Goal: Task Accomplishment & Management: Manage account settings

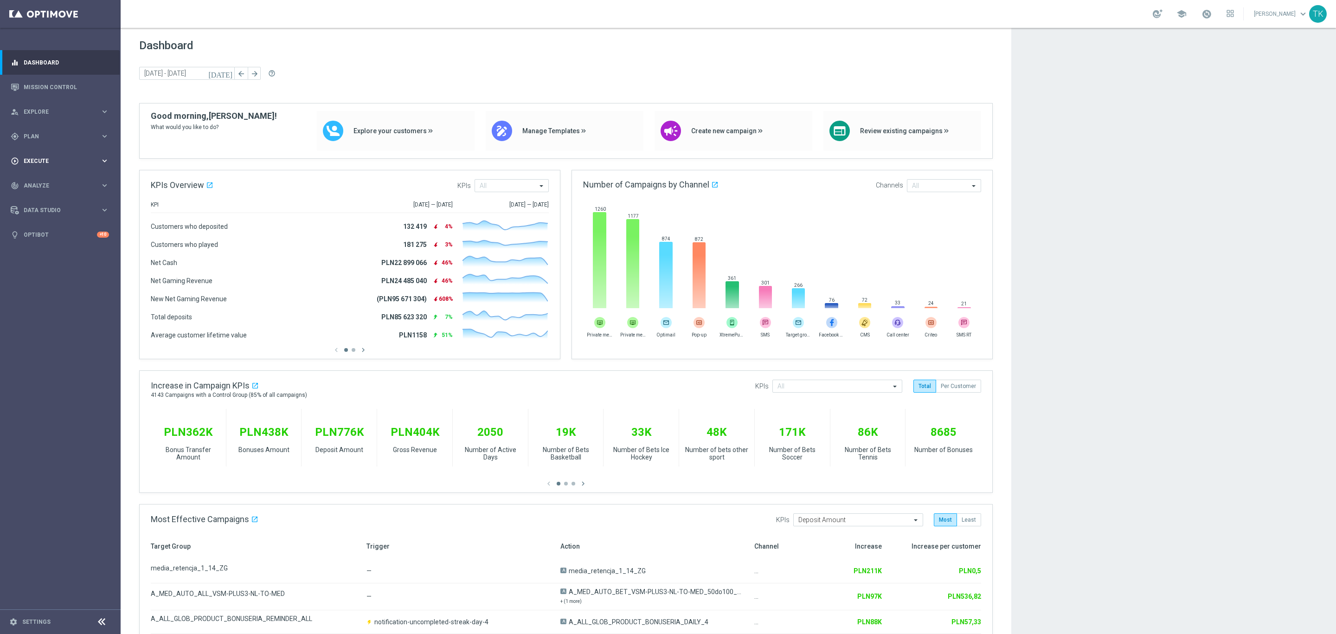
click at [26, 155] on div "play_circle_outline Execute keyboard_arrow_right" at bounding box center [60, 160] width 120 height 25
click at [38, 177] on link "Campaign Builder" at bounding box center [60, 179] width 72 height 7
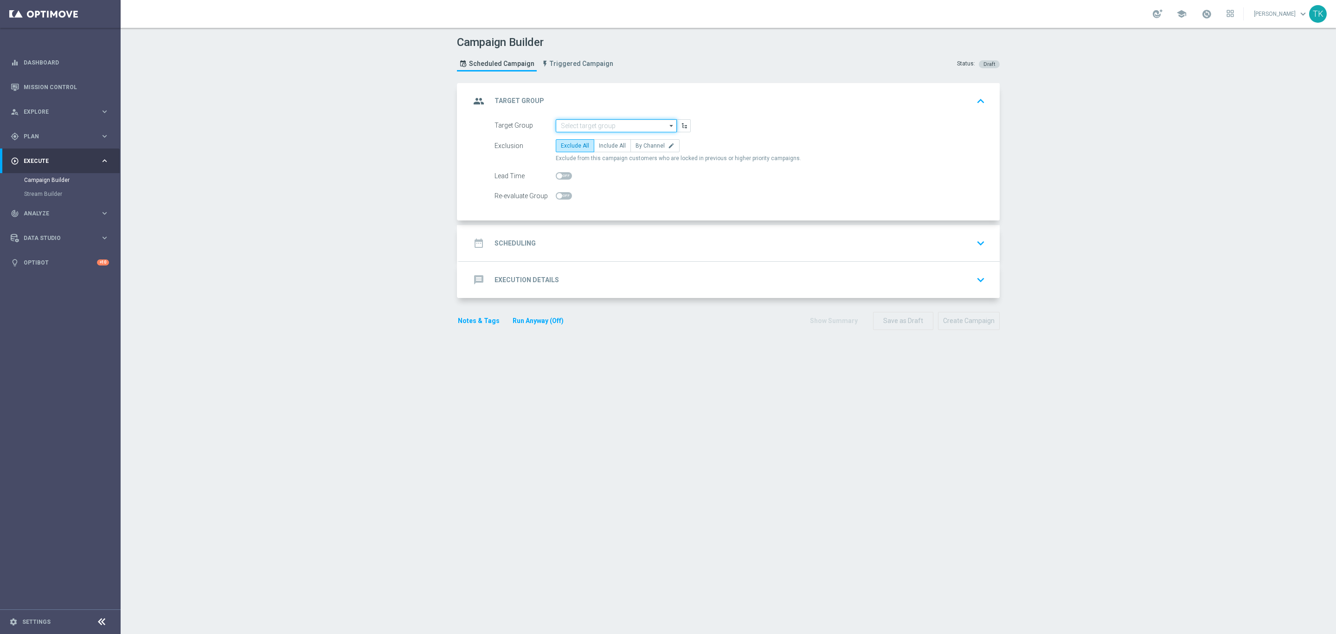
click at [592, 127] on input at bounding box center [616, 125] width 121 height 13
paste input "E_NH-NL_AUTO_CASHBACK_SILVER_EVIP_5 do 250 PLN_WEEKLY"
click at [581, 149] on div "E_NH-NL_AUTO_CASHBACK_SILVER_EVIP_5 do 250 PLN_WEEKLY" at bounding box center [617, 143] width 112 height 17
type input "E_NH-NL_AUTO_CASHBACK_SILVER_EVIP_5 do 250 PLN_WEEKLY"
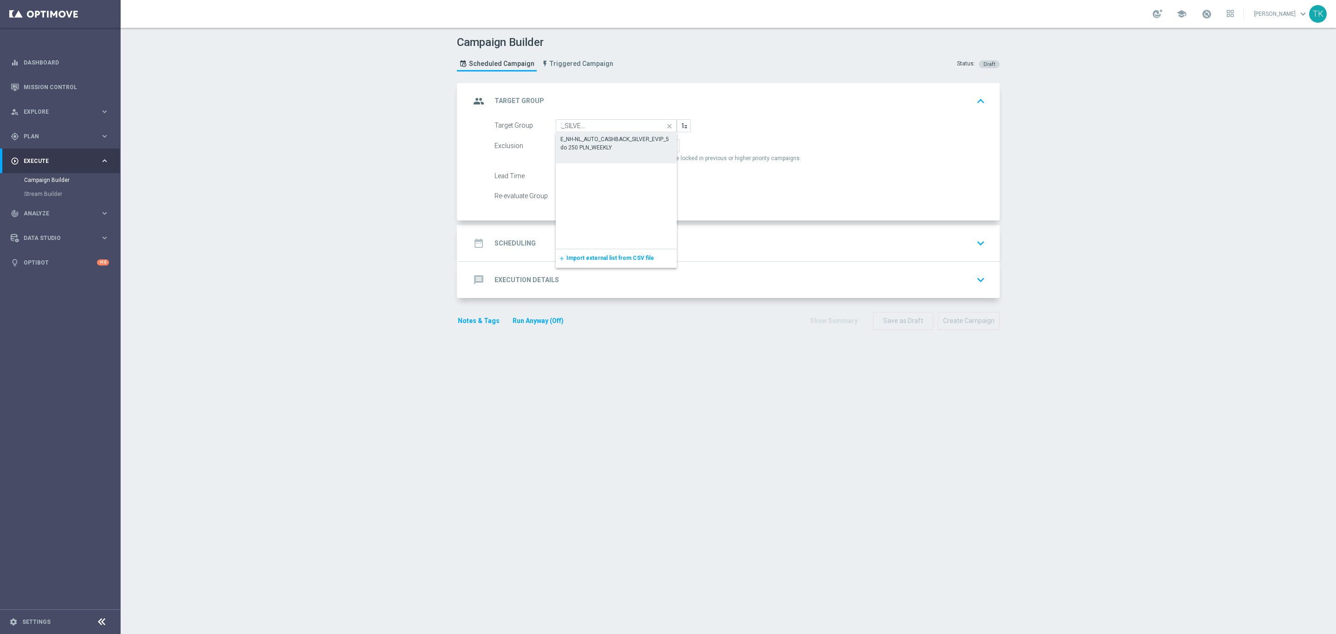
scroll to position [0, 0]
click at [651, 149] on span "By Channel" at bounding box center [650, 145] width 29 height 6
click at [642, 149] on input "By Channel edit" at bounding box center [639, 147] width 6 height 6
radio input "true"
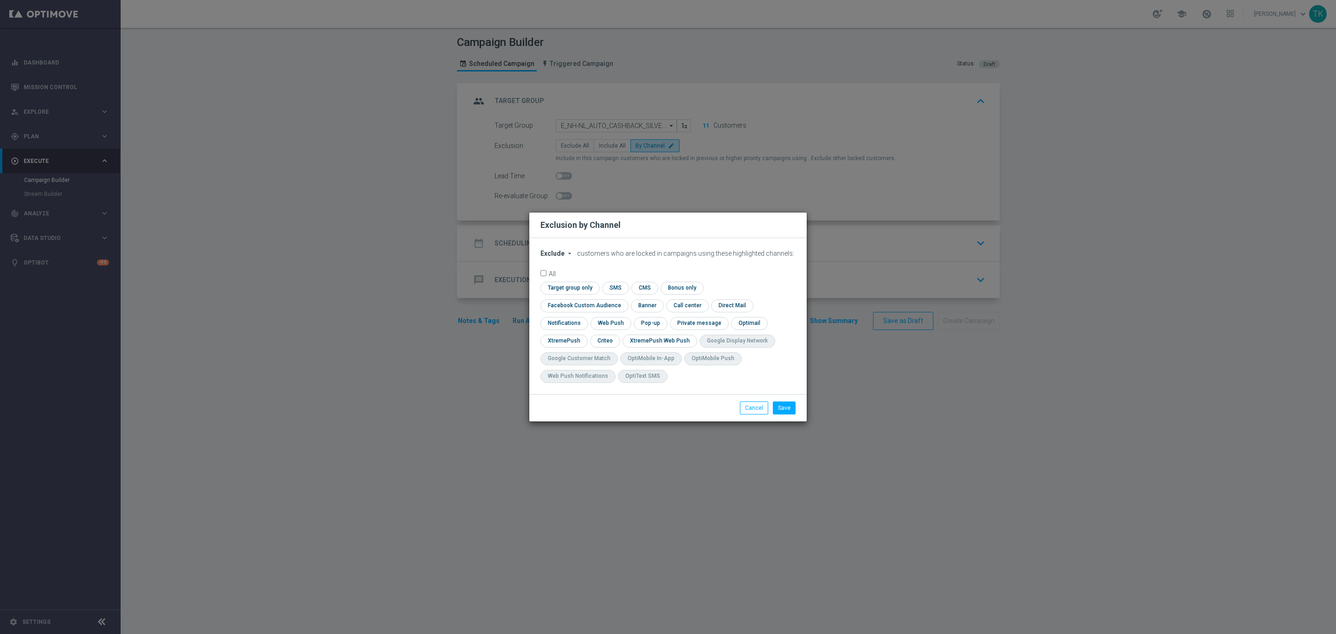
click at [557, 257] on span "Exclude" at bounding box center [553, 253] width 24 height 7
click at [0, 0] on span "Include" at bounding box center [0, 0] width 0 height 0
click at [573, 294] on input "checkbox" at bounding box center [569, 288] width 57 height 13
checkbox input "true"
click at [576, 307] on input "checkbox" at bounding box center [583, 305] width 84 height 13
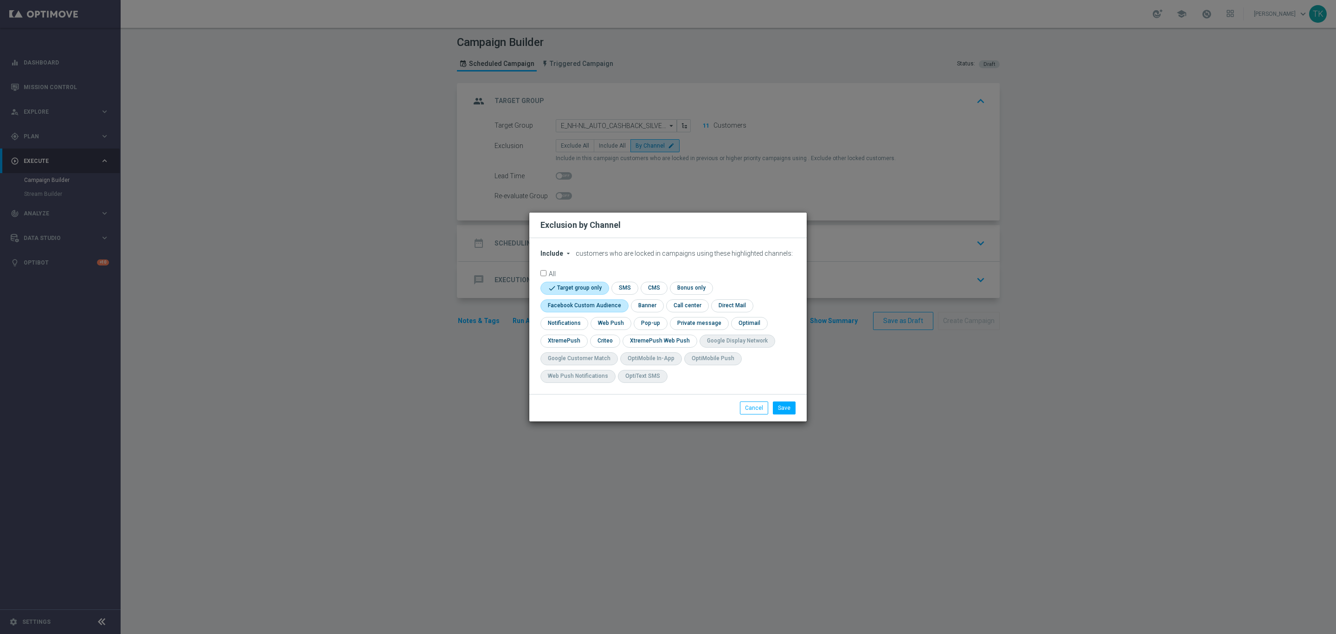
checkbox input "true"
click at [603, 346] on input "checkbox" at bounding box center [604, 341] width 29 height 13
checkbox input "true"
click at [649, 322] on input "checkbox" at bounding box center [650, 323] width 32 height 13
checkbox input "true"
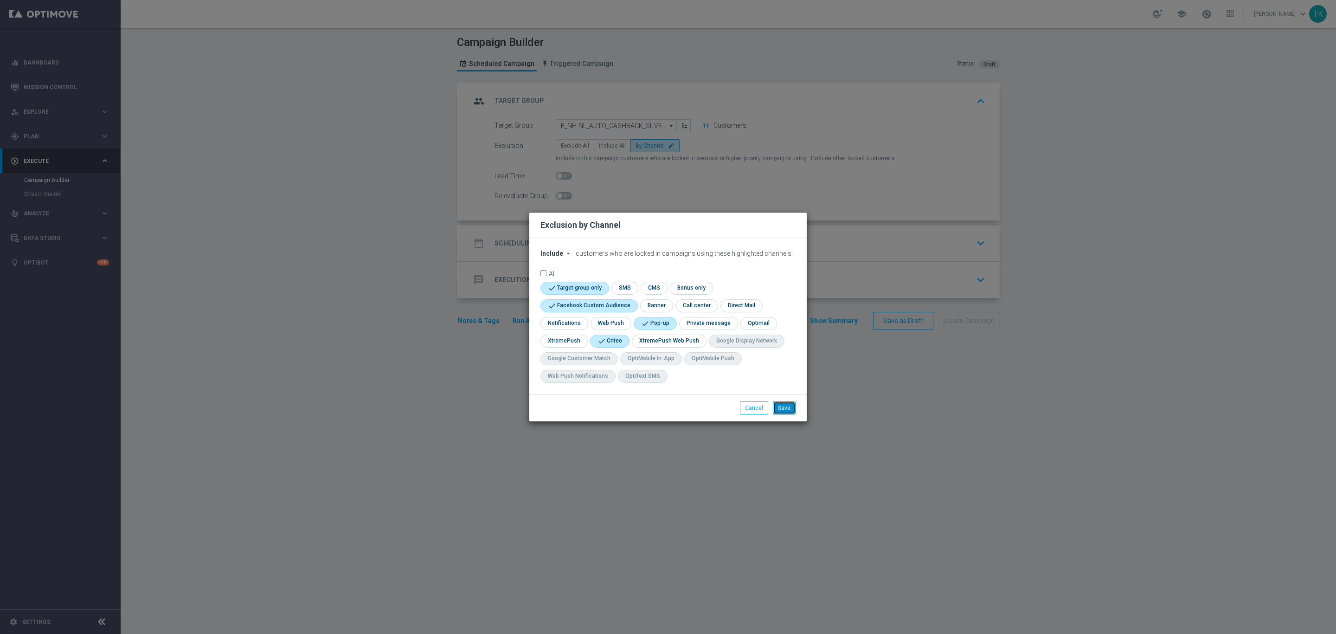
click at [791, 406] on button "Save" at bounding box center [784, 407] width 23 height 13
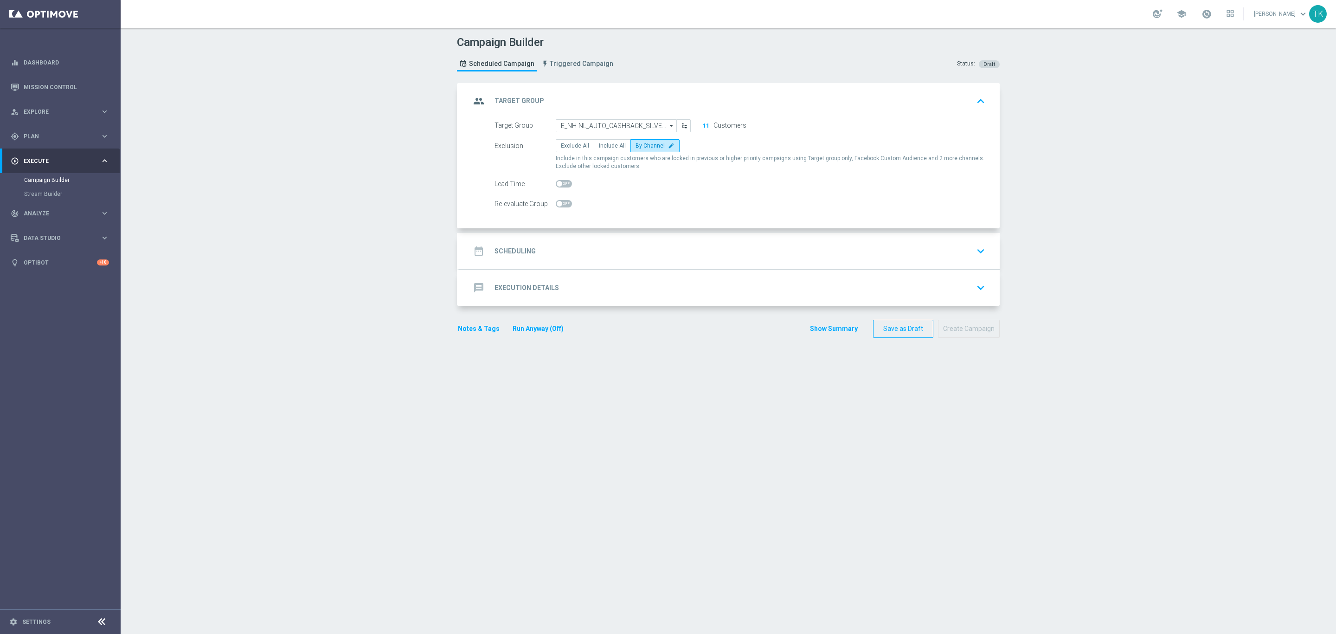
click at [581, 241] on div "date_range Scheduling keyboard_arrow_down" at bounding box center [729, 251] width 541 height 36
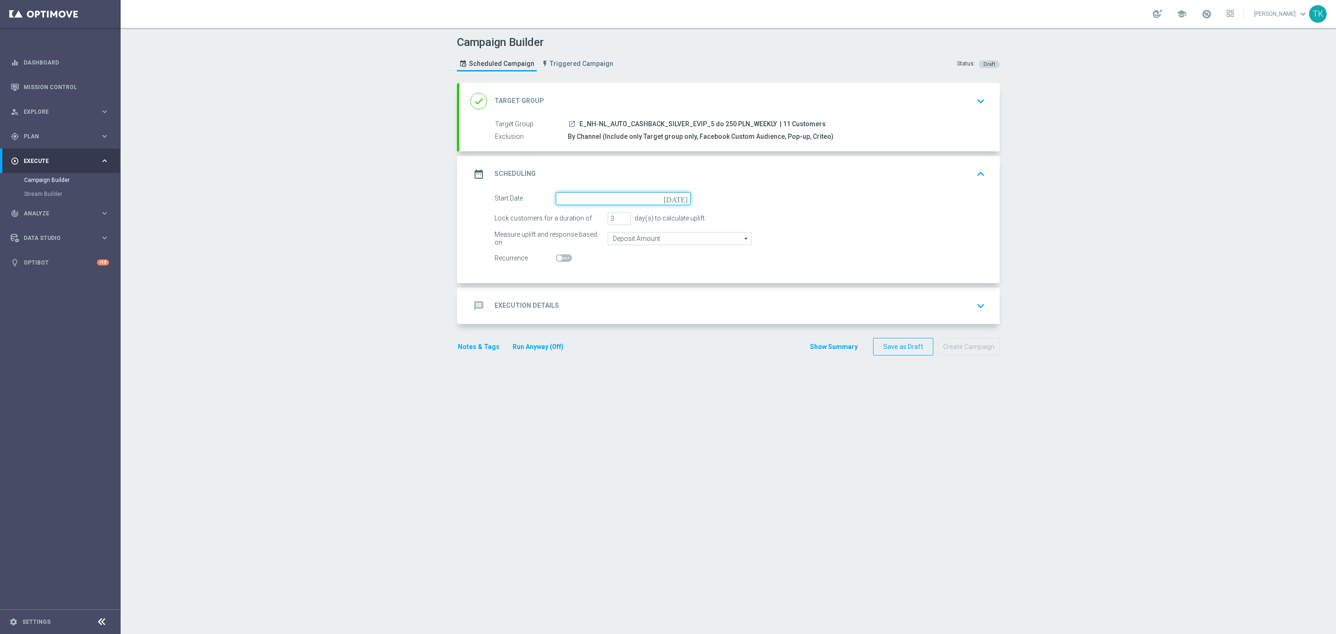
click at [578, 201] on input at bounding box center [623, 198] width 135 height 13
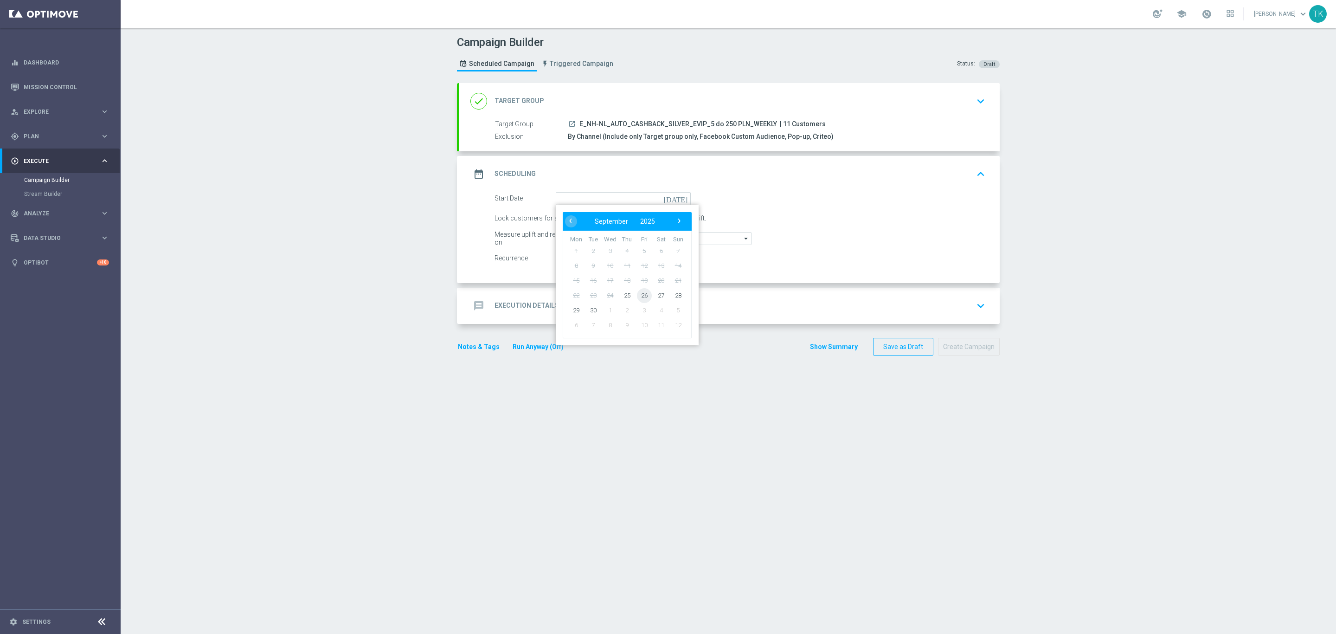
click at [637, 295] on span "26" at bounding box center [644, 295] width 15 height 15
type input "26 Sep 2025"
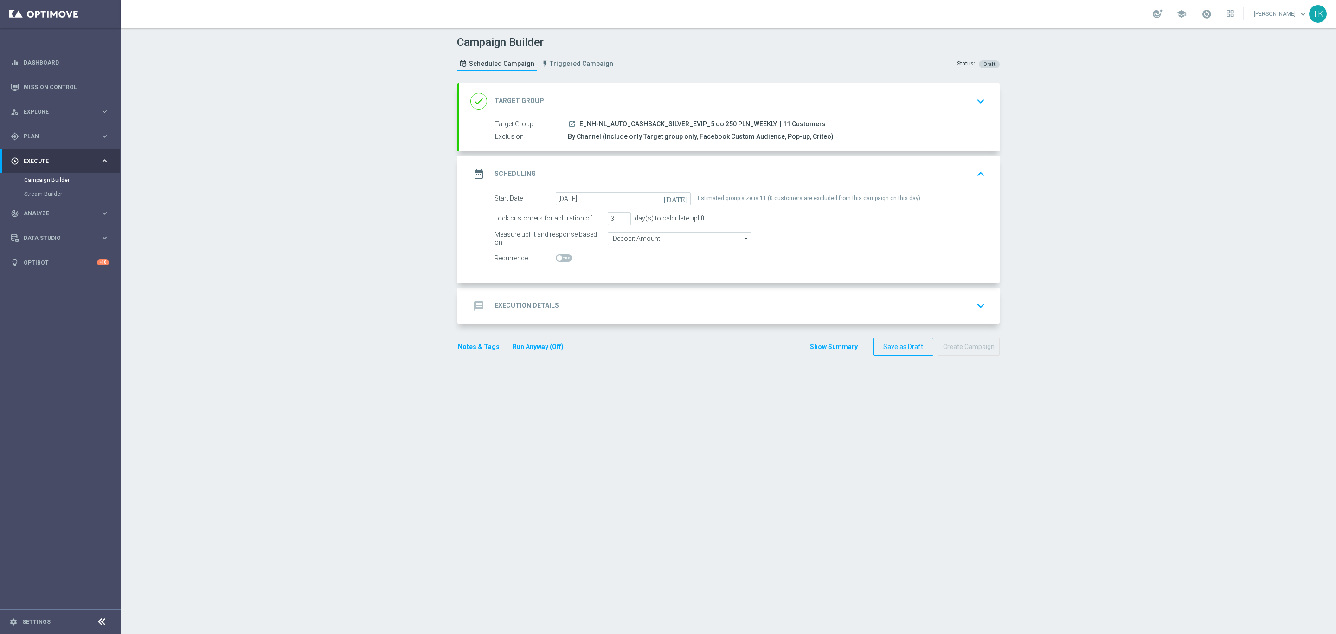
click at [561, 259] on span at bounding box center [564, 257] width 16 height 7
click at [561, 259] on input "checkbox" at bounding box center [564, 257] width 16 height 7
checkbox input "true"
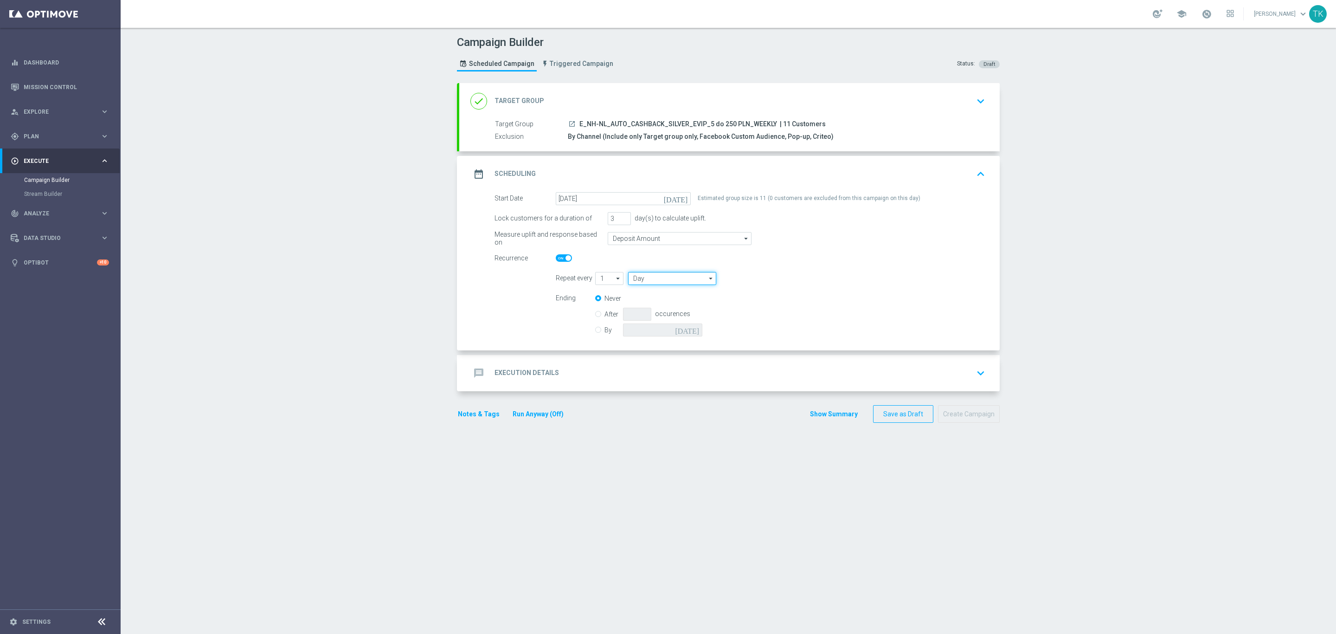
click at [636, 283] on input "Day" at bounding box center [672, 278] width 88 height 13
click at [642, 302] on div "Week" at bounding box center [672, 306] width 89 height 14
type input "Week"
click at [659, 123] on span "E_NH-NL_AUTO_CASHBACK_SILVER_EVIP_5 do 250 PLN_WEEKLY" at bounding box center [679, 124] width 198 height 8
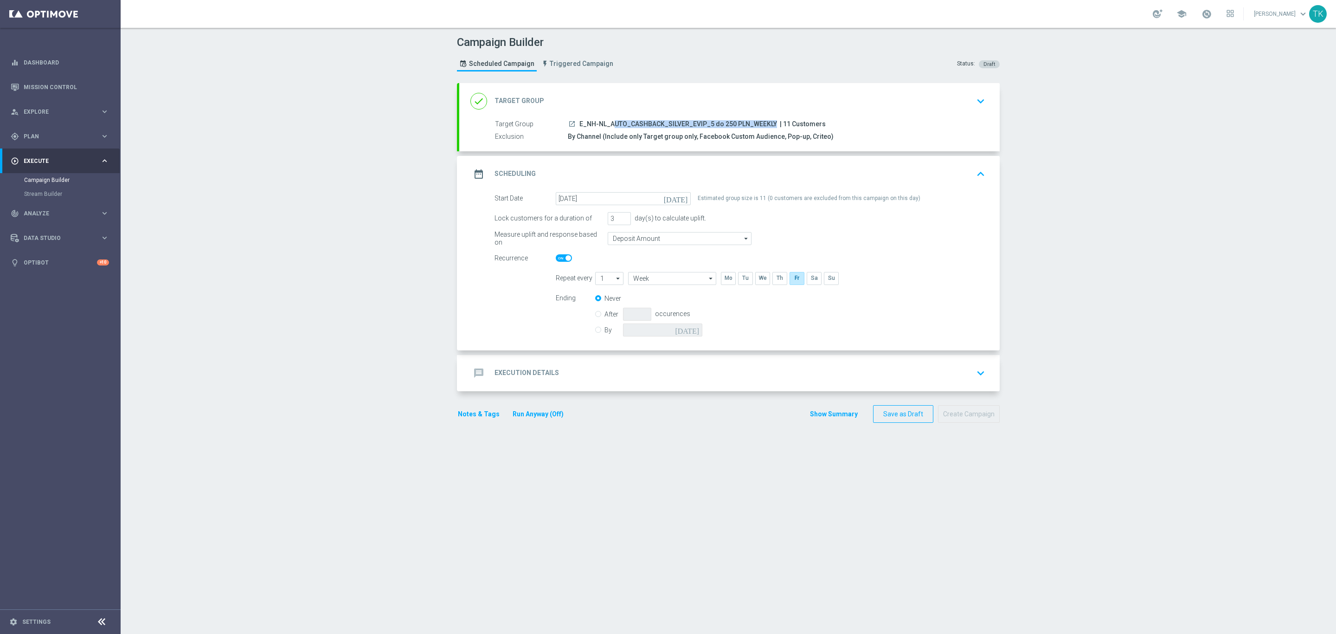
click at [659, 123] on span "E_NH-NL_AUTO_CASHBACK_SILVER_EVIP_5 do 250 PLN_WEEKLY" at bounding box center [679, 124] width 198 height 8
copy div "E_NH-NL_AUTO_CASHBACK_SILVER_EVIP_5 do 250 PLN_WEEKLY"
click at [606, 379] on div "message Execution Details keyboard_arrow_down" at bounding box center [729, 373] width 518 height 18
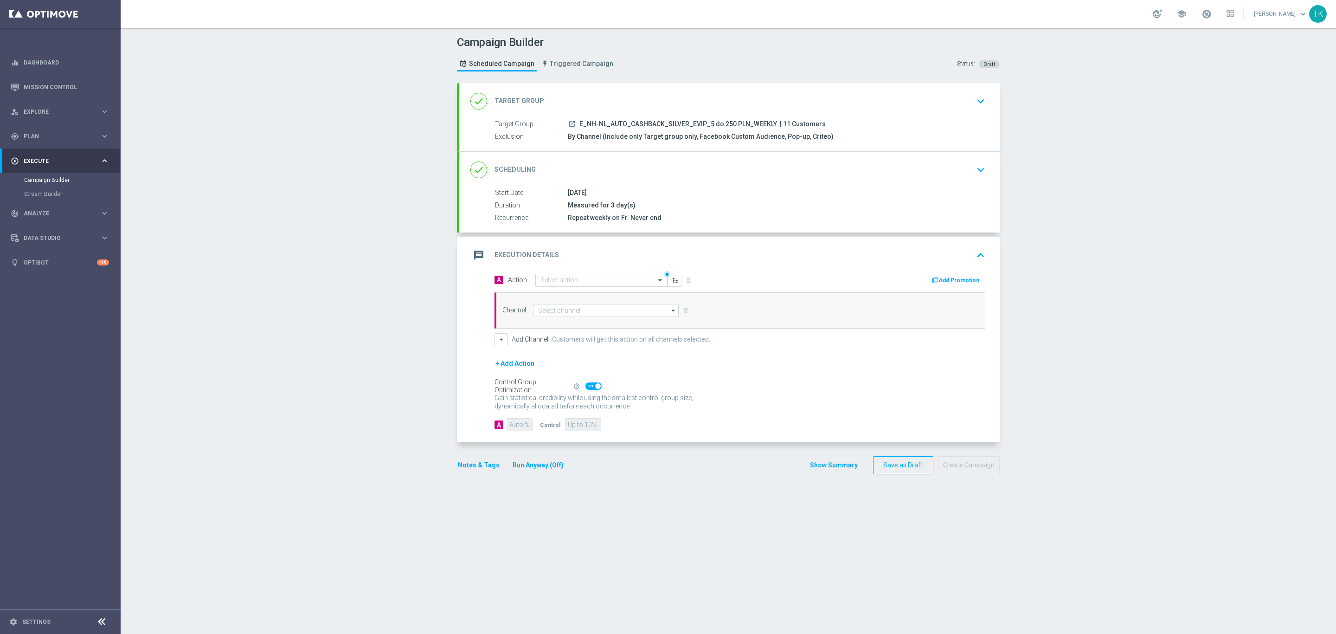
click at [543, 280] on input "text" at bounding box center [592, 281] width 103 height 8
paste input "E_NH-NL_AUTO_CASHBACK_SILVER_EVIP_5 do 250 PLN_WEEKLY"
type input "E_NH-NL_AUTO_CASHBACK_SILVER_EVIP_5 do 250 PLN_WEEKLY"
click at [553, 311] on span "Create new action" at bounding box center [573, 309] width 49 height 6
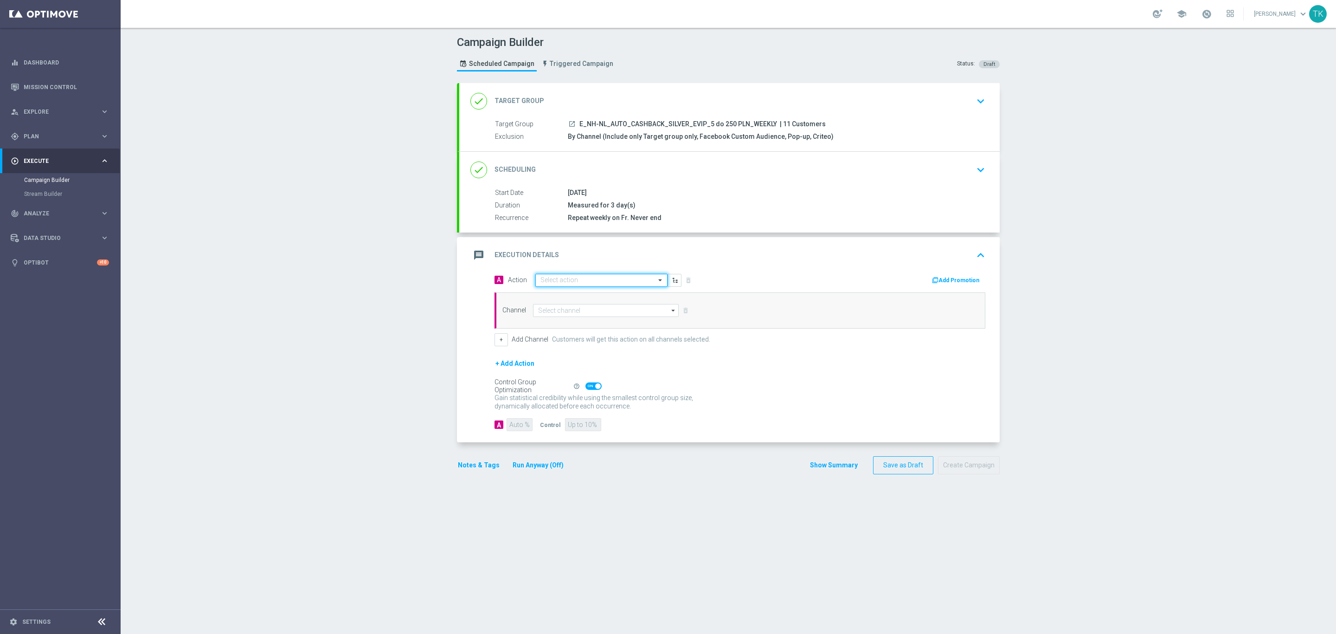
scroll to position [0, 0]
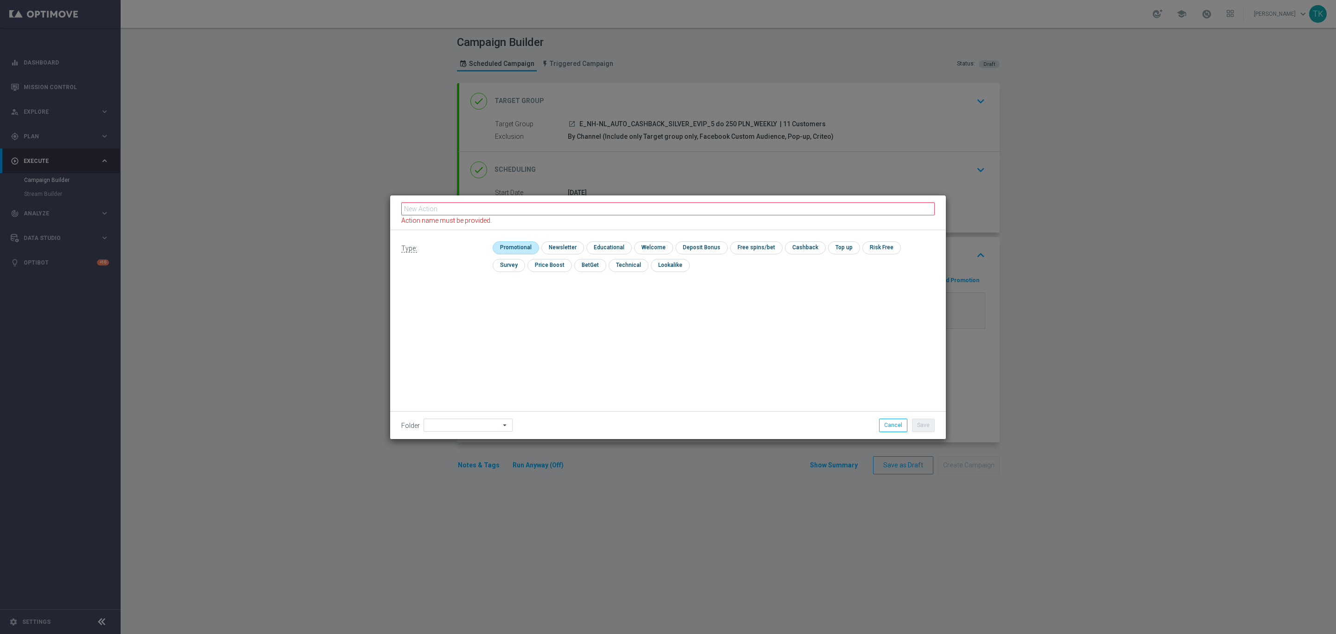
click at [507, 248] on input "checkbox" at bounding box center [515, 247] width 44 height 13
checkbox input "true"
click at [458, 211] on input "text" at bounding box center [668, 208] width 534 height 13
paste input "E_NH-NL_AUTO_CASHBACK_SILVER_EVIP_5 do 250 PLN_WEEKLY"
type input "E_NH-NL_AUTO_CASHBACK_SILVER_EVIP_5 do 250 PLN_WEEKLY"
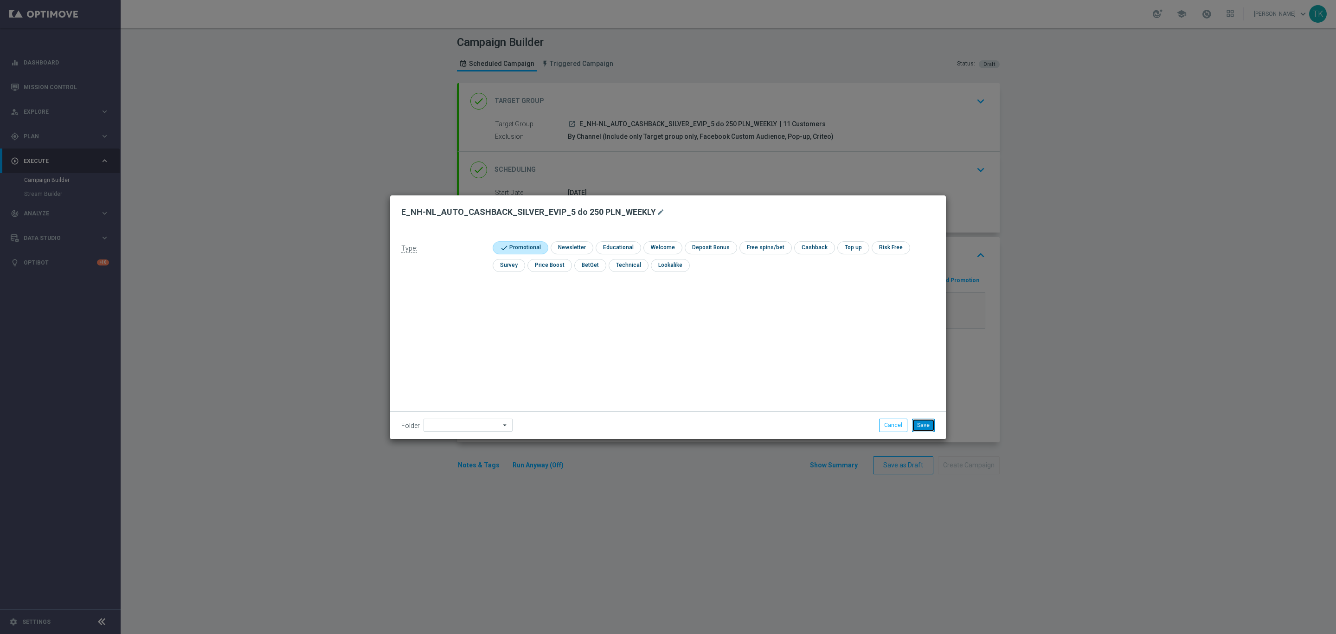
click at [927, 428] on button "Save" at bounding box center [923, 425] width 23 height 13
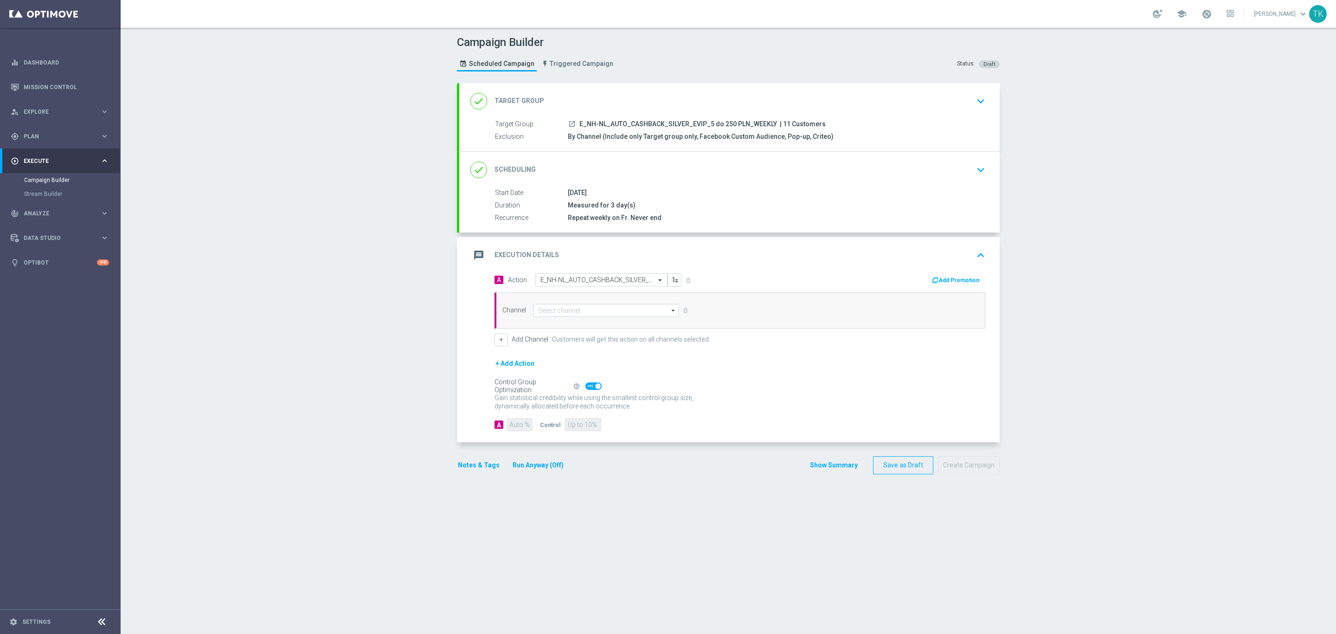
click at [937, 285] on button "Add Promotion" at bounding box center [957, 280] width 52 height 10
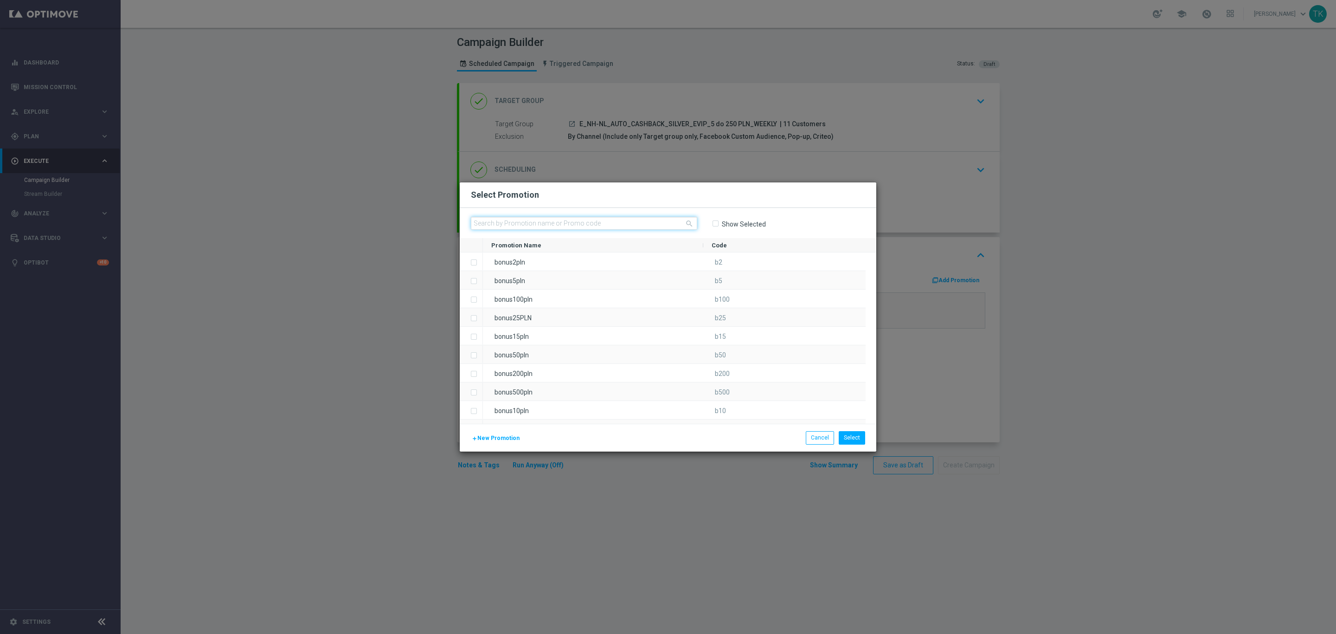
click at [500, 221] on input "text" at bounding box center [584, 223] width 226 height 13
paste input "102261"
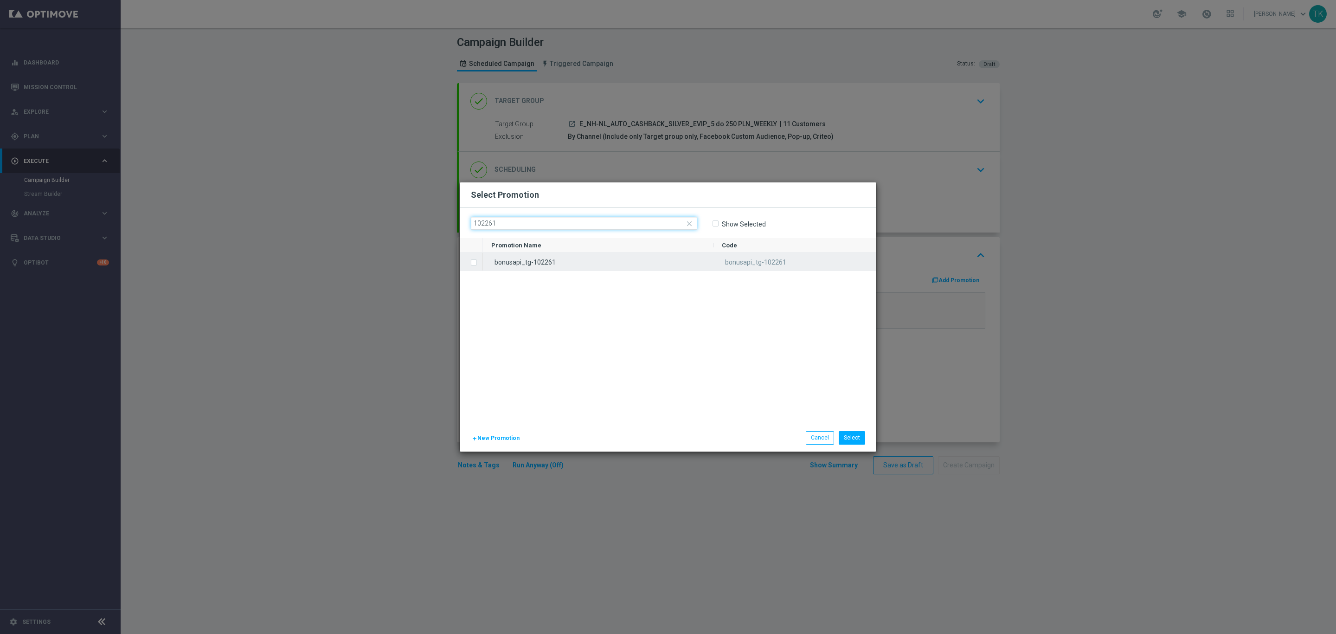
type input "102261"
click at [533, 265] on div "bonusapi_tg-102261" at bounding box center [598, 261] width 231 height 18
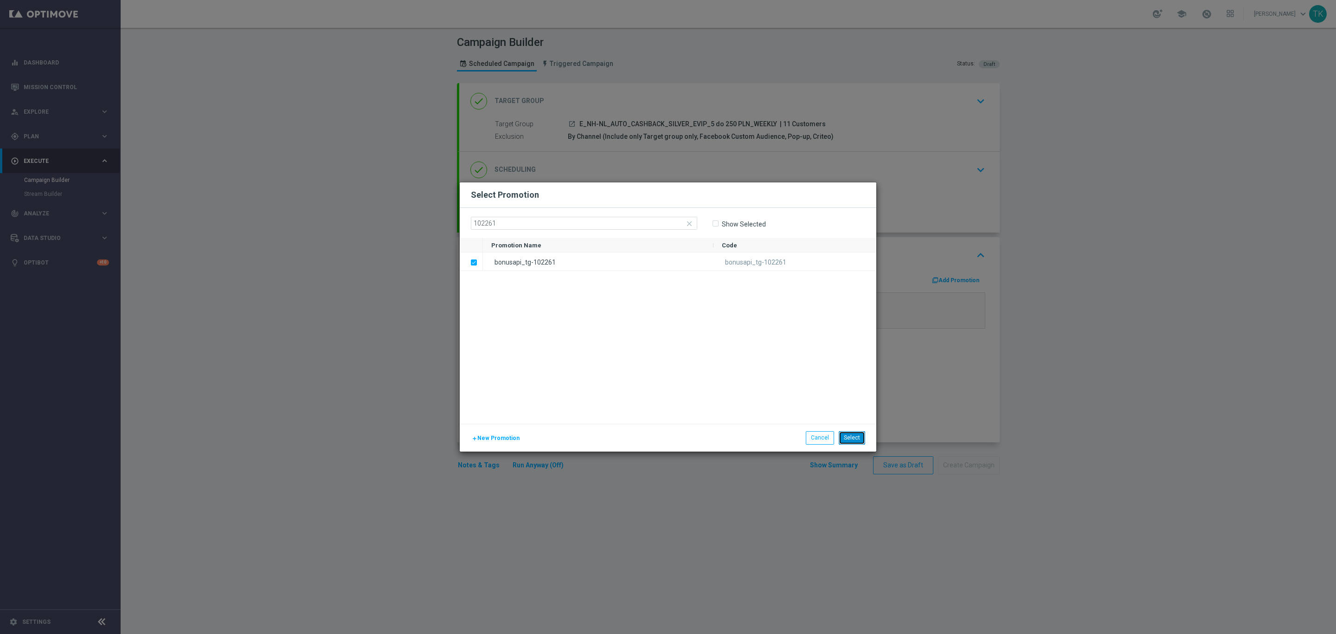
click at [854, 440] on button "Select" at bounding box center [852, 437] width 26 height 13
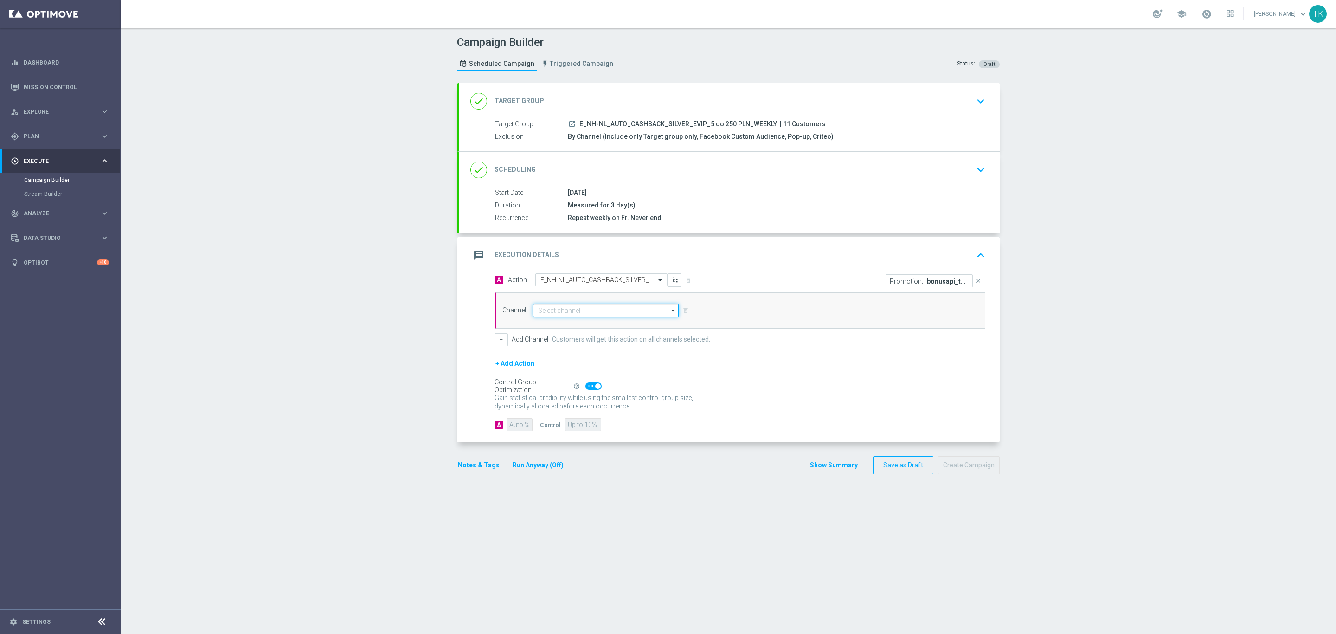
click at [541, 315] on input at bounding box center [606, 310] width 146 height 13
click at [549, 325] on div "Private message" at bounding box center [560, 324] width 44 height 8
type input "Private message"
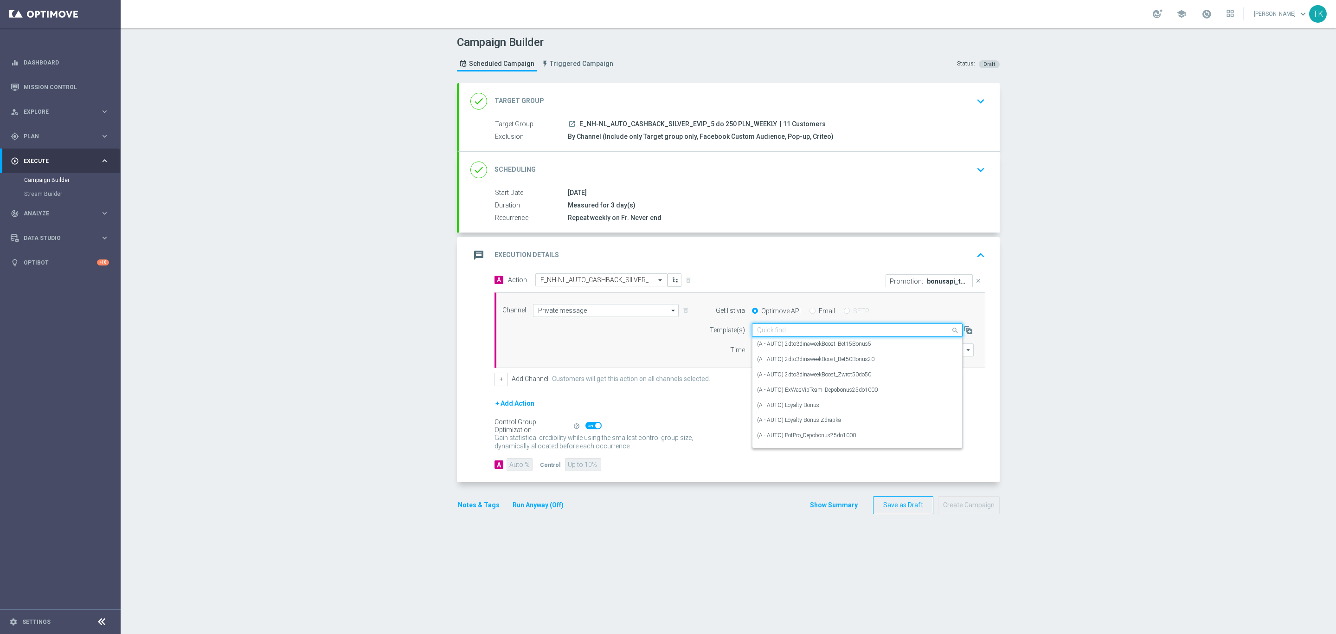
click at [770, 330] on input "text" at bounding box center [848, 330] width 182 height 8
paste input "102261"
type input "102261"
click at [776, 333] on input "102261" at bounding box center [848, 330] width 182 height 8
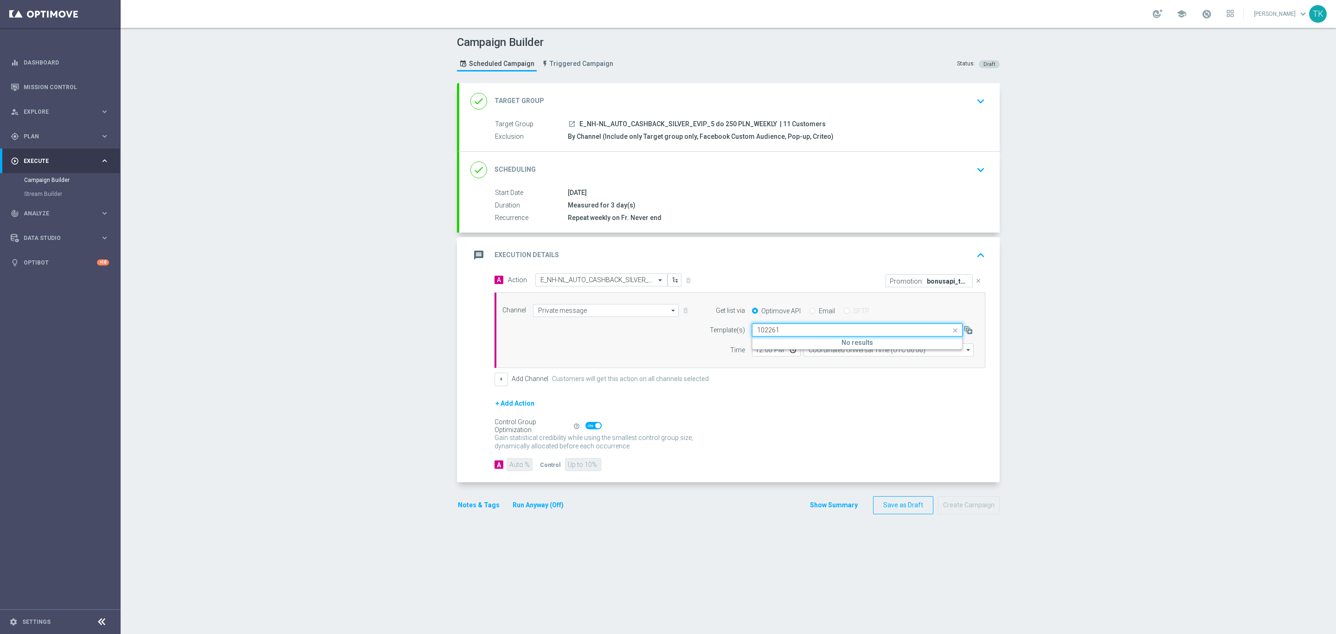
click at [776, 333] on input "102261" at bounding box center [848, 330] width 182 height 8
click at [629, 124] on span "E_NH-NL_AUTO_CASHBACK_SILVER_EVIP_5 do 250 PLN_WEEKLY" at bounding box center [679, 124] width 198 height 8
copy div "E_NH-NL_AUTO_CASHBACK_SILVER_EVIP_5 do 250 PLN_WEEKLY"
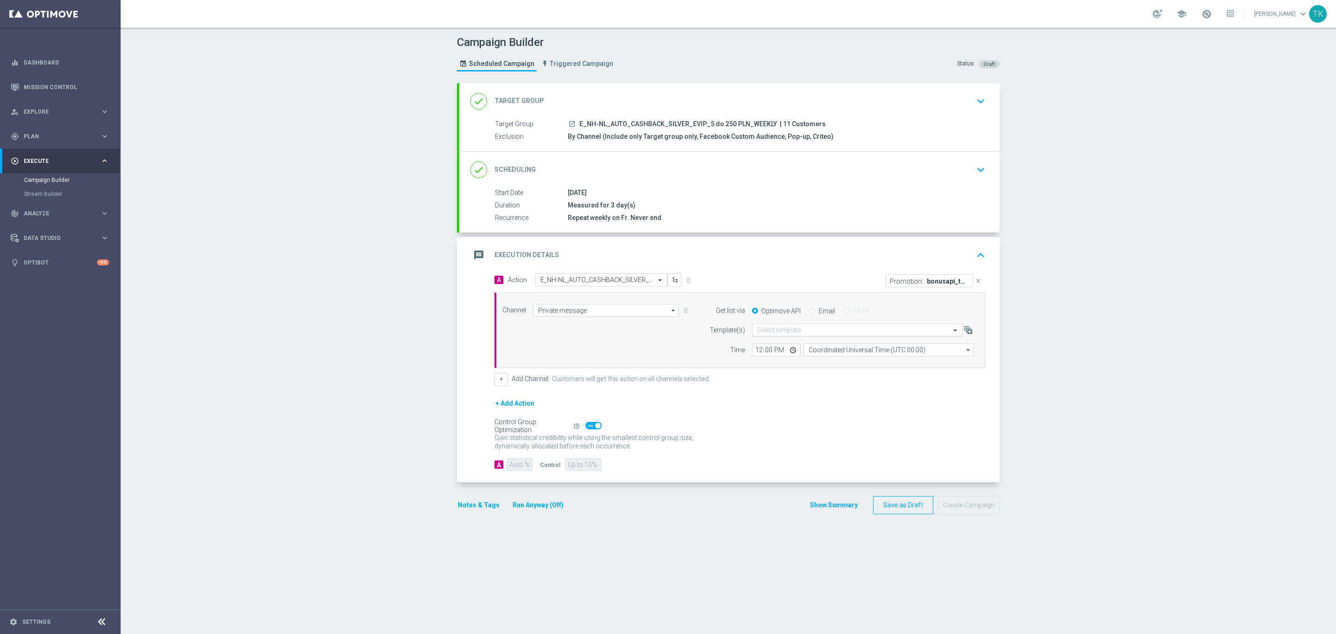
click at [764, 329] on input "text" at bounding box center [848, 330] width 182 height 8
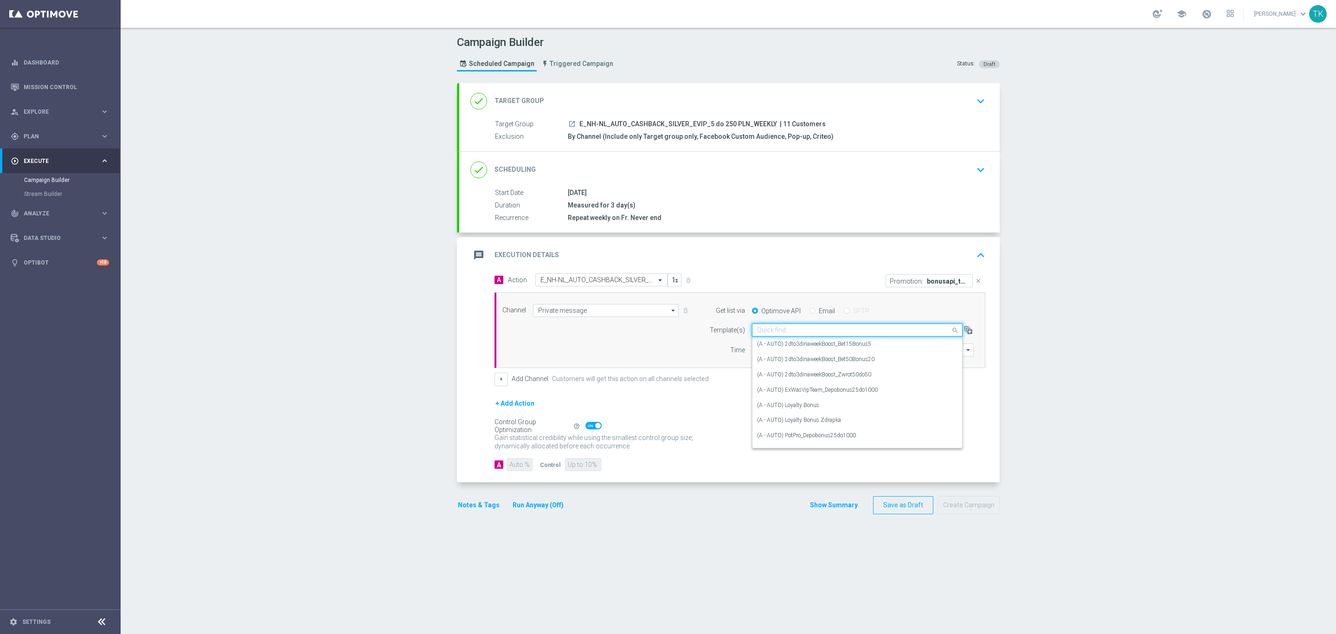
paste input "E_NH-NL_AUTO_CASHBACK_SILVER_EVIP_5 do 250 PLN_WEEKLY"
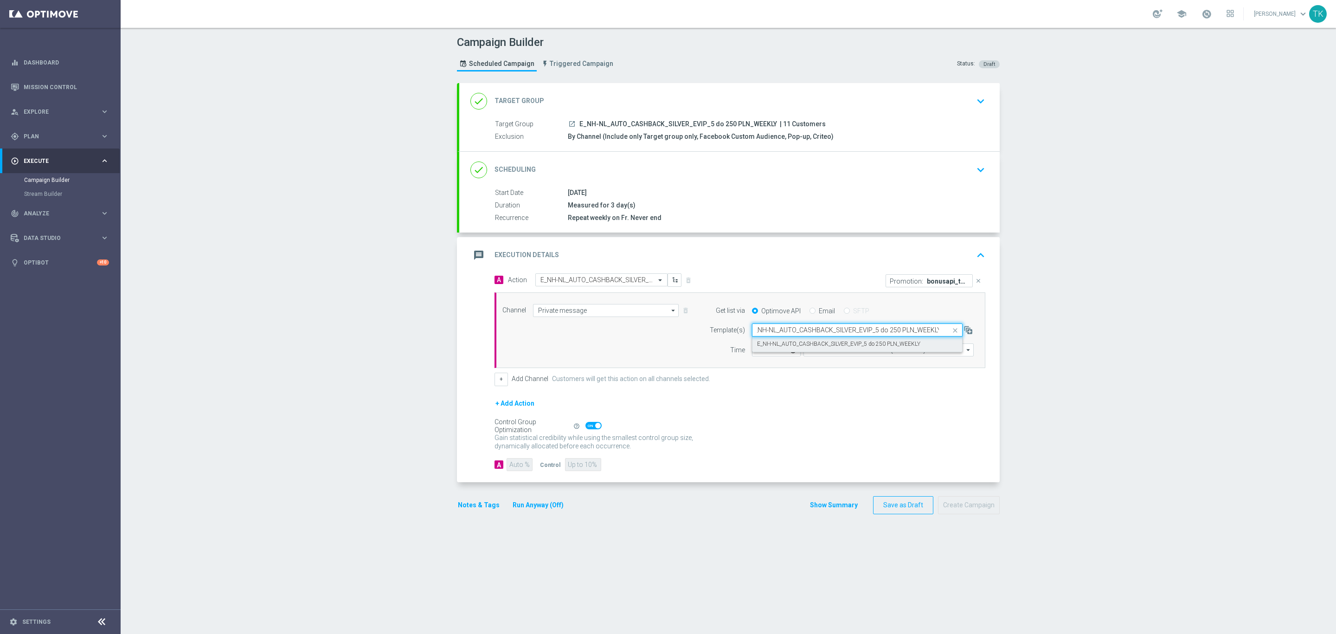
click at [771, 344] on label "E_NH-NL_AUTO_CASHBACK_SILVER_EVIP_5 do 250 PLN_WEEKLY" at bounding box center [838, 344] width 163 height 8
type input "E_NH-NL_AUTO_CASHBACK_SILVER_EVIP_5 do 250 PLN_WEEKLY"
click at [755, 353] on input "12:00" at bounding box center [776, 349] width 49 height 13
type input "14:02"
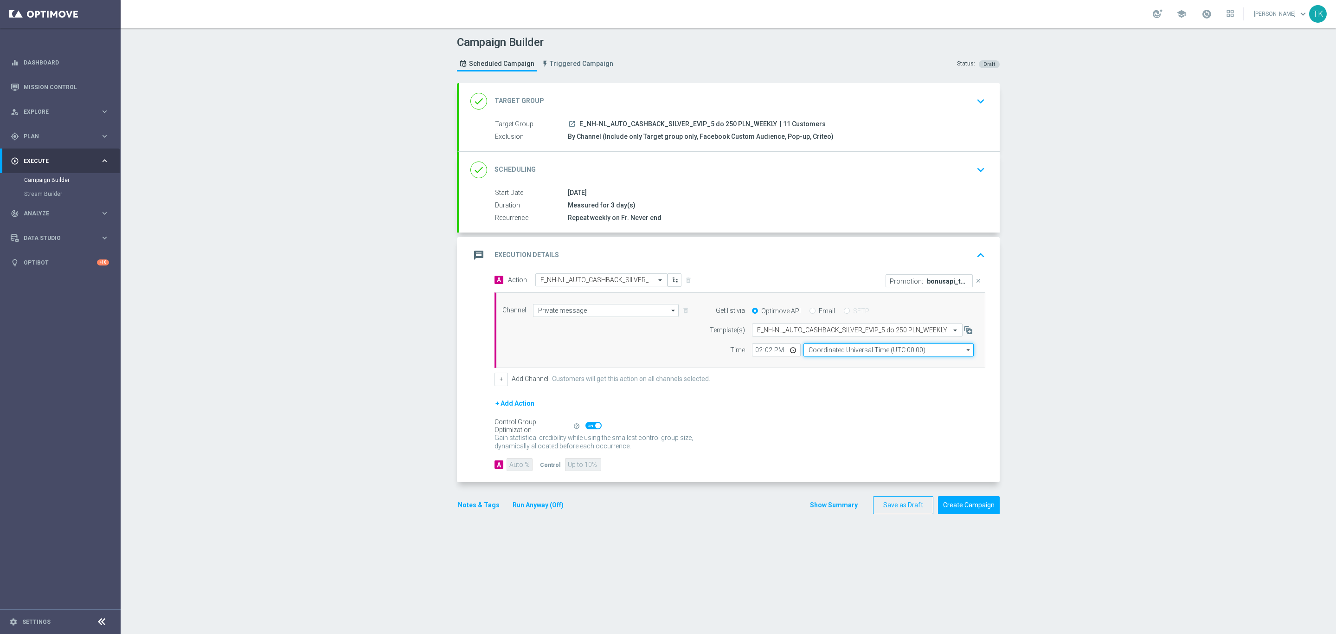
click at [817, 353] on input "Coordinated Universal Time (UTC 00:00)" at bounding box center [889, 349] width 170 height 13
click at [822, 365] on div "Central European Time ([GEOGRAPHIC_DATA]) (UTC +02:00)" at bounding box center [884, 363] width 152 height 8
type input "Central European Time ([GEOGRAPHIC_DATA]) (UTC +02:00)"
click at [500, 383] on button "+" at bounding box center [501, 379] width 13 height 13
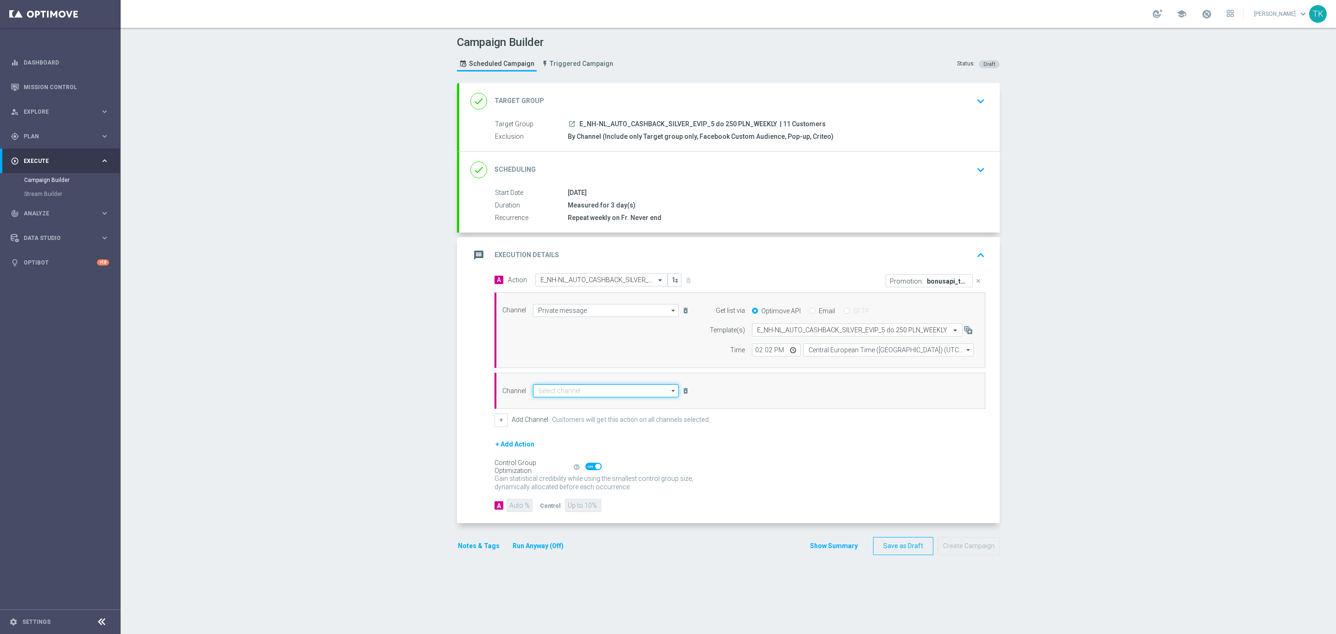
click at [535, 395] on input at bounding box center [606, 390] width 146 height 13
click at [548, 409] on div "Optimail" at bounding box center [548, 404] width 21 height 8
type input "Optimail"
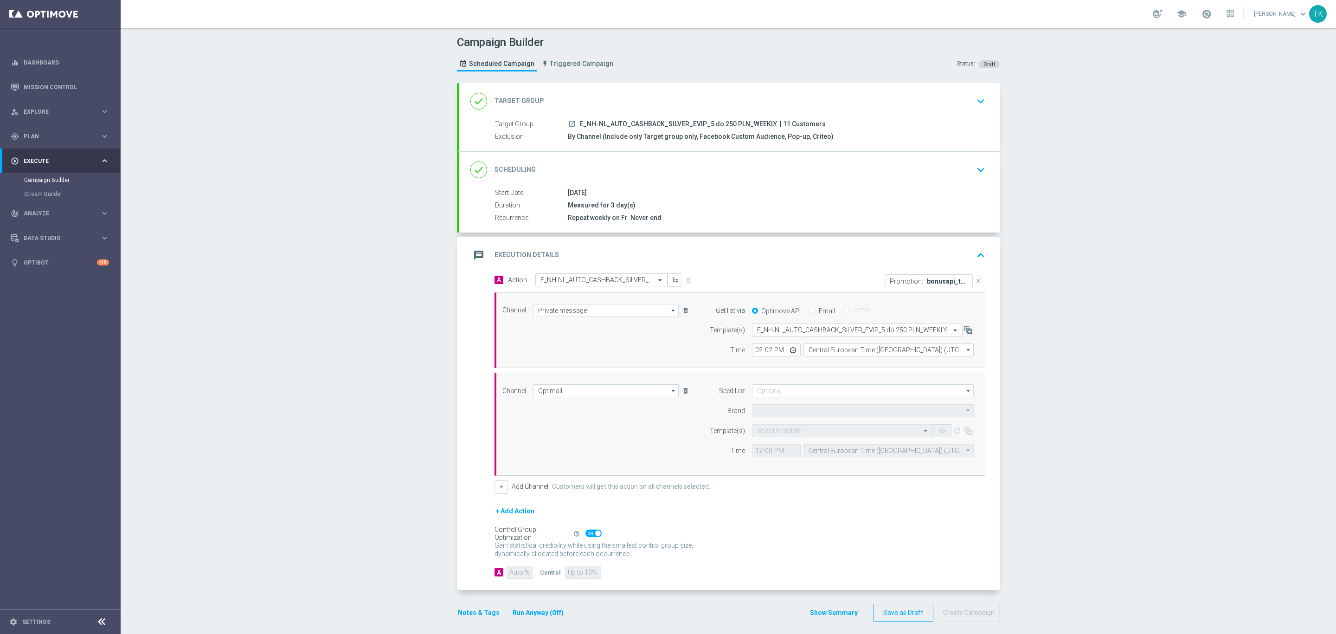
type input "STS"
click at [769, 393] on input at bounding box center [863, 390] width 222 height 13
click at [774, 441] on div "Brand design" at bounding box center [783, 439] width 34 height 8
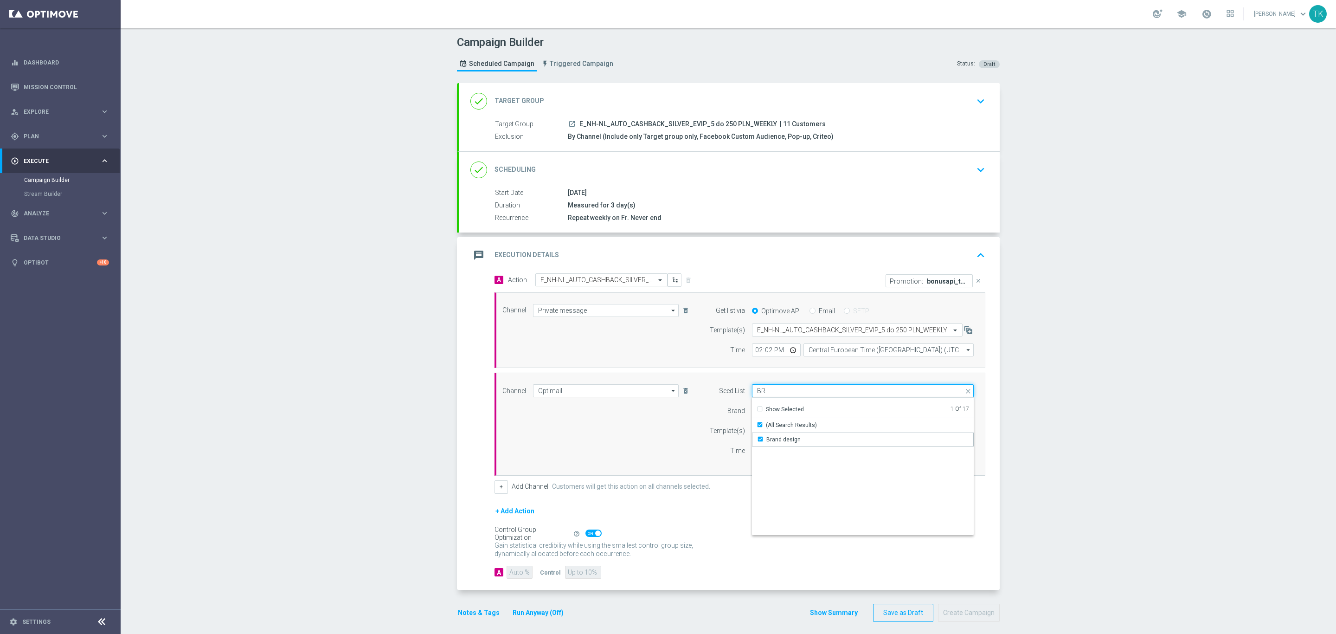
click at [756, 394] on input "BR" at bounding box center [863, 390] width 222 height 13
click at [770, 436] on div "Reactivation" at bounding box center [863, 439] width 222 height 14
click at [702, 431] on div "Template(s)" at bounding box center [721, 430] width 47 height 13
type input "Selected 2 of 17"
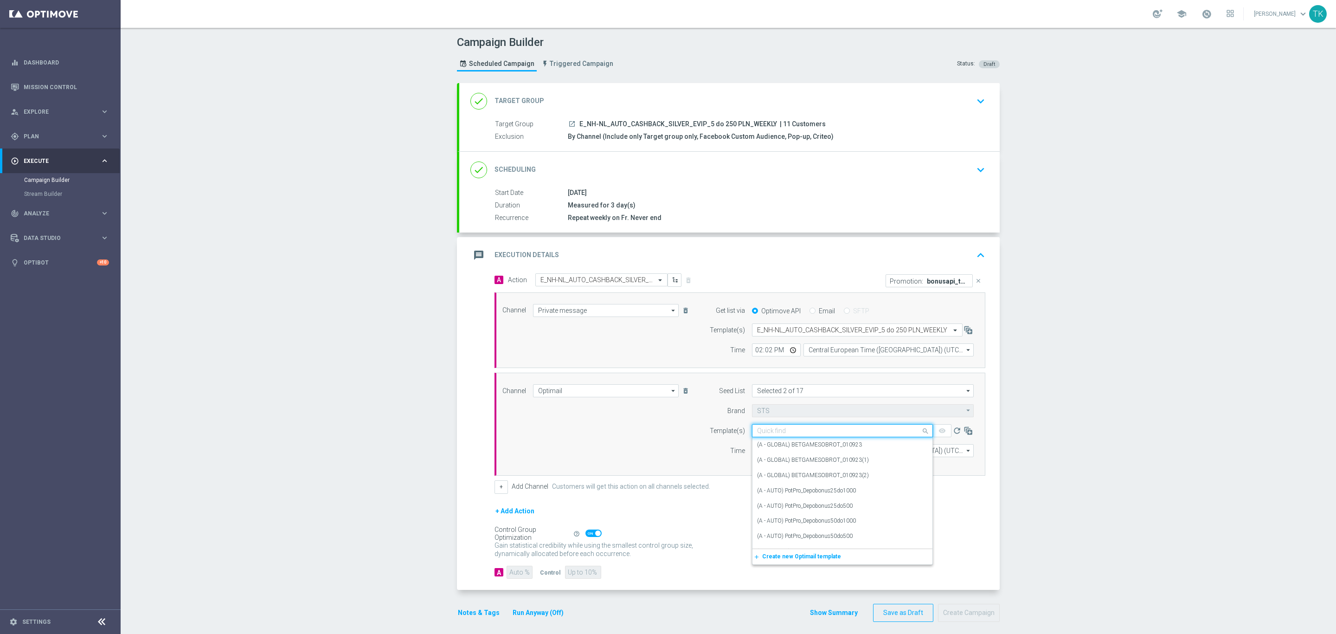
click at [763, 433] on input "text" at bounding box center [833, 431] width 152 height 8
paste input "E_NH-NL_AUTO_CASHBACK_SILVER_EVIP_5 do 250 PLN_WEEKLY"
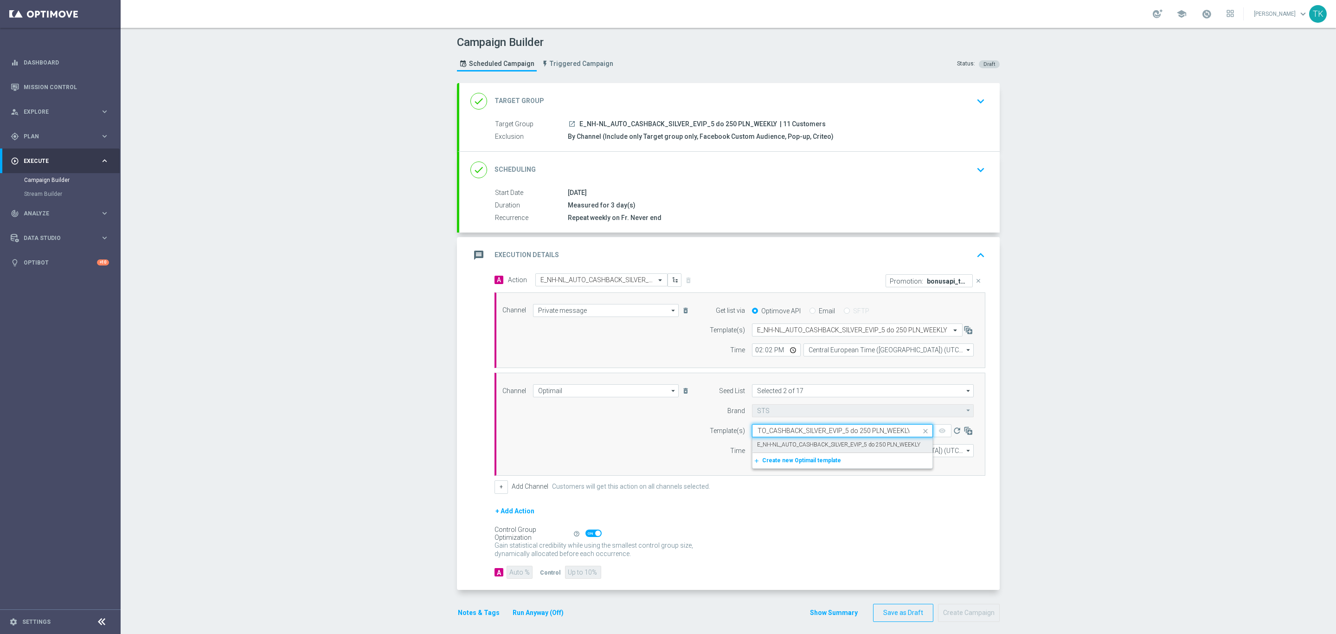
click at [763, 445] on label "E_NH-NL_AUTO_CASHBACK_SILVER_EVIP_5 do 250 PLN_WEEKLY" at bounding box center [838, 445] width 163 height 8
type input "E_NH-NL_AUTO_CASHBACK_SILVER_EVIP_5 do 250 PLN_WEEKLY"
click at [752, 451] on input "12:00" at bounding box center [776, 450] width 49 height 13
type input "14:02"
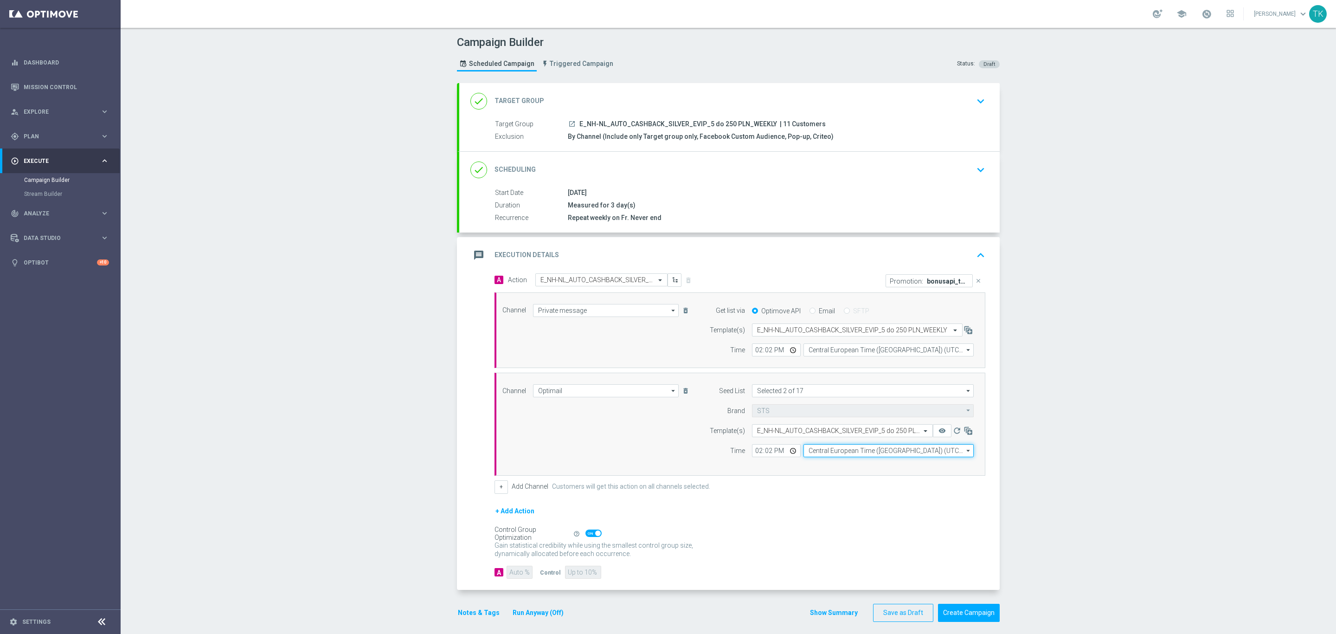
click at [808, 451] on input "Central European Time ([GEOGRAPHIC_DATA]) (UTC +02:00)" at bounding box center [889, 450] width 170 height 13
click at [817, 468] on div "Central European Time ([GEOGRAPHIC_DATA]) (UTC +02:00)" at bounding box center [885, 464] width 152 height 8
type input "Central European Time ([GEOGRAPHIC_DATA]) (UTC +02:00)"
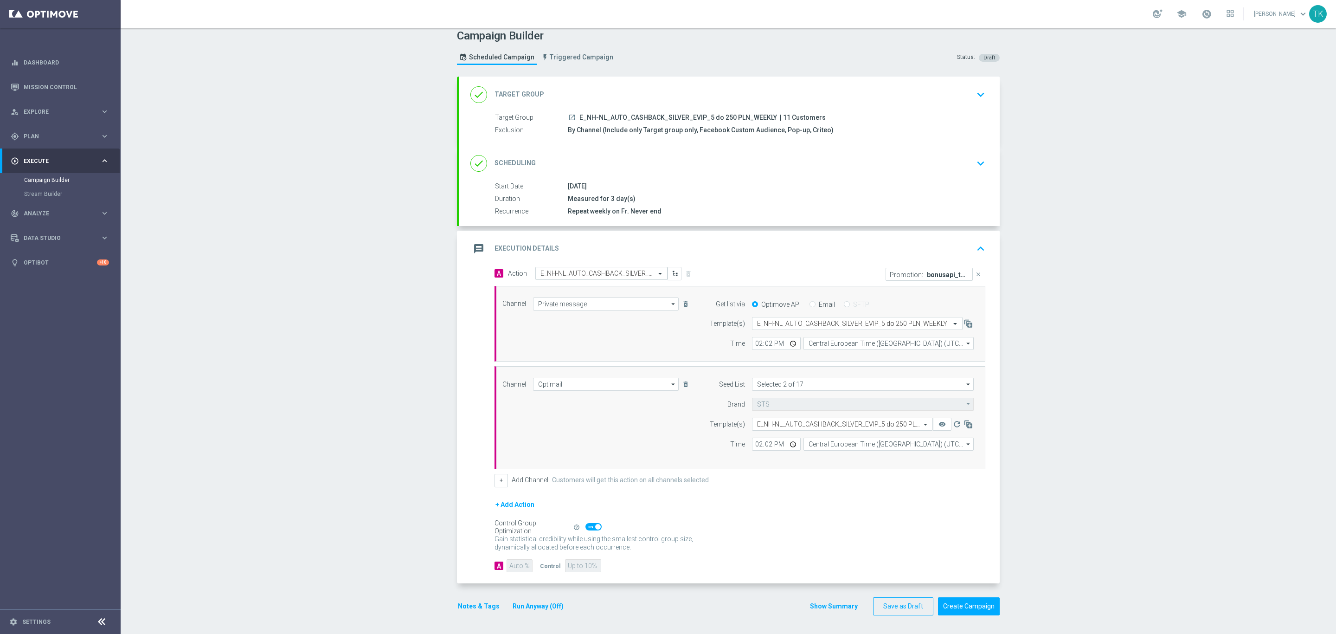
scroll to position [11, 0]
click at [823, 607] on button "Show Summary" at bounding box center [834, 606] width 49 height 11
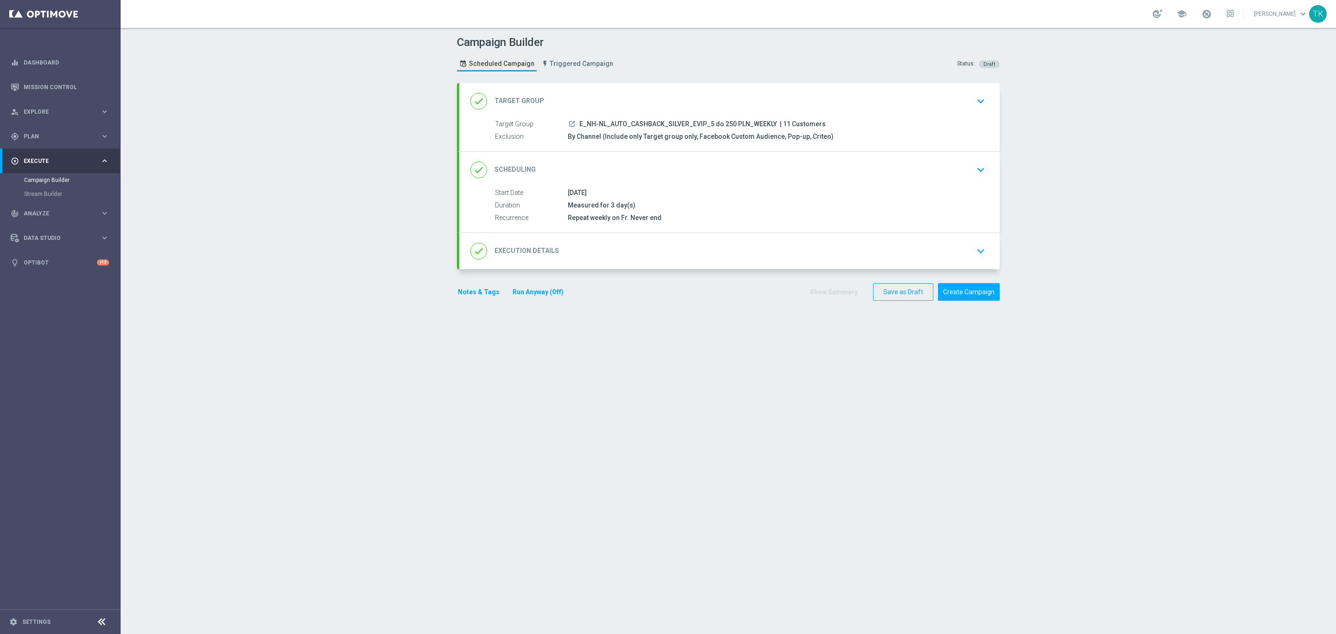
scroll to position [0, 0]
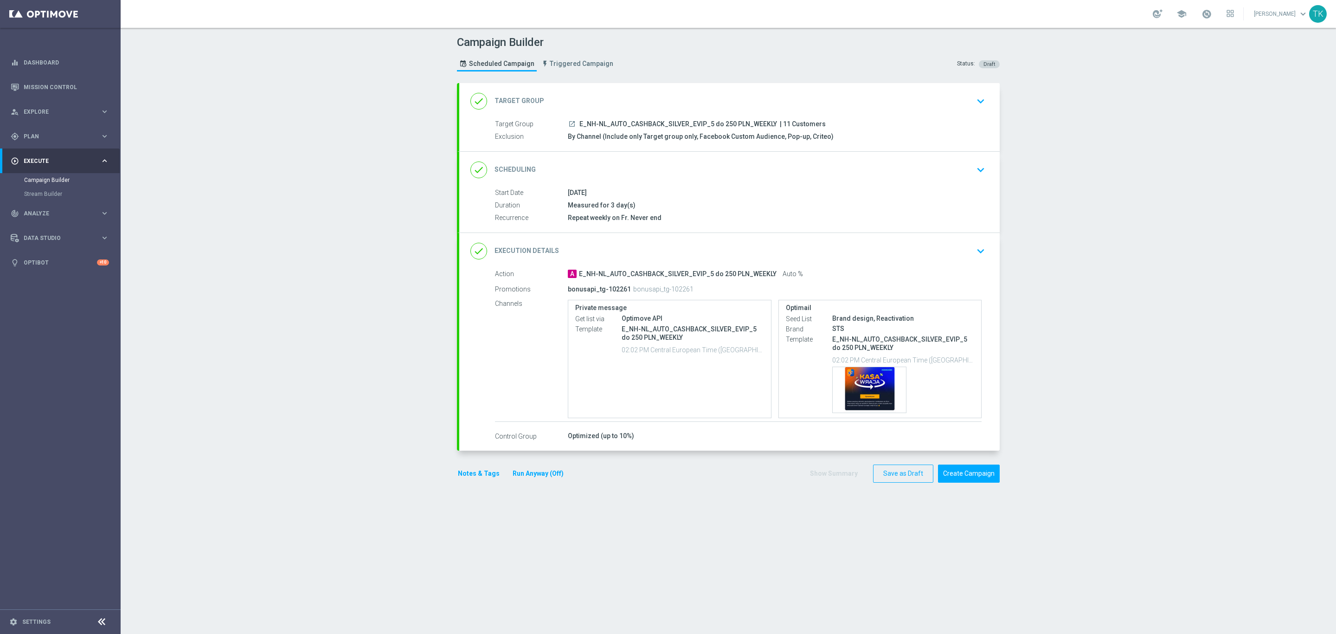
click at [661, 122] on span "E_NH-NL_AUTO_CASHBACK_SILVER_EVIP_5 do 250 PLN_WEEKLY" at bounding box center [679, 124] width 198 height 8
copy div "E_NH-NL_AUTO_CASHBACK_SILVER_EVIP_5 do 250 PLN_WEEKLY"
click at [676, 56] on div "Campaign Builder Scheduled Campaign Triggered Campaign Status: Draft" at bounding box center [728, 54] width 557 height 43
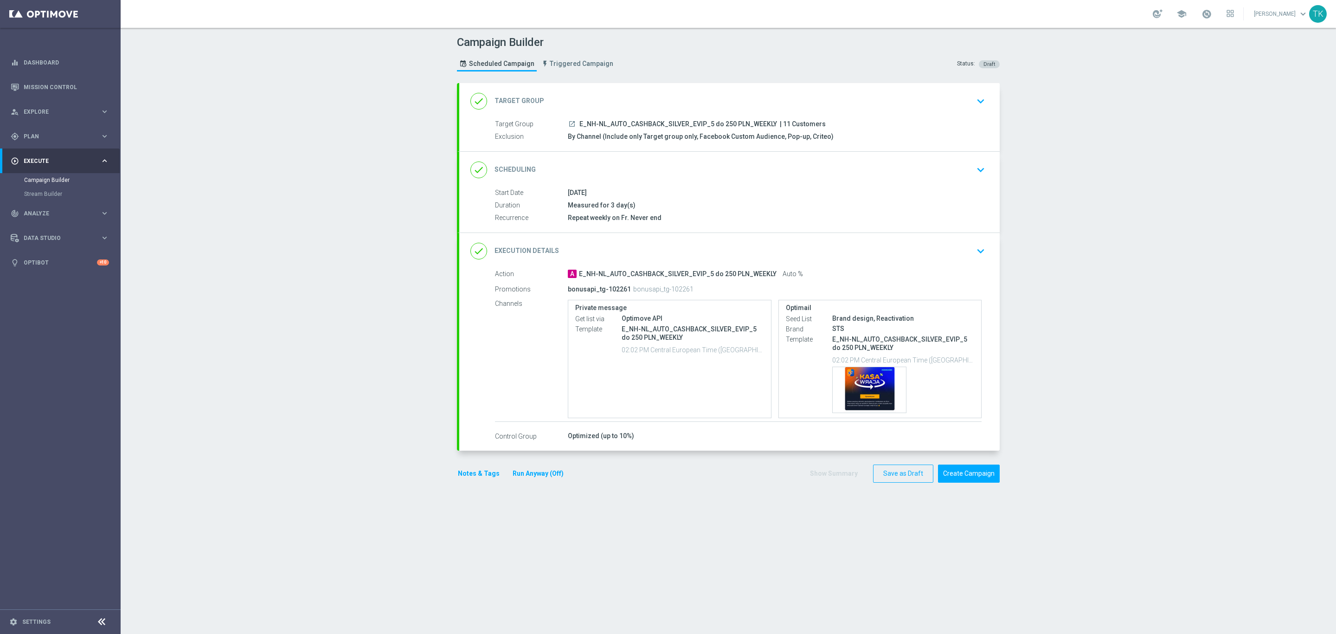
click at [471, 470] on button "Notes & Tags" at bounding box center [479, 474] width 44 height 12
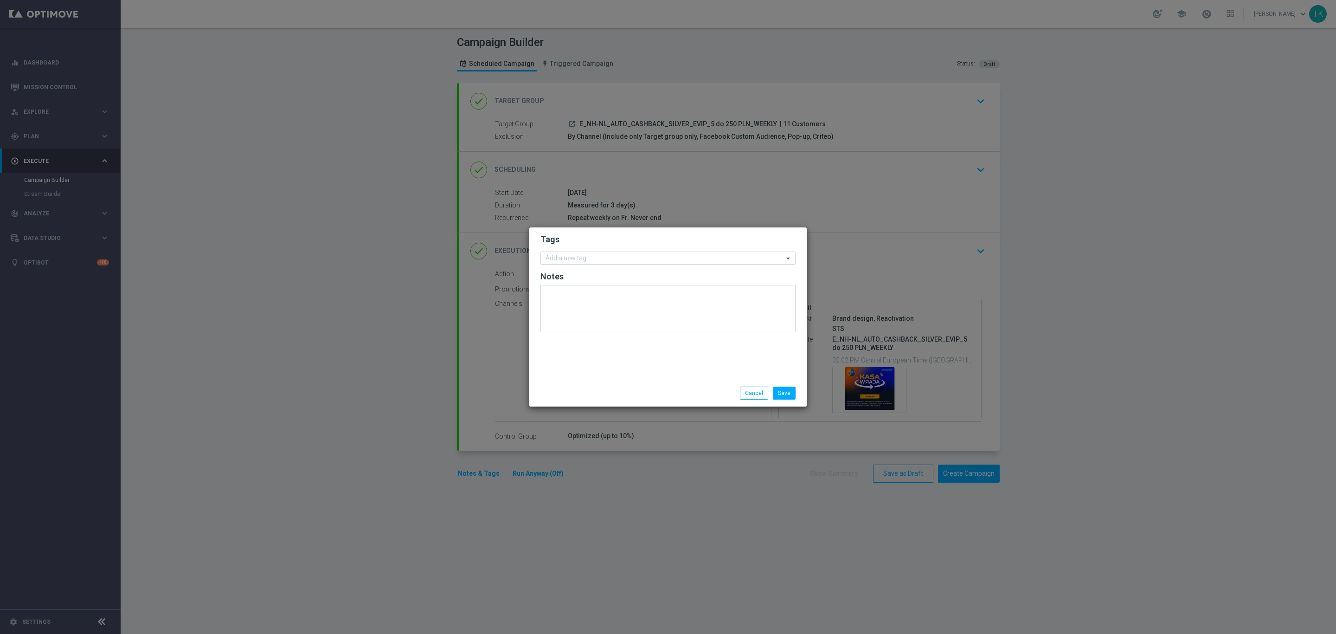
click at [560, 252] on div "Add a new tag" at bounding box center [662, 258] width 243 height 12
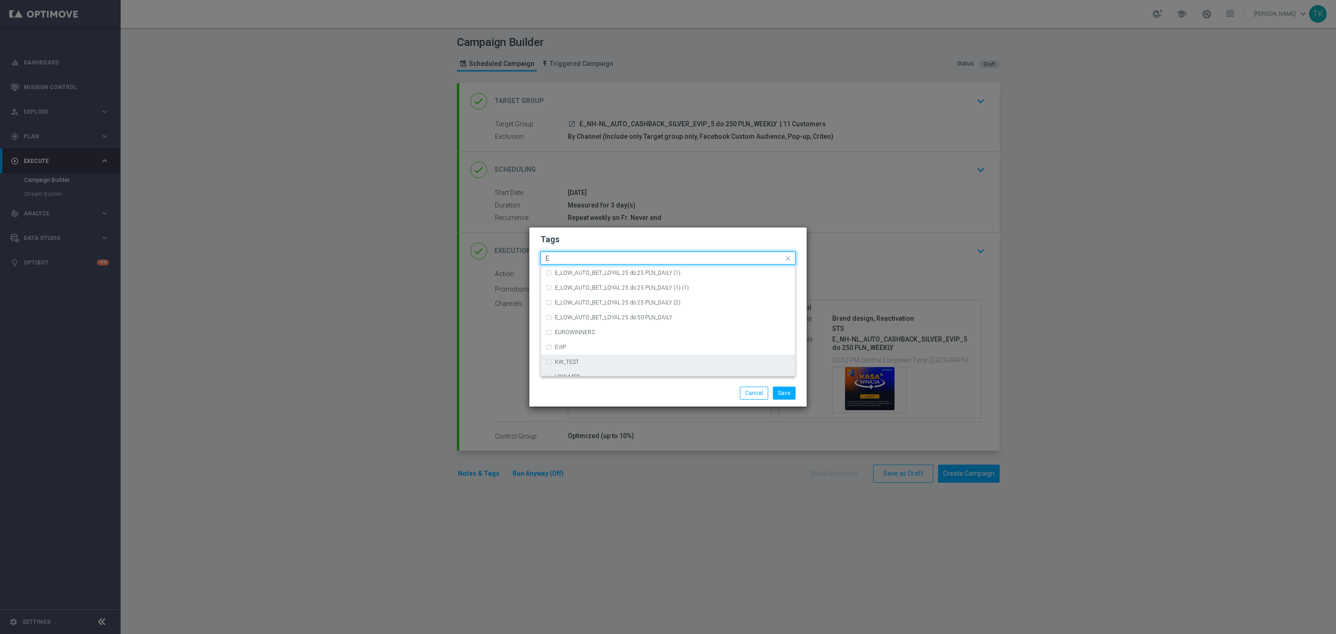
scroll to position [1322, 0]
click at [586, 287] on div "E" at bounding box center [673, 286] width 236 height 6
click at [563, 256] on input "E" at bounding box center [665, 259] width 238 height 8
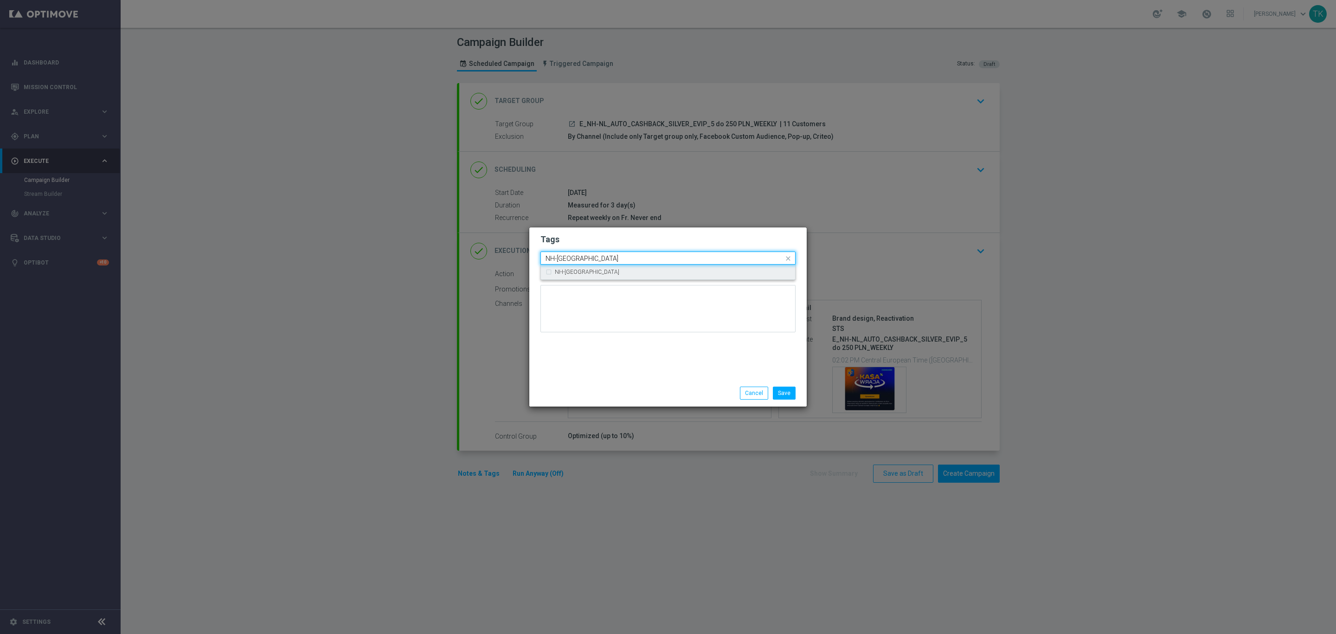
click at [563, 269] on label "NH-NL" at bounding box center [587, 272] width 64 height 6
click at [564, 259] on input "NH-NL" at bounding box center [665, 259] width 238 height 8
click at [564, 258] on input "NH-AUTO" at bounding box center [665, 259] width 238 height 8
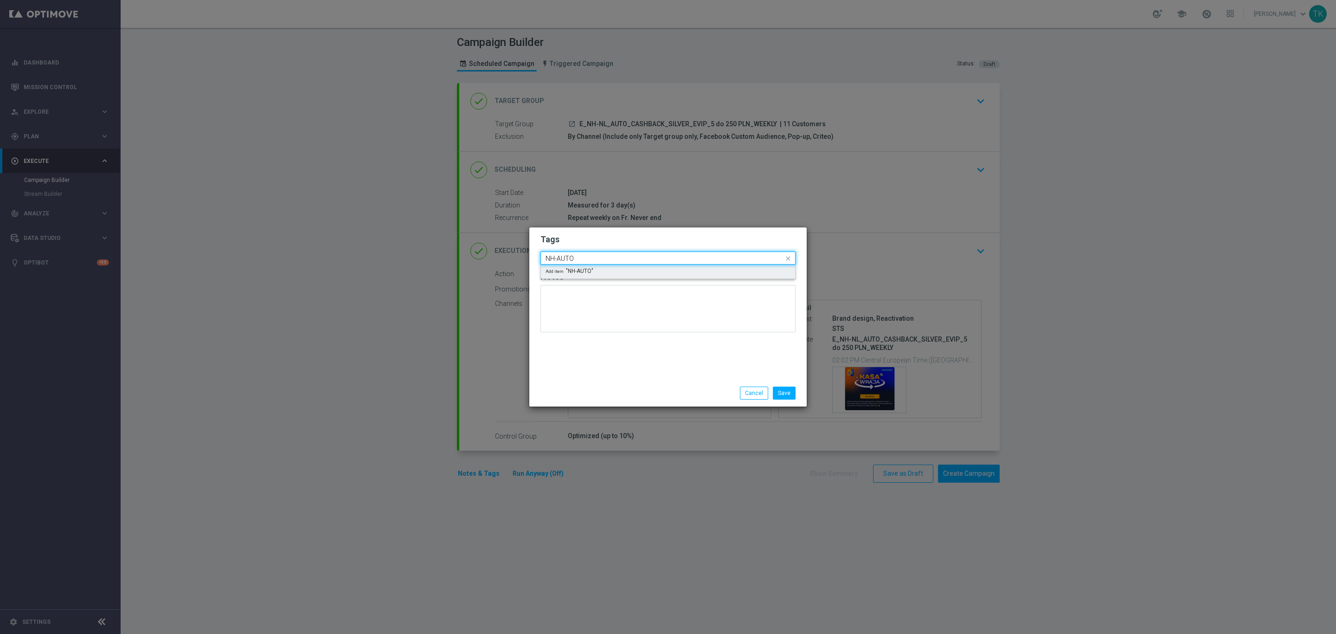
click at [564, 258] on input "NH-AUTO" at bounding box center [665, 259] width 238 height 8
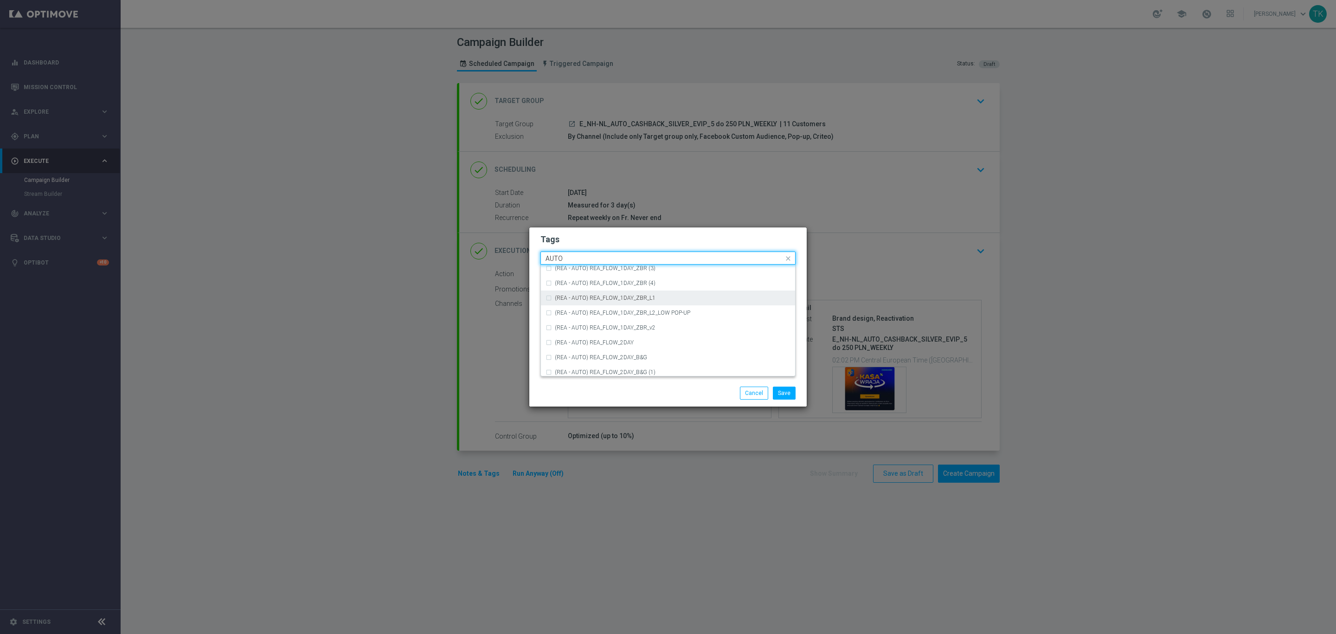
scroll to position [1044, 0]
click at [571, 369] on div "AUTO" at bounding box center [673, 371] width 236 height 6
click at [557, 261] on input "AUTO" at bounding box center [665, 259] width 238 height 8
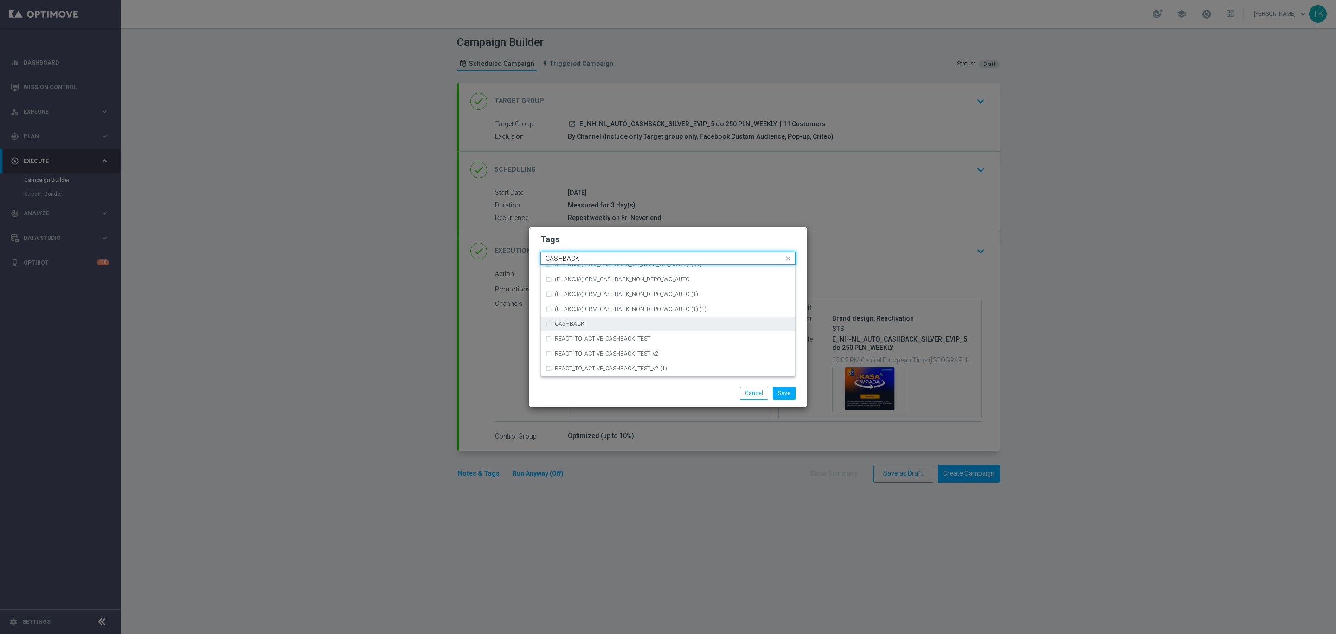
click at [585, 321] on div "CASHBACK" at bounding box center [673, 324] width 236 height 6
click at [563, 255] on input "CASHBACK" at bounding box center [665, 259] width 238 height 8
click at [568, 297] on div "WEEKLY" at bounding box center [668, 301] width 245 height 15
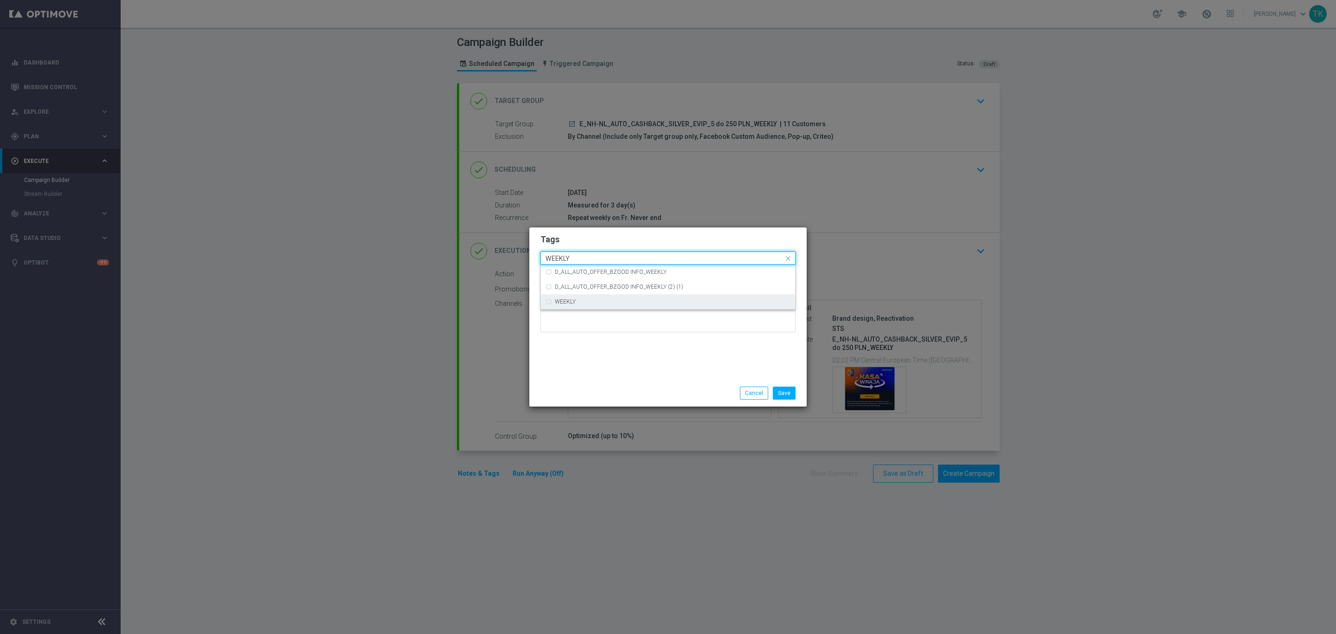
type input "WEEKLY"
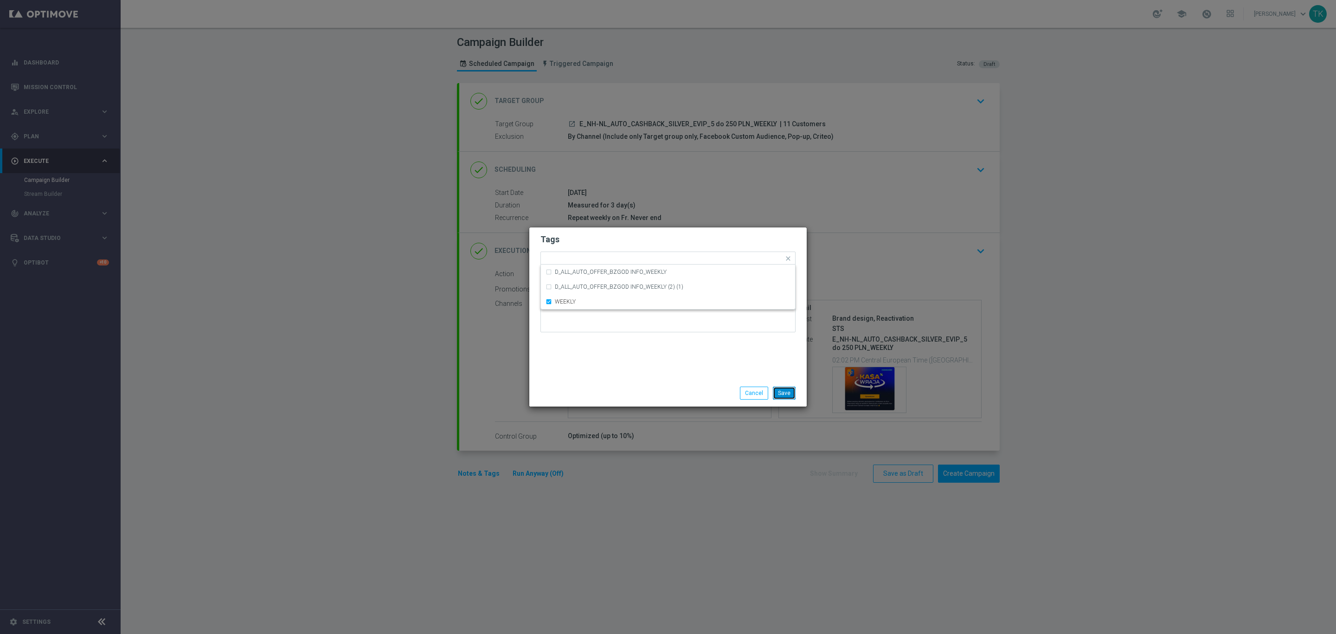
click at [780, 391] on button "Save" at bounding box center [784, 393] width 23 height 13
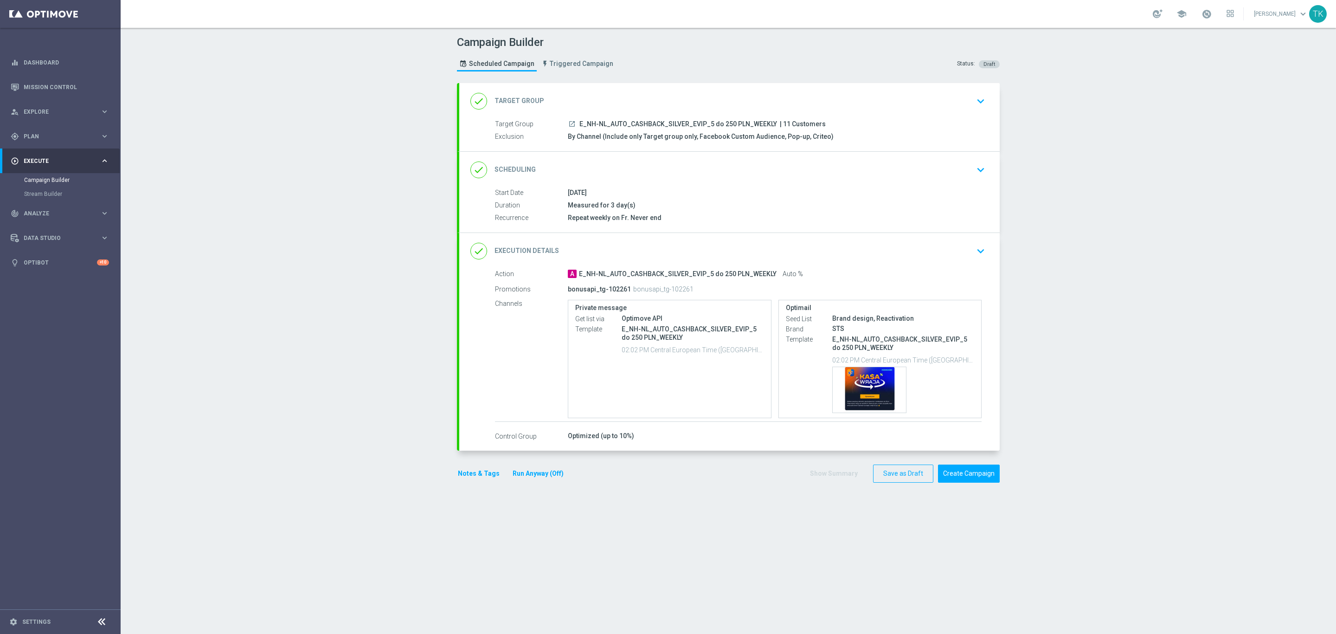
click at [472, 477] on button "Notes & Tags" at bounding box center [479, 474] width 44 height 12
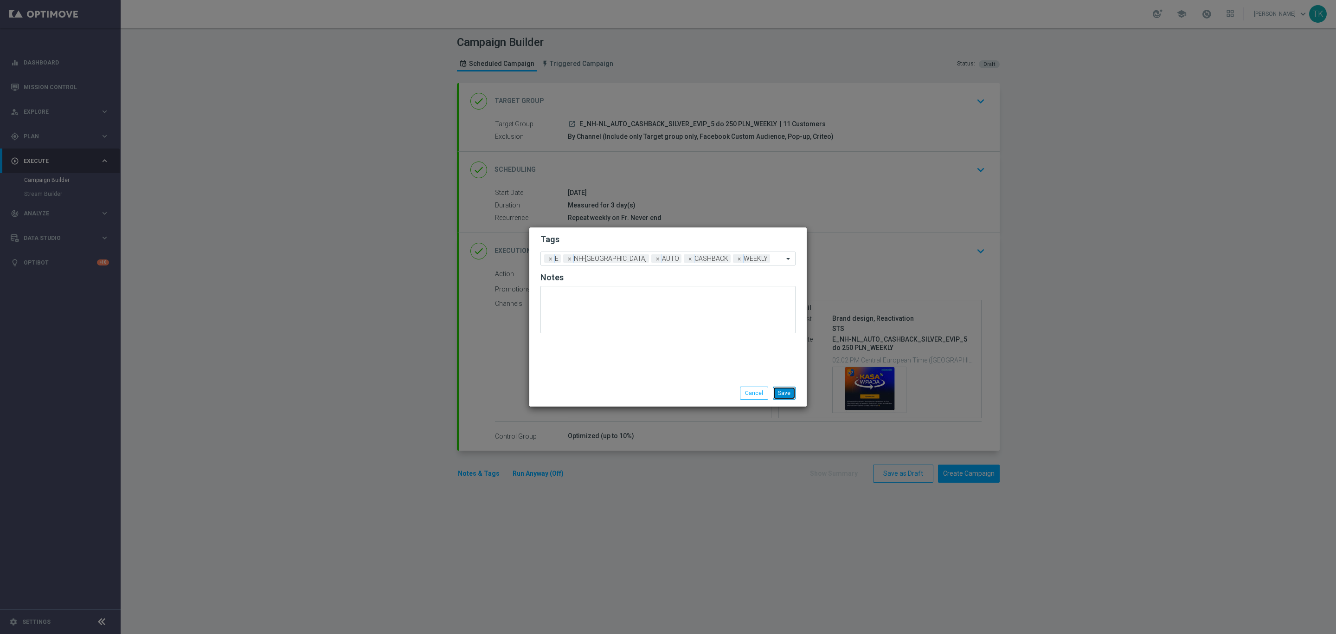
click at [784, 391] on button "Save" at bounding box center [784, 393] width 23 height 13
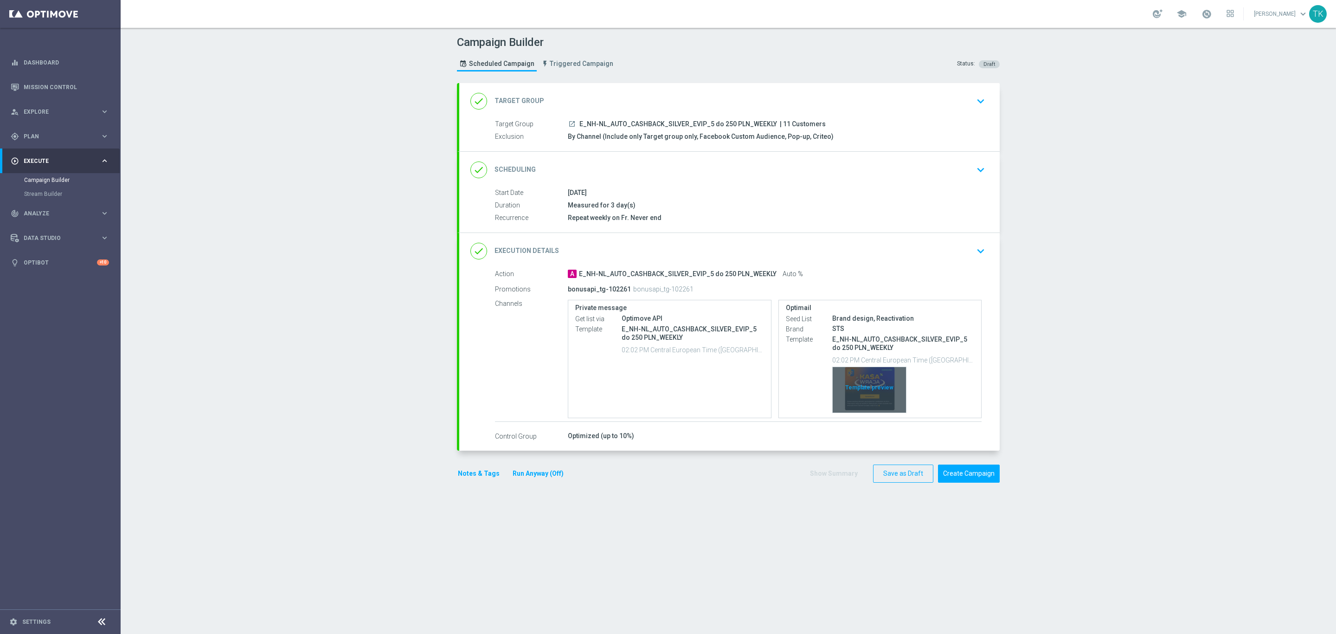
click at [879, 379] on div "Template preview" at bounding box center [869, 389] width 73 height 45
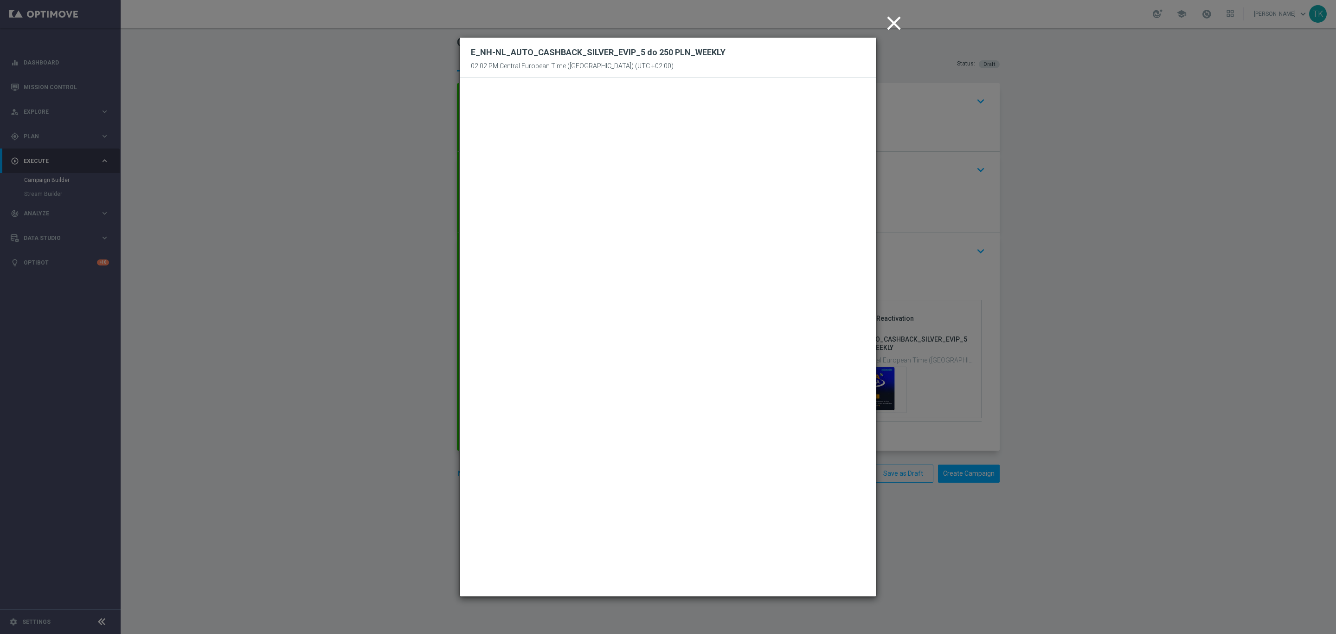
click at [894, 24] on icon "close" at bounding box center [894, 23] width 23 height 23
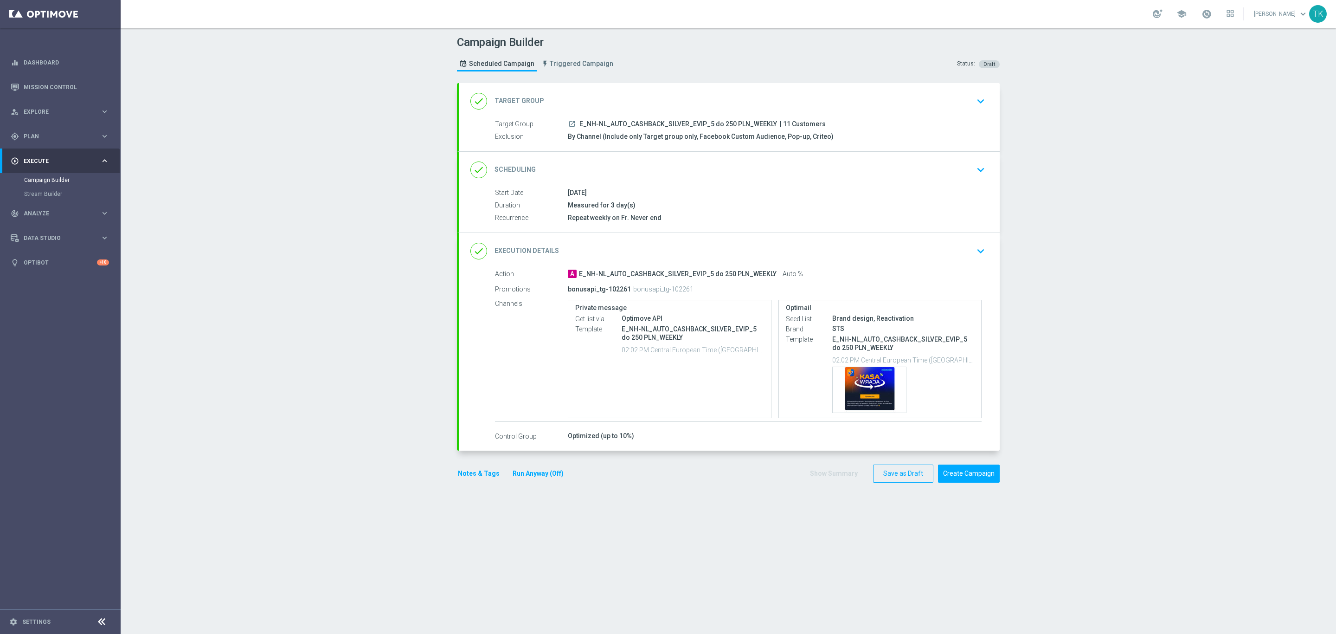
click at [772, 172] on div "done Scheduling keyboard_arrow_down" at bounding box center [729, 170] width 518 height 18
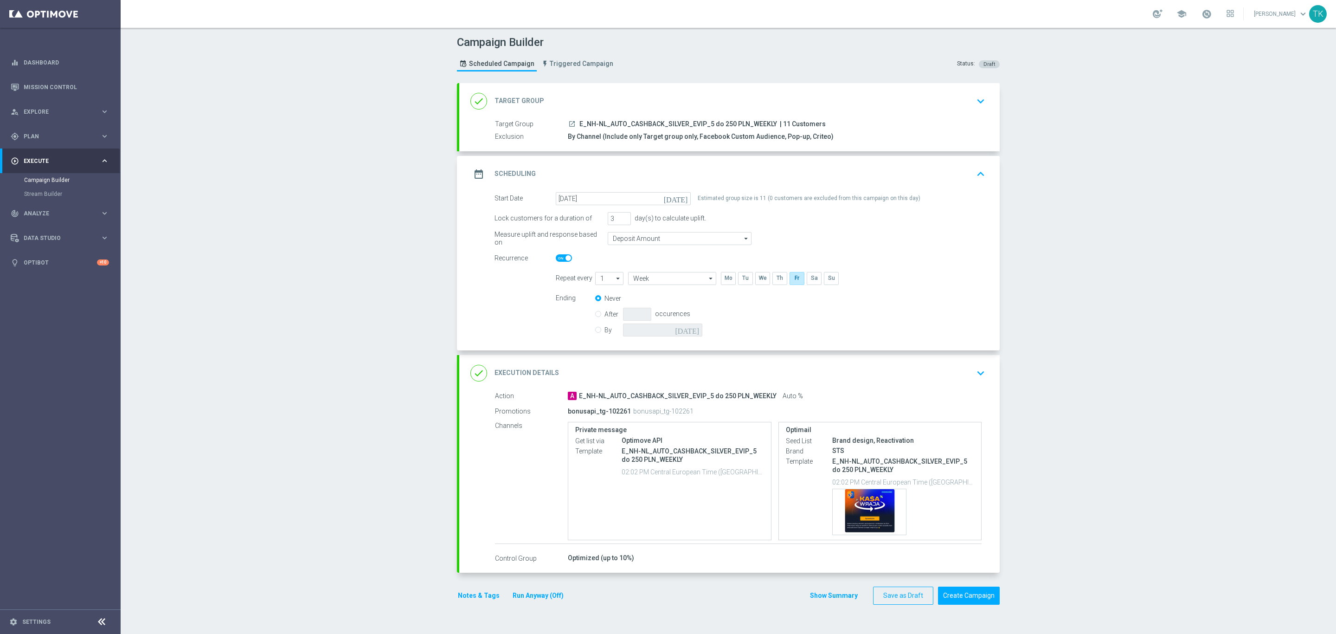
click at [770, 169] on div "date_range Scheduling keyboard_arrow_up" at bounding box center [729, 174] width 518 height 18
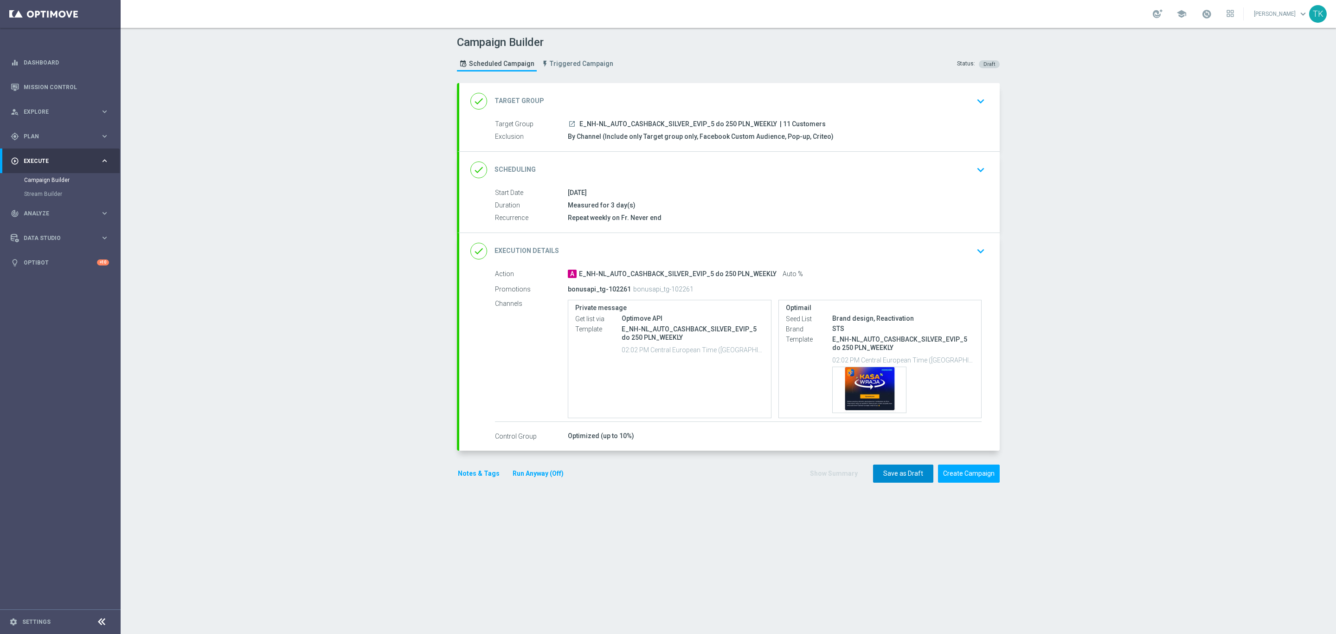
click at [877, 476] on button "Save as Draft" at bounding box center [903, 473] width 60 height 18
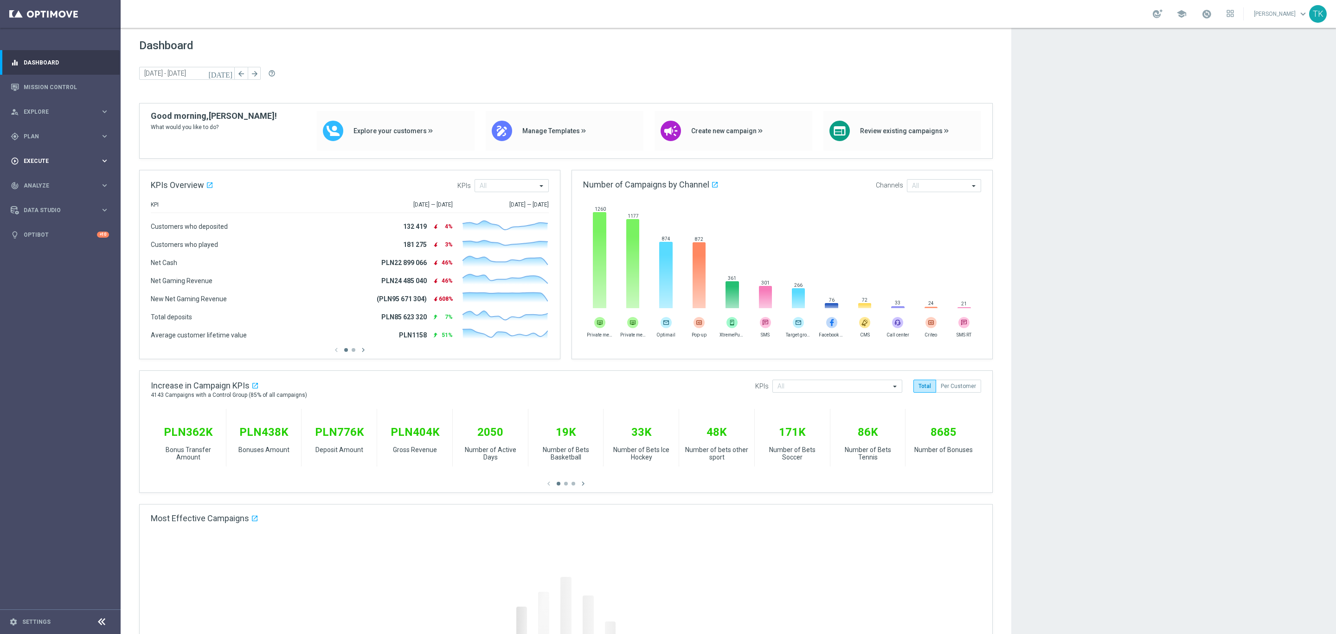
click at [35, 157] on div "play_circle_outline Execute" at bounding box center [56, 161] width 90 height 8
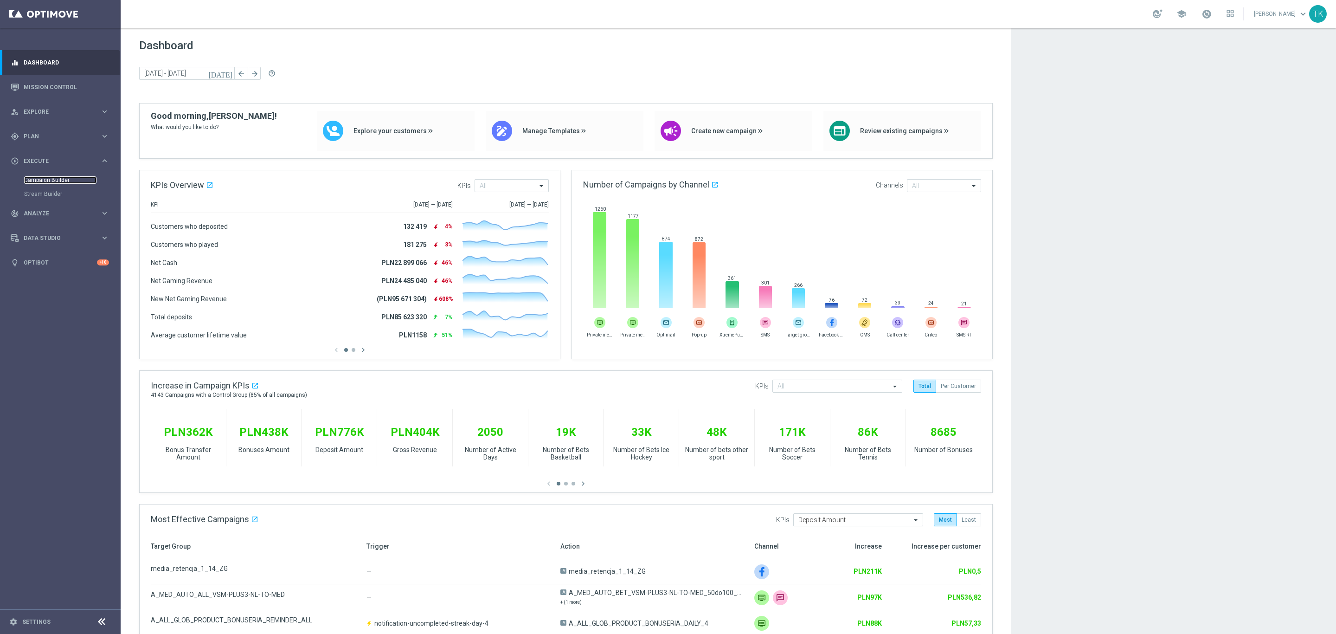
click at [46, 177] on link "Campaign Builder" at bounding box center [60, 179] width 72 height 7
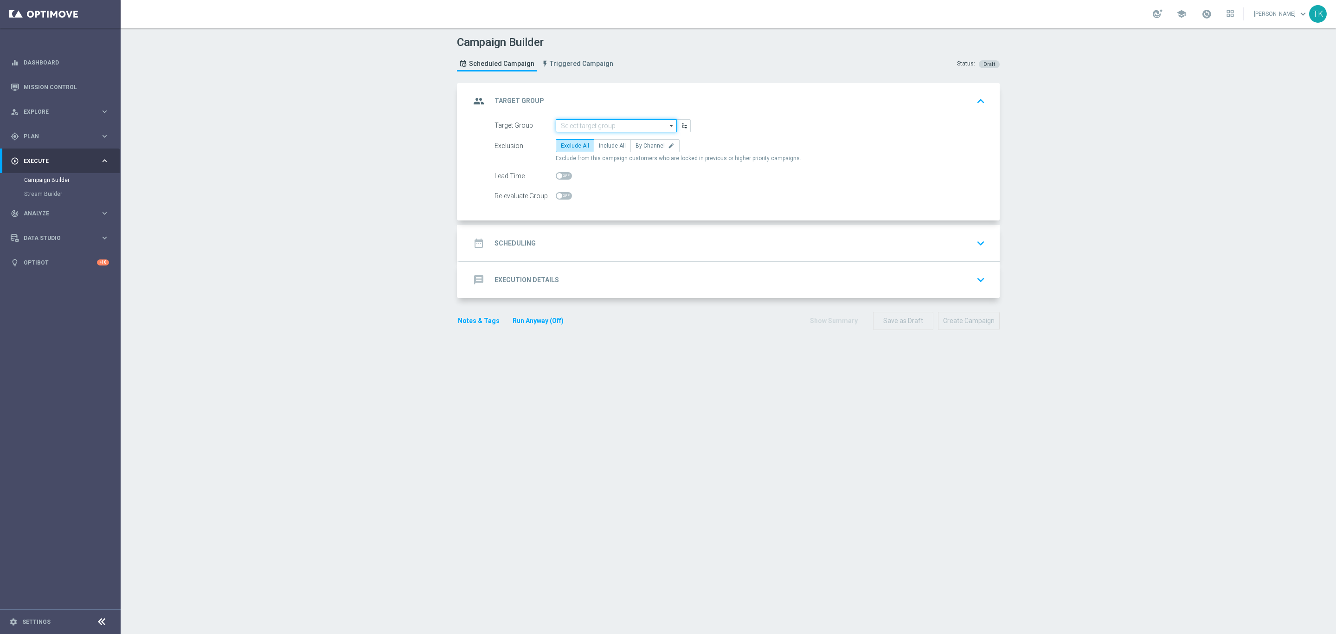
click at [560, 125] on input at bounding box center [616, 125] width 121 height 13
paste input "E_NH-NL_AUTO_CASHBACK_GOLD_EVIP_5 do 250 PLN_WEEKLY"
click at [581, 141] on div "E_NH-NL_AUTO_CASHBACK_GOLD_EVIP_5 do 250 PLN_WEEKLY" at bounding box center [617, 143] width 112 height 17
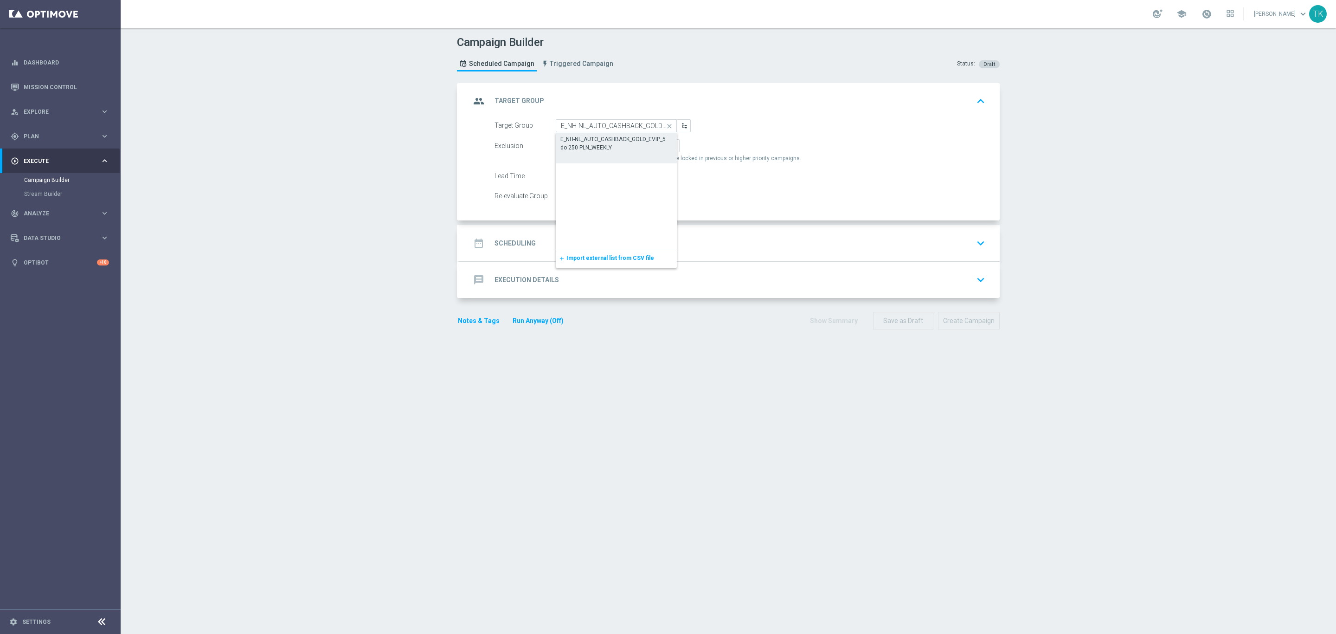
type input "E_NH-NL_AUTO_CASHBACK_GOLD_EVIP_5 do 250 PLN_WEEKLY"
click at [646, 151] on label "By Channel edit" at bounding box center [655, 145] width 49 height 13
click at [642, 150] on input "By Channel edit" at bounding box center [639, 147] width 6 height 6
radio input "true"
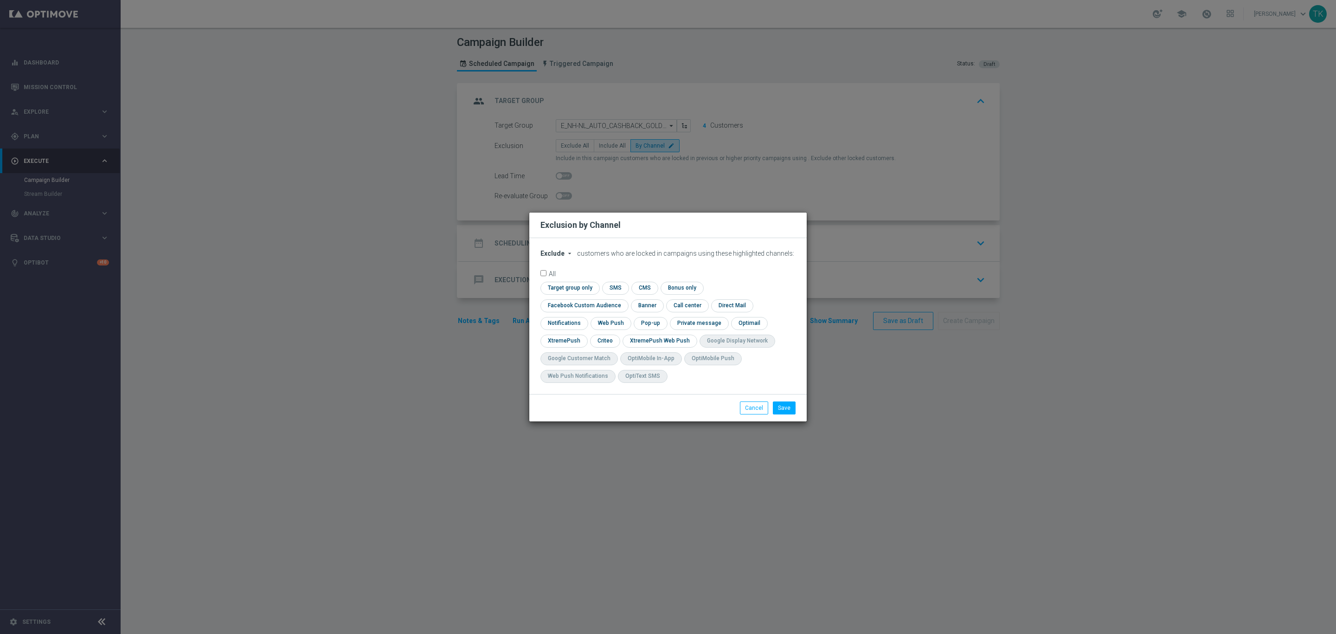
click at [546, 257] on span "Exclude" at bounding box center [553, 253] width 24 height 7
click at [0, 0] on span "Include" at bounding box center [0, 0] width 0 height 0
click at [592, 294] on input "checkbox" at bounding box center [569, 288] width 57 height 13
checkbox input "true"
click at [575, 305] on input "checkbox" at bounding box center [583, 305] width 84 height 13
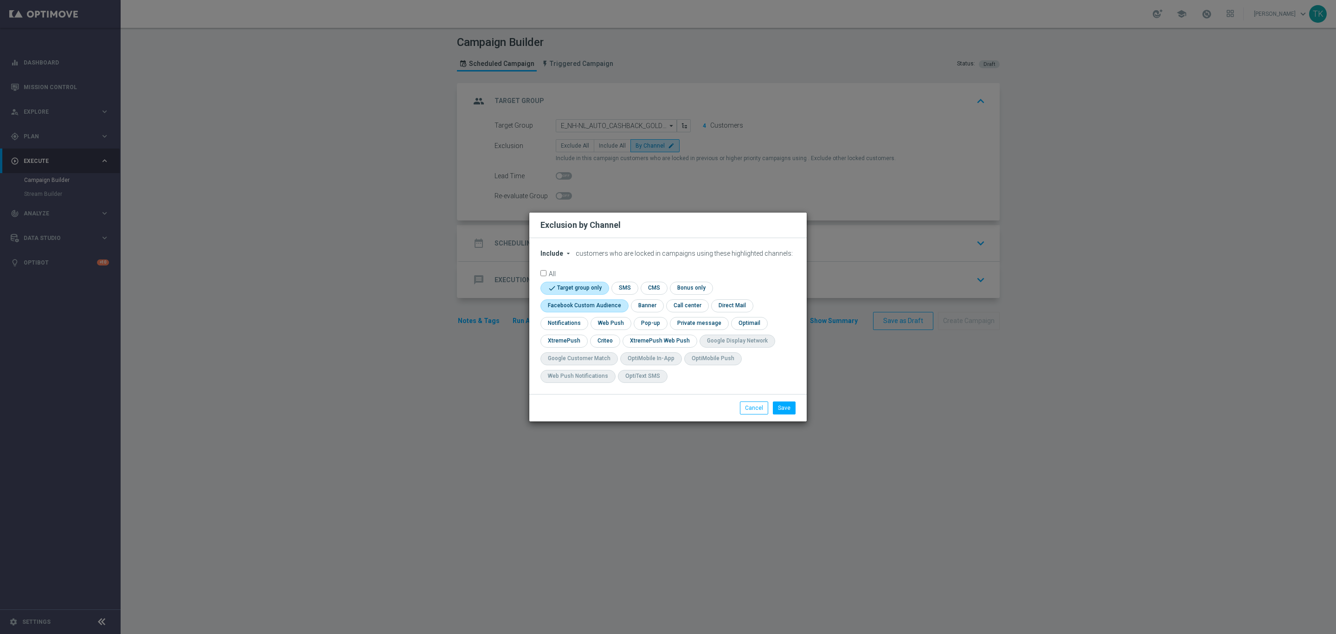
checkbox input "true"
click at [603, 336] on input "checkbox" at bounding box center [604, 341] width 29 height 13
checkbox input "true"
click at [656, 322] on input "checkbox" at bounding box center [650, 323] width 32 height 13
checkbox input "true"
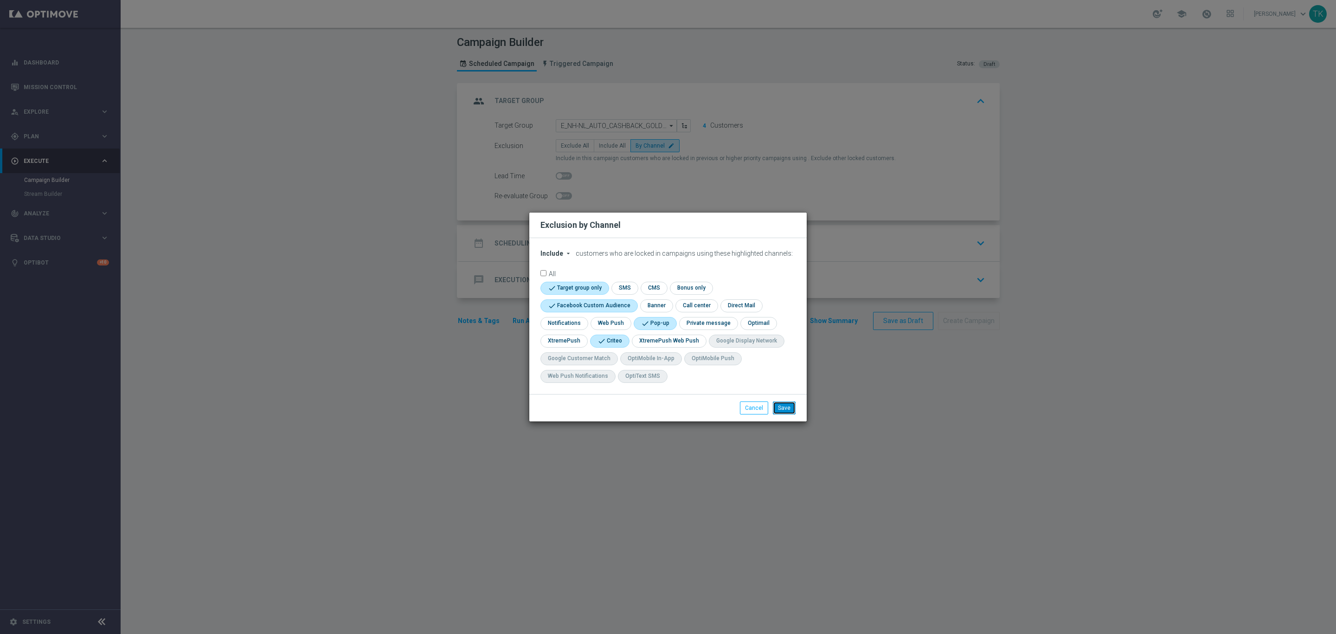
click at [792, 409] on button "Save" at bounding box center [784, 407] width 23 height 13
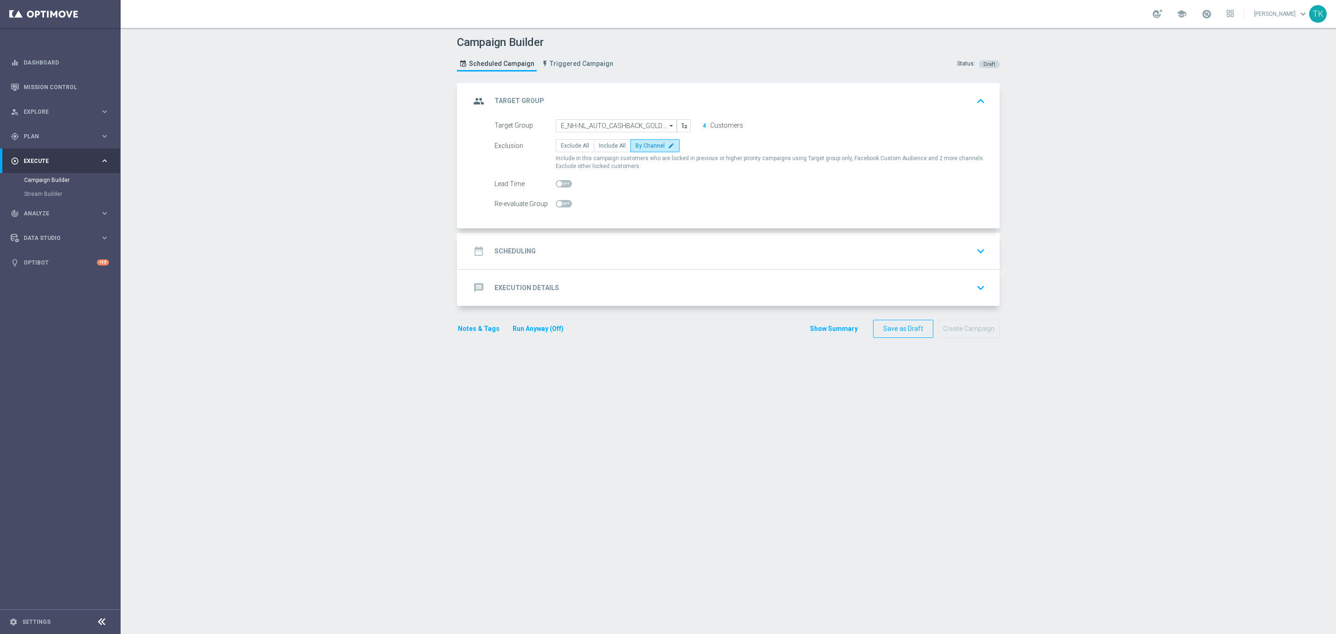
click at [560, 255] on div "date_range Scheduling keyboard_arrow_down" at bounding box center [729, 251] width 518 height 18
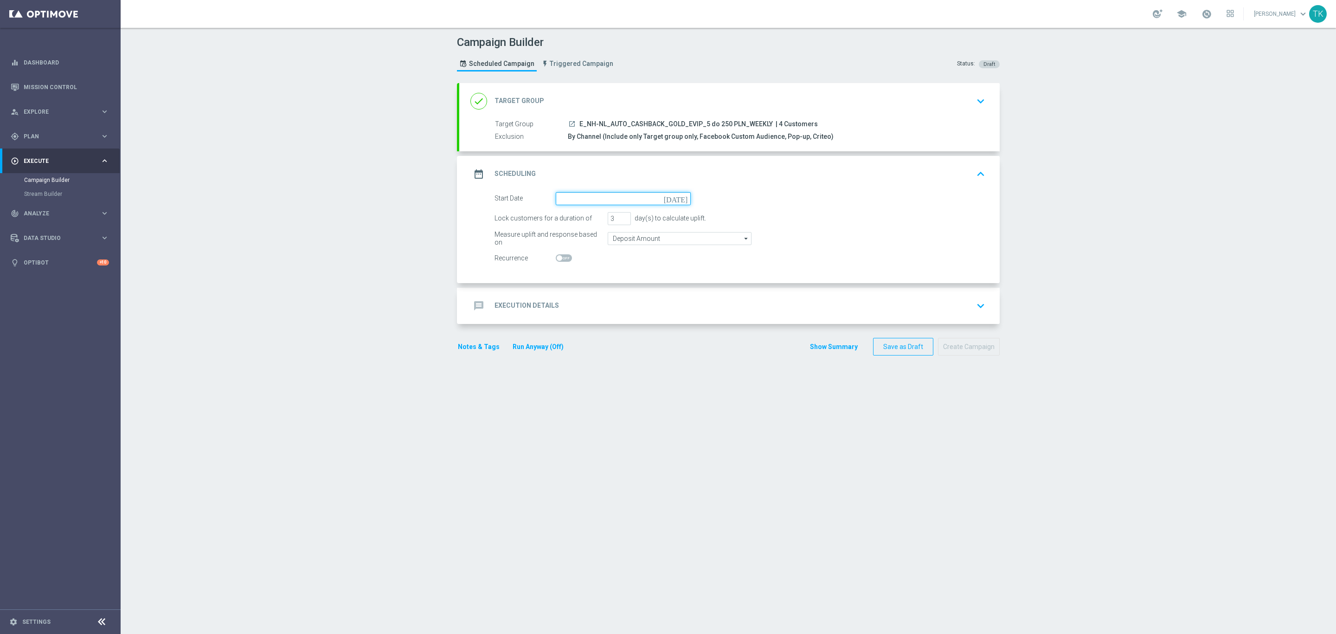
click at [590, 197] on input at bounding box center [623, 198] width 135 height 13
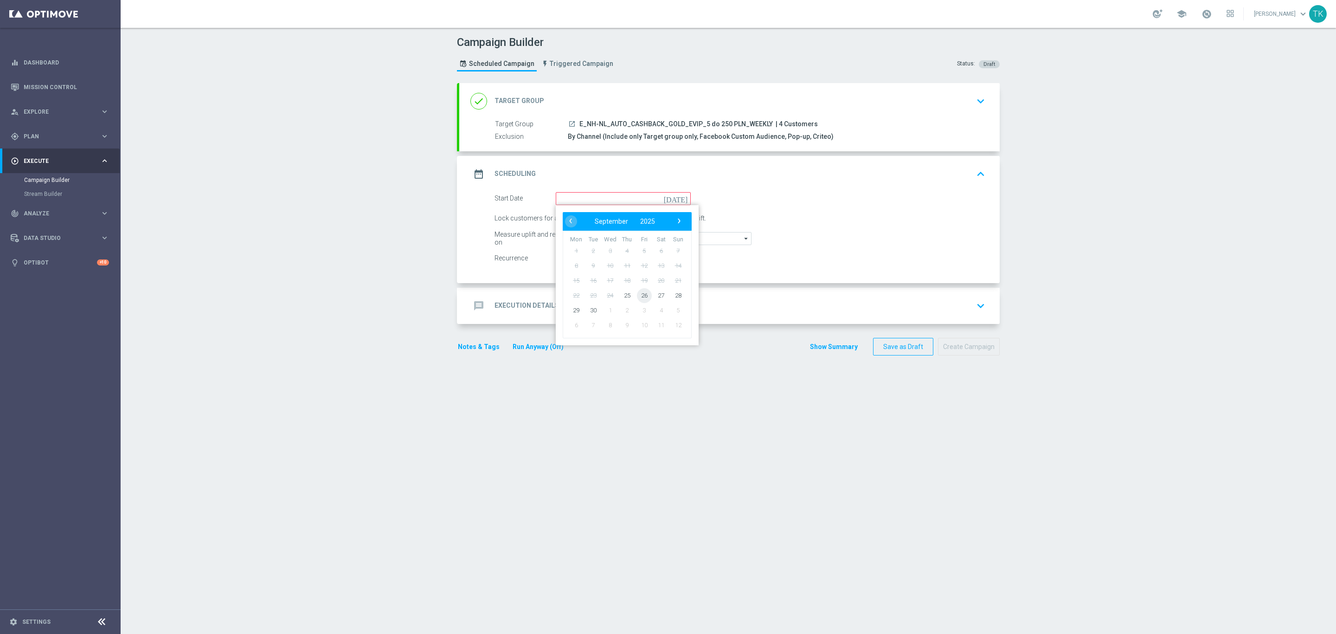
click at [642, 298] on span "26" at bounding box center [644, 295] width 15 height 15
type input "[DATE]"
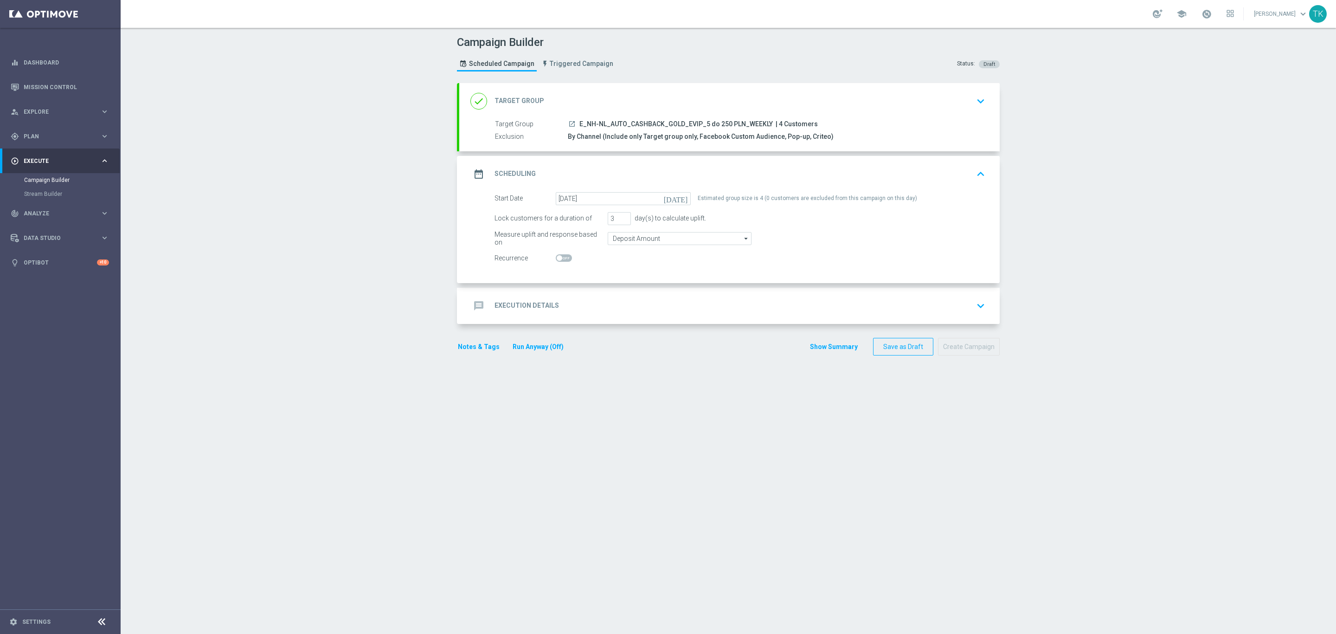
click at [561, 253] on div at bounding box center [623, 258] width 135 height 13
click at [561, 260] on span at bounding box center [564, 257] width 16 height 7
click at [561, 260] on input "checkbox" at bounding box center [564, 257] width 16 height 7
checkbox input "true"
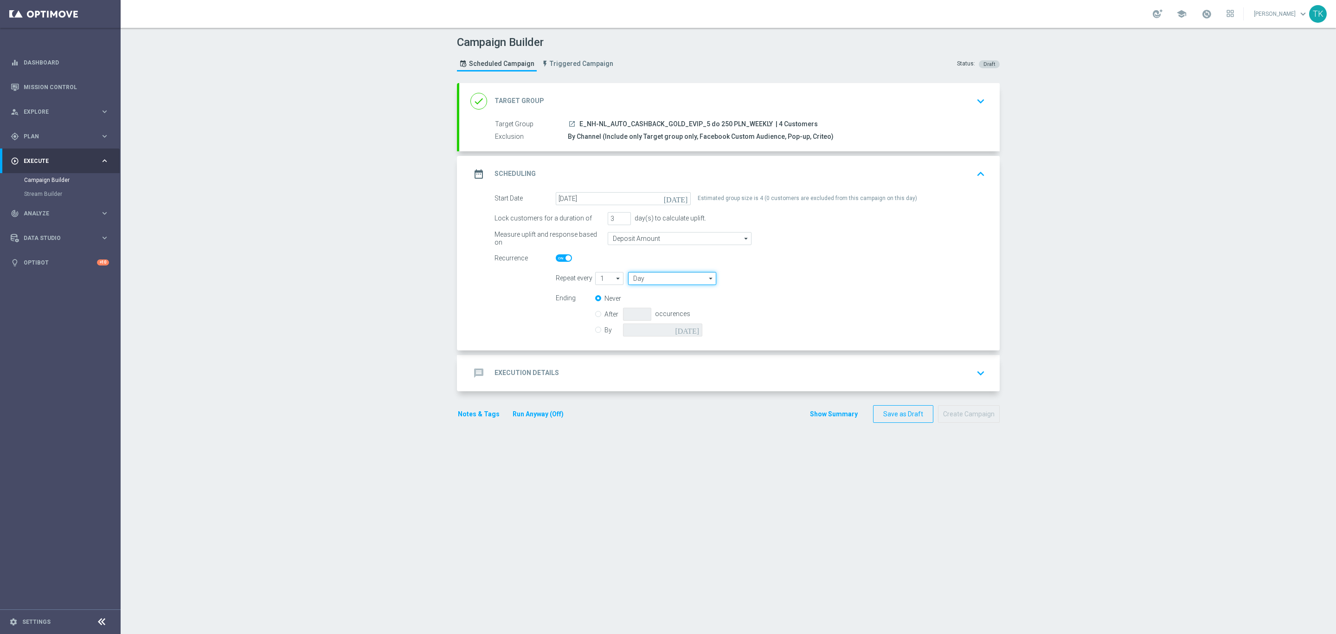
click at [641, 278] on input "Day" at bounding box center [672, 278] width 88 height 13
click at [642, 301] on div "Week" at bounding box center [672, 305] width 89 height 13
type input "Week"
click at [544, 372] on h2 "Execution Details" at bounding box center [527, 372] width 64 height 9
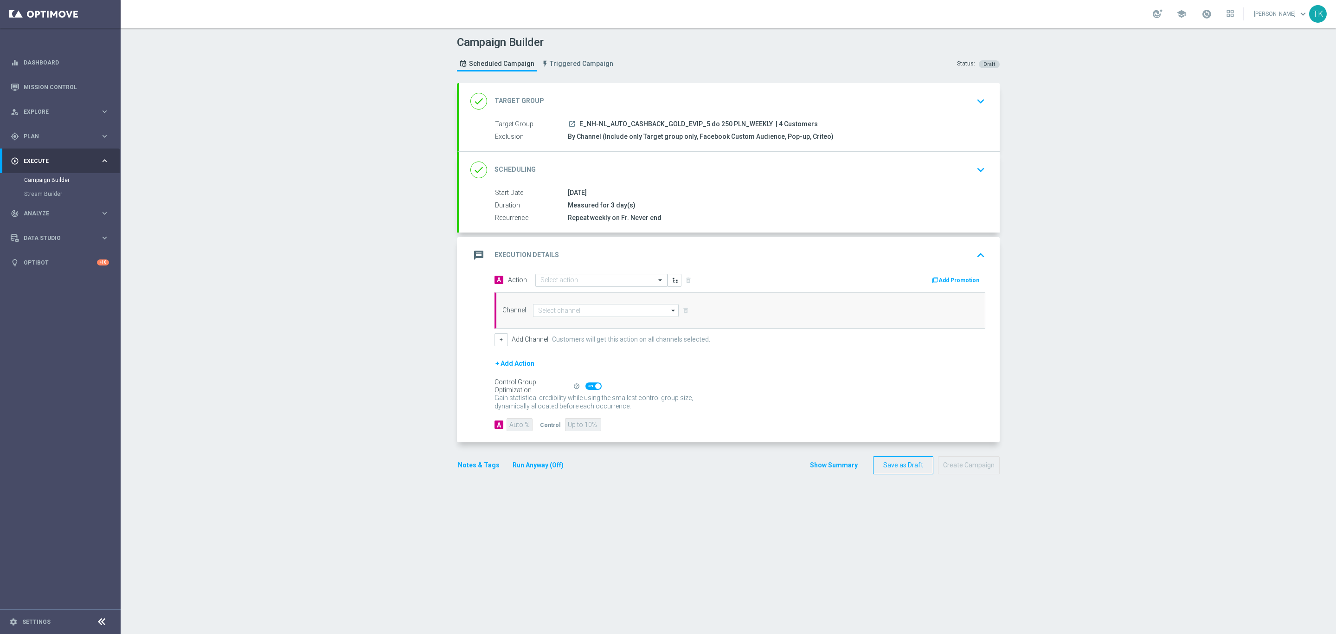
click at [944, 285] on button "Add Promotion" at bounding box center [957, 280] width 52 height 10
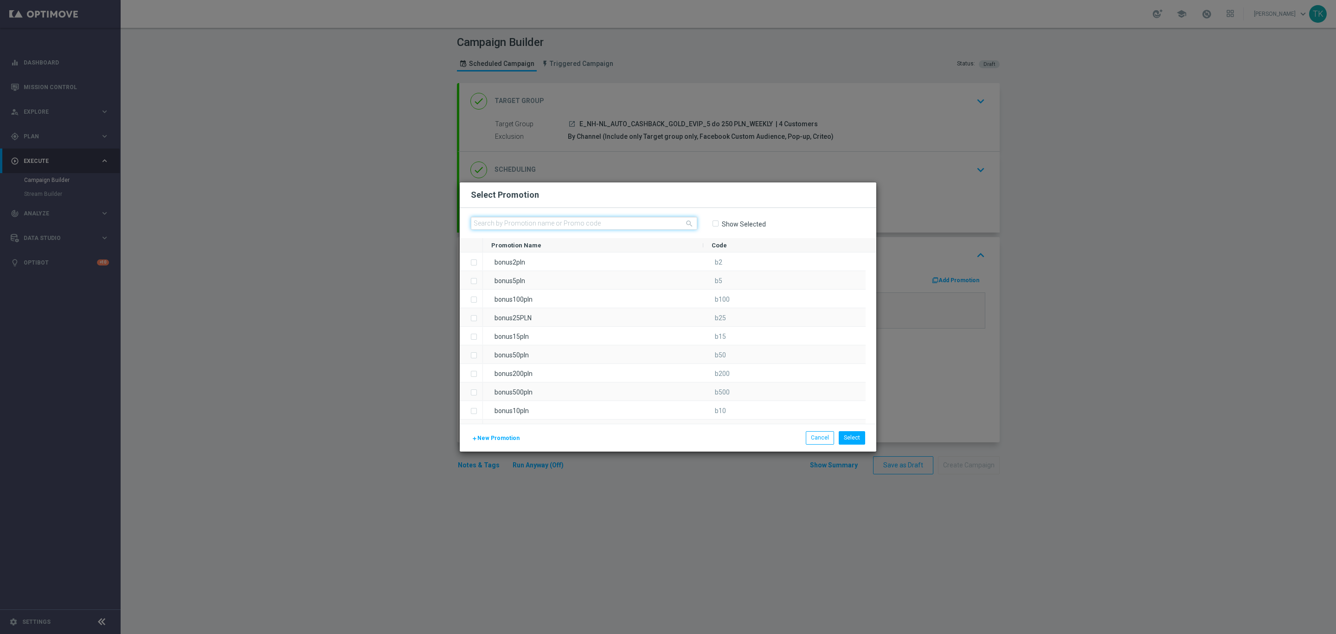
click at [518, 223] on input "text" at bounding box center [584, 223] width 226 height 13
paste input "102259"
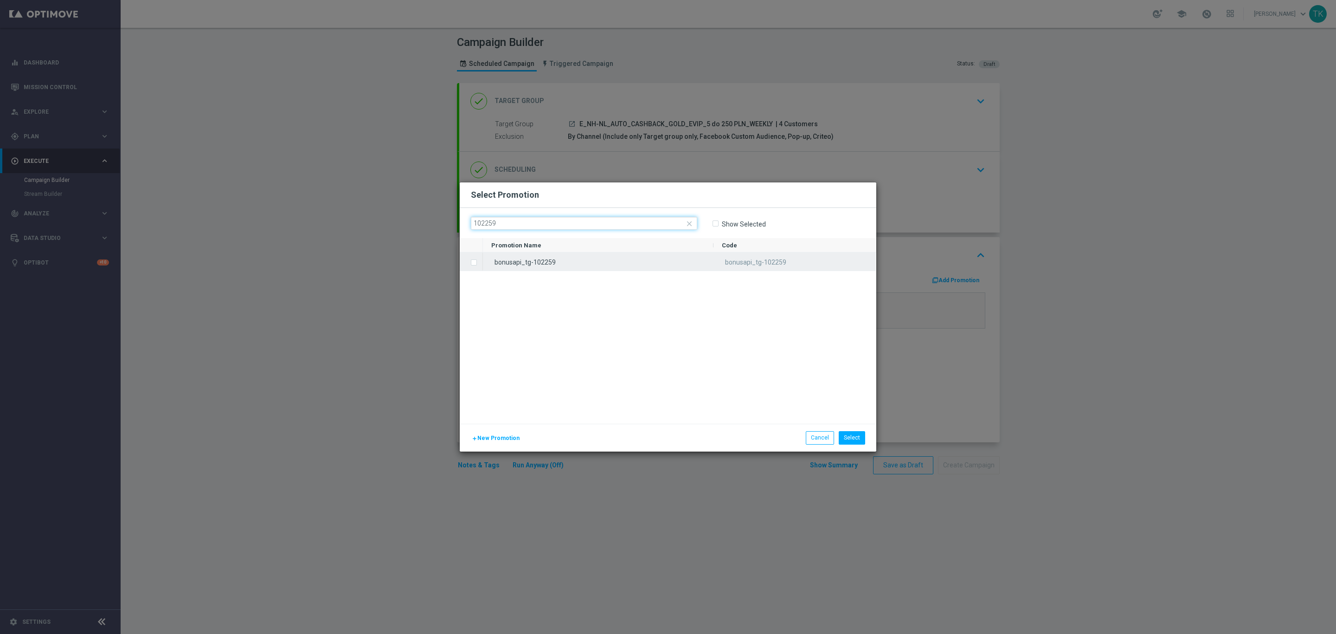
type input "102259"
click at [532, 256] on div "bonusapi_tg-102259" at bounding box center [598, 261] width 231 height 18
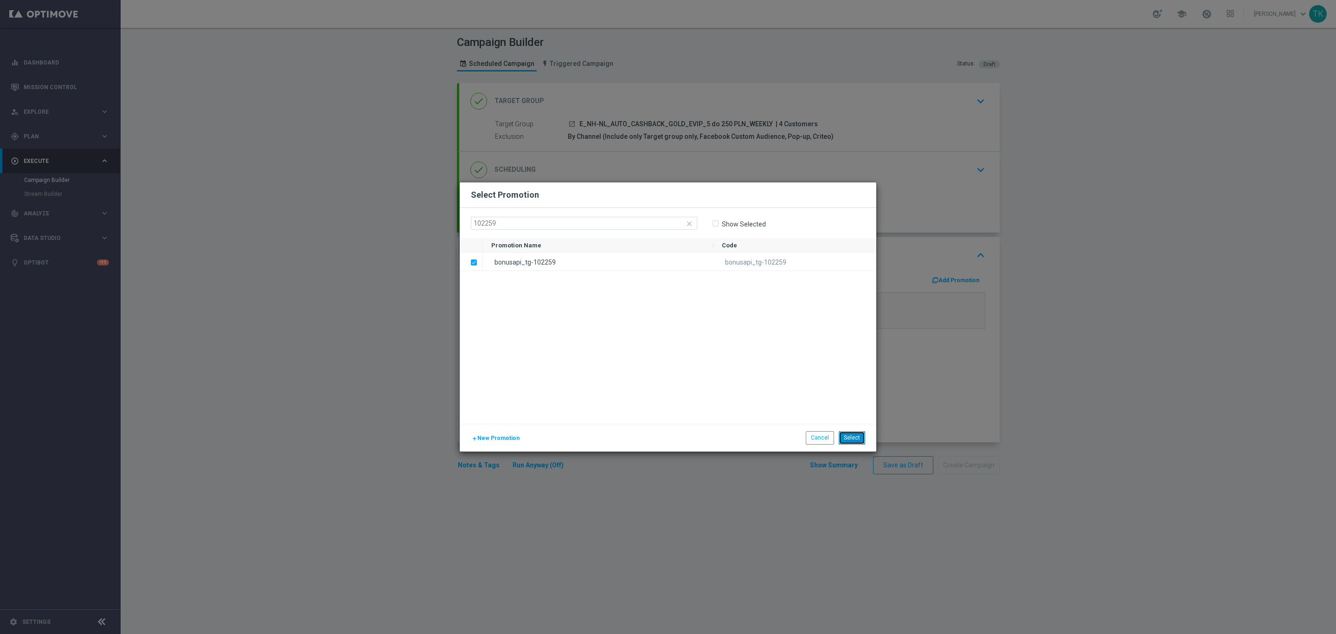
click at [848, 440] on button "Select" at bounding box center [852, 437] width 26 height 13
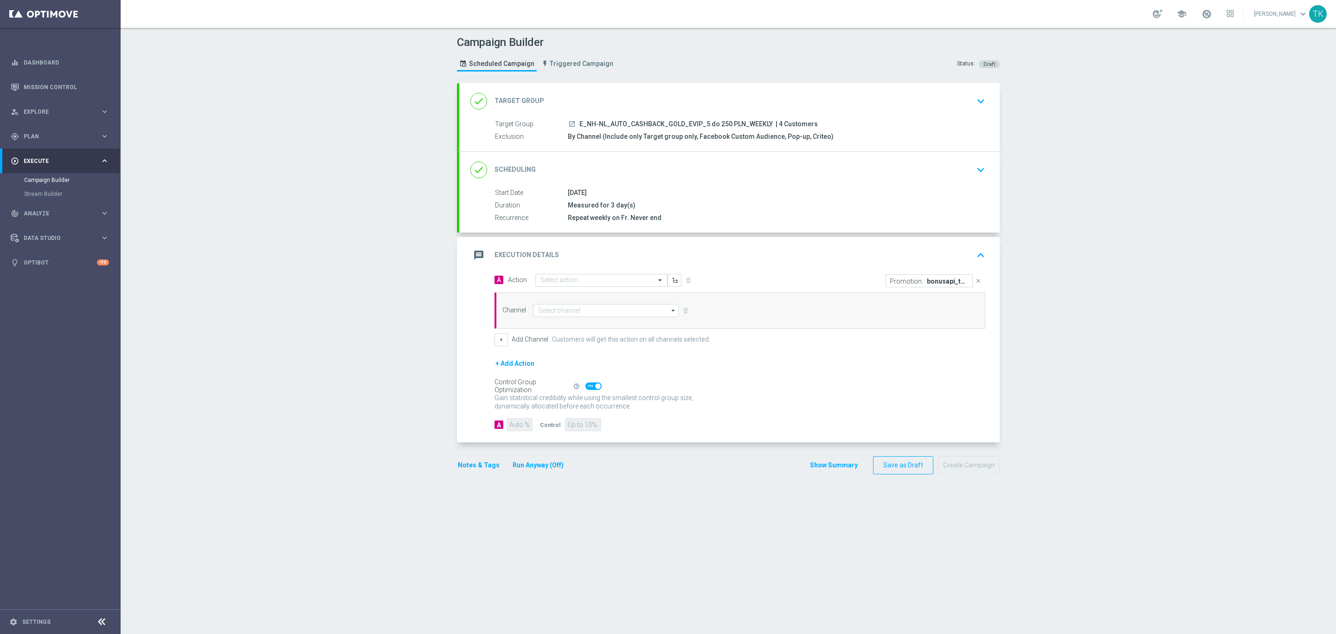
click at [621, 125] on span "E_NH-NL_AUTO_CASHBACK_GOLD_EVIP_5 do 250 PLN_WEEKLY" at bounding box center [676, 124] width 193 height 8
copy div "E_NH-NL_AUTO_CASHBACK_GOLD_EVIP_5 do 250 PLN_WEEKLY"
click at [550, 283] on input "text" at bounding box center [592, 281] width 103 height 8
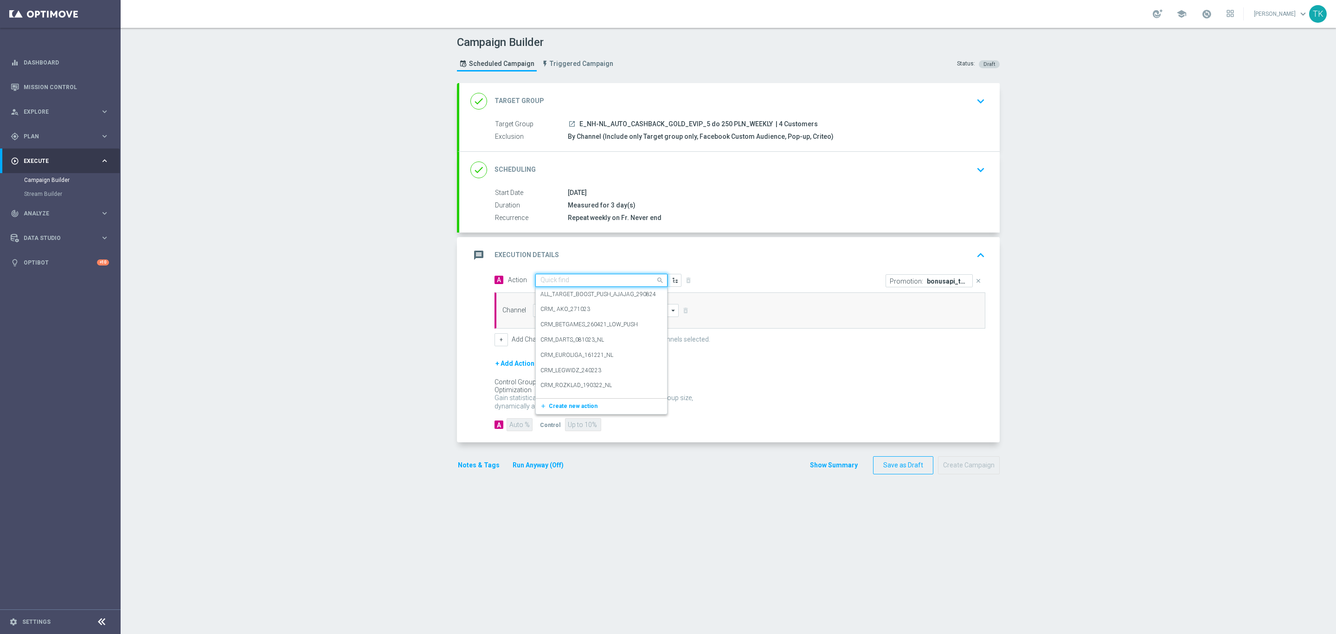
paste input "E_NH-NL_AUTO_CASHBACK_GOLD_EVIP_5 do 250 PLN_WEEKLY"
type input "E_NH-NL_AUTO_CASHBACK_GOLD_EVIP_5 do 250 PLN_WEEKLY"
click at [556, 311] on span "Create new action" at bounding box center [573, 309] width 49 height 6
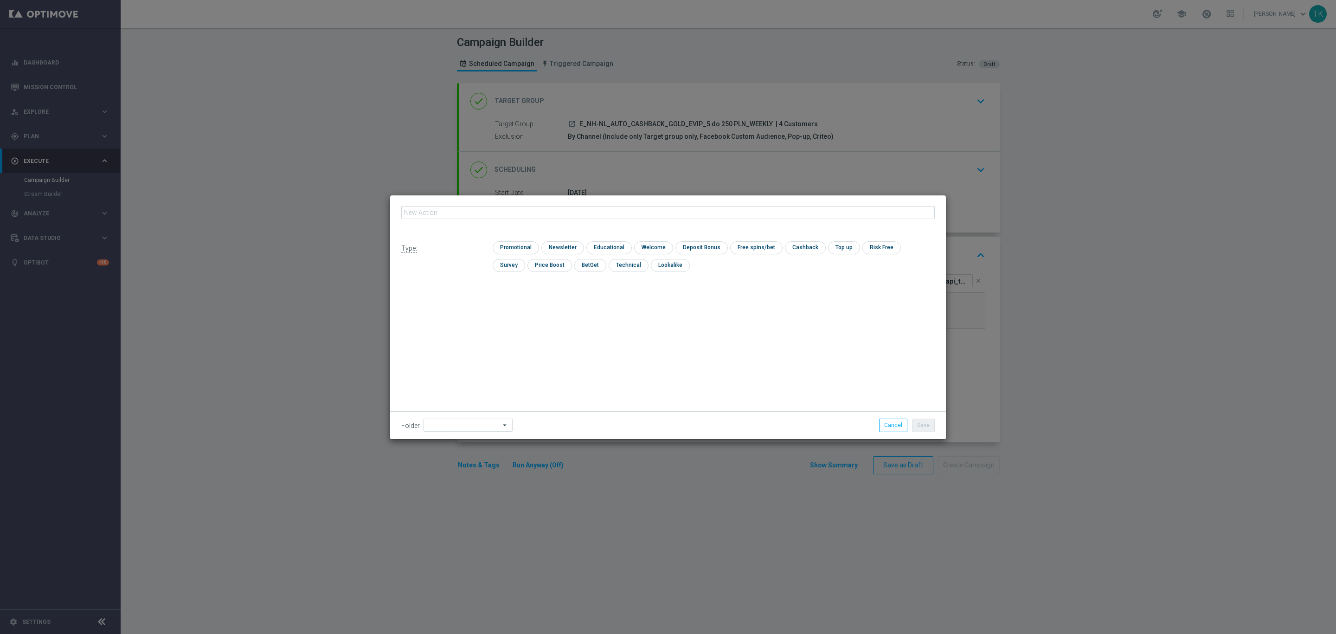
click at [479, 216] on input "text" at bounding box center [668, 212] width 534 height 13
type input "E_NH-NL_AUTO_CASHBACK_GOLD_EVIP_5 do 250 PLN_WEEKLY"
click at [510, 245] on input "checkbox" at bounding box center [515, 247] width 44 height 13
checkbox input "true"
click at [931, 426] on button "Save" at bounding box center [923, 425] width 23 height 13
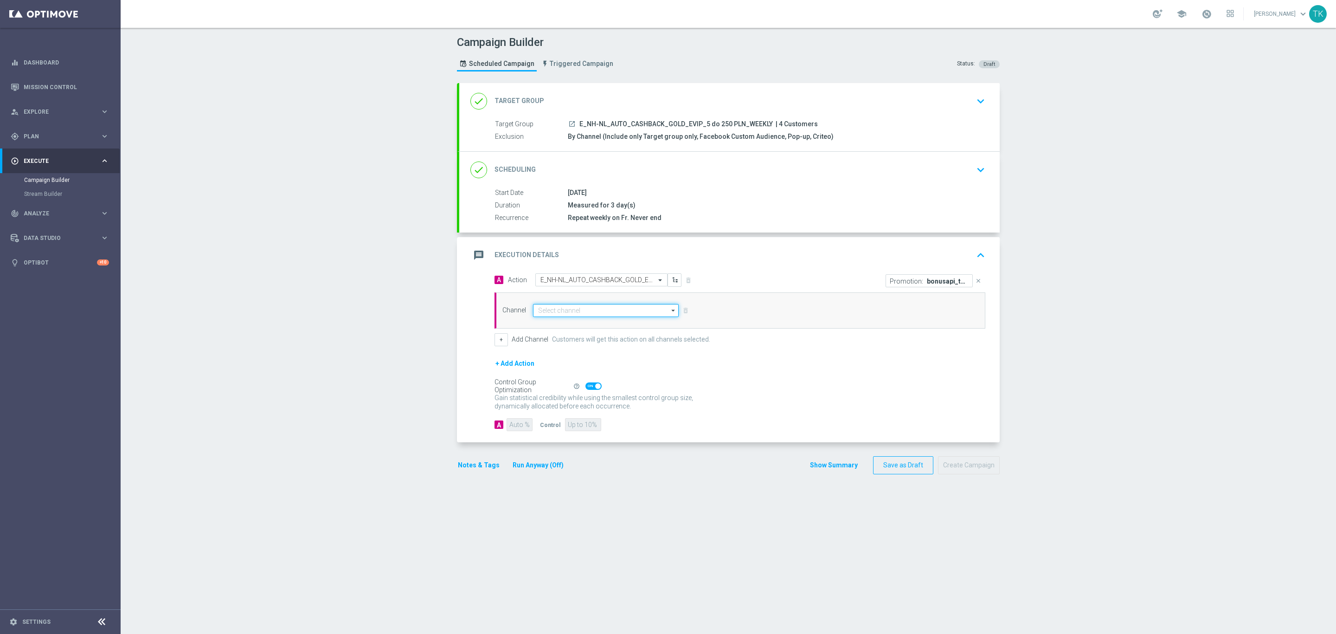
click at [538, 309] on input at bounding box center [606, 310] width 146 height 13
click at [557, 331] on div "Private message" at bounding box center [606, 324] width 146 height 14
click at [570, 324] on div "Private message" at bounding box center [560, 324] width 44 height 8
type input "Private message"
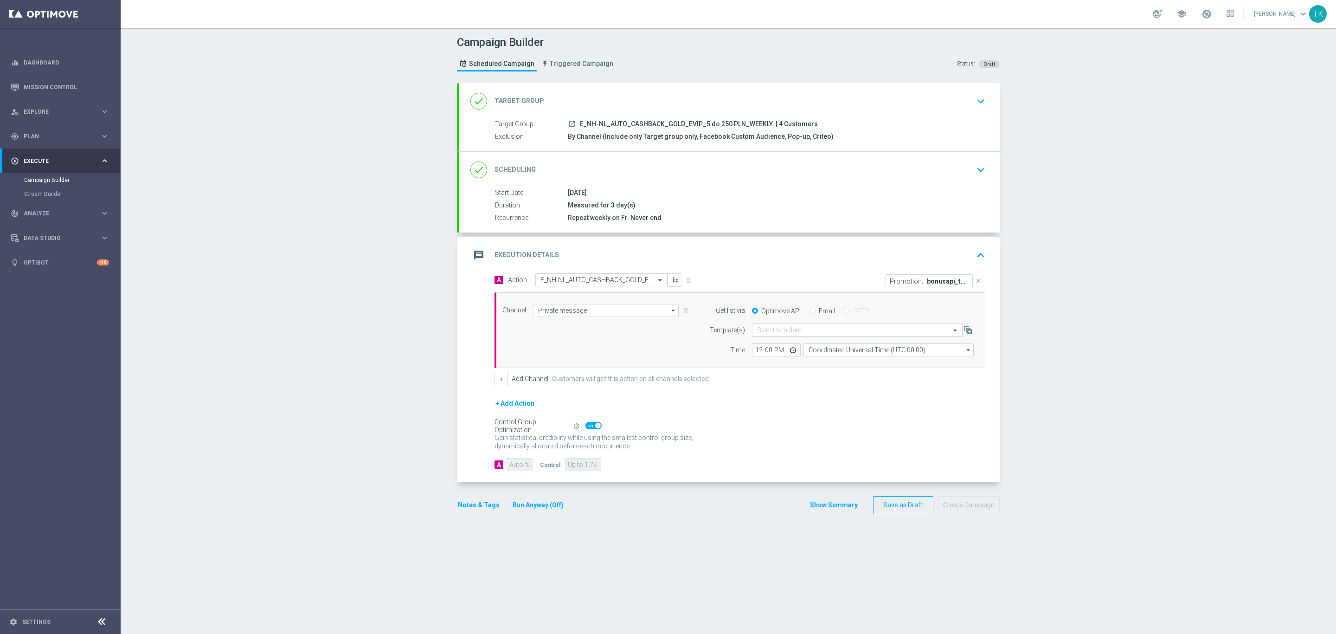
click at [758, 331] on input "text" at bounding box center [848, 330] width 182 height 8
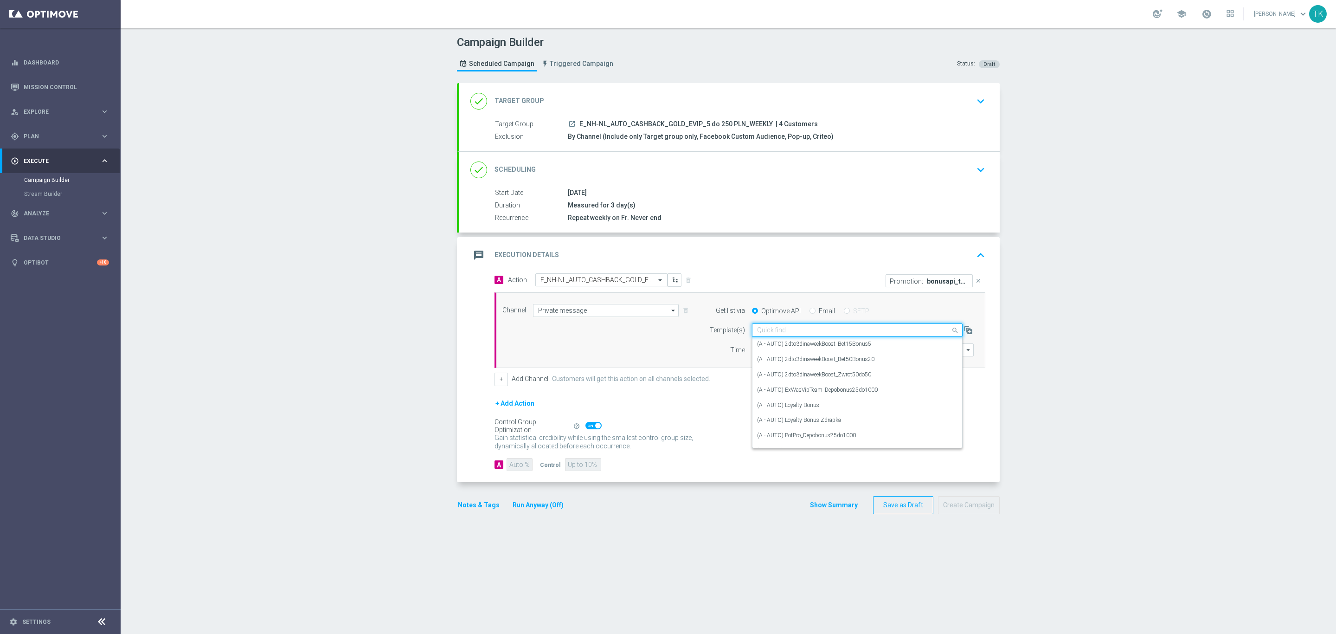
paste input "E_NH-NL_AUTO_CASHBACK_GOLD_EVIP_5 do 250 PLN_WEEKLY"
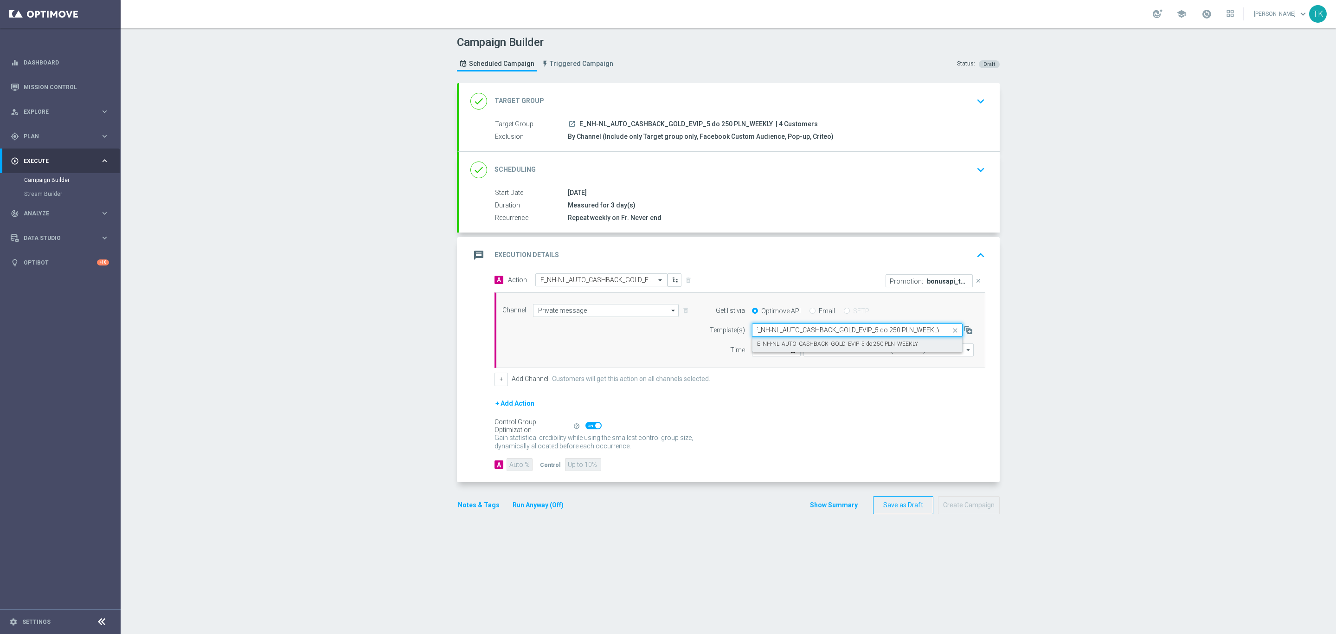
click at [767, 344] on label "E_NH-NL_AUTO_CASHBACK_GOLD_EVIP_5 do 250 PLN_WEEKLY" at bounding box center [837, 344] width 161 height 8
type input "E_NH-NL_AUTO_CASHBACK_GOLD_EVIP_5 do 250 PLN_WEEKLY"
click at [752, 352] on input "12:00" at bounding box center [776, 349] width 49 height 13
click at [756, 353] on input "16:02" at bounding box center [776, 349] width 49 height 13
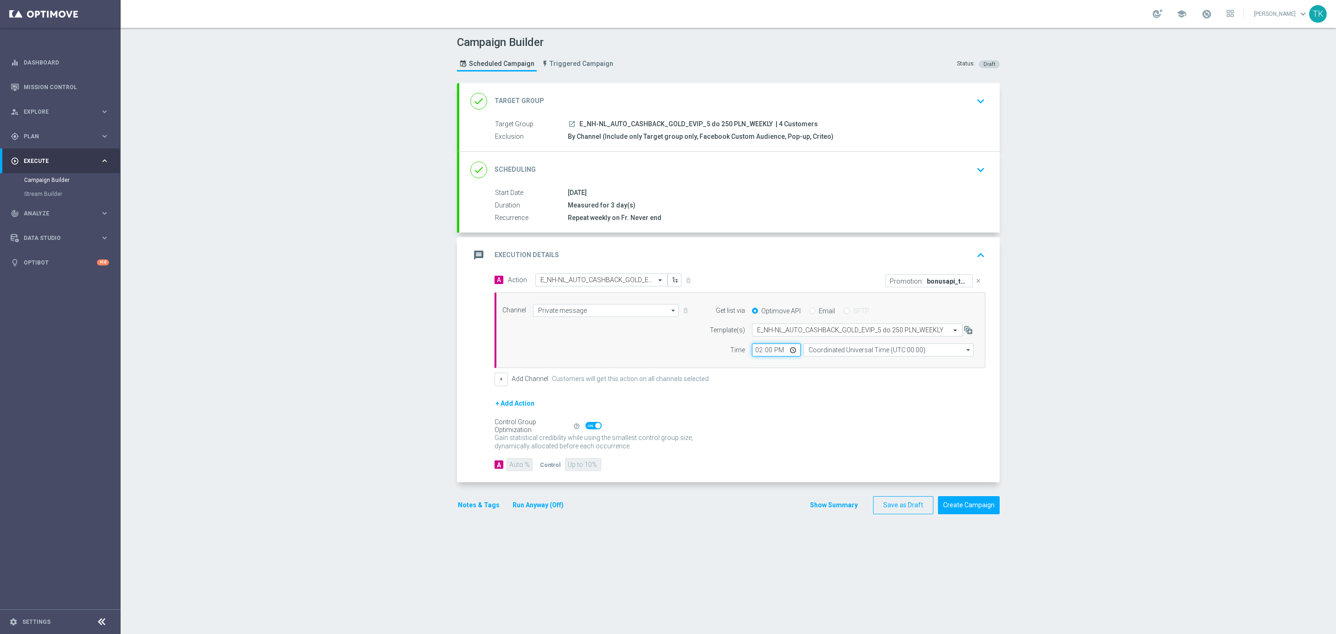
type input "14:02"
click at [811, 355] on input "Coordinated Universal Time (UTC 00:00)" at bounding box center [889, 349] width 170 height 13
click at [817, 365] on div "Central European Time ([GEOGRAPHIC_DATA]) (UTC +02:00)" at bounding box center [884, 363] width 152 height 8
type input "Central European Time ([GEOGRAPHIC_DATA]) (UTC +02:00)"
click at [501, 385] on button "+" at bounding box center [501, 379] width 13 height 13
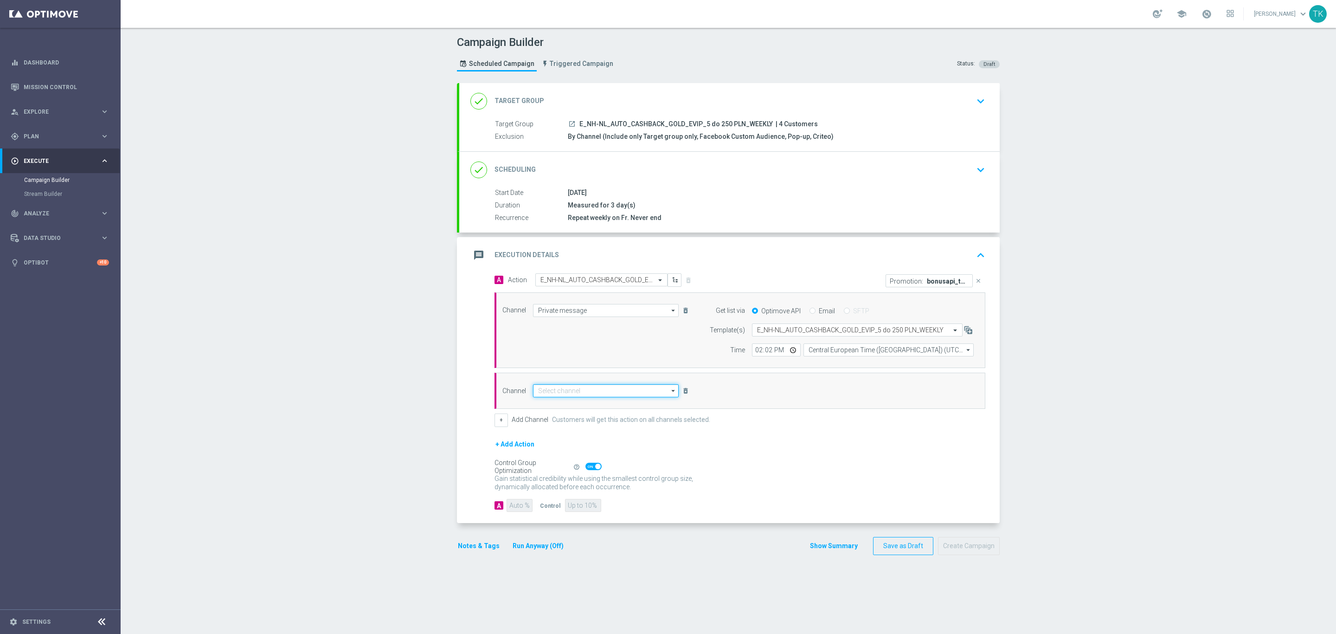
click at [554, 392] on input at bounding box center [606, 390] width 146 height 13
click at [560, 406] on div "Optimail" at bounding box center [606, 405] width 146 height 14
type input "Optimail"
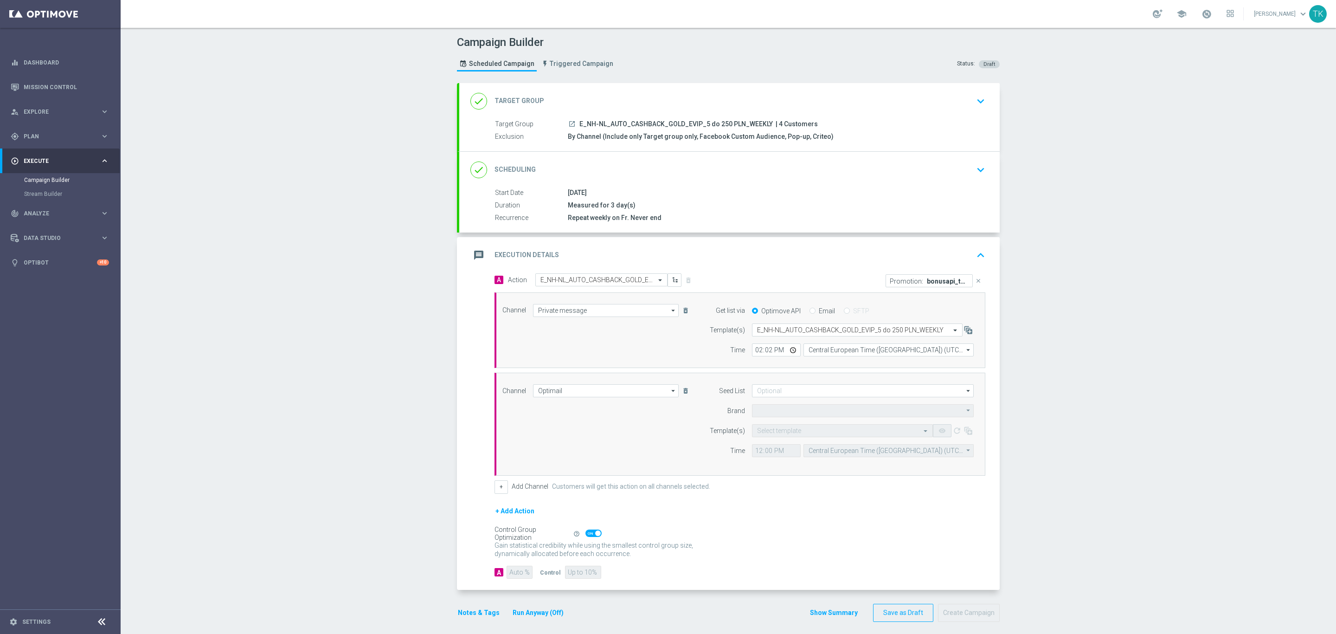
type input "STS"
click at [767, 394] on input at bounding box center [863, 390] width 222 height 13
drag, startPoint x: 779, startPoint y: 438, endPoint x: 773, endPoint y: 432, distance: 7.9
click at [779, 438] on div "Brand design" at bounding box center [783, 439] width 34 height 8
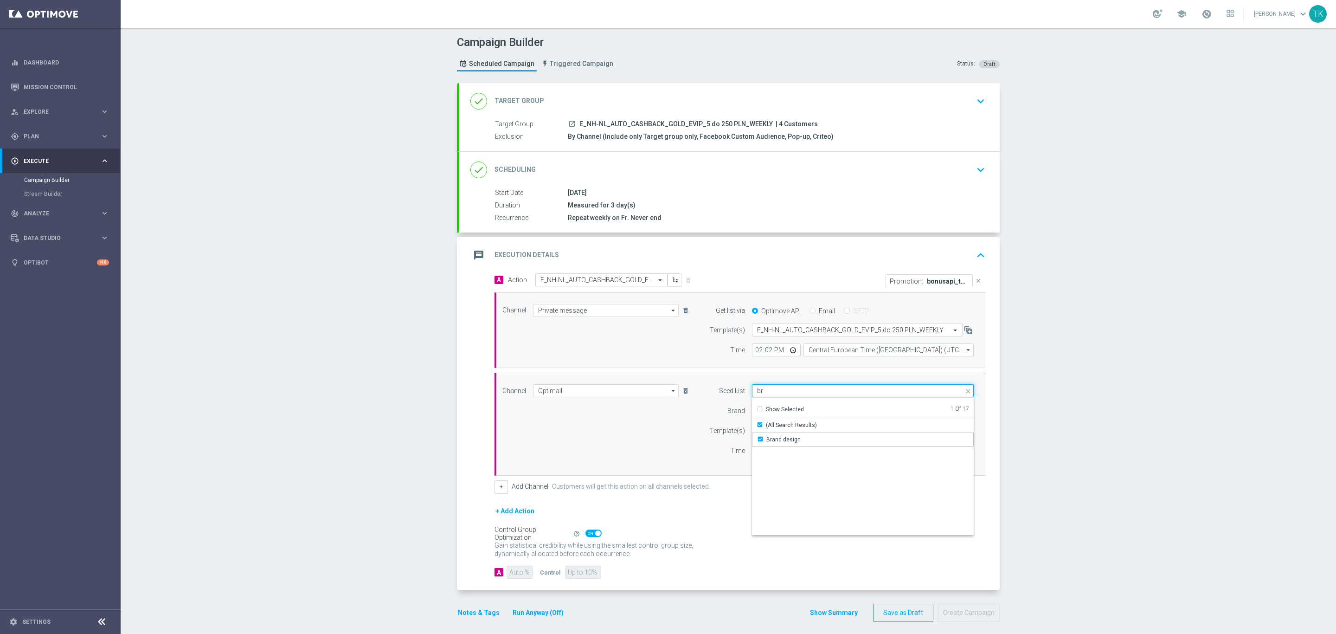
click at [757, 394] on input "br" at bounding box center [863, 390] width 222 height 13
click at [774, 436] on div "Reactivation" at bounding box center [863, 439] width 222 height 14
click at [681, 447] on div "Channel Optimail Optimail arrow_drop_down Show Selected 1 of 22 Target group on…" at bounding box center [738, 424] width 485 height 80
type input "Selected 2 of 17"
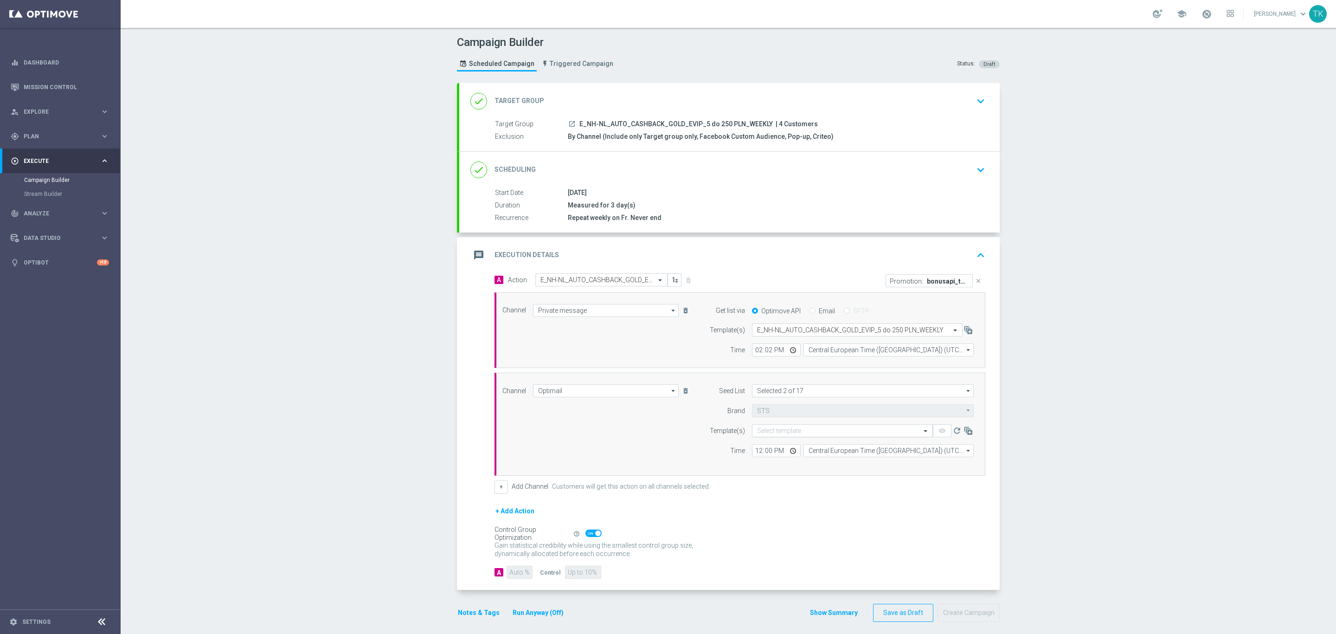
click at [761, 433] on input "text" at bounding box center [833, 431] width 152 height 8
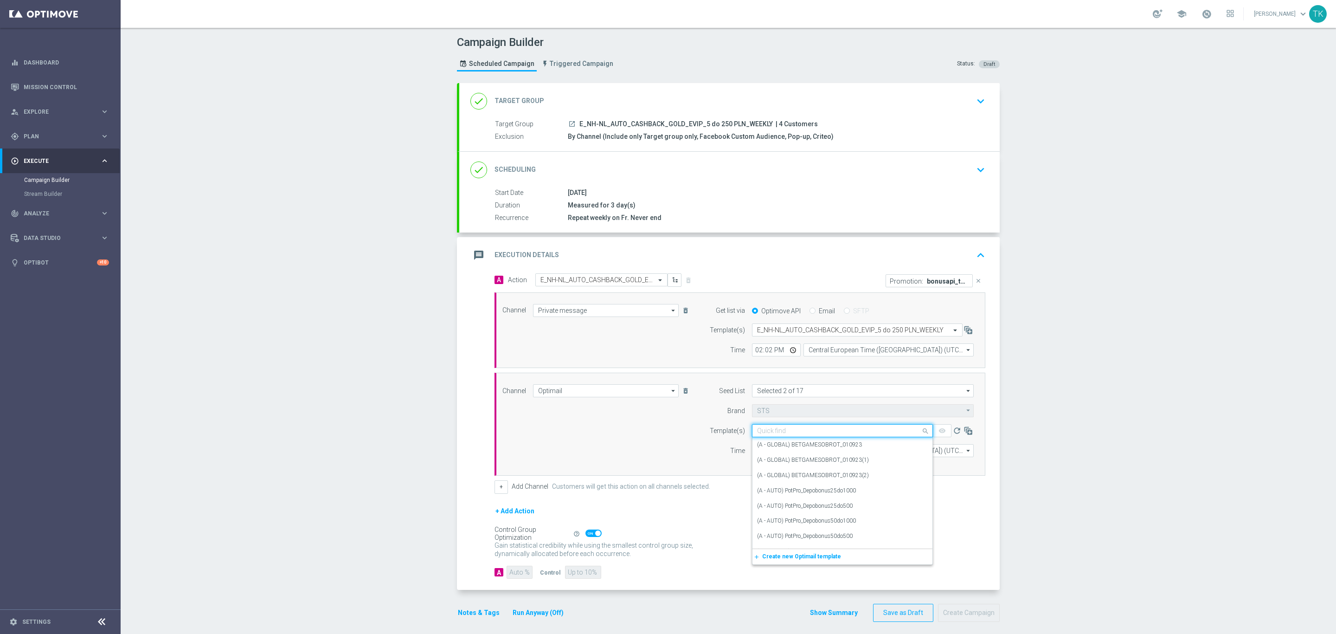
paste input "E_NH-NL_AUTO_CASHBACK_GOLD_EVIP_5 do 250 PLN_WEEKLY"
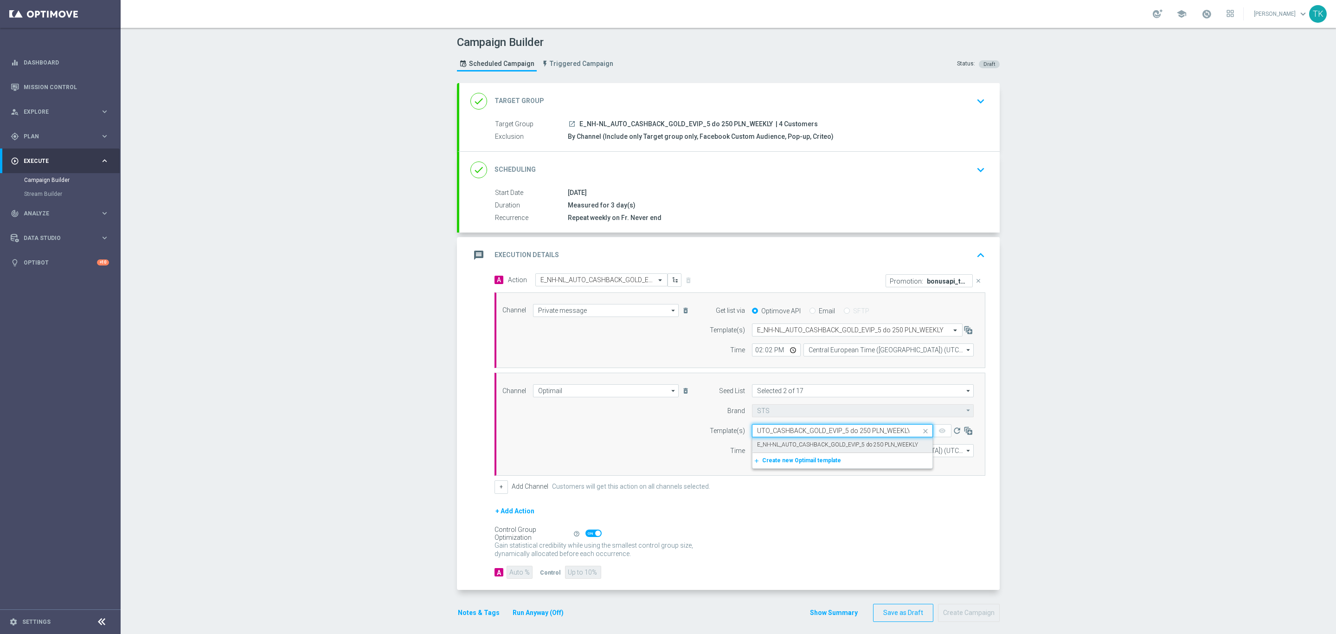
click at [773, 446] on label "E_NH-NL_AUTO_CASHBACK_GOLD_EVIP_5 do 250 PLN_WEEKLY" at bounding box center [837, 445] width 161 height 8
type input "E_NH-NL_AUTO_CASHBACK_GOLD_EVIP_5 do 250 PLN_WEEKLY"
click at [752, 456] on input "12:00" at bounding box center [776, 450] width 49 height 13
type input "14:02"
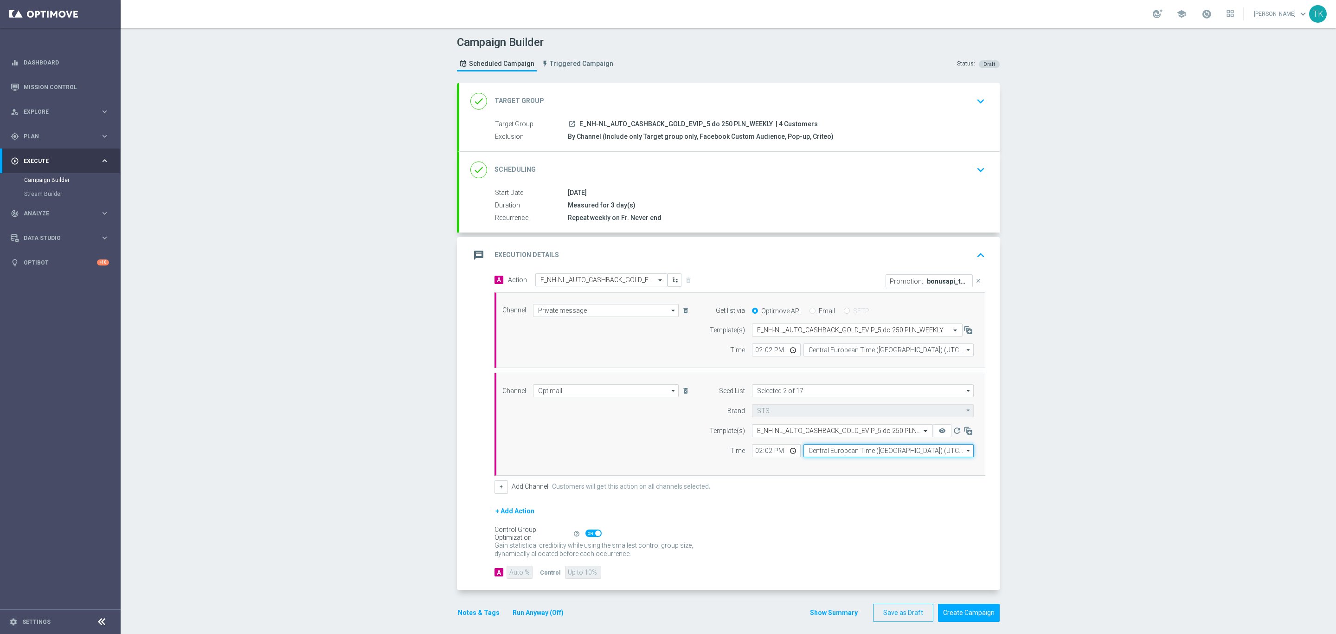
click at [820, 456] on input "Central European Time ([GEOGRAPHIC_DATA]) (UTC +02:00)" at bounding box center [889, 450] width 170 height 13
click at [821, 467] on div "Central European Time (Warsaw) (UTC +02:00)" at bounding box center [884, 464] width 152 height 8
type input "Central European Time (Warsaw) (UTC +02:00)"
click at [660, 123] on span "E_NH-NL_AUTO_CASHBACK_GOLD_EVIP_5 do 250 PLN_WEEKLY" at bounding box center [676, 124] width 193 height 8
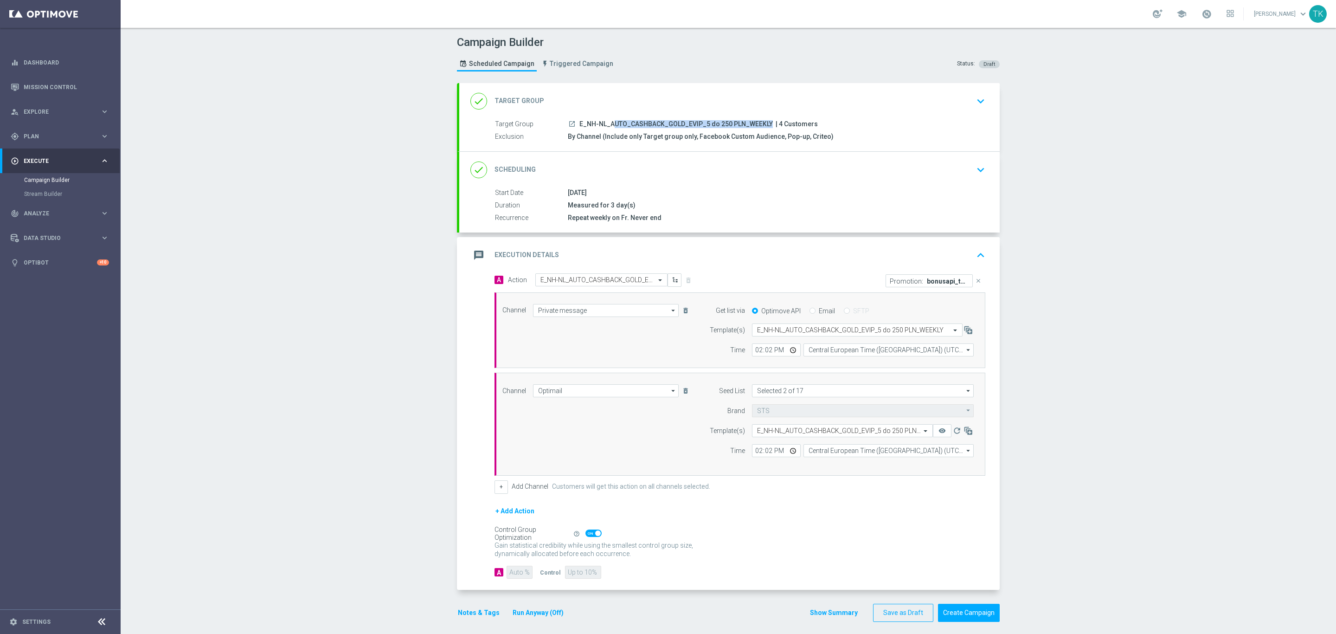
click at [660, 123] on span "E_NH-NL_AUTO_CASHBACK_GOLD_EVIP_5 do 250 PLN_WEEKLY" at bounding box center [676, 124] width 193 height 8
copy div "E_NH-NL_AUTO_CASHBACK_GOLD_EVIP_5 do 250 PLN_WEEKLY"
click at [695, 66] on div "Campaign Builder Scheduled Campaign Triggered Campaign Status: Draft" at bounding box center [728, 54] width 557 height 43
click at [825, 617] on button "Show Summary" at bounding box center [834, 612] width 49 height 11
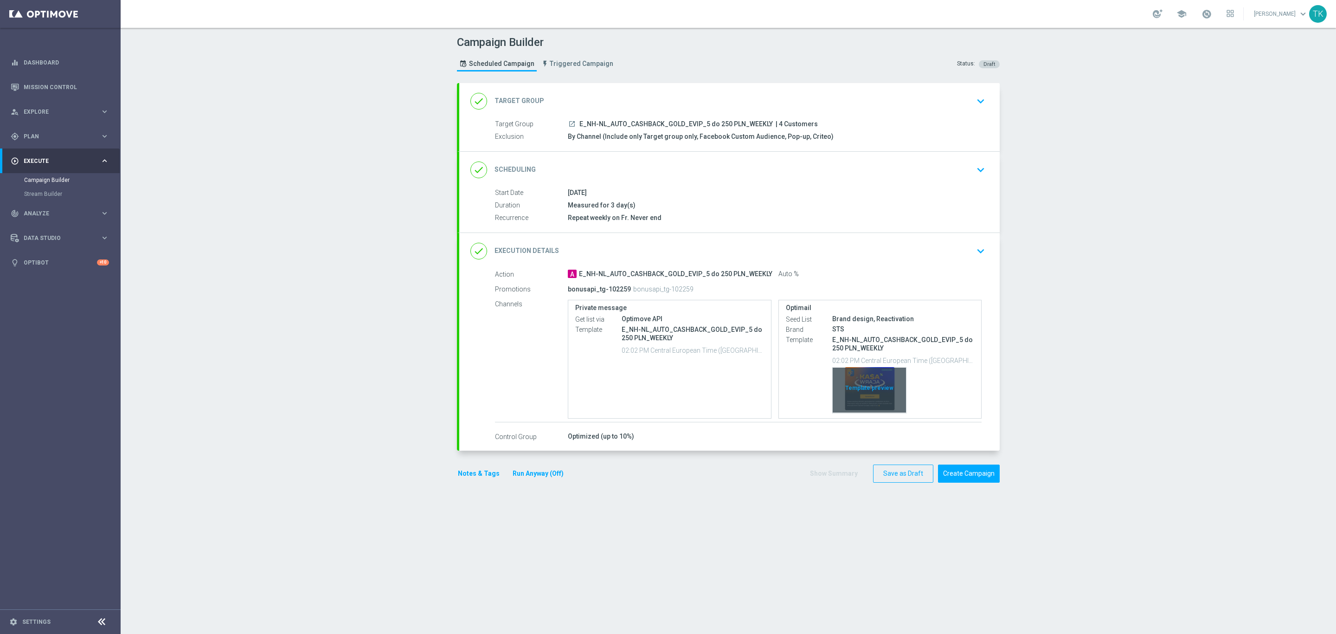
click at [869, 376] on div "Template preview" at bounding box center [869, 389] width 73 height 45
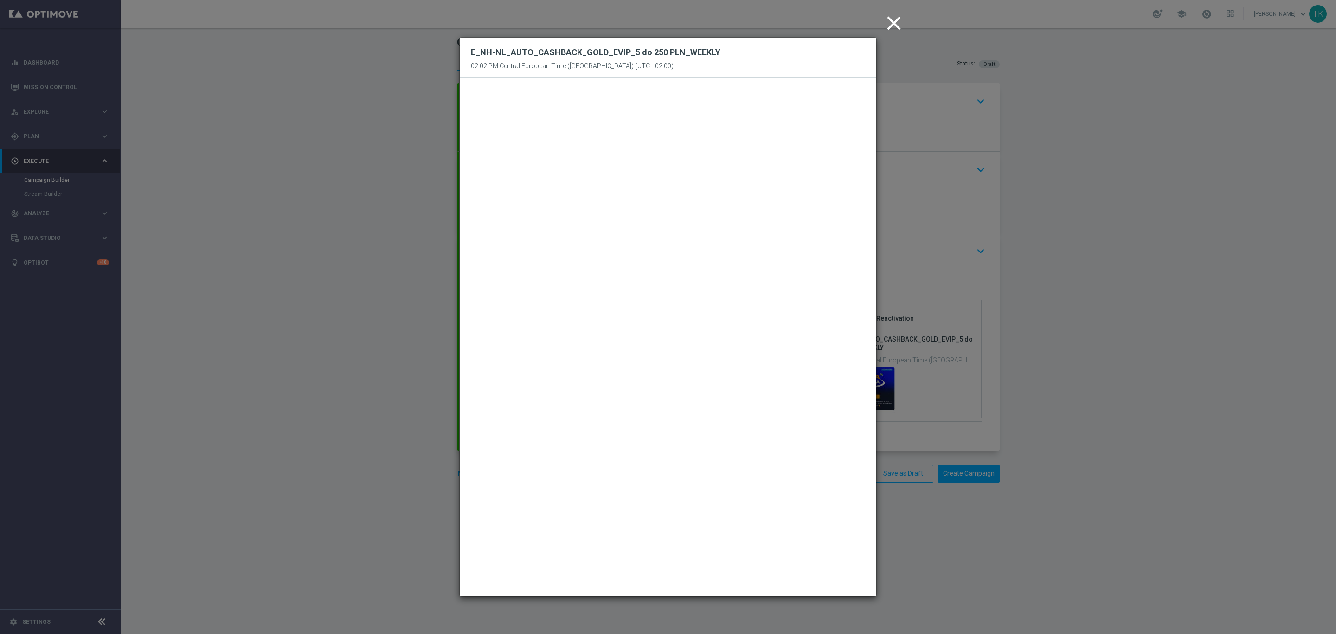
click at [894, 28] on icon "close" at bounding box center [894, 23] width 23 height 23
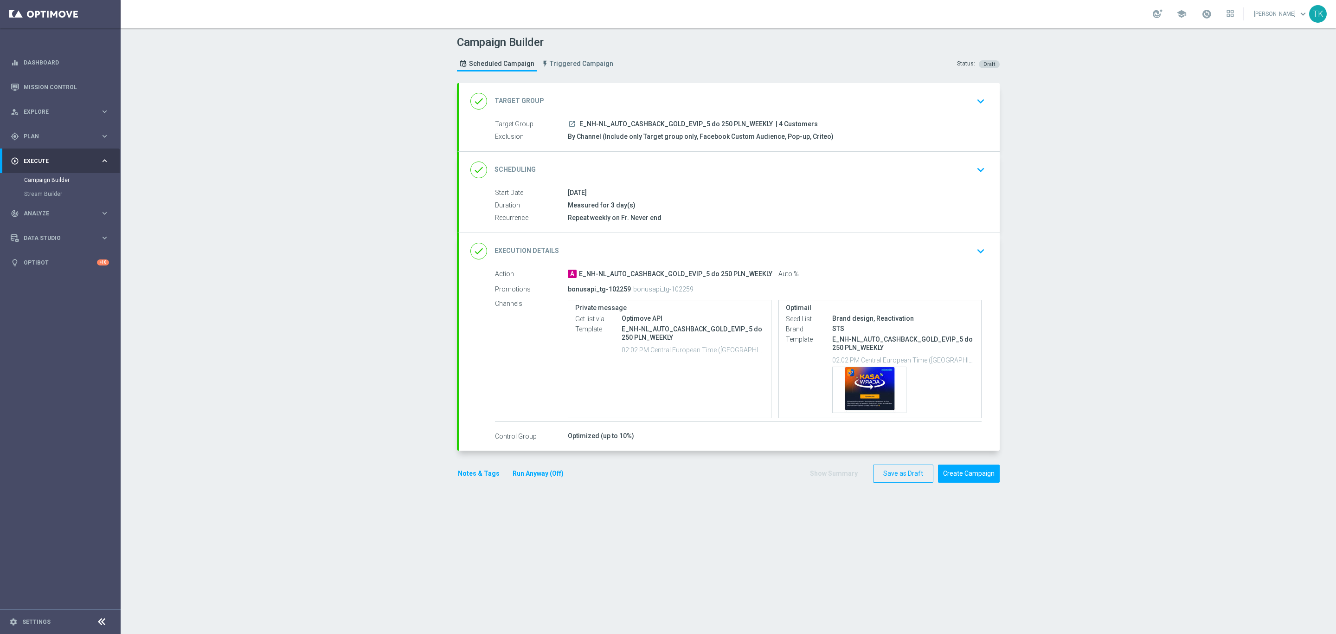
click at [465, 475] on button "Notes & Tags" at bounding box center [479, 474] width 44 height 12
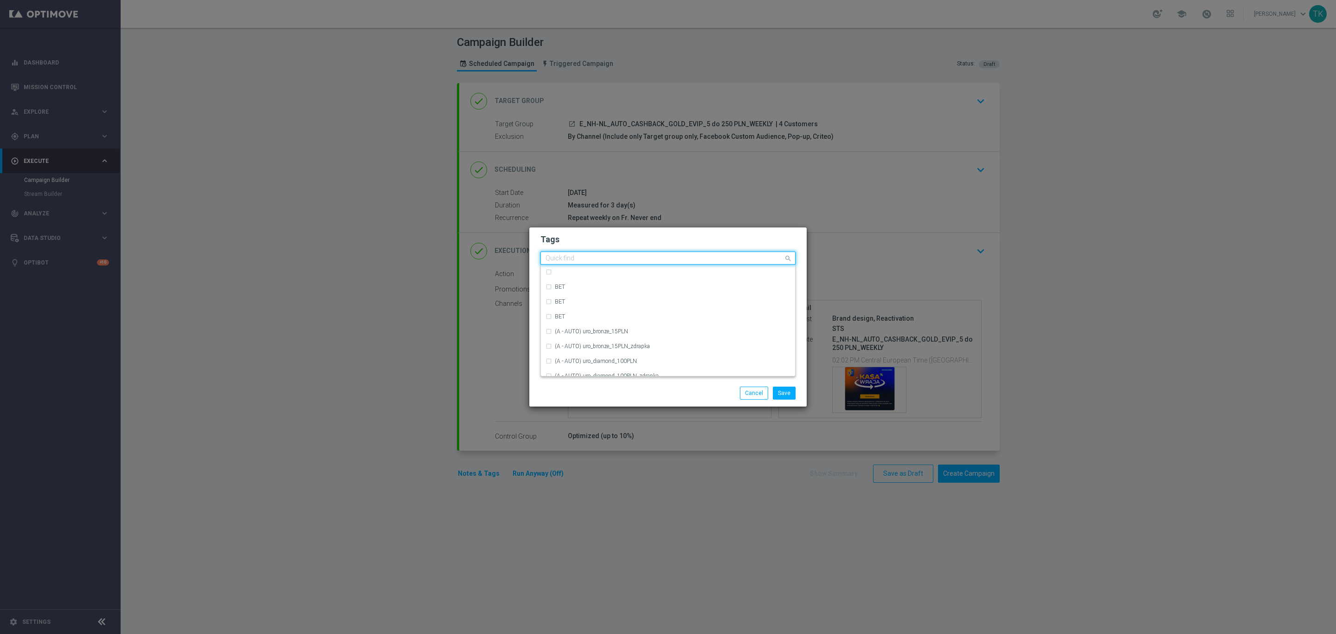
click at [566, 255] on input "text" at bounding box center [665, 259] width 238 height 8
click at [580, 355] on div "E" at bounding box center [673, 356] width 236 height 6
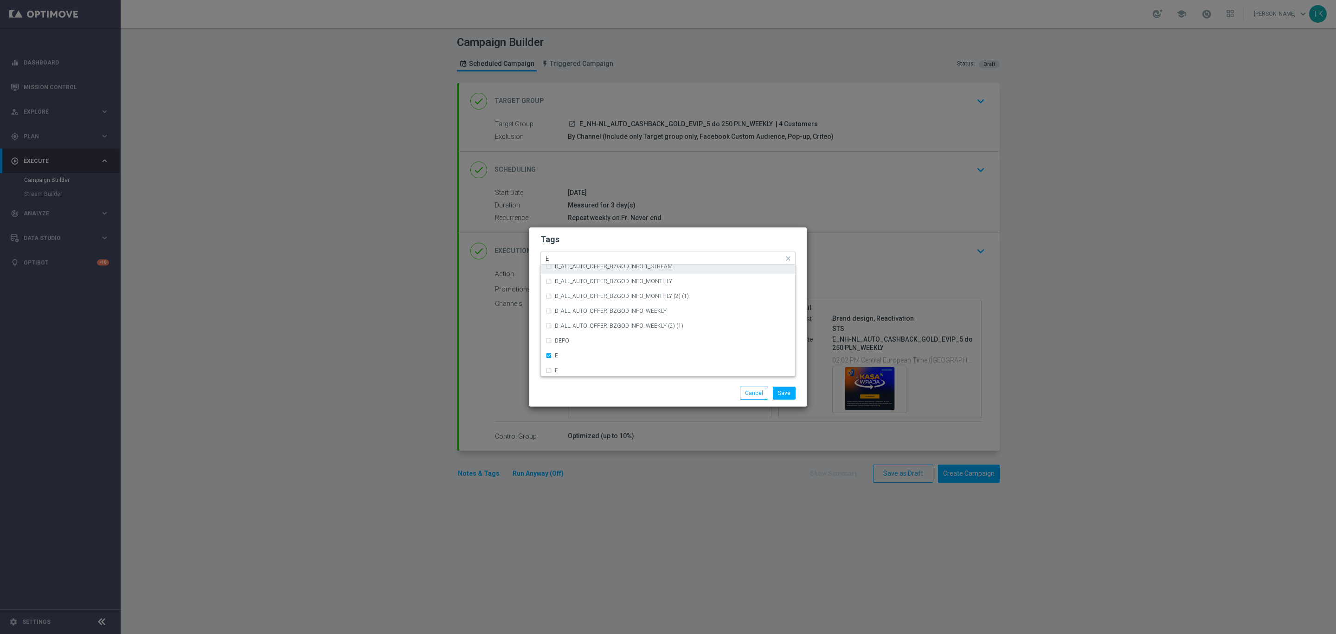
click at [567, 258] on input "E" at bounding box center [665, 259] width 238 height 8
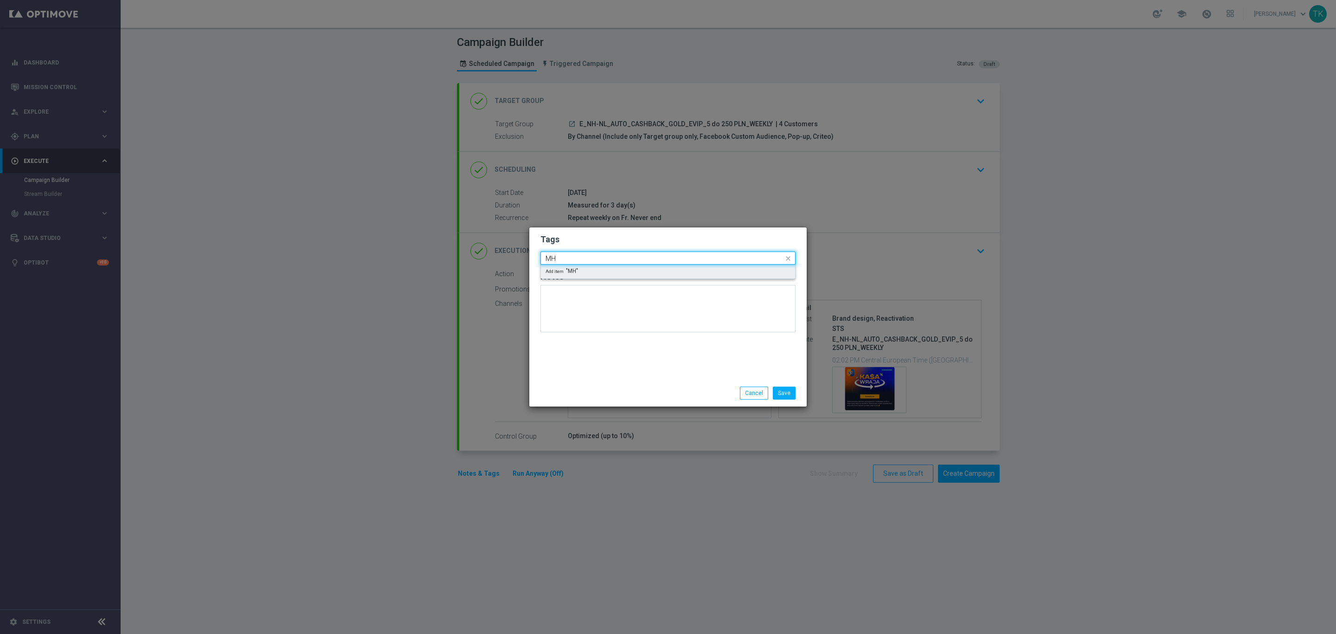
scroll to position [0, 0]
click at [546, 256] on input "MH-NL" at bounding box center [665, 259] width 238 height 8
click at [572, 271] on div "NH-NL" at bounding box center [673, 272] width 236 height 6
click at [564, 256] on input "NH-NL" at bounding box center [665, 259] width 238 height 8
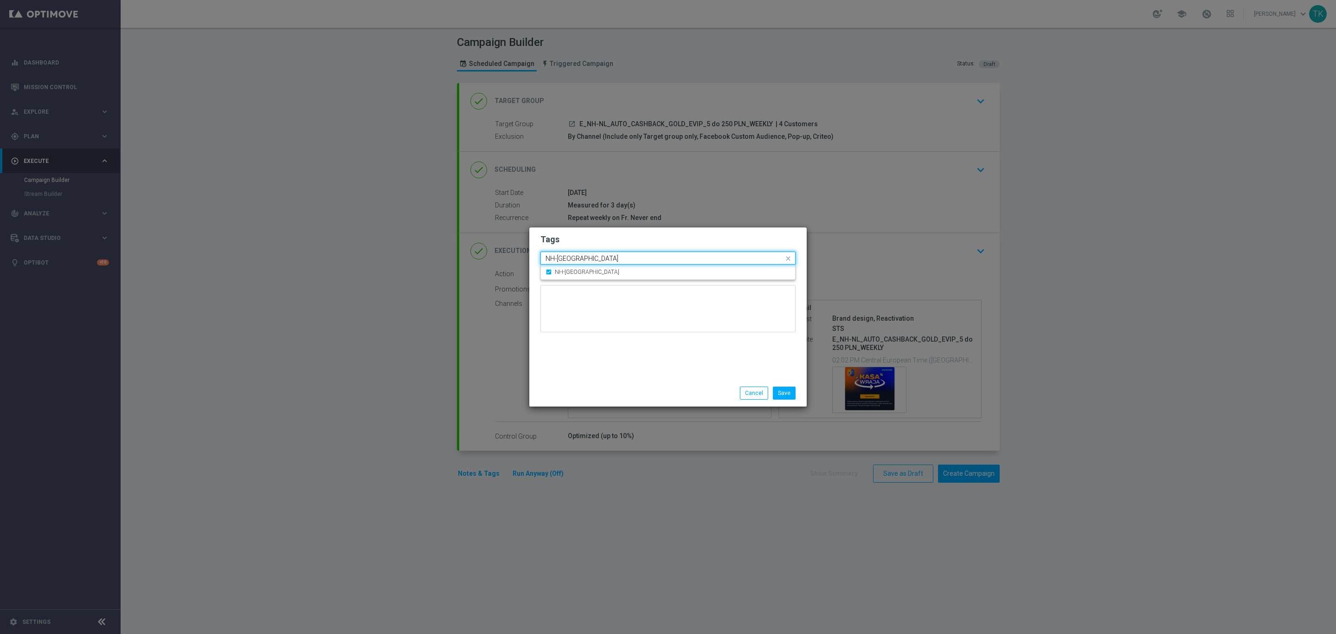
click at [562, 255] on input "NH-NL" at bounding box center [665, 259] width 238 height 8
click at [562, 257] on input "NH-NL" at bounding box center [665, 259] width 238 height 8
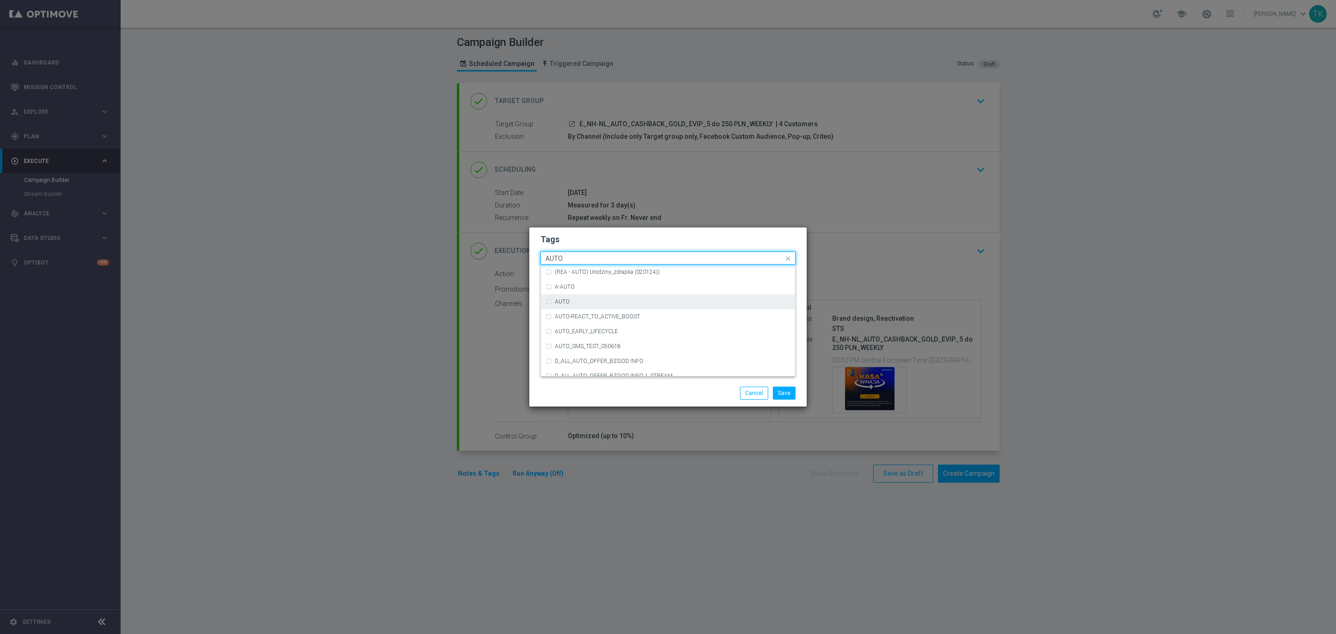
click at [575, 299] on div "AUTO" at bounding box center [673, 302] width 236 height 6
click at [566, 260] on input "AUTO" at bounding box center [665, 259] width 238 height 8
click at [603, 330] on div "CASHBACK" at bounding box center [668, 323] width 245 height 15
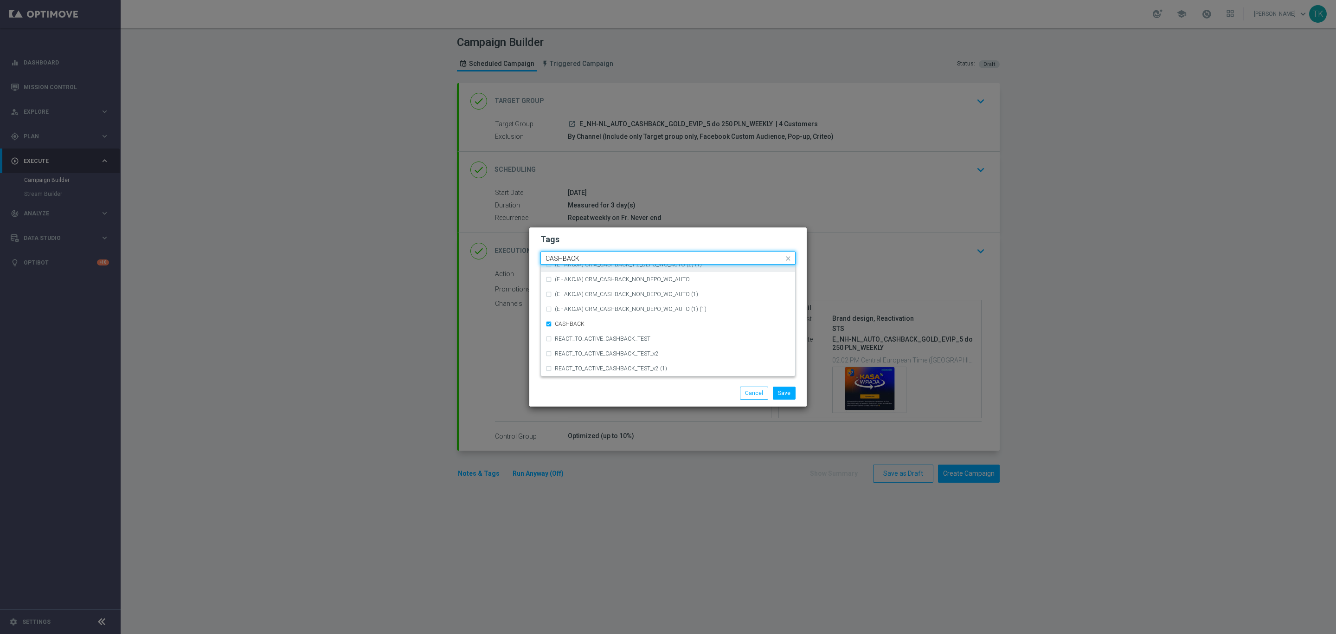
click at [579, 260] on input "CASHBACK" at bounding box center [665, 259] width 238 height 8
click at [561, 301] on label "WEEKLY" at bounding box center [565, 302] width 21 height 6
type input "WEEKLY"
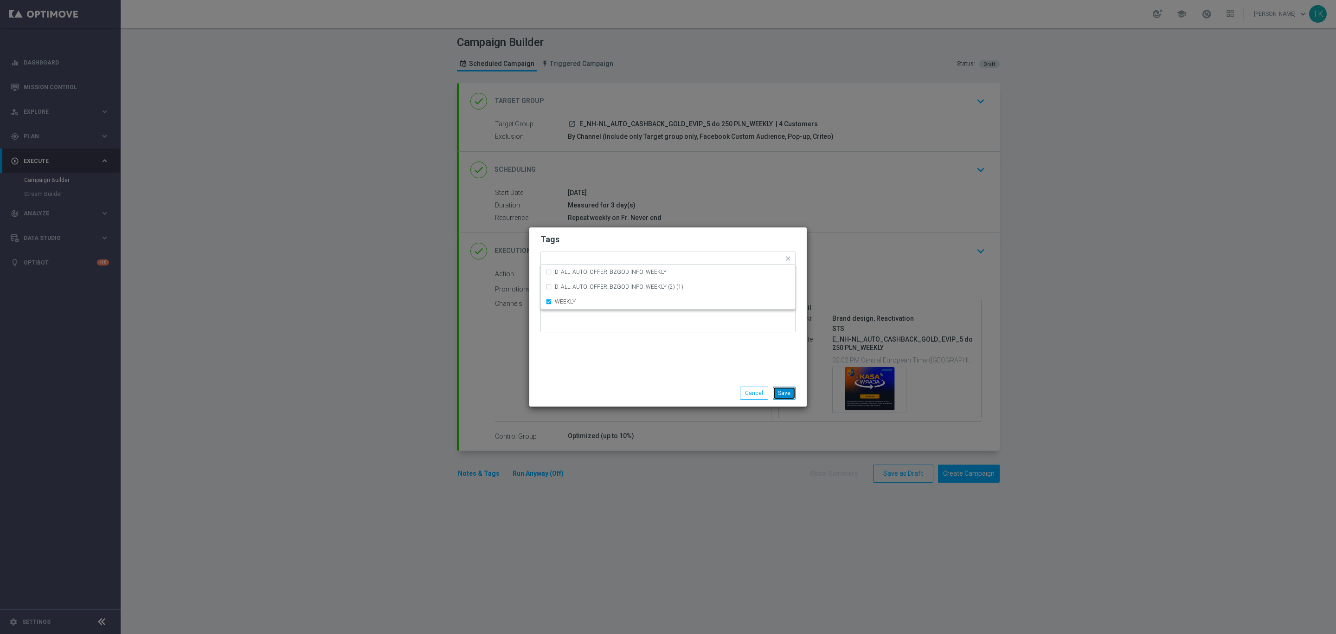
click at [786, 390] on button "Save" at bounding box center [784, 393] width 23 height 13
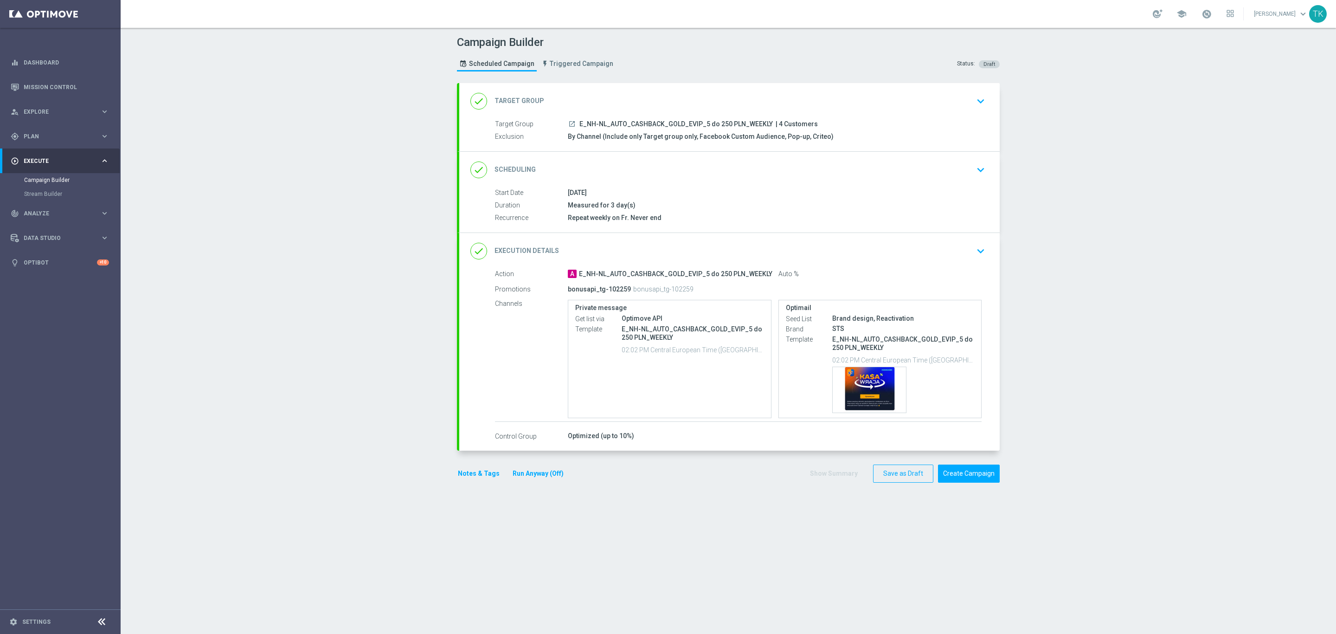
click at [475, 476] on button "Notes & Tags" at bounding box center [479, 474] width 44 height 12
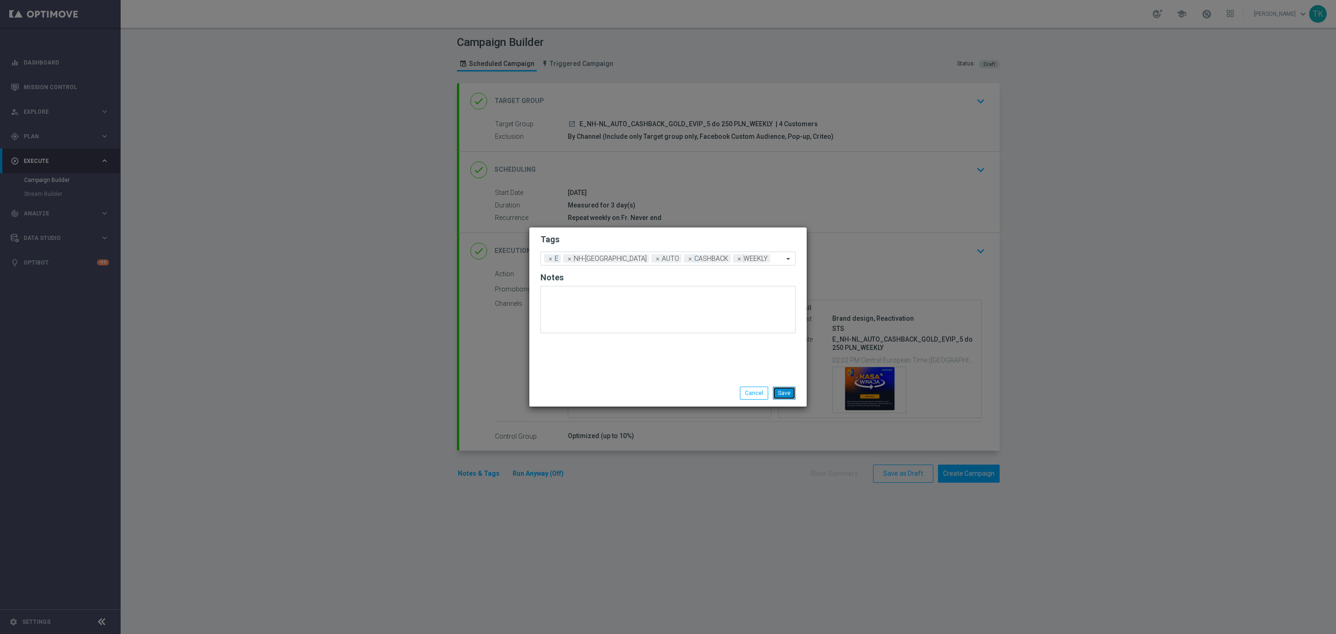
click at [786, 390] on button "Save" at bounding box center [784, 393] width 23 height 13
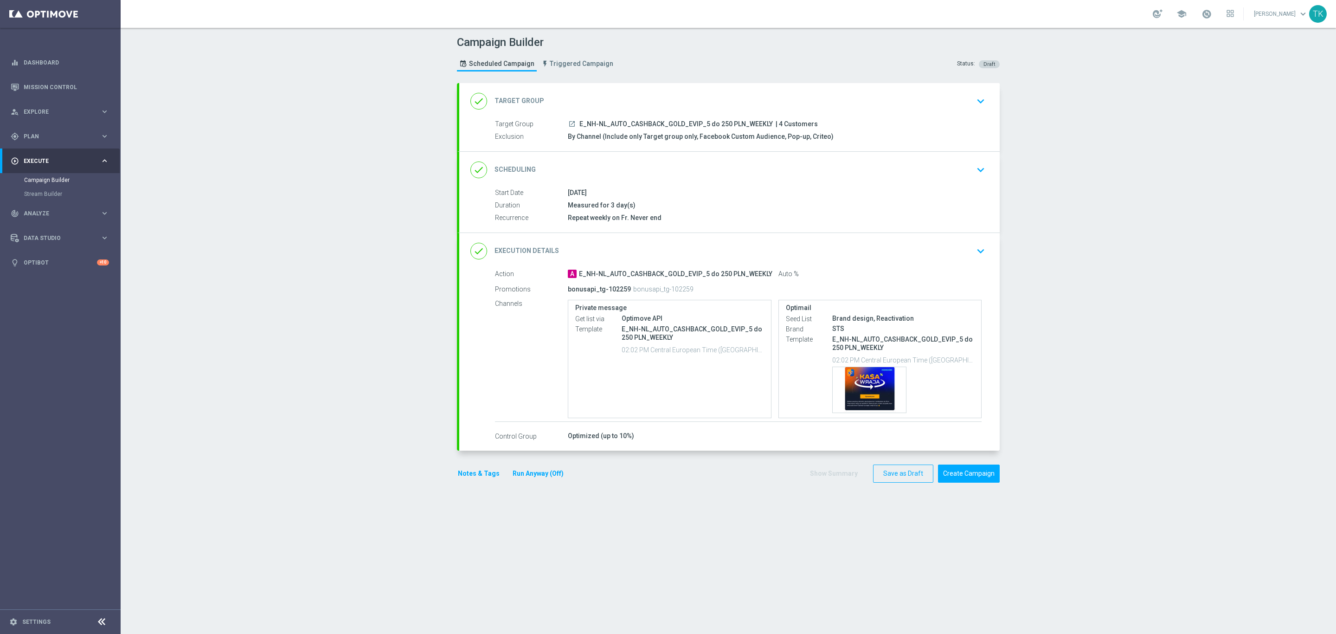
click at [767, 182] on div "done Scheduling keyboard_arrow_down" at bounding box center [729, 170] width 541 height 36
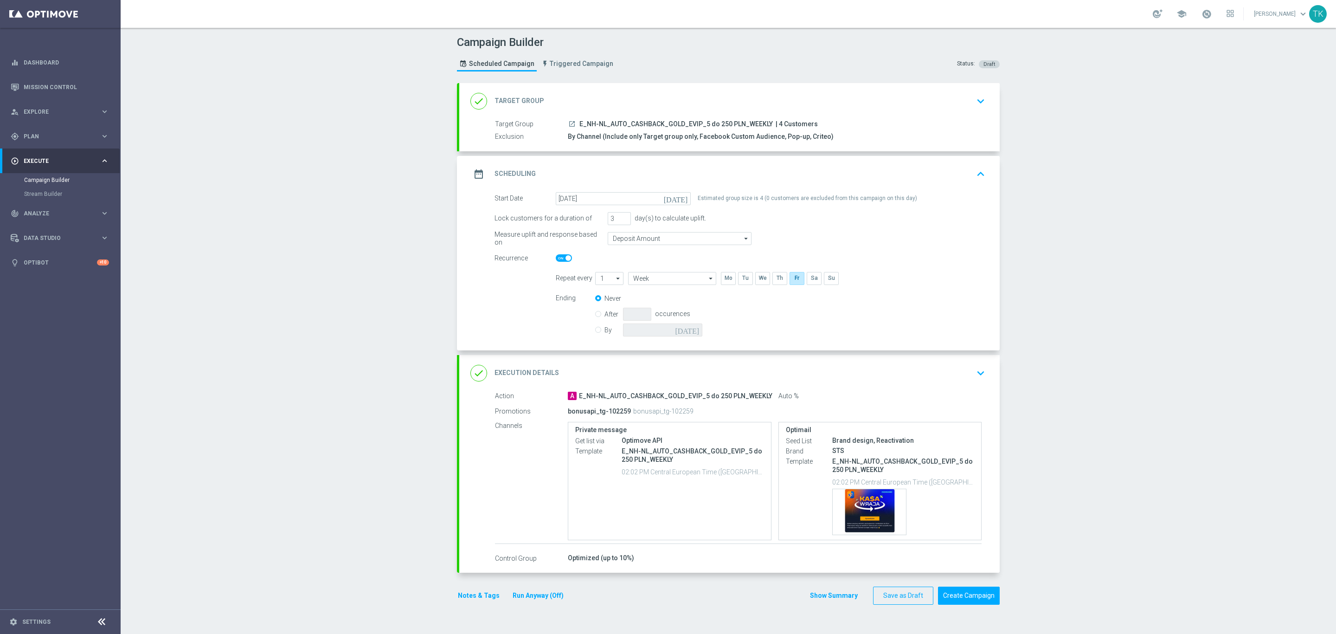
click at [760, 172] on div "date_range Scheduling keyboard_arrow_up" at bounding box center [729, 174] width 518 height 18
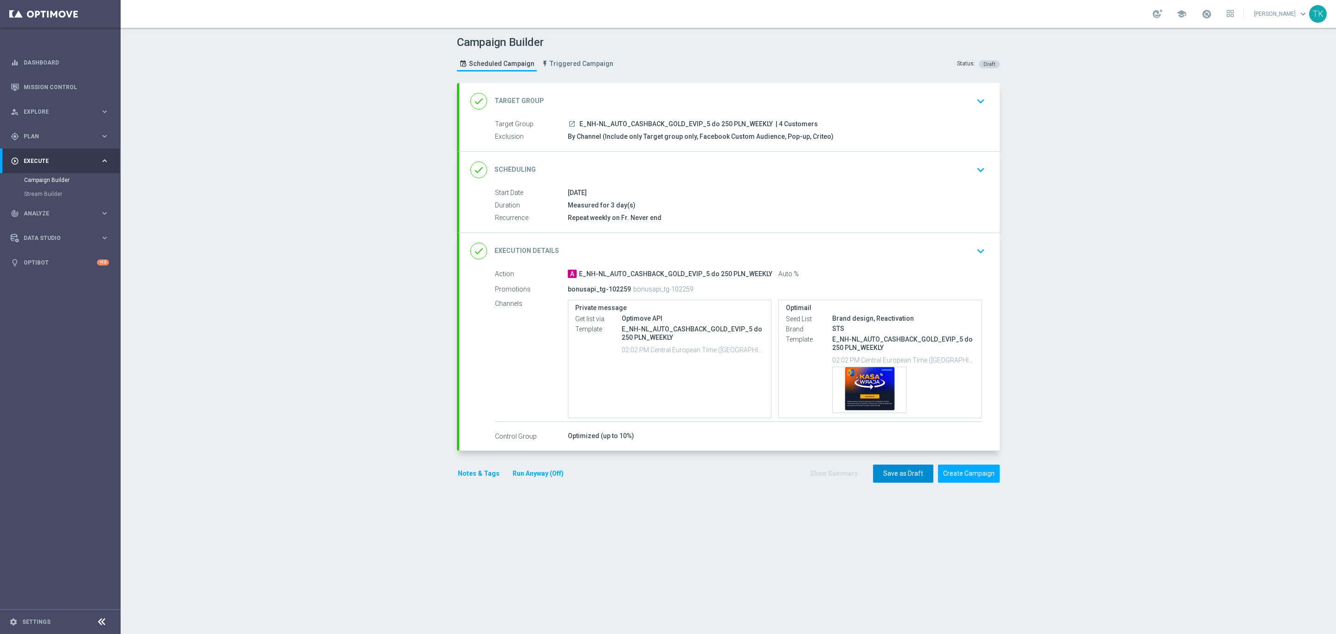
click at [885, 473] on button "Save as Draft" at bounding box center [903, 473] width 60 height 18
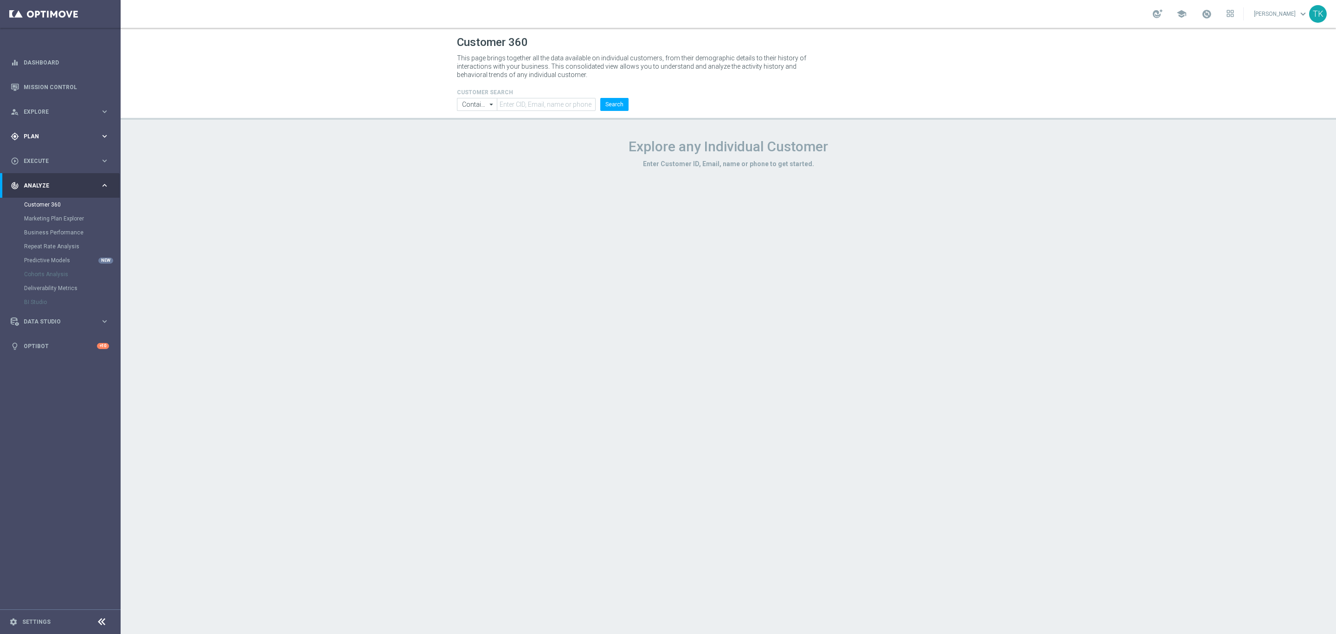
click at [28, 135] on span "Plan" at bounding box center [62, 137] width 77 height 6
click at [41, 156] on link "Target Groups" at bounding box center [60, 155] width 72 height 7
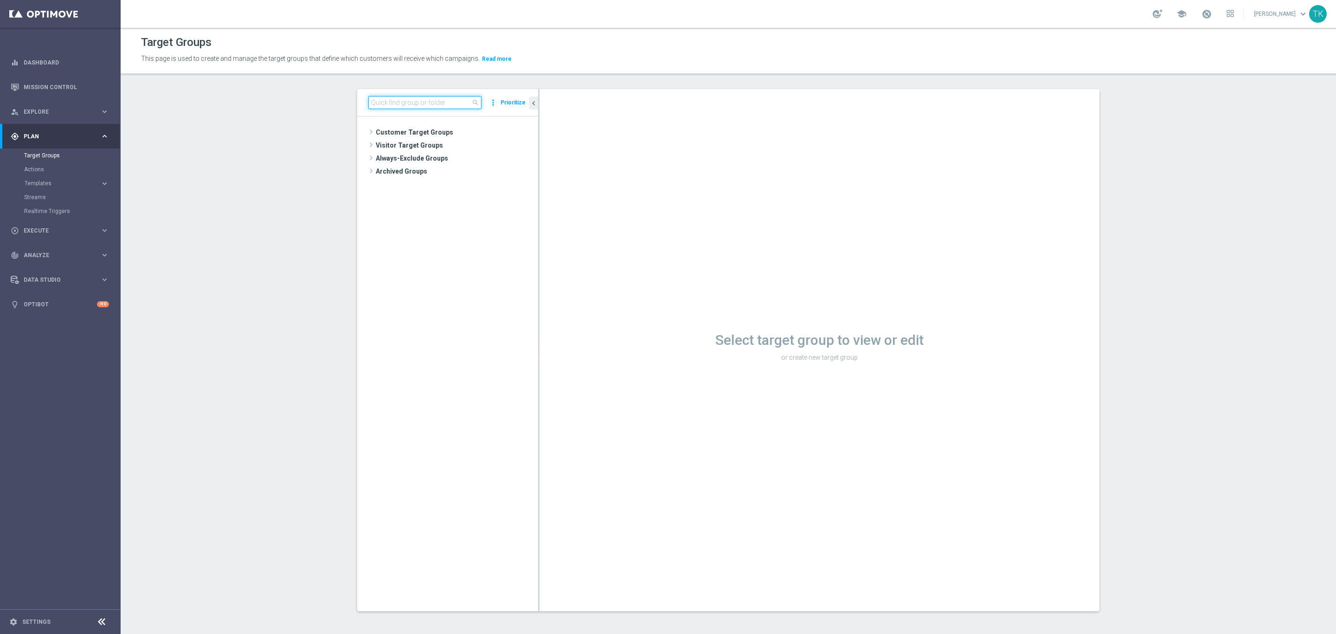
click at [392, 104] on input at bounding box center [424, 102] width 113 height 13
paste input "E_ALL_TARGET_CASHBACK_1DEPO_100 DO 300PLN_190925"
type input "E_ALL_TARGET_CASHBACK_1DEPO_100 DO 300PLN_190925"
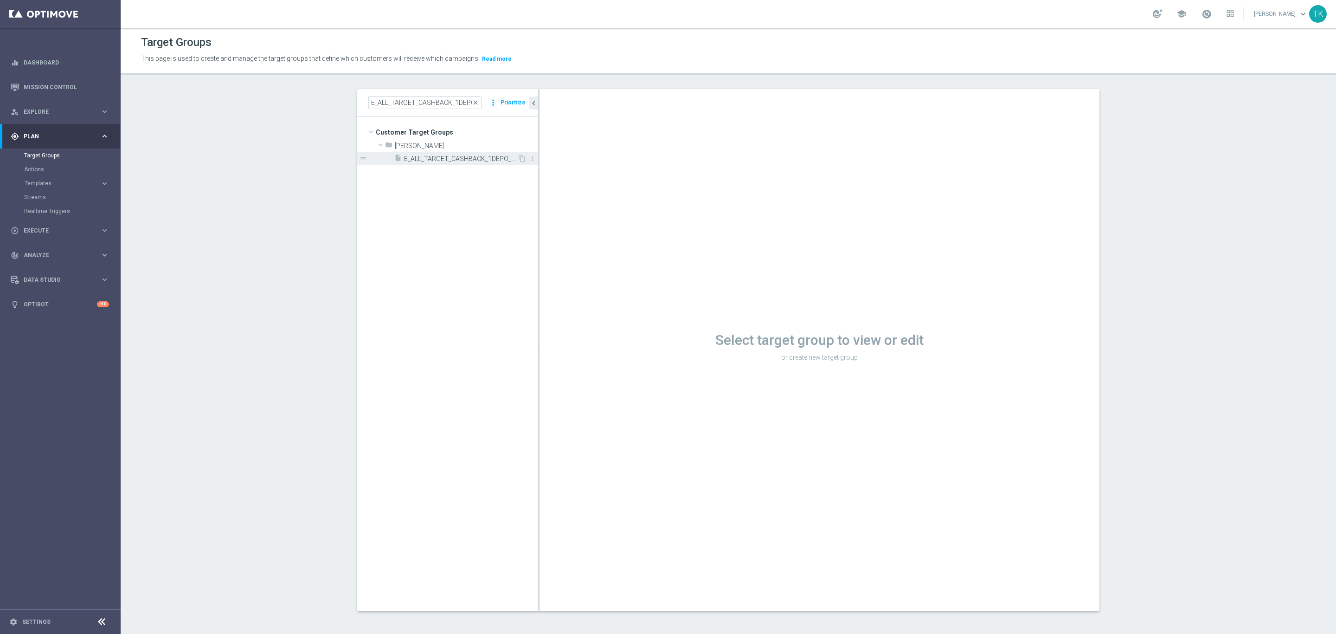
click at [442, 159] on span "E_ALL_TARGET_CASHBACK_1DEPO_100 DO 300PLN_190925" at bounding box center [460, 159] width 113 height 8
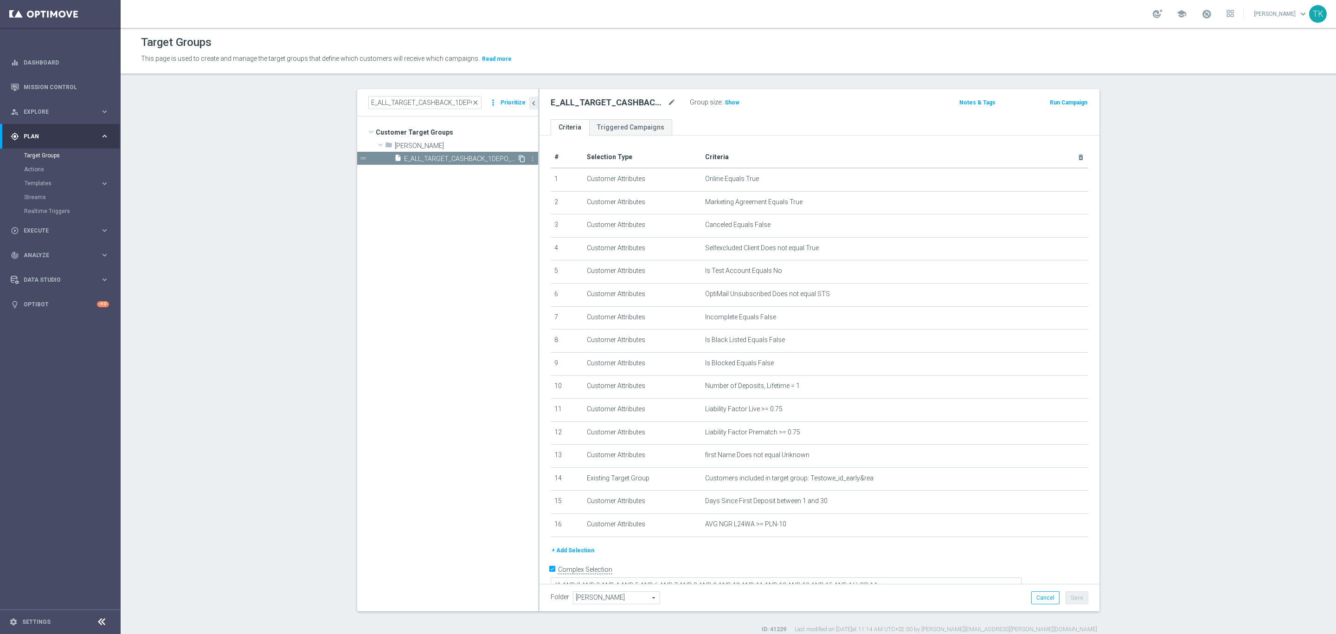
click at [518, 156] on icon "content_copy" at bounding box center [521, 158] width 7 height 7
click at [668, 99] on icon "mode_edit" at bounding box center [672, 102] width 8 height 11
type input "E_ALL_TARGET_CASHBACK DZIENNY_1DEPO_100 DO 300PLN_260925"
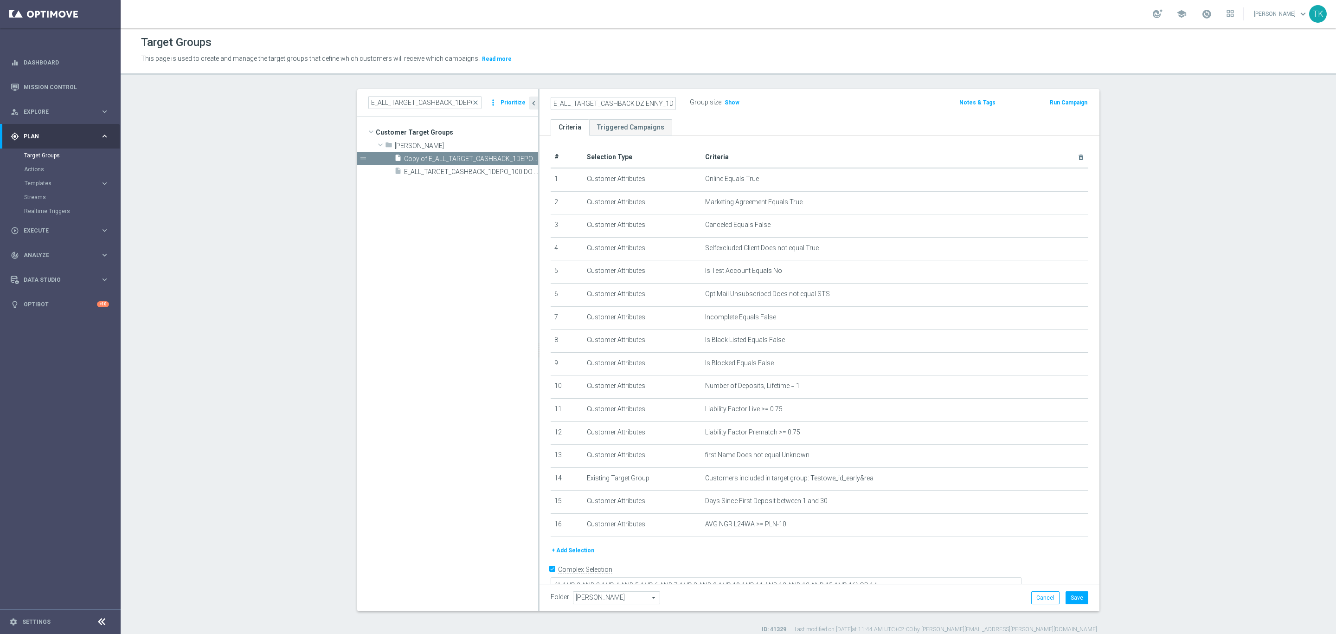
click at [782, 105] on div "E_ALL_TARGET_CASHBACK DZIENNY_1DEPO_100 DO 300PLN_260925 Group size : Show" at bounding box center [728, 103] width 368 height 14
click at [1070, 596] on button "Save" at bounding box center [1077, 597] width 23 height 13
click at [388, 99] on input "E_ALL_TARGET_CASHBACK_1DEPO_100 DO 300PLN_190925" at bounding box center [424, 102] width 113 height 13
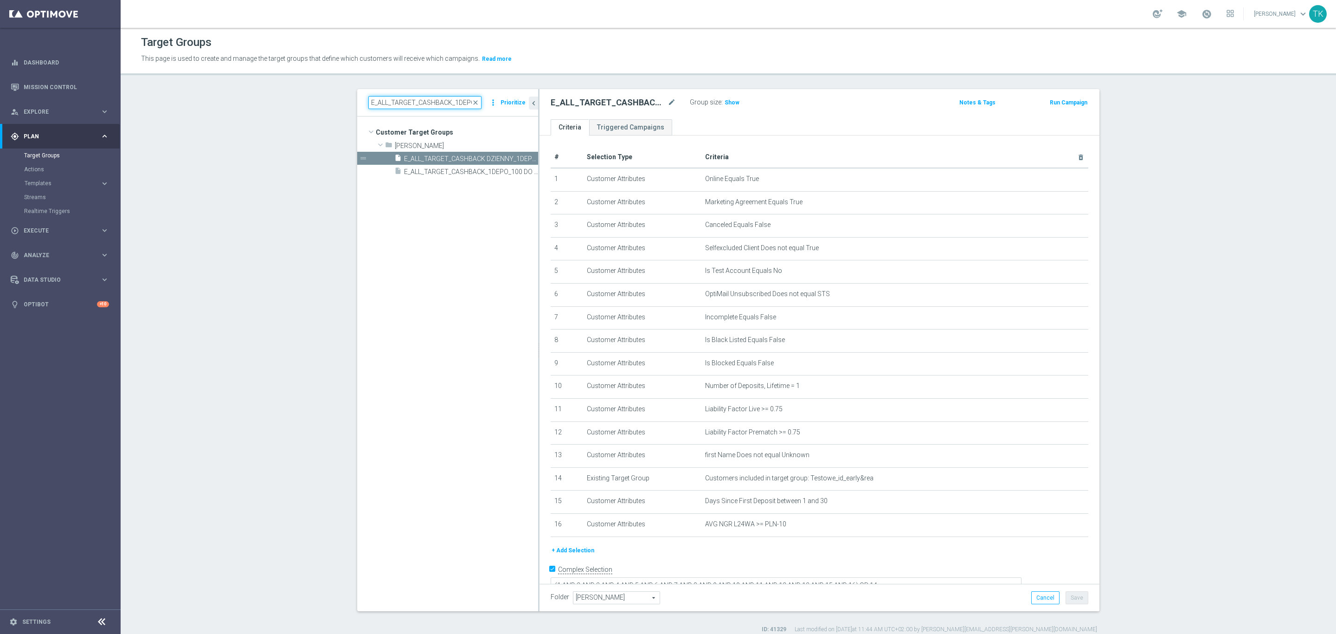
paste input "2"
type input "E_ALL_TARGET_CASHBACK_2DEPO_100 DO 300PLN_190925"
click at [457, 158] on span "E_ALL_TARGET_CASHBACK_2DEPO_100 DO 300PLN_190925" at bounding box center [460, 159] width 113 height 8
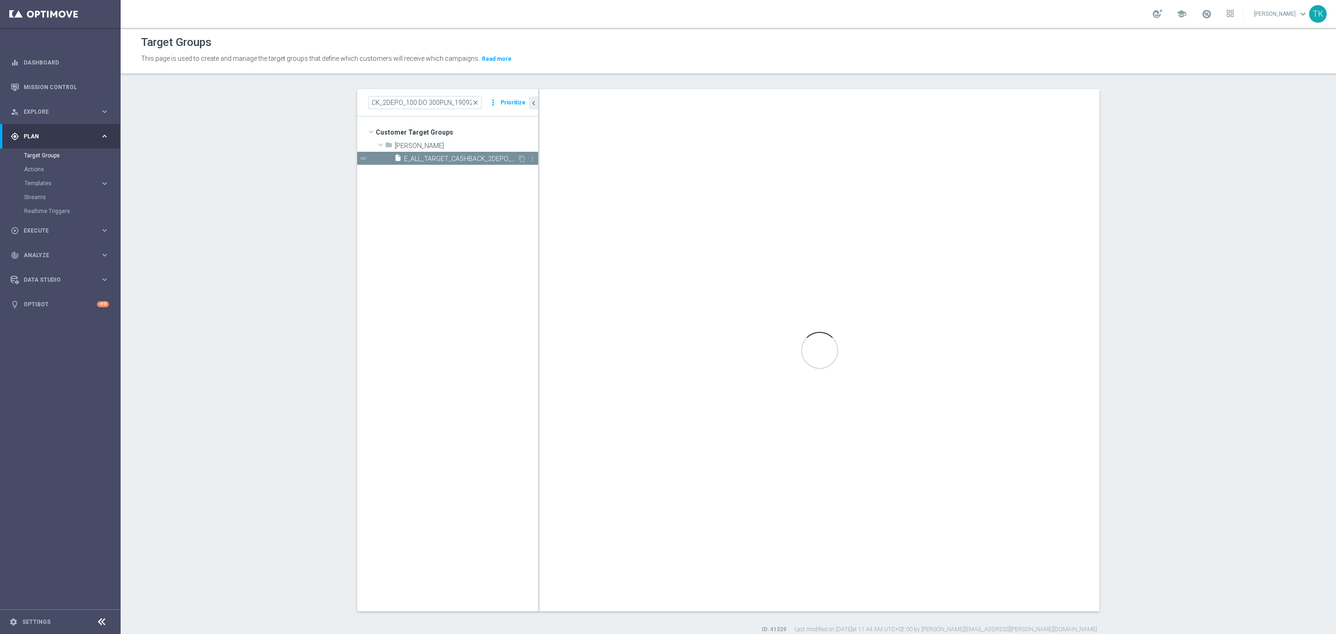
scroll to position [0, 0]
type textarea "(1 AND 2 AND 3 AND 4 AND 5 AND 6 AND 7 AND 8 AND 9 AND 10 AND 11 AND 12 AND 13 …"
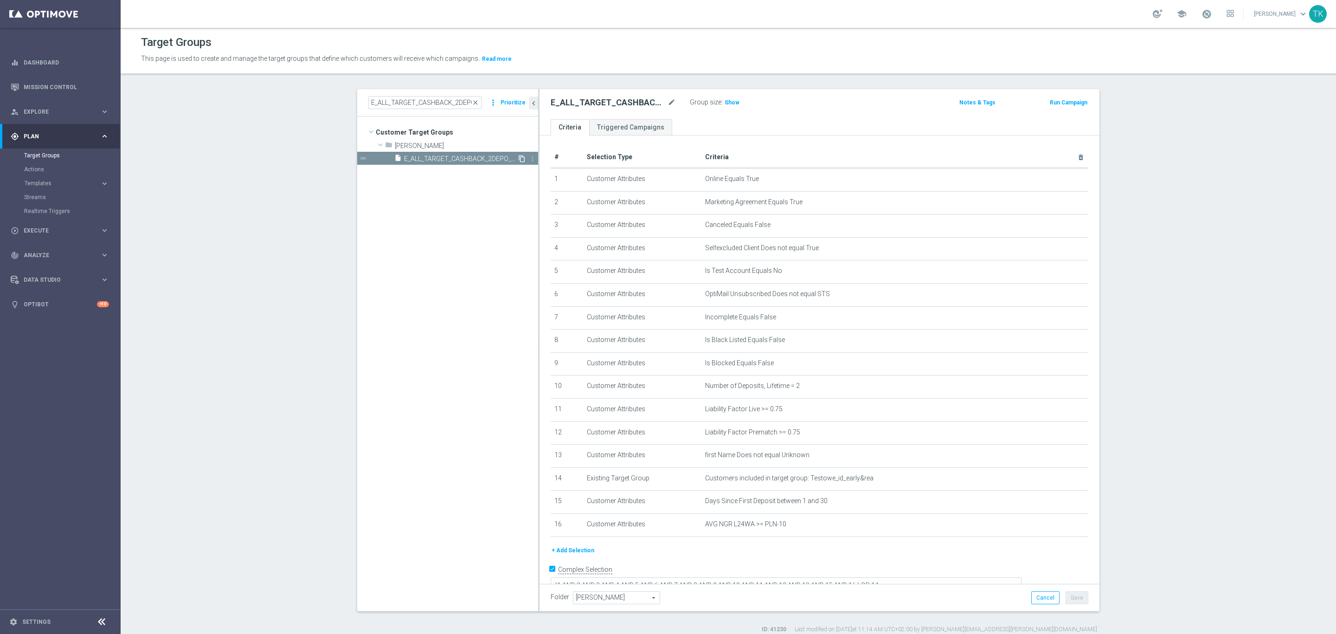
click at [518, 156] on icon "content_copy" at bounding box center [521, 158] width 7 height 7
click at [668, 100] on icon "mode_edit" at bounding box center [672, 102] width 8 height 11
type input "E_ALL_TARGET_CASHBACK DZIENNY_2DEPO_100 DO 300PLN_260925"
click at [794, 110] on div "E_ALL_TARGET_CASHBACK DZIENNY_2DEPO_100 DO 300PLN_260925 Group size : Show" at bounding box center [728, 103] width 368 height 14
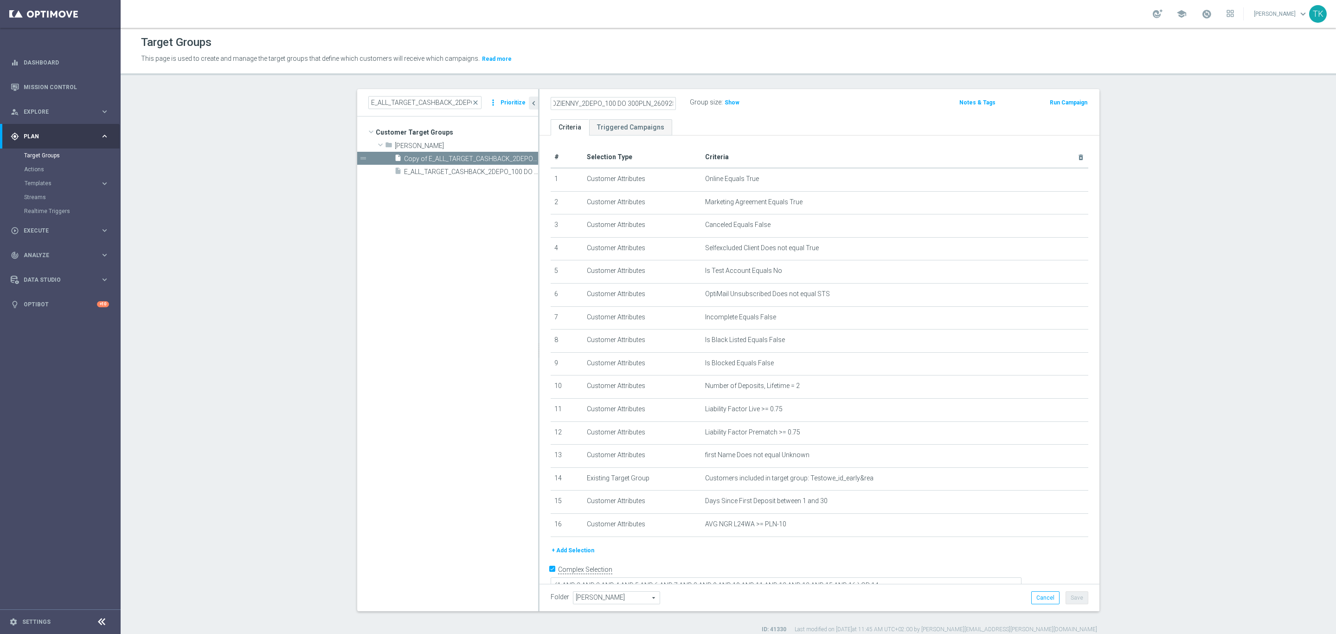
scroll to position [0, 0]
click at [1076, 598] on button "Save" at bounding box center [1077, 597] width 23 height 13
click at [395, 98] on input "E_ALL_TARGET_CASHBACK_2DEPO_100 DO 300PLN_190925" at bounding box center [424, 102] width 113 height 13
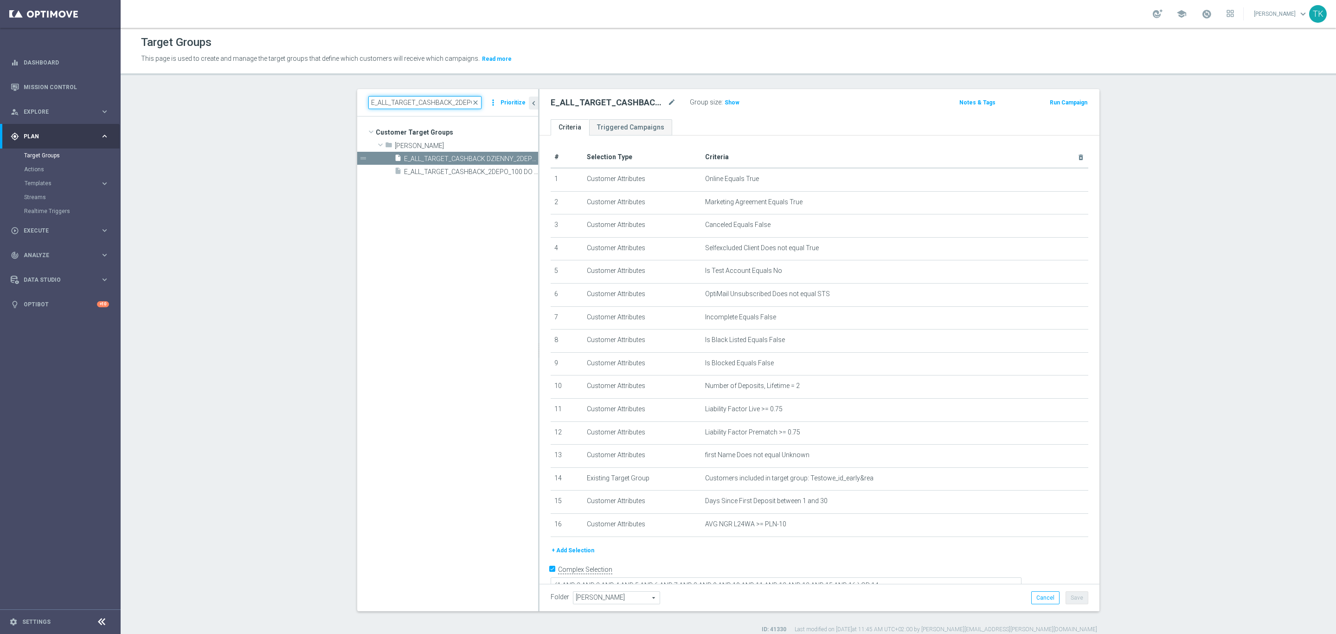
paste input "REACQ_ALL_TARGET_BET DO 200PLN_23"
type input "REACQ_ALL_TARGET_BET DO 200PLN_230925"
click at [447, 160] on span "REACQ_ALL_TARGET_BET DO 200PLN_230925" at bounding box center [460, 159] width 113 height 8
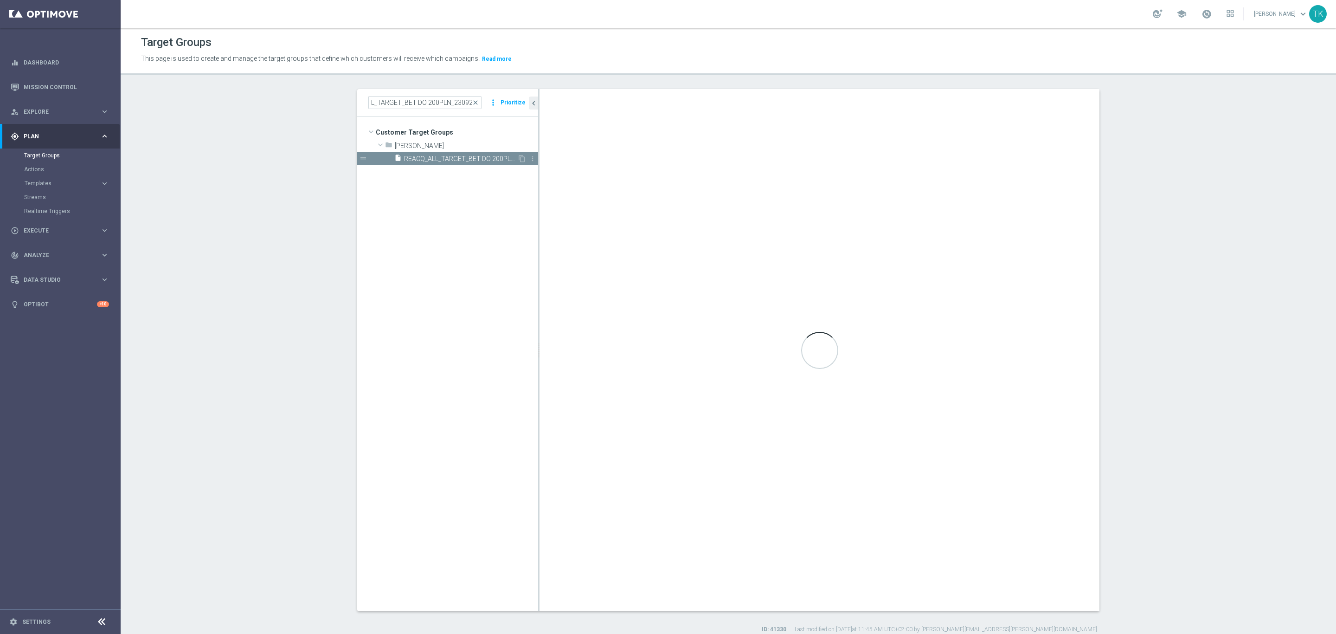
scroll to position [0, 0]
type textarea "(1 AND 2 AND 3 AND 4 AND 5 AND 6 AND 7 AND 8 AND 9 AND 10 AND 11 AND 12 AND 13 …"
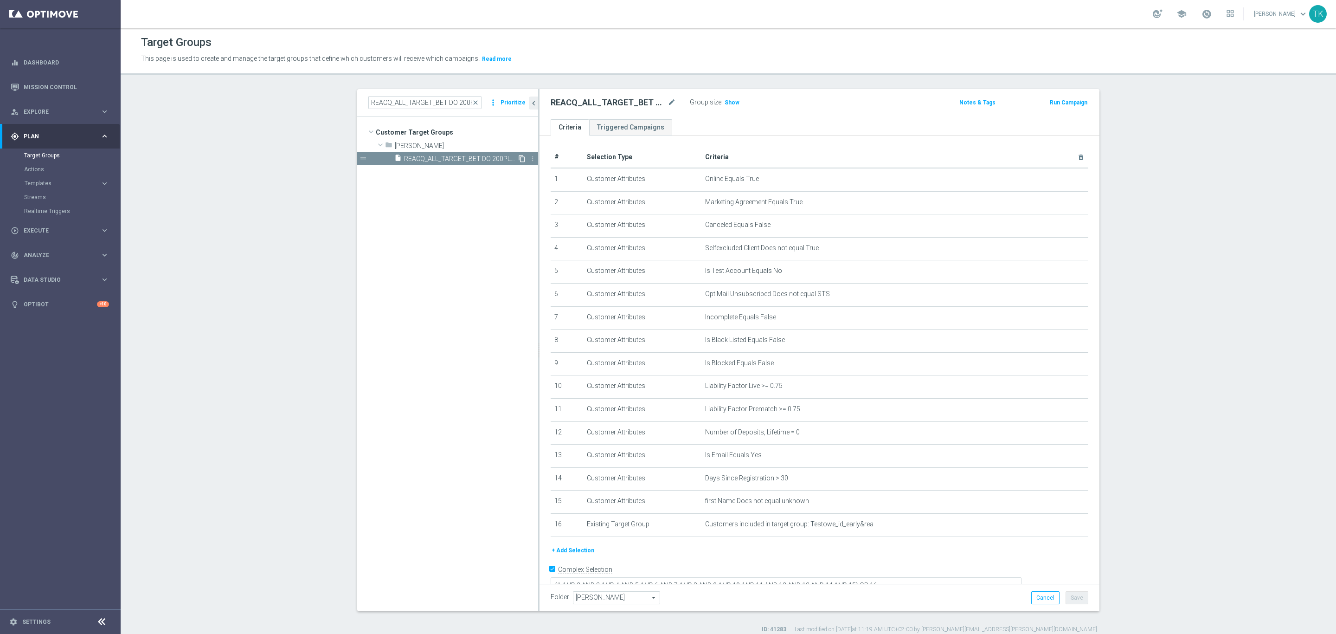
click at [518, 158] on icon "content_copy" at bounding box center [521, 158] width 7 height 7
click at [668, 98] on icon "mode_edit" at bounding box center [672, 102] width 8 height 11
type input "REACQ_ALL_TARGET_CASHBACK DZIENNY_100 DO 300PLN_260925"
click at [796, 110] on div "REACQ_ALL_TARGET_CASHBACK DZIENNY_100 DO 300PLN_260925 Group size : Show Notes …" at bounding box center [820, 104] width 560 height 30
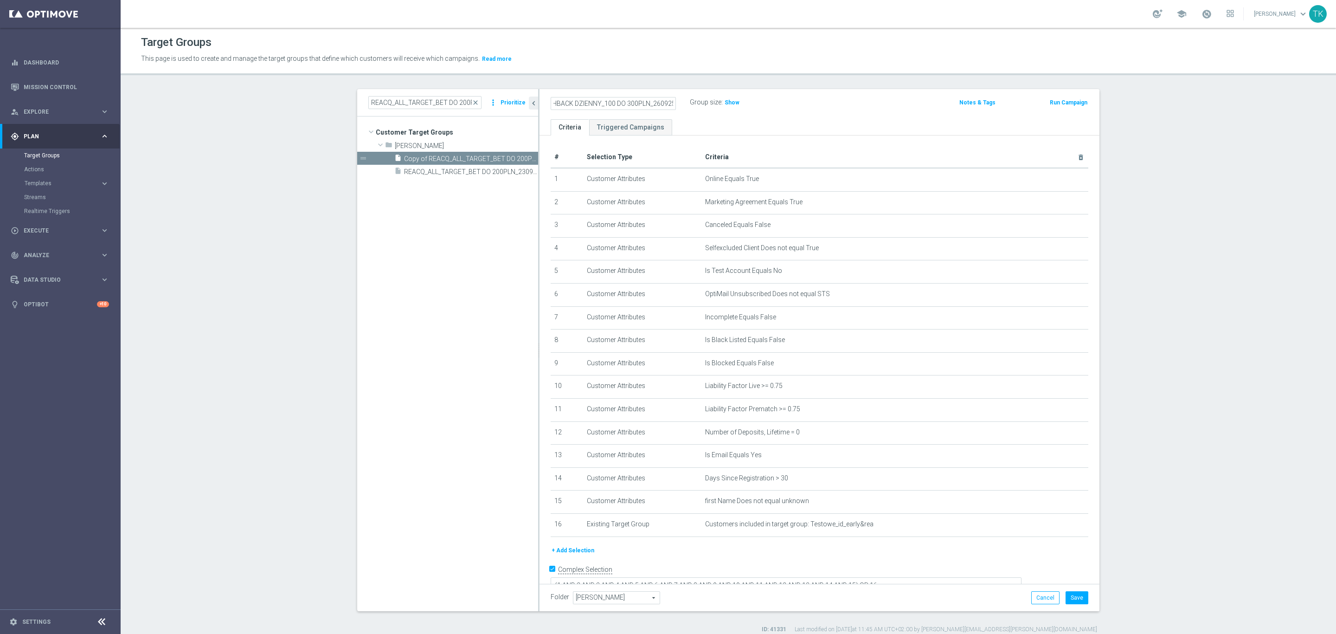
scroll to position [0, 0]
click at [1074, 597] on button "Save" at bounding box center [1077, 597] width 23 height 13
click at [397, 104] on input "REACQ_ALL_TARGET_BET DO 200PLN_230925" at bounding box center [424, 102] width 113 height 13
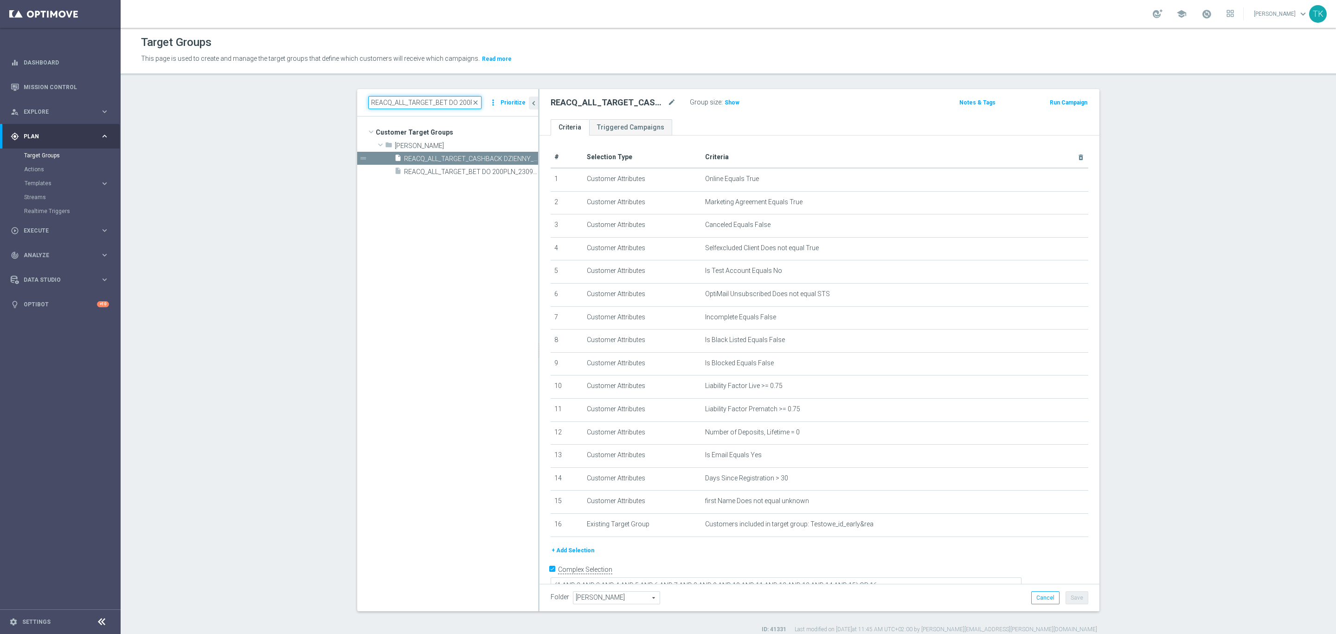
paste input "E_ALL_TARGET_BET_3DEPO"
type input "E_ALL_TARGET_BET_3DEPO DO 200PLN_230925"
click at [460, 156] on span "E_ALL_TARGET_BET_3DEPO DO 200PLN_230925" at bounding box center [460, 159] width 113 height 8
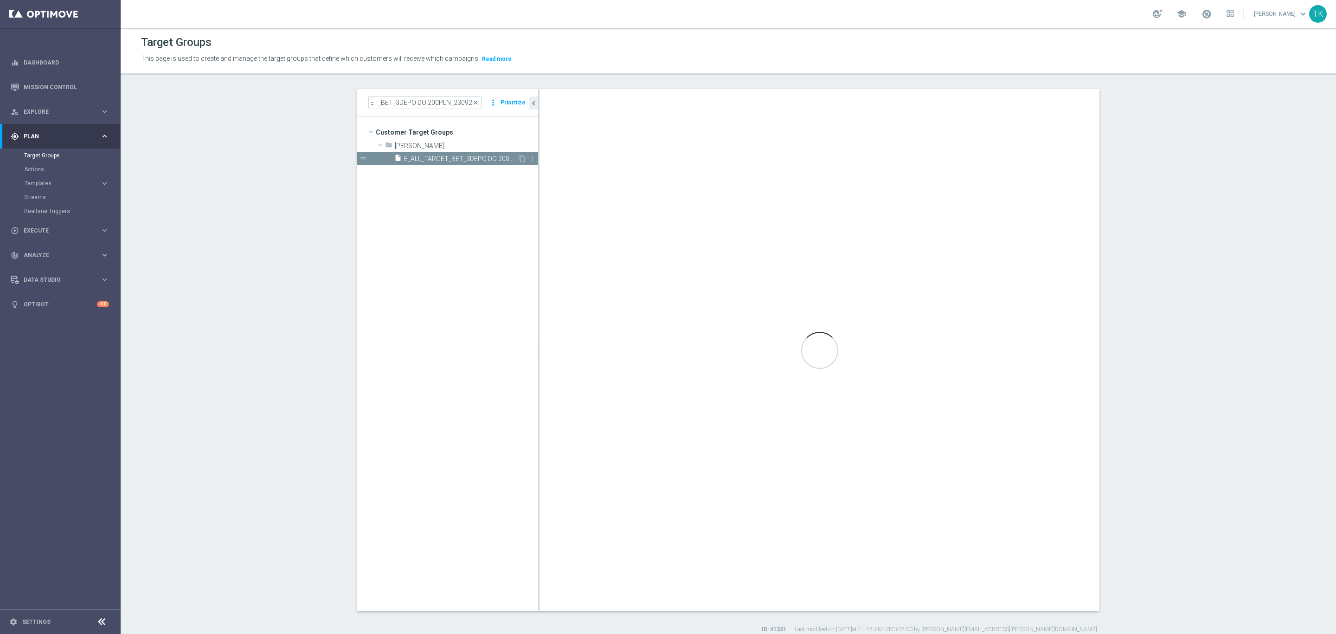
scroll to position [0, 0]
type textarea "(1 AND 2 AND 3 AND 4 AND 5 AND 6 AND 7 AND 8 AND 9 AND 10 AND 11 AND 12 AND 13 …"
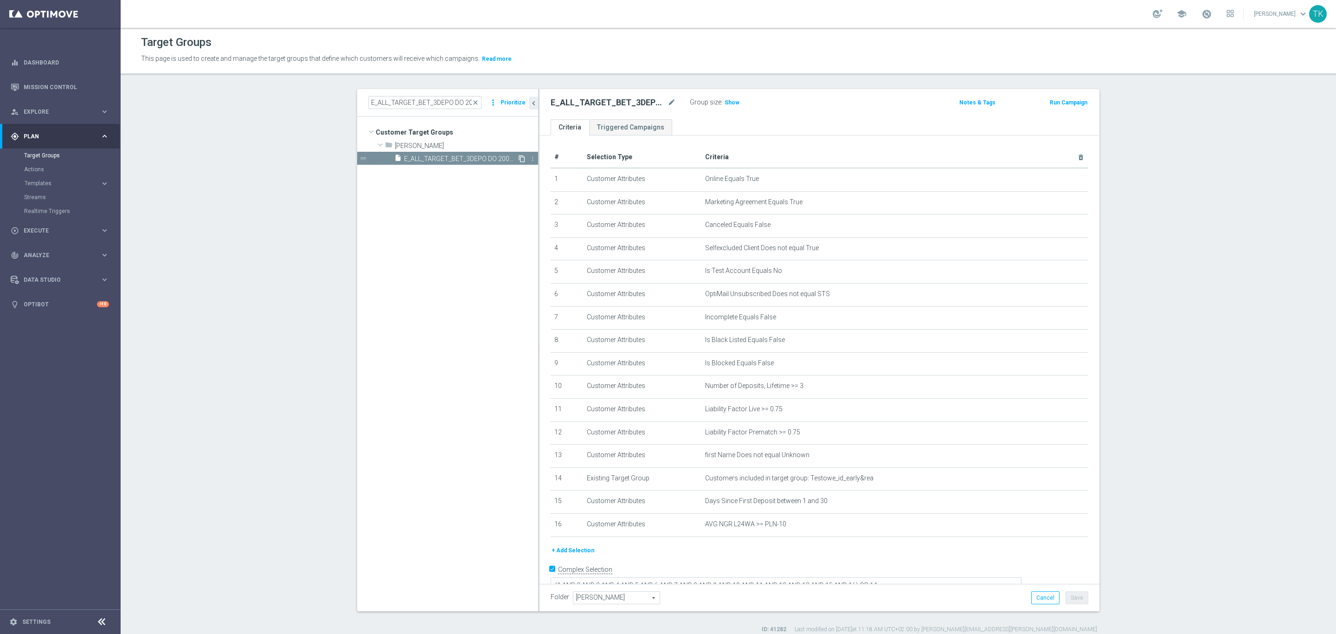
click at [518, 156] on icon "content_copy" at bounding box center [521, 158] width 7 height 7
click at [668, 102] on icon "mode_edit" at bounding box center [672, 102] width 8 height 11
type input "E_ALL_TARGET_DEPO_3DEPO_50 DO 200PLN_260925"
click at [789, 114] on div "E_ALL_TARGET_DEPO_3DEPO_50 DO 200PLN_260925 Group size : Show Notes & Tags Run …" at bounding box center [820, 104] width 560 height 30
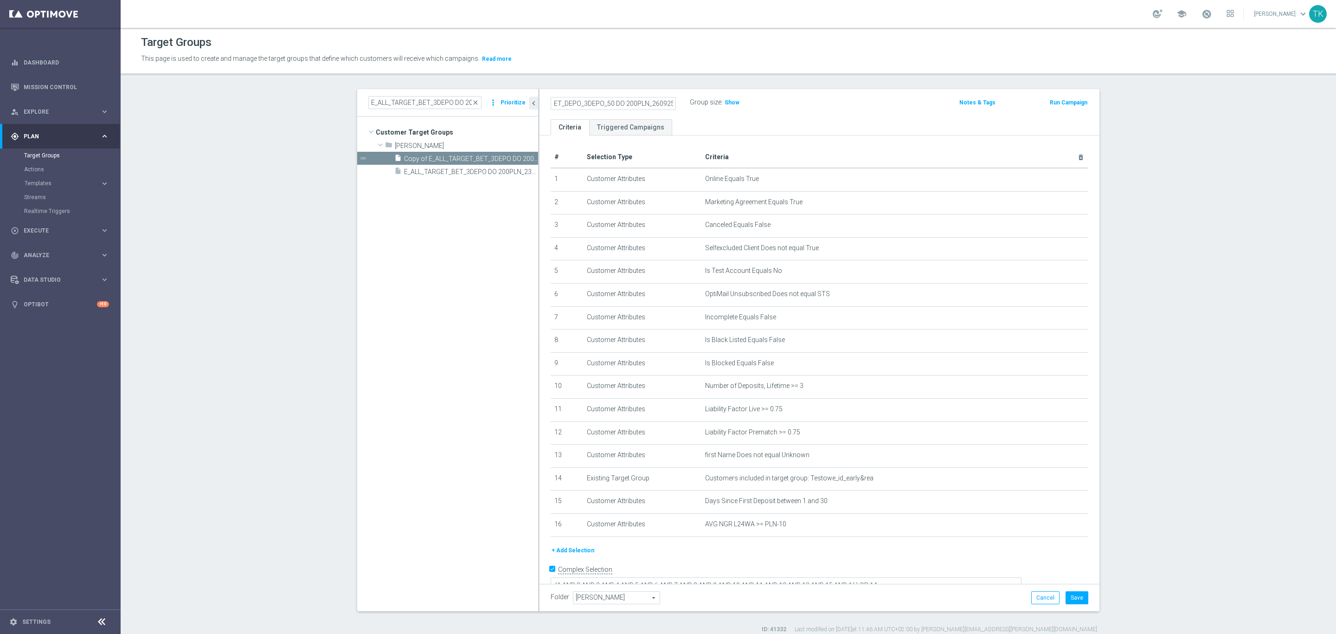
scroll to position [0, 0]
click at [1070, 593] on button "Save" at bounding box center [1077, 597] width 23 height 13
click at [394, 101] on input "E_ALL_TARGET_BET_3DEPO DO 200PLN_230925" at bounding box center [424, 102] width 113 height 13
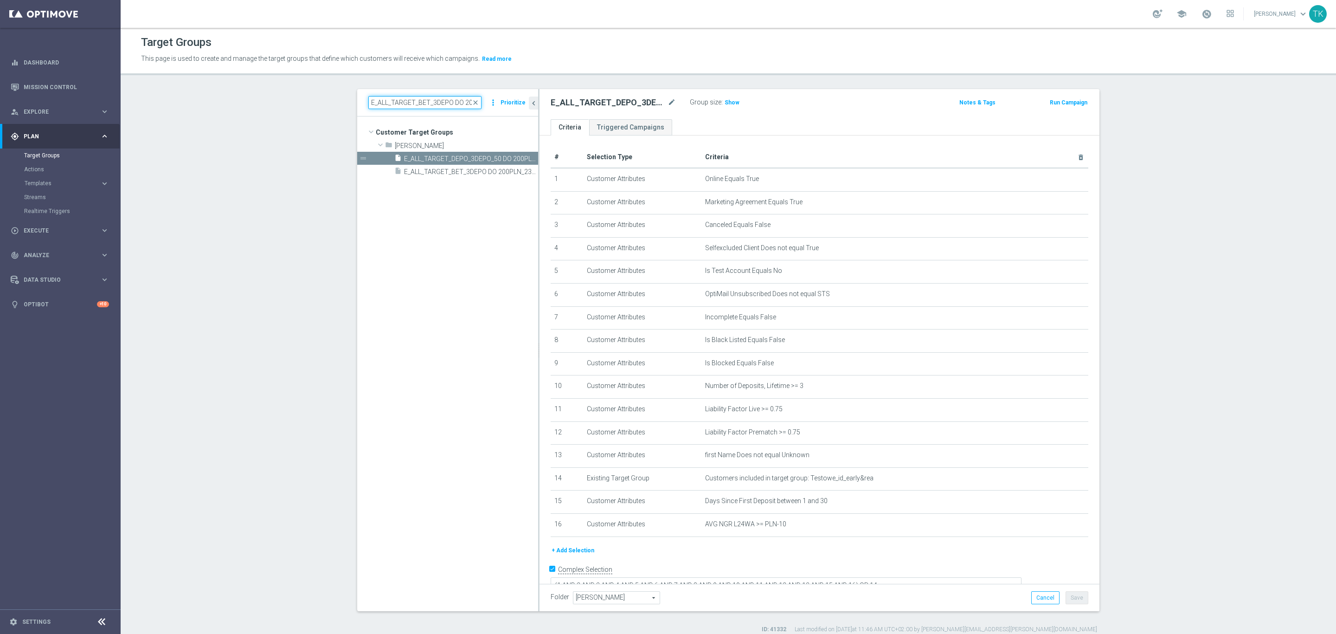
paste input "REACQ_ALL_TARGET_BET DO 200PLN_REM_16"
type input "REACQ_ALL_TARGET_BET DO 200PLN_REM_160925"
click at [423, 163] on div "insert_drive_file REACQ_ALL_TARGET_BET DO 200PLN_REM_160925" at bounding box center [455, 158] width 123 height 13
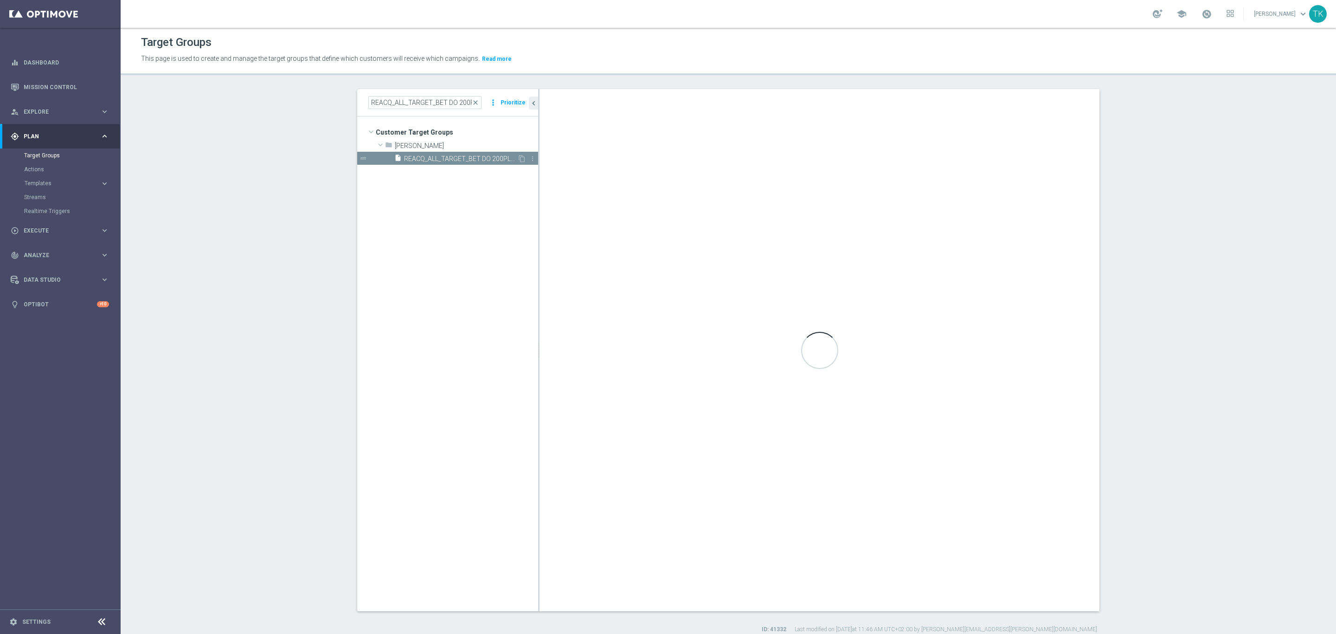
type textarea "(1 AND 2 AND 3 AND 4 AND 5 AND 6 AND 7 AND 8 AND 9 AND 10 AND 11 AND 12 AND 13 …"
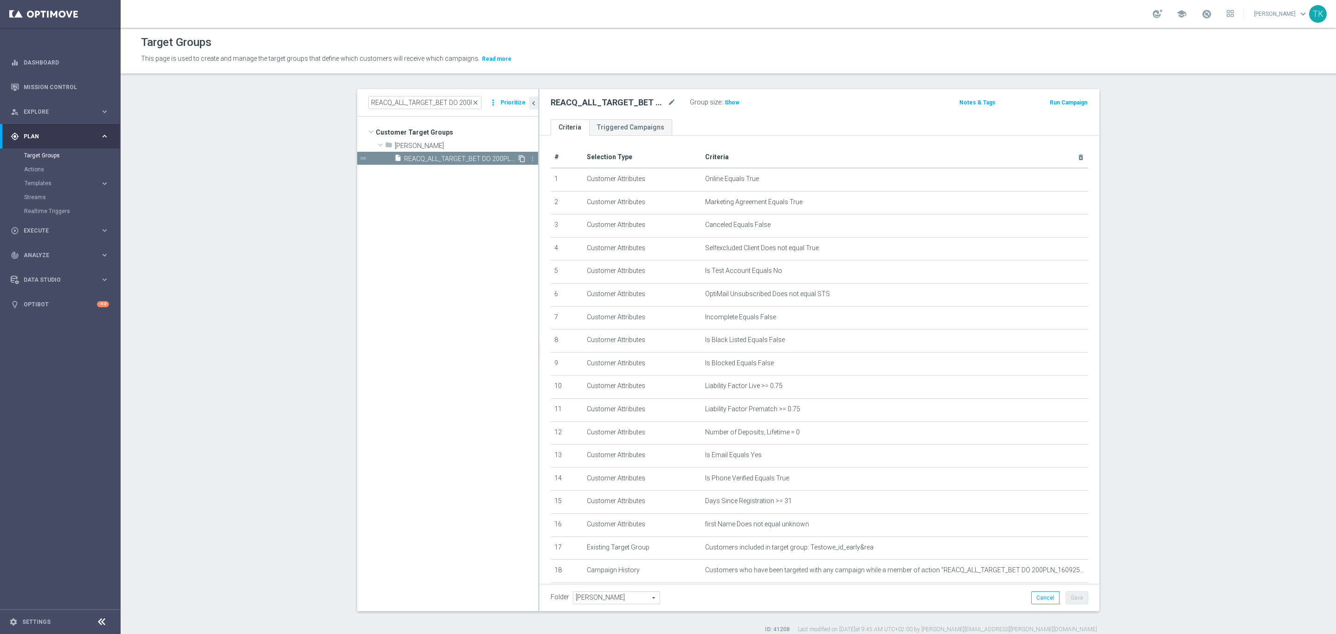
click at [518, 156] on icon "content_copy" at bounding box center [521, 158] width 7 height 7
click at [669, 97] on icon "mode_edit" at bounding box center [672, 102] width 8 height 11
type input "REACQ_ALL_TARGET_BET DO 200PLN_REM_250925"
click at [785, 111] on div "REACQ_ALL_TARGET_BET DO 200PLN_REM_250925 Group size : Show Notes & Tags Run Ca…" at bounding box center [820, 104] width 560 height 30
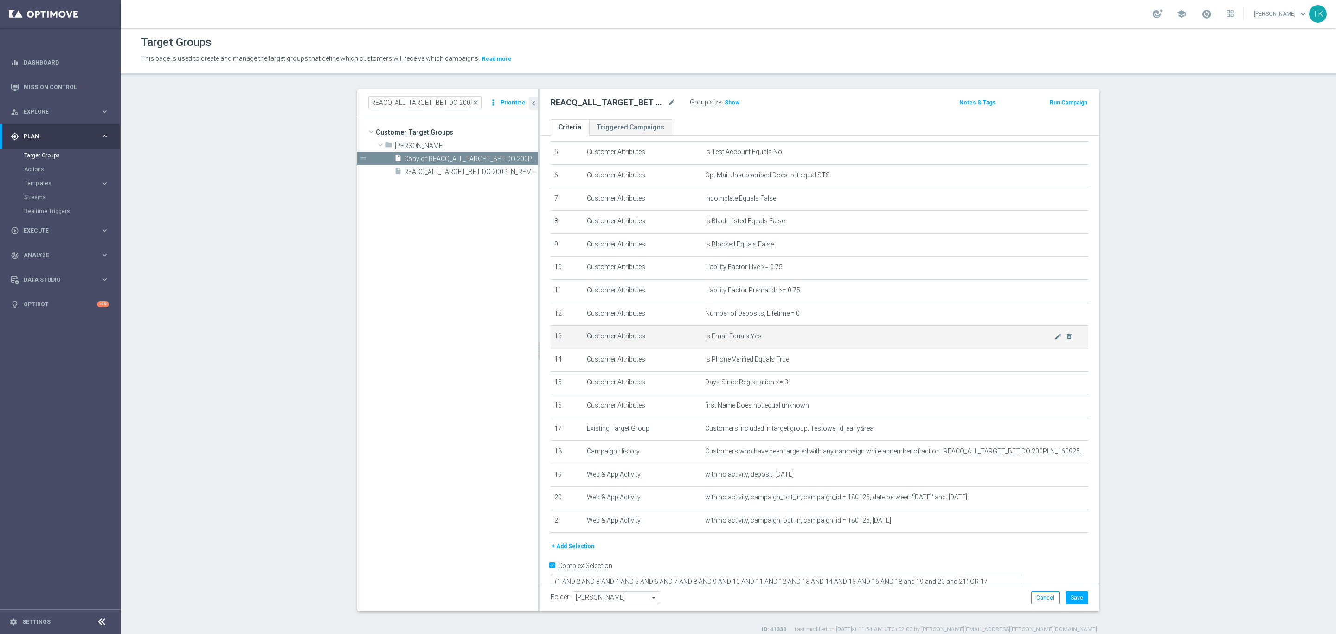
scroll to position [122, 0]
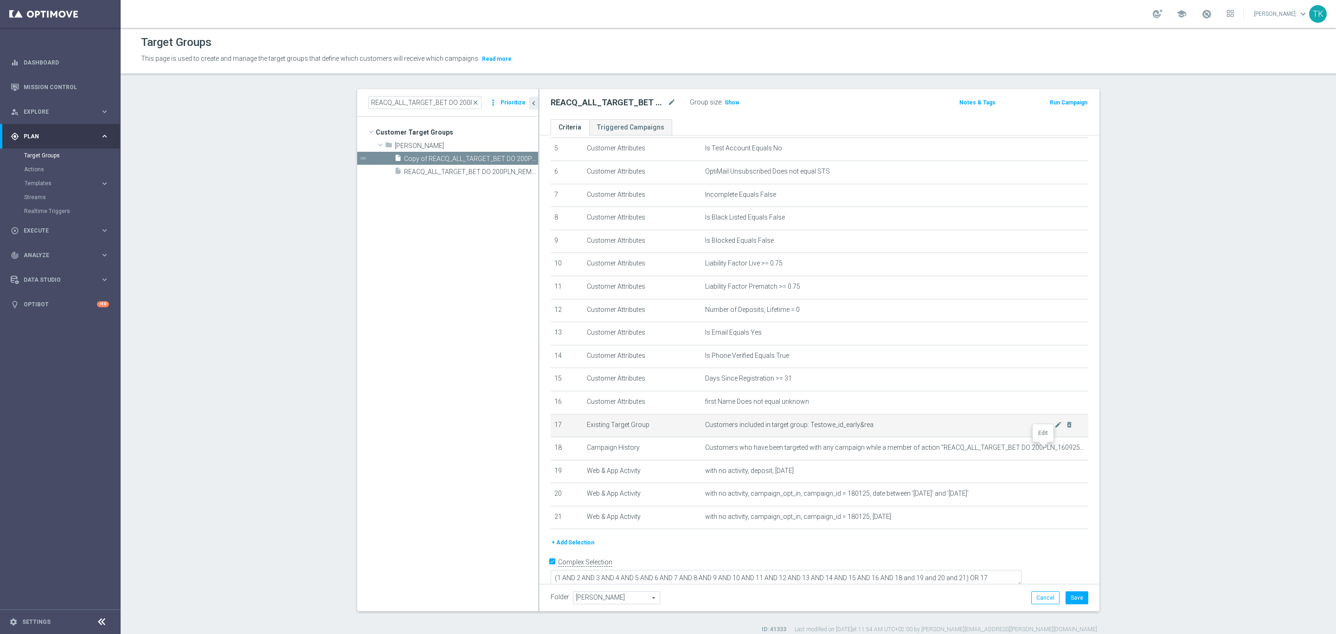
drag, startPoint x: 1042, startPoint y: 448, endPoint x: 1033, endPoint y: 431, distance: 19.7
click at [0, 0] on icon "mode_edit" at bounding box center [0, 0] width 0 height 0
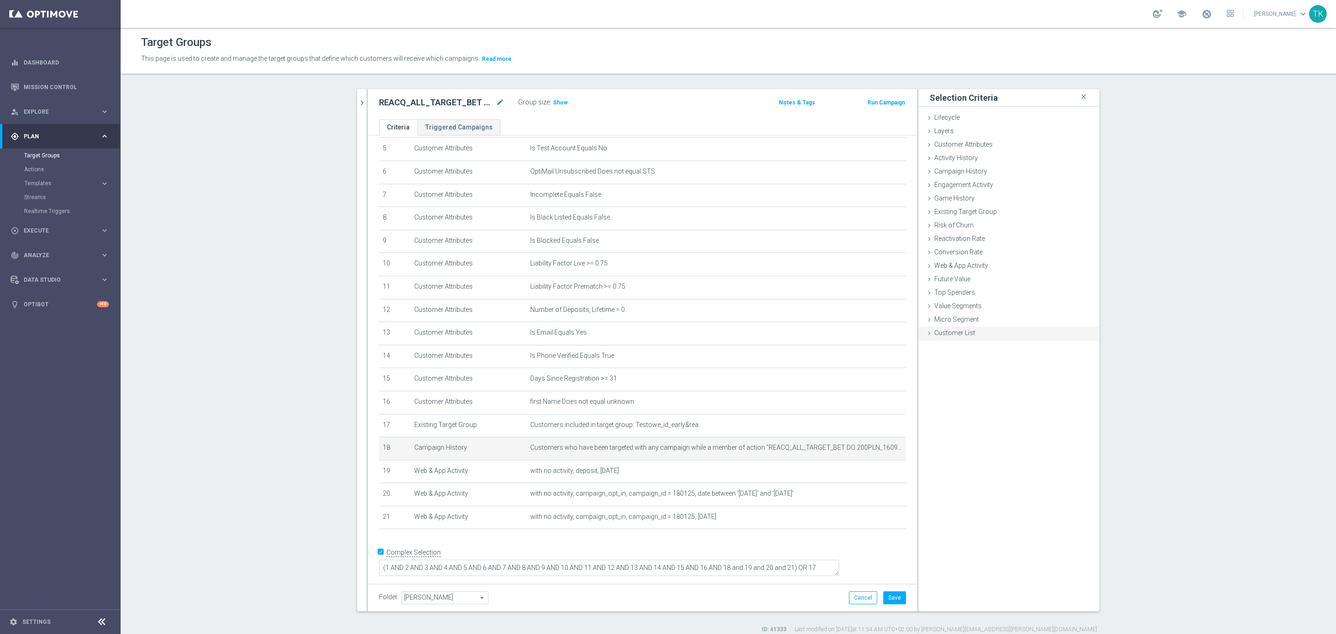
scroll to position [112, 0]
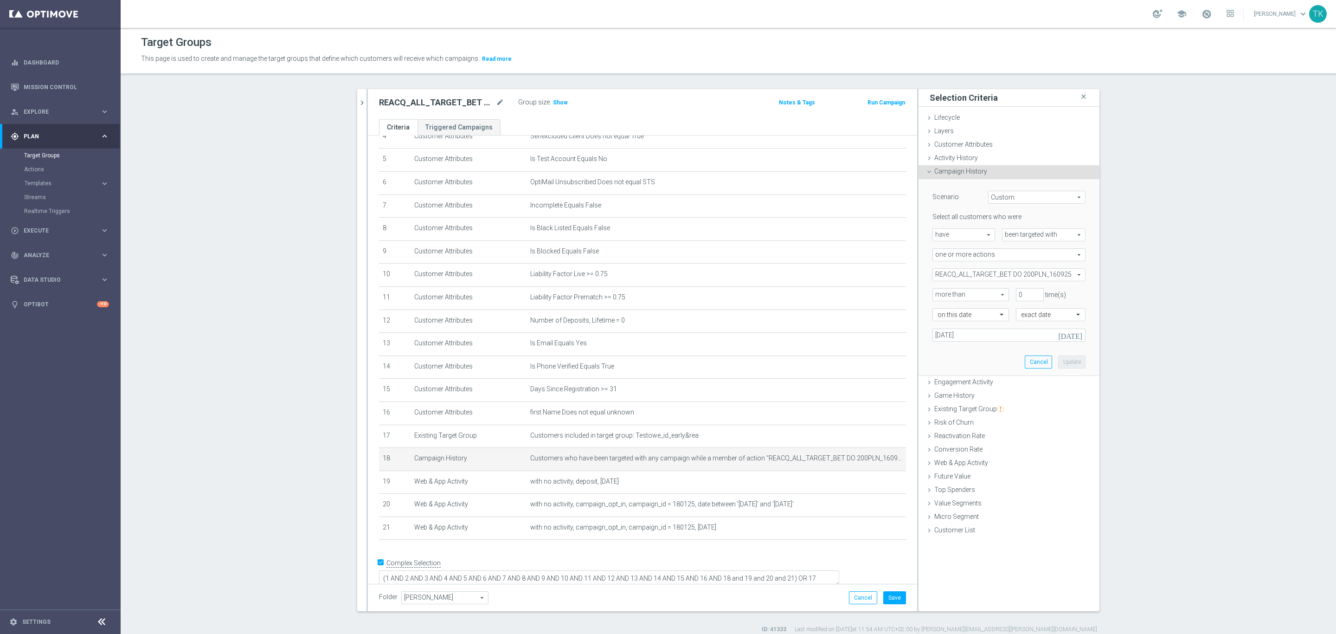
click at [937, 271] on span "REACQ_ALL_TARGET_BET DO 200PLN_160925" at bounding box center [1009, 275] width 152 height 12
click at [936, 296] on input "Show Selected" at bounding box center [939, 295] width 6 height 6
checkbox input "true"
click at [940, 319] on input "REACQ_ALL_TARGET_BET DO 200PLN_160925" at bounding box center [943, 321] width 6 height 6
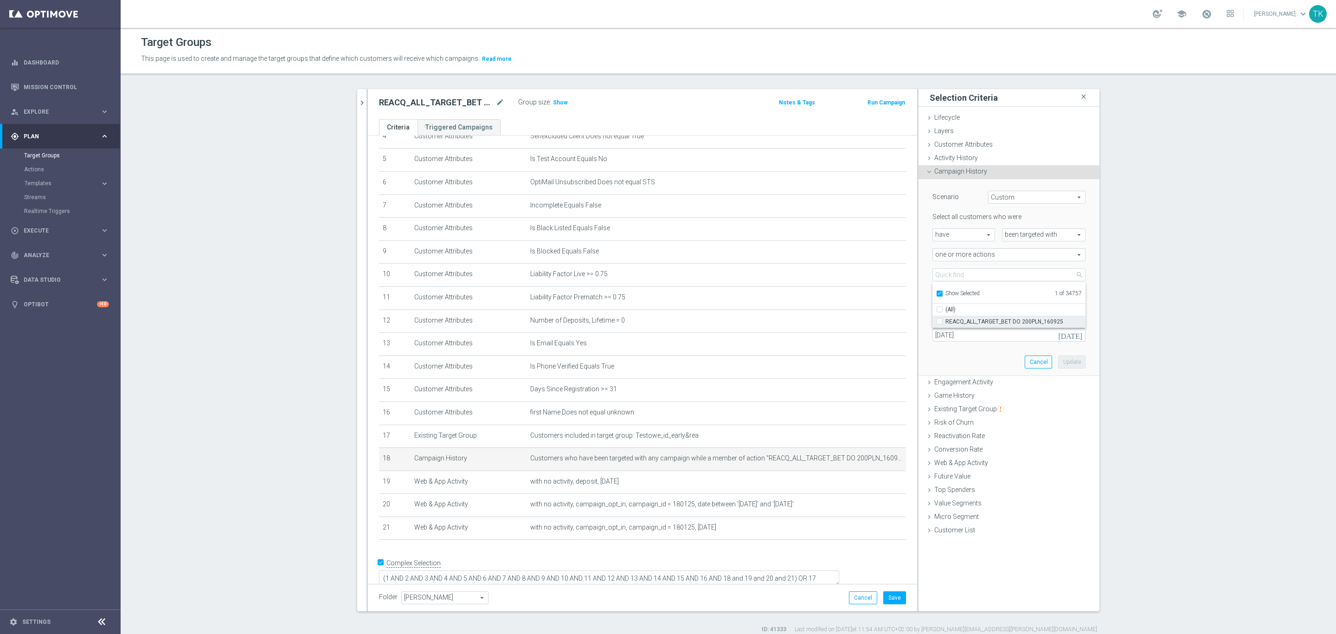
checkbox input "false"
type input "Select Action"
checkbox input "false"
click at [936, 294] on input "Show Selected" at bounding box center [939, 295] width 6 height 6
checkbox input "false"
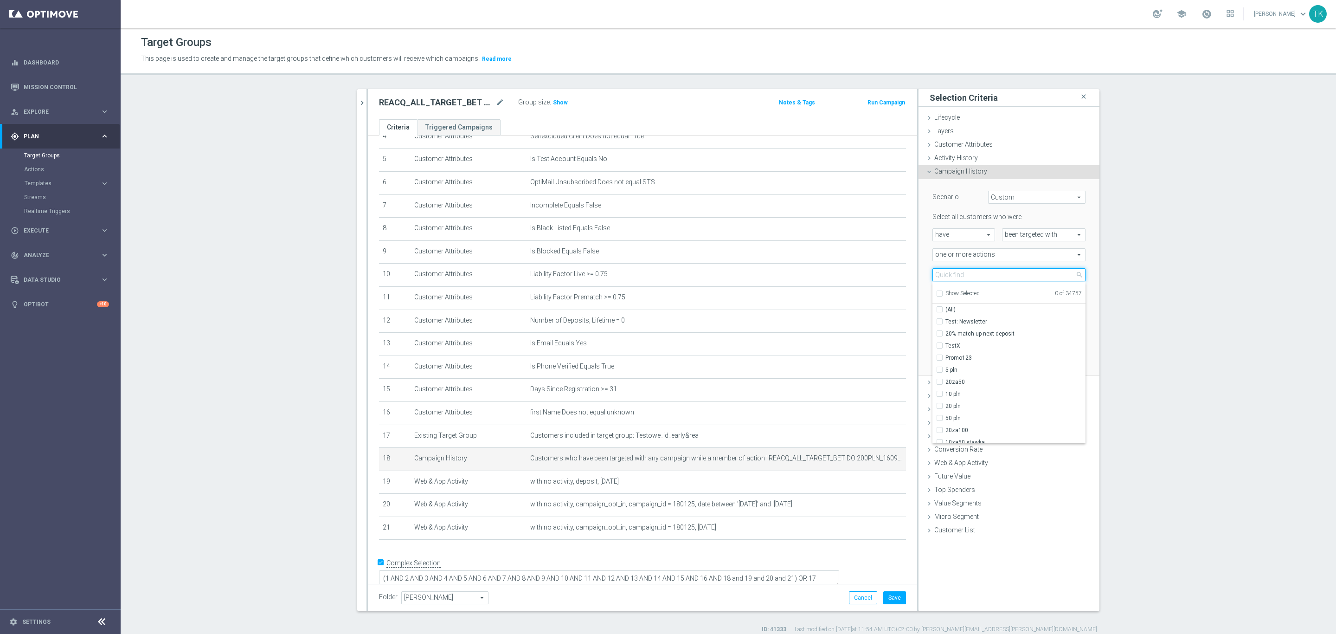
click at [941, 273] on input "search" at bounding box center [1009, 274] width 153 height 13
paste input "REACQ_ALL_TARGET_BET DO 200PLN_230925"
type input "REACQ_ALL_TARGET_BET DO 200PLN_230925"
click at [953, 318] on span "REACQ_ALL_TARGET_BET DO 200PLN_230925" at bounding box center [1016, 321] width 140 height 7
click at [946, 318] on input "REACQ_ALL_TARGET_BET DO 200PLN_230925" at bounding box center [943, 321] width 6 height 6
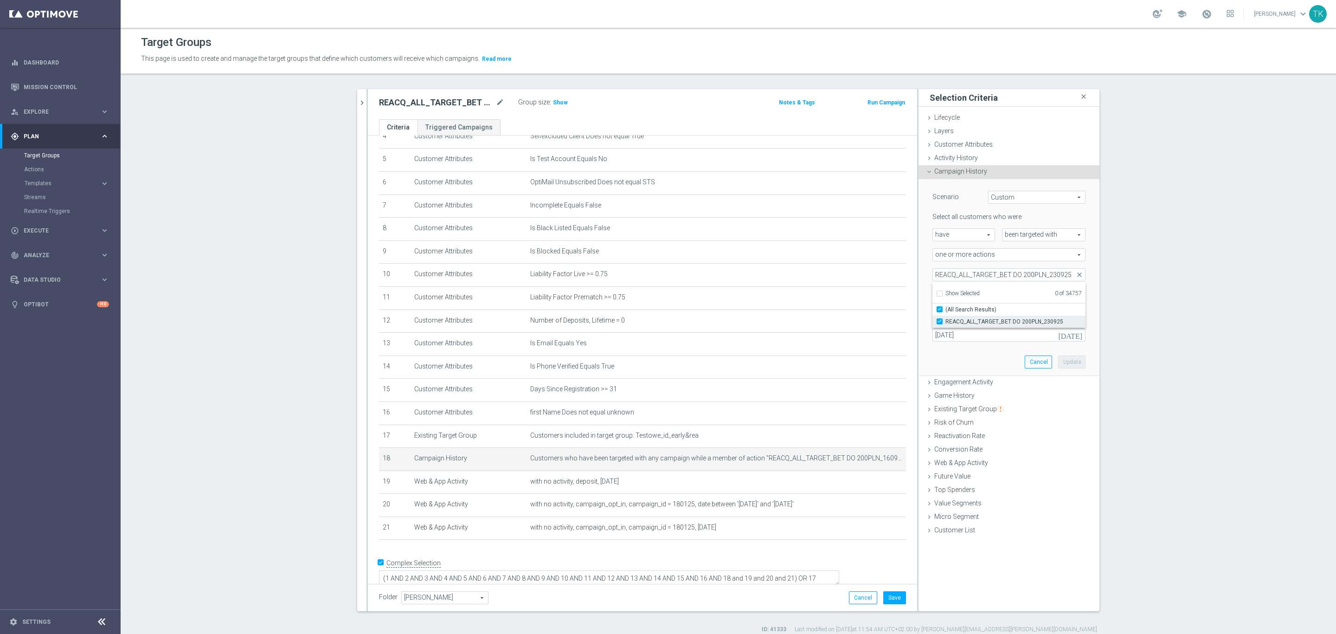
checkbox input "true"
type input "REACQ_ALL_TARGET_BET DO 200PLN_230925"
checkbox input "true"
click at [919, 303] on div "Scenario Custom Custom arrow_drop_down search Select all customers who were hav…" at bounding box center [1009, 277] width 181 height 197
click at [943, 333] on input "16 Sep 2025" at bounding box center [1009, 335] width 153 height 13
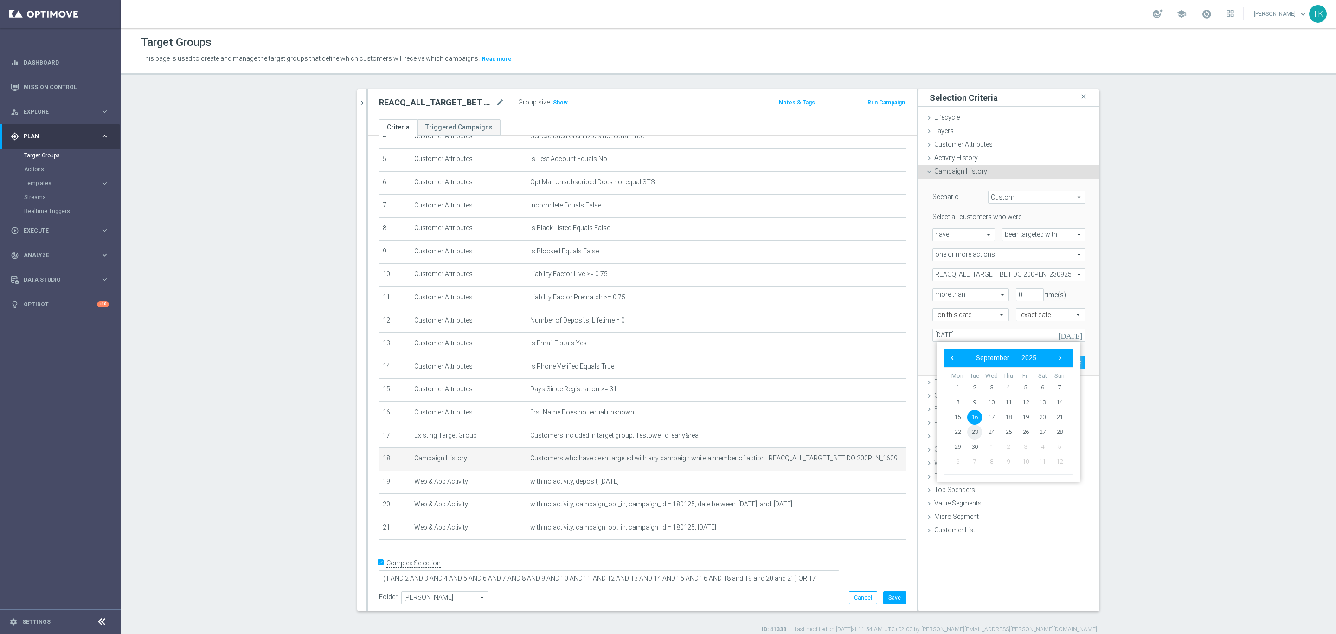
click at [978, 433] on span "23" at bounding box center [974, 432] width 15 height 15
type input "23 Sep 2025"
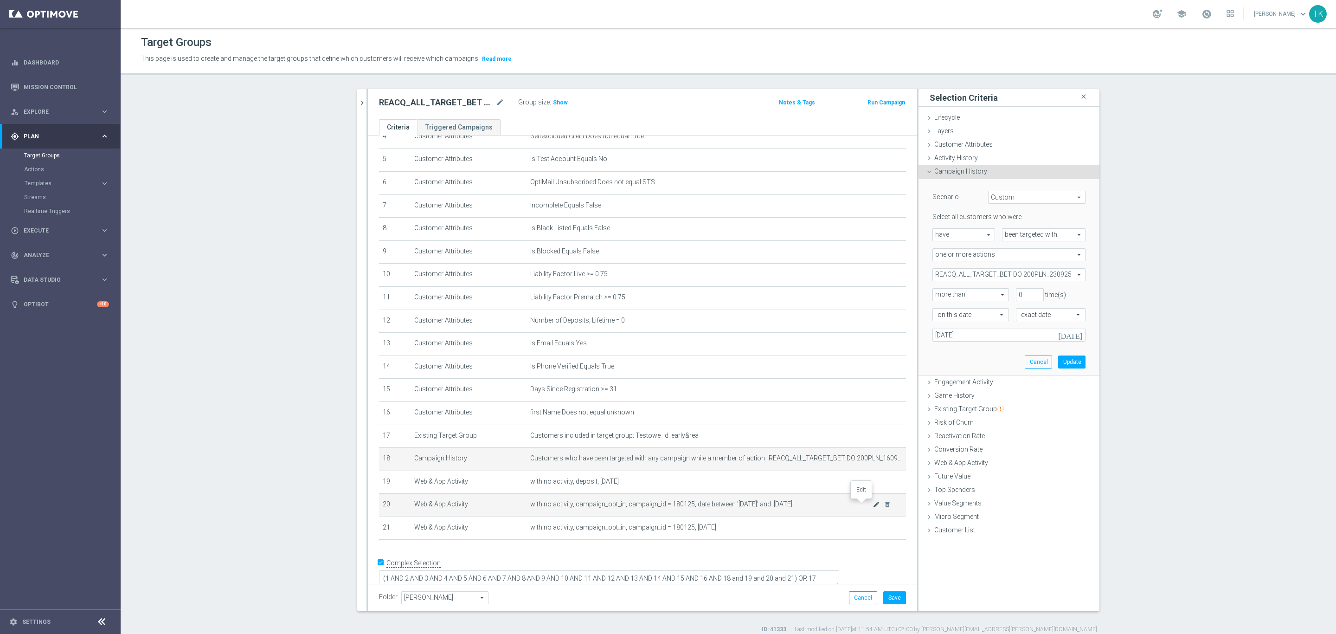
click at [873, 505] on icon "mode_edit" at bounding box center [876, 504] width 7 height 7
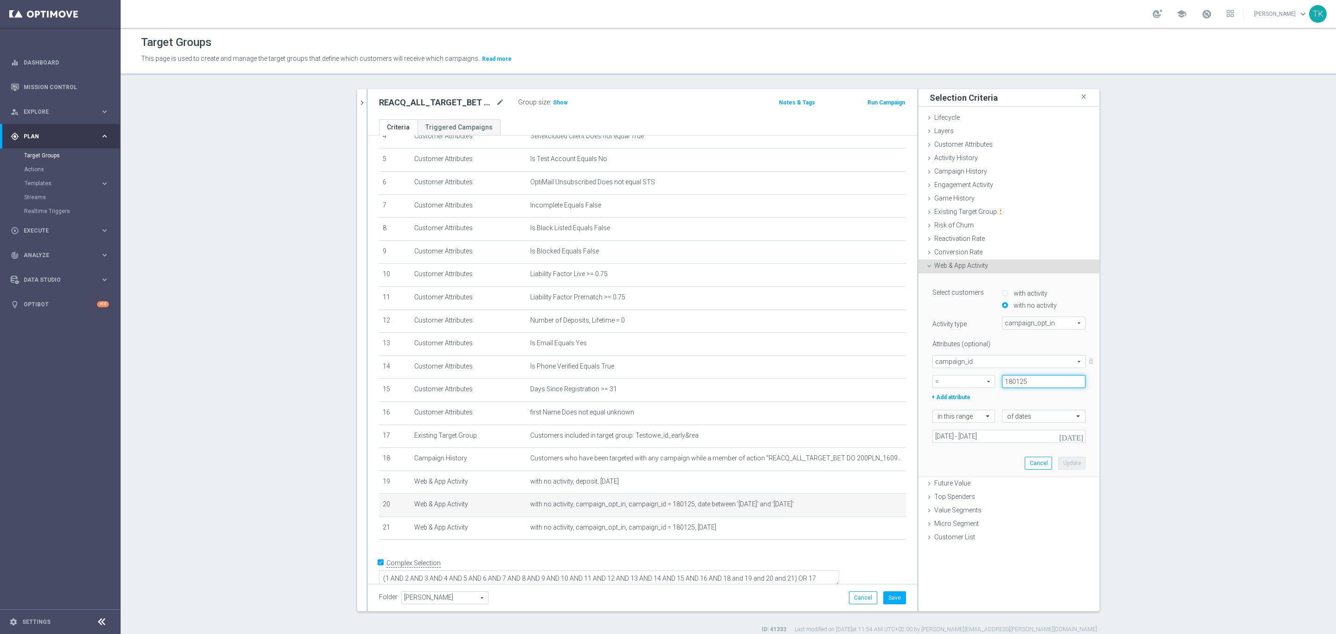
click at [1012, 382] on input "180125" at bounding box center [1044, 381] width 84 height 13
paste input "2824"
type input "182824"
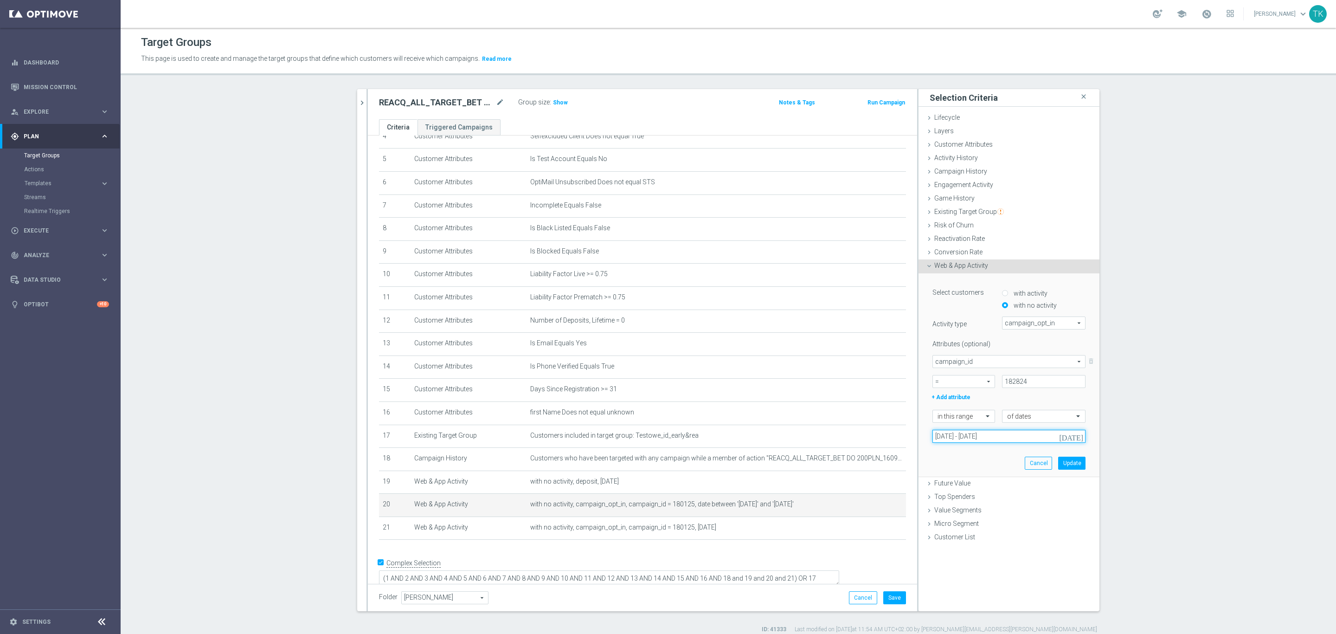
click at [967, 436] on input "16 Sep 2025 - 18 Sep 2025" at bounding box center [1009, 436] width 153 height 13
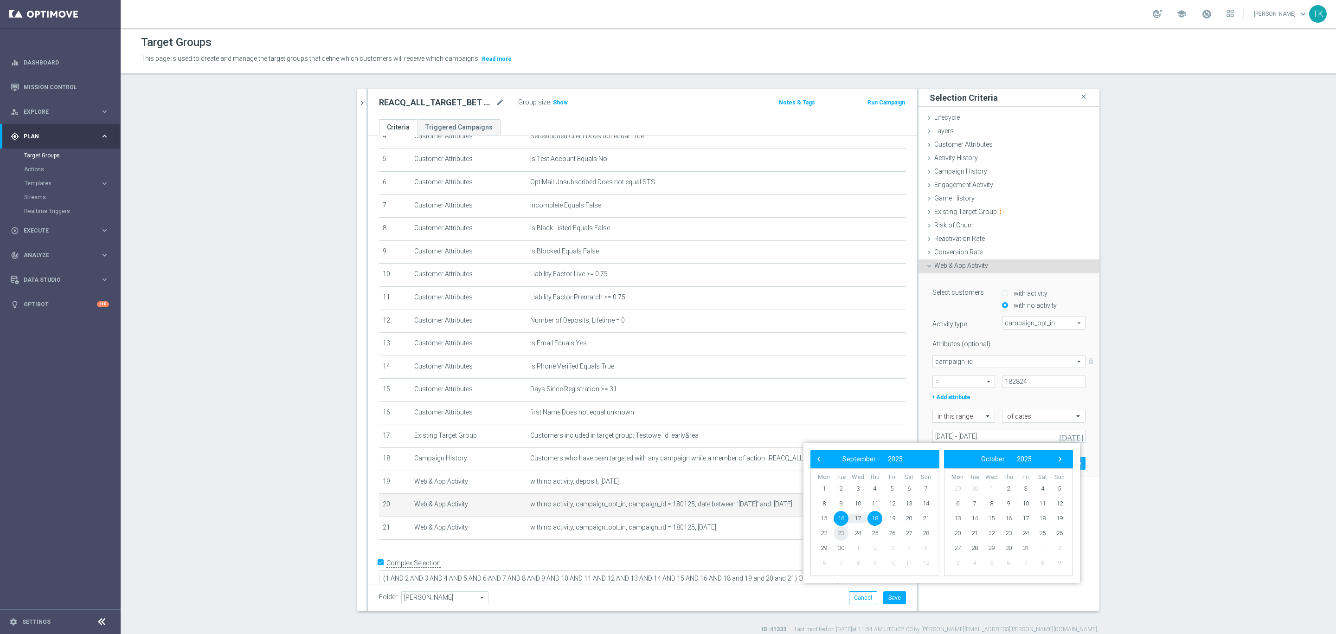
click at [838, 530] on span "23" at bounding box center [841, 533] width 15 height 15
click at [879, 529] on span "25" at bounding box center [875, 533] width 15 height 15
type input "23 Sep 2025 - 25 Sep 2025"
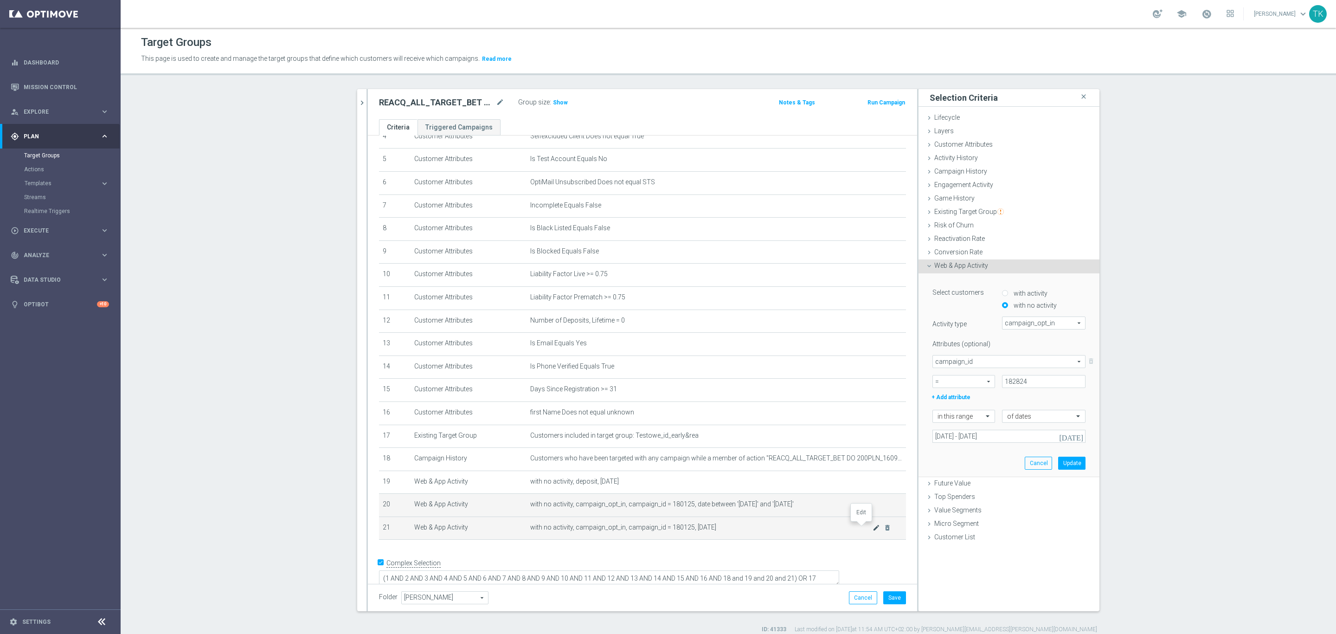
click at [873, 524] on icon "mode_edit" at bounding box center [876, 527] width 7 height 7
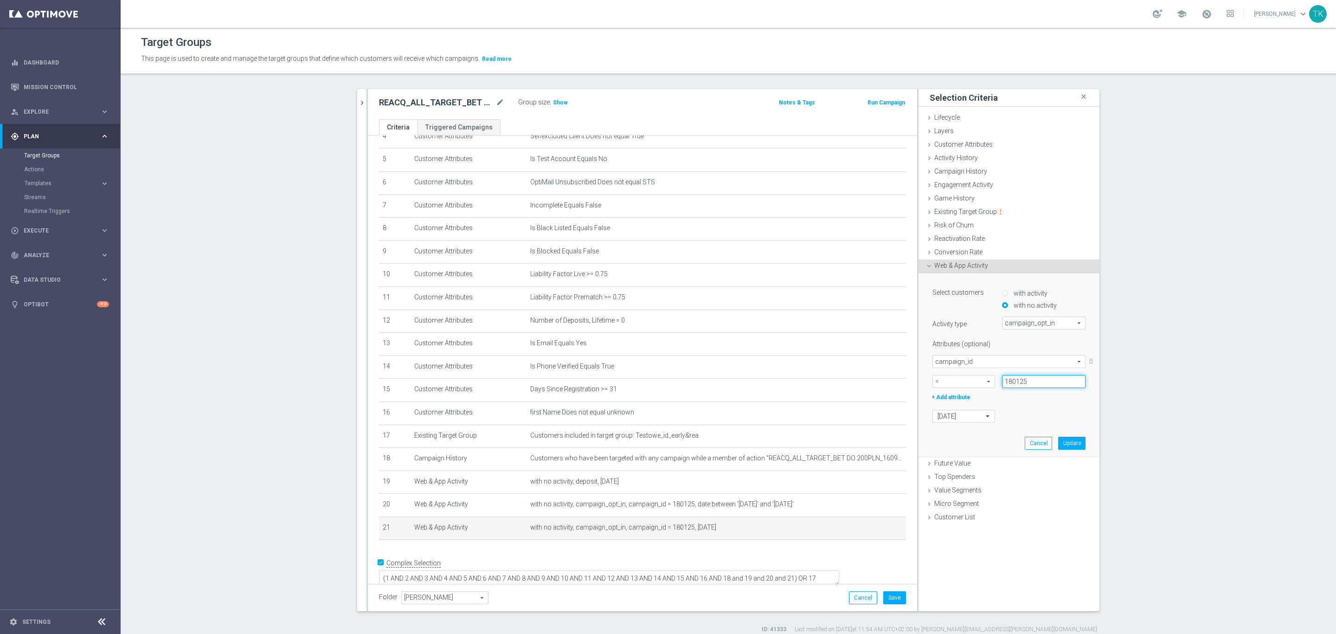
click at [1008, 387] on input "180125" at bounding box center [1044, 381] width 84 height 13
paste input "2824"
type input "182824"
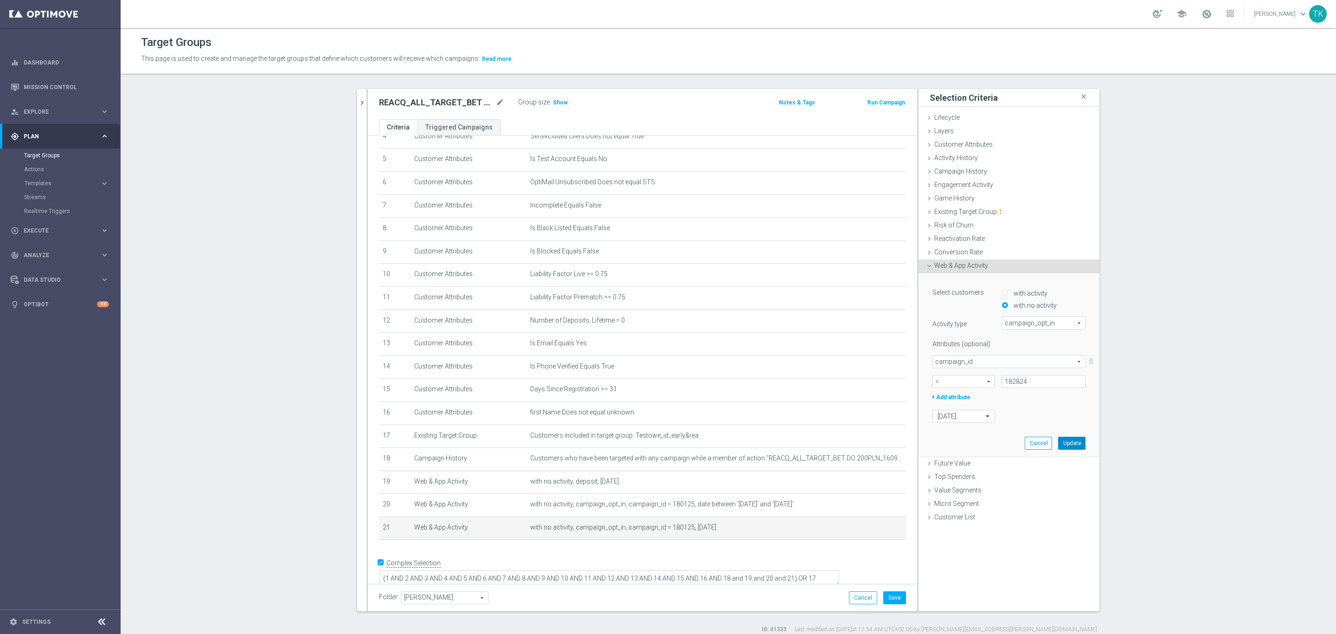
click at [1068, 442] on button "Update" at bounding box center [1071, 443] width 27 height 13
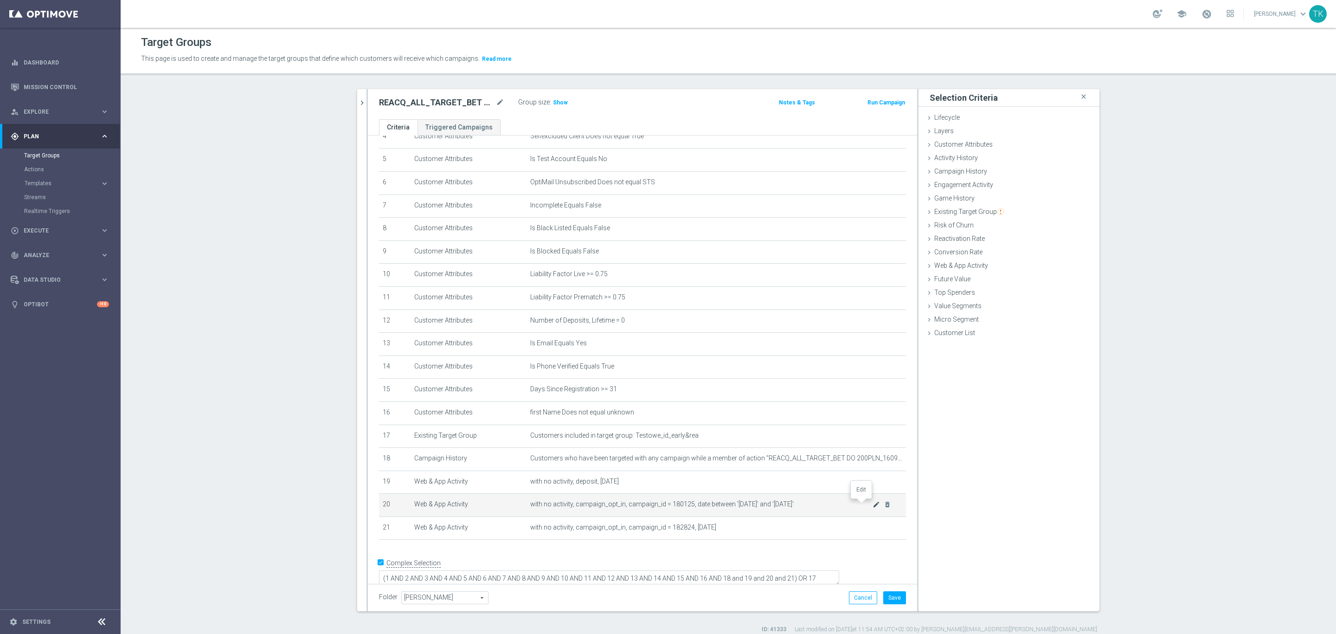
click at [873, 505] on icon "mode_edit" at bounding box center [876, 504] width 7 height 7
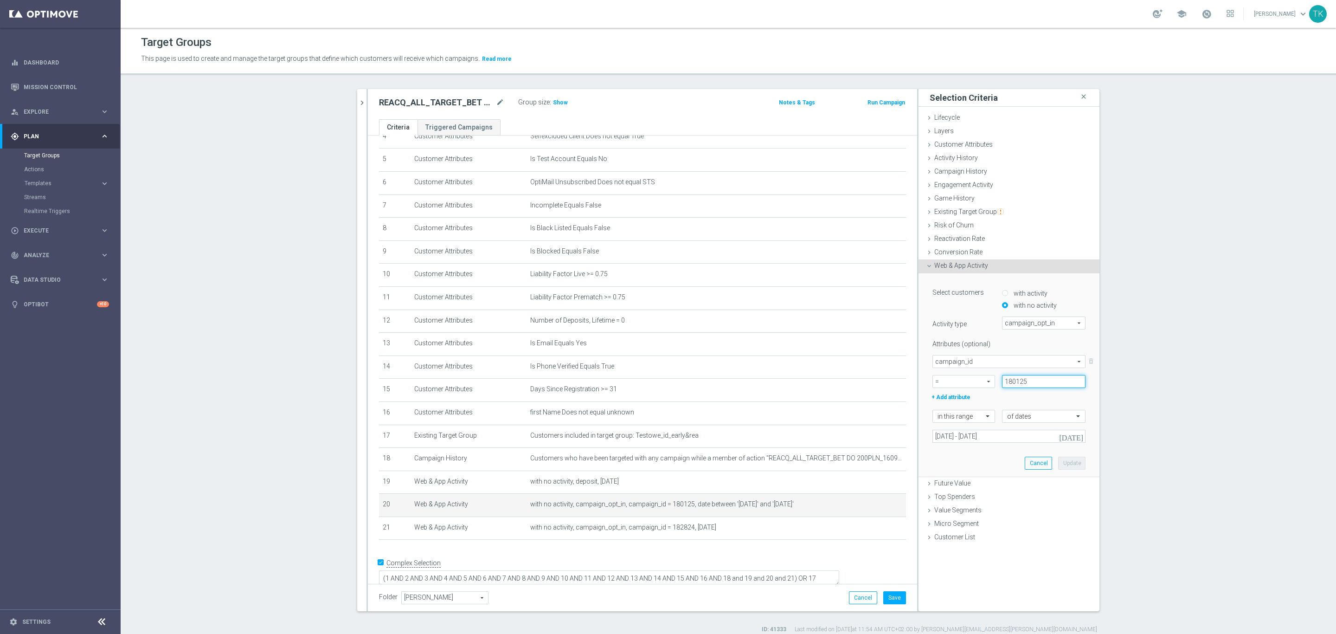
click at [1012, 379] on input "180125" at bounding box center [1044, 381] width 84 height 13
paste input "2824"
type input "182824"
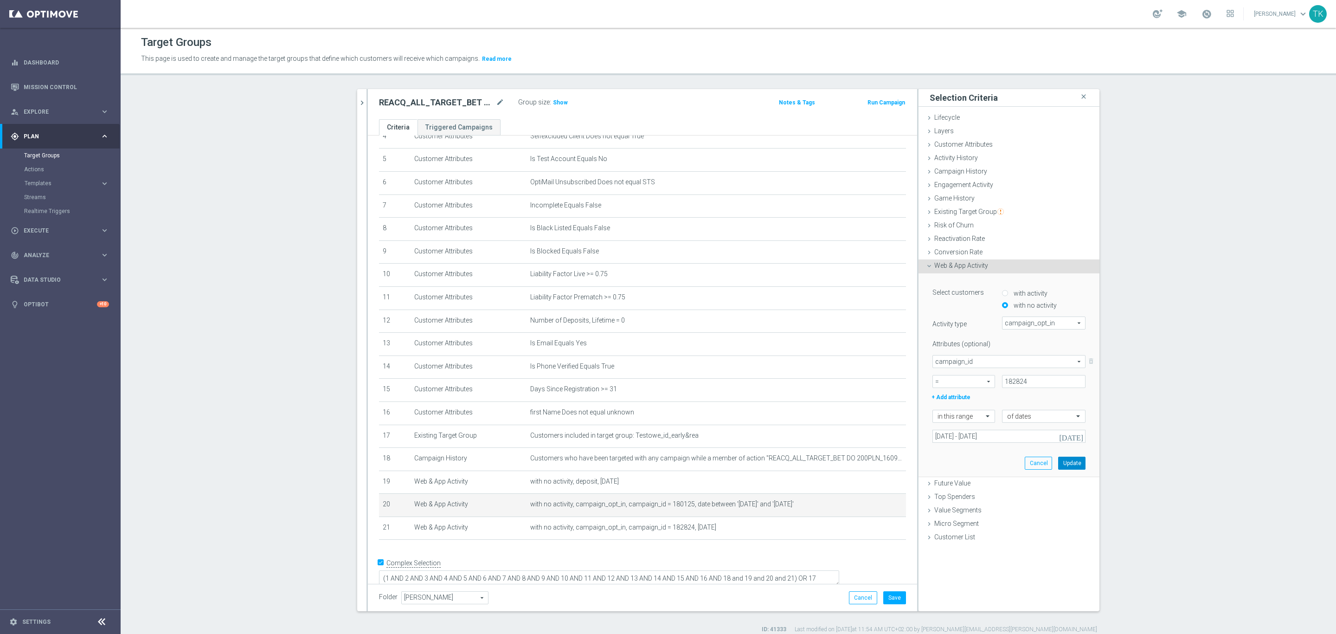
click at [1072, 466] on button "Update" at bounding box center [1071, 463] width 27 height 13
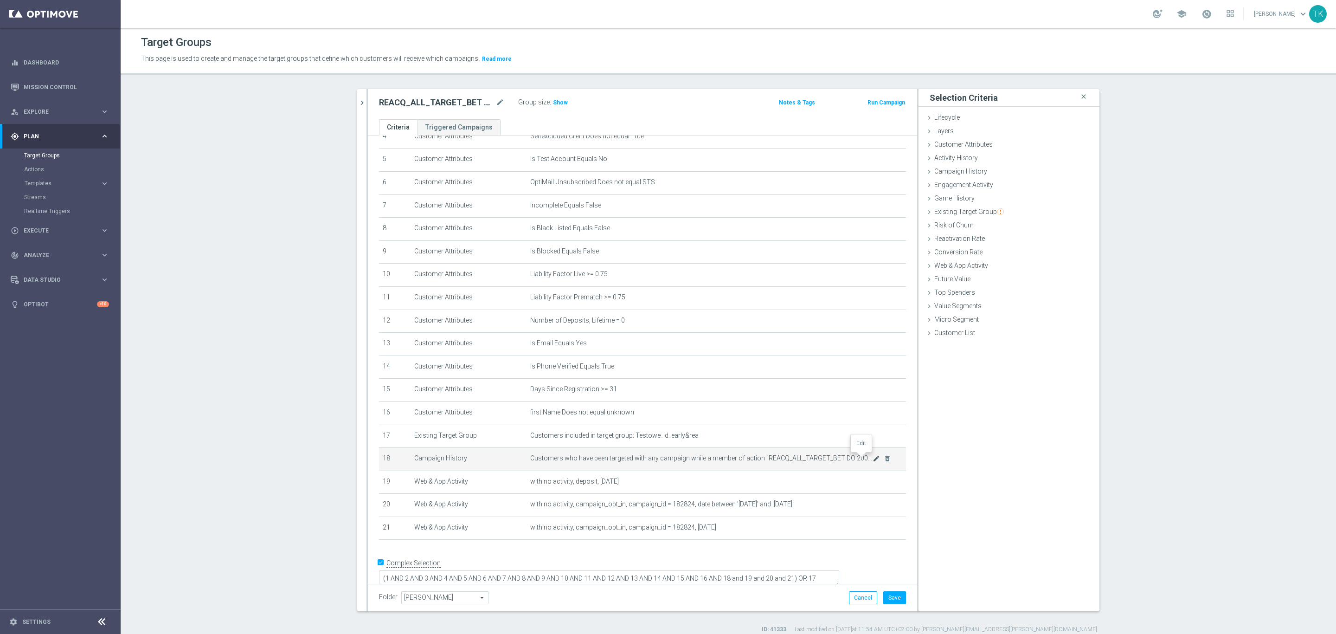
click at [873, 457] on icon "mode_edit" at bounding box center [876, 458] width 7 height 7
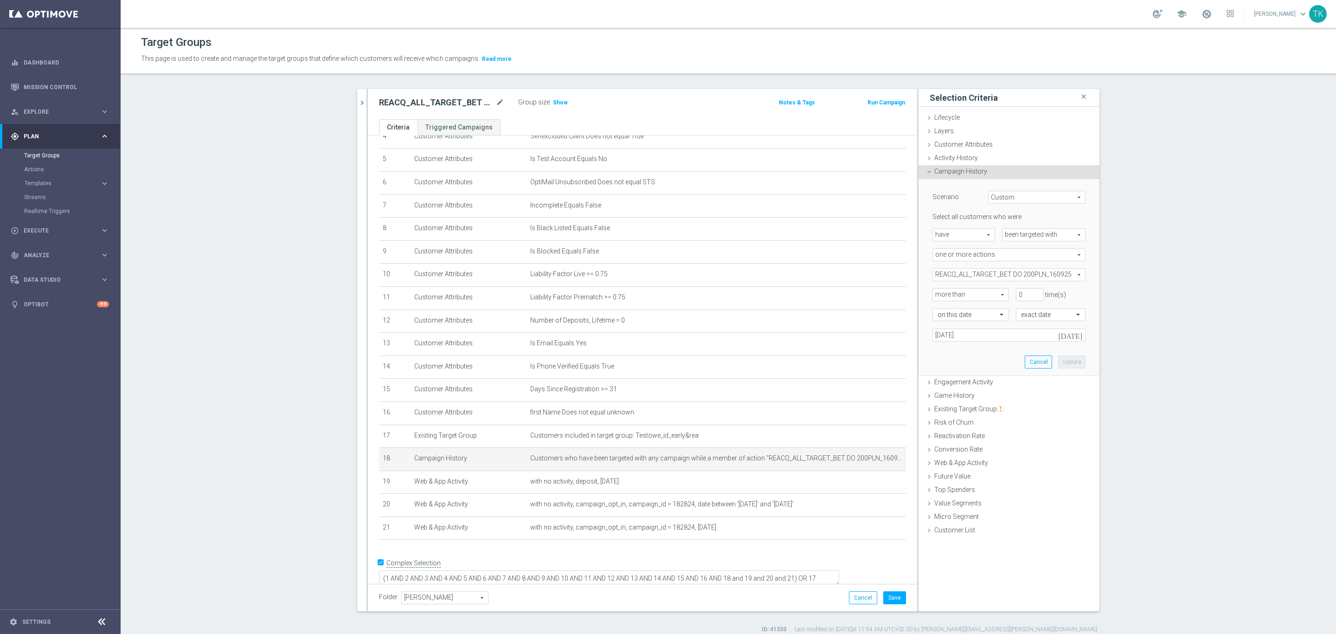
click at [973, 273] on span "REACQ_ALL_TARGET_BET DO 200PLN_160925" at bounding box center [1009, 275] width 152 height 12
click at [936, 294] on input "Show Selected" at bounding box center [939, 295] width 6 height 6
checkbox input "true"
click at [940, 319] on input "REACQ_ALL_TARGET_BET DO 200PLN_160925" at bounding box center [943, 321] width 6 height 6
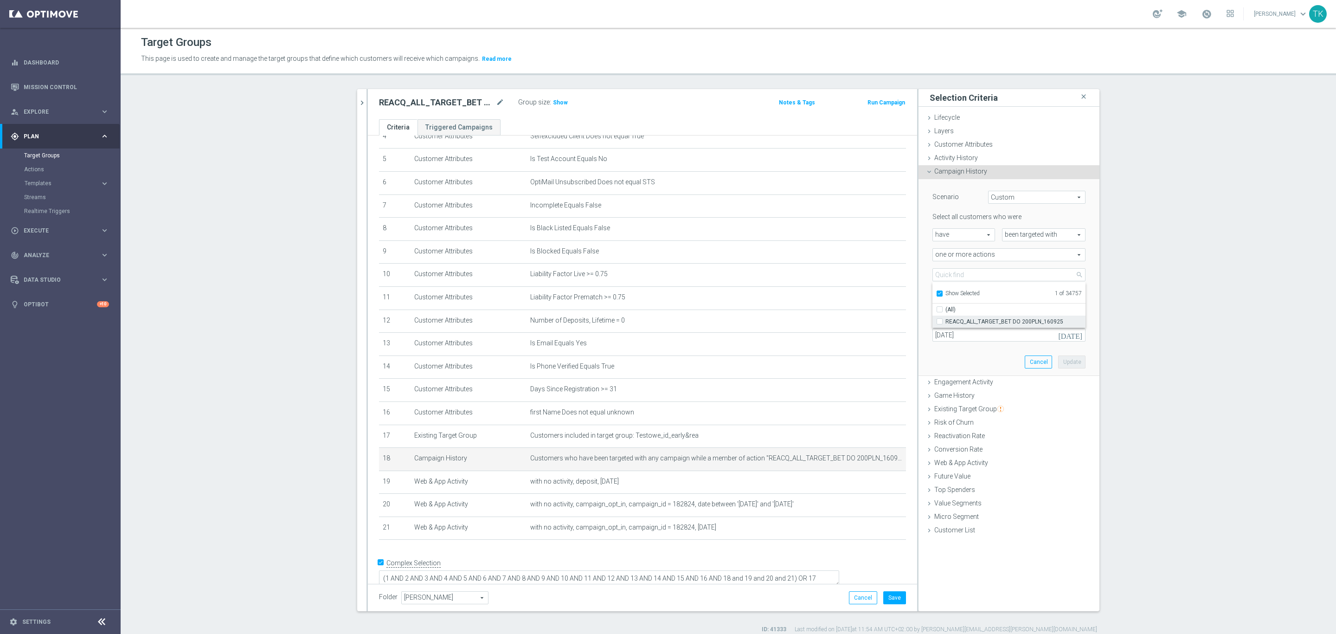
checkbox input "false"
type input "Select Action"
checkbox input "false"
click at [936, 294] on input "Show Selected" at bounding box center [939, 295] width 6 height 6
checkbox input "false"
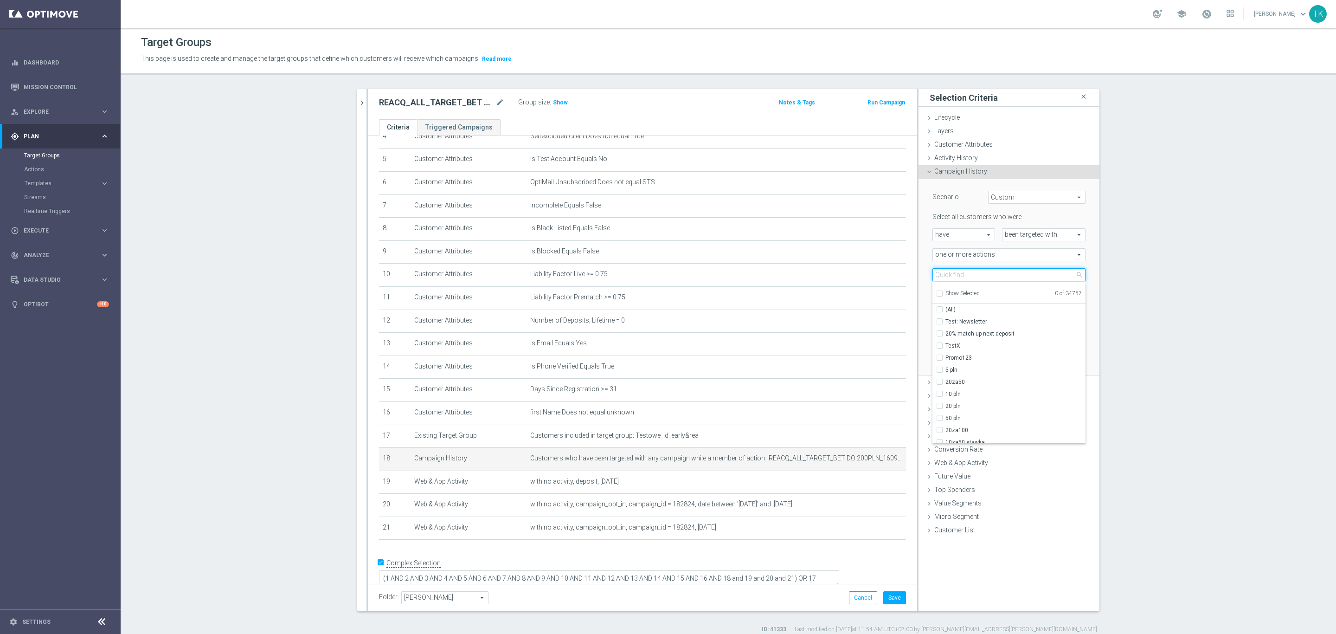
click at [939, 275] on input "search" at bounding box center [1009, 274] width 153 height 13
paste input "REACQ_ALL_TARGET_BET DO 200PLN_230925"
type input "REACQ_ALL_TARGET_BET DO 200PLN_230925"
click at [979, 319] on span "REACQ_ALL_TARGET_BET DO 200PLN_230925" at bounding box center [1016, 321] width 140 height 7
click at [946, 319] on input "REACQ_ALL_TARGET_BET DO 200PLN_230925" at bounding box center [943, 321] width 6 height 6
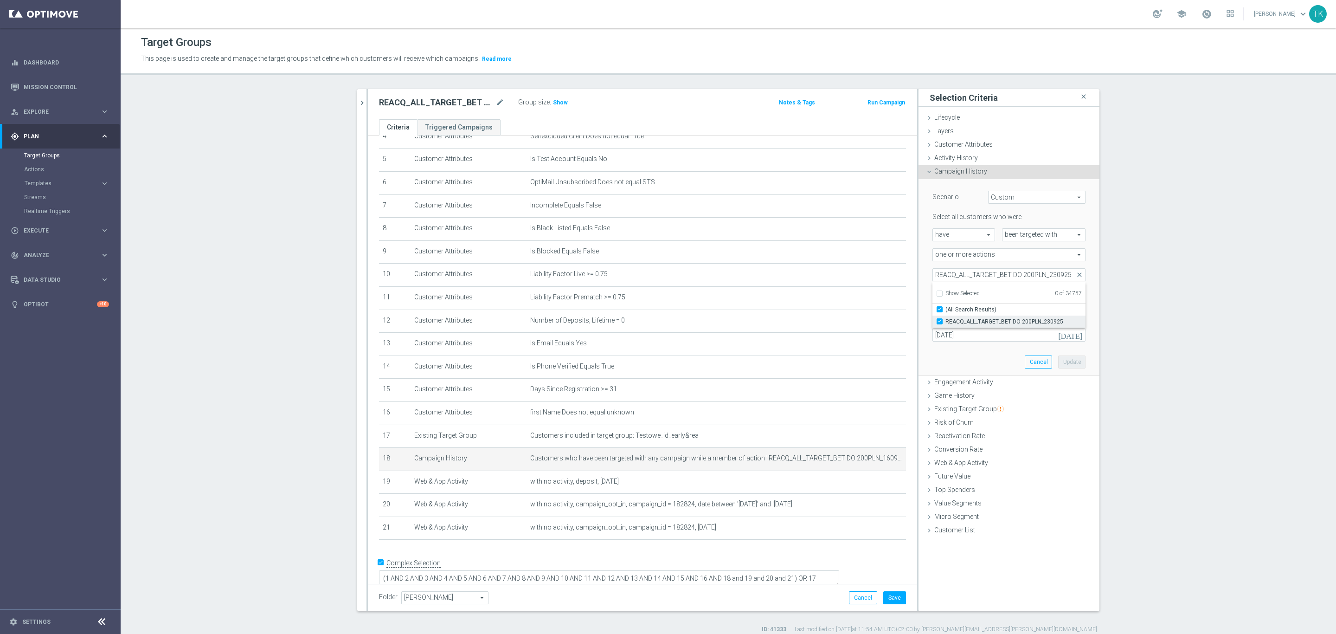
checkbox input "true"
type input "REACQ_ALL_TARGET_BET DO 200PLN_230925"
checkbox input "true"
click at [1070, 361] on button "Update" at bounding box center [1071, 361] width 27 height 13
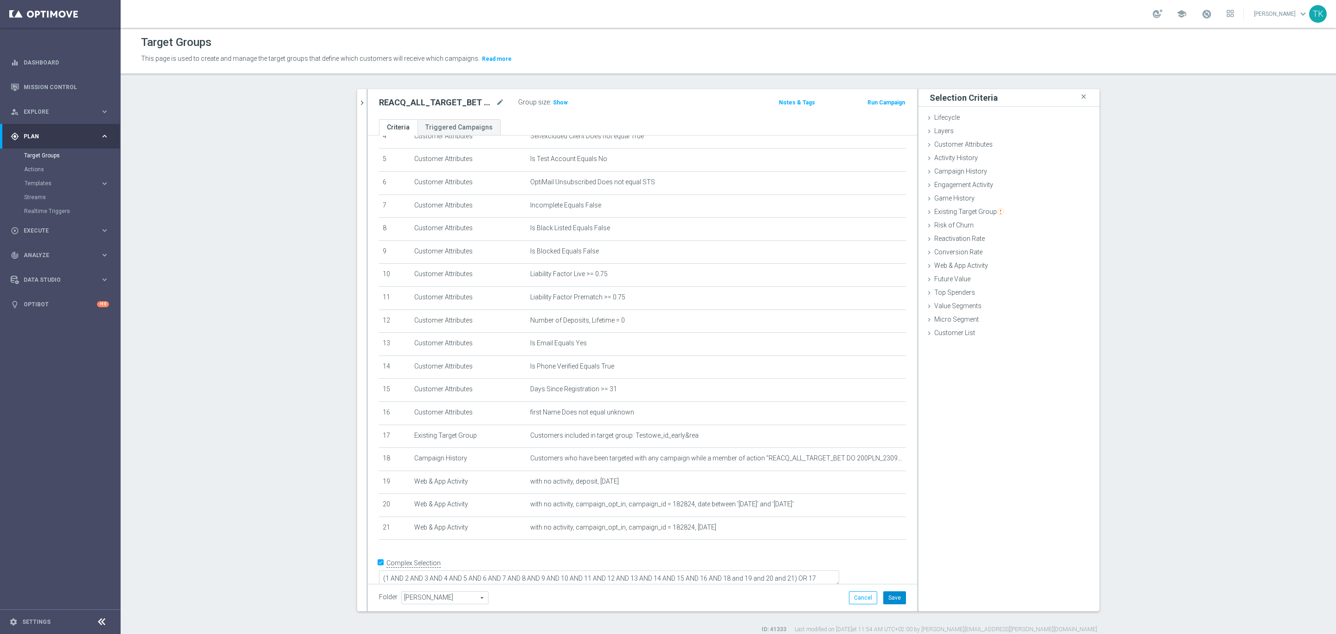
click at [885, 596] on button "Save" at bounding box center [894, 597] width 23 height 13
click at [496, 100] on icon "mode_edit" at bounding box center [500, 102] width 8 height 11
drag, startPoint x: 362, startPoint y: 102, endPoint x: 356, endPoint y: 102, distance: 5.6
click at [367, 102] on div at bounding box center [367, 350] width 1 height 522
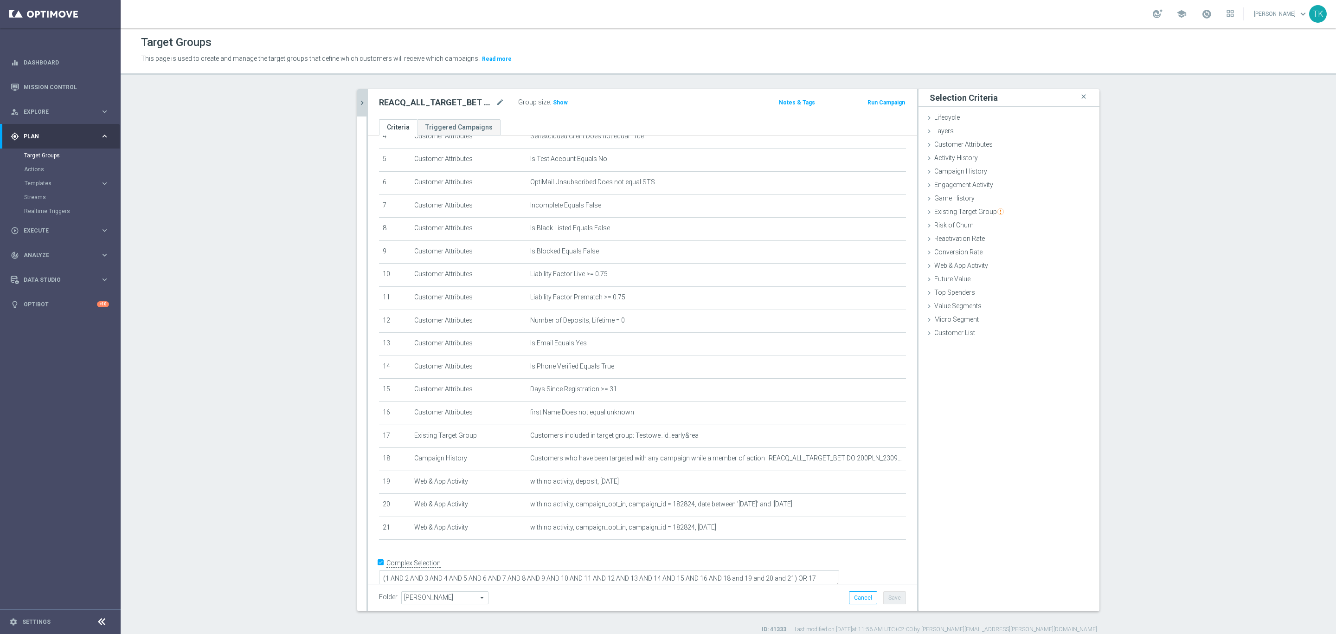
click at [358, 100] on icon "chevron_right" at bounding box center [362, 102] width 9 height 9
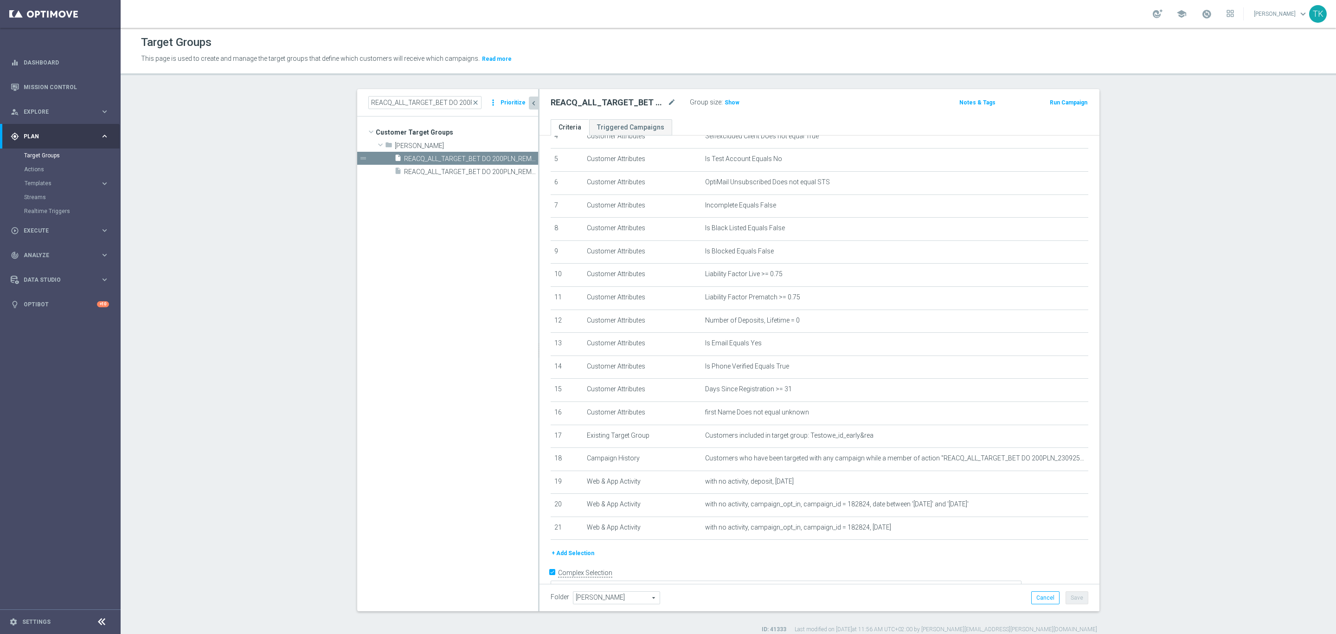
scroll to position [122, 0]
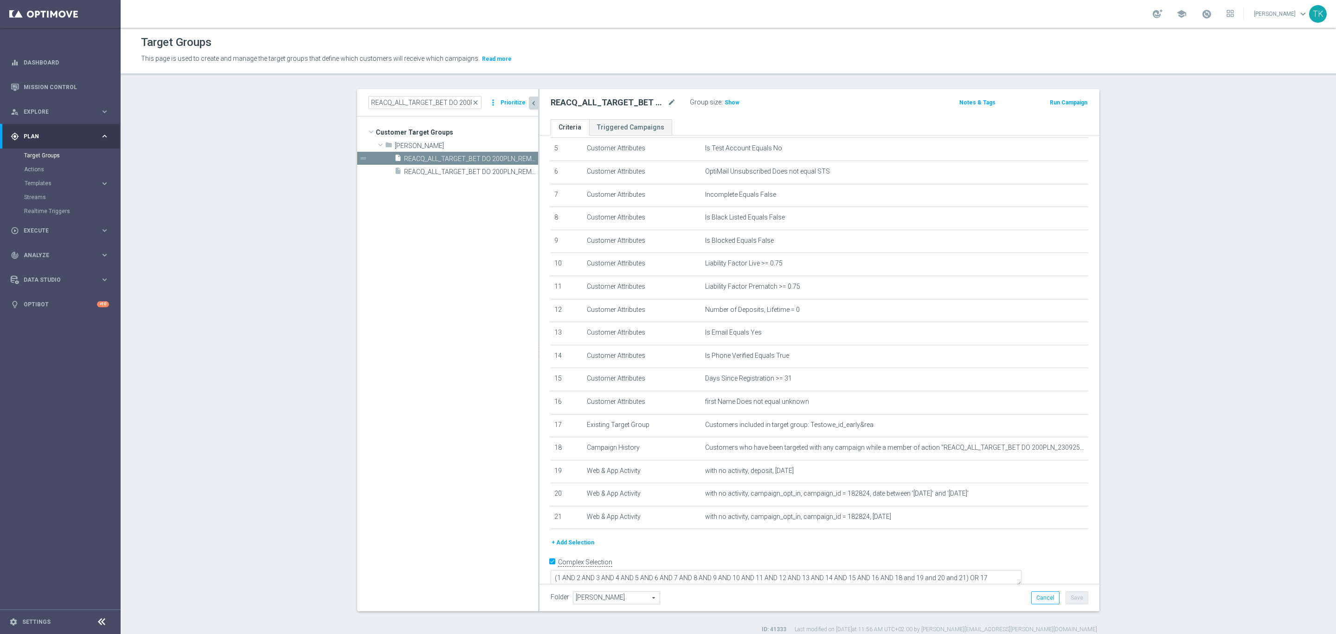
click at [393, 109] on div "REACQ_ALL_TARGET_BET DO 200PLN_REM_160925 close more_vert Prioritize" at bounding box center [447, 102] width 181 height 27
click at [393, 108] on input "REACQ_ALL_TARGET_BET DO 200PLN_REM_160925" at bounding box center [424, 102] width 113 height 13
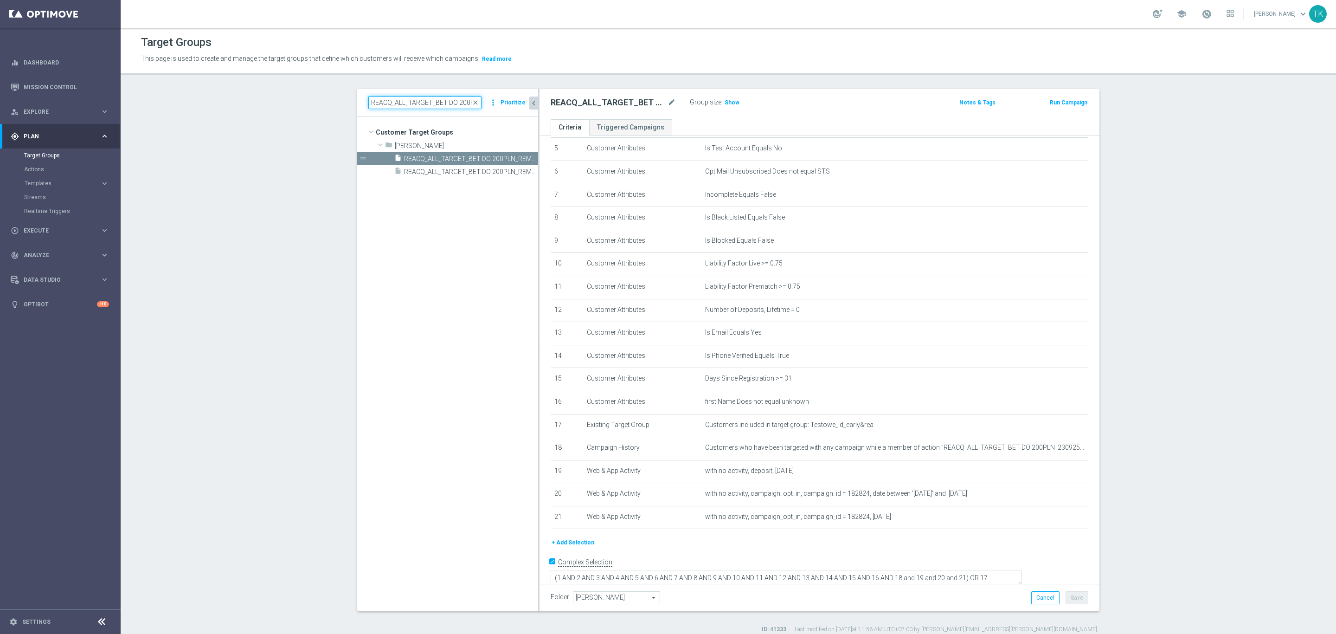
paste input "E_ALL_TARGET_BET_1DEPO"
type input "E_ALL_TARGET_BET_1DEPO DO 200PLN_REM_160925"
click at [449, 157] on span "E_ALL_TARGET_BET_1DEPO DO 200PLN_REM_160925" at bounding box center [460, 159] width 113 height 8
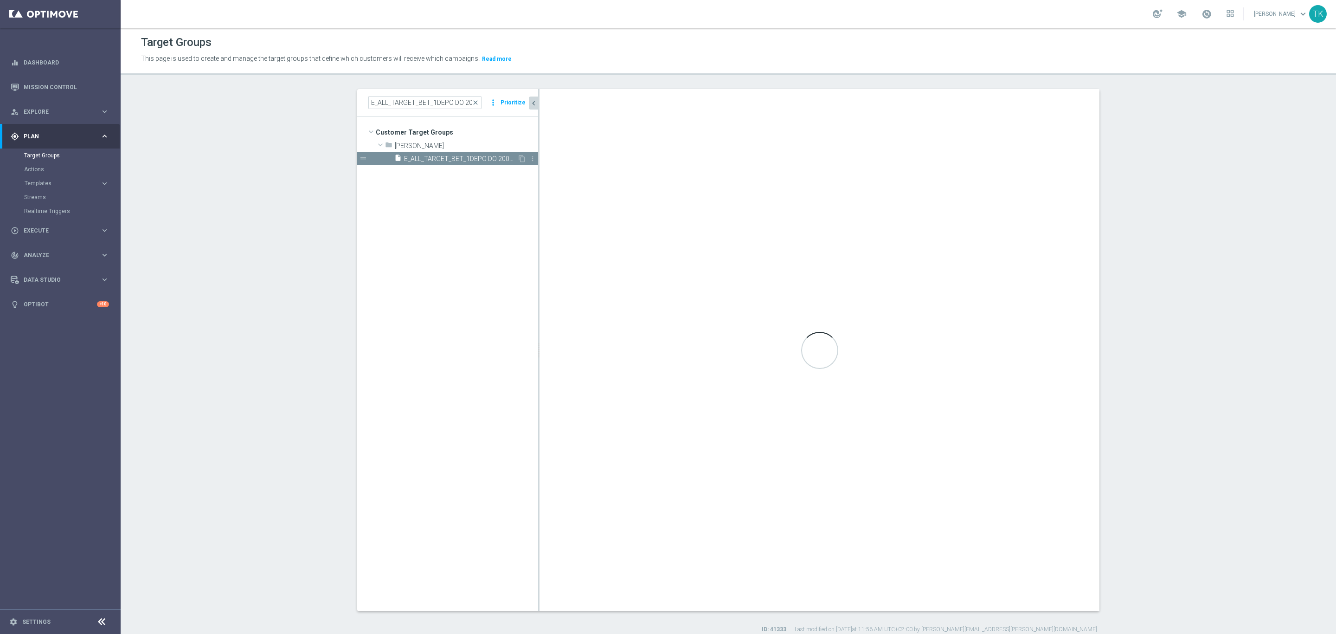
checkbox input "false"
type input "Andżelika B."
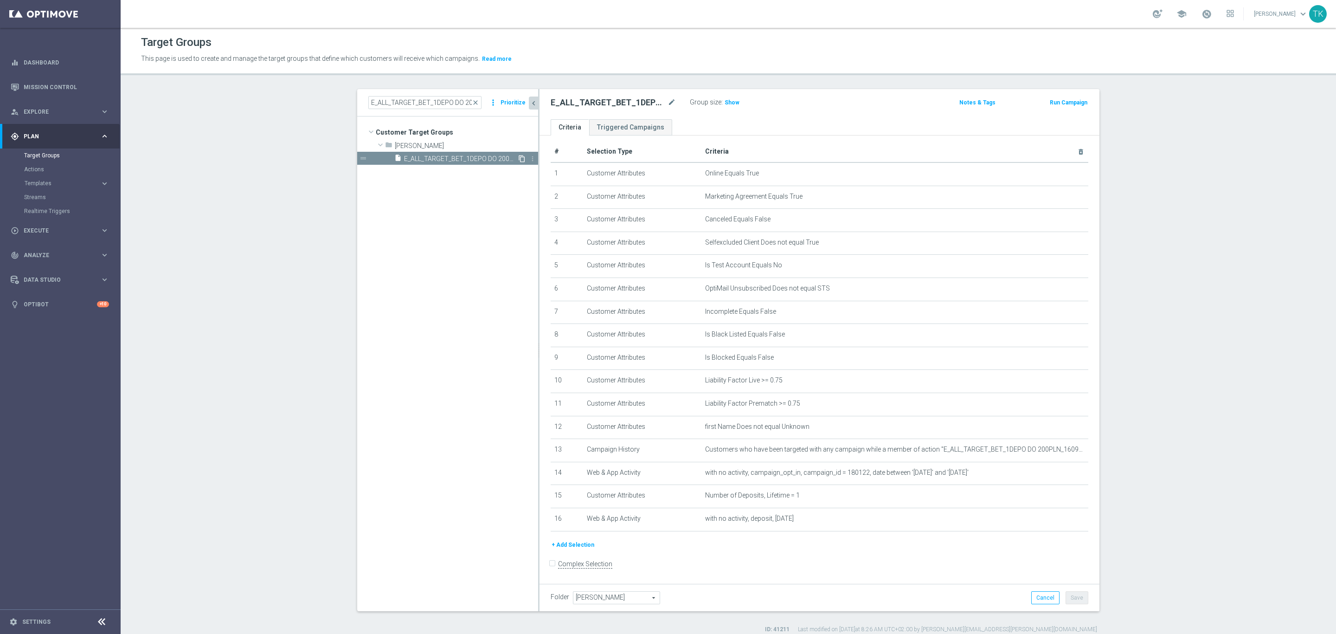
click at [518, 157] on icon "content_copy" at bounding box center [521, 158] width 7 height 7
click at [668, 97] on icon "mode_edit" at bounding box center [672, 102] width 8 height 11
type input "E_ALL_TARGET_BET_1-3DEPO DO 200PLN_REM_250925"
click at [778, 119] on ul "Criteria Triggered Campaigns" at bounding box center [820, 127] width 560 height 16
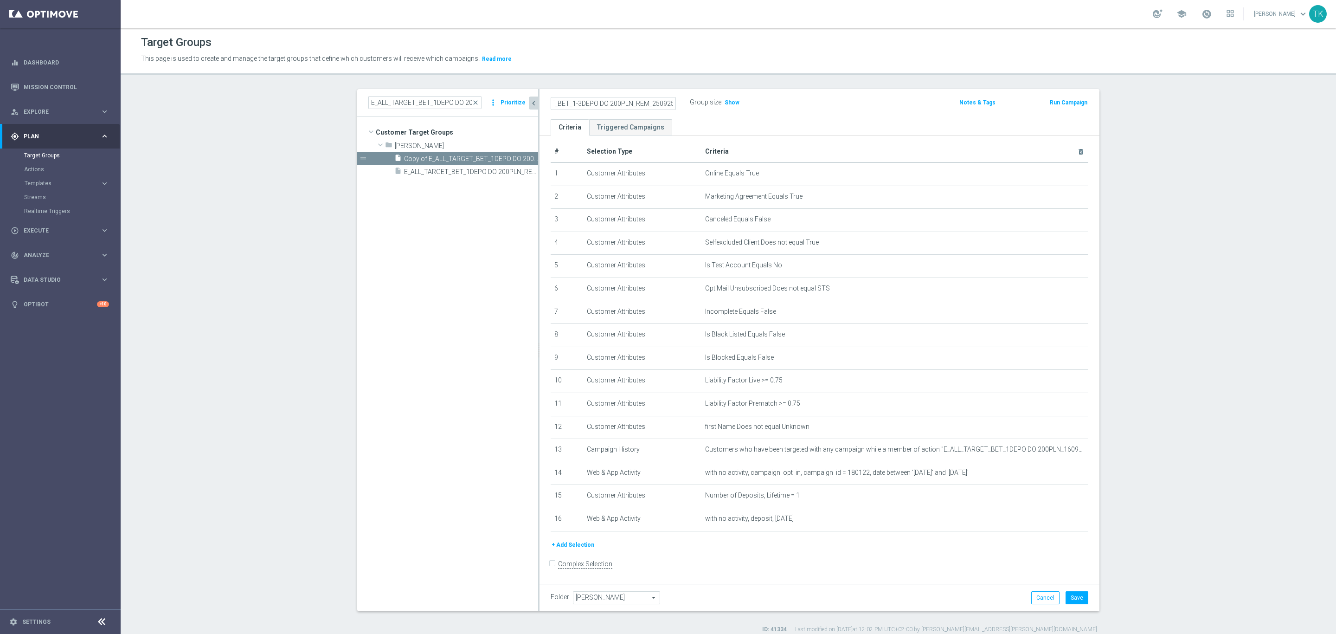
scroll to position [0, 0]
click at [1055, 449] on icon "mode_edit" at bounding box center [1058, 449] width 7 height 7
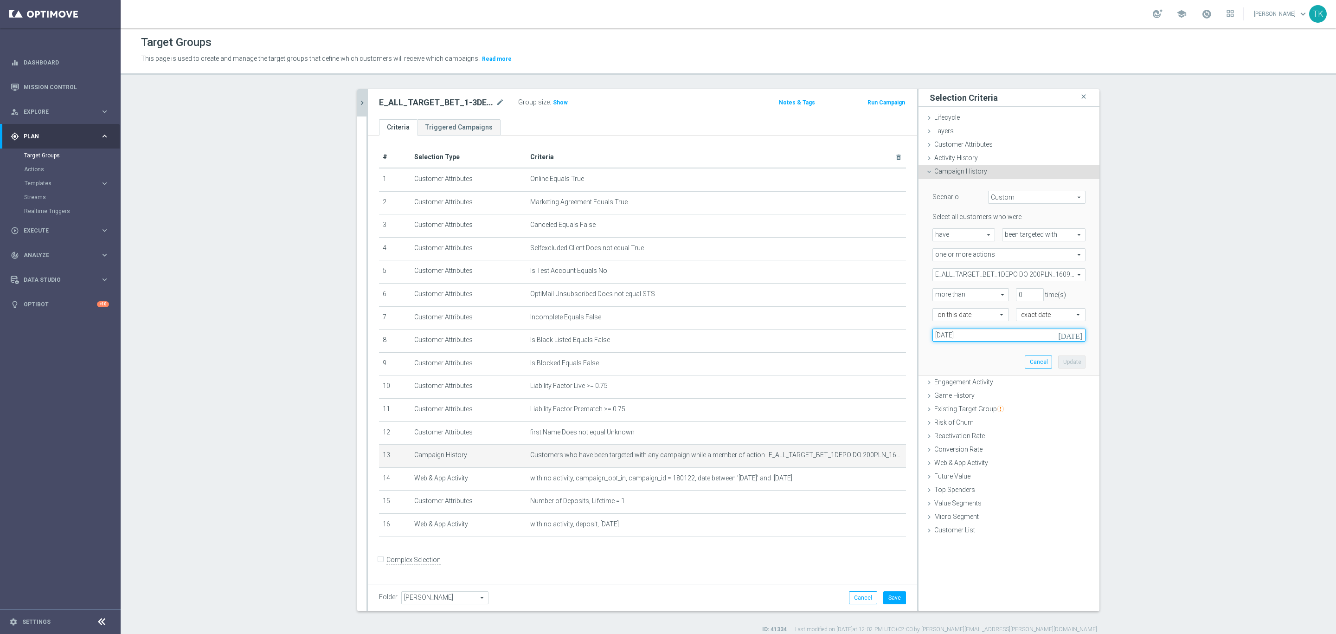
click at [940, 334] on input "16 Sep 2025" at bounding box center [1009, 335] width 153 height 13
click at [976, 429] on span "23" at bounding box center [974, 432] width 15 height 15
type input "23 Sep 2025"
click at [964, 273] on span "E_ALL_TARGET_BET_1DEPO DO 200PLN_160925" at bounding box center [1009, 275] width 152 height 12
click at [936, 294] on input "Show Selected" at bounding box center [939, 295] width 6 height 6
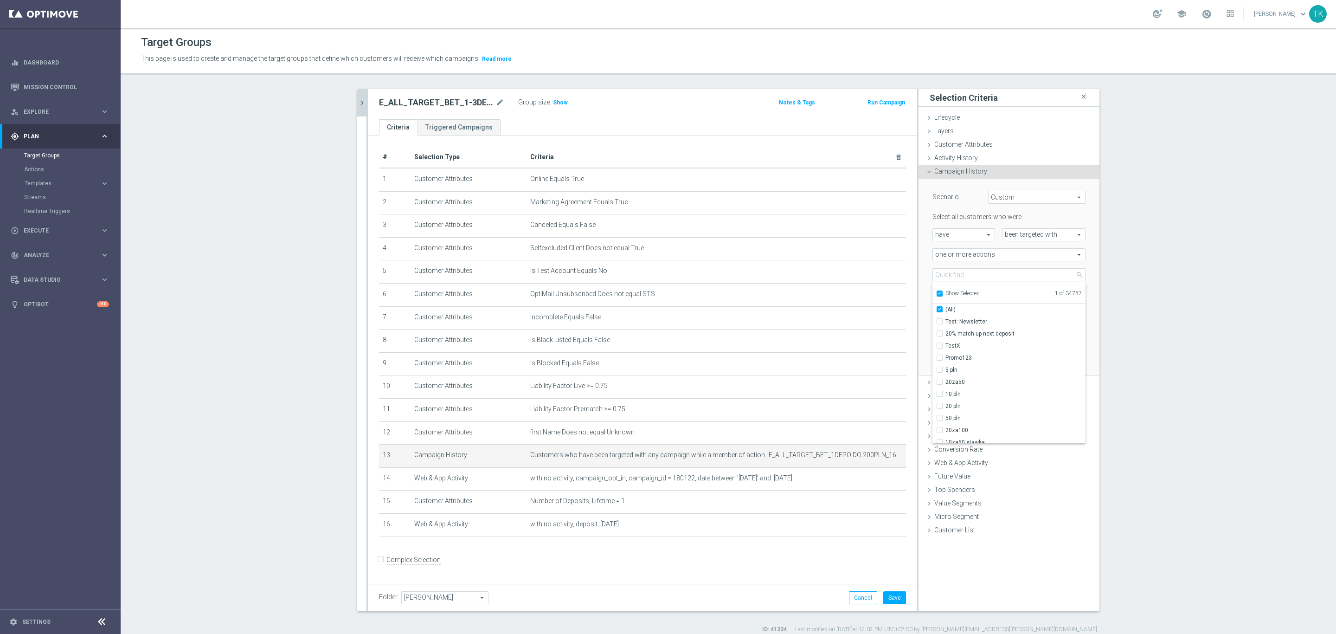
checkbox input "true"
click at [940, 323] on input "E_ALL_TARGET_BET_1DEPO DO 200PLN_160925" at bounding box center [943, 321] width 6 height 6
checkbox input "false"
type input "Select Action"
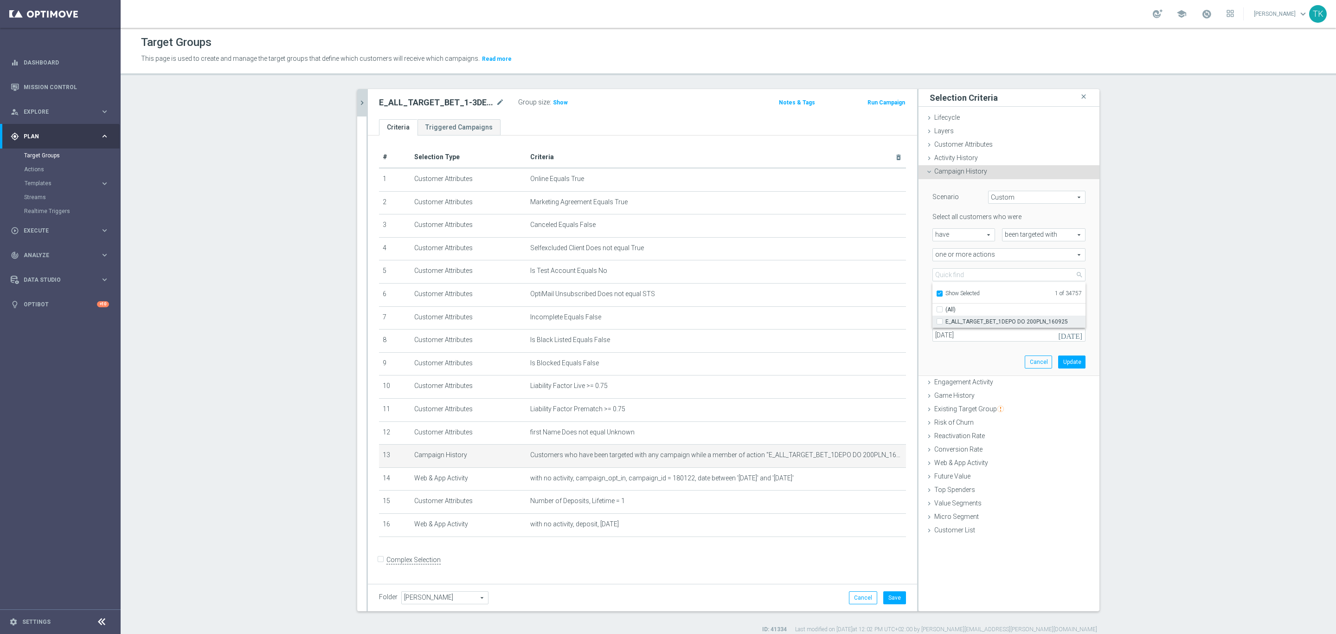
checkbox input "false"
click at [946, 291] on label "Show Selected" at bounding box center [963, 294] width 34 height 8
click at [936, 292] on input "Show Selected" at bounding box center [939, 295] width 6 height 6
checkbox input "false"
click at [962, 275] on input "search" at bounding box center [1009, 274] width 153 height 13
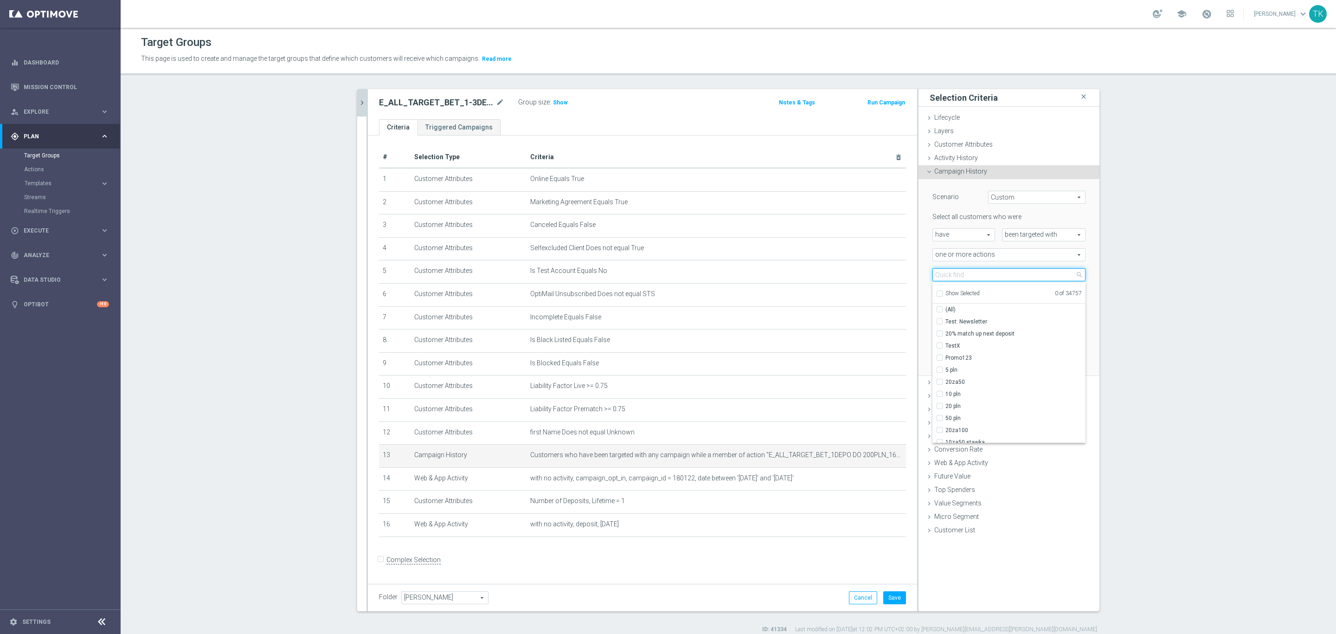
click at [943, 274] on input "search" at bounding box center [1009, 274] width 153 height 13
paste input "DO 200PLN_230925"
type input "DO 200PLN_230925"
click at [979, 342] on span "E_ALL_TARGET_BET_3DEPO DO 200PLN_230925" at bounding box center [1016, 345] width 140 height 7
click at [946, 342] on input "E_ALL_TARGET_BET_3DEPO DO 200PLN_230925" at bounding box center [943, 345] width 6 height 6
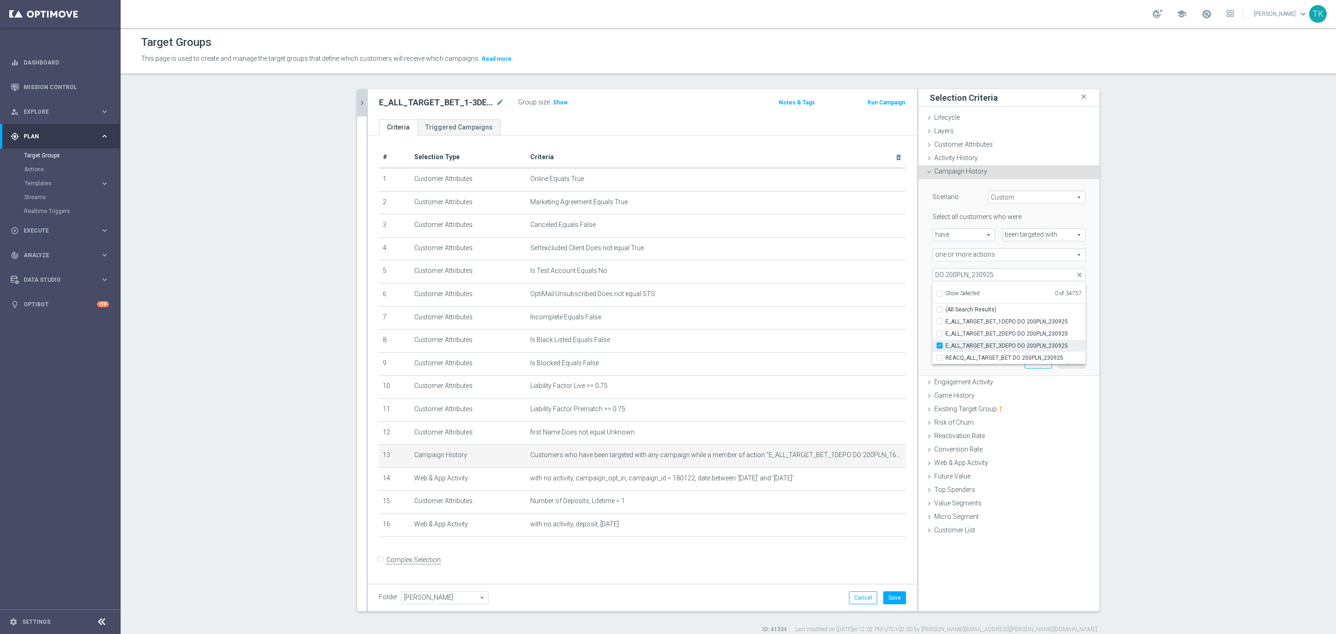
checkbox input "true"
type input "E_ALL_TARGET_BET_3DEPO DO 200PLN_230925"
click at [979, 330] on span "E_ALL_TARGET_BET_2DEPO DO 200PLN_230925" at bounding box center [1016, 333] width 140 height 7
click at [946, 330] on input "E_ALL_TARGET_BET_2DEPO DO 200PLN_230925" at bounding box center [943, 333] width 6 height 6
checkbox input "true"
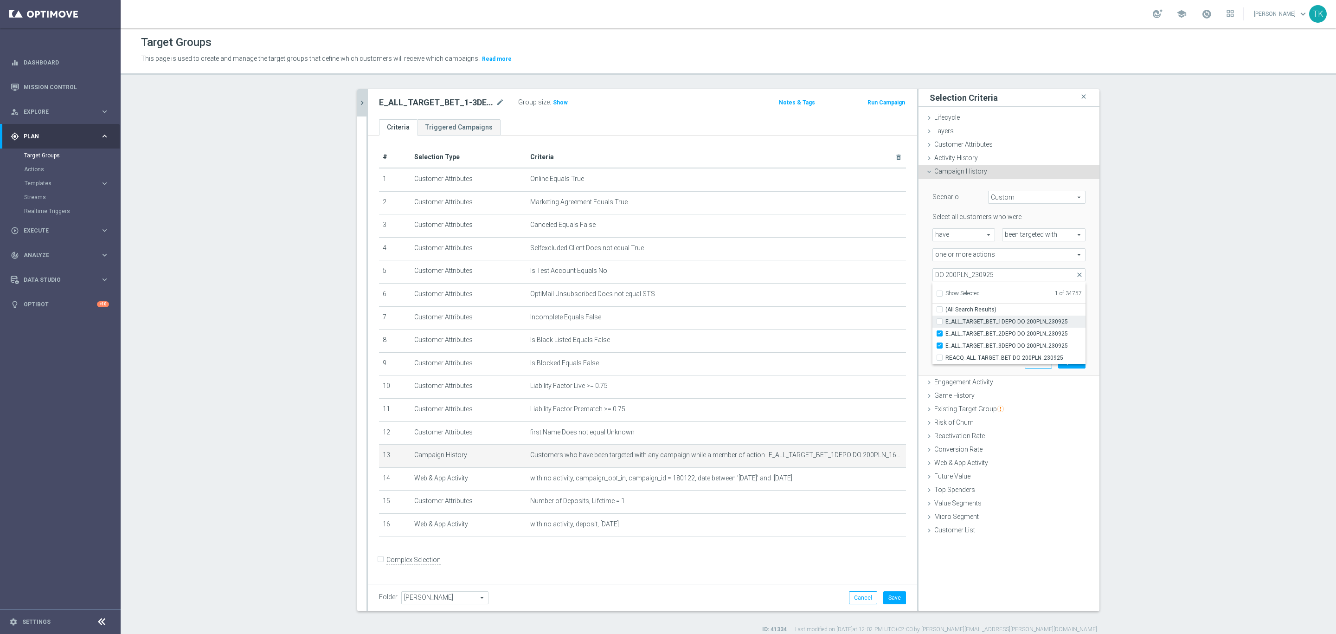
type input "Selected 2 of 34757"
click at [979, 320] on span "E_ALL_TARGET_BET_1DEPO DO 200PLN_230925" at bounding box center [1016, 321] width 140 height 7
click at [946, 320] on input "E_ALL_TARGET_BET_1DEPO DO 200PLN_230925" at bounding box center [943, 321] width 6 height 6
checkbox input "true"
type input "Selected 3 of 34757"
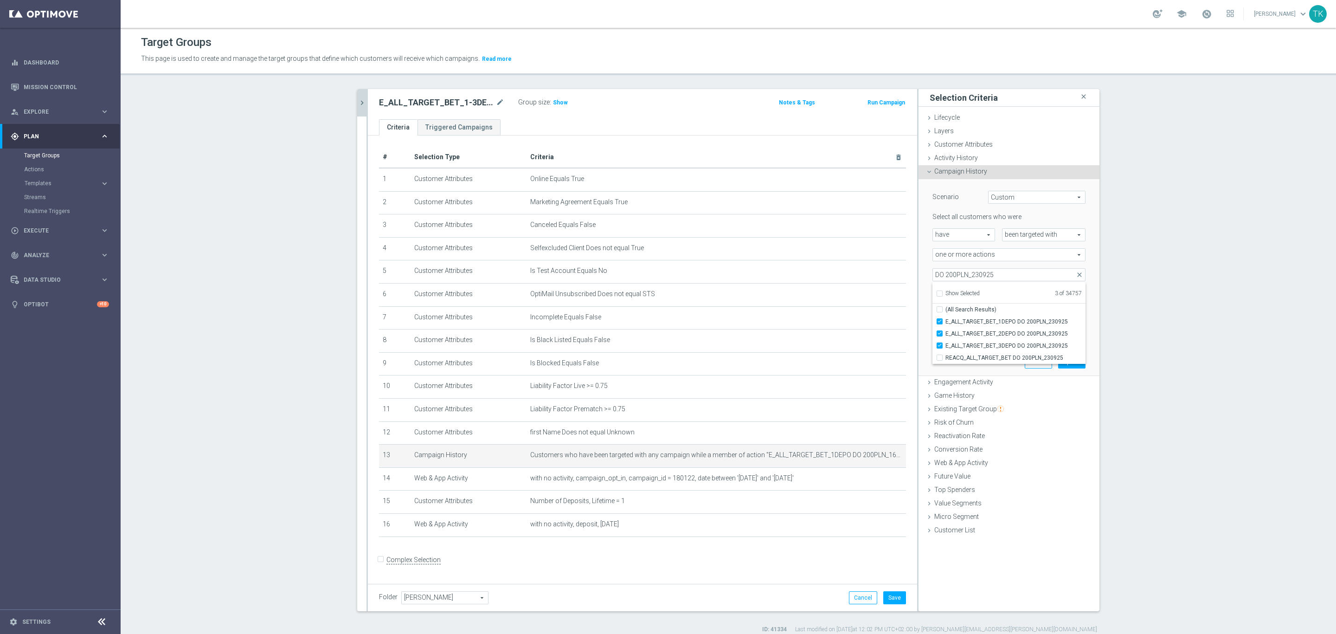
click at [919, 289] on div "Scenario Custom Custom arrow_drop_down search Select all customers who were hav…" at bounding box center [1009, 277] width 181 height 197
click at [1063, 362] on button "Update" at bounding box center [1071, 361] width 27 height 13
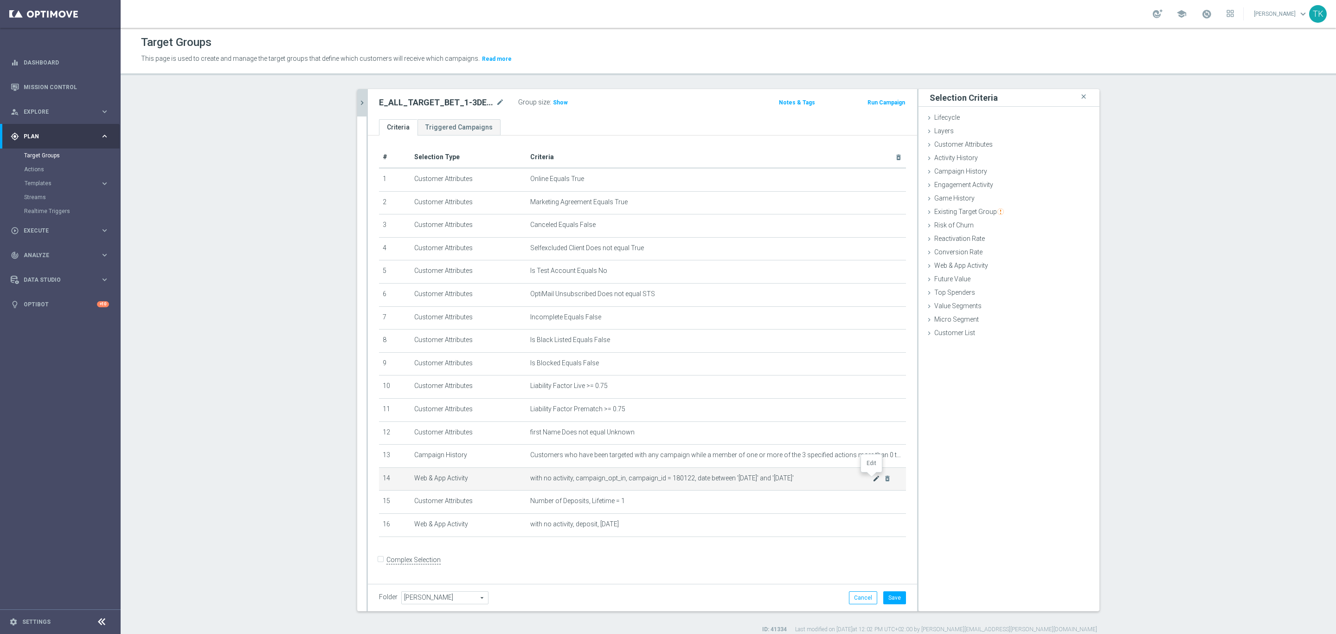
click at [873, 477] on icon "mode_edit" at bounding box center [876, 478] width 7 height 7
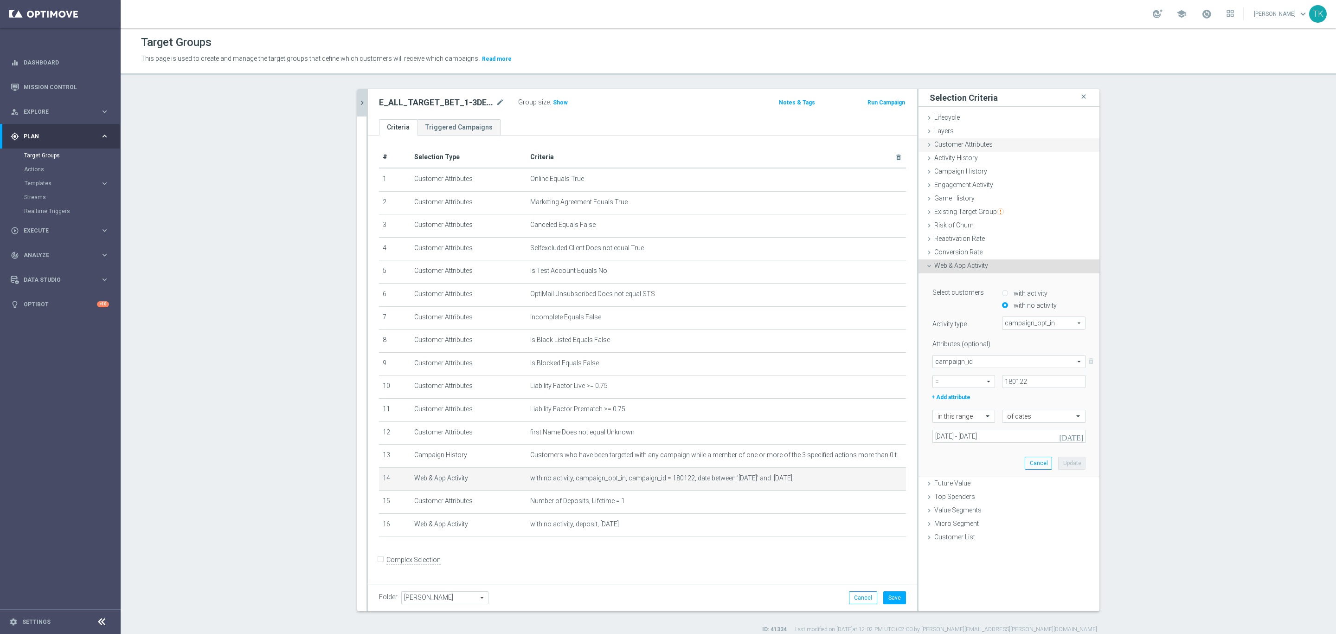
click at [979, 149] on div "Customer Attributes done" at bounding box center [1009, 145] width 181 height 14
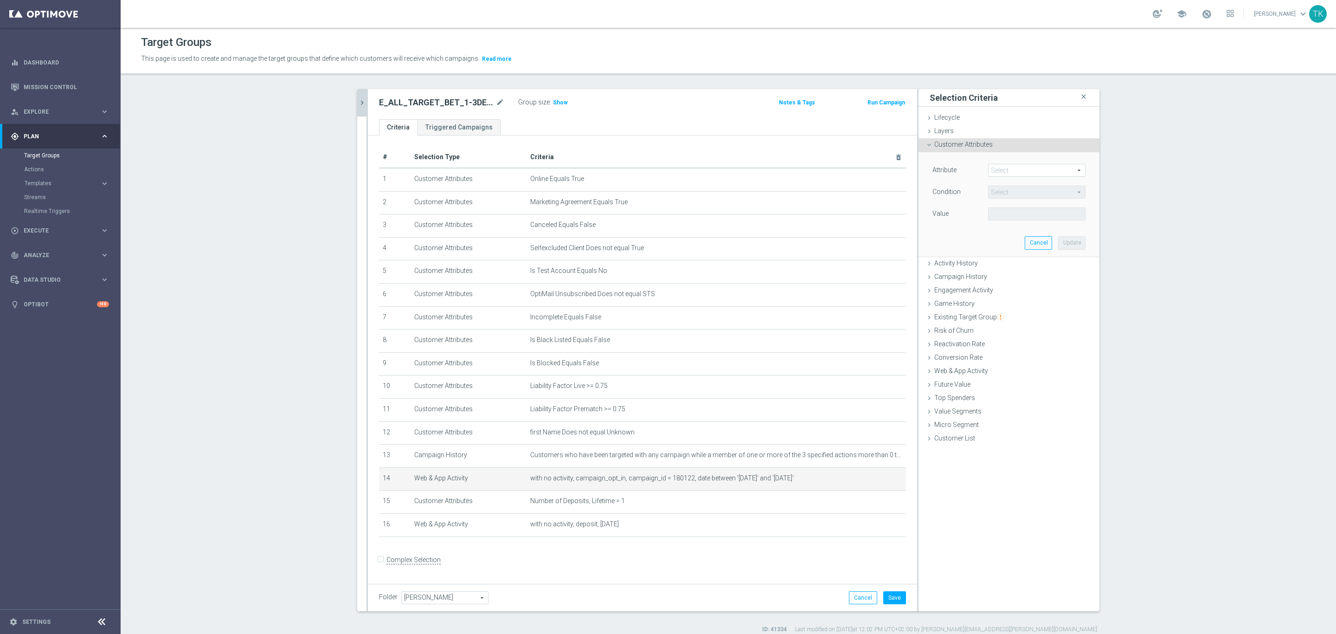
click at [1004, 167] on span at bounding box center [1037, 170] width 97 height 12
click at [1000, 170] on input "search" at bounding box center [1036, 170] width 97 height 13
type input "days since first"
click at [1030, 216] on label "Days Since First Deposit" at bounding box center [1036, 220] width 97 height 12
type input "Days Since First Deposit"
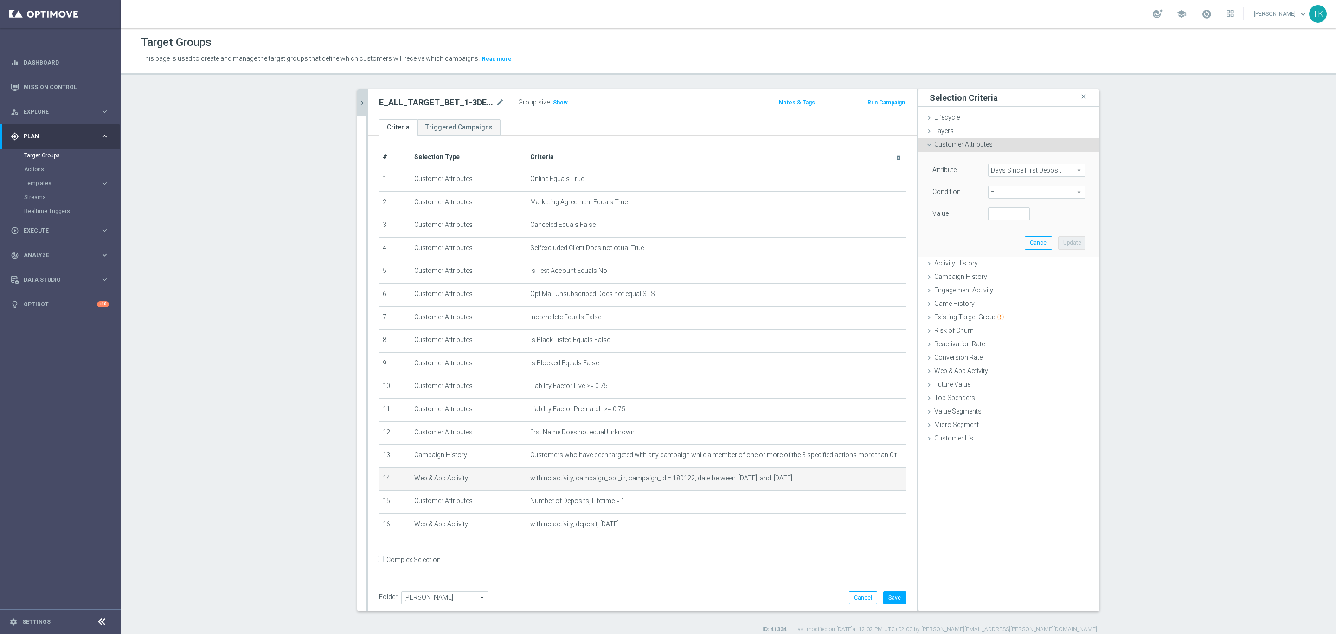
click at [998, 189] on span "=" at bounding box center [1037, 192] width 97 height 12
click at [1005, 275] on span "between" at bounding box center [1037, 278] width 88 height 7
type input "between"
click at [992, 220] on input "number" at bounding box center [1009, 213] width 42 height 13
type input "1"
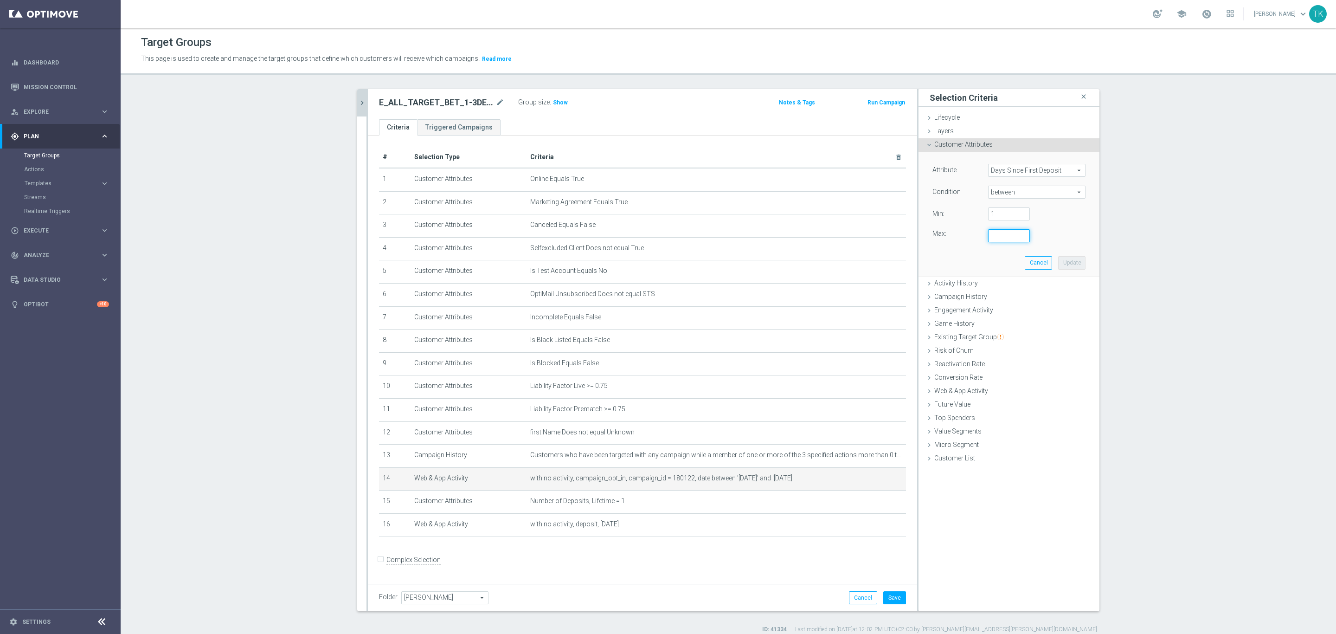
click at [992, 236] on input "number" at bounding box center [1009, 235] width 42 height 13
type input "30"
click at [1065, 264] on button "Update" at bounding box center [1071, 262] width 27 height 13
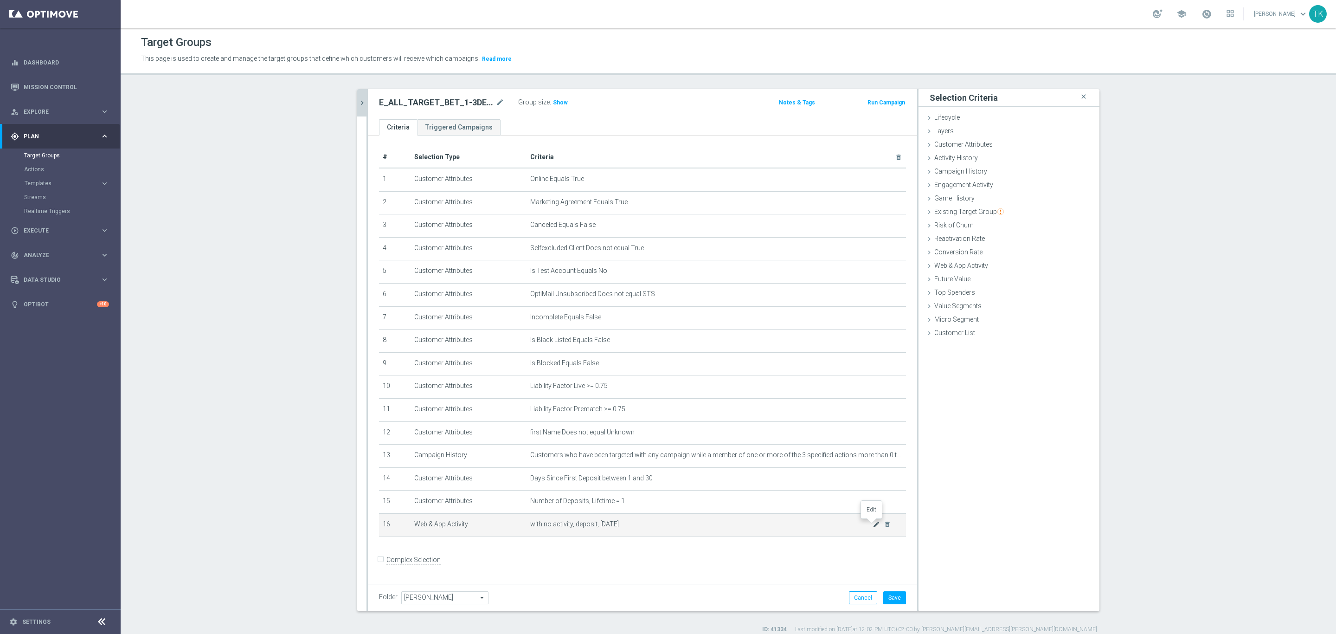
click at [873, 524] on icon "mode_edit" at bounding box center [876, 524] width 7 height 7
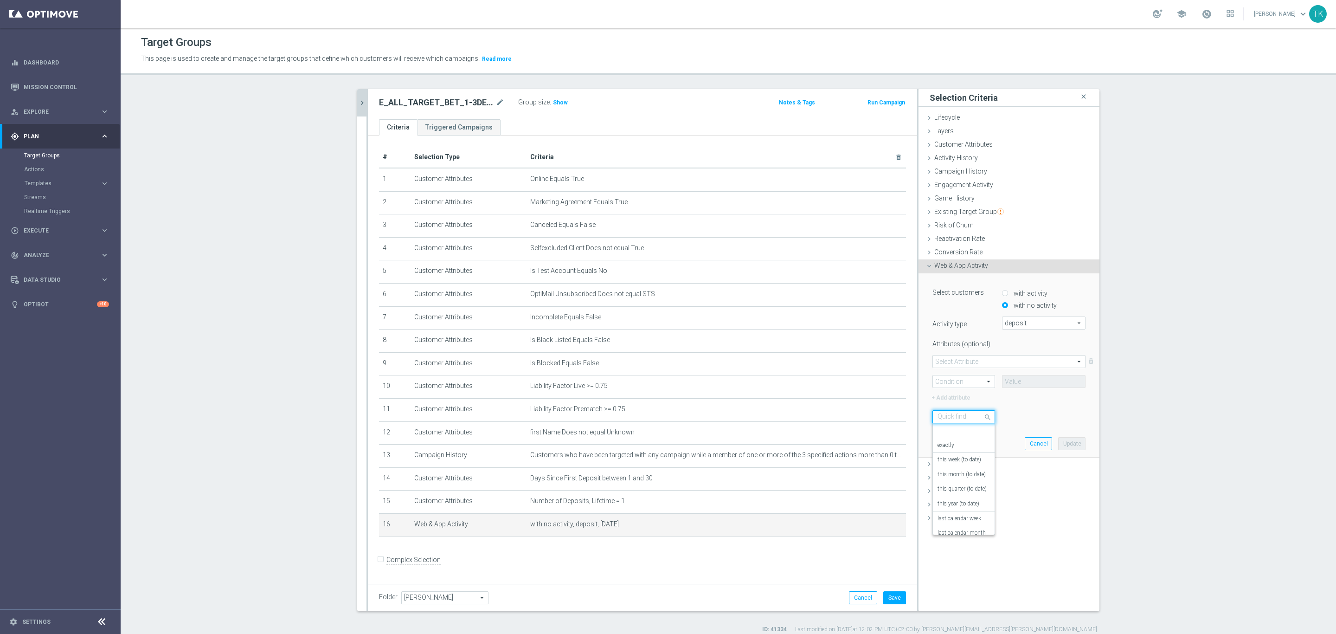
click at [960, 417] on input "text" at bounding box center [955, 417] width 34 height 8
click at [967, 427] on label "during the previous" at bounding box center [961, 430] width 47 height 7
click at [1007, 418] on input "number" at bounding box center [1016, 416] width 29 height 13
type input "3"
click at [1058, 446] on button "Update" at bounding box center [1071, 443] width 27 height 13
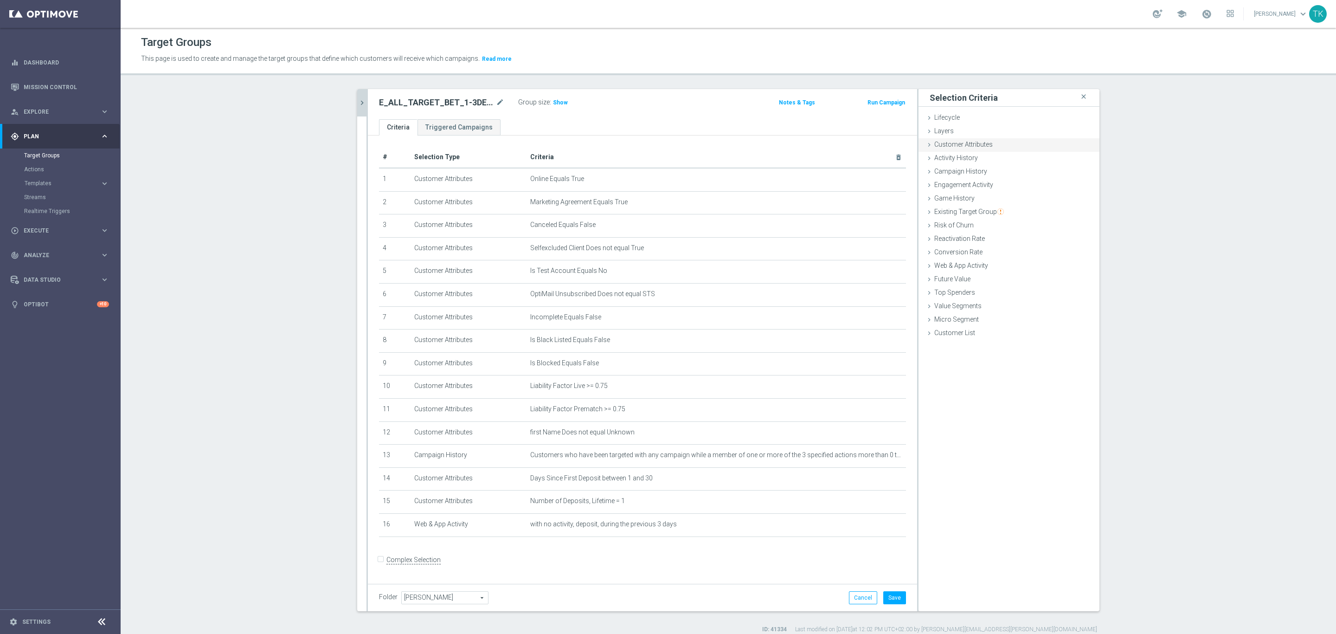
click at [965, 139] on div "Customer Attributes done selection updated" at bounding box center [1009, 145] width 181 height 14
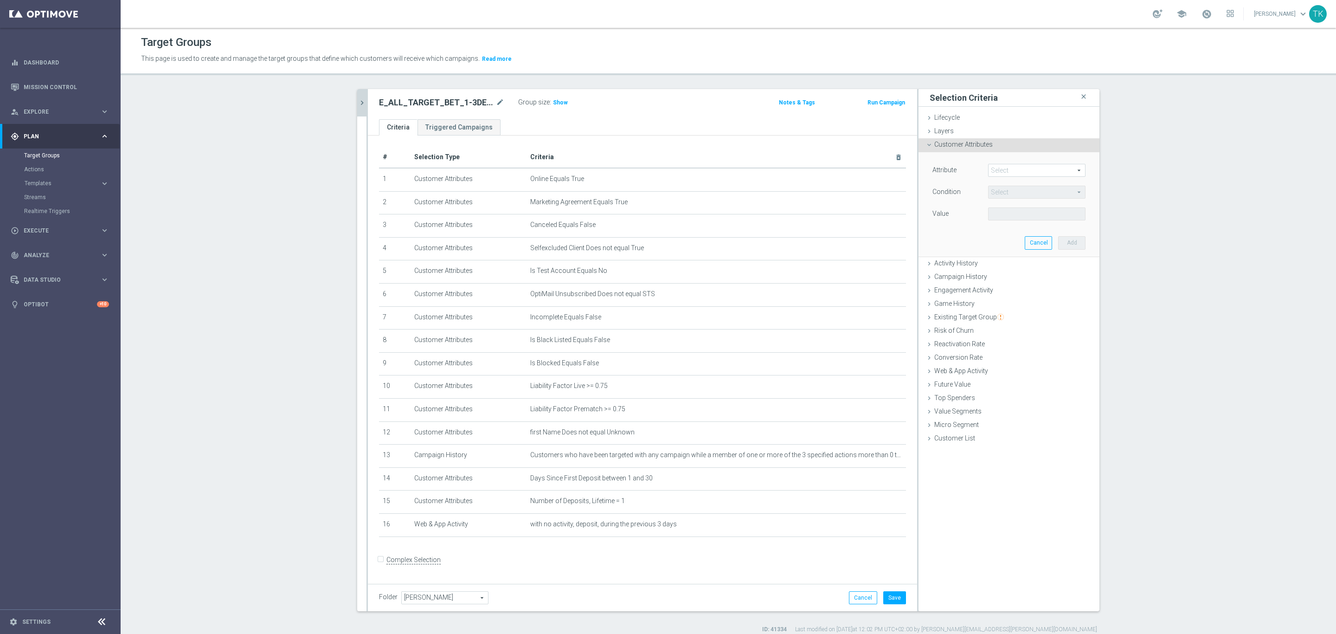
click at [1001, 171] on span at bounding box center [1037, 170] width 97 height 12
click at [1001, 171] on input "search" at bounding box center [1036, 170] width 97 height 13
type input "first deposit"
click at [1016, 215] on label "First Deposit Date" at bounding box center [1036, 220] width 97 height 12
type input "First Deposit Date"
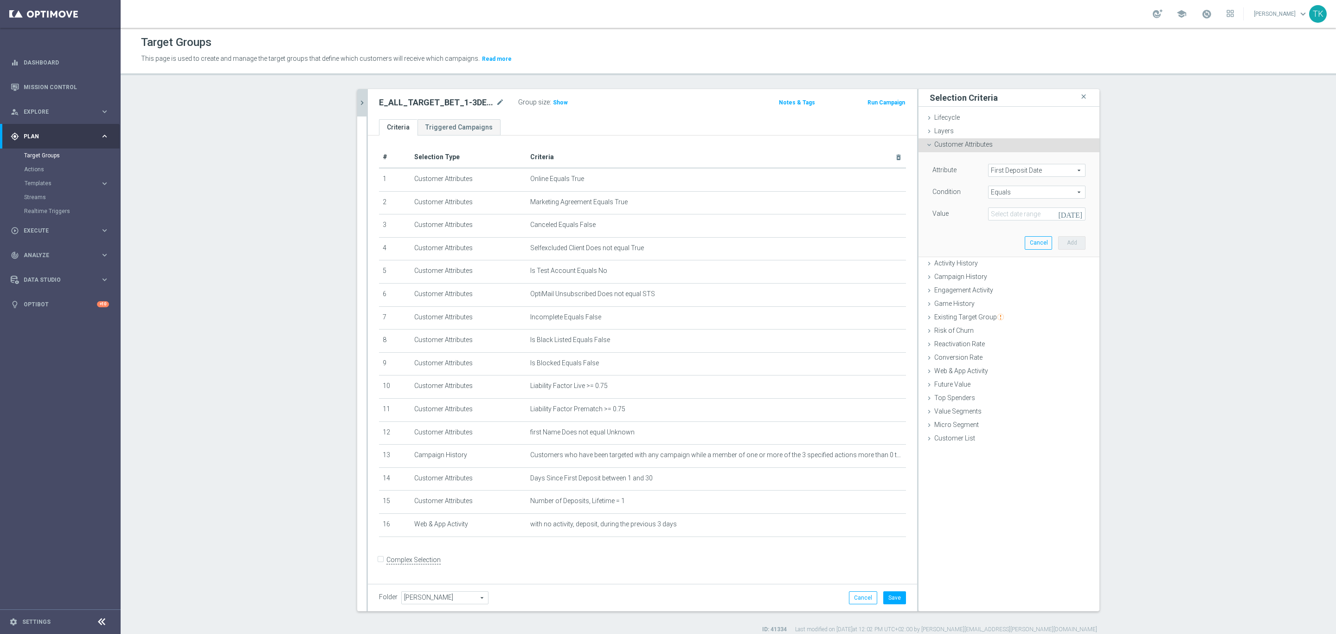
click at [1002, 193] on span "Equals" at bounding box center [1037, 192] width 97 height 12
click at [1019, 233] on span "Between" at bounding box center [1037, 229] width 88 height 7
type input "Between"
click at [1007, 218] on input at bounding box center [1036, 213] width 97 height 13
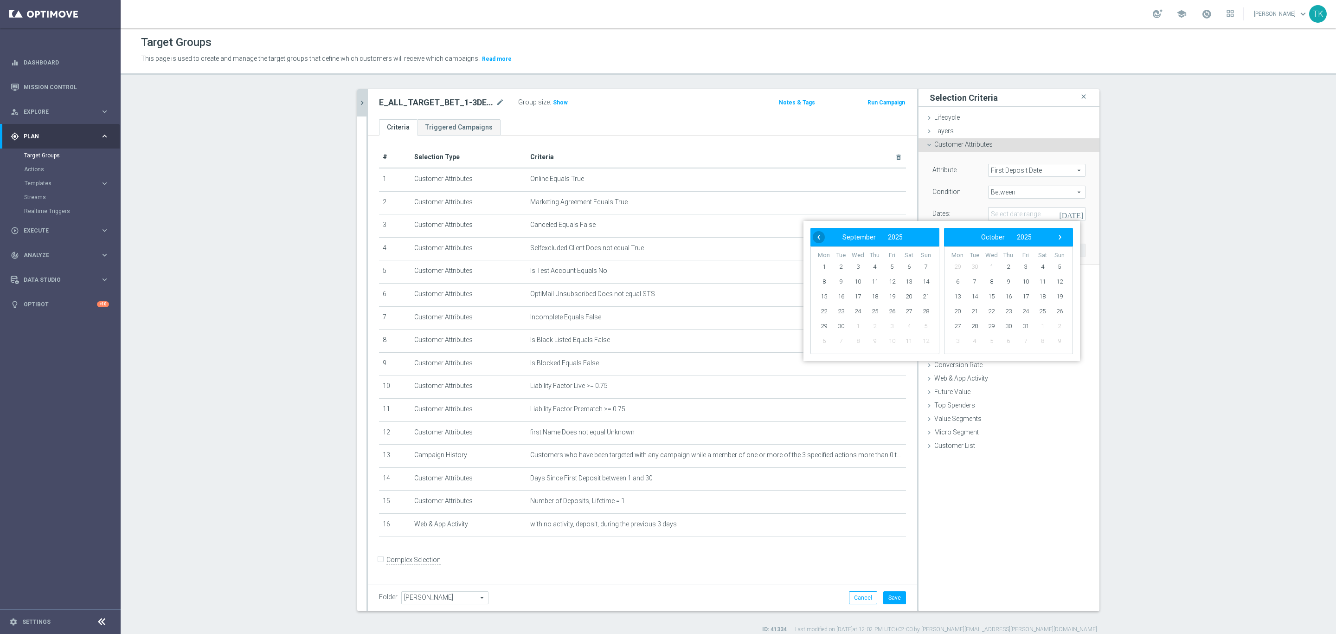
click at [820, 241] on span "‹" at bounding box center [819, 237] width 12 height 12
click at [927, 310] on span "24" at bounding box center [926, 311] width 15 height 15
type input "24 Aug 2025 - 31 Aug 2025"
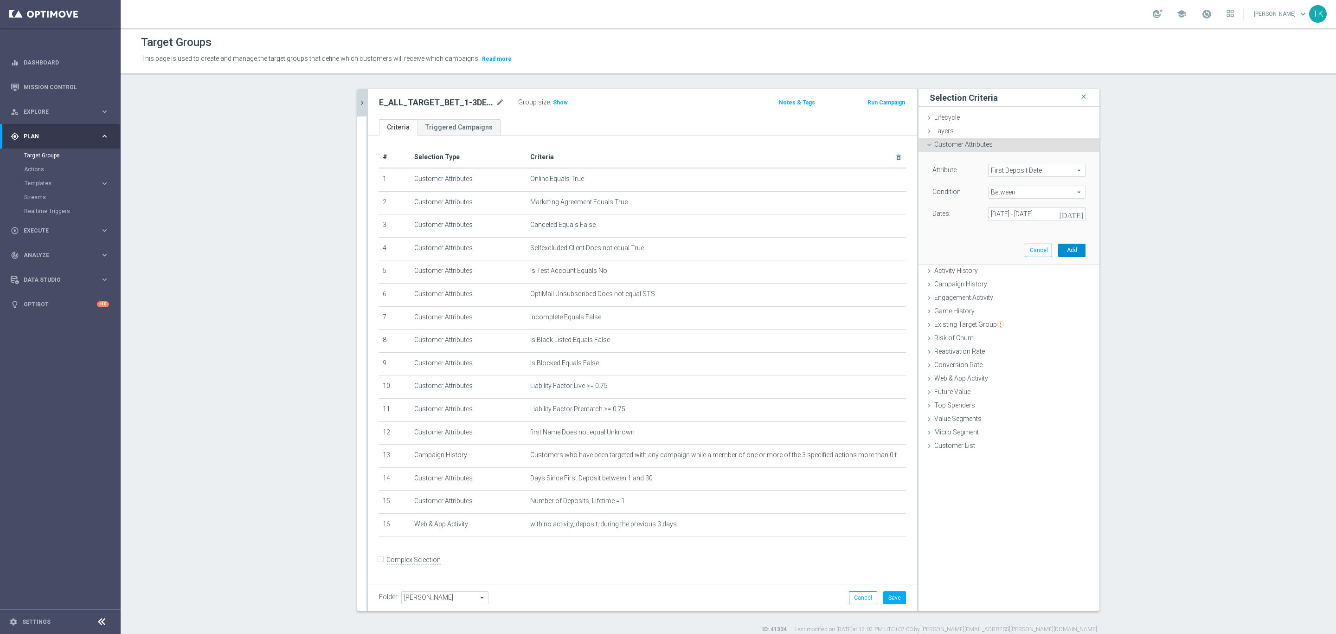
click at [1058, 255] on button "Add" at bounding box center [1071, 250] width 27 height 13
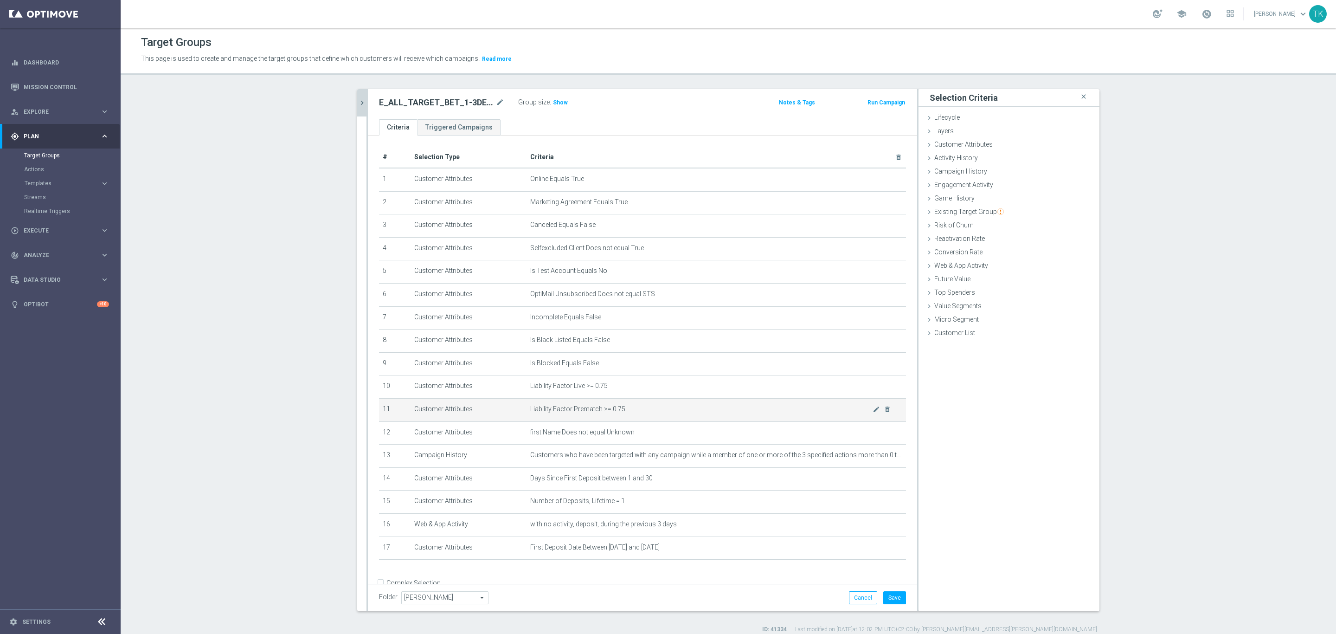
scroll to position [18, 0]
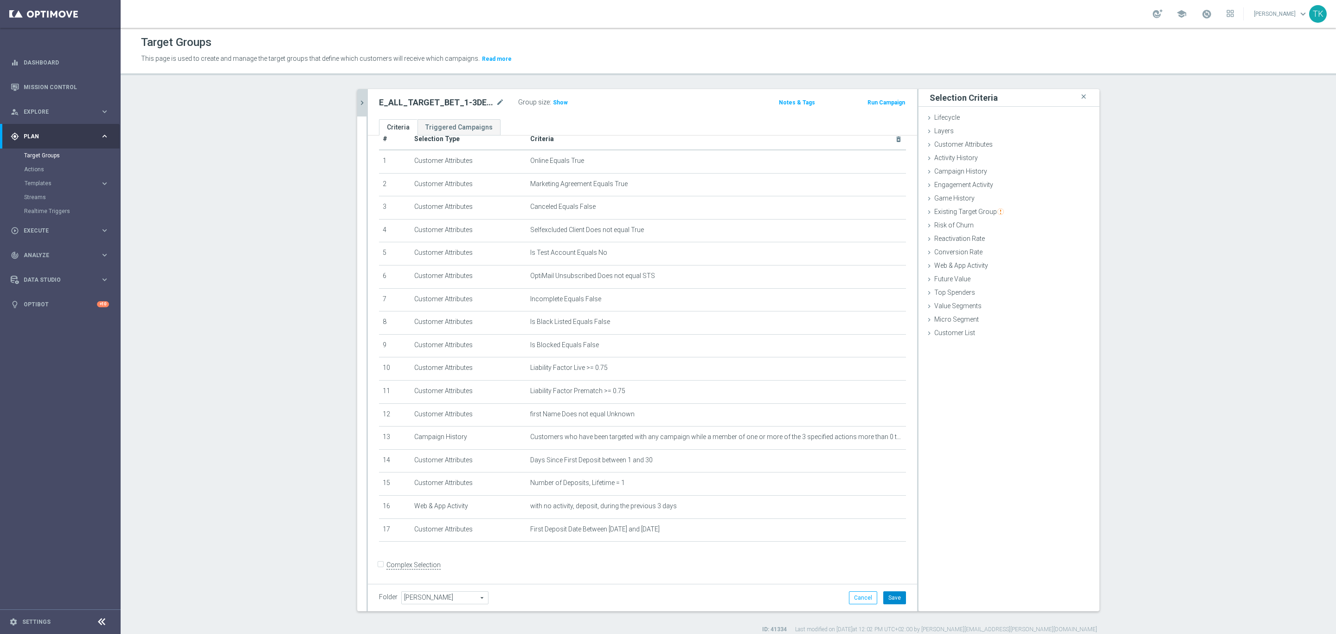
click at [887, 598] on button "Save" at bounding box center [894, 597] width 23 height 13
click at [496, 102] on icon "mode_edit" at bounding box center [500, 102] width 8 height 11
click at [873, 481] on icon "mode_edit" at bounding box center [876, 482] width 7 height 7
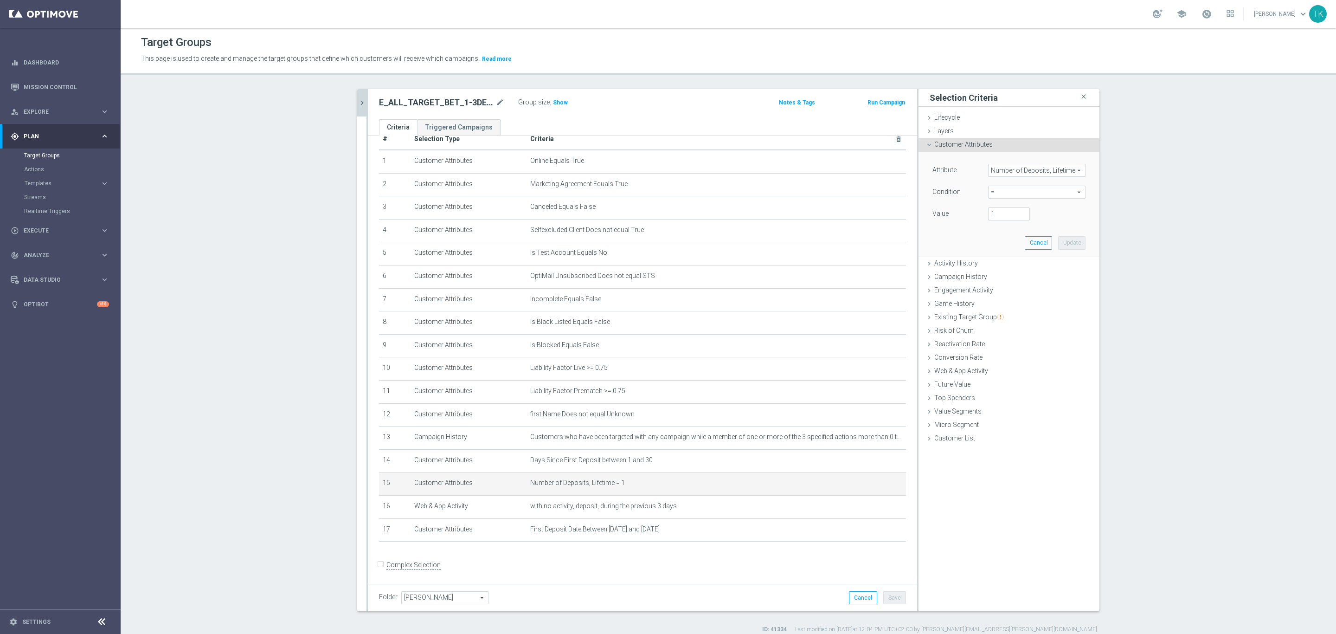
click at [996, 191] on span "=" at bounding box center [1037, 192] width 97 height 12
click at [1000, 262] on label ">=" at bounding box center [1036, 266] width 97 height 12
type input ">="
click at [1000, 209] on input "number" at bounding box center [1009, 213] width 42 height 13
type input "1"
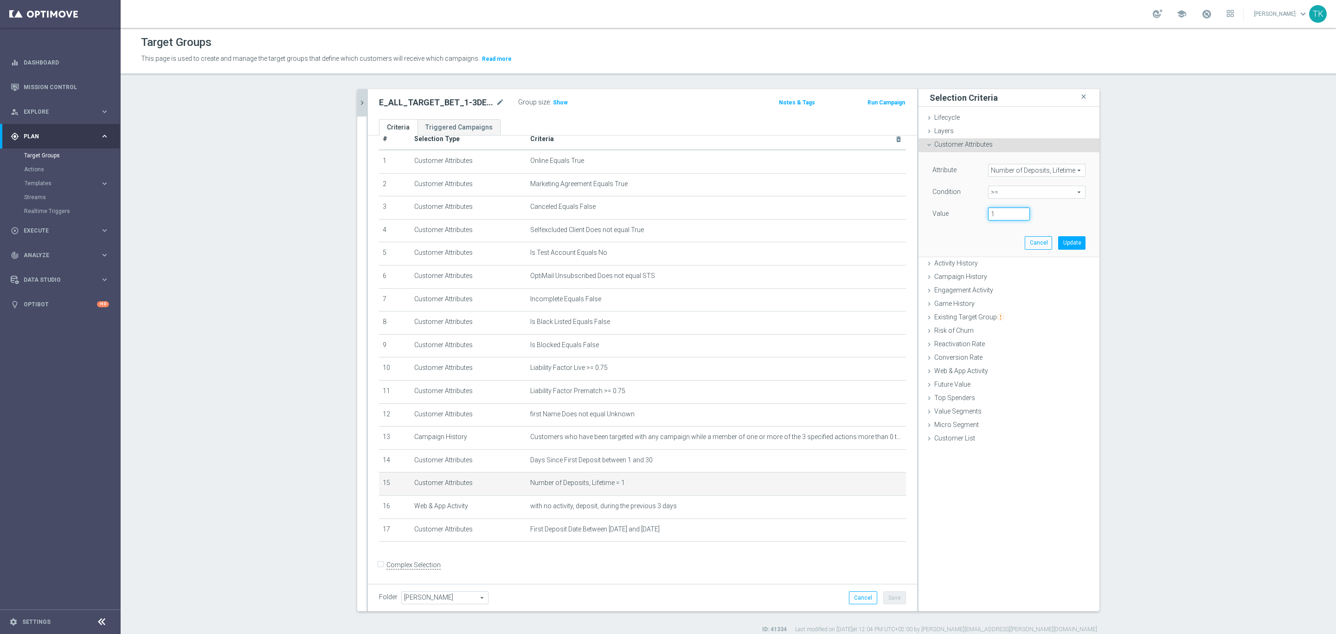
click at [1018, 211] on input "1" at bounding box center [1009, 213] width 42 height 13
click at [1064, 239] on button "Update" at bounding box center [1071, 242] width 27 height 13
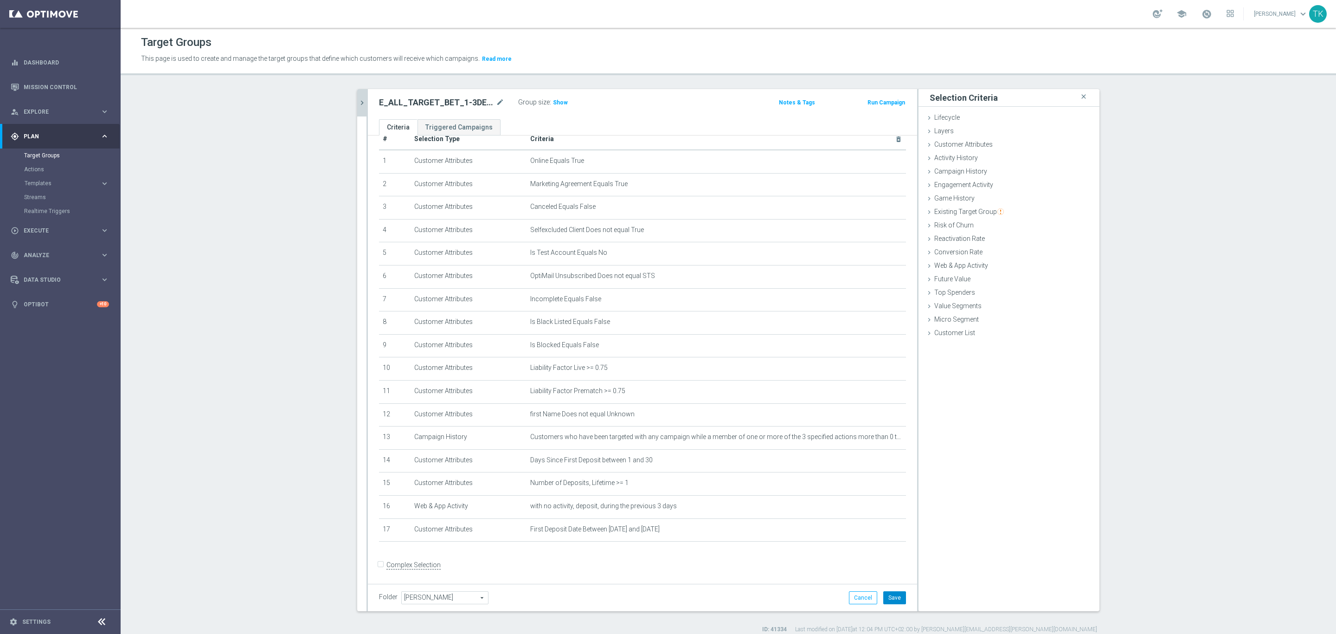
click at [884, 598] on button "Save" at bounding box center [894, 597] width 23 height 13
click at [496, 99] on icon "mode_edit" at bounding box center [500, 102] width 8 height 11
click at [358, 102] on icon "chevron_right" at bounding box center [362, 102] width 9 height 9
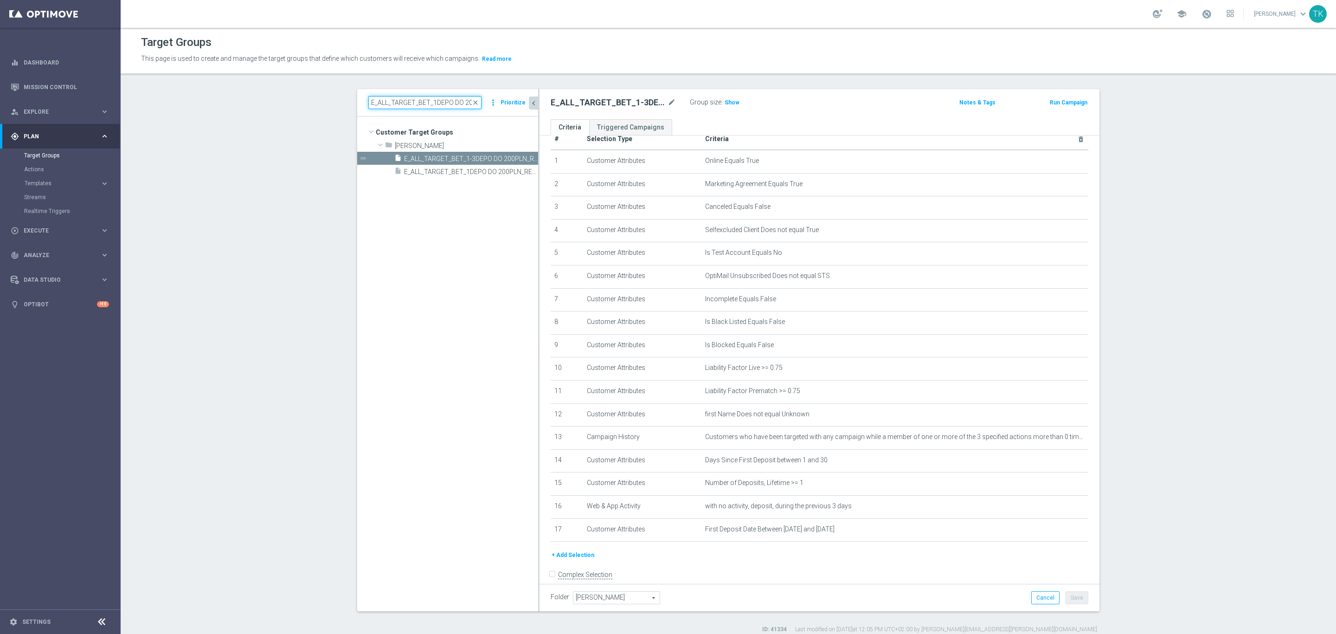
click at [412, 100] on input "E_ALL_TARGET_BET_1DEPO DO 200PLN_REM_160925" at bounding box center [424, 102] width 113 height 13
click at [411, 99] on input "E_ALL_TARGET_BET_1DEPO DO 200PLN_REM_160925" at bounding box center [424, 102] width 113 height 13
paste input "REACQ_ALL_TARGET_BET DO 200PLN_REM_25"
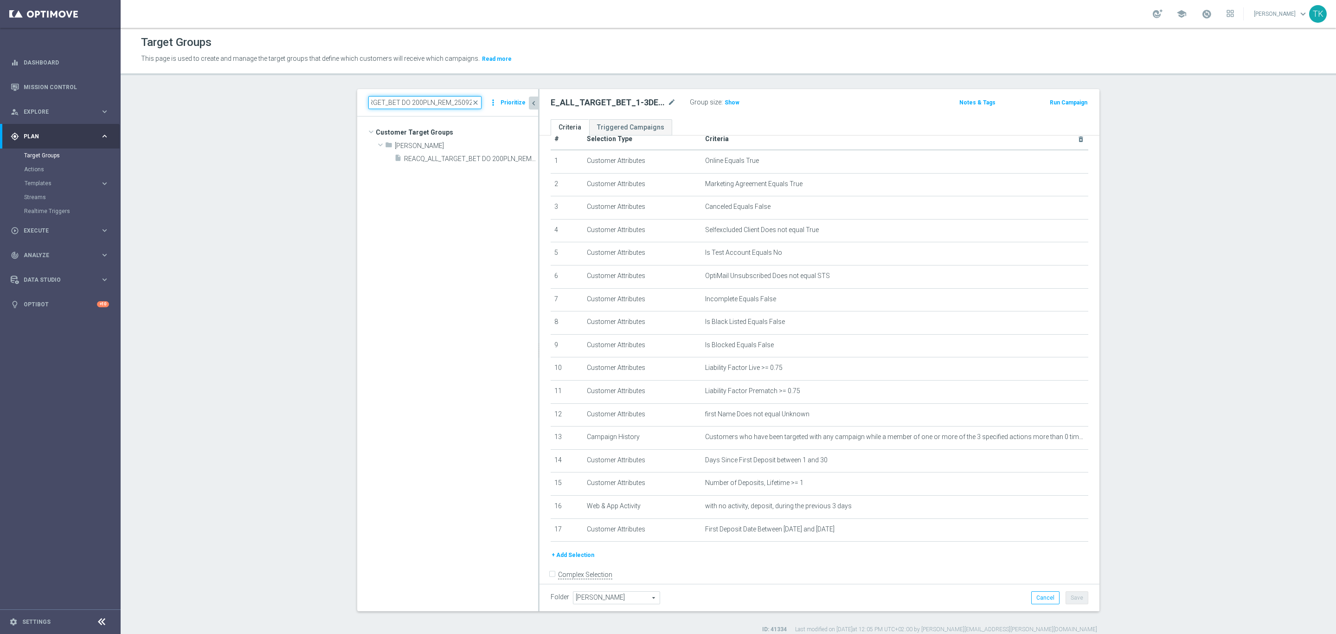
type input "REACQ_ALL_TARGET_BET DO 200PLN_REM_250925"
click at [463, 169] on tree-viewport "Customer Target Groups library_add create_new_folder folder" at bounding box center [447, 363] width 181 height 494
click at [463, 159] on span "REACQ_ALL_TARGET_BET DO 200PLN_REM_250925" at bounding box center [460, 159] width 113 height 8
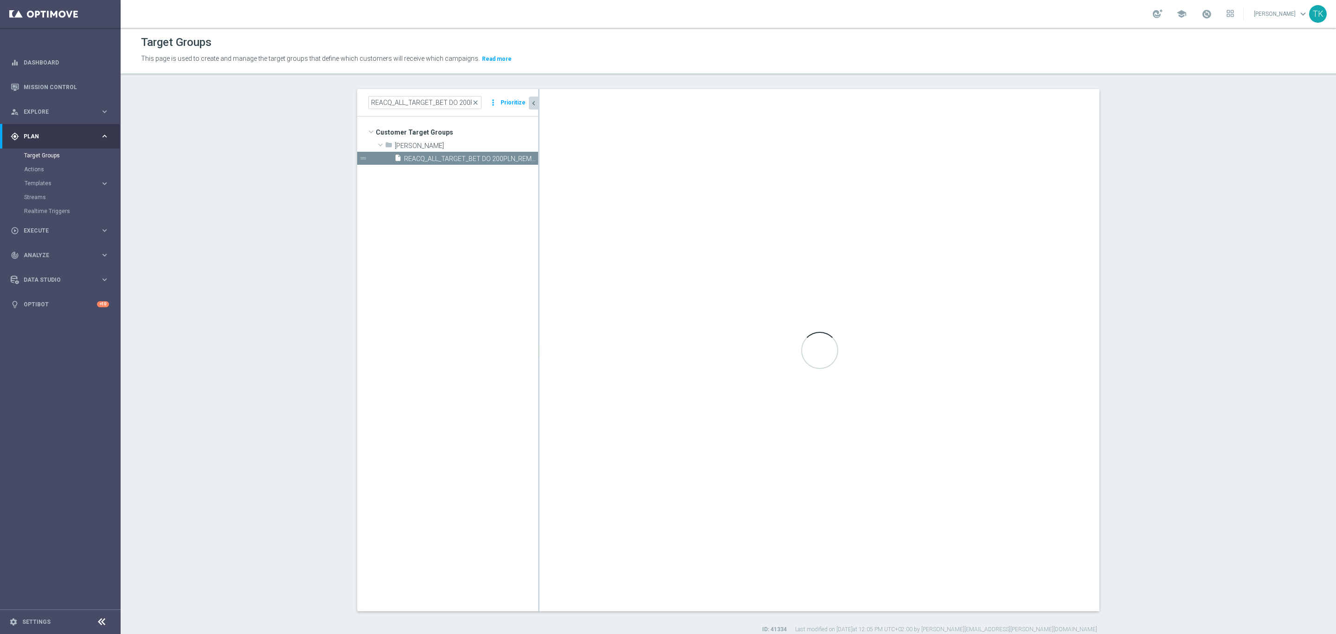
checkbox input "true"
type input "Tomasz K."
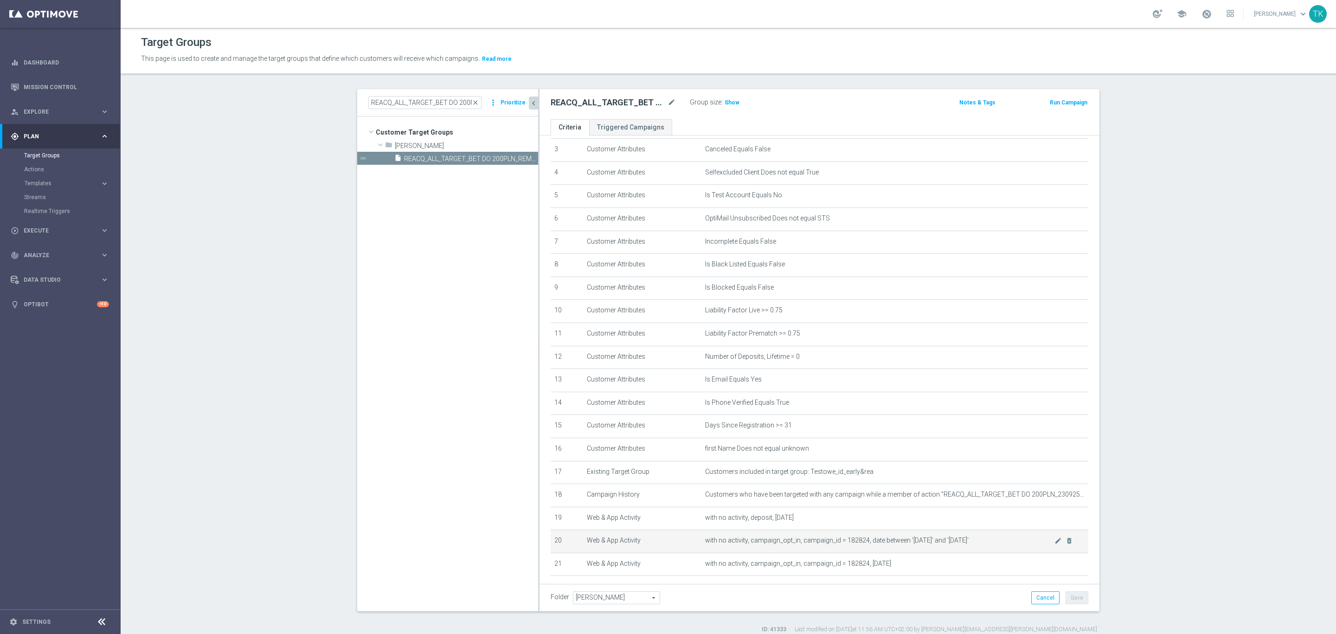
scroll to position [122, 0]
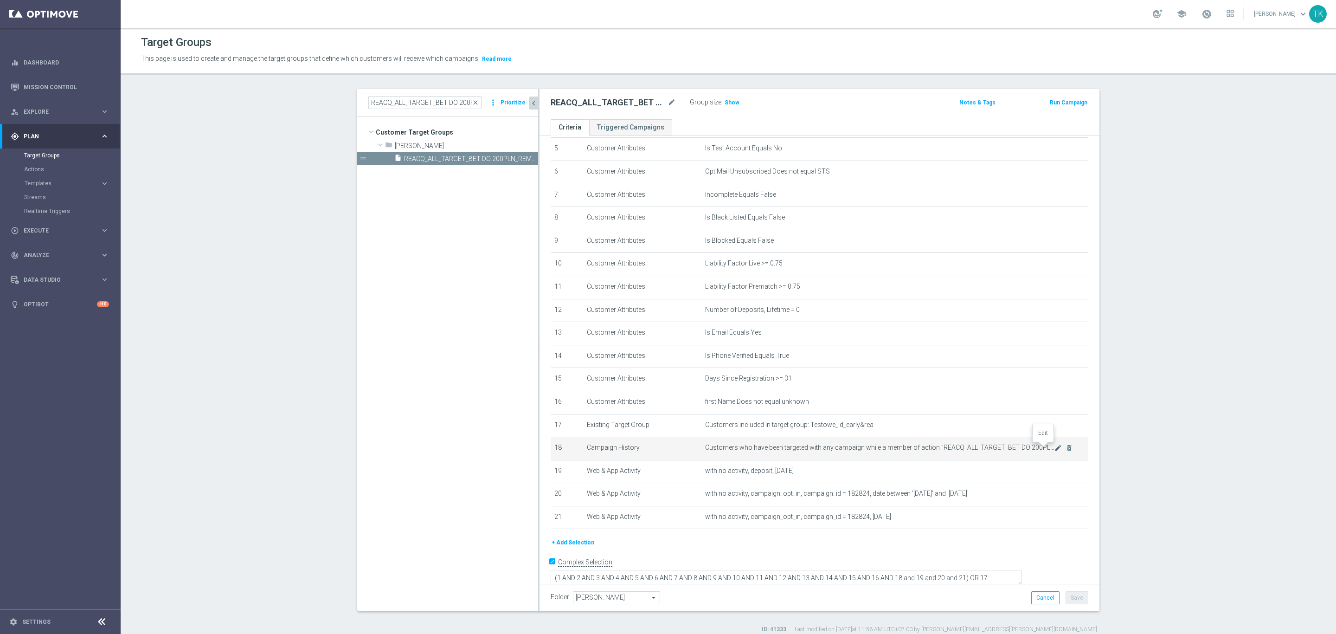
click at [1055, 451] on icon "mode_edit" at bounding box center [1058, 447] width 7 height 7
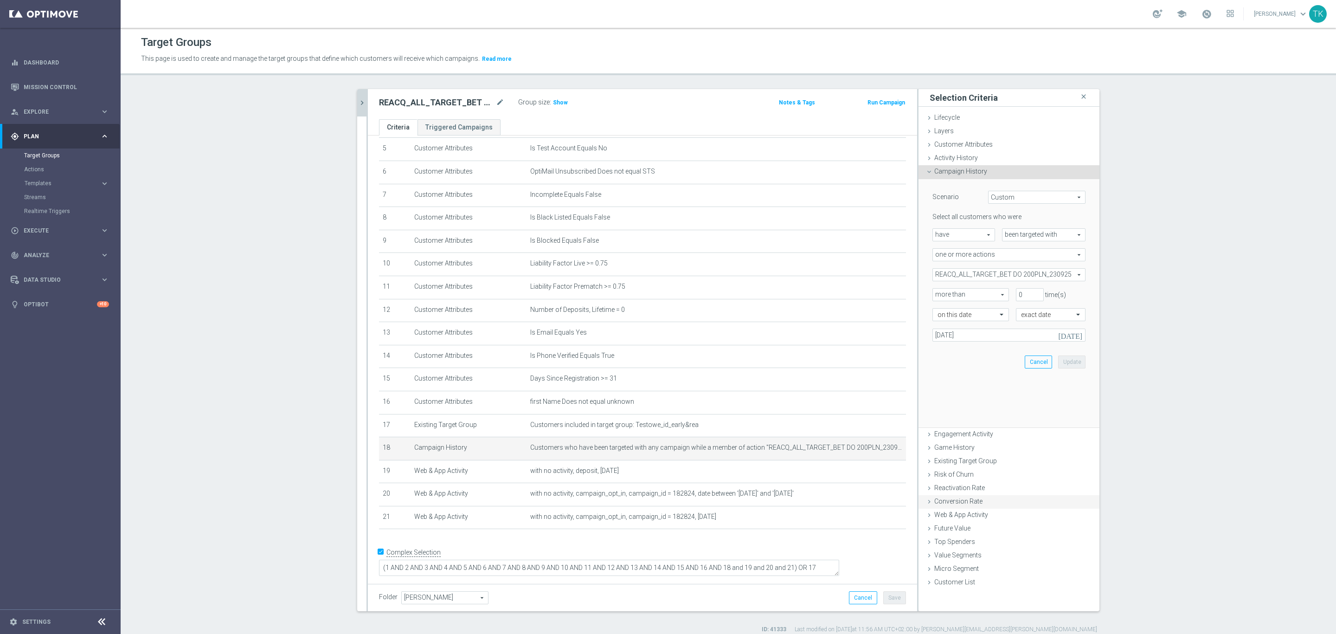
scroll to position [112, 0]
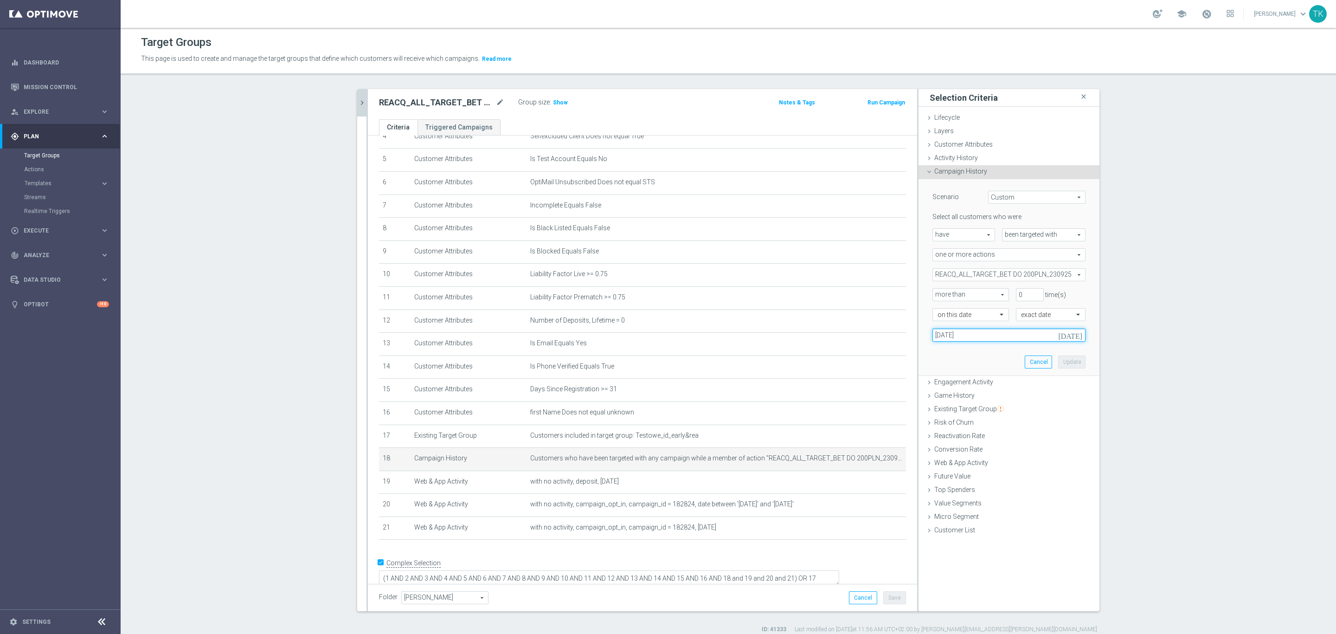
click at [943, 334] on input "16 Sep 2025" at bounding box center [1009, 335] width 153 height 13
click at [973, 434] on span "23" at bounding box center [974, 432] width 15 height 15
type input "23 Sep 2025"
click at [1058, 367] on button "Update" at bounding box center [1071, 361] width 27 height 13
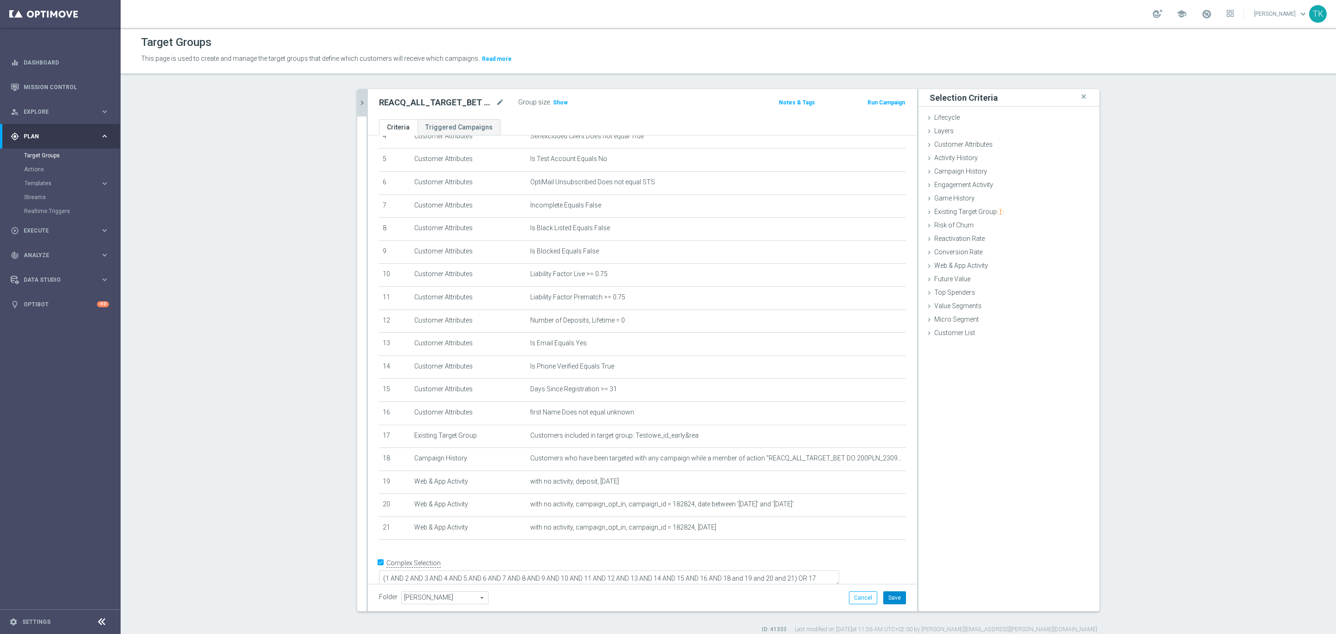
click at [892, 596] on button "Save" at bounding box center [894, 597] width 23 height 13
click at [873, 504] on icon "mode_edit" at bounding box center [876, 504] width 7 height 7
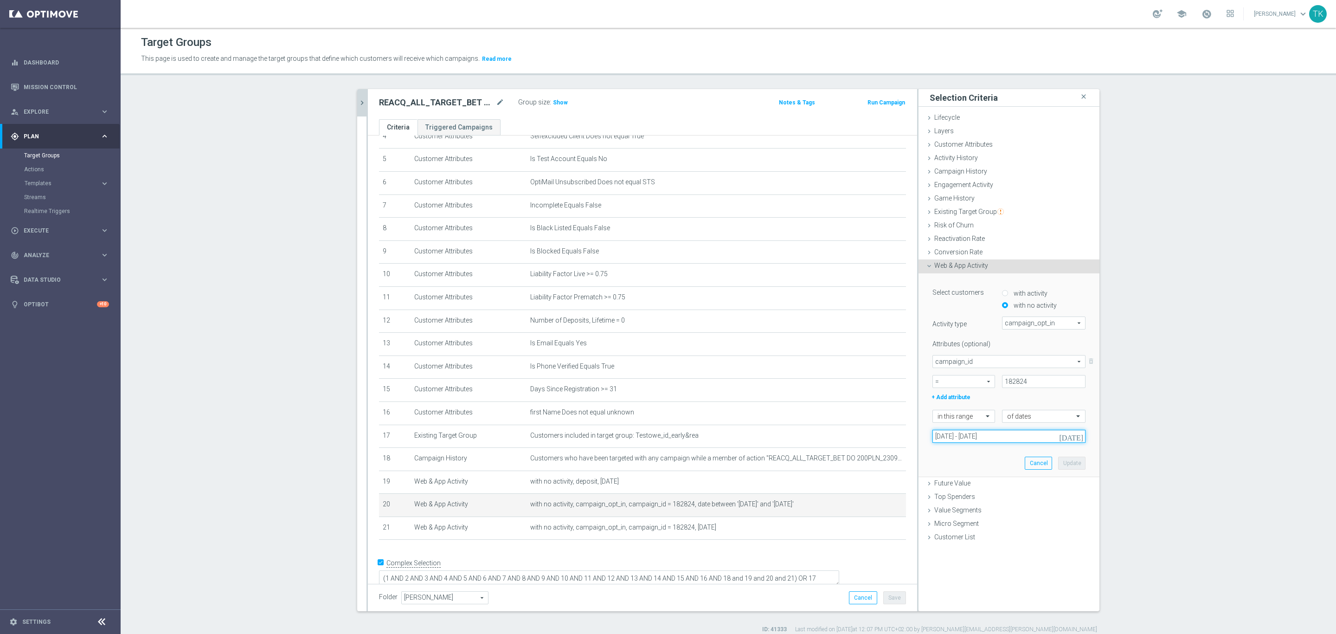
click at [960, 436] on input "16 Sep 2025 - 18 Sep 2025" at bounding box center [1009, 436] width 153 height 13
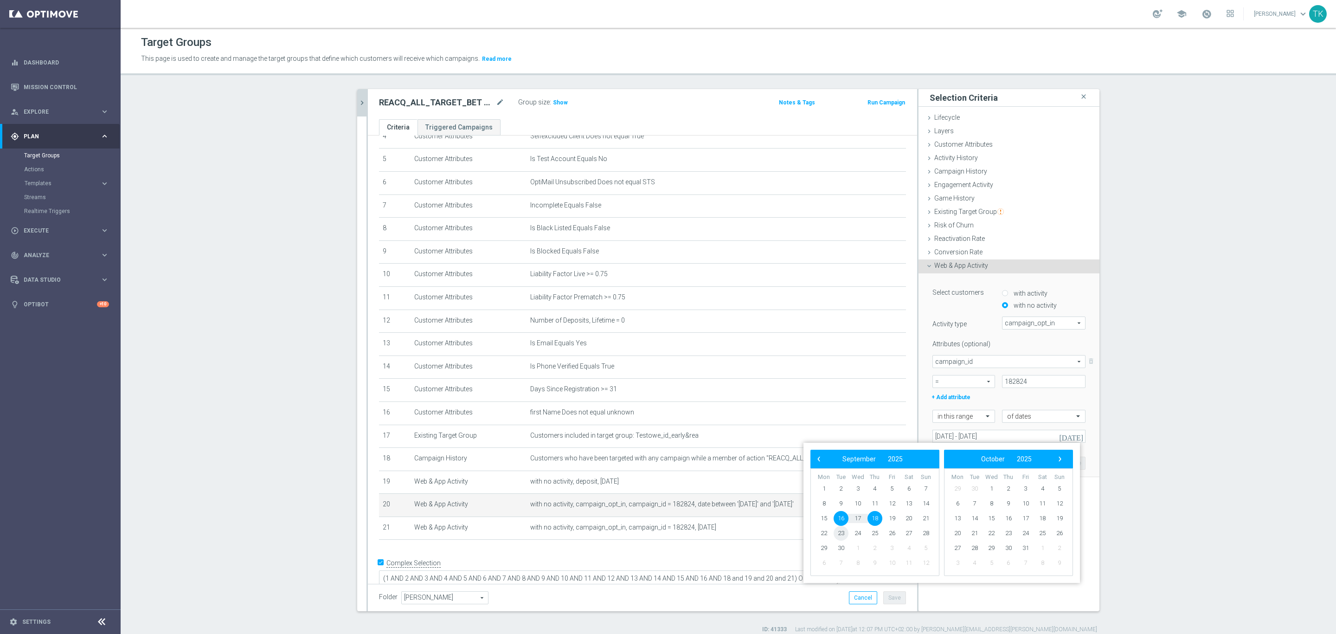
click at [840, 532] on span "23" at bounding box center [841, 533] width 15 height 15
click at [870, 528] on span "25" at bounding box center [875, 533] width 15 height 15
type input "23 Sep 2025 - 25 Sep 2025"
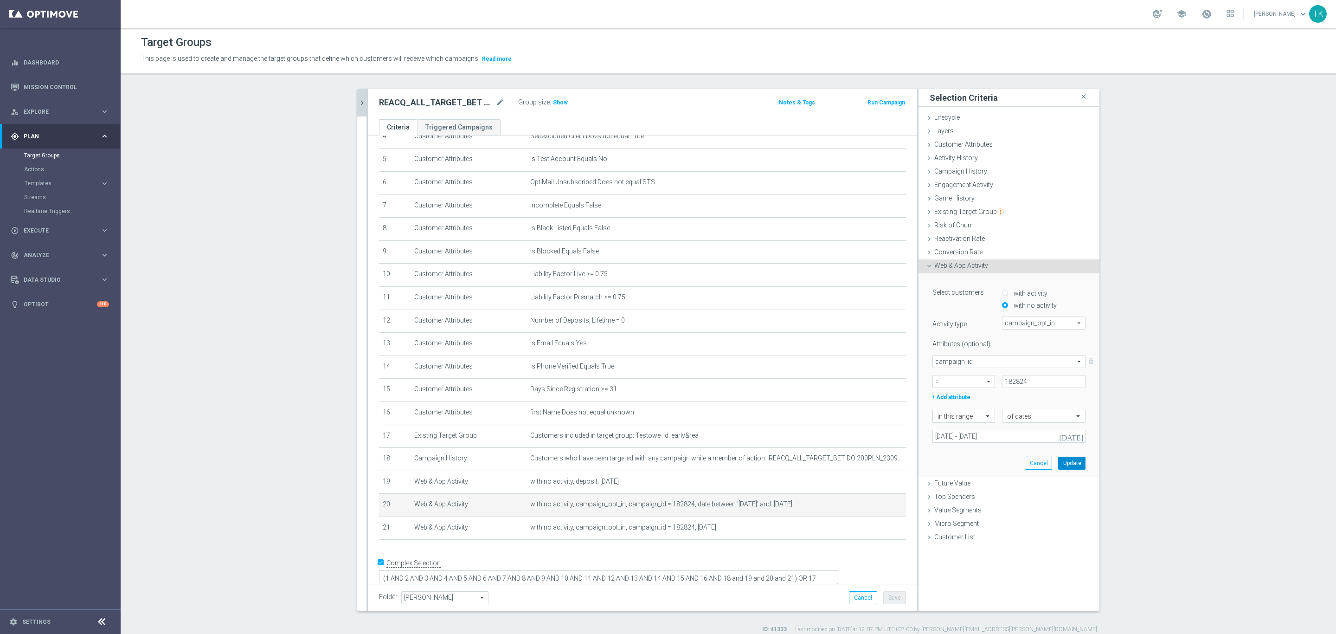
click at [1071, 464] on button "Update" at bounding box center [1071, 463] width 27 height 13
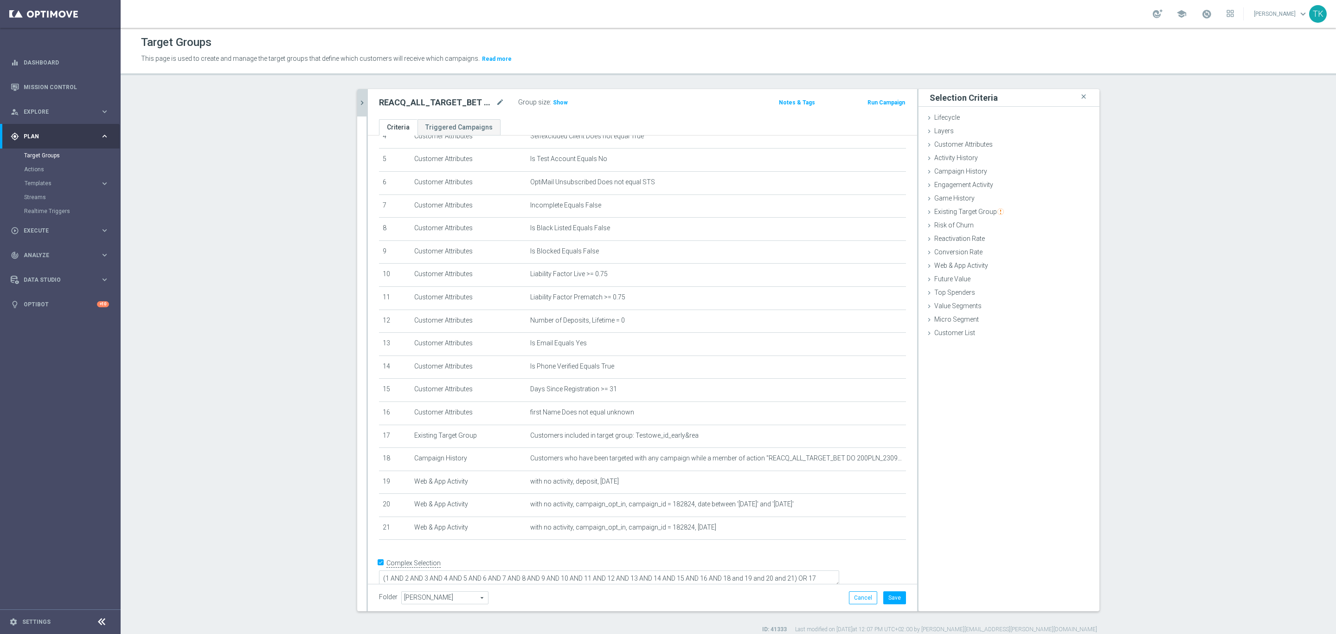
click at [885, 606] on div "Folder Tomasz K. Tomasz K. arrow_drop_down search Cancel Save Saving..." at bounding box center [642, 597] width 549 height 27
click at [892, 599] on button "Save" at bounding box center [894, 597] width 23 height 13
click at [358, 99] on icon "chevron_right" at bounding box center [362, 102] width 9 height 9
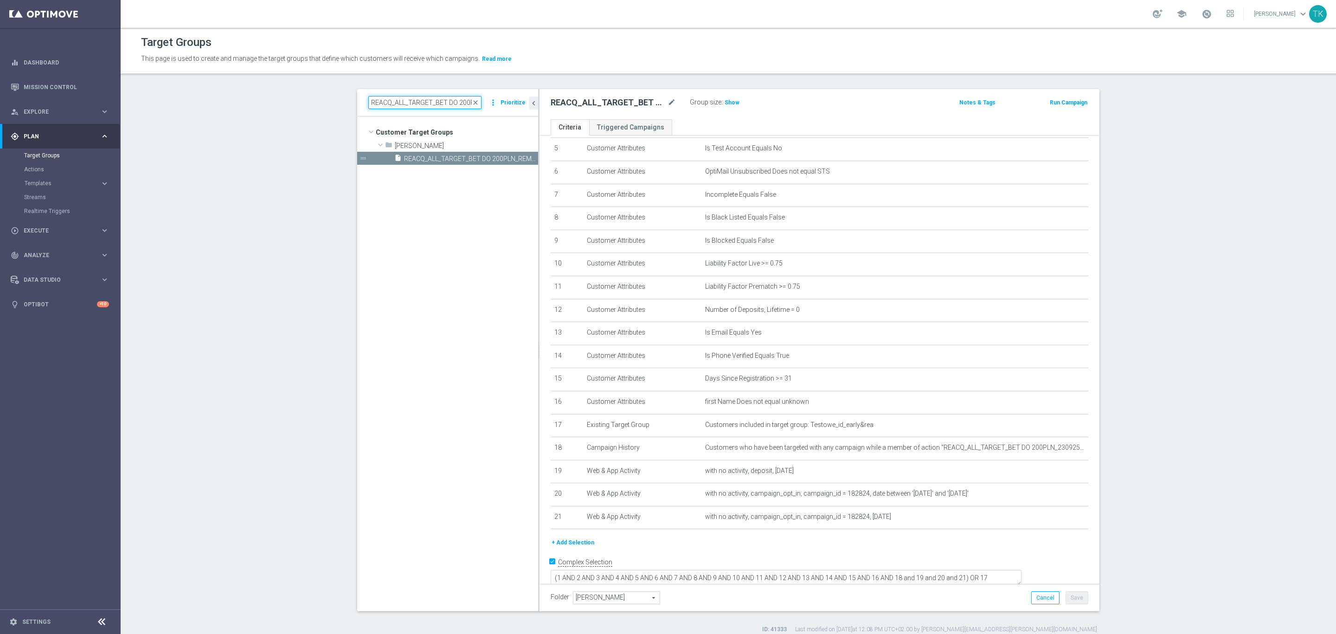
click at [382, 101] on input "REACQ_ALL_TARGET_BET DO 200PLN_REM_250925" at bounding box center [424, 102] width 113 height 13
paste input "E_ALL_TARGET_BET_1-3DEPO"
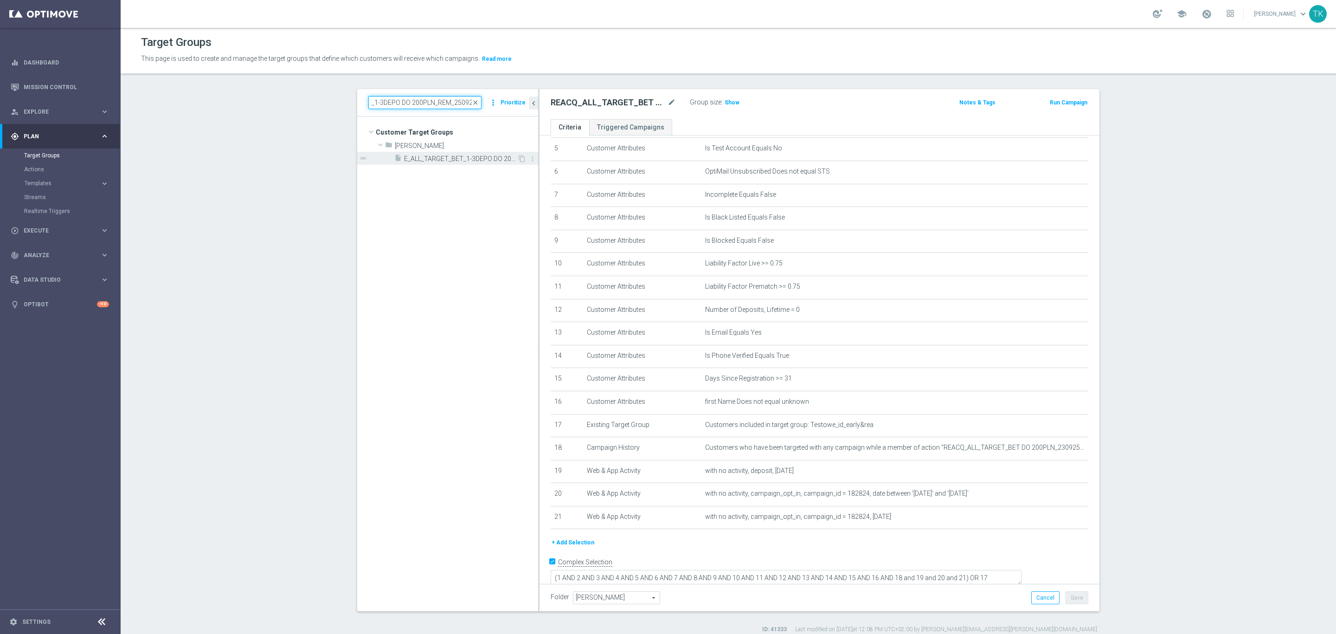
type input "E_ALL_TARGET_BET_1-3DEPO DO 200PLN_REM_250925"
click at [427, 156] on span "E_ALL_TARGET_BET_1-3DEPO DO 200PLN_REM_250925" at bounding box center [460, 159] width 113 height 8
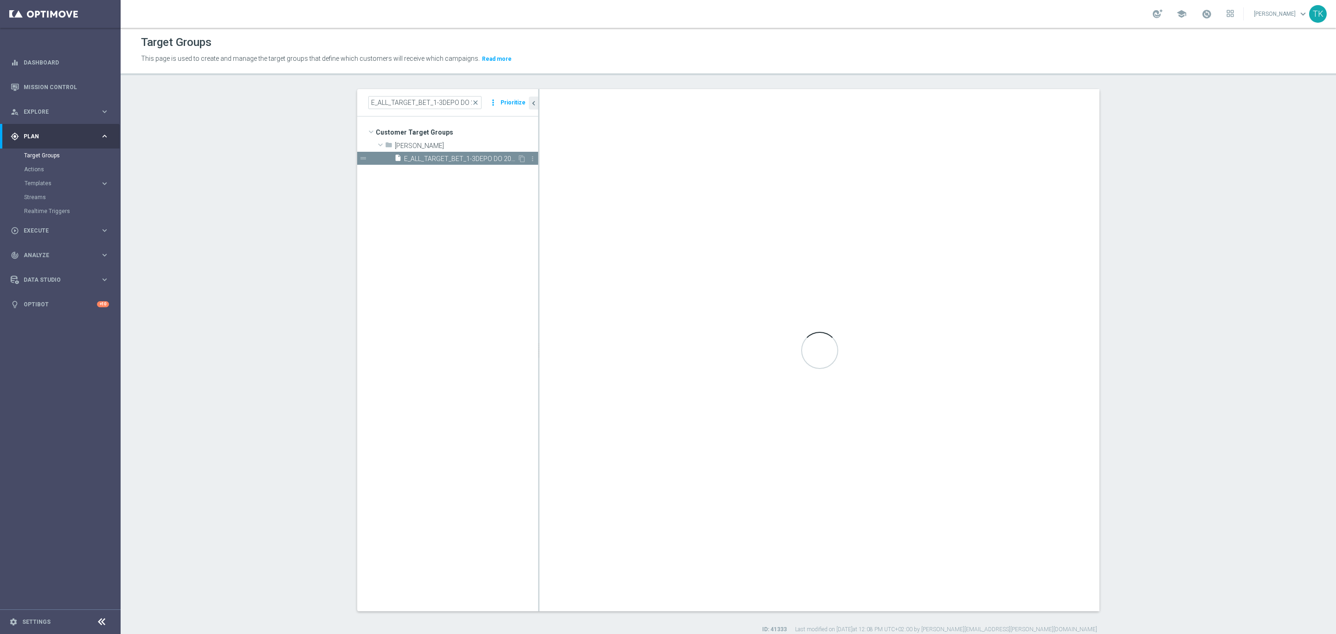
checkbox input "false"
type input "Andżelika B."
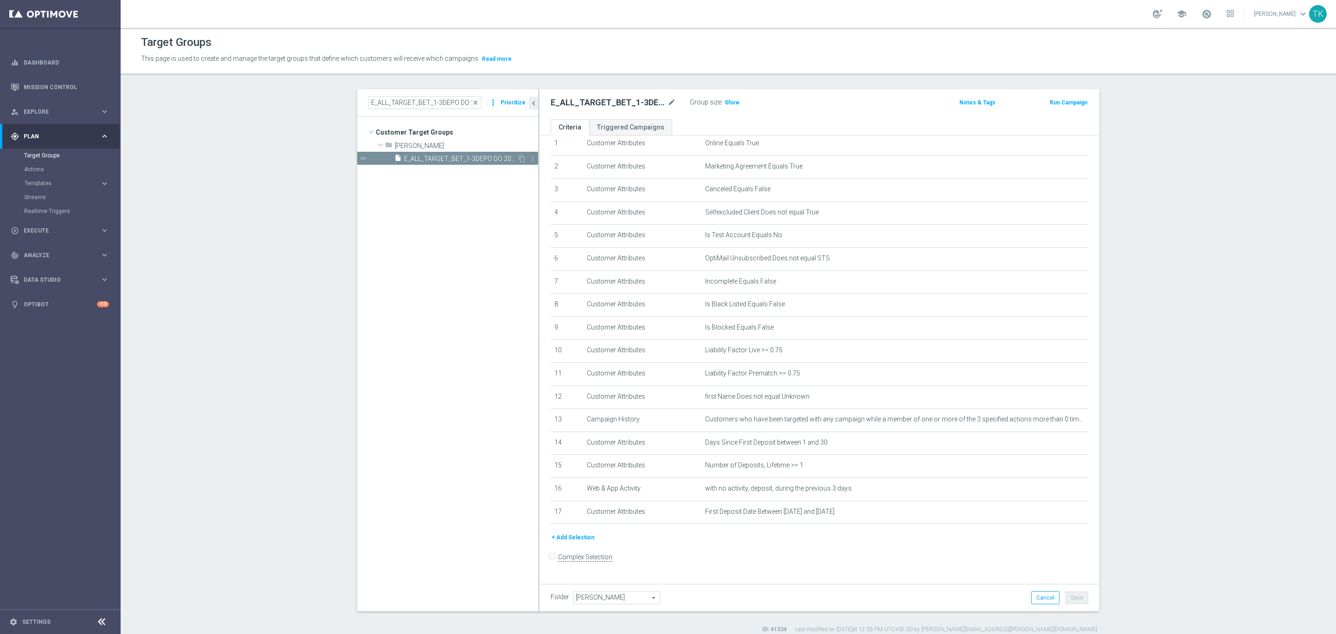
scroll to position [28, 0]
click at [1055, 426] on icon "mode_edit" at bounding box center [1058, 426] width 7 height 7
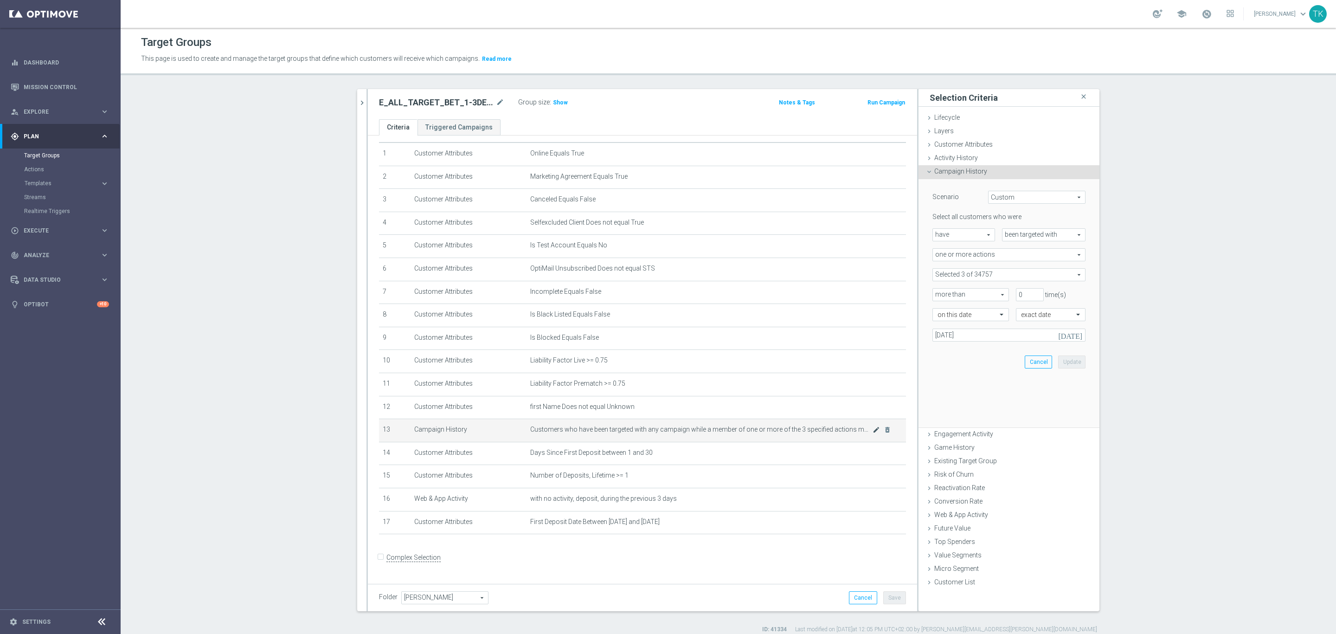
scroll to position [18, 0]
click at [944, 273] on span at bounding box center [1009, 275] width 152 height 12
click at [936, 296] on input "Show Selected" at bounding box center [939, 295] width 6 height 6
checkbox input "true"
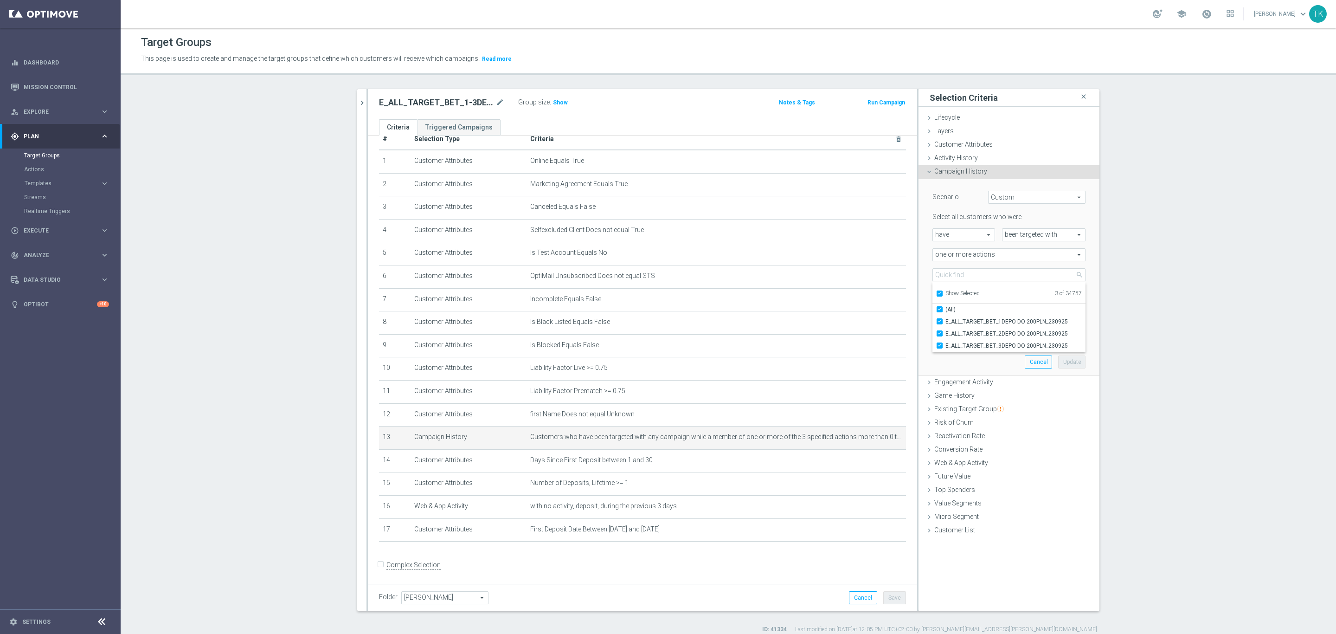
click at [936, 292] on input "Show Selected" at bounding box center [939, 295] width 6 height 6
checkbox input "false"
click at [1087, 365] on div "Scenario Custom Custom arrow_drop_down search Select all customers who were hav…" at bounding box center [1009, 277] width 167 height 196
click at [1036, 364] on button "Cancel" at bounding box center [1038, 361] width 27 height 13
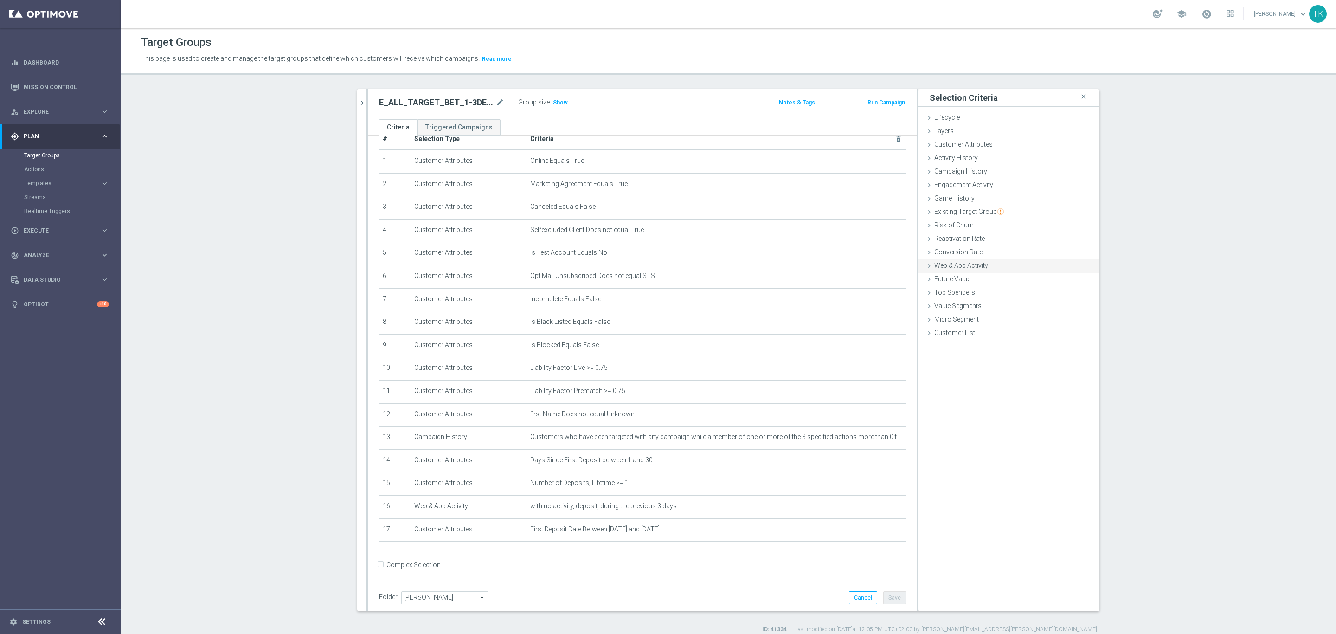
click at [958, 269] on div "Web & App Activity done selection updated" at bounding box center [1009, 266] width 181 height 14
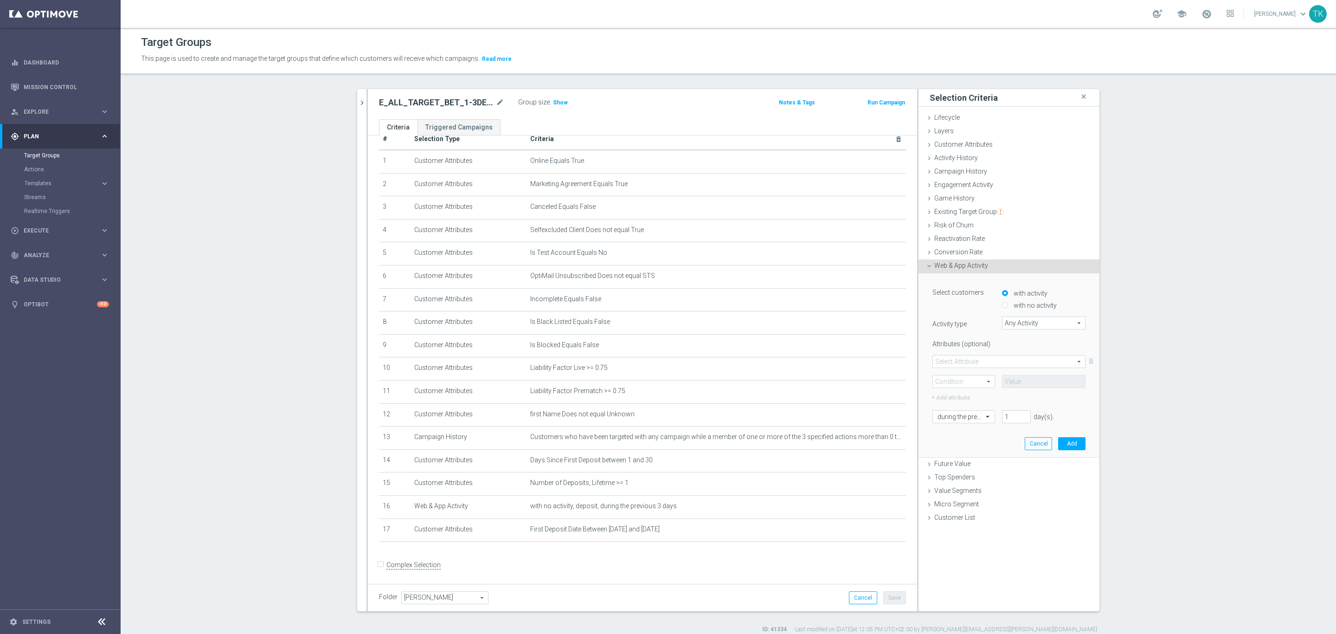
click at [1003, 301] on div "with no activity" at bounding box center [1044, 303] width 84 height 12
click at [1002, 304] on input "with no activity" at bounding box center [1005, 306] width 6 height 6
radio input "true"
click at [1012, 326] on span "Any Activity" at bounding box center [1044, 323] width 83 height 12
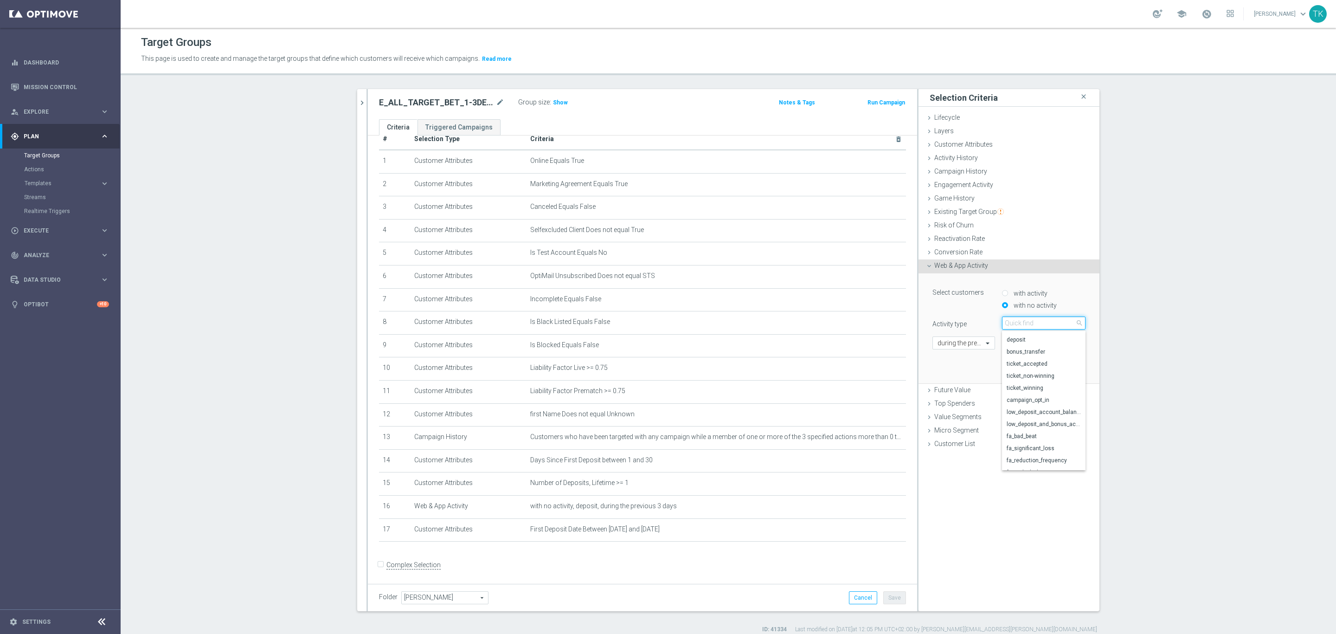
click at [1026, 327] on input "search" at bounding box center [1044, 322] width 84 height 13
type input "CAM"
click at [1037, 337] on span "campaign_opt_in" at bounding box center [1044, 336] width 74 height 7
type input "campaign_opt_in"
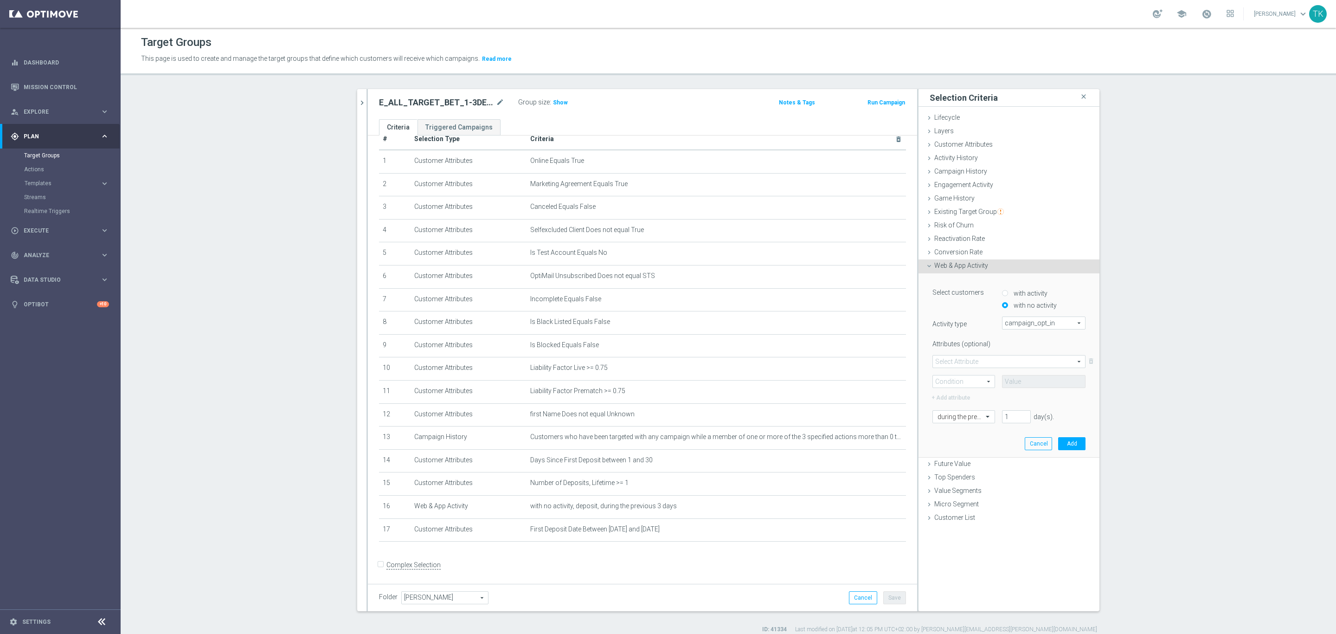
click at [951, 358] on span at bounding box center [1009, 361] width 152 height 12
click at [952, 372] on span "campaign_id" at bounding box center [1009, 374] width 143 height 7
type input "campaign_id"
click at [942, 383] on span at bounding box center [964, 381] width 62 height 12
click at [950, 397] on span "=" at bounding box center [964, 394] width 52 height 7
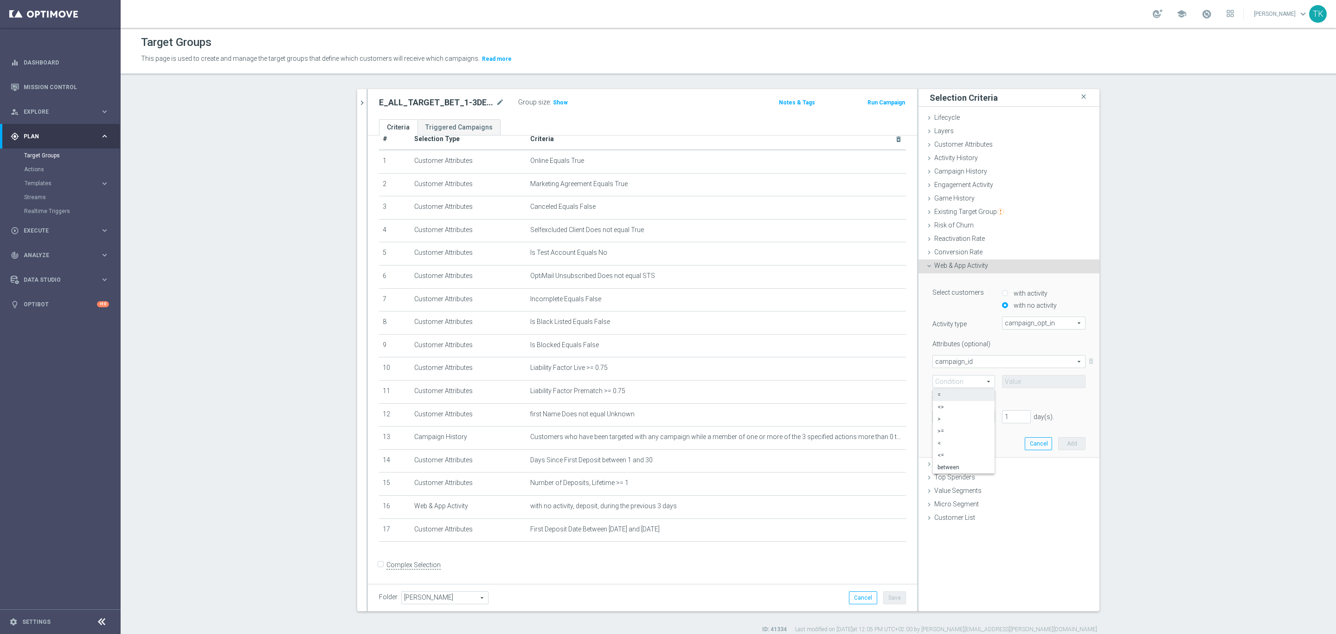
type input "="
click at [1017, 379] on input at bounding box center [1044, 381] width 84 height 13
click at [944, 395] on div "+ Add attribute" at bounding box center [1009, 396] width 167 height 12
click at [928, 395] on div "+ Add attribute" at bounding box center [1009, 396] width 167 height 12
click at [1005, 380] on input at bounding box center [1044, 381] width 84 height 13
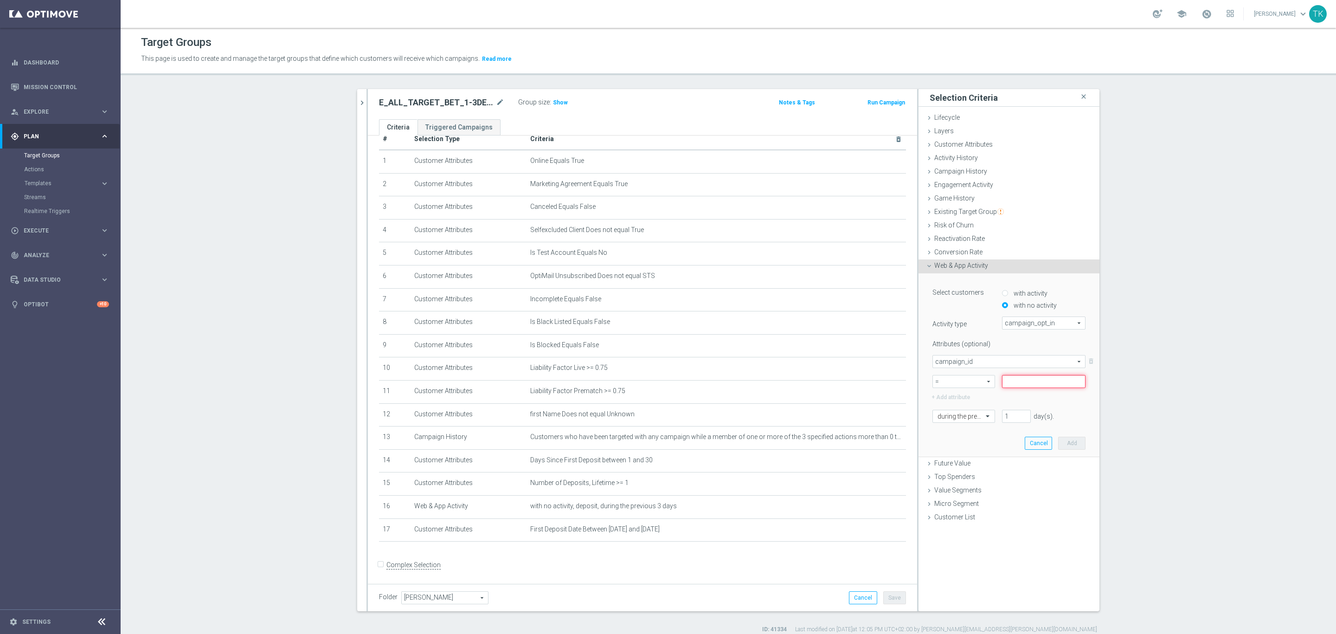
click at [1011, 381] on input at bounding box center [1044, 381] width 84 height 13
paste input "182821"
type input "182821"
click at [941, 395] on label "+ Add attribute" at bounding box center [964, 396] width 67 height 12
click at [946, 433] on span at bounding box center [964, 435] width 62 height 12
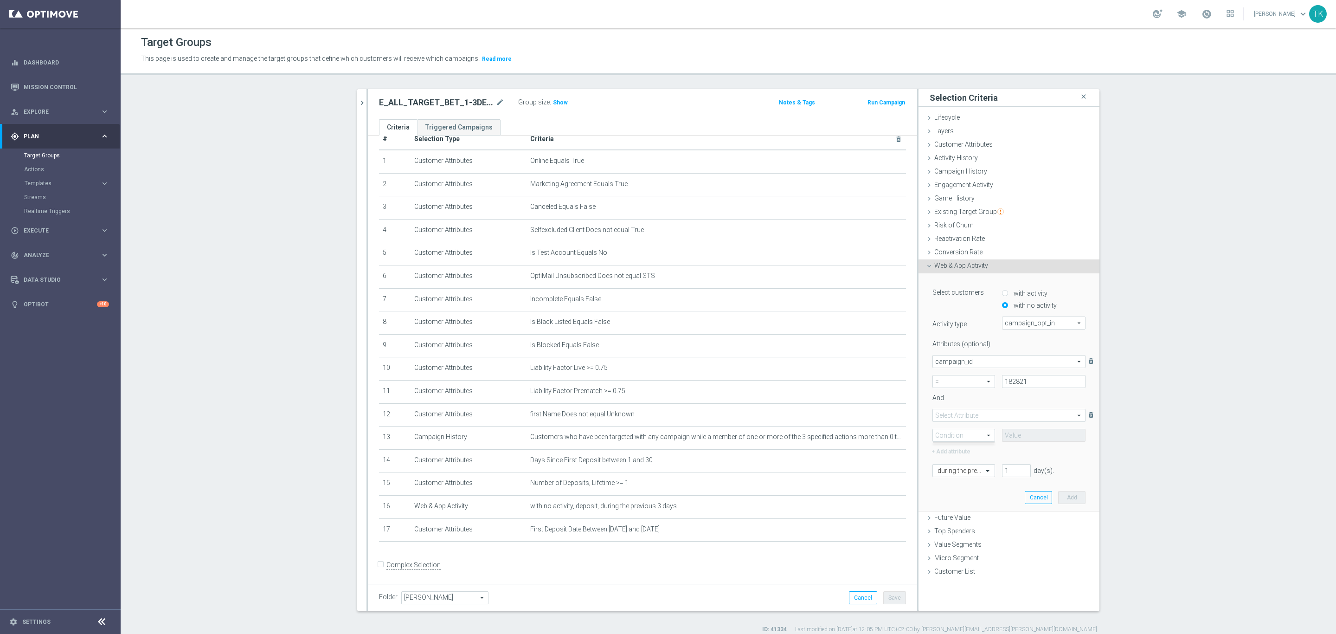
click at [951, 438] on span at bounding box center [964, 435] width 62 height 12
click at [951, 435] on span at bounding box center [964, 435] width 62 height 12
click at [951, 433] on span at bounding box center [964, 435] width 62 height 12
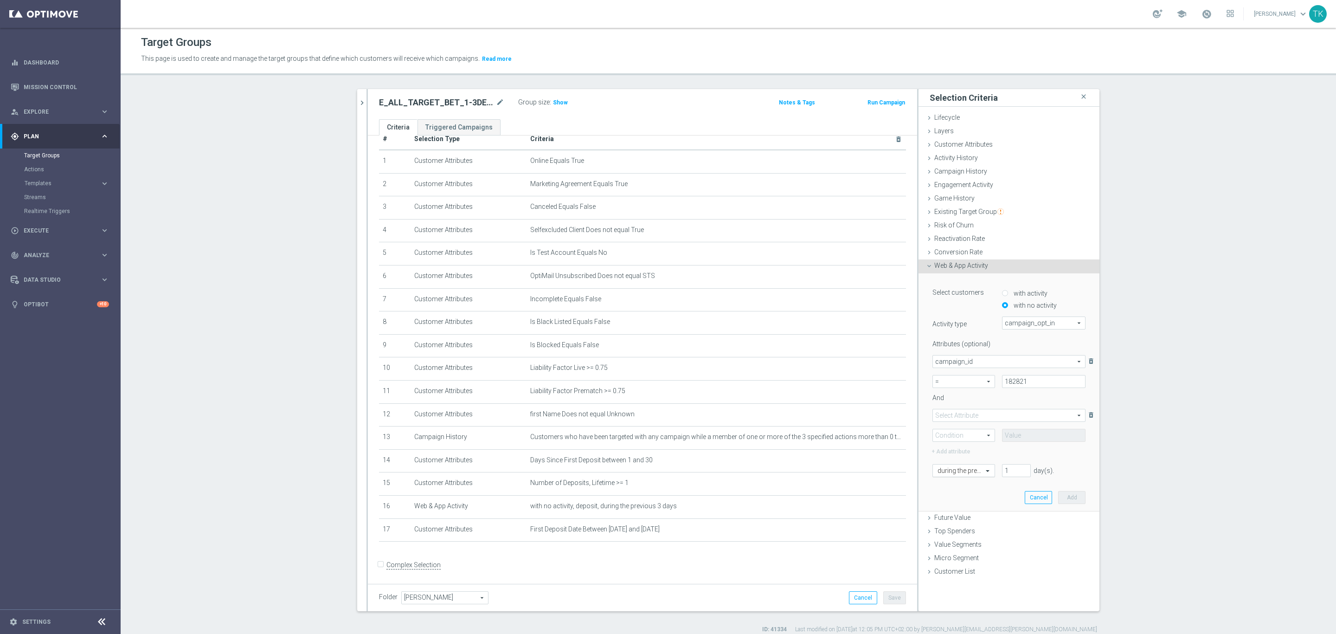
click at [960, 472] on input "text" at bounding box center [955, 471] width 34 height 8
click at [951, 577] on label "in this range" at bounding box center [953, 578] width 30 height 7
click at [958, 493] on input at bounding box center [1009, 490] width 153 height 13
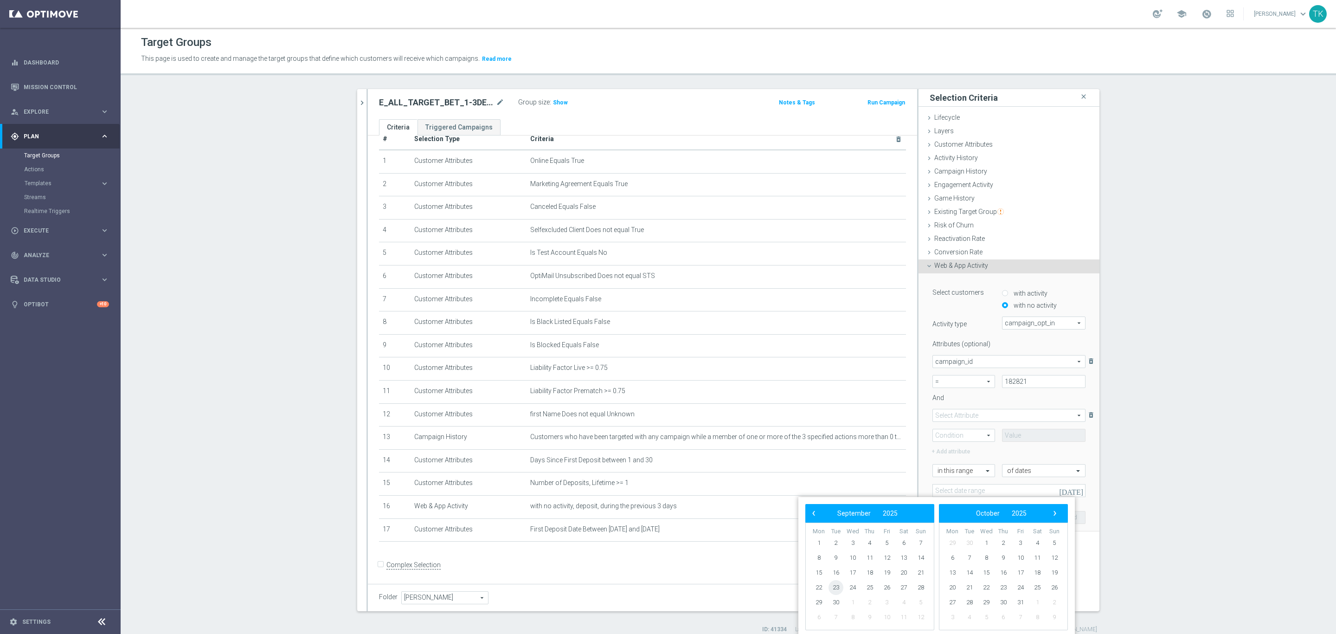
click at [834, 592] on span "23" at bounding box center [836, 587] width 15 height 15
click at [865, 586] on span "25" at bounding box center [870, 587] width 15 height 15
type input "23 Sep 2025 - 25 Sep 2025"
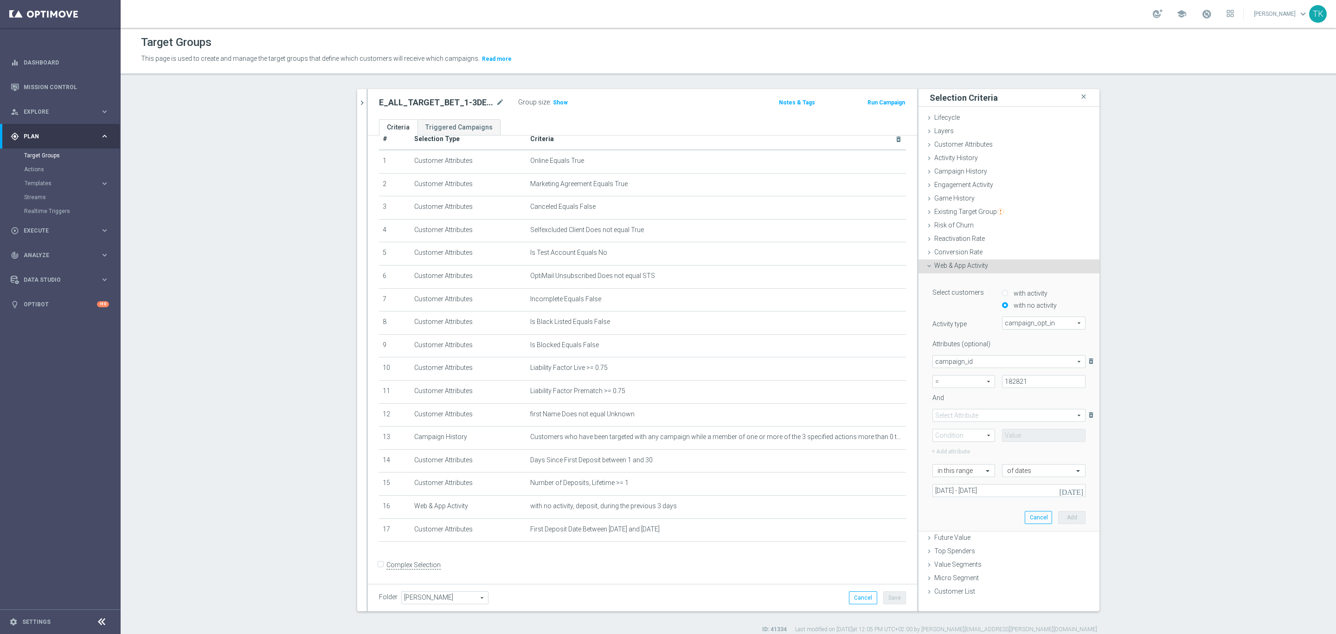
click at [951, 416] on span at bounding box center [1009, 415] width 152 height 12
click at [953, 423] on label "campaign_id" at bounding box center [1009, 429] width 152 height 12
type input "campaign_id"
click at [960, 435] on span at bounding box center [964, 435] width 62 height 12
click at [954, 456] on label "<>" at bounding box center [964, 461] width 62 height 12
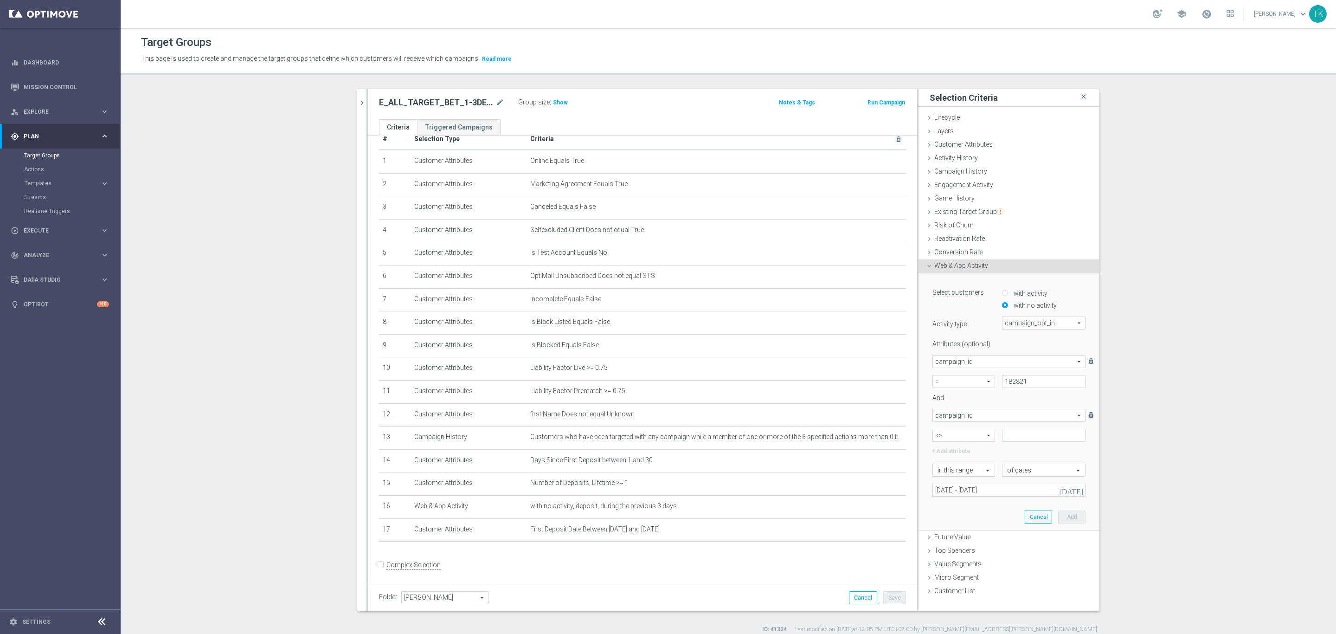
click at [951, 433] on span "<>" at bounding box center [964, 435] width 62 height 12
click at [951, 446] on span "=" at bounding box center [964, 448] width 52 height 7
type input "="
click at [1012, 433] on input at bounding box center [1044, 435] width 84 height 13
paste input "182821"
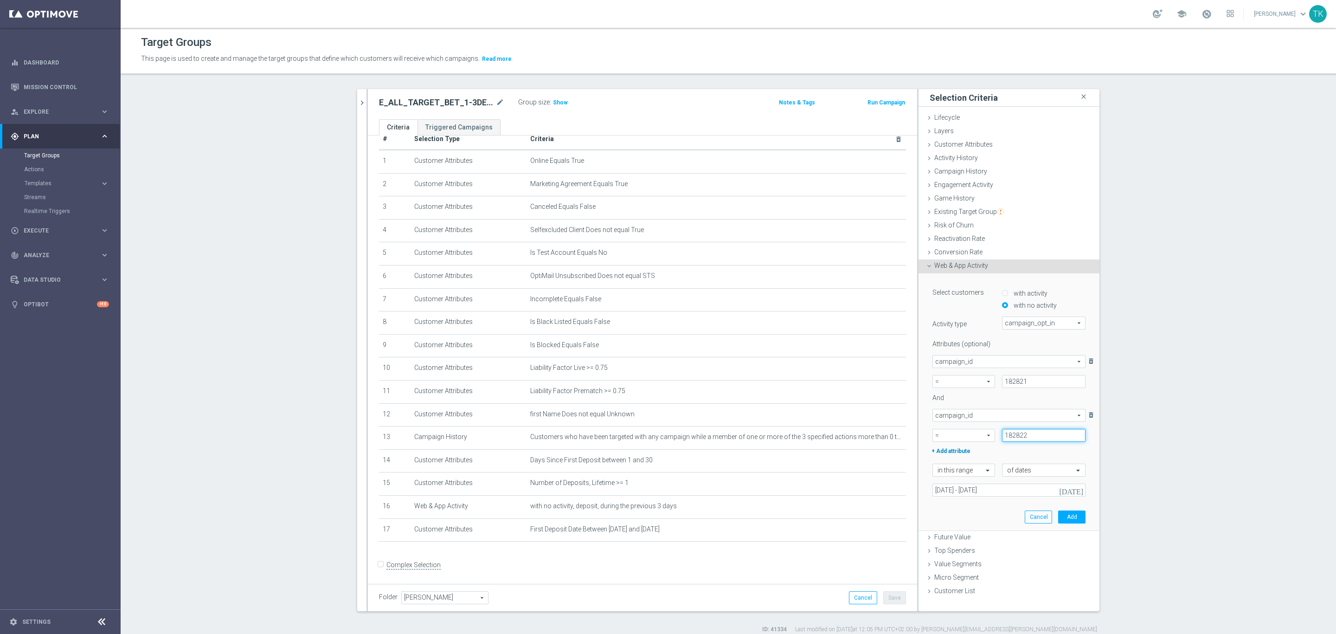
type input "182822"
click at [952, 447] on label "+ Add attribute" at bounding box center [964, 450] width 67 height 12
click at [944, 470] on span at bounding box center [1009, 470] width 152 height 12
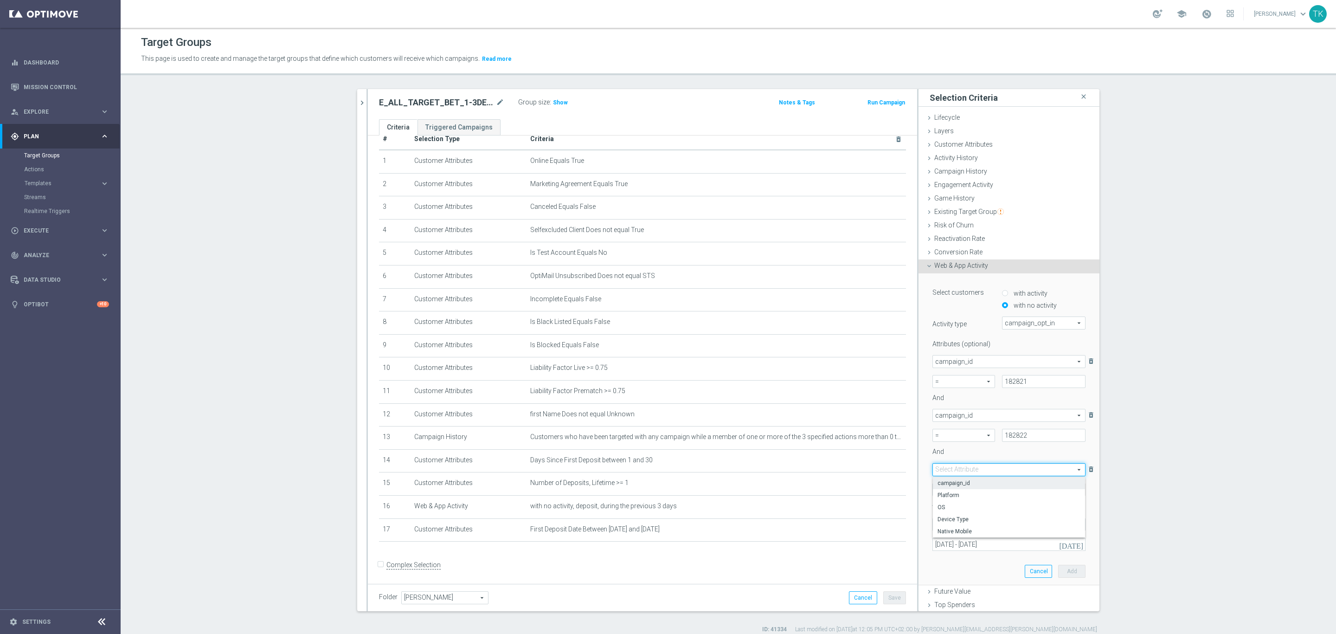
click at [945, 481] on span "campaign_id" at bounding box center [1009, 482] width 143 height 7
type input "campaign_id"
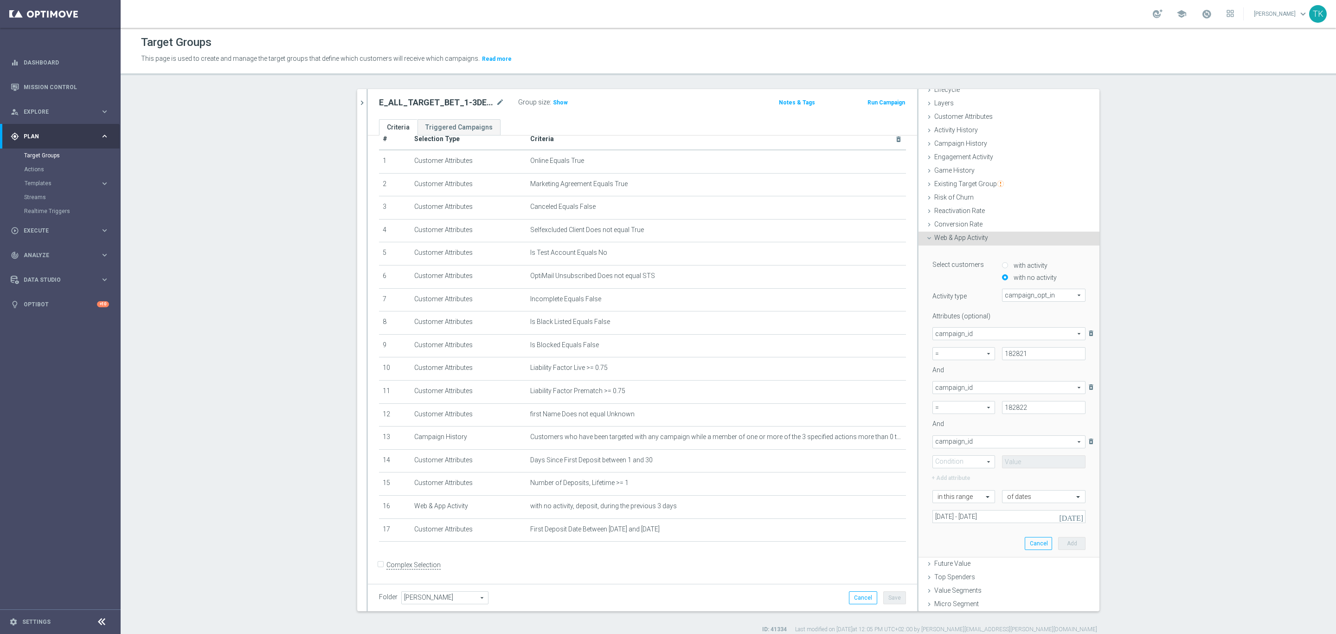
scroll to position [42, 0]
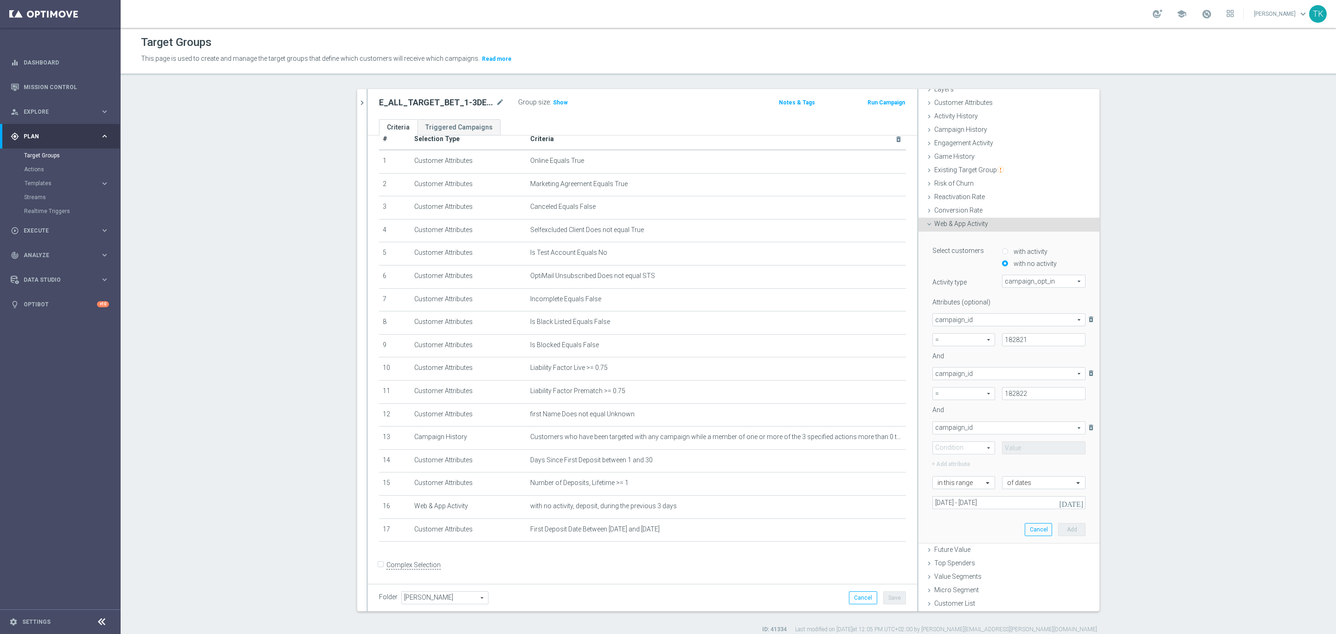
click at [946, 447] on span at bounding box center [964, 448] width 62 height 12
click at [946, 460] on span "=" at bounding box center [964, 461] width 52 height 7
type input "="
click at [1010, 451] on input at bounding box center [1044, 448] width 84 height 13
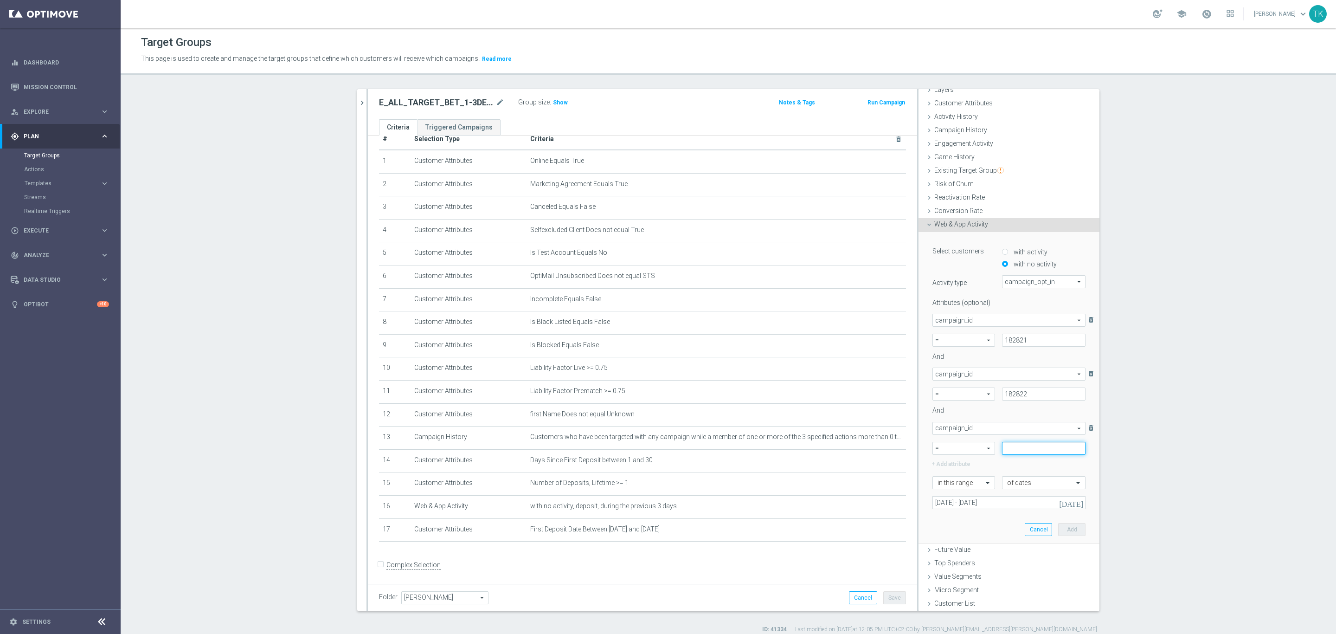
paste input "182821"
type input "182823"
click at [1059, 526] on button "Add" at bounding box center [1071, 529] width 27 height 13
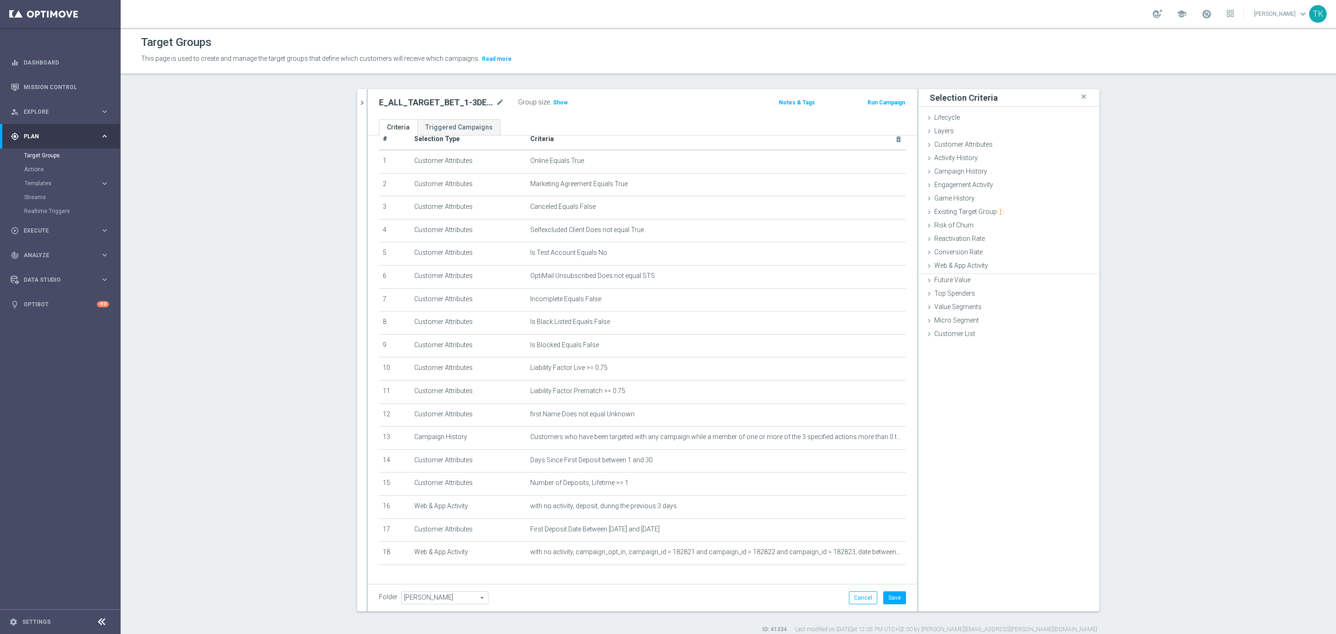
scroll to position [41, 0]
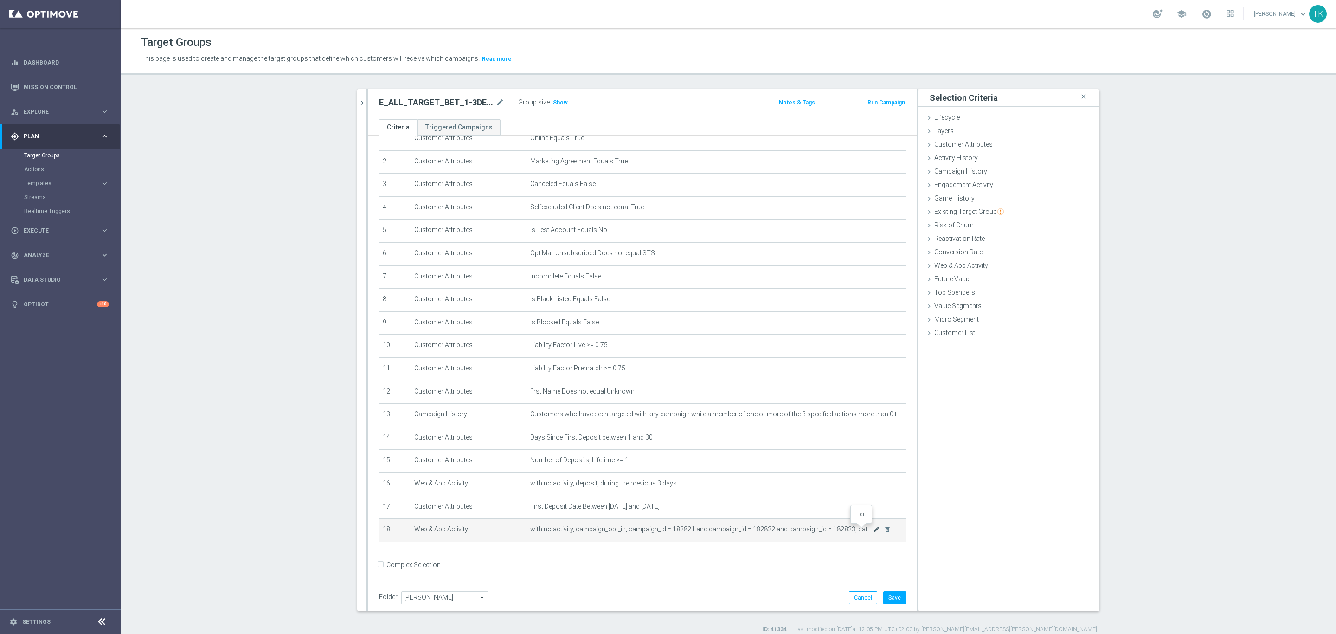
click at [873, 532] on icon "mode_edit" at bounding box center [876, 529] width 7 height 7
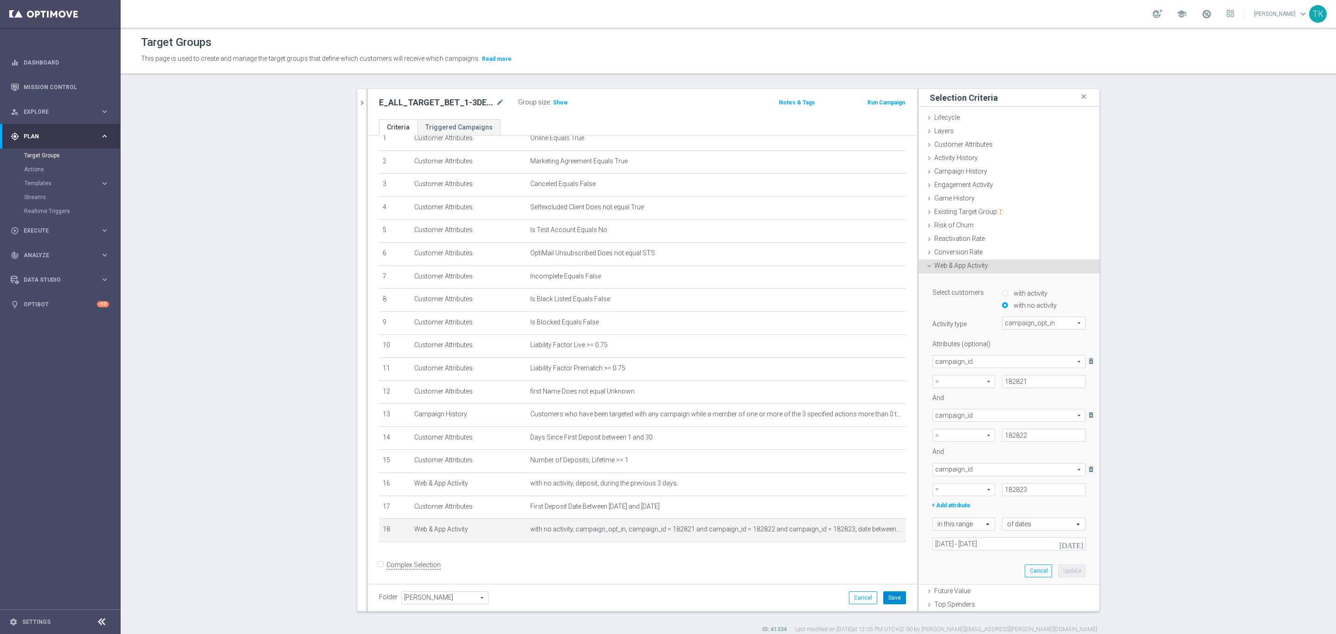
click at [887, 596] on button "Save" at bounding box center [894, 597] width 23 height 13
click at [873, 531] on icon "mode_edit" at bounding box center [876, 529] width 7 height 7
click at [1025, 564] on button "Cancel" at bounding box center [1038, 570] width 27 height 13
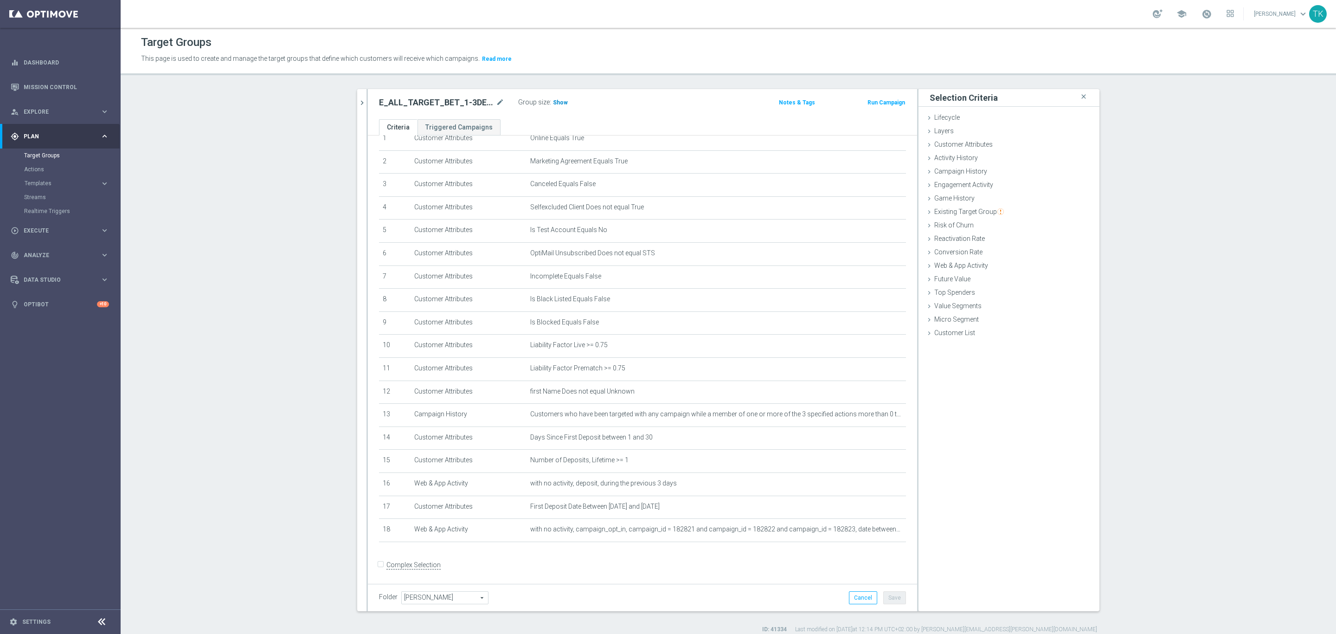
click at [553, 101] on span "Show" at bounding box center [560, 102] width 15 height 6
click at [358, 103] on icon "chevron_right" at bounding box center [362, 102] width 9 height 9
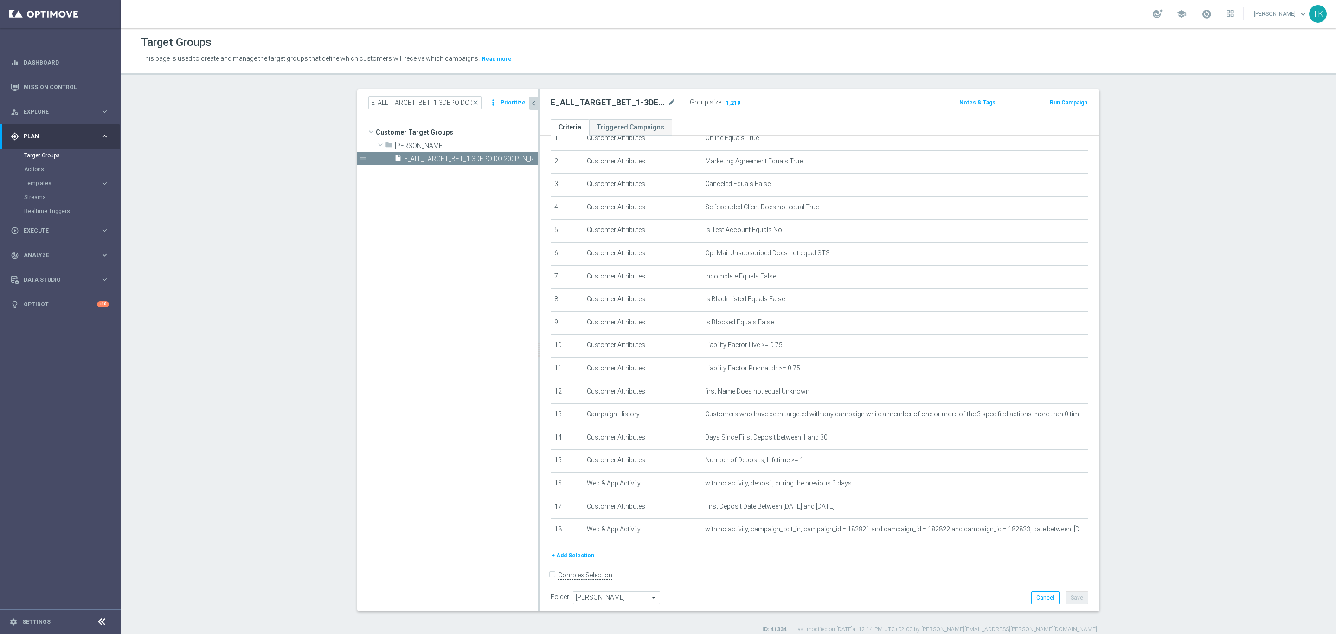
scroll to position [52, 0]
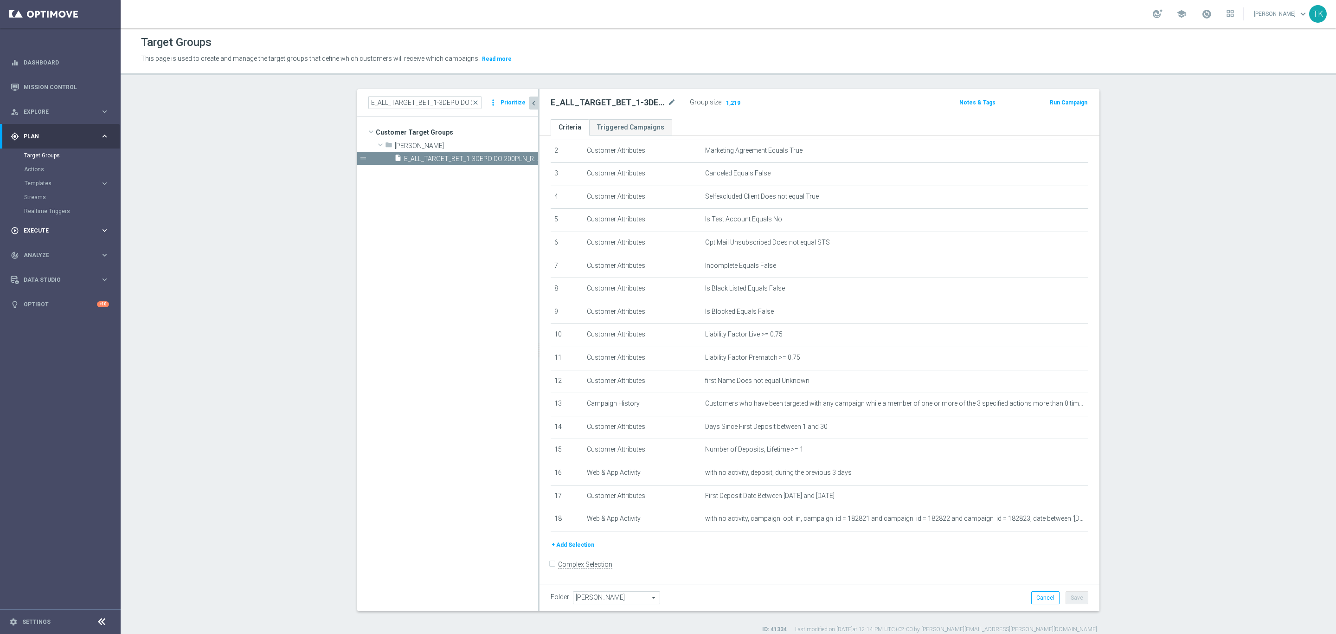
click at [35, 229] on span "Execute" at bounding box center [62, 231] width 77 height 6
click at [49, 181] on link "Campaign Builder" at bounding box center [60, 179] width 72 height 7
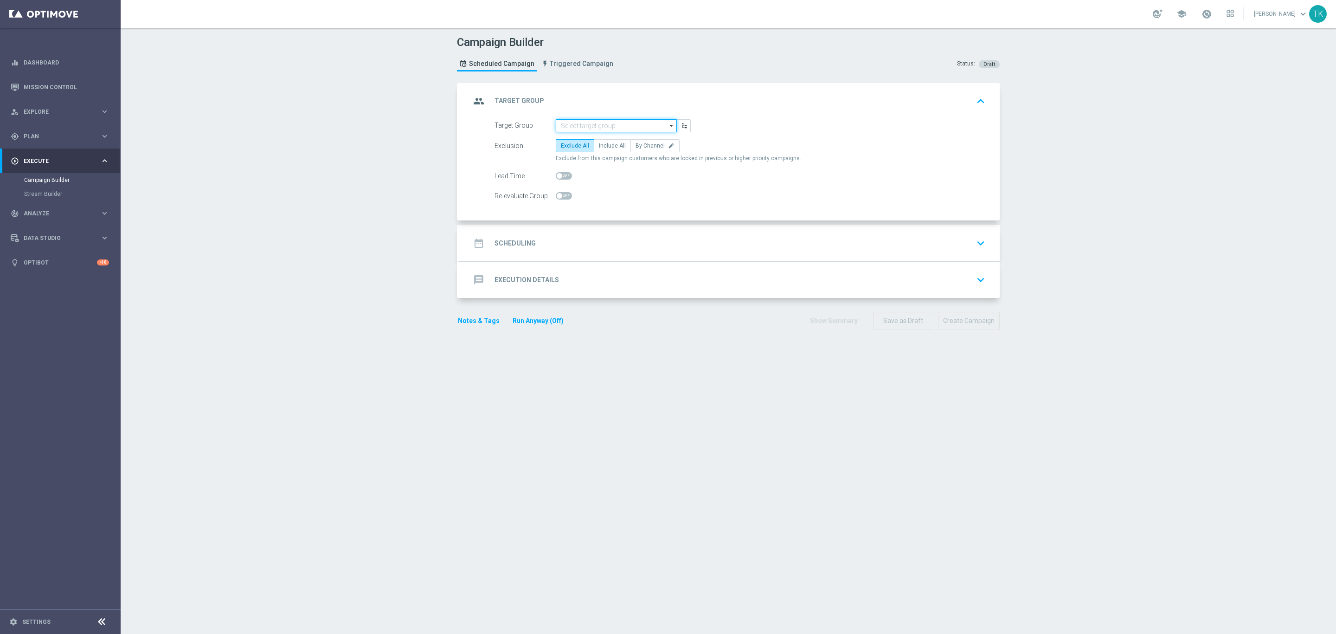
click at [567, 124] on input at bounding box center [616, 125] width 121 height 13
paste input "REACQ_ALL_TARGET_BET DO 200PLN_REM_250925"
click at [572, 136] on div "REACQ_ALL_TARGET_BET DO 200PLN_REM_250925" at bounding box center [616, 143] width 111 height 17
type input "REACQ_ALL_TARGET_BET DO 200PLN_REM_250925"
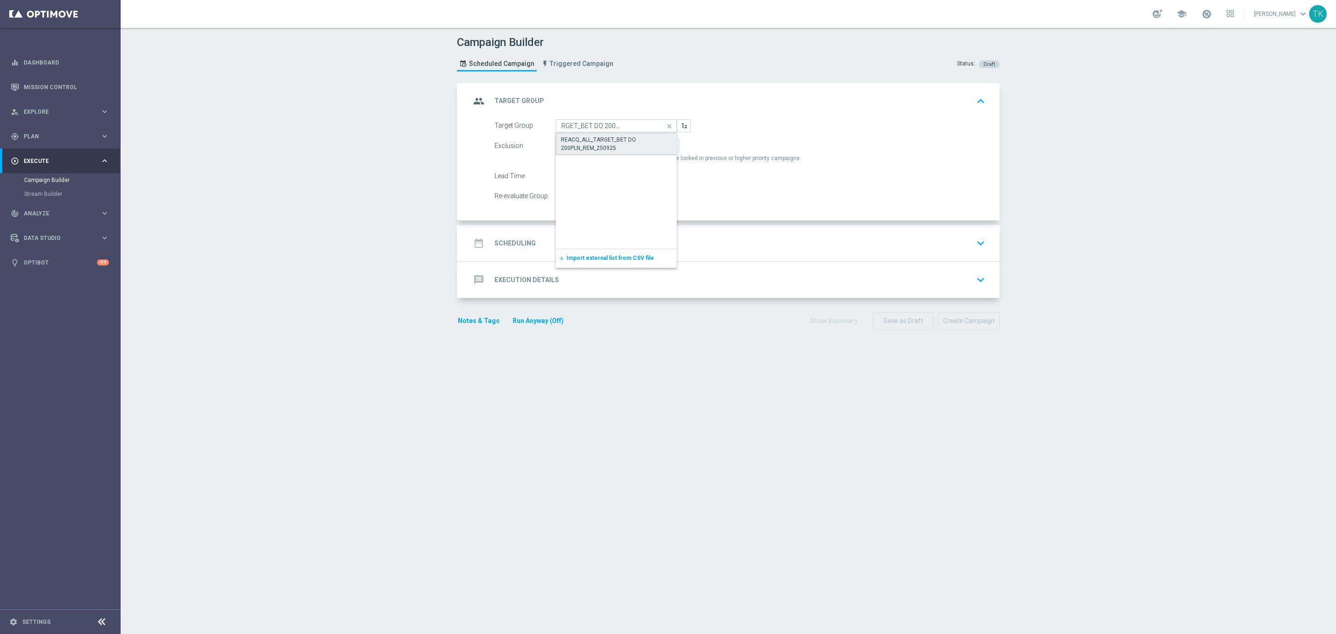
scroll to position [0, 0]
checkbox input "true"
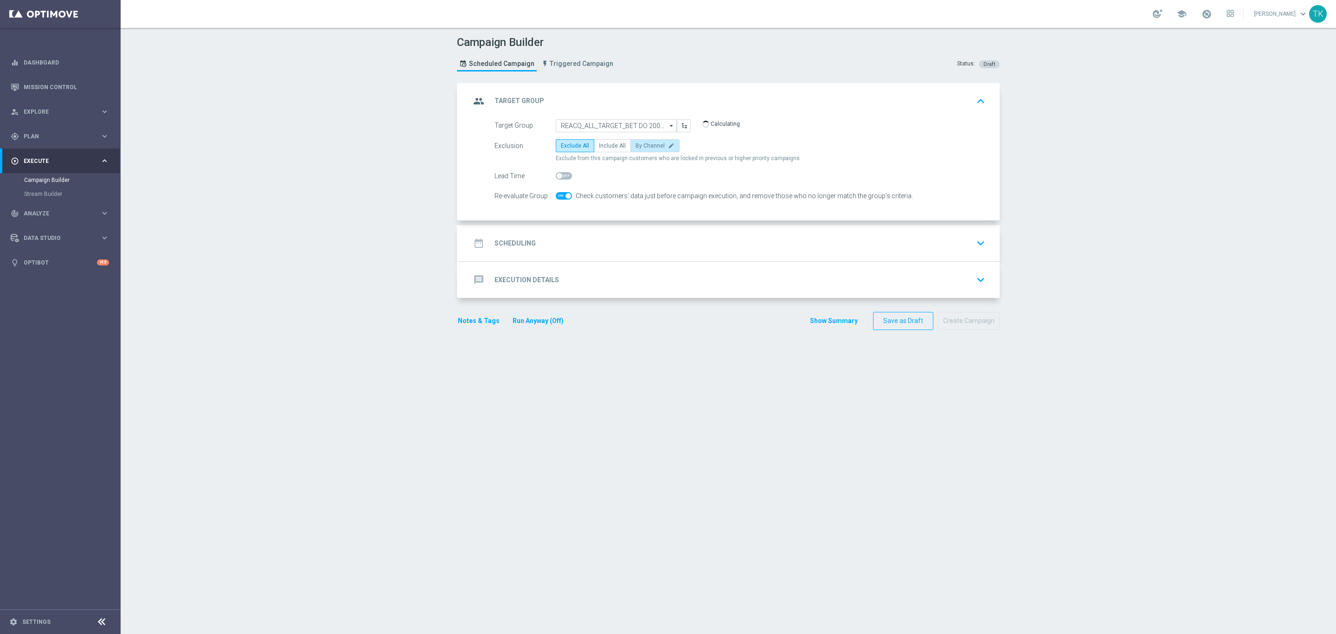
click at [657, 142] on label "By Channel edit" at bounding box center [655, 145] width 49 height 13
click at [642, 144] on input "By Channel edit" at bounding box center [639, 147] width 6 height 6
radio input "true"
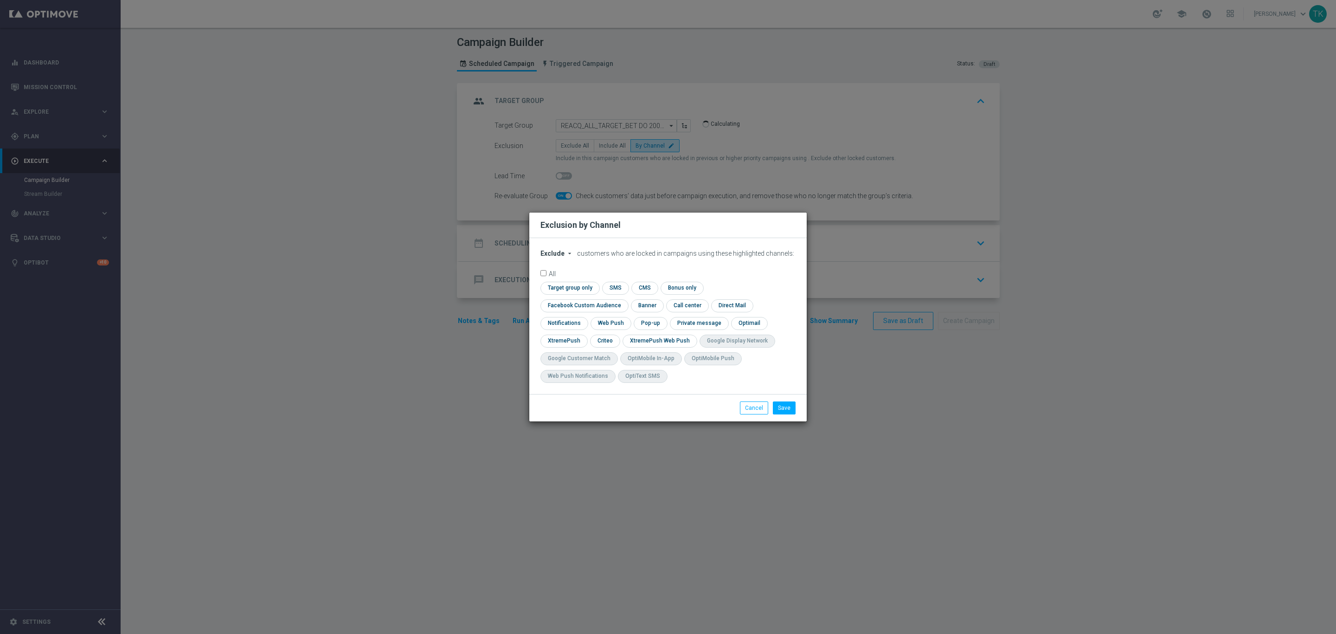
click at [550, 257] on span "Exclude" at bounding box center [553, 253] width 24 height 7
click at [0, 0] on span "Include" at bounding box center [0, 0] width 0 height 0
click at [625, 299] on input "checkbox" at bounding box center [583, 305] width 84 height 13
checkbox input "true"
click at [601, 339] on input "checkbox" at bounding box center [604, 341] width 29 height 13
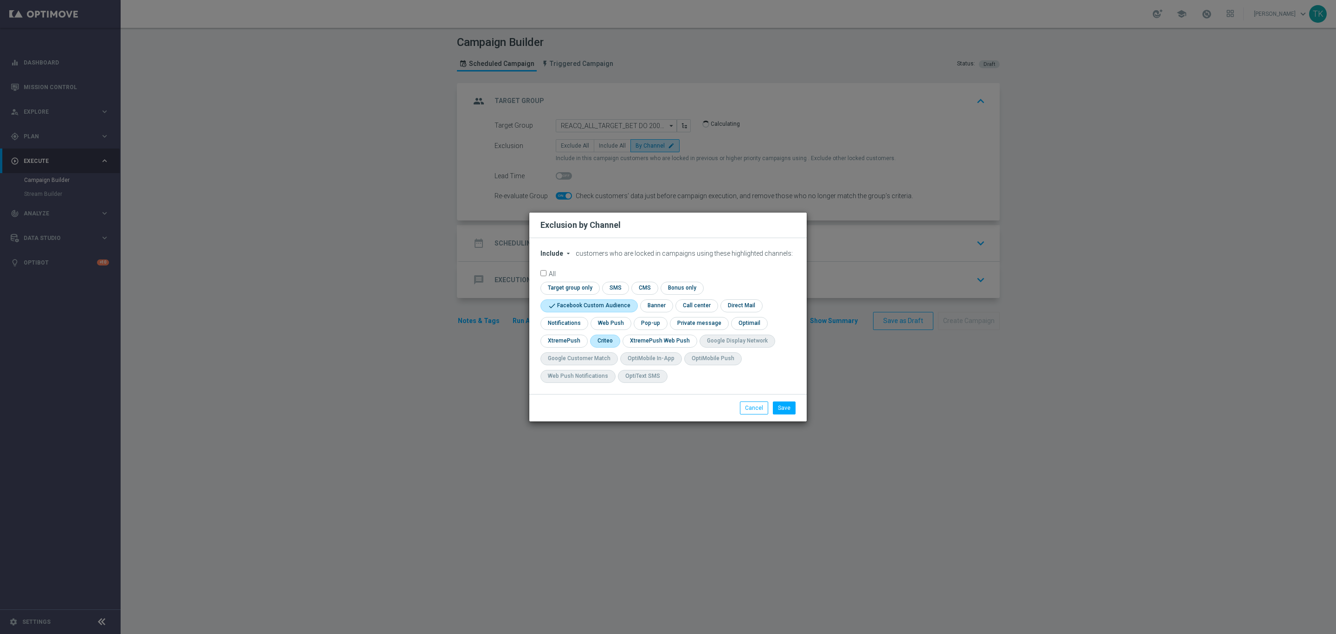
checkbox input "true"
click at [644, 322] on input "checkbox" at bounding box center [650, 323] width 32 height 13
checkbox input "true"
click at [791, 409] on button "Save" at bounding box center [784, 407] width 23 height 13
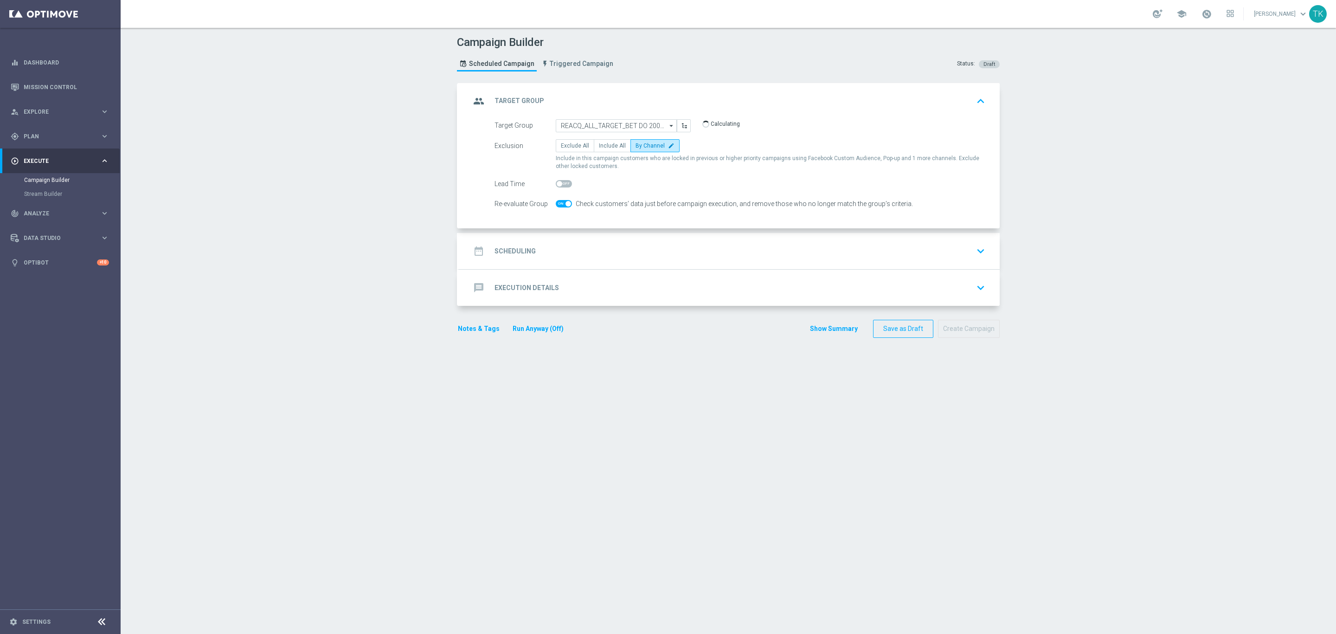
click at [556, 248] on div "date_range Scheduling keyboard_arrow_down" at bounding box center [729, 251] width 518 height 18
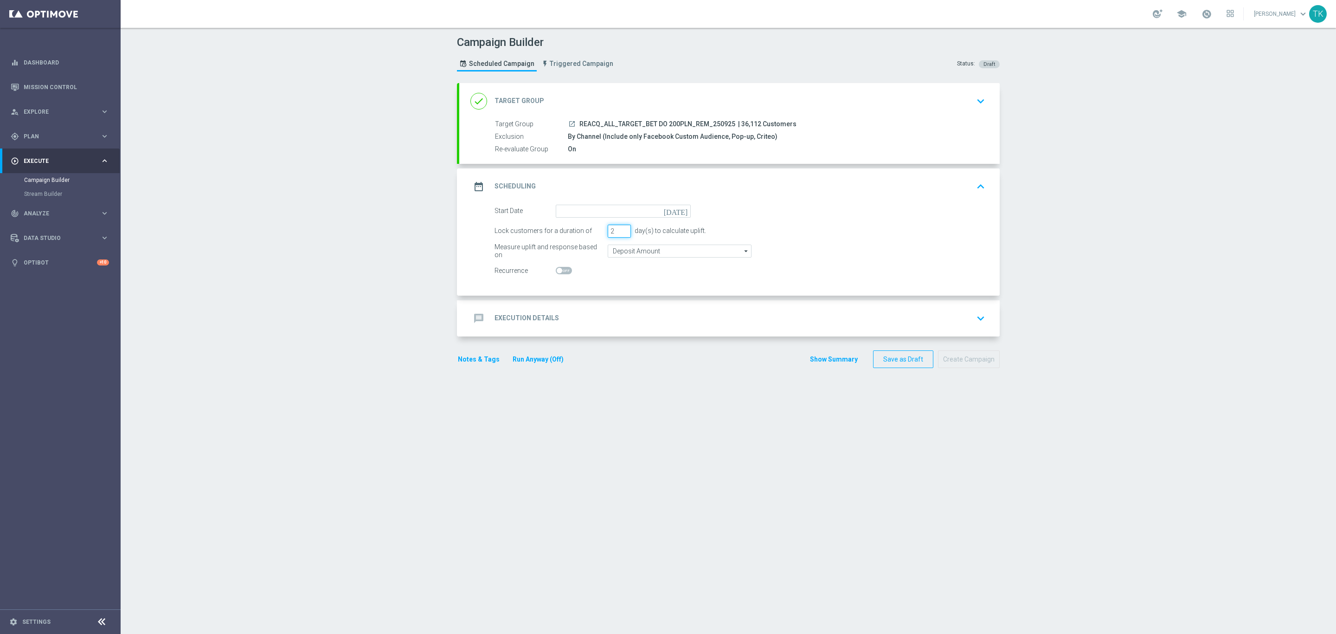
click at [617, 234] on input "2" at bounding box center [619, 231] width 23 height 13
type input "1"
click at [617, 234] on input "1" at bounding box center [619, 231] width 23 height 13
click at [557, 216] on input at bounding box center [623, 211] width 135 height 13
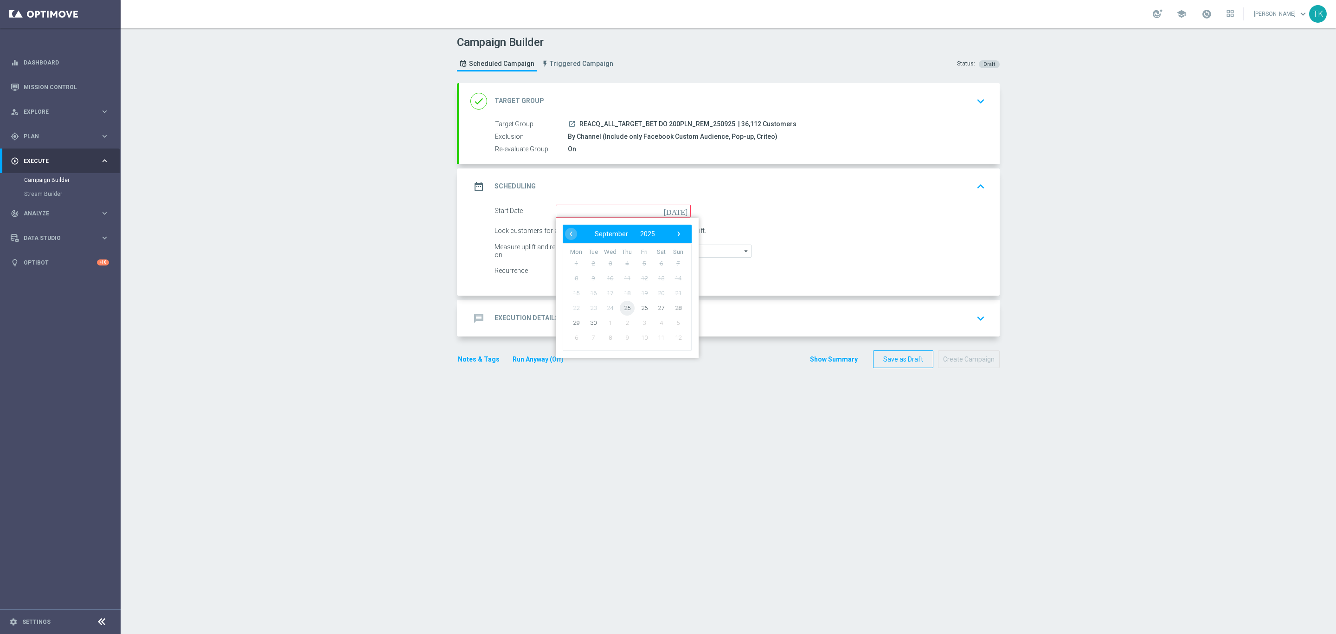
click at [624, 308] on span "25" at bounding box center [627, 307] width 15 height 15
type input "[DATE]"
click at [632, 126] on span "REACQ_ALL_TARGET_BET DO 200PLN_REM_250925" at bounding box center [658, 124] width 156 height 8
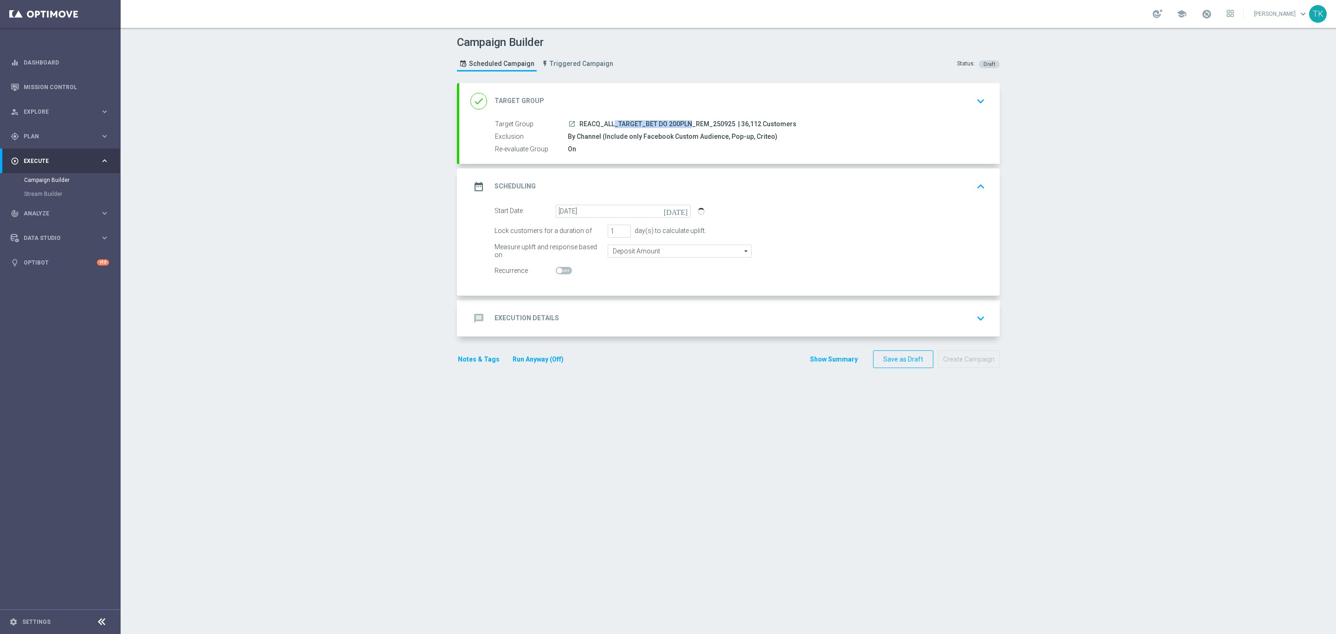
click at [632, 126] on span "REACQ_ALL_TARGET_BET DO 200PLN_REM_250925" at bounding box center [658, 124] width 156 height 8
copy div "REACQ_ALL_TARGET_BET DO 200PLN_REM_250925"
click at [566, 316] on div "message Execution Details keyboard_arrow_down" at bounding box center [729, 318] width 518 height 18
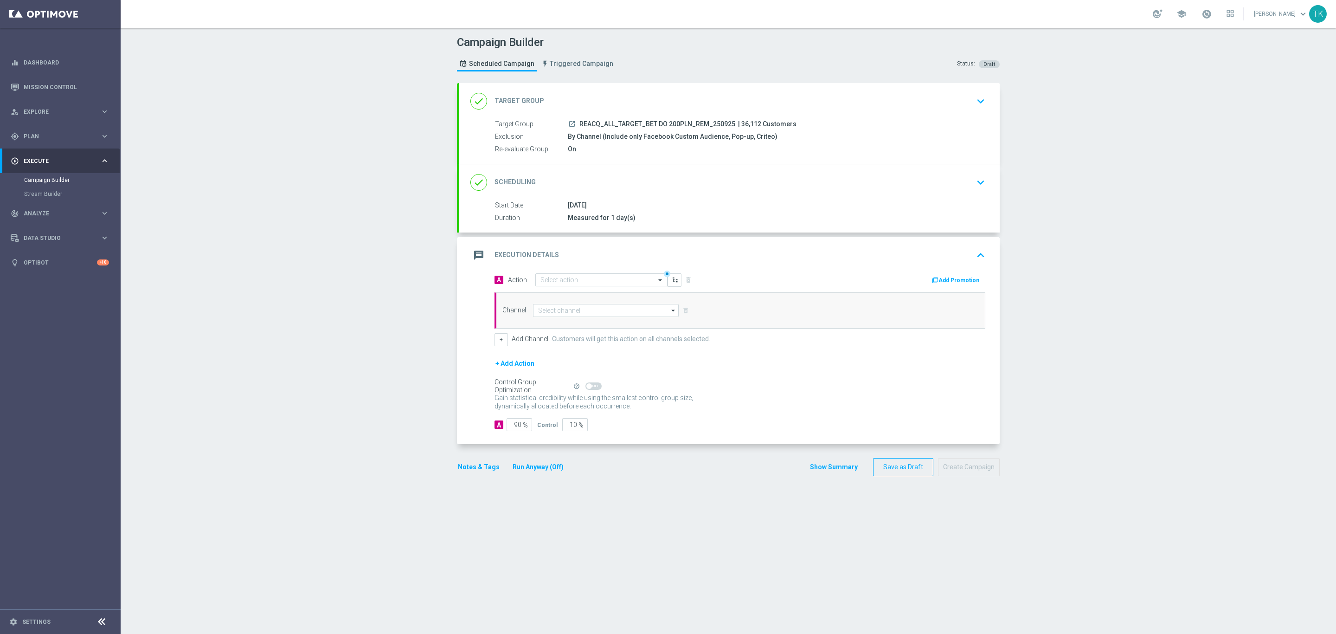
click at [543, 273] on div "message Execution Details keyboard_arrow_up" at bounding box center [729, 255] width 541 height 36
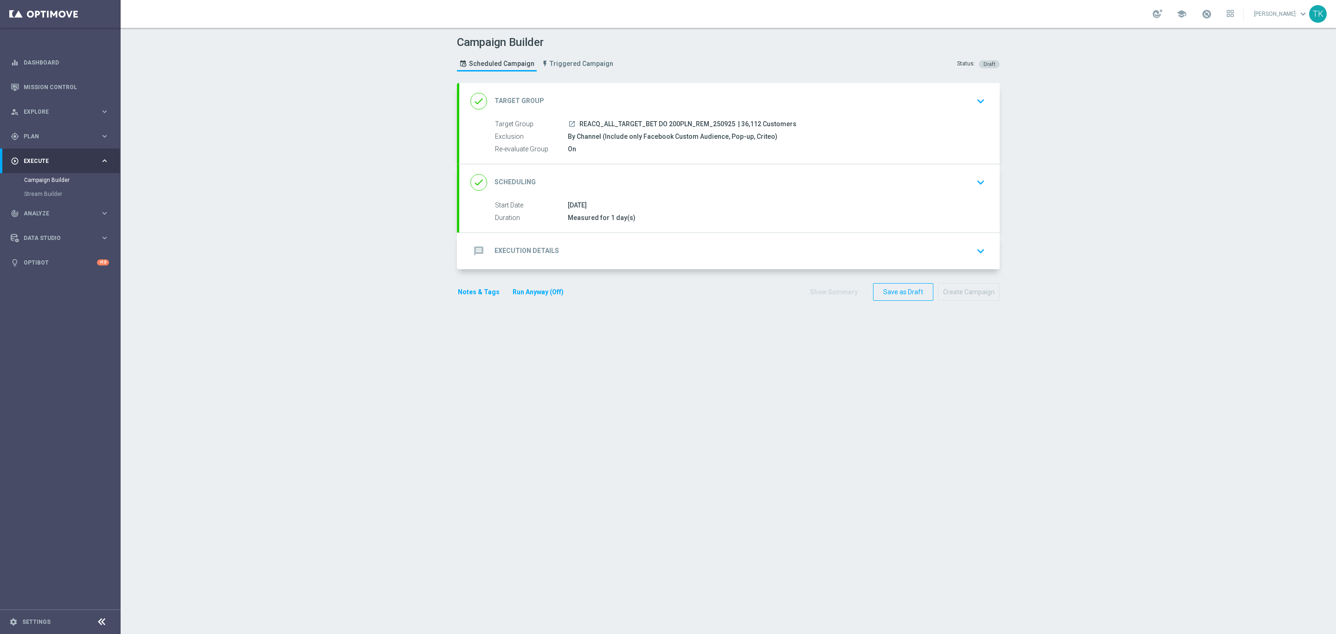
click at [545, 245] on div "message Execution Details" at bounding box center [514, 251] width 89 height 17
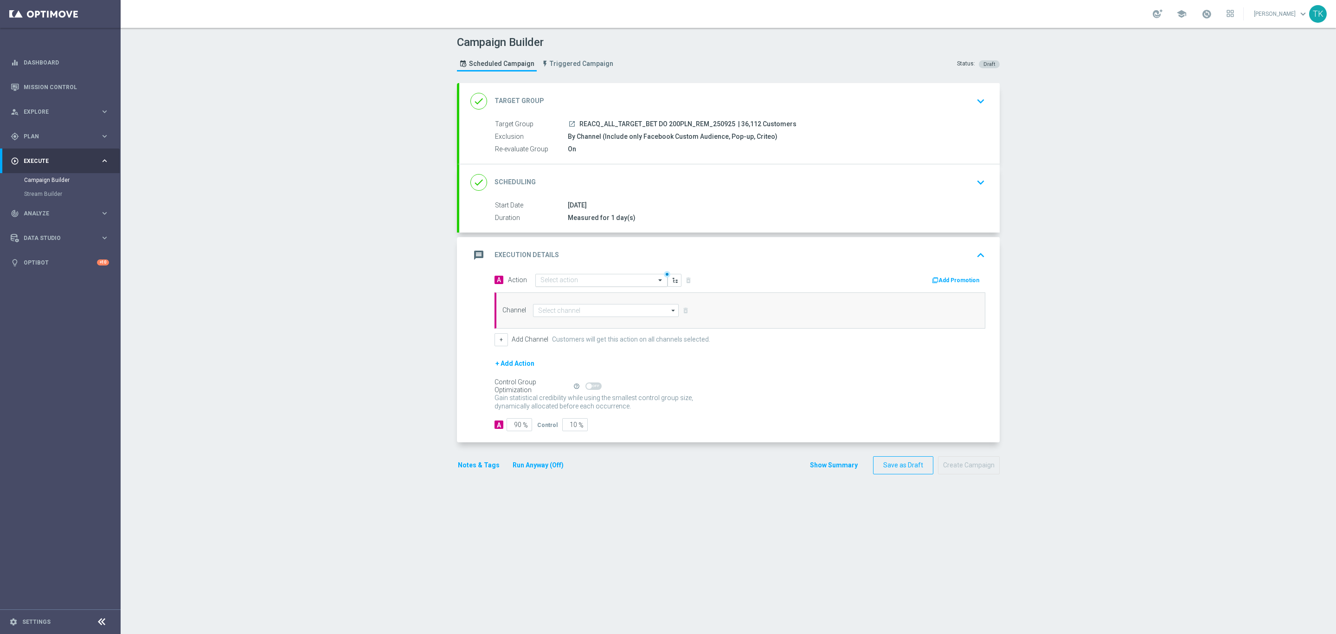
click at [541, 280] on input "text" at bounding box center [592, 281] width 103 height 8
paste input "REACQ_ALL_TARGET_BET DO 200PLN_REM_250925"
type input "REACQ_ALL_TARGET_BET DO 200PLN_REM_250925"
click at [549, 310] on span "Create new action" at bounding box center [573, 309] width 49 height 6
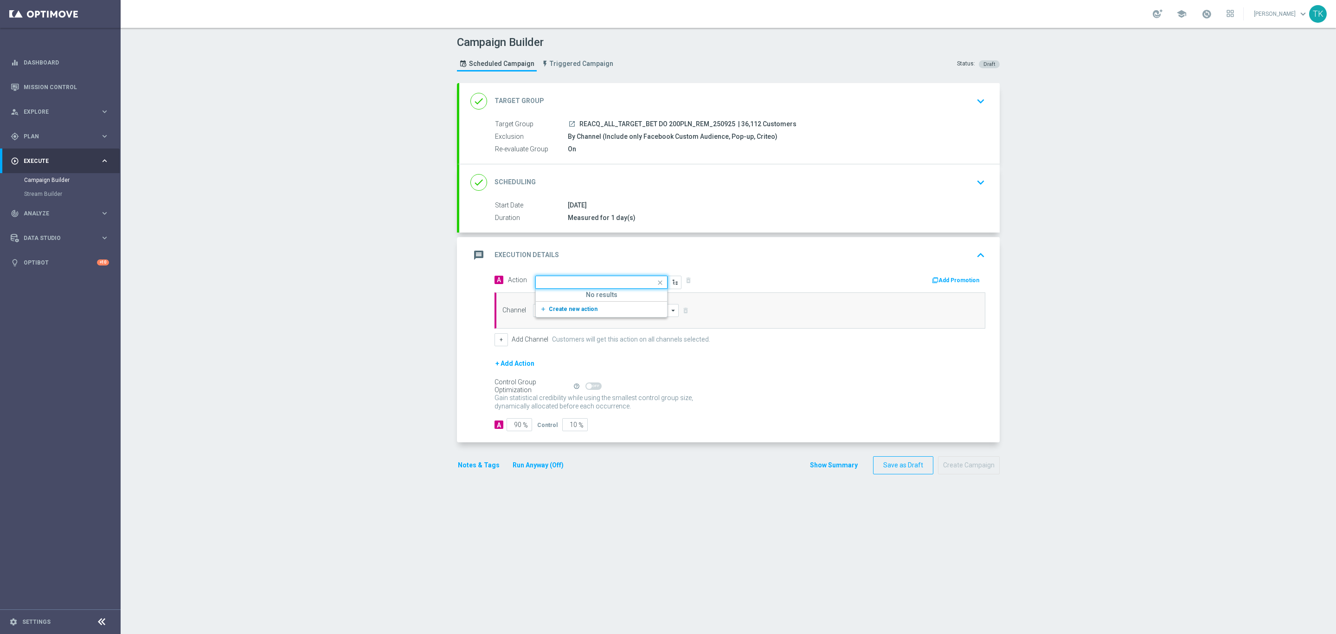
scroll to position [0, 0]
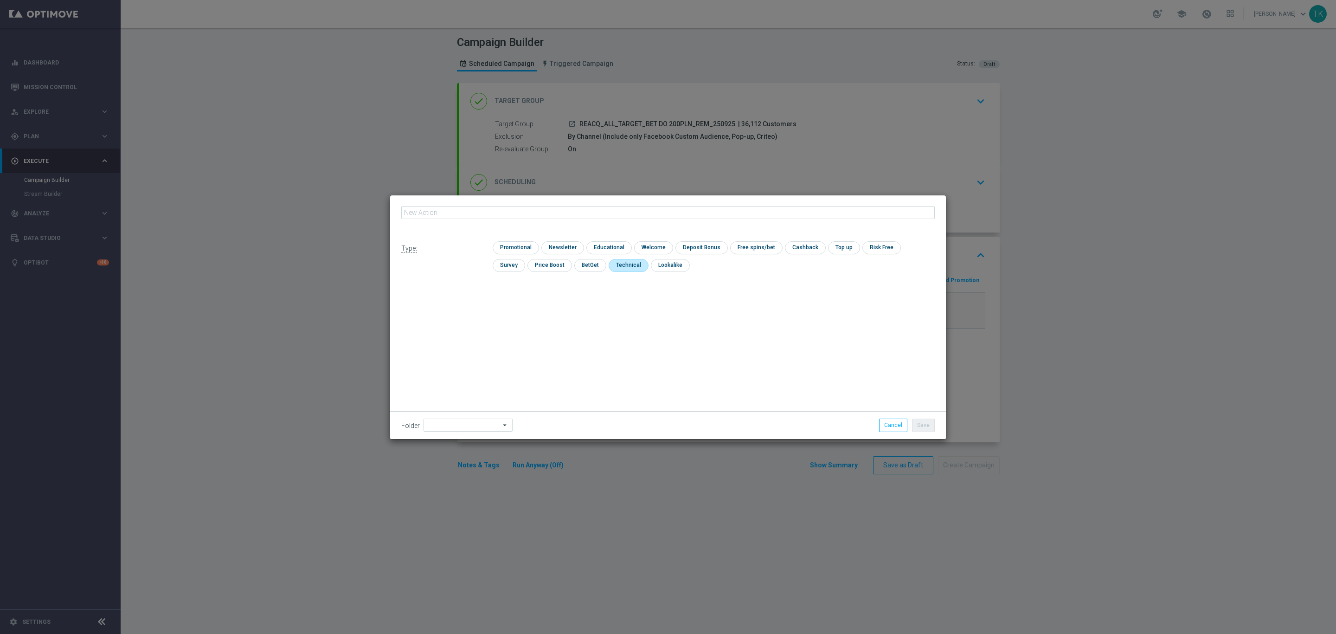
click at [609, 268] on input "checkbox" at bounding box center [628, 265] width 38 height 13
checkbox input "true"
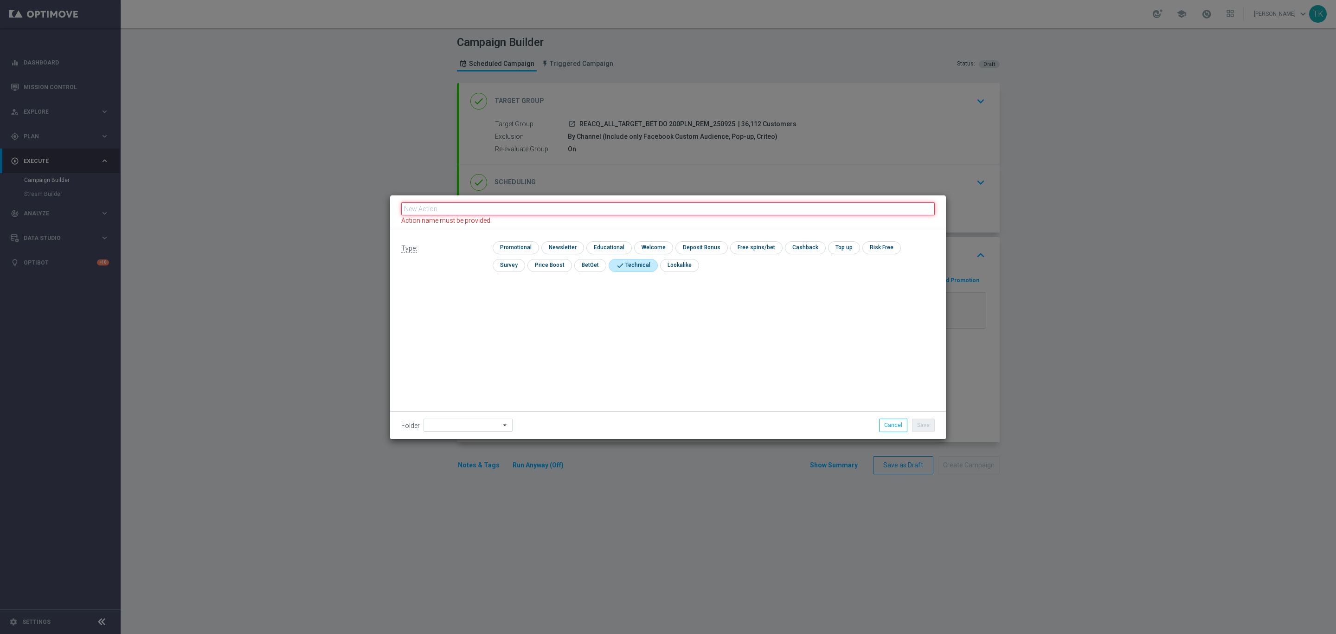
click at [467, 208] on input "text" at bounding box center [668, 208] width 534 height 13
type input "v"
paste input "REACQ_ALL_TARGET_BET DO 200PLN_REM_250925"
type input "REACQ_ALL_TARGET_BET DO 200PLN_REM_250925"
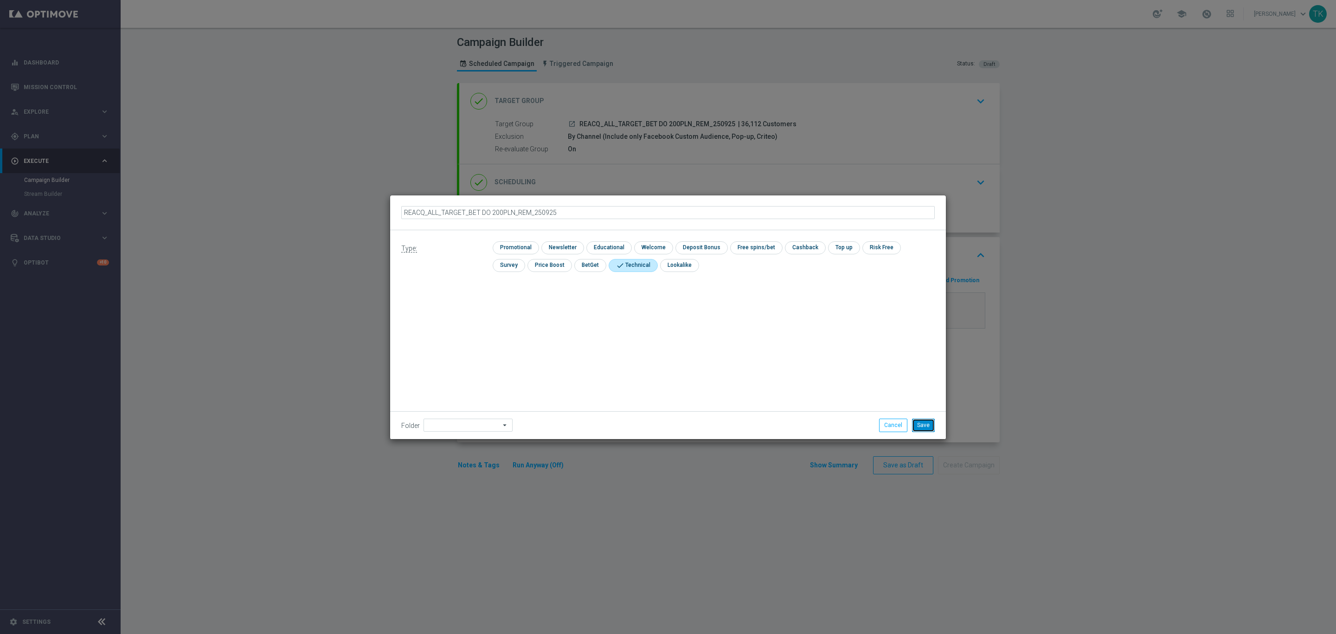
click at [921, 422] on button "Save" at bounding box center [923, 425] width 23 height 13
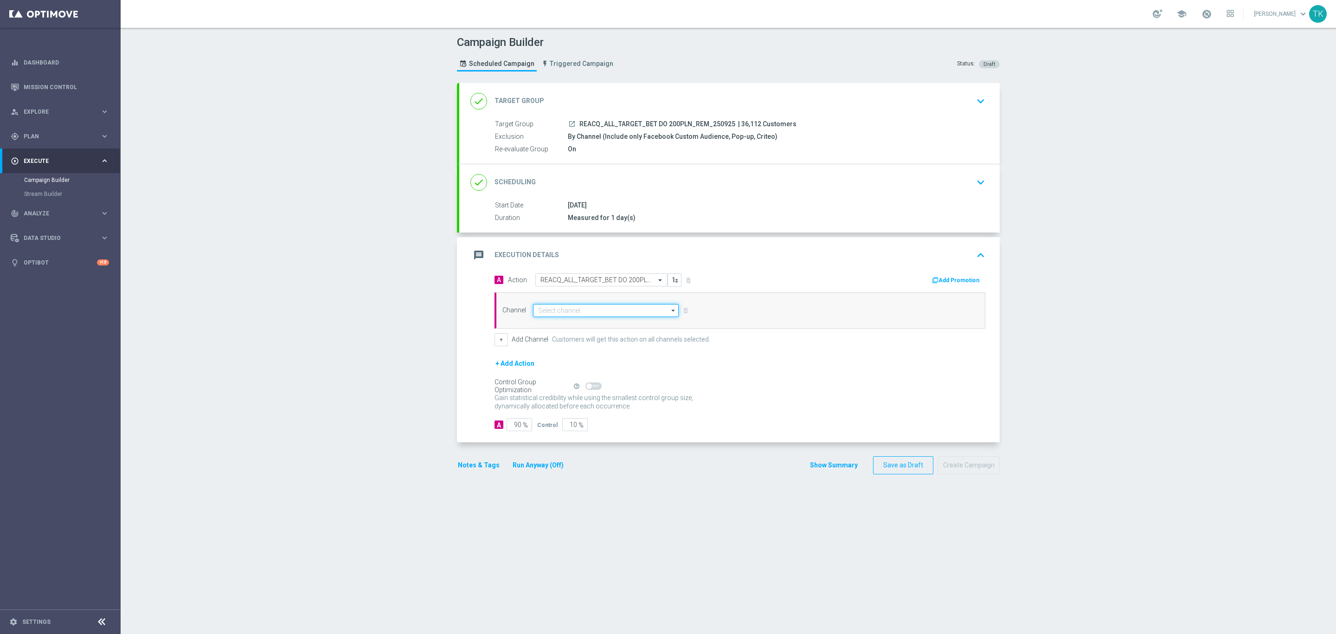
click at [546, 310] on input at bounding box center [606, 310] width 146 height 13
click at [569, 321] on div "Optimail" at bounding box center [606, 324] width 146 height 14
type input "Optimail"
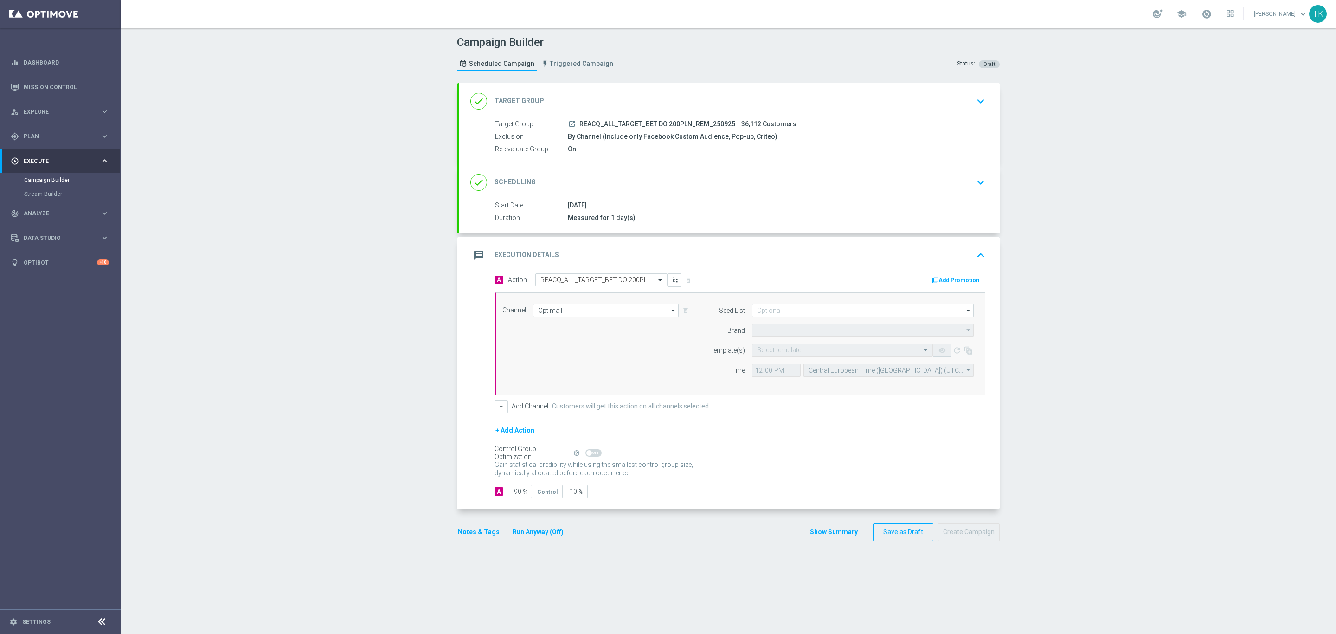
type input "STS"
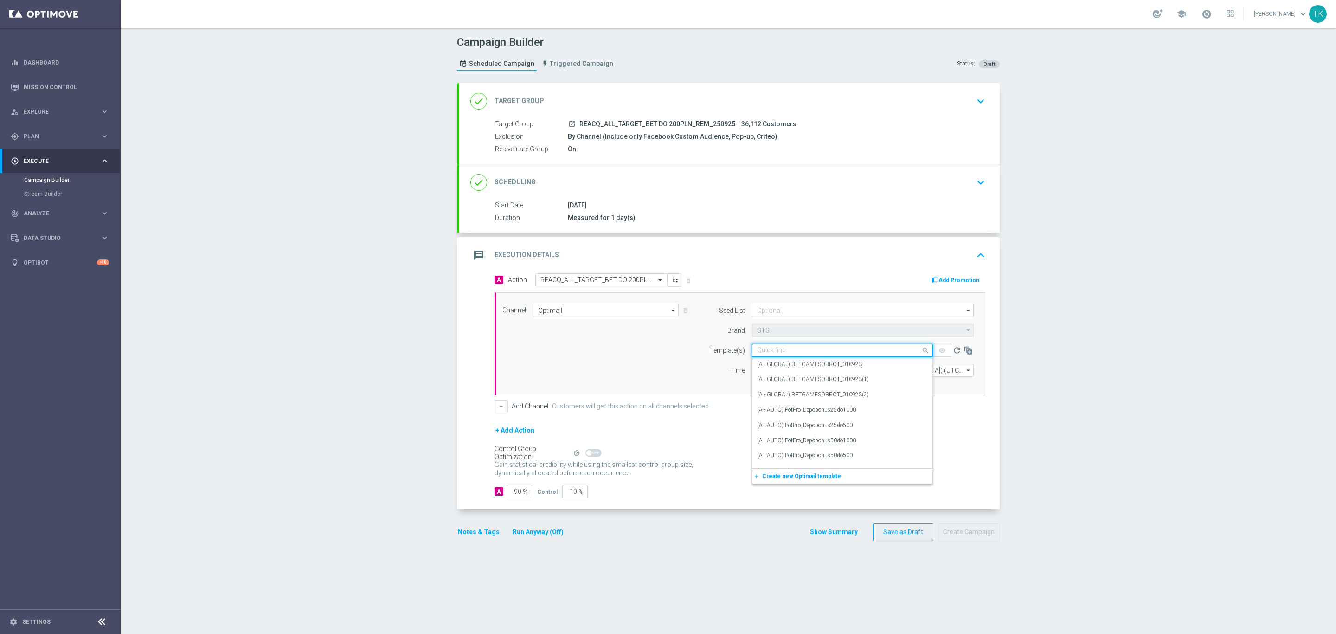
click at [757, 352] on input "text" at bounding box center [833, 351] width 152 height 8
paste input "REACQ_ALL_TARGET_BET DO 200PLN_REM_250925"
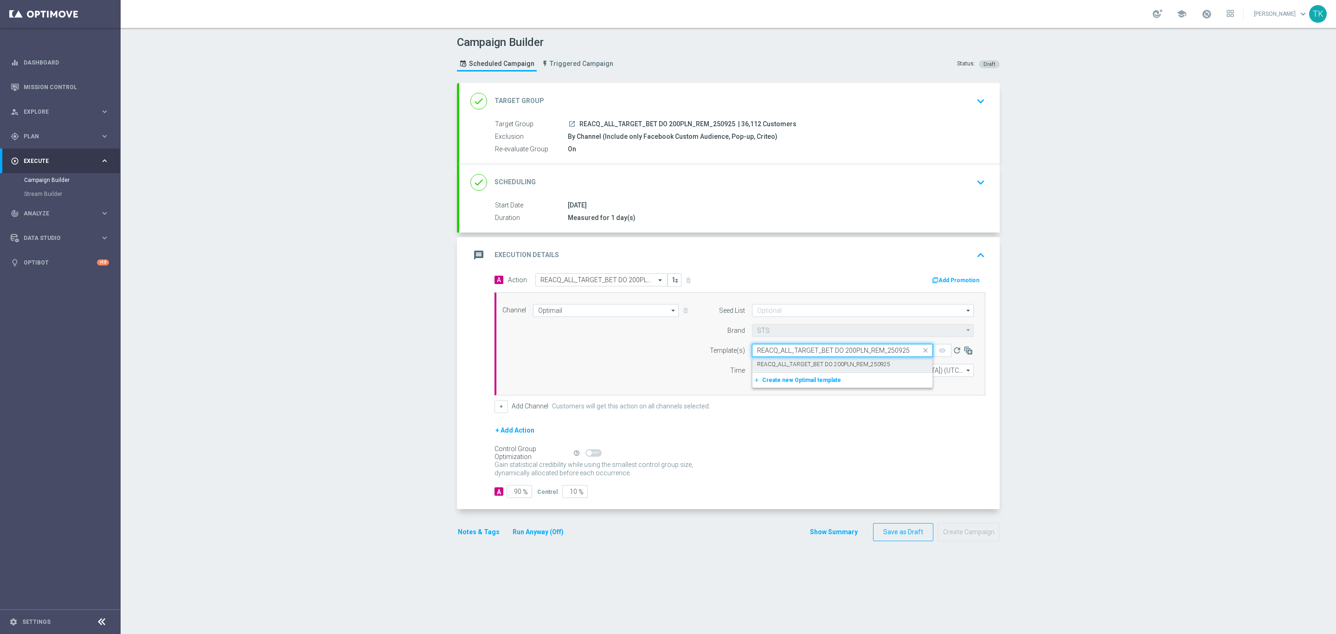
click at [761, 362] on label "REACQ_ALL_TARGET_BET DO 200PLN_REM_250925" at bounding box center [823, 365] width 133 height 8
type input "REACQ_ALL_TARGET_BET DO 200PLN_REM_250925"
click at [752, 372] on input "12:00" at bounding box center [776, 370] width 49 height 13
type input "16:02"
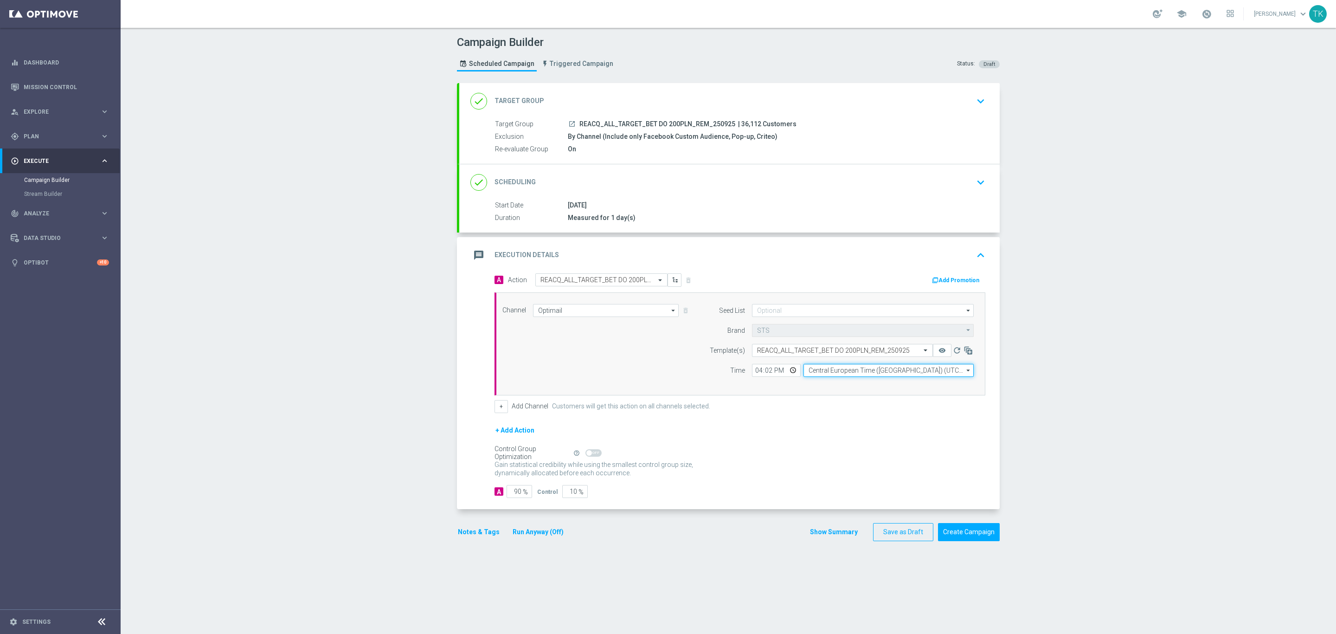
click at [817, 374] on input "Central European Time ([GEOGRAPHIC_DATA]) (UTC +02:00)" at bounding box center [889, 370] width 170 height 13
click at [825, 383] on div "Central European Time ([GEOGRAPHIC_DATA]) (UTC +02:00)" at bounding box center [885, 384] width 152 height 8
type input "Central European Time ([GEOGRAPHIC_DATA]) (UTC +02:00)"
click at [835, 535] on button "Show Summary" at bounding box center [834, 532] width 49 height 11
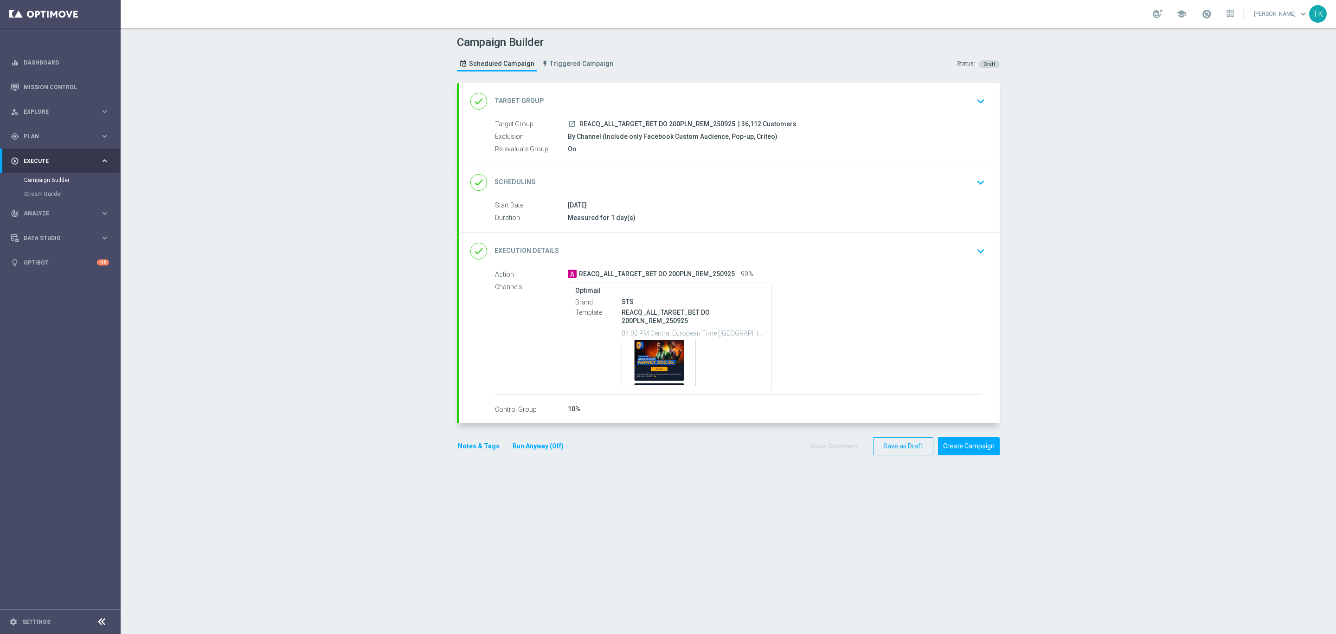
click at [671, 124] on span "REACQ_ALL_TARGET_BET DO 200PLN_REM_250925" at bounding box center [658, 124] width 156 height 8
copy div "REACQ_ALL_TARGET_BET DO 200PLN_REM_250925"
click at [670, 64] on div "Campaign Builder Scheduled Campaign Triggered Campaign Status: Draft" at bounding box center [728, 54] width 557 height 43
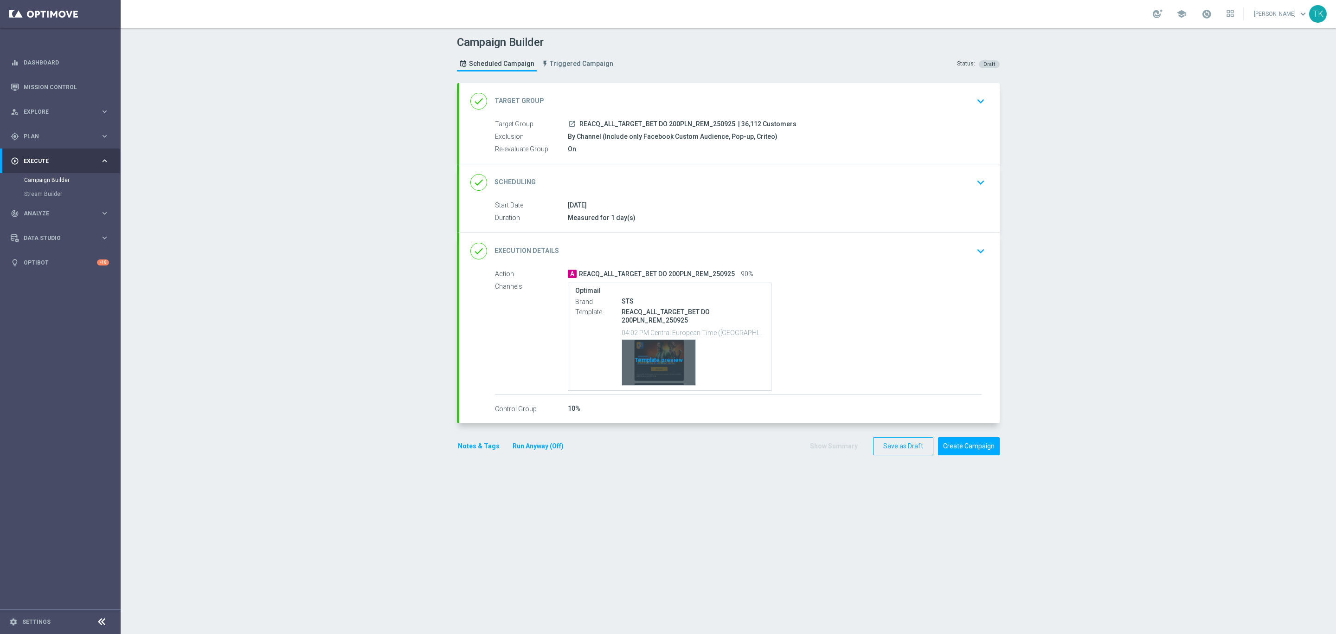
click at [670, 345] on div "Template preview" at bounding box center [658, 362] width 73 height 45
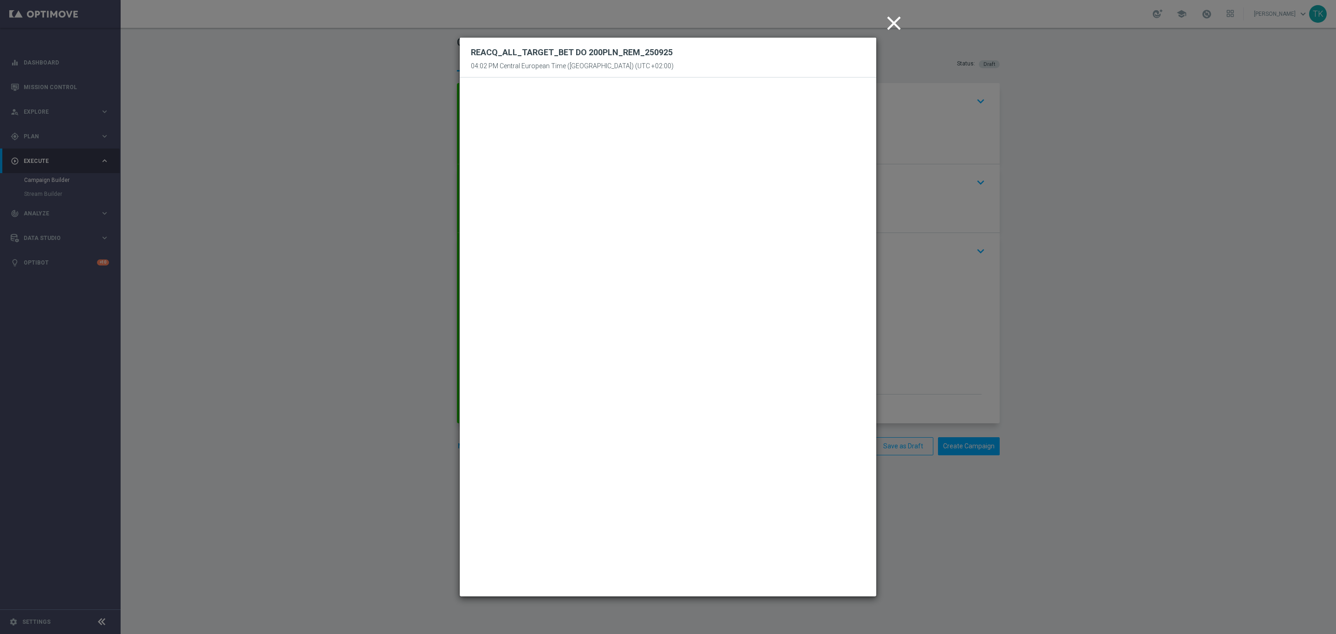
click at [896, 27] on icon "close" at bounding box center [894, 23] width 23 height 23
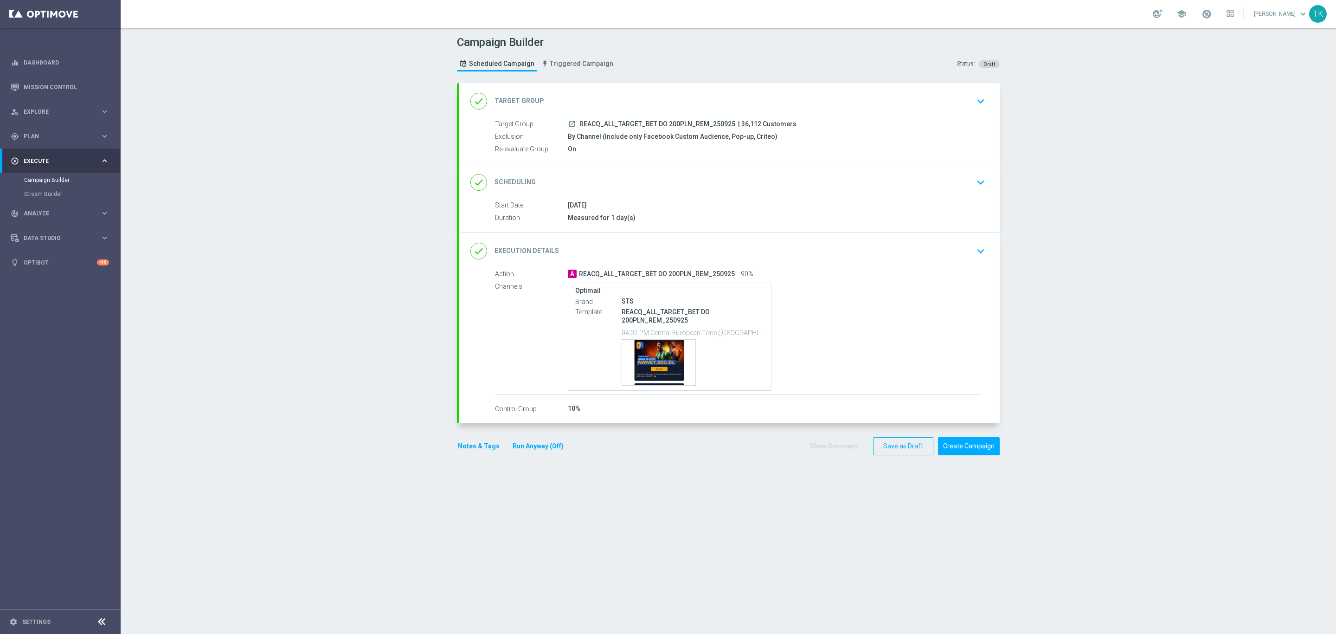
click at [687, 178] on div "done Scheduling keyboard_arrow_down" at bounding box center [729, 183] width 518 height 18
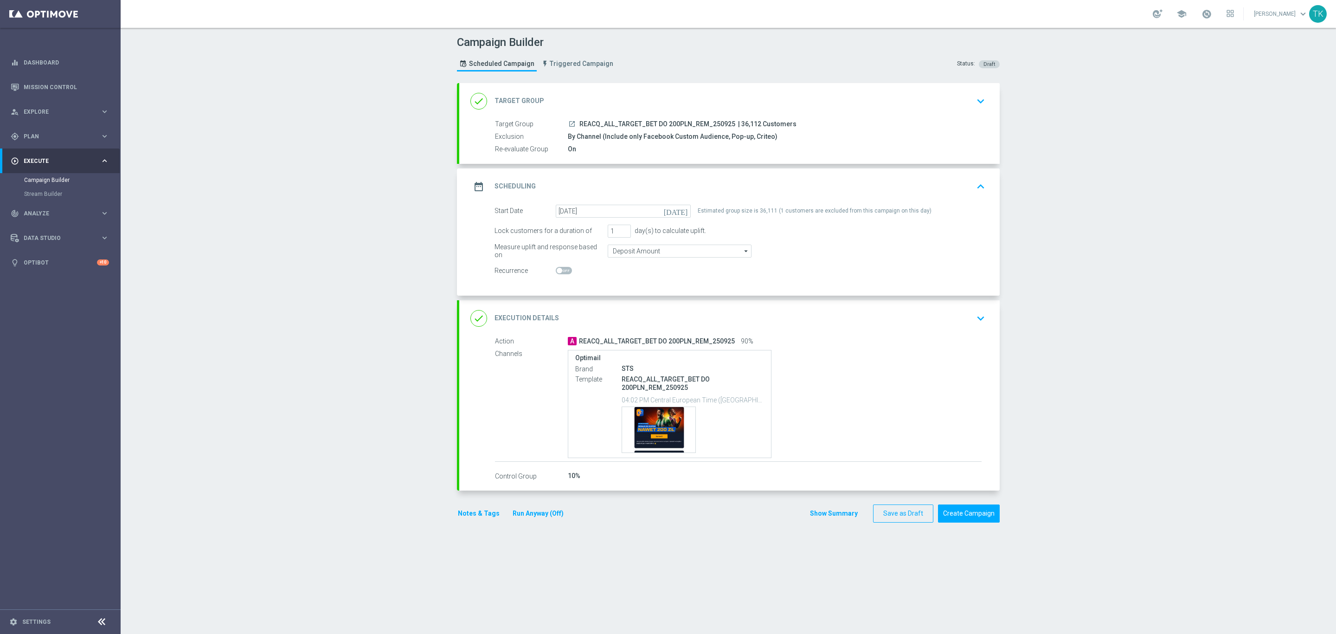
click at [684, 181] on div "date_range Scheduling keyboard_arrow_up" at bounding box center [729, 187] width 518 height 18
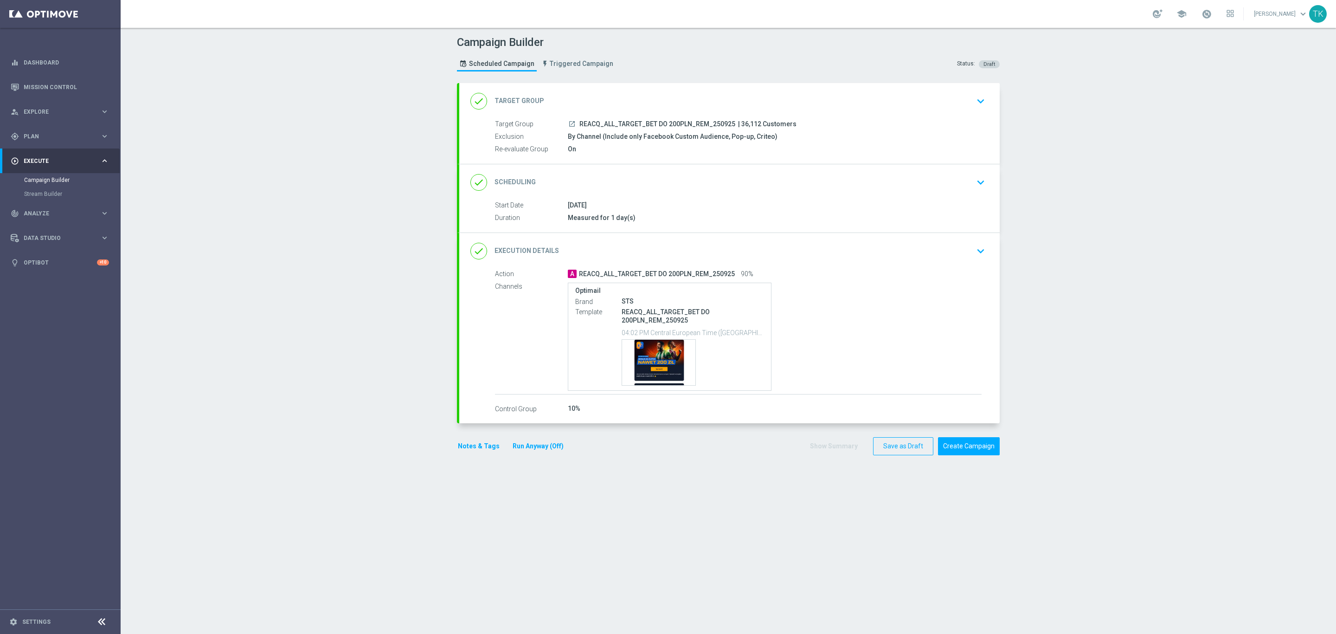
click at [461, 450] on button "Notes & Tags" at bounding box center [479, 446] width 44 height 12
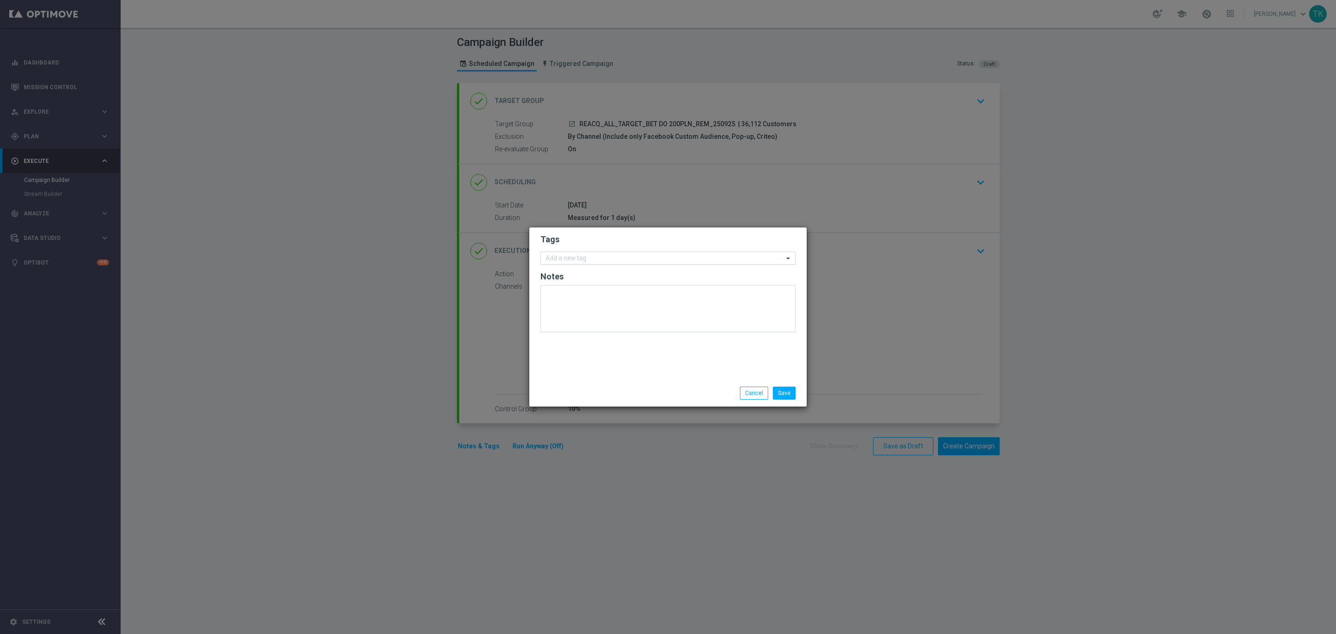
click at [580, 255] on input "text" at bounding box center [665, 259] width 238 height 8
click at [575, 271] on div "REACQ" at bounding box center [673, 272] width 236 height 6
click at [575, 258] on input "REACQ" at bounding box center [665, 259] width 238 height 8
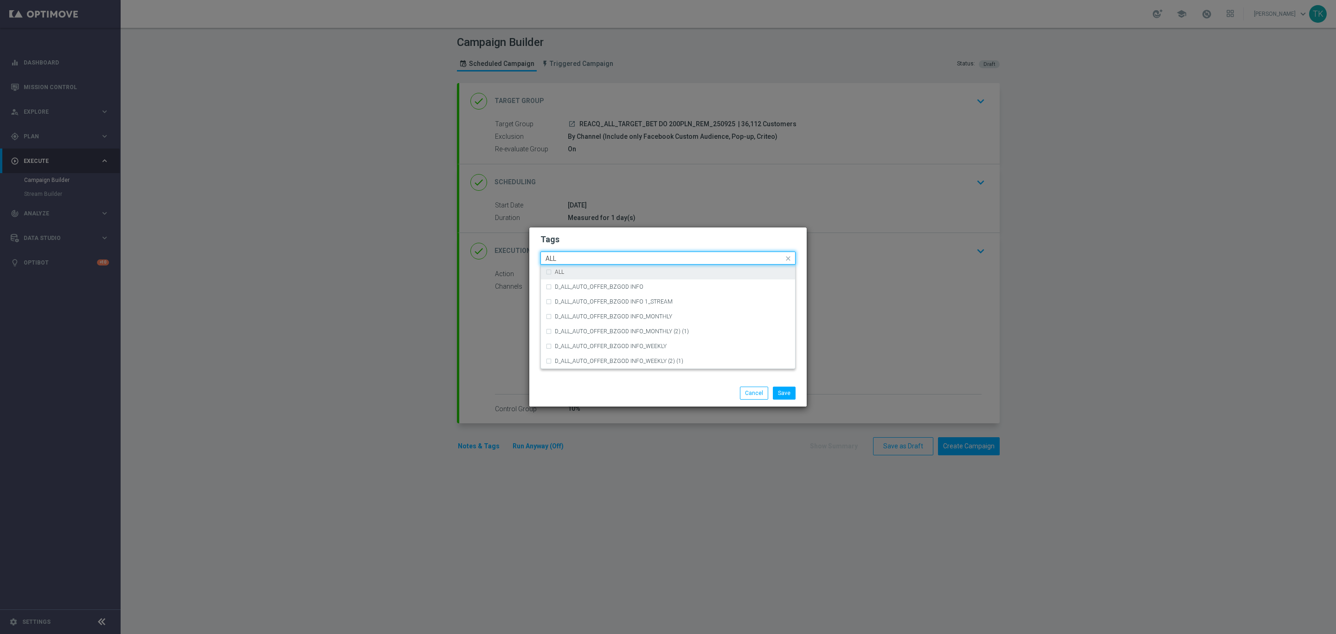
click at [568, 274] on div "ALL" at bounding box center [673, 272] width 236 height 6
click at [567, 255] on input "ALL" at bounding box center [665, 259] width 238 height 8
click at [575, 315] on label "TARGET" at bounding box center [565, 317] width 21 height 6
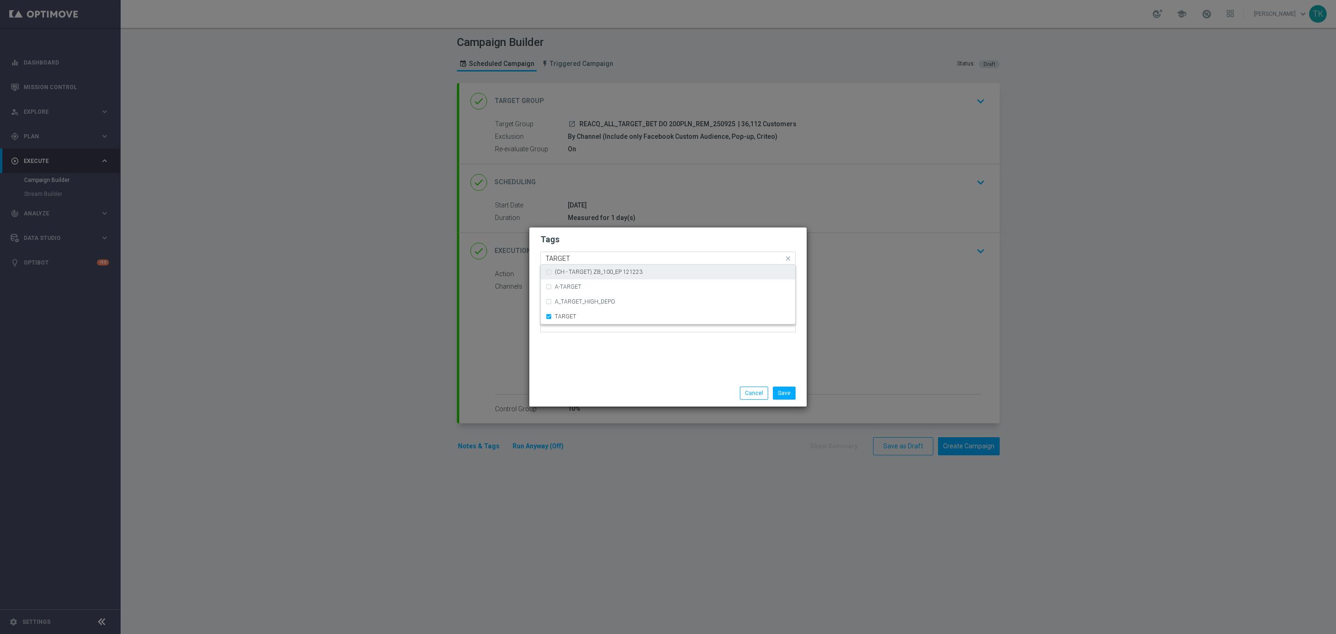
click at [566, 255] on input "TARGET" at bounding box center [665, 259] width 238 height 8
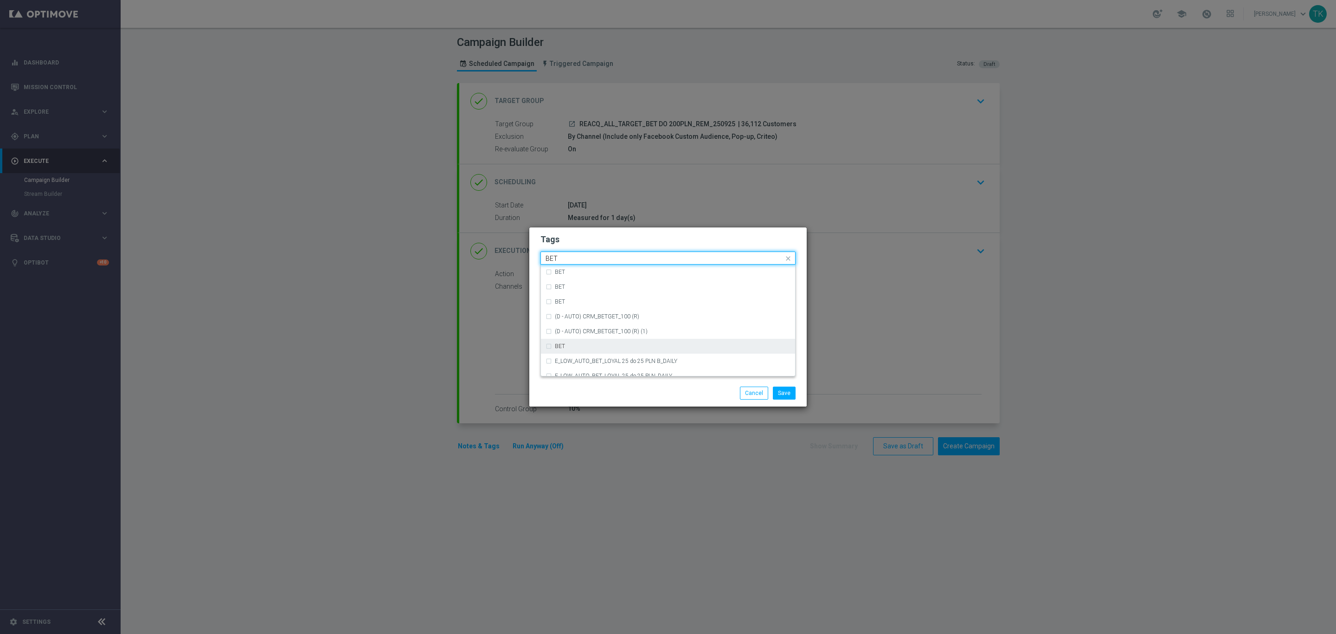
click at [566, 342] on div "BET" at bounding box center [668, 346] width 245 height 15
click at [568, 258] on input "BET" at bounding box center [665, 259] width 238 height 8
type input "R"
click at [784, 394] on button "Save" at bounding box center [784, 393] width 23 height 13
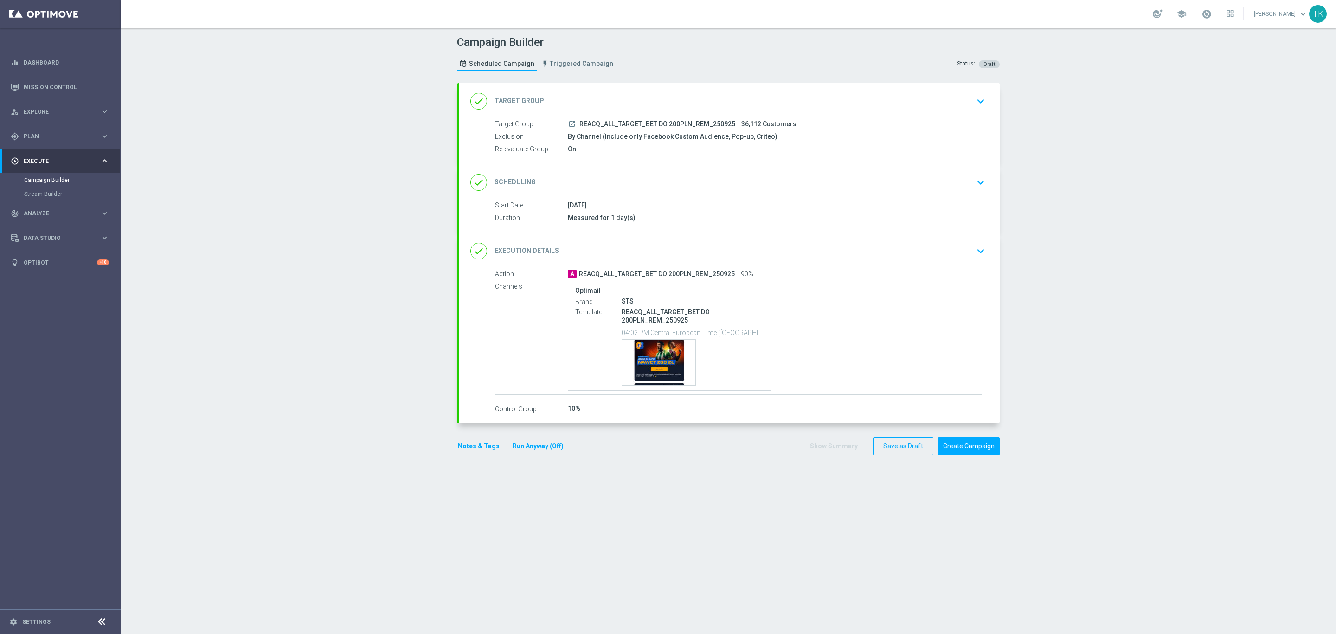
click at [461, 448] on button "Notes & Tags" at bounding box center [479, 446] width 44 height 12
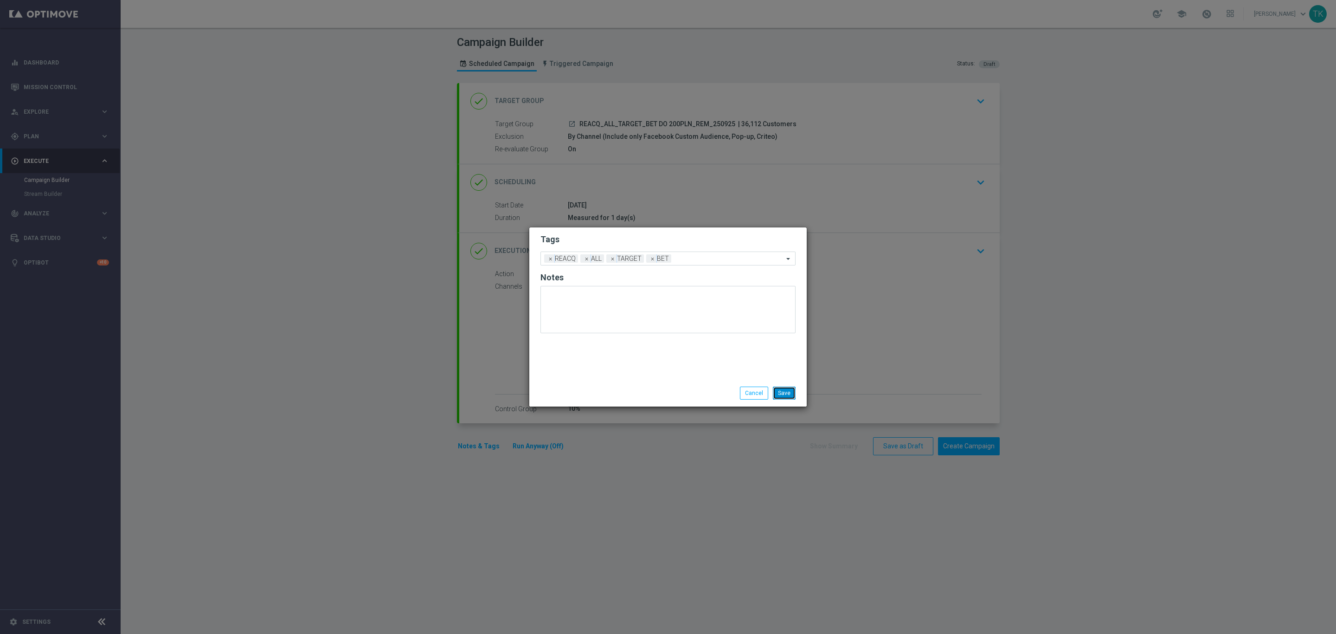
click at [784, 390] on button "Save" at bounding box center [784, 393] width 23 height 13
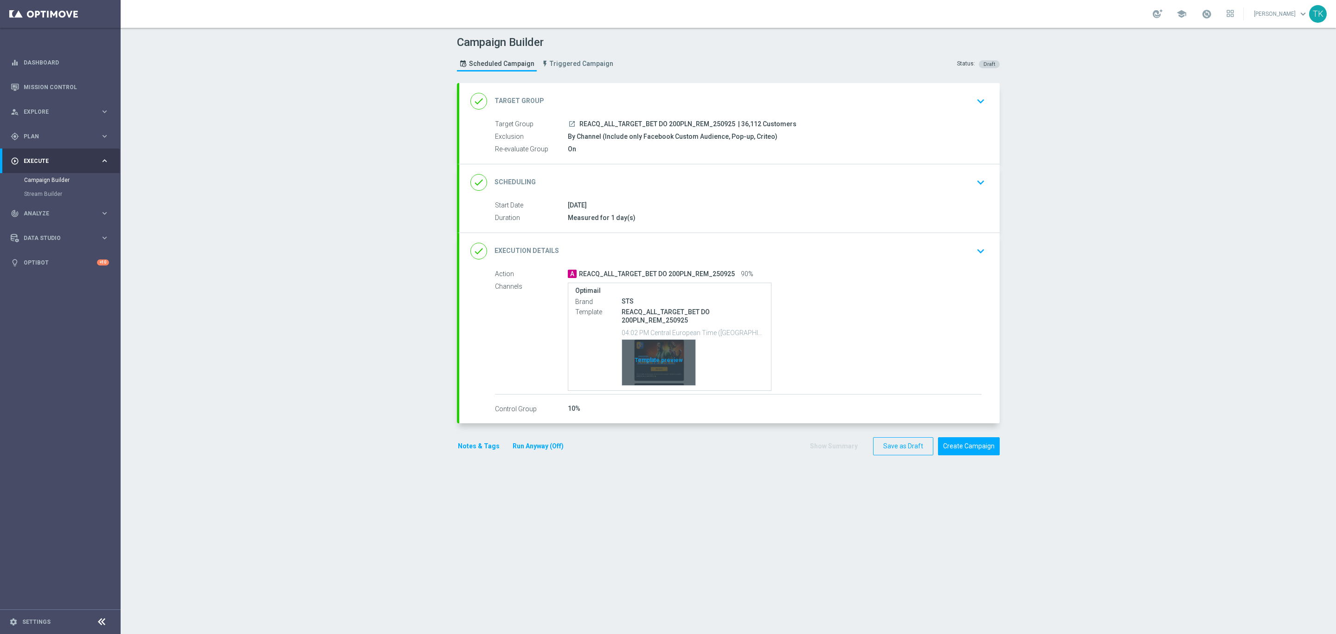
click at [663, 348] on div "Template preview" at bounding box center [658, 362] width 73 height 45
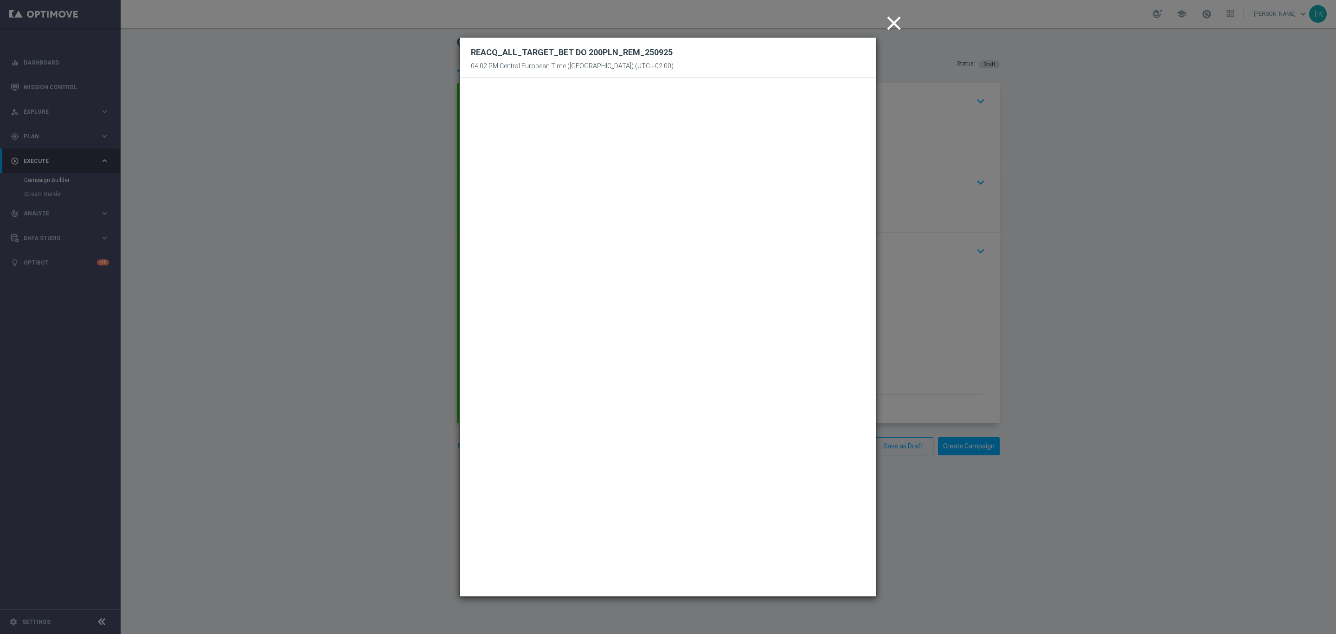
click at [894, 30] on icon "close" at bounding box center [894, 23] width 23 height 23
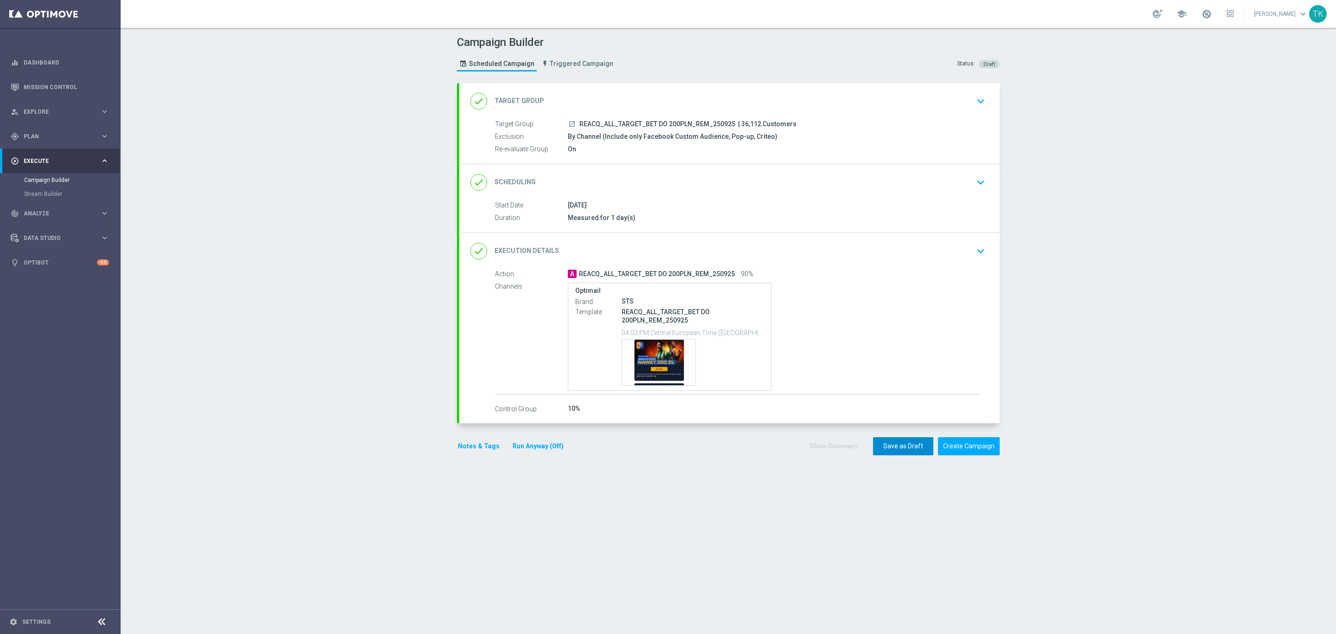
click at [880, 452] on button "Save as Draft" at bounding box center [903, 446] width 60 height 18
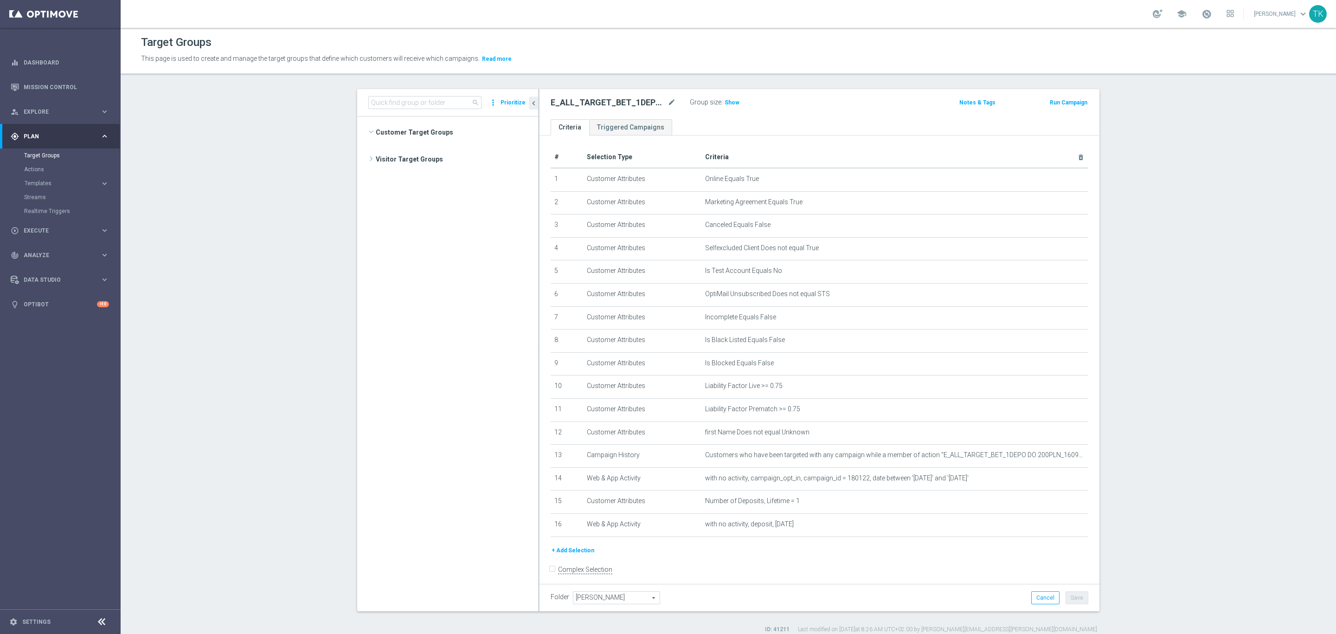
scroll to position [489, 0]
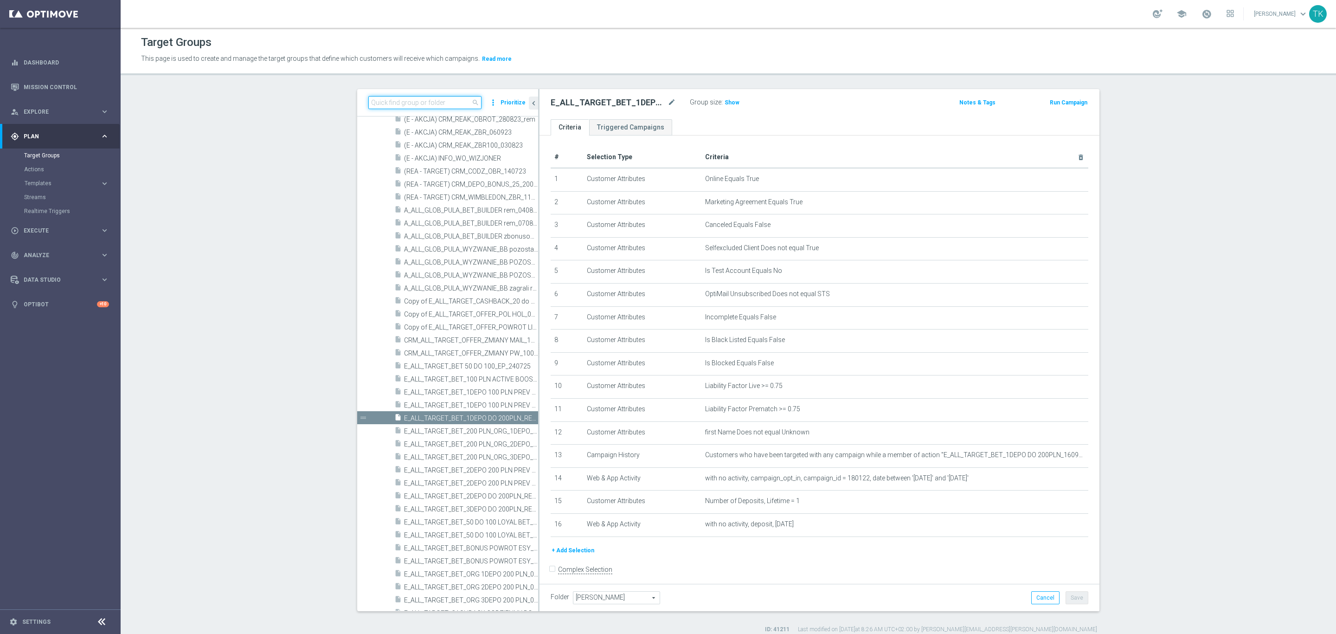
click at [383, 99] on input at bounding box center [424, 102] width 113 height 13
paste input "REACQ_ALL_TARGET_BET DO 200PLN_REM_160925"
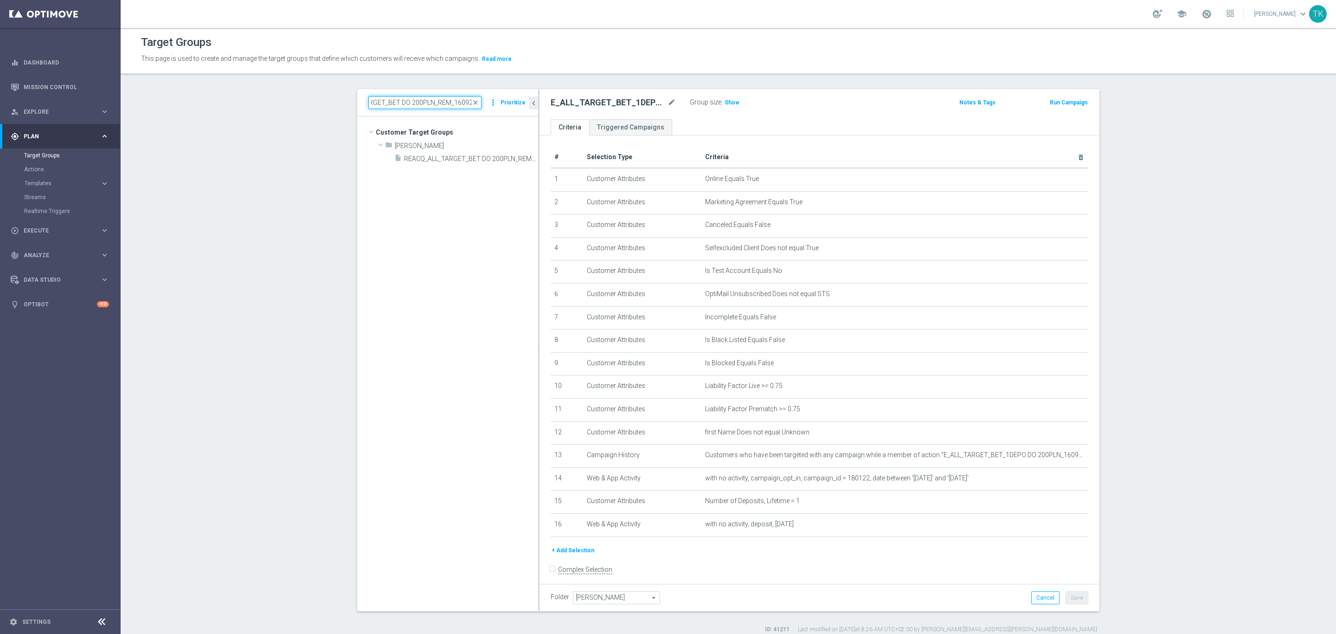
scroll to position [0, 0]
type input "REACQ_ALL_TARGET_BET DO 200PLN_REM_160925"
click at [37, 181] on span "Templates" at bounding box center [58, 183] width 66 height 6
click at [38, 195] on link "Optimail" at bounding box center [63, 196] width 68 height 7
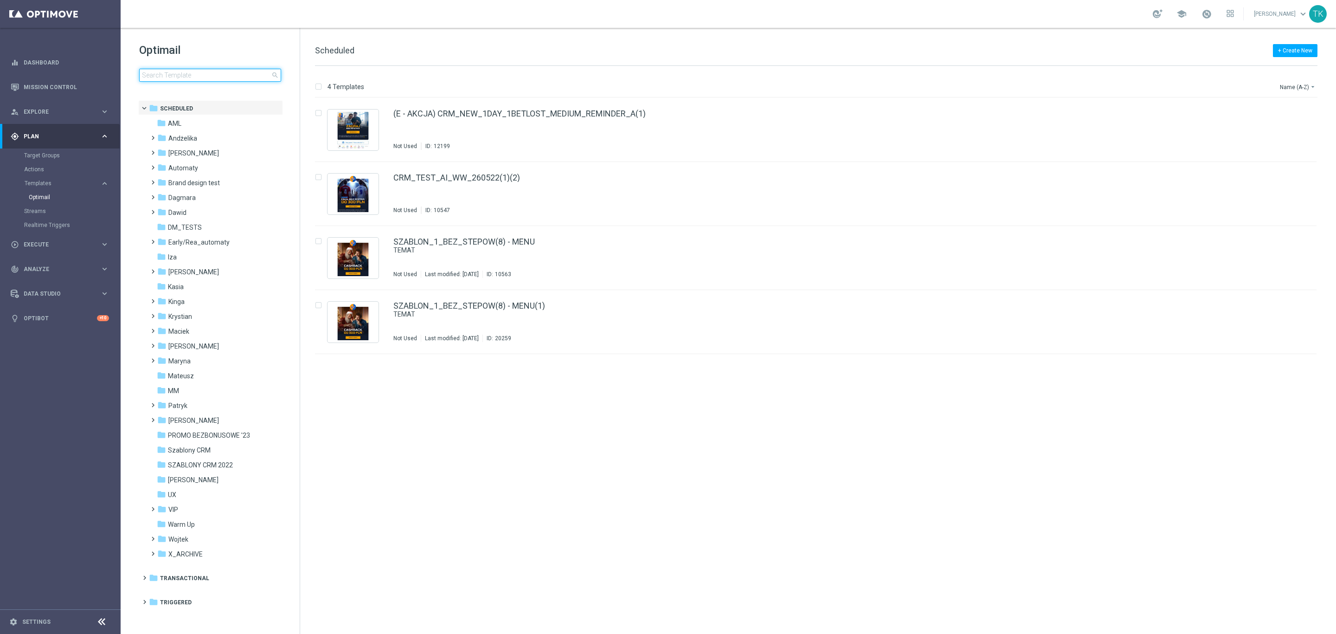
click at [195, 77] on input at bounding box center [210, 75] width 142 height 13
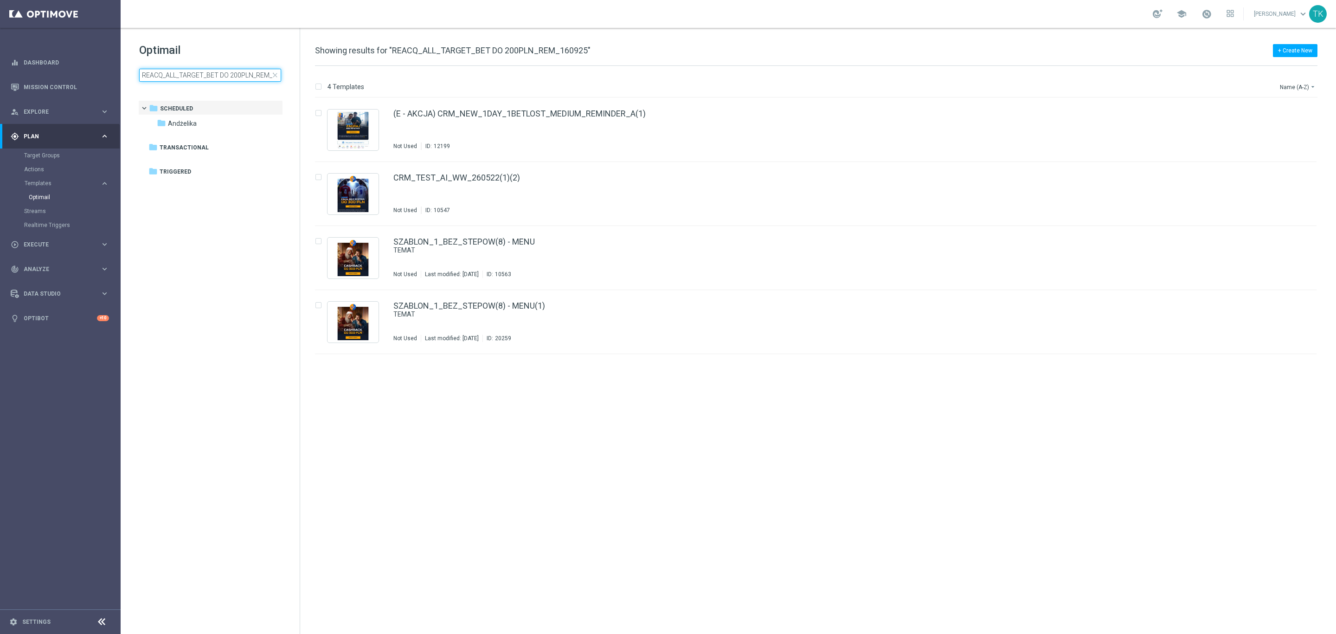
scroll to position [0, 19]
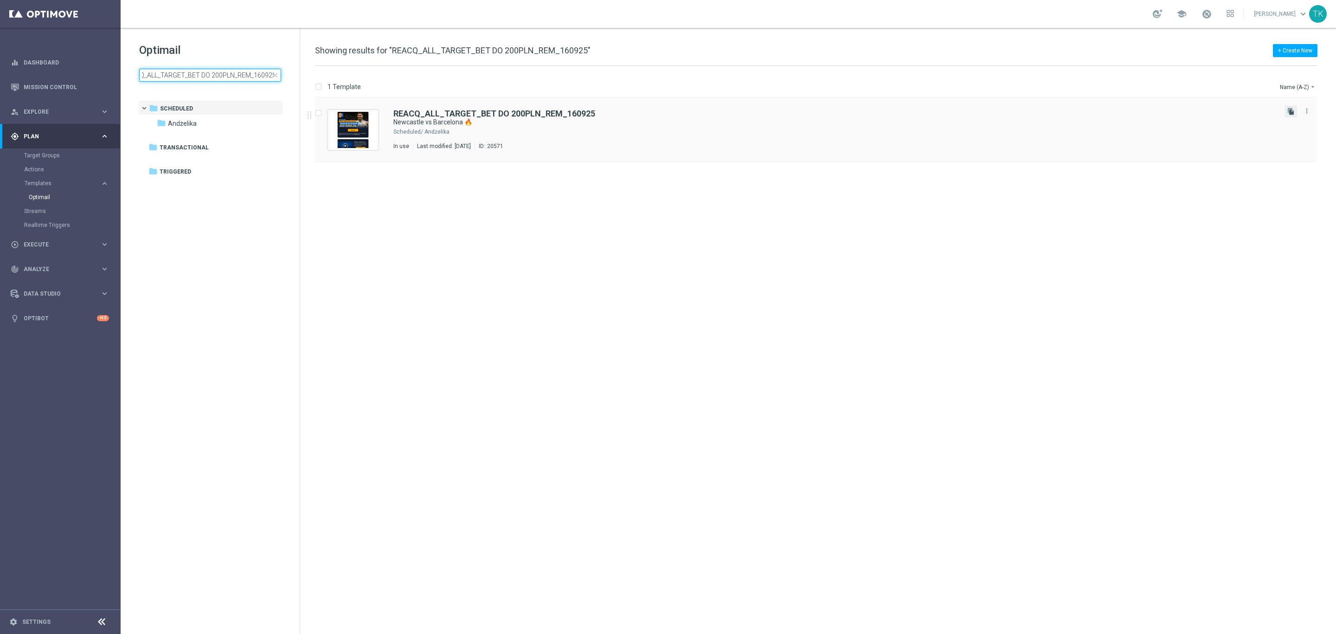
type input "REACQ_ALL_TARGET_BET DO 200PLN_REM_160925"
click at [1292, 112] on icon "file_copy" at bounding box center [1291, 111] width 7 height 7
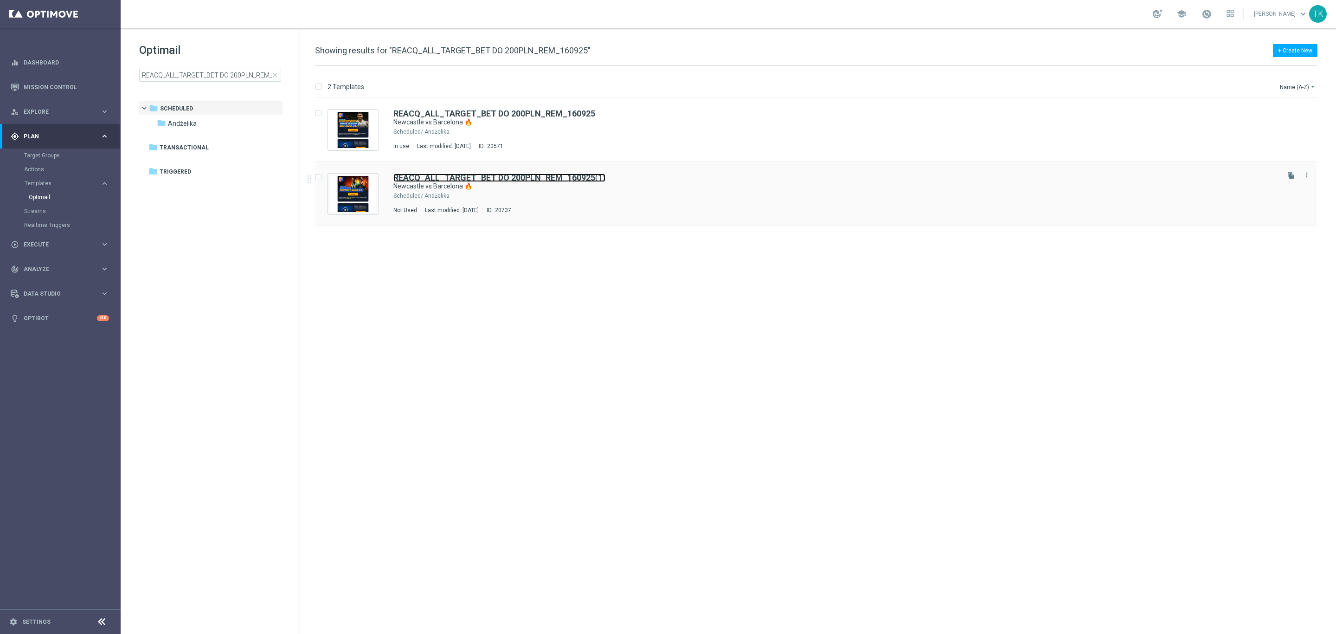
click at [554, 180] on b "REACQ_ALL_TARGET_BET DO 200PLN_REM_160925" at bounding box center [494, 178] width 202 height 10
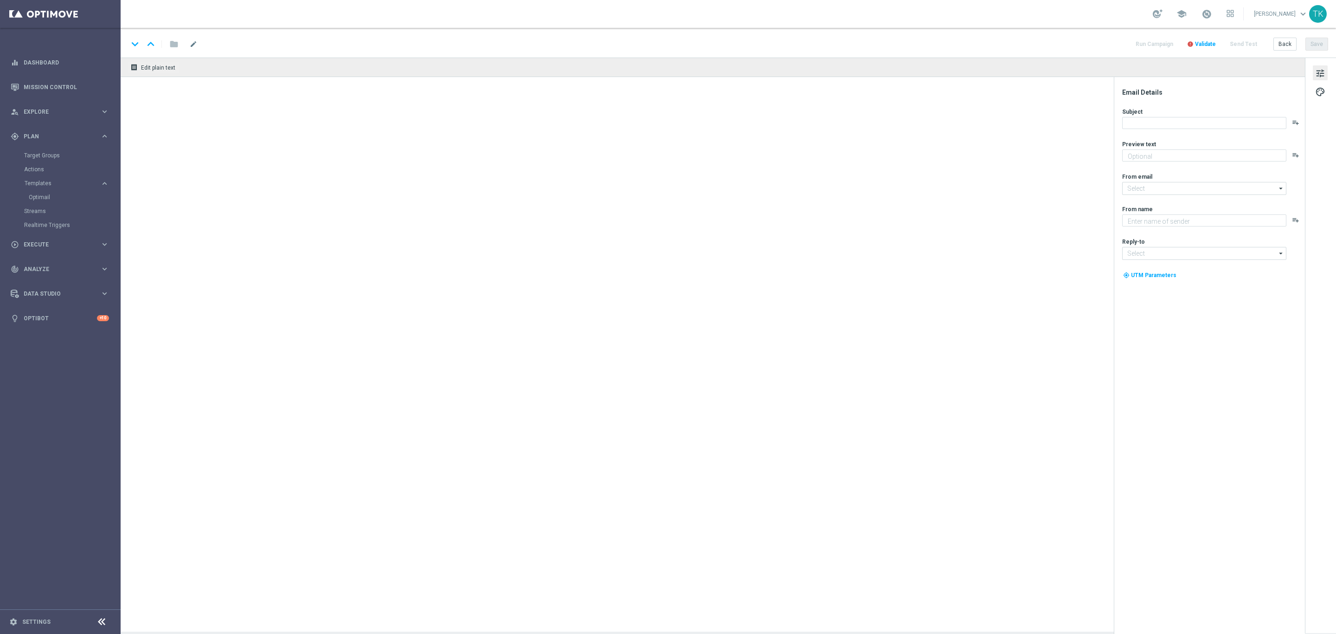
type input "REACQ_ALL_TARGET_BET DO 200PLN_REM_160925(1)"
type textarea "Oraz inne mecze Ligi Mistrzów z bonusem do 200 zł 💰"
type input "oferta@sts.pl"
type textarea "STS"
type input "kontakt@sts.pl"
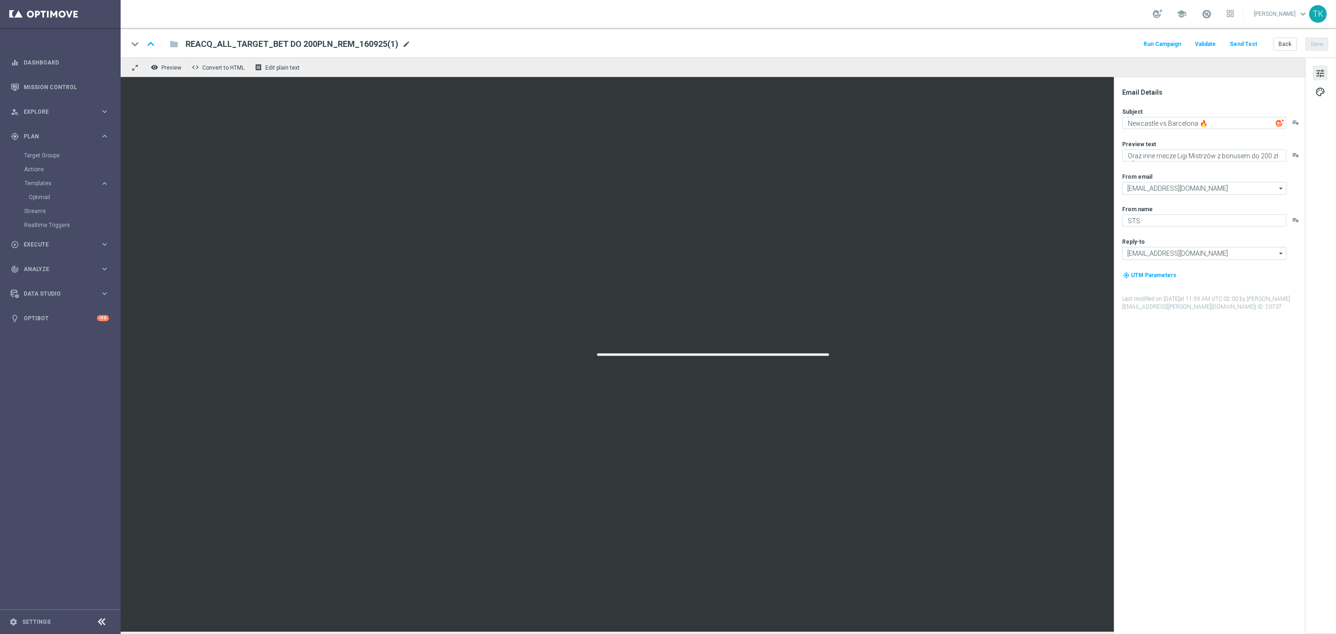
click at [402, 44] on span "mode_edit" at bounding box center [406, 44] width 8 height 8
click at [312, 45] on input "REACQ_ALL_TARGET_BET DO 200PLN_REM_160925(1)" at bounding box center [301, 44] width 230 height 12
paste input "250925"
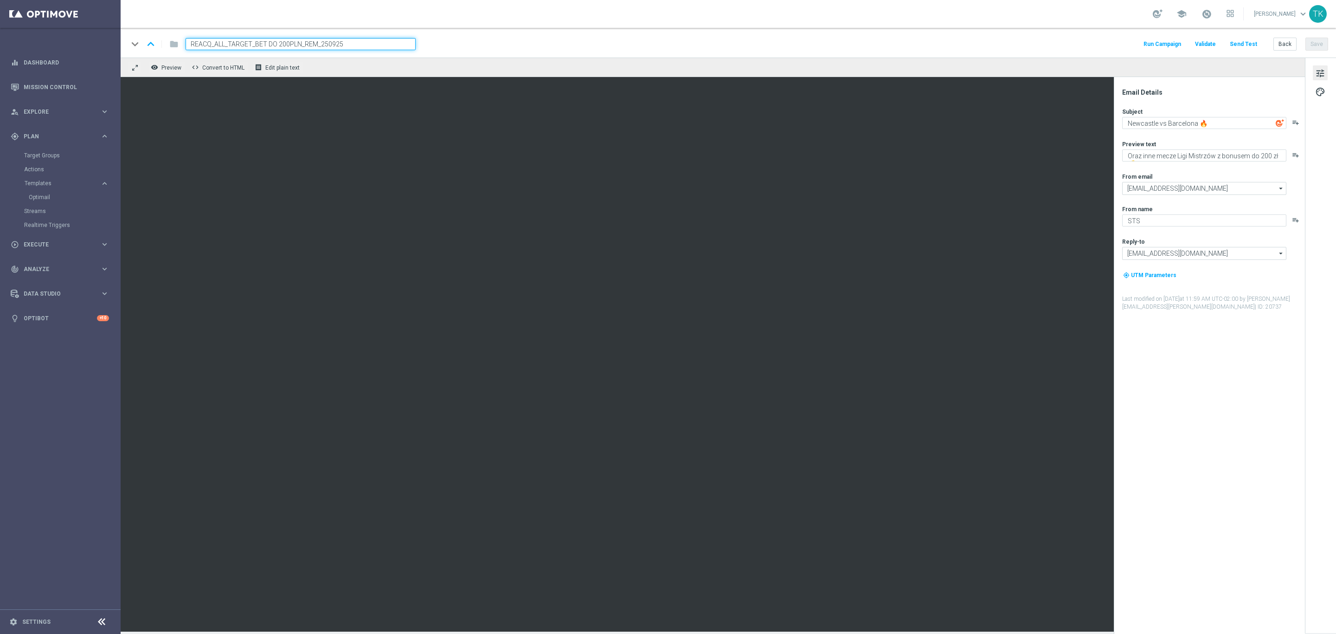
type input "REACQ_ALL_TARGET_BET DO 200PLN_REM_250925"
click at [467, 44] on div "keyboard_arrow_down keyboard_arrow_up folder REACQ_ALL_TARGET_BET DO 200PLN_REM…" at bounding box center [728, 44] width 1200 height 12
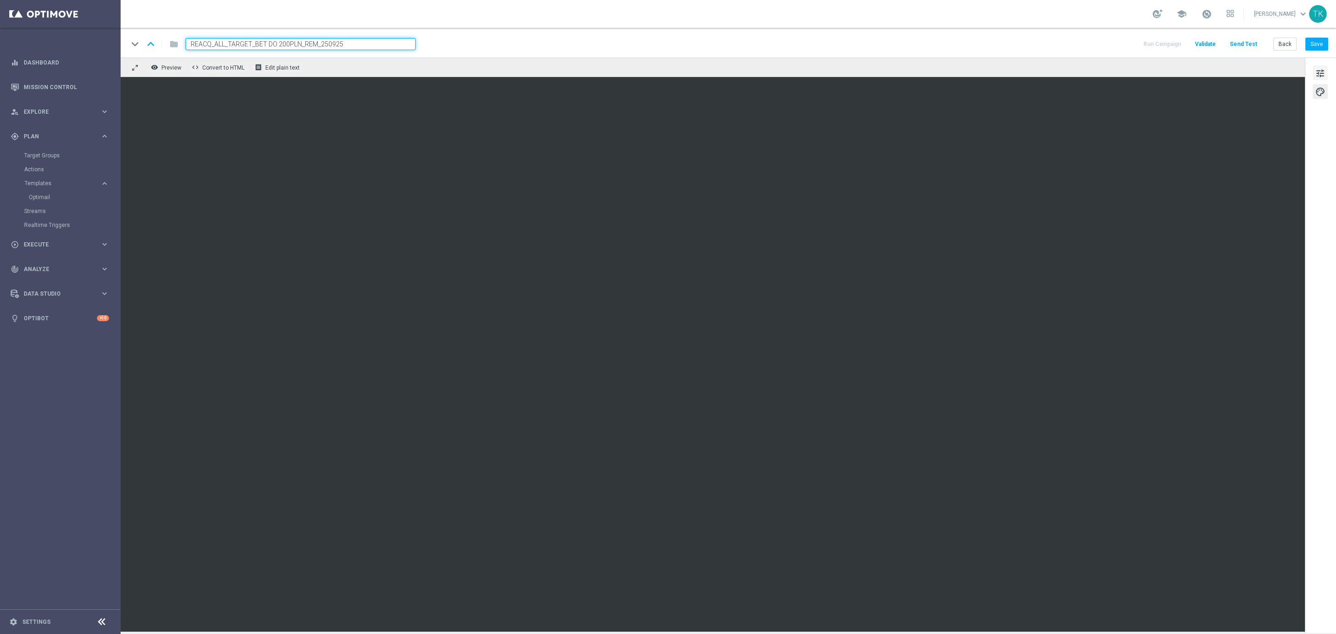
click at [1317, 73] on span "tune" at bounding box center [1320, 73] width 10 height 12
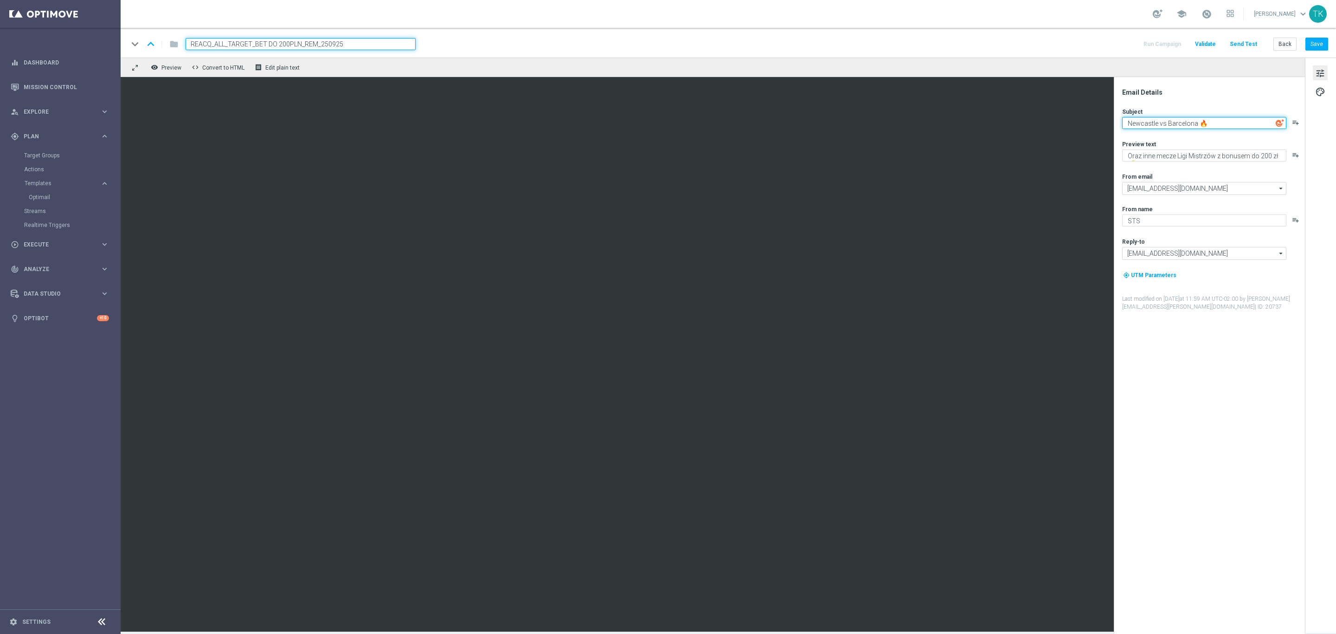
click at [1165, 122] on textarea "Newcastle vs Barcelona 🔥" at bounding box center [1204, 123] width 164 height 12
paste textarea "Ważny komunikat 🚨"
type textarea "Ważny komunikat 🚨"
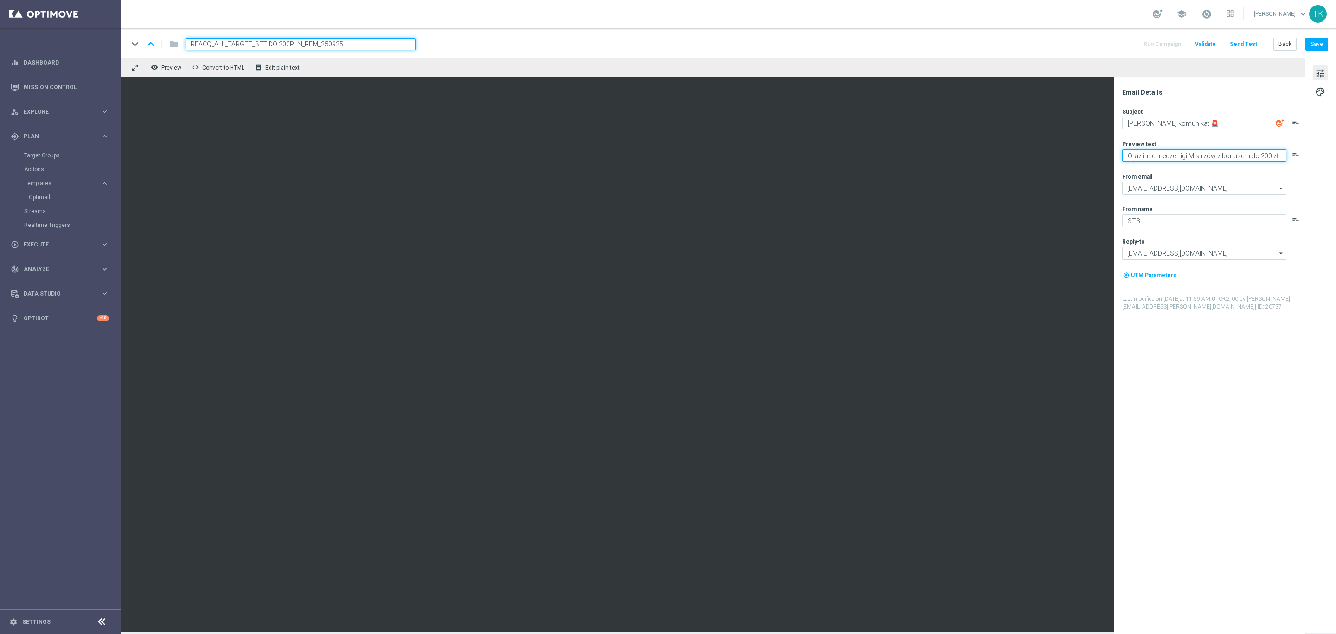
click at [1155, 155] on textarea "Oraz inne mecze Ligi Mistrzów z bonusem do 200 zł 💰" at bounding box center [1204, 155] width 164 height 12
paste textarea "Bonus nie może przejść Ci koło nosa ❗"
click at [1234, 155] on textarea "Bonus nie może przejść Ci koło nosa ❗" at bounding box center [1204, 155] width 164 height 12
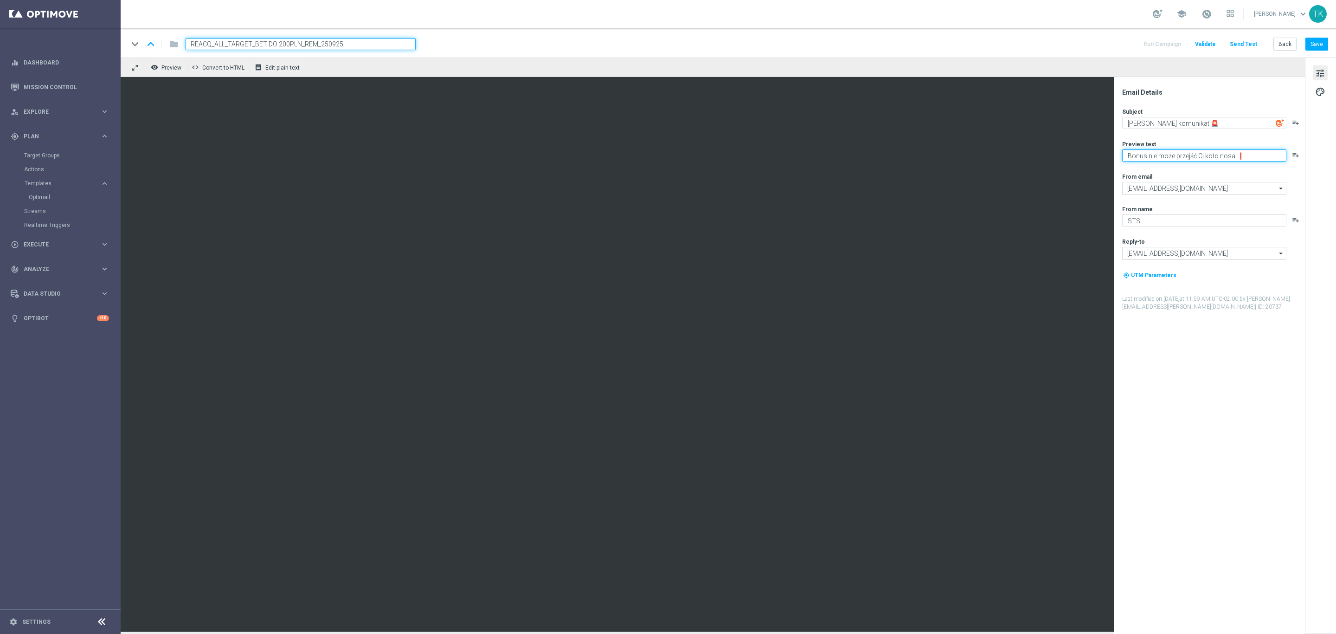
type textarea "Bonus nie może przejść Ci koło nosa ❗"
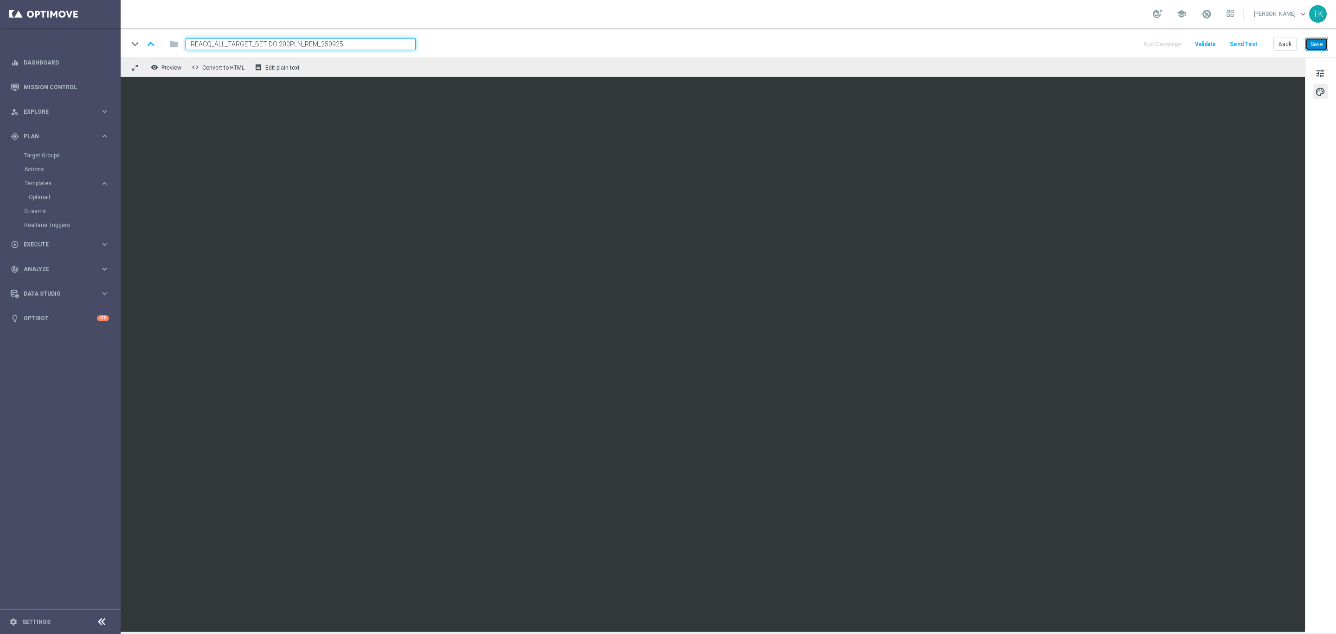
click at [1322, 42] on button "Save" at bounding box center [1317, 44] width 23 height 13
click at [1281, 44] on button "Back" at bounding box center [1285, 44] width 23 height 13
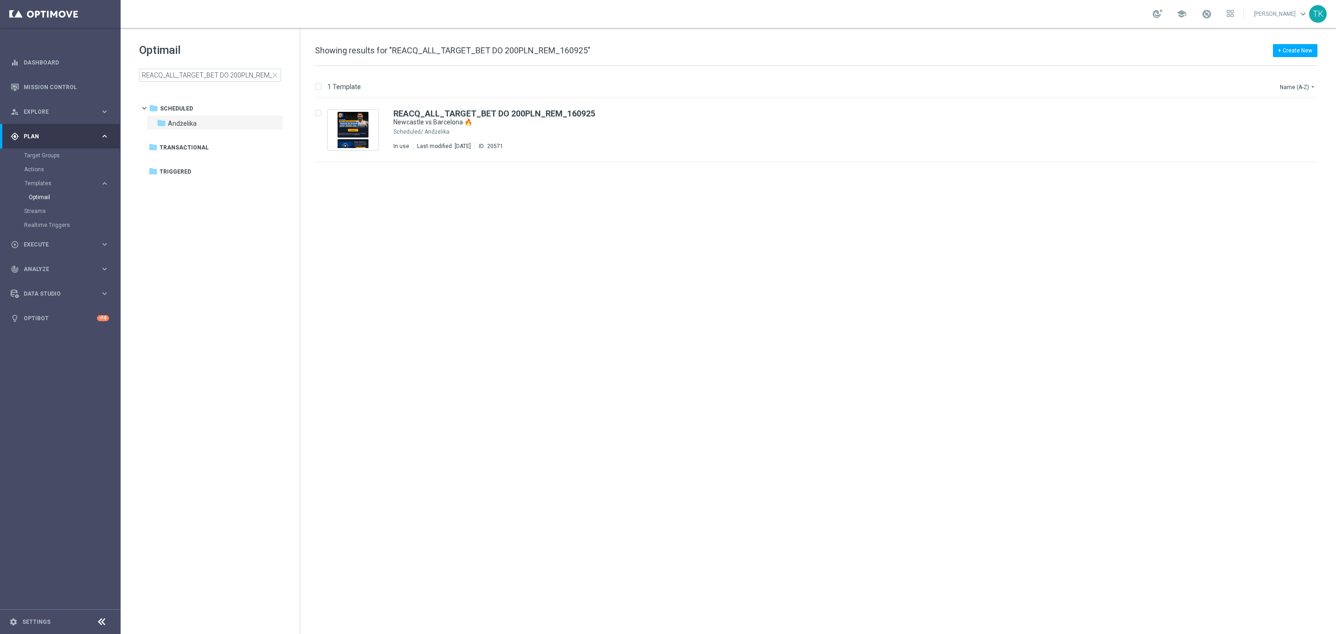
click at [42, 148] on div "Target Groups" at bounding box center [72, 155] width 96 height 14
click at [42, 154] on link "Target Groups" at bounding box center [60, 155] width 72 height 7
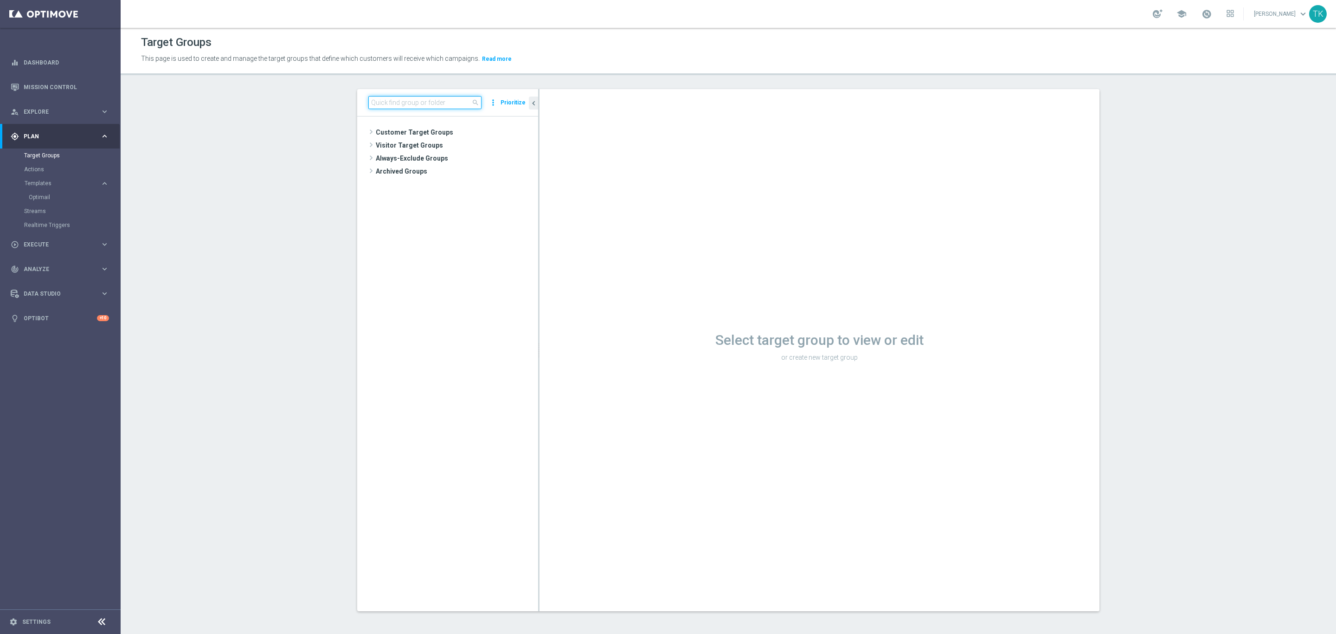
click at [393, 99] on input at bounding box center [424, 102] width 113 height 13
paste input "REACQ_ALL_TARGET_BET DO 200PLN_REM_250925"
type input "REACQ_ALL_TARGET_BET DO 200PLN_REM_250925"
click at [439, 160] on span "REACQ_ALL_TARGET_BET DO 200PLN_REM_250925" at bounding box center [460, 159] width 113 height 8
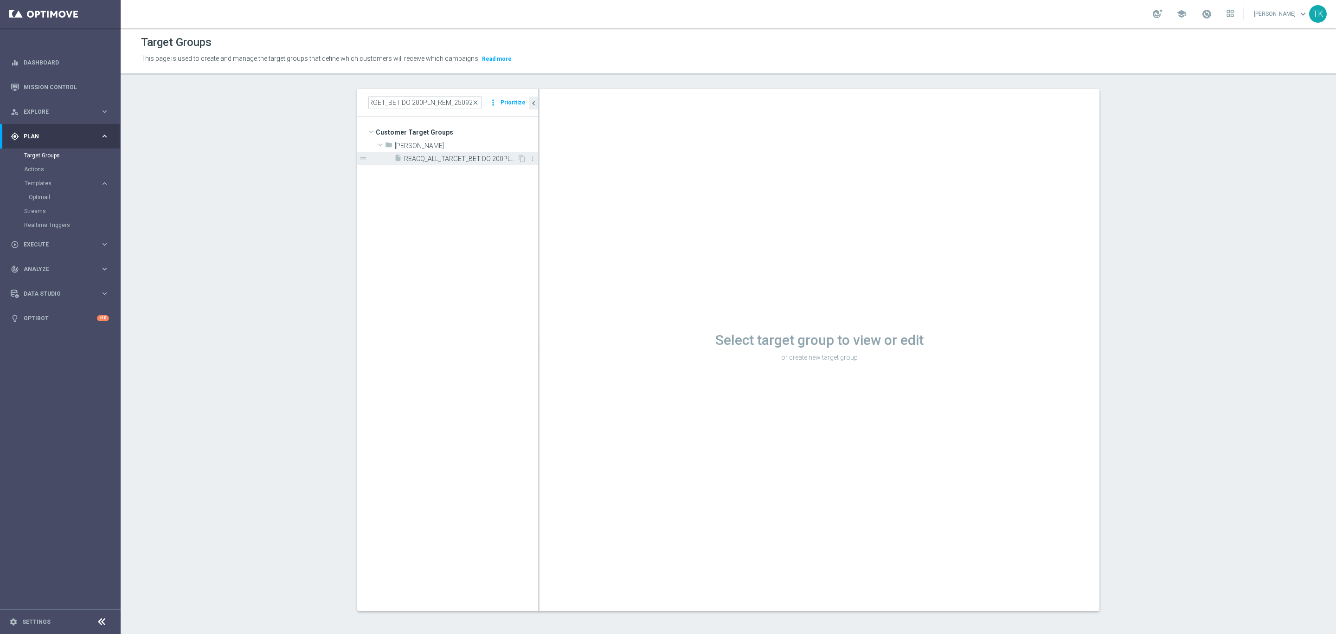
scroll to position [0, 0]
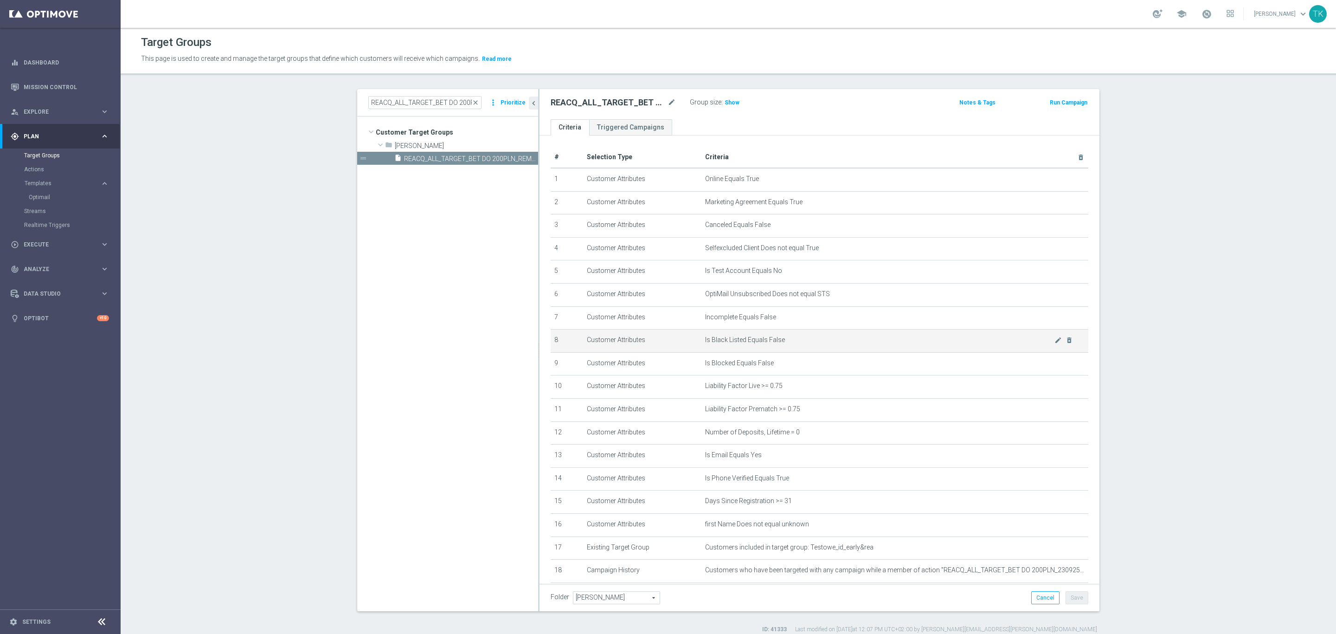
scroll to position [122, 0]
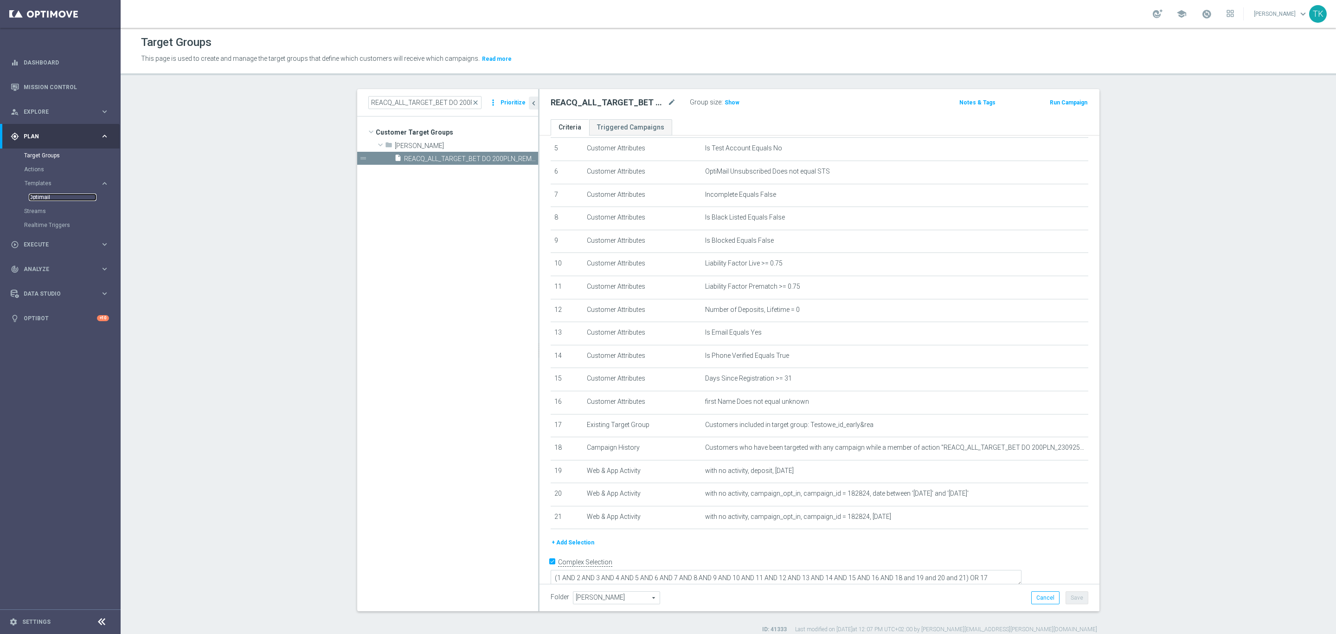
click at [42, 195] on link "Optimail" at bounding box center [63, 196] width 68 height 7
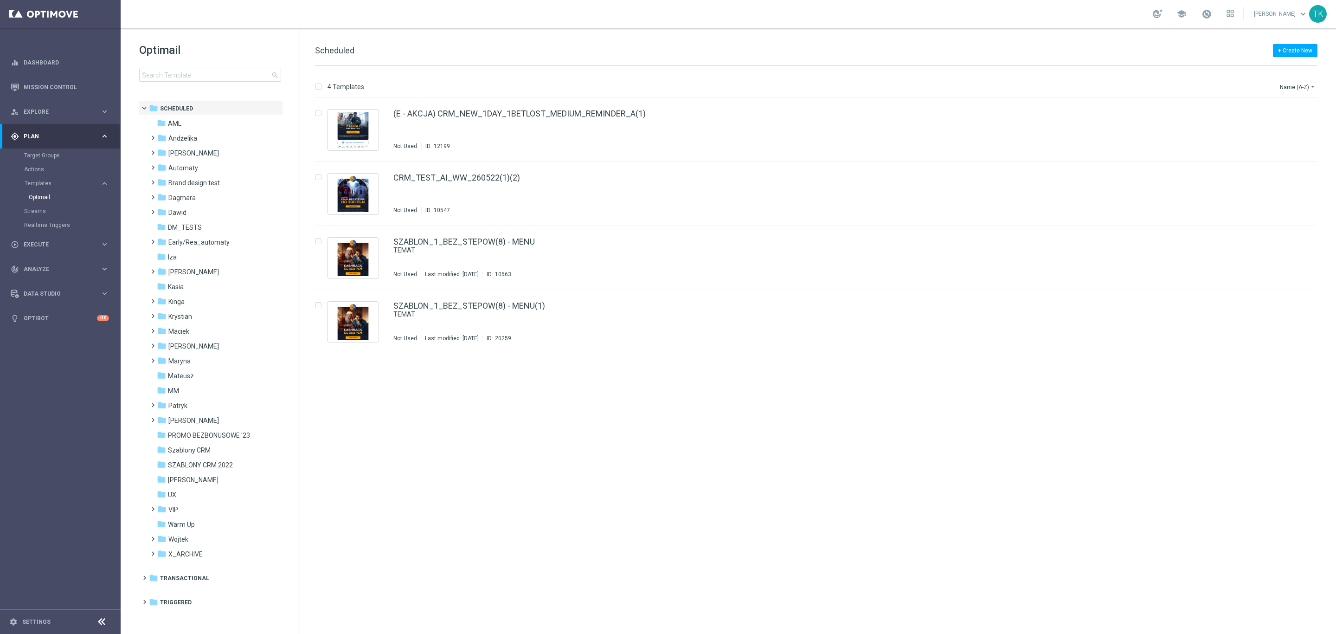
click at [164, 67] on div "Optimail search" at bounding box center [219, 62] width 161 height 39
click at [160, 80] on input at bounding box center [210, 75] width 142 height 13
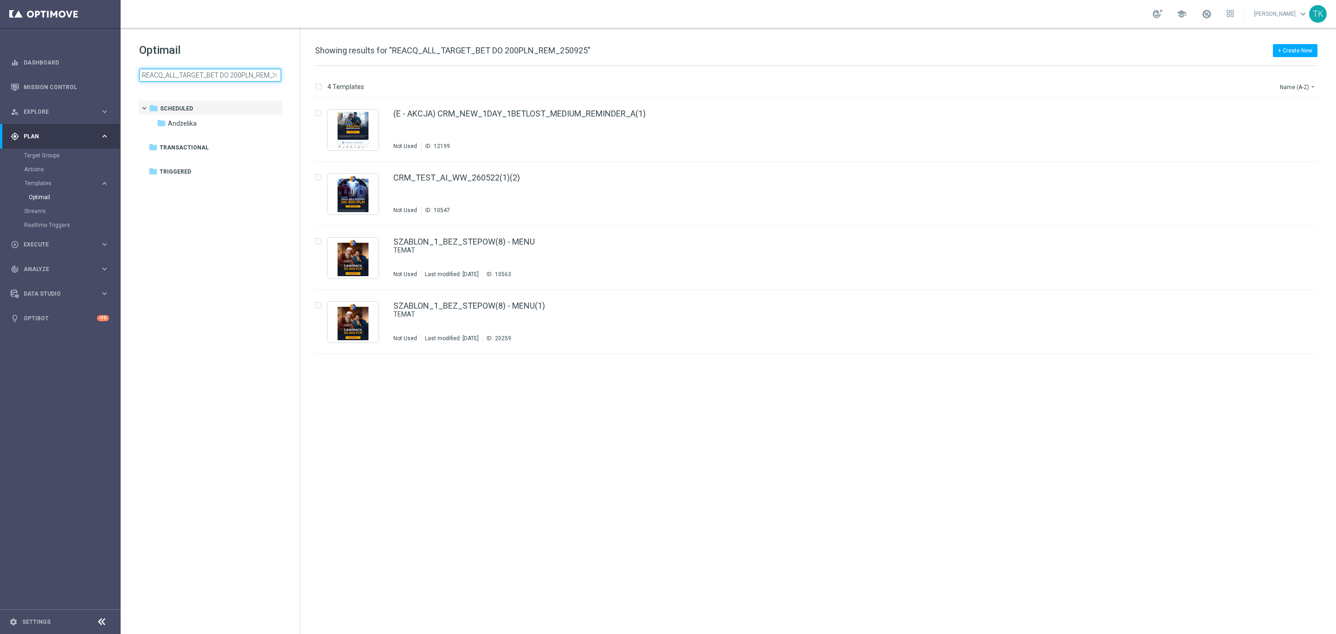
scroll to position [0, 19]
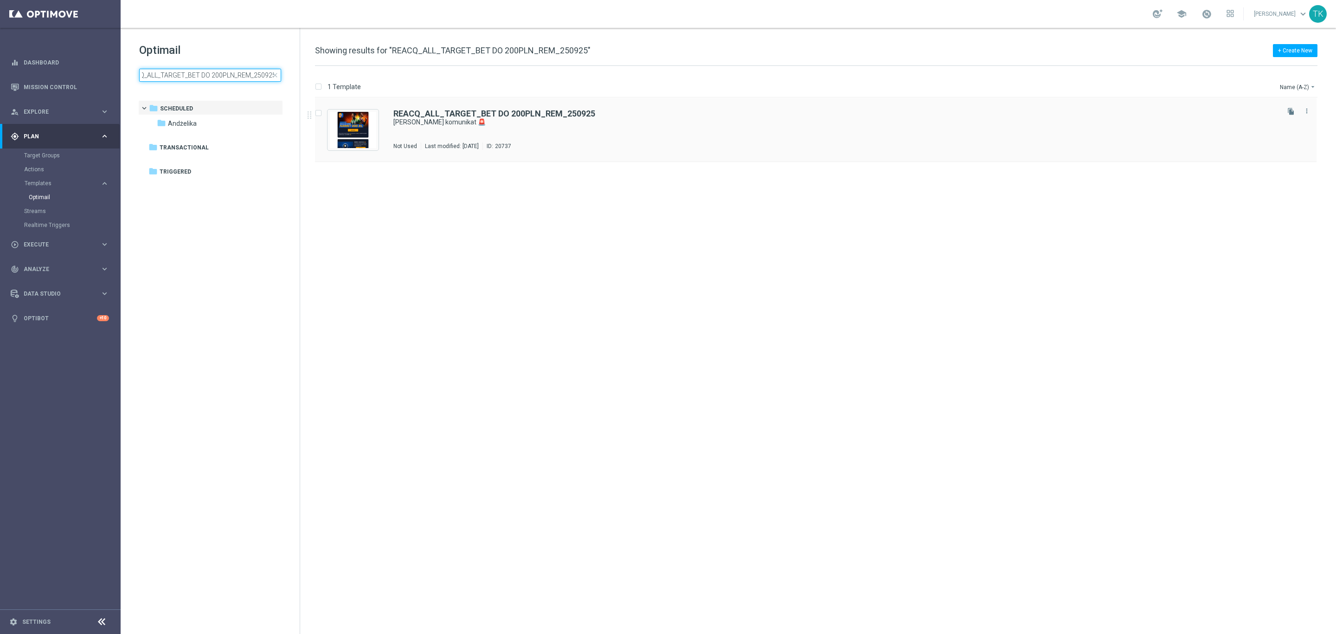
type input "REACQ_ALL_TARGET_BET DO 200PLN_REM_250925"
click at [537, 127] on div "REACQ_ALL_TARGET_BET DO 200PLN_REM_250925 Ważny komunikat 🚨 Not Used Last modif…" at bounding box center [835, 130] width 884 height 40
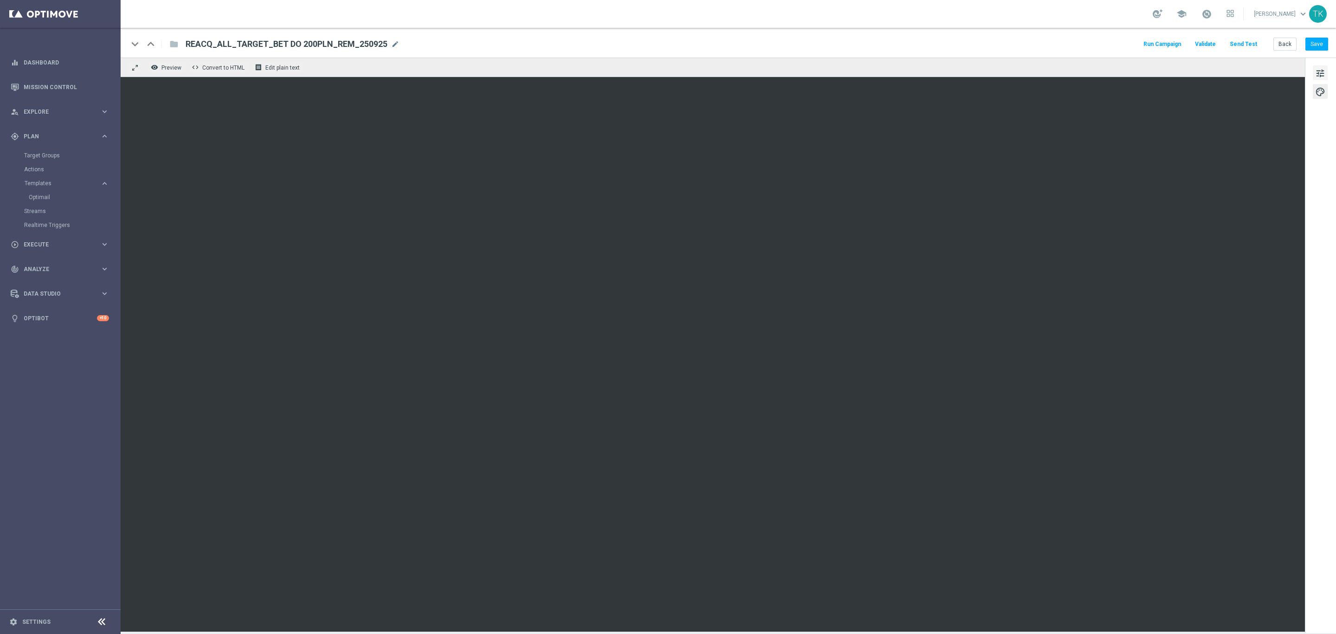
click at [1320, 72] on span "tune" at bounding box center [1320, 73] width 10 height 12
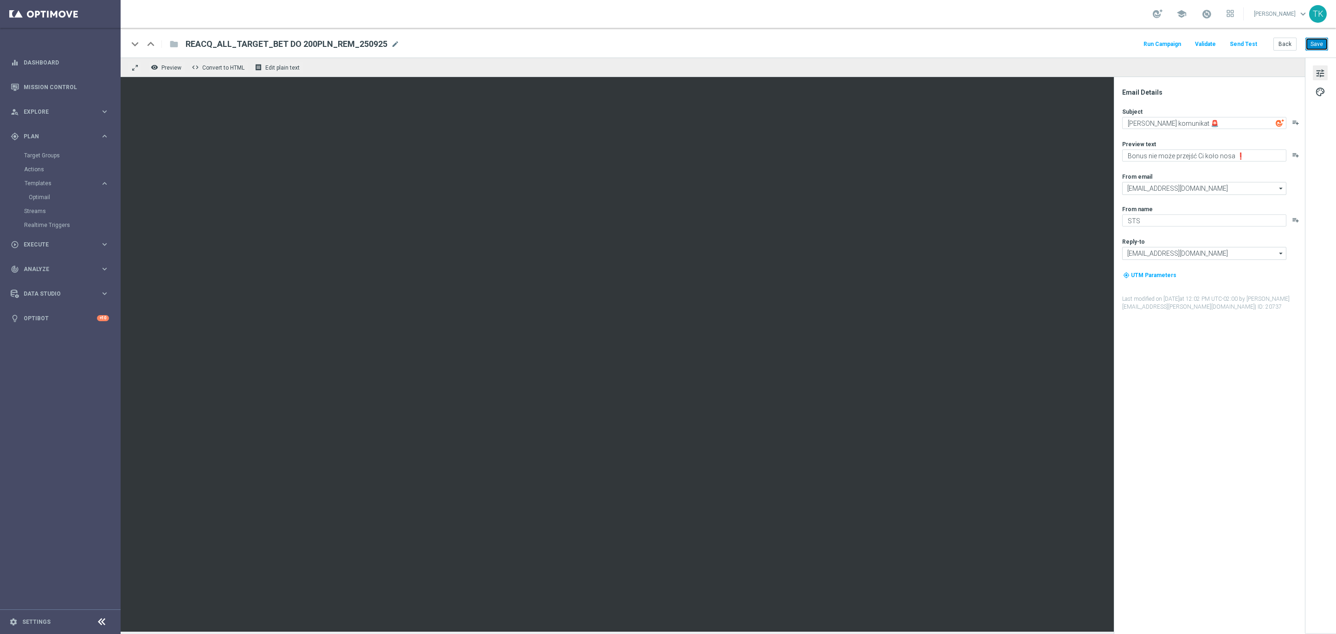
click at [1320, 42] on button "Save" at bounding box center [1317, 44] width 23 height 13
click at [1281, 42] on button "Back" at bounding box center [1285, 44] width 23 height 13
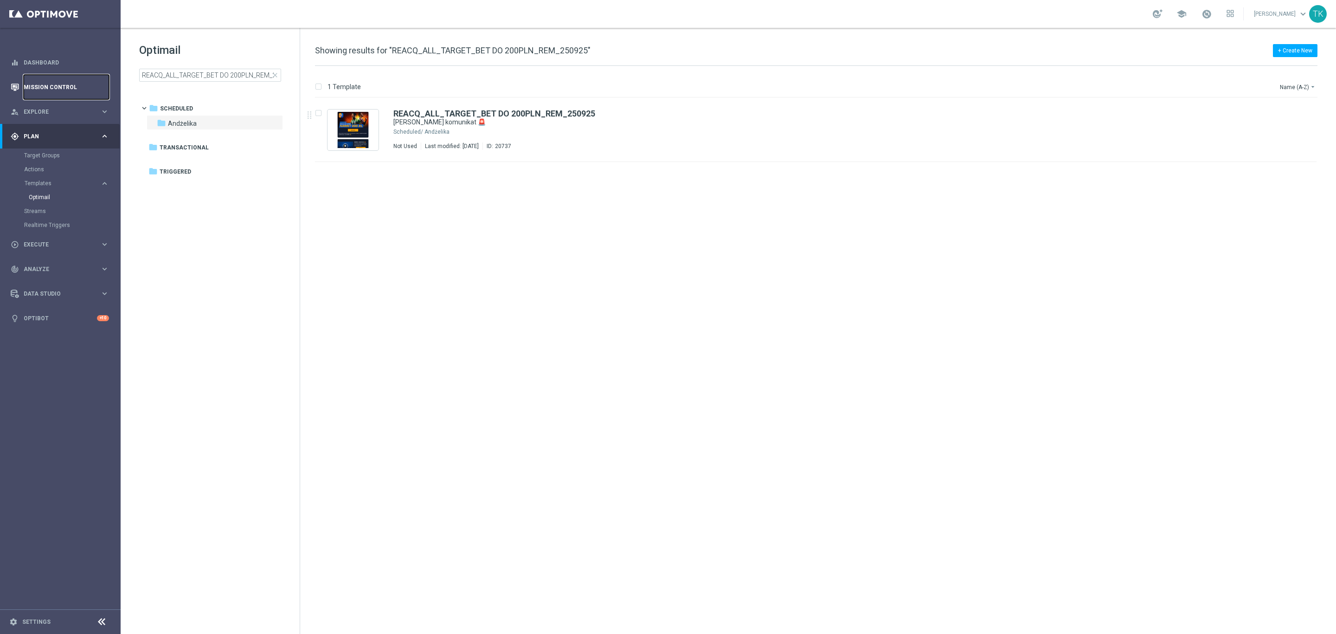
click at [48, 84] on link "Mission Control" at bounding box center [66, 87] width 85 height 25
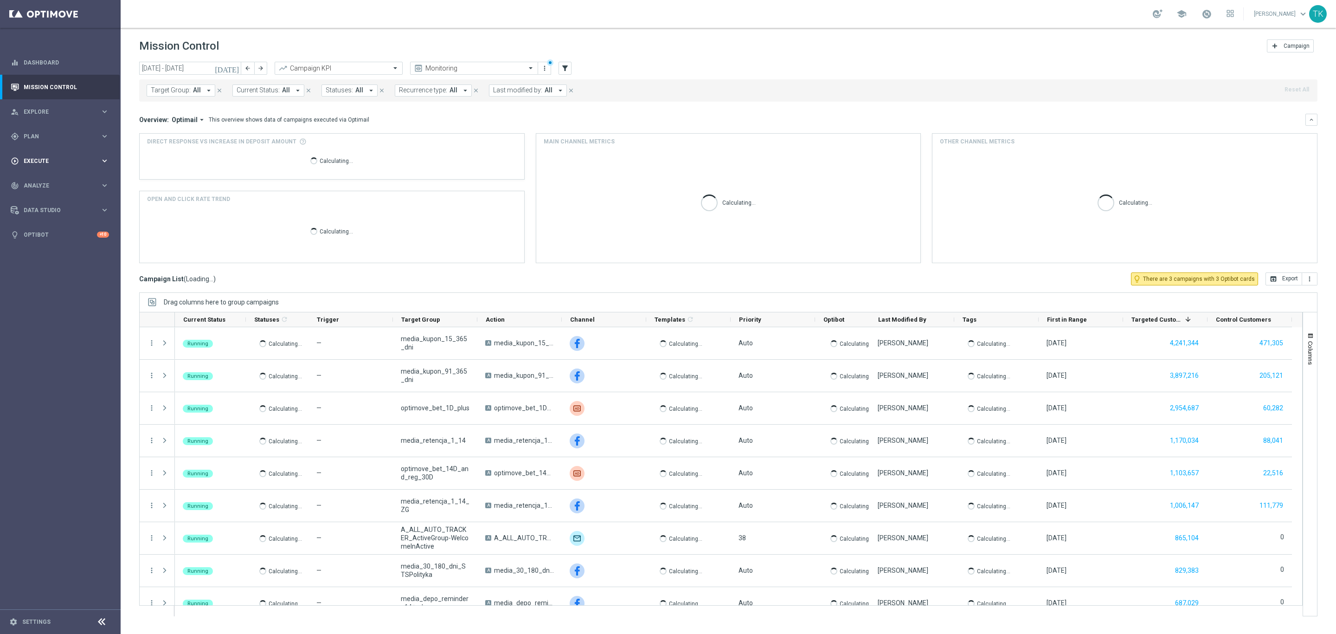
click at [36, 160] on span "Execute" at bounding box center [62, 161] width 77 height 6
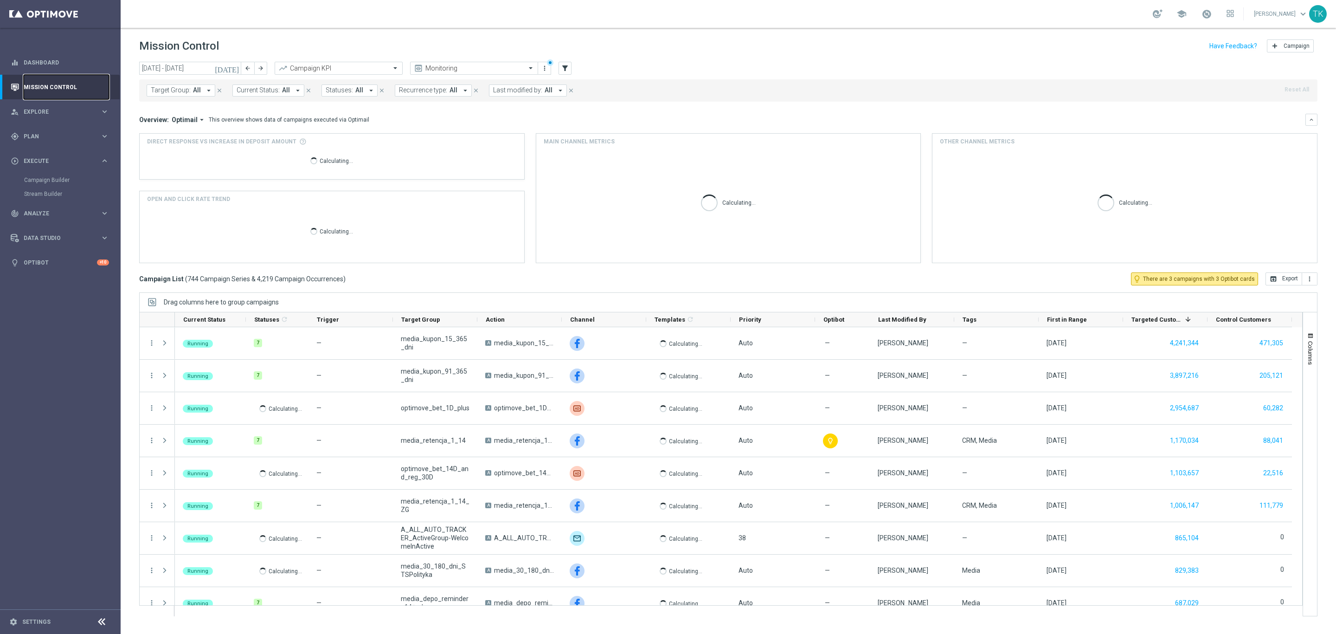
click at [51, 86] on link "Mission Control" at bounding box center [66, 87] width 85 height 25
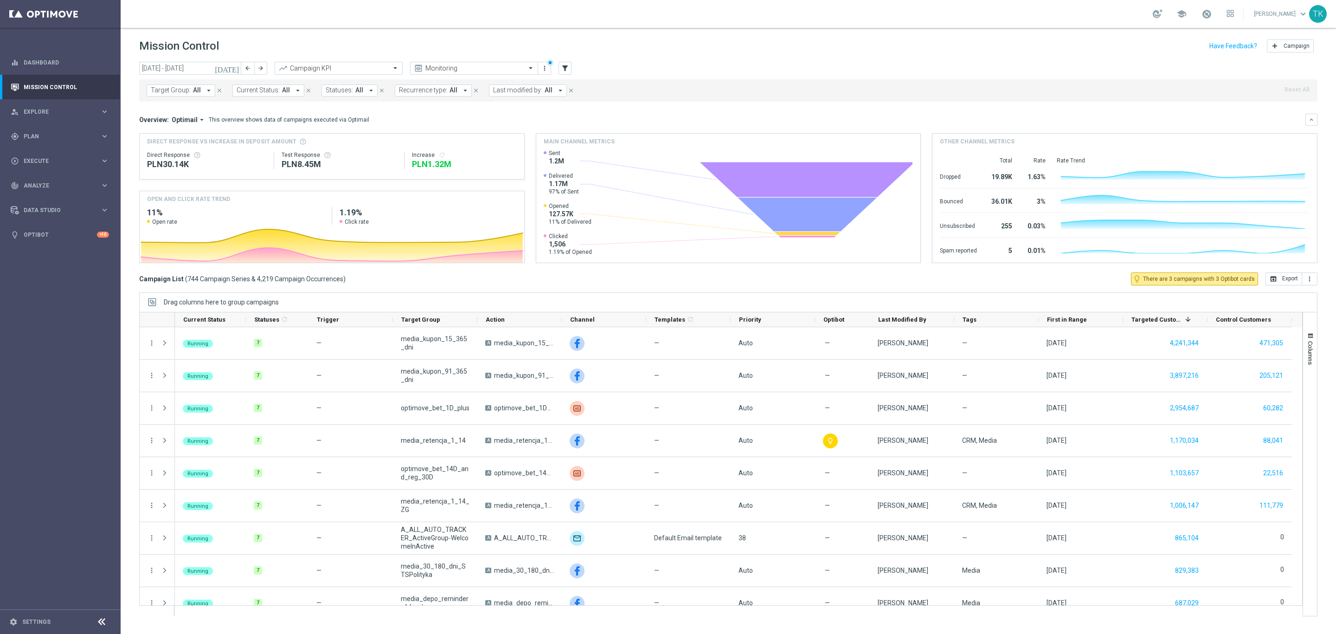
click at [170, 91] on span "Target Group:" at bounding box center [171, 90] width 40 height 8
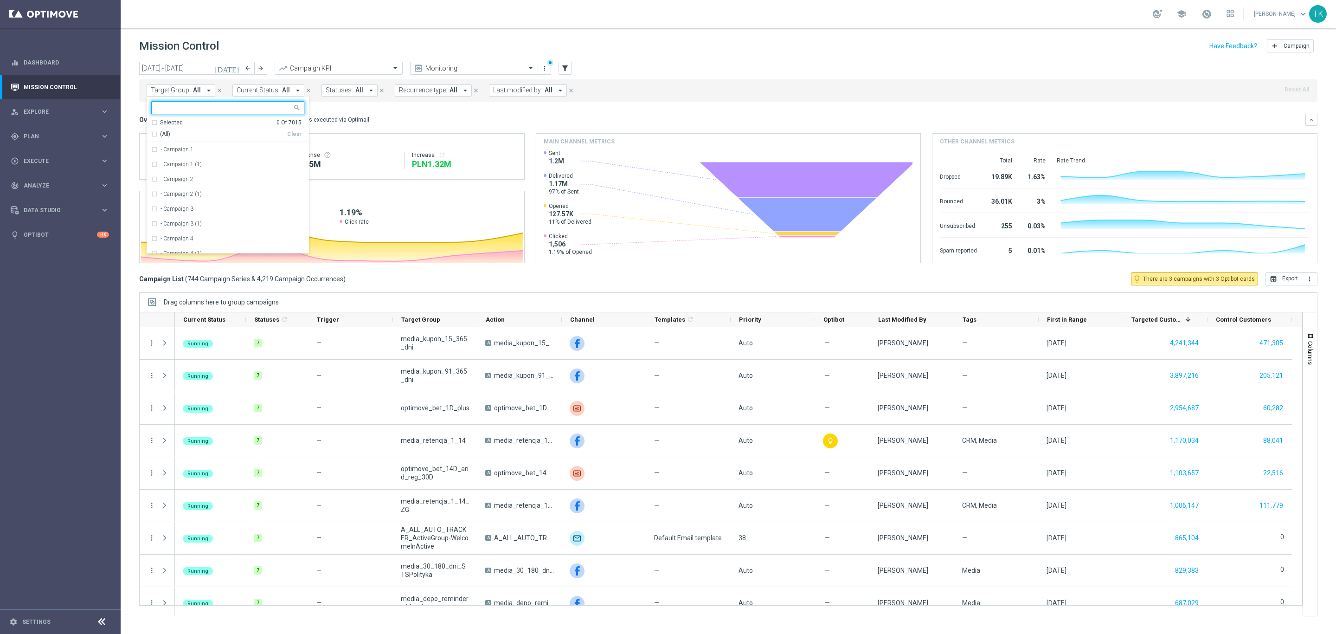
click at [166, 109] on input "text" at bounding box center [224, 108] width 136 height 8
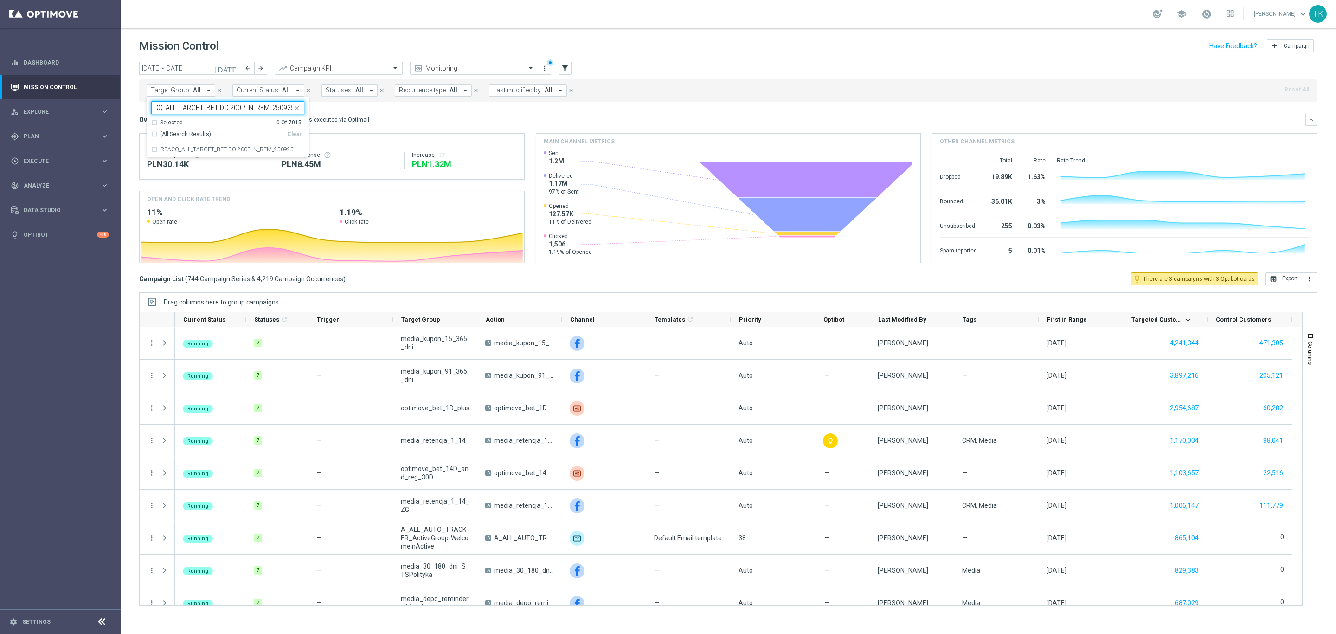
drag, startPoint x: 173, startPoint y: 146, endPoint x: 145, endPoint y: 148, distance: 27.9
click at [173, 148] on div "REACQ_ALL_TARGET_BET DO 200PLN_REM_250925" at bounding box center [227, 149] width 153 height 15
type input "REACQ_ALL_TARGET_BET DO 200PLN_REM_250925"
click at [130, 95] on div "today 15 Sep 2025 - 21 Sep 2025 arrow_back arrow_forward Campaign KPI trending_…" at bounding box center [729, 344] width 1216 height 564
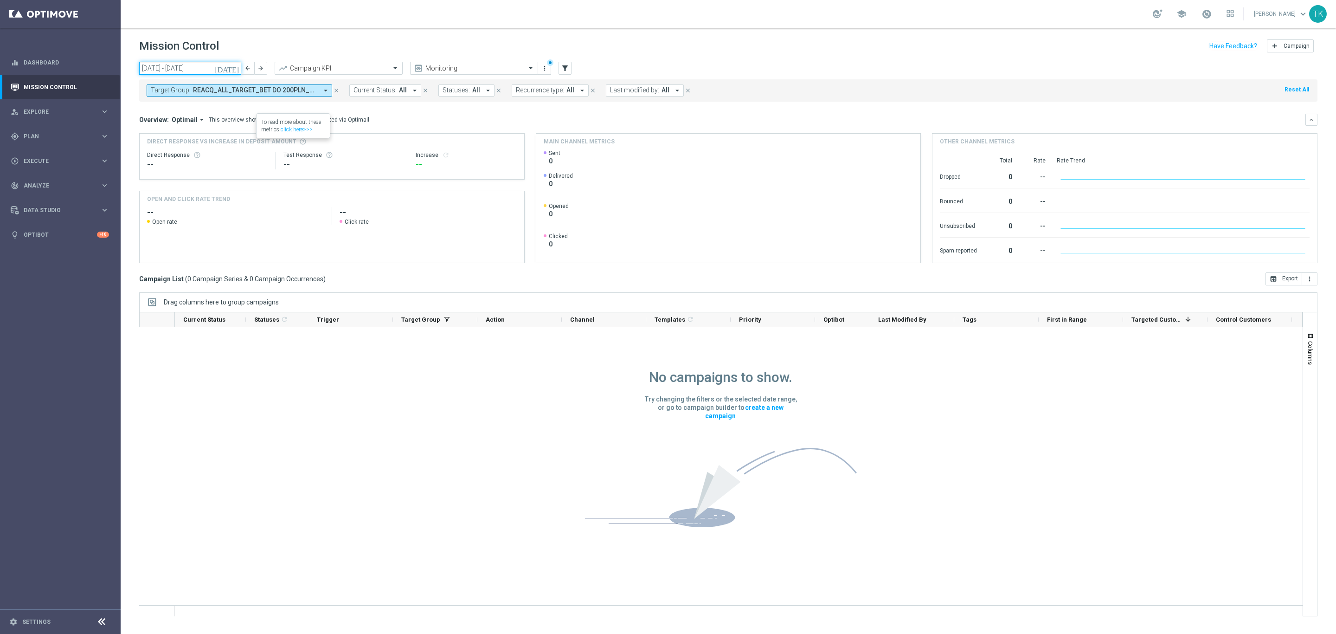
click at [195, 70] on input "15 Sep 2025 - 21 Sep 2025" at bounding box center [190, 68] width 102 height 13
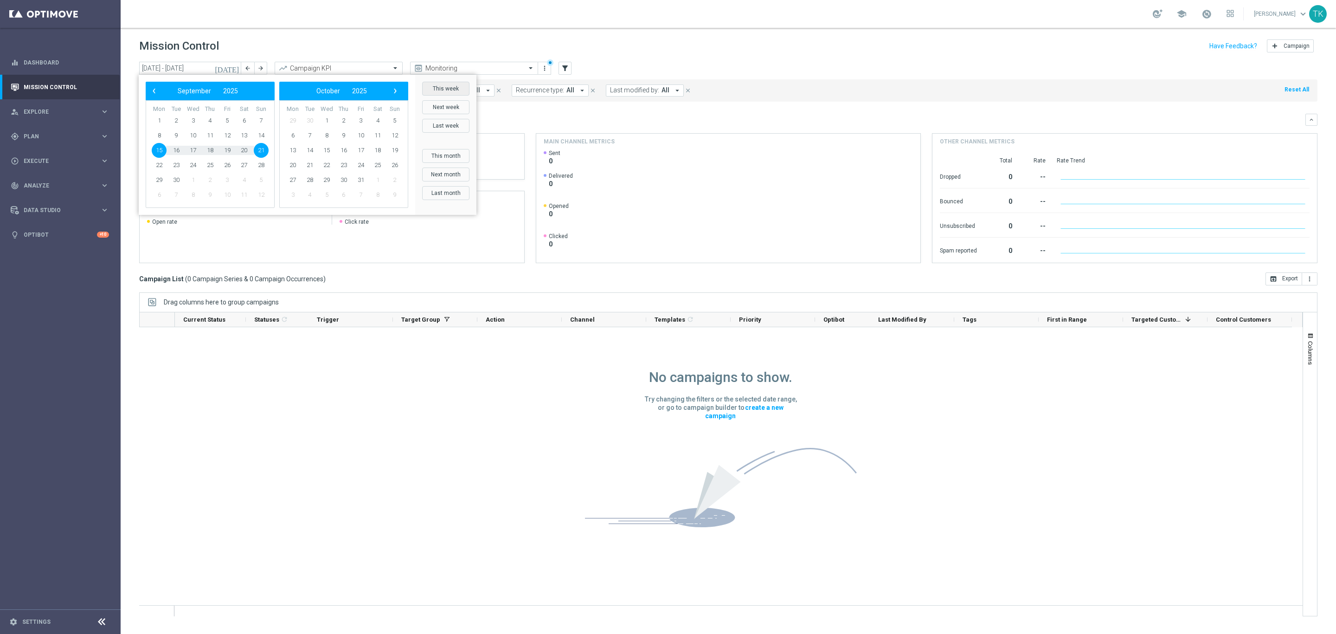
click at [443, 82] on button "This week" at bounding box center [445, 89] width 47 height 14
type input "22 Sep 2025 - 28 Sep 2025"
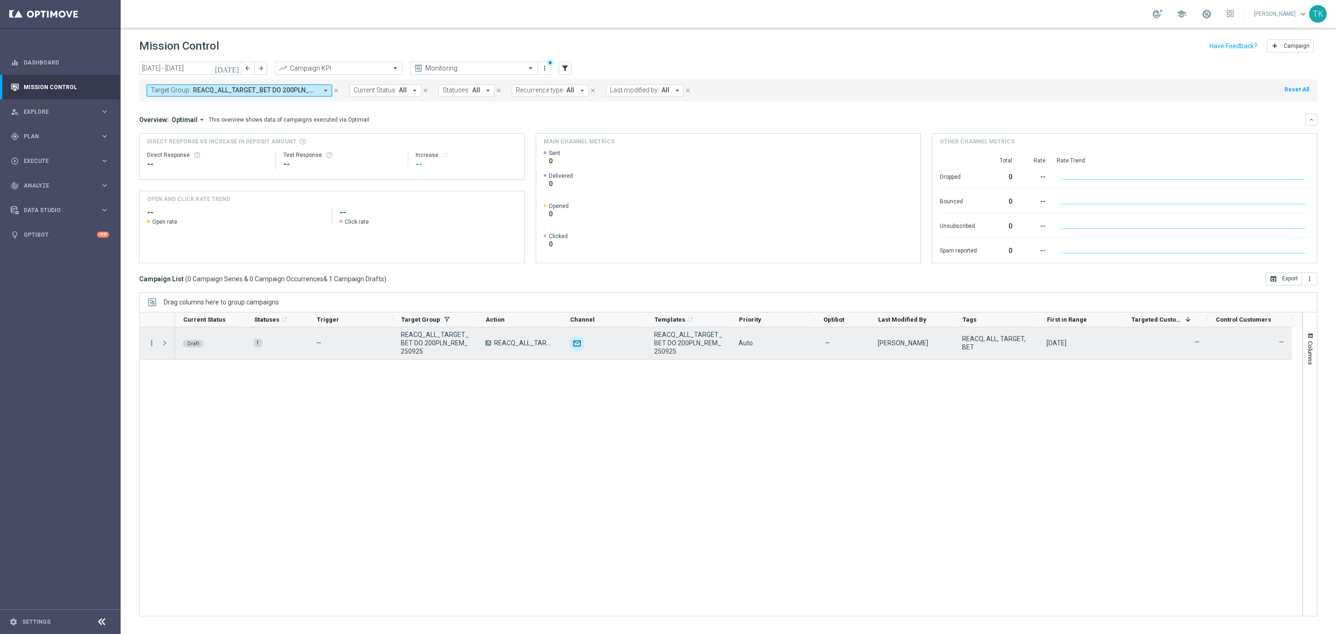
click at [149, 342] on icon "more_vert" at bounding box center [152, 343] width 8 height 8
click at [183, 375] on div "edit Edit" at bounding box center [208, 380] width 104 height 13
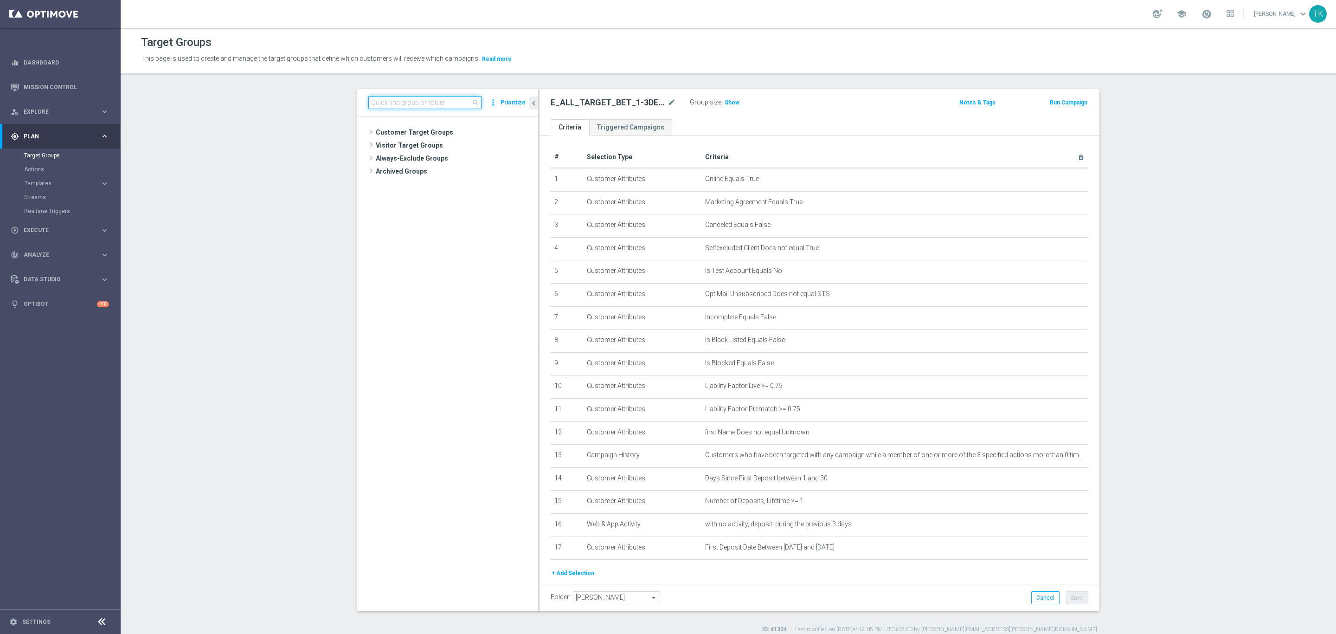
click at [382, 105] on input at bounding box center [424, 102] width 113 height 13
type input "V"
click at [386, 103] on input at bounding box center [424, 102] width 113 height 13
paste input "REACQ_ALL_TARGET_BET DO 200PLN_REM_250925"
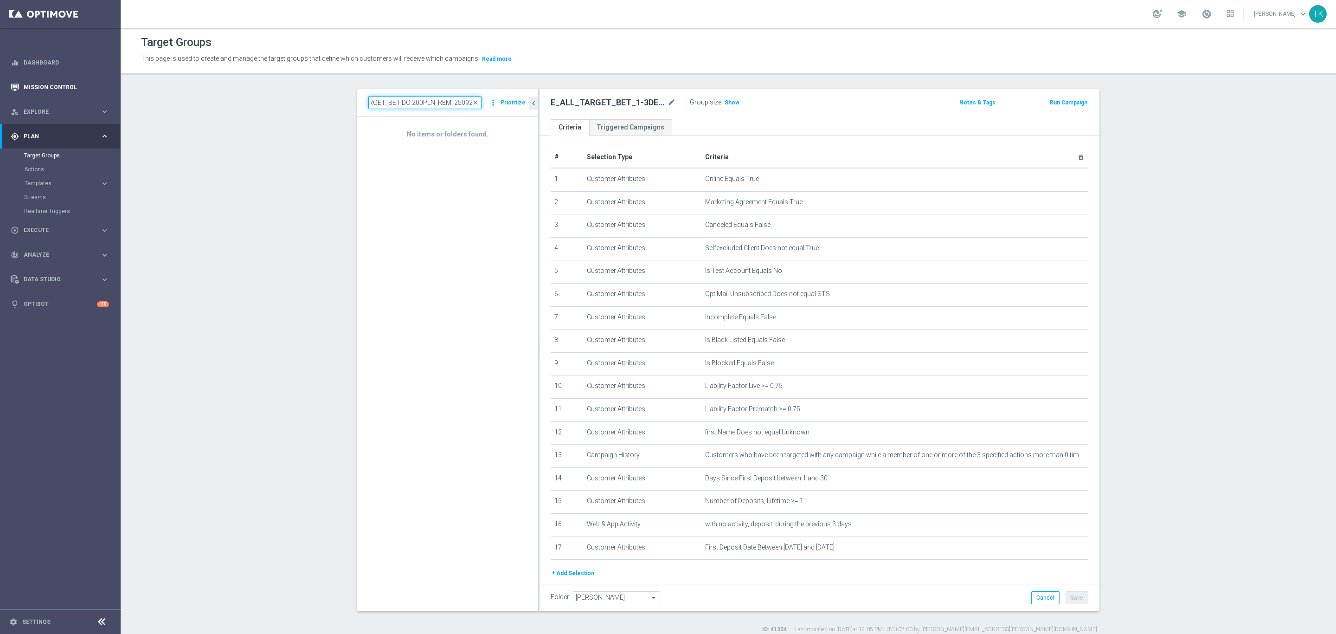
type input "REACQ_ALL_TARGET_BET DO 200PLN_REM_250925"
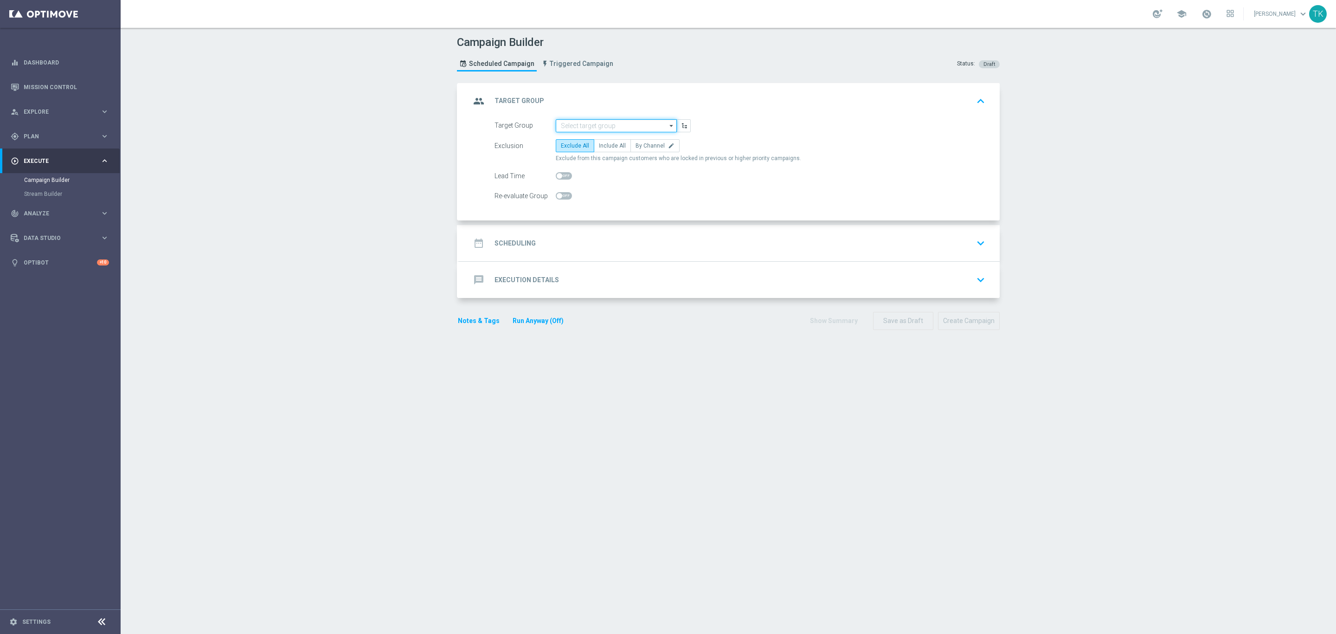
click at [579, 127] on input at bounding box center [616, 125] width 121 height 13
paste input "E_ALL_TARGET_BET_1-3DEPO DO 200PLN_REM_250925"
click at [583, 144] on div "E_ALL_TARGET_BET_1-3DEPO DO 200PLN_REM_250925" at bounding box center [616, 143] width 111 height 17
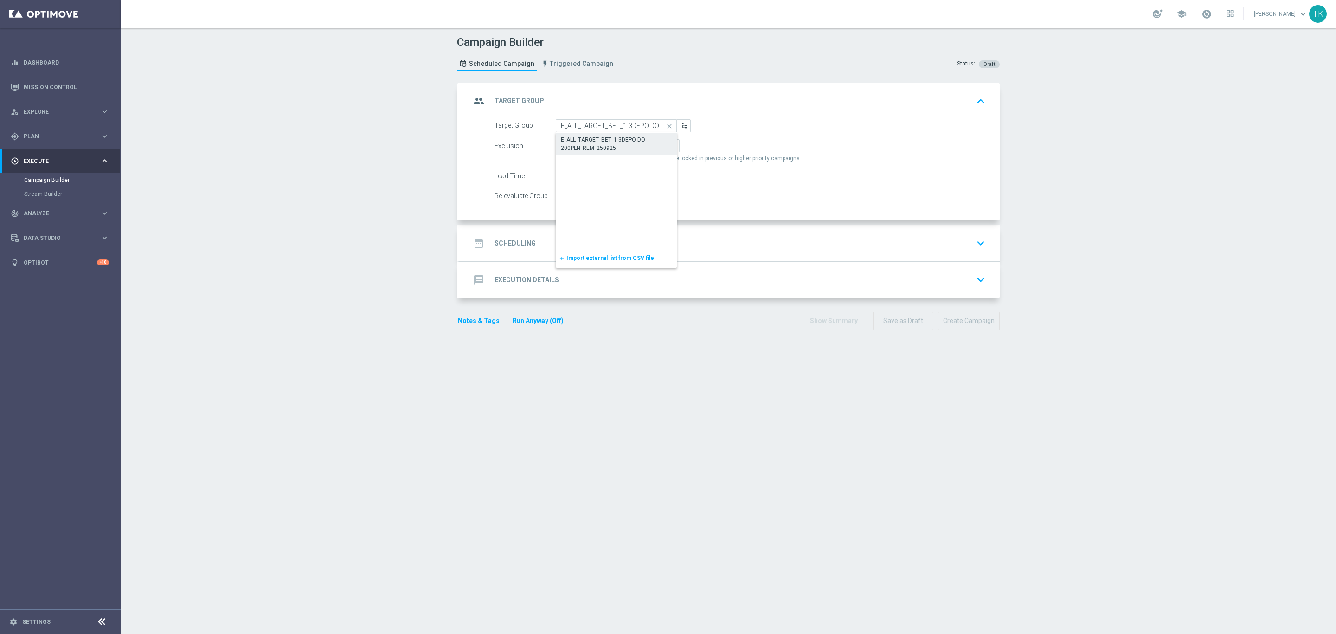
type input "E_ALL_TARGET_BET_1-3DEPO DO 200PLN_REM_250925"
click at [657, 147] on label "By Channel edit" at bounding box center [655, 145] width 49 height 13
click at [642, 147] on input "By Channel edit" at bounding box center [639, 147] width 6 height 6
radio input "true"
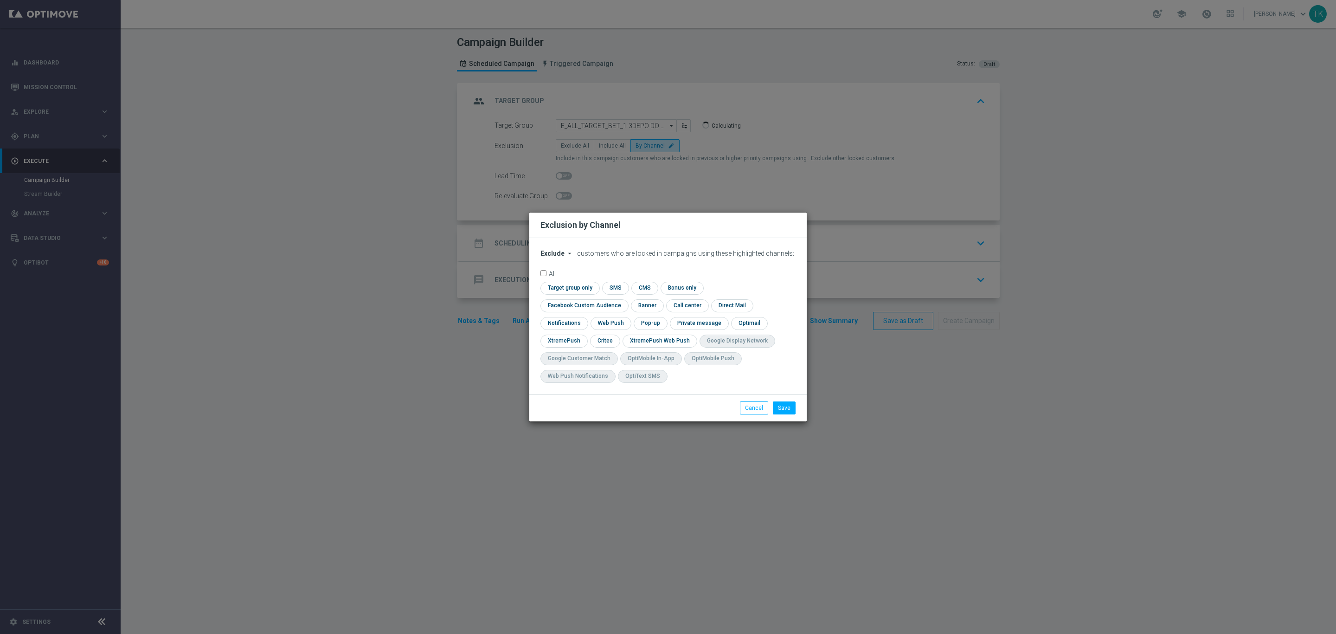
click at [557, 257] on span "Exclude" at bounding box center [553, 253] width 24 height 7
click at [557, 278] on div "Include" at bounding box center [558, 274] width 34 height 11
click at [625, 299] on input "checkbox" at bounding box center [583, 305] width 84 height 13
checkbox input "true"
click at [608, 335] on input "checkbox" at bounding box center [604, 341] width 29 height 13
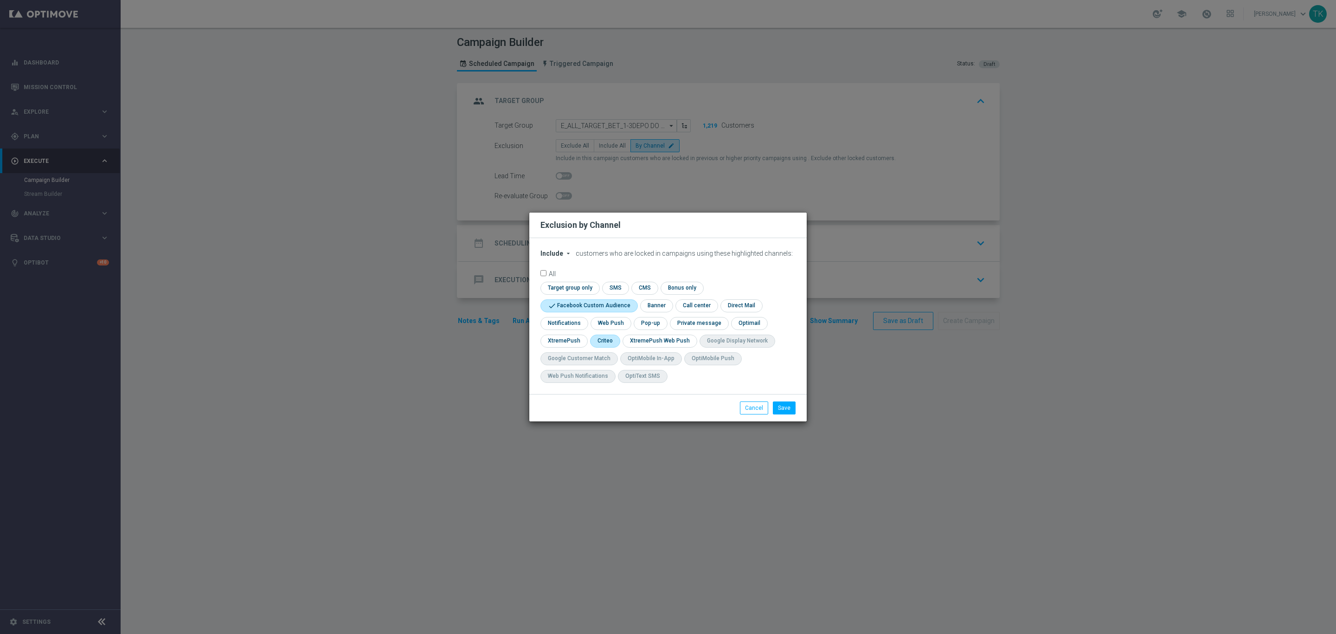
checkbox input "true"
click at [643, 328] on input "checkbox" at bounding box center [650, 323] width 32 height 13
checkbox input "true"
click at [788, 411] on button "Save" at bounding box center [784, 407] width 23 height 13
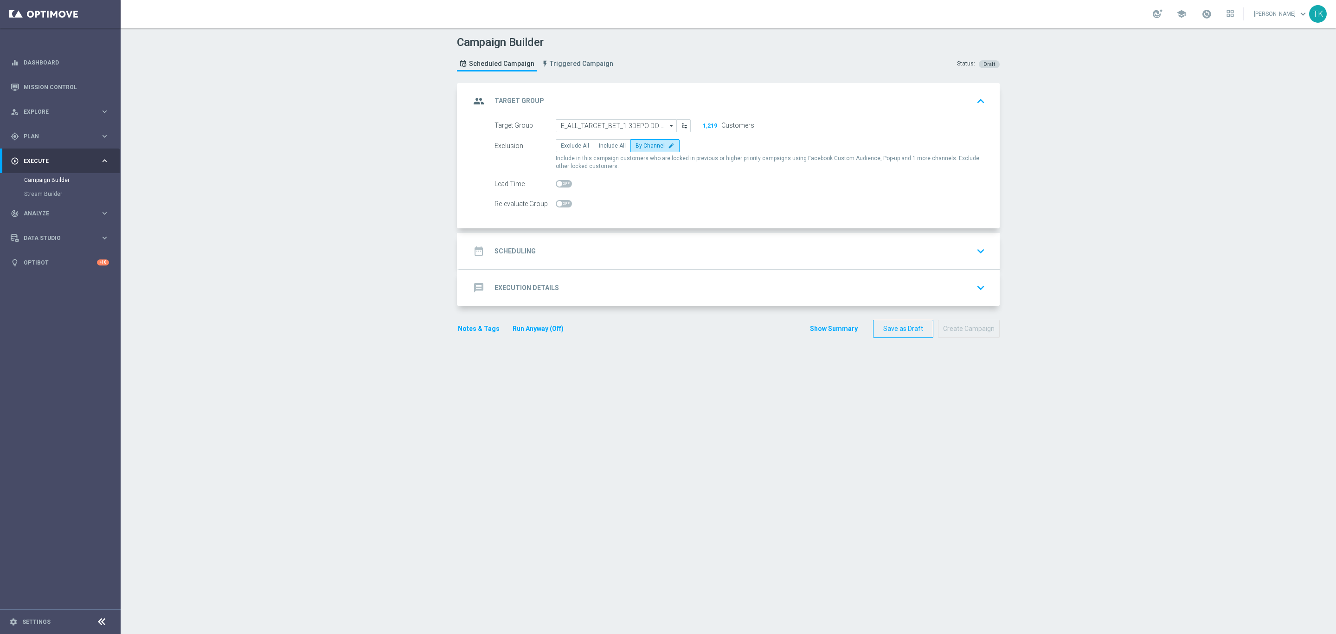
click at [563, 252] on div "date_range Scheduling keyboard_arrow_down" at bounding box center [729, 251] width 518 height 18
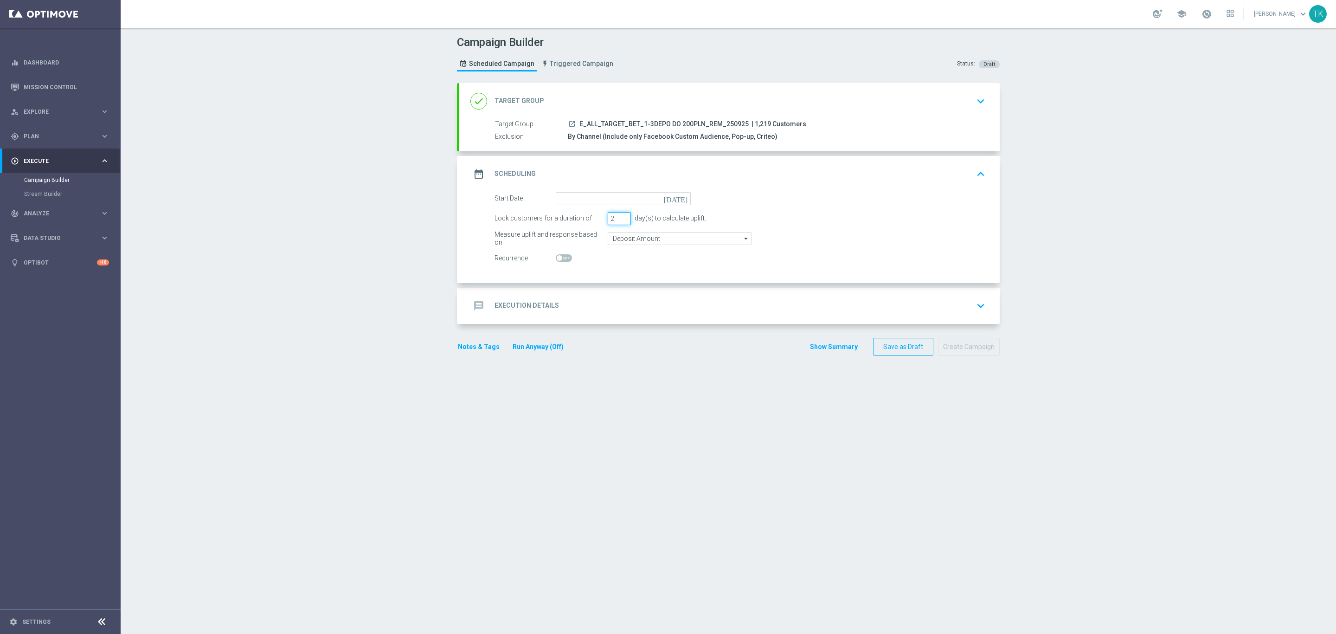
click at [619, 220] on input "2" at bounding box center [619, 218] width 23 height 13
type input "1"
click at [619, 220] on input "1" at bounding box center [619, 218] width 23 height 13
click at [557, 202] on input at bounding box center [623, 198] width 135 height 13
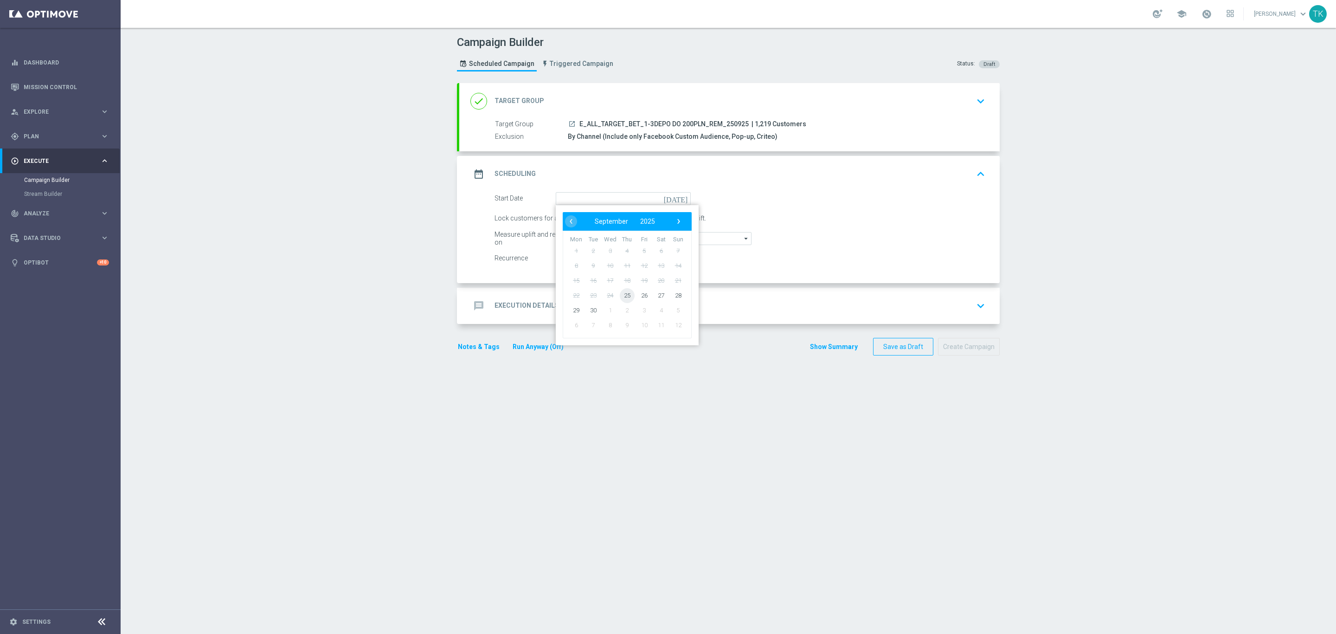
click at [623, 299] on span "25" at bounding box center [627, 295] width 15 height 15
type input "[DATE]"
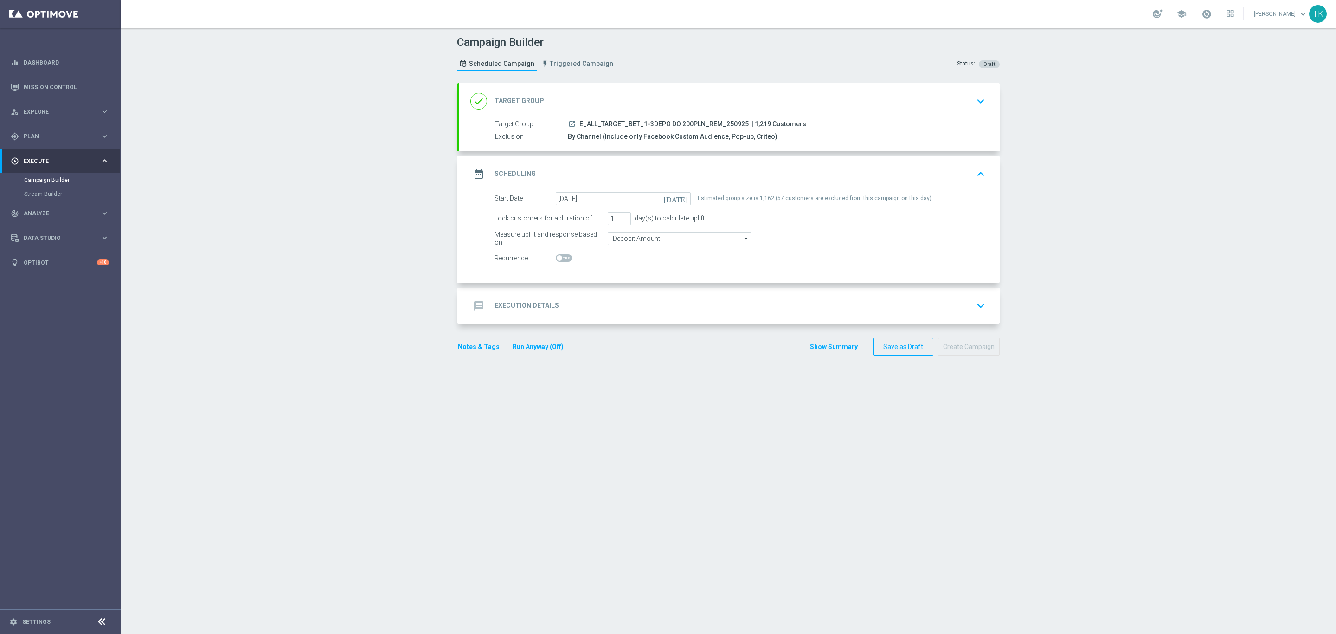
click at [641, 124] on span "E_ALL_TARGET_BET_1-3DEPO DO 200PLN_REM_250925" at bounding box center [664, 124] width 169 height 8
copy div "E_ALL_TARGET_BET_1-3DEPO DO 200PLN_REM_250925"
click at [585, 298] on div "message Execution Details keyboard_arrow_down" at bounding box center [729, 306] width 518 height 18
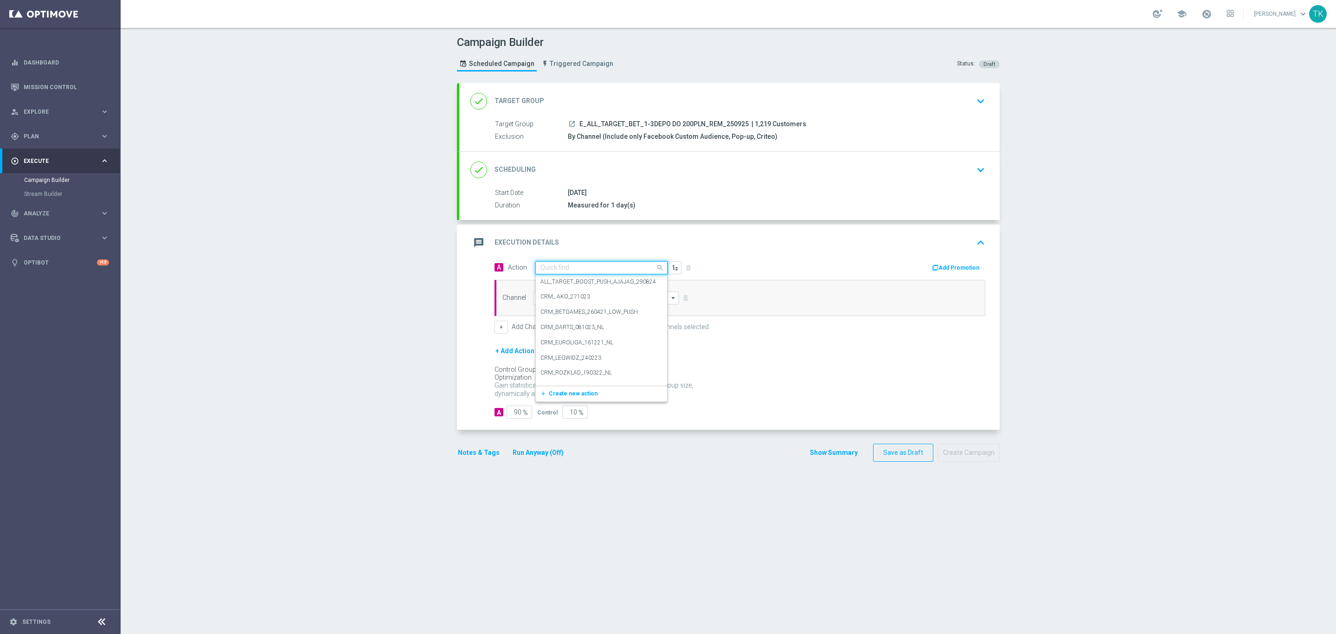
click at [545, 267] on input "text" at bounding box center [592, 268] width 103 height 8
paste input "E_ALL_TARGET_BET_1-3DEPO DO 200PLN_REM_250925"
type input "E_ALL_TARGET_BET_1-3DEPO DO 200PLN_REM_250925"
click at [551, 298] on span "Create new action" at bounding box center [573, 296] width 49 height 6
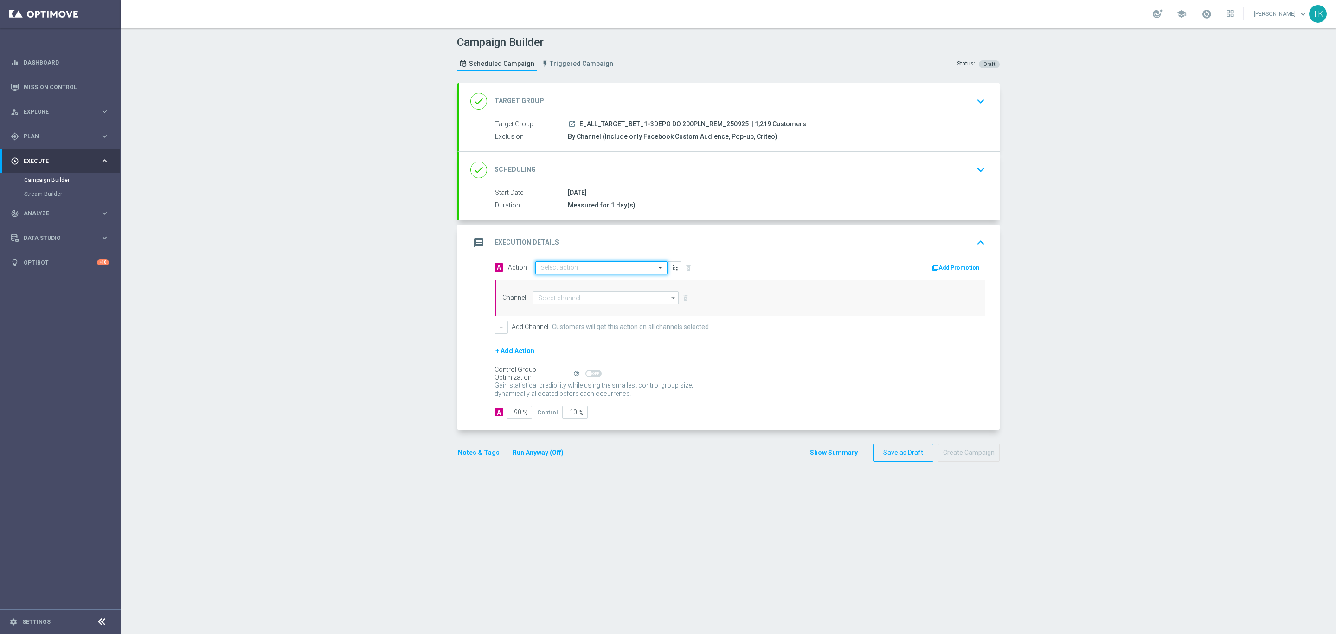
scroll to position [0, 0]
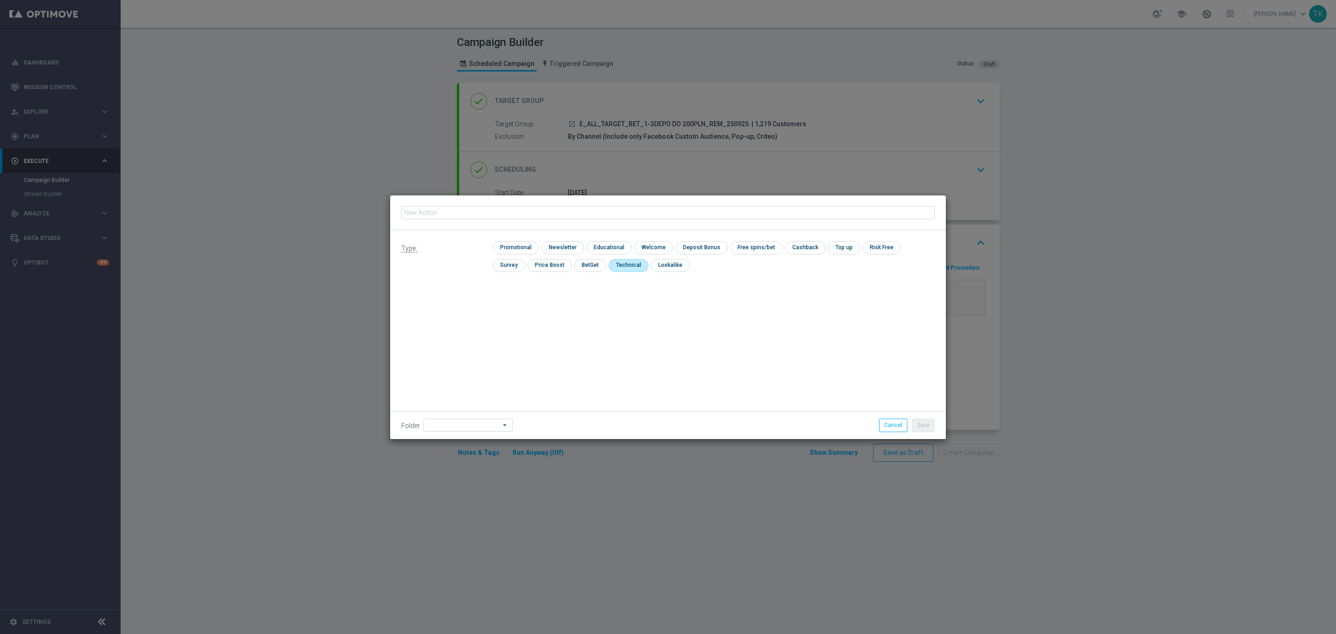
click at [609, 264] on input "checkbox" at bounding box center [628, 265] width 38 height 13
checkbox input "true"
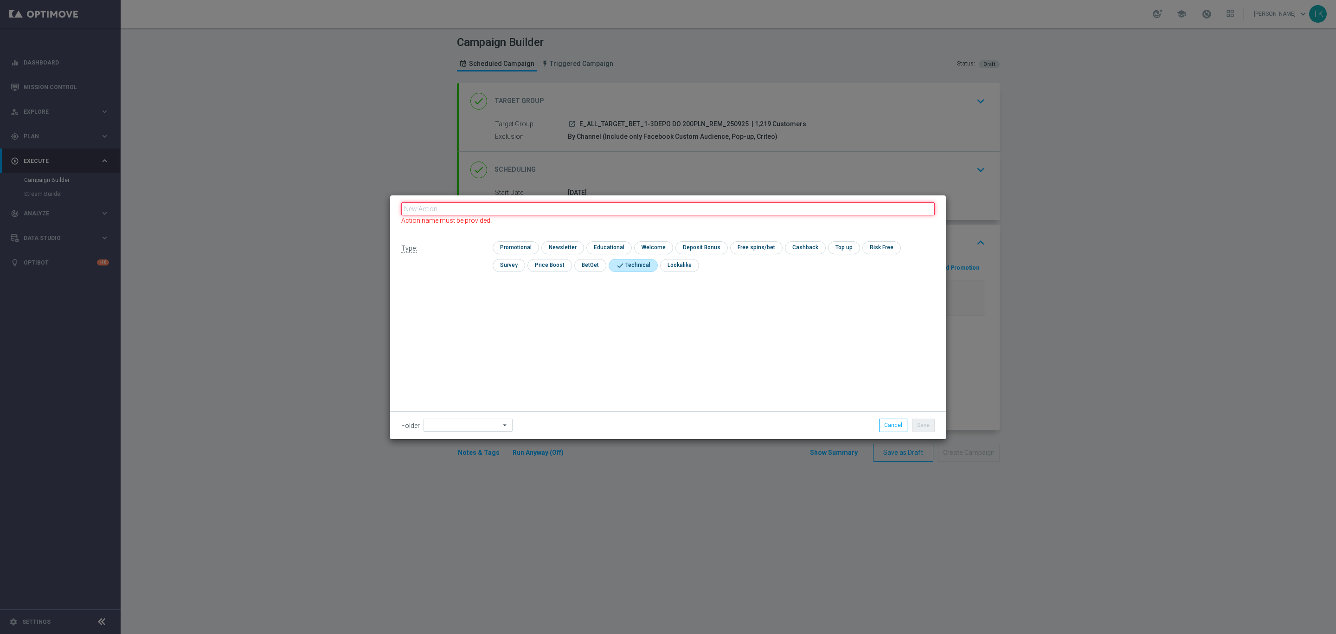
click at [427, 210] on input "text" at bounding box center [668, 208] width 534 height 13
paste input "E_ALL_TARGET_BET_1-3DEPO DO 200PLN_REM_250925"
type input "E_ALL_TARGET_BET_1-3DEPO DO 200PLN_REM_250925"
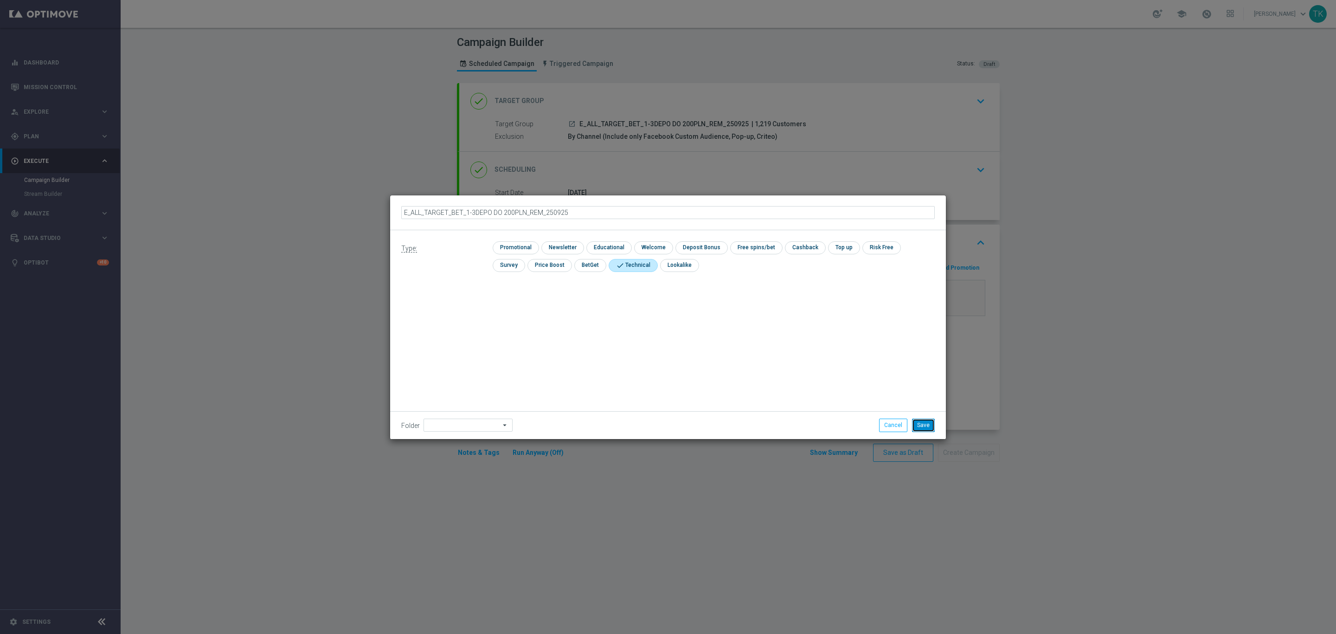
click at [912, 423] on button "Save" at bounding box center [923, 425] width 23 height 13
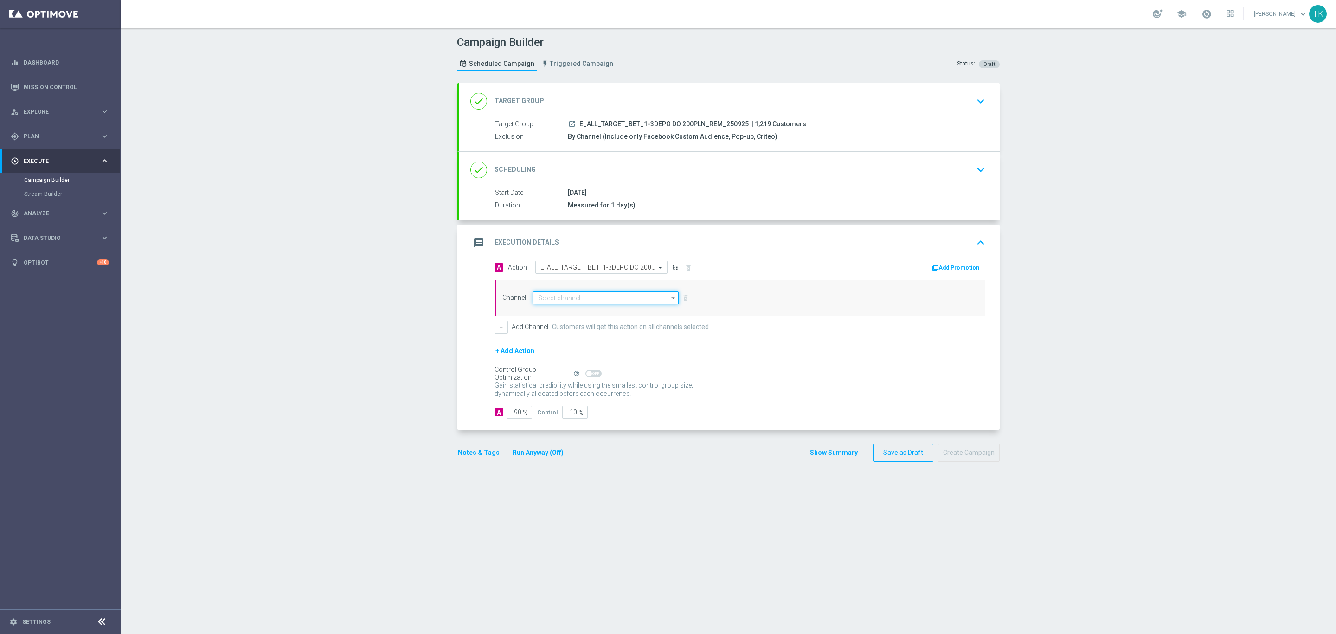
click at [554, 301] on input at bounding box center [606, 297] width 146 height 13
click at [559, 312] on div "SMS" at bounding box center [606, 311] width 146 height 13
type input "SMS"
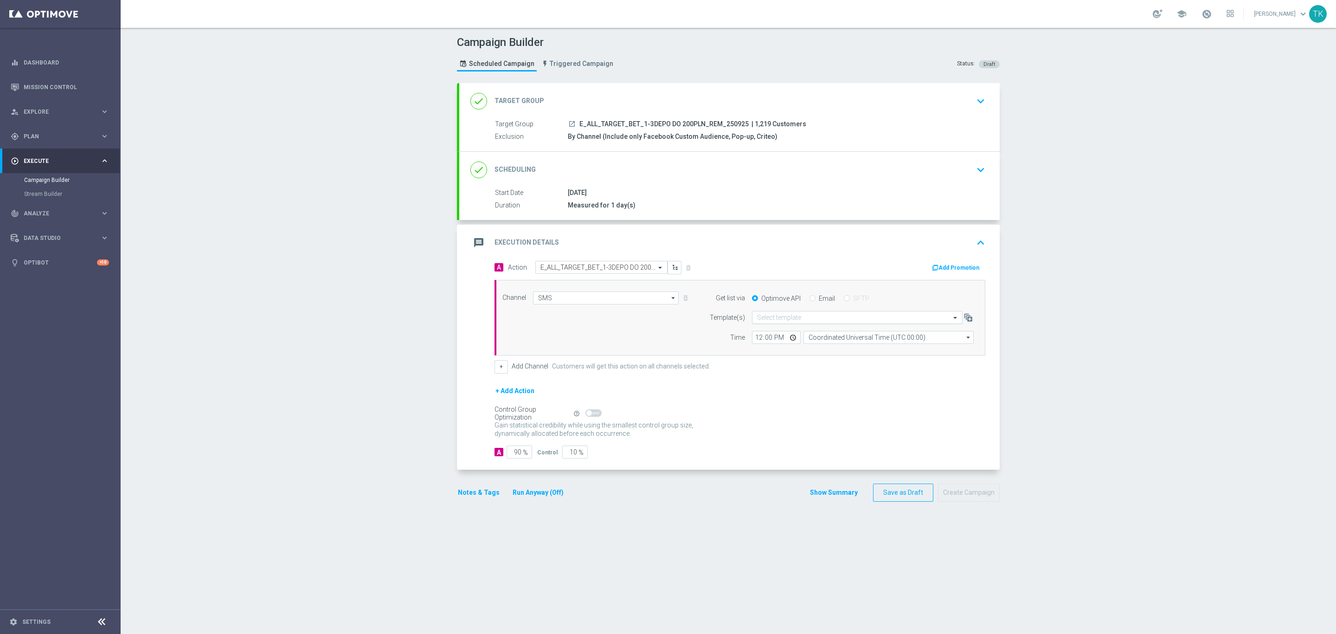
click at [768, 316] on input "text" at bounding box center [848, 318] width 182 height 8
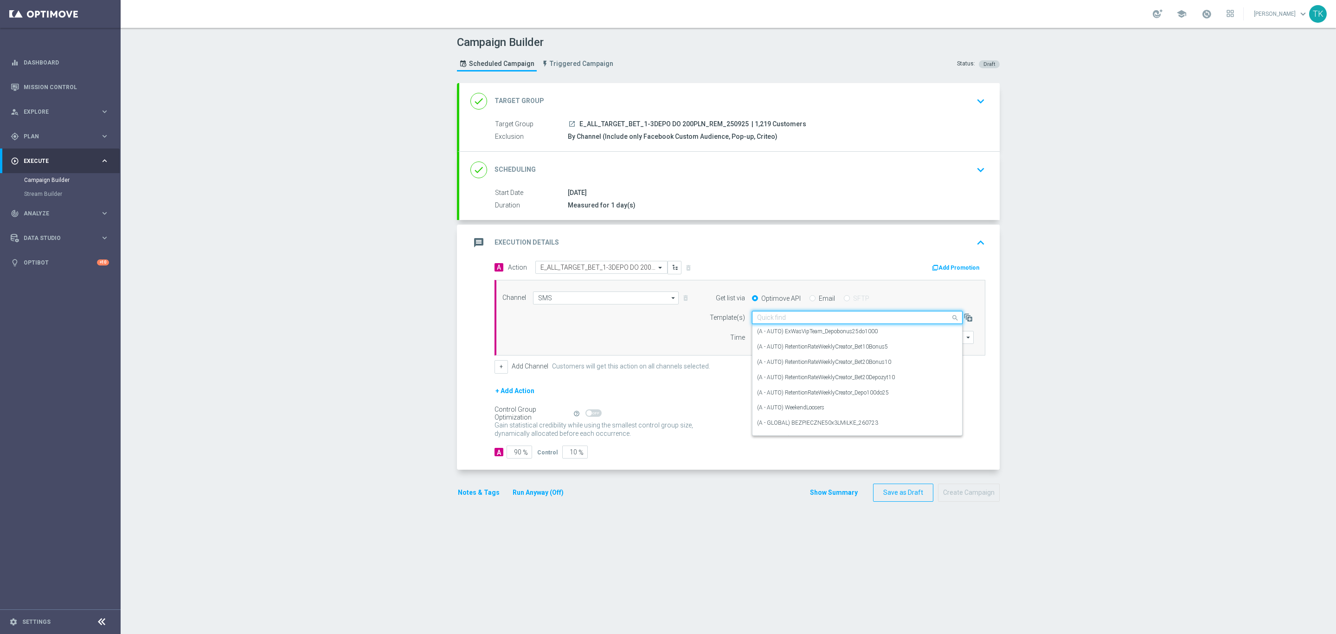
paste input "E_ALL_TARGET_BET_1-3DEPO DO 200PLN_REM_250925"
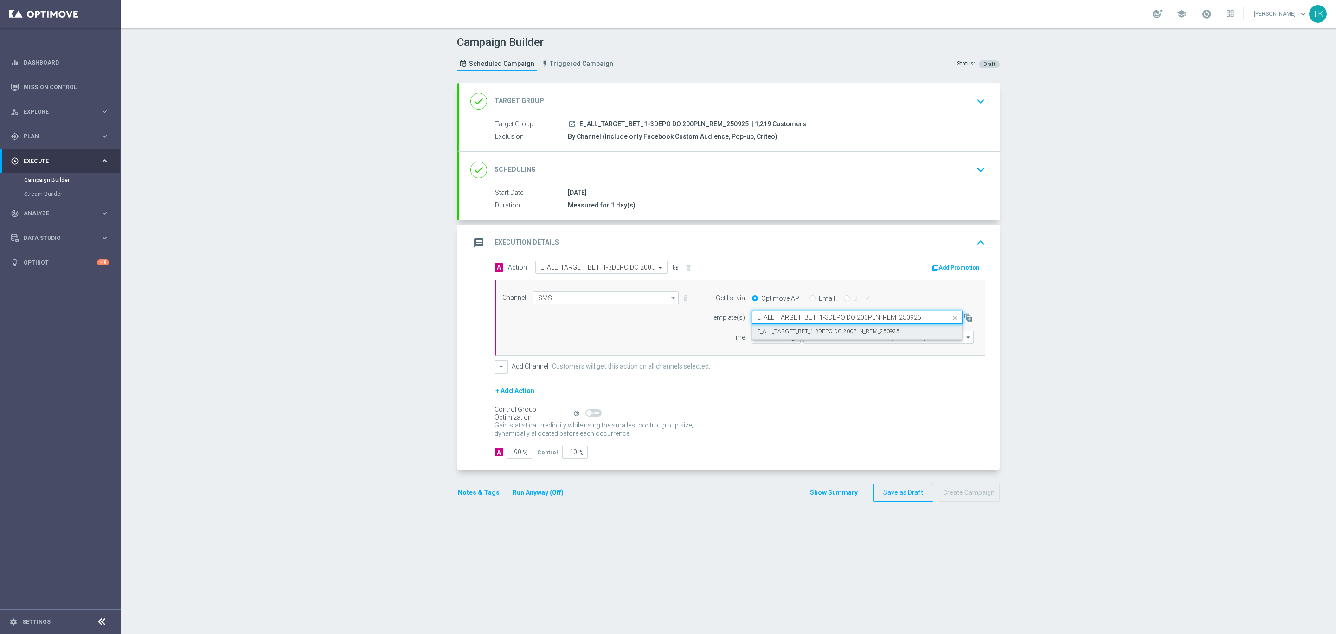
click at [770, 333] on label "E_ALL_TARGET_BET_1-3DEPO DO 200PLN_REM_250925" at bounding box center [828, 332] width 142 height 8
type input "E_ALL_TARGET_BET_1-3DEPO DO 200PLN_REM_250925"
click at [753, 340] on input "12:00" at bounding box center [776, 337] width 49 height 13
type input "16:02"
click at [813, 340] on input "Coordinated Universal Time (UTC 00:00)" at bounding box center [889, 337] width 170 height 13
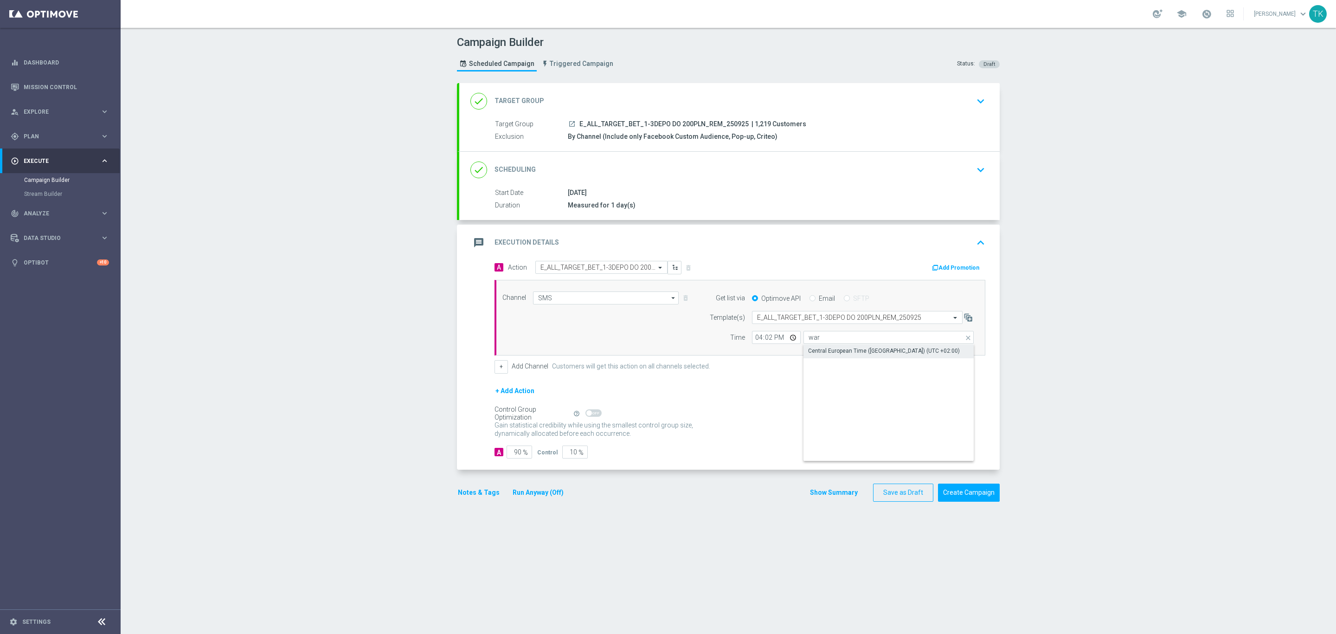
click at [816, 355] on div "Central European Time (Warsaw) (UTC +02:00)" at bounding box center [884, 351] width 152 height 8
type input "Central European Time (Warsaw) (UTC +02:00)"
click at [502, 372] on button "+" at bounding box center [501, 366] width 13 height 13
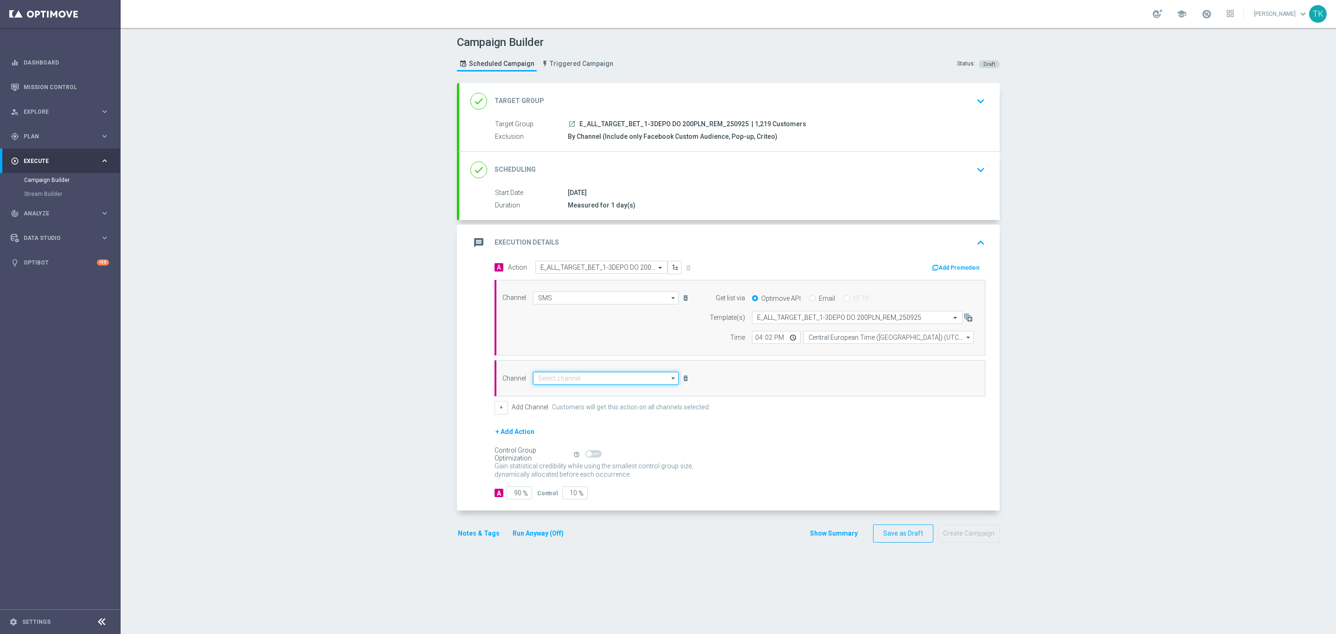
click at [541, 381] on input at bounding box center [606, 378] width 146 height 13
click at [553, 395] on div "Private message" at bounding box center [560, 391] width 44 height 8
type input "Private message"
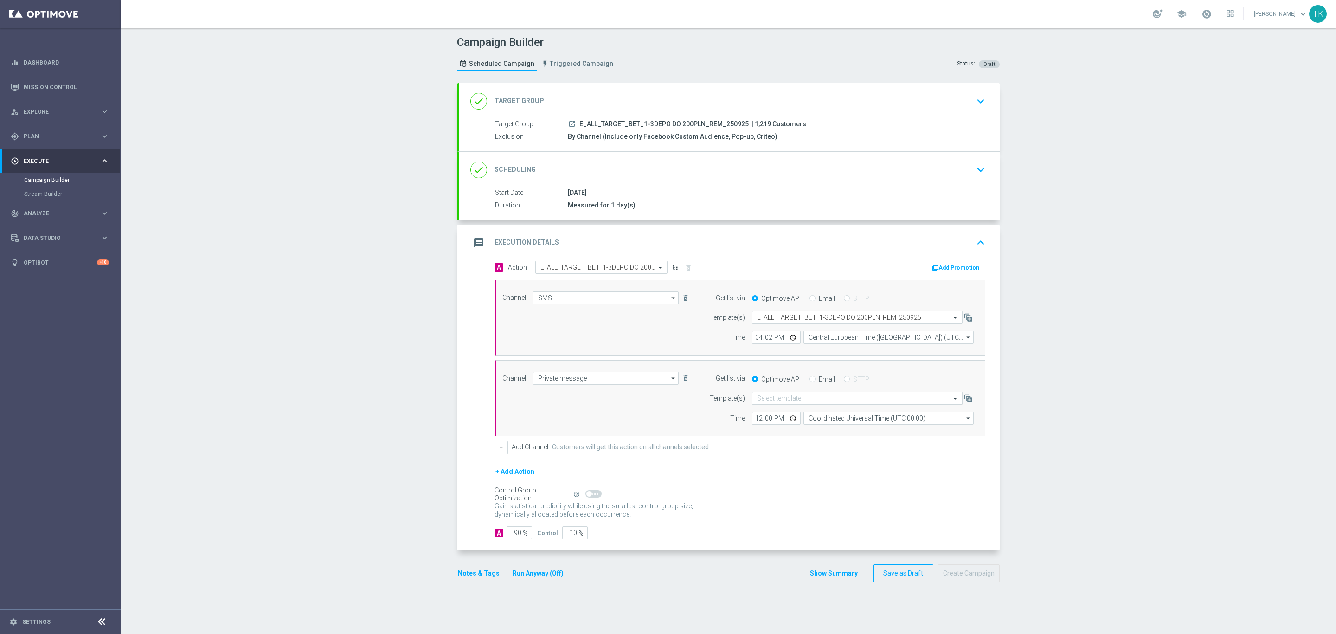
click at [761, 401] on input "text" at bounding box center [848, 398] width 182 height 8
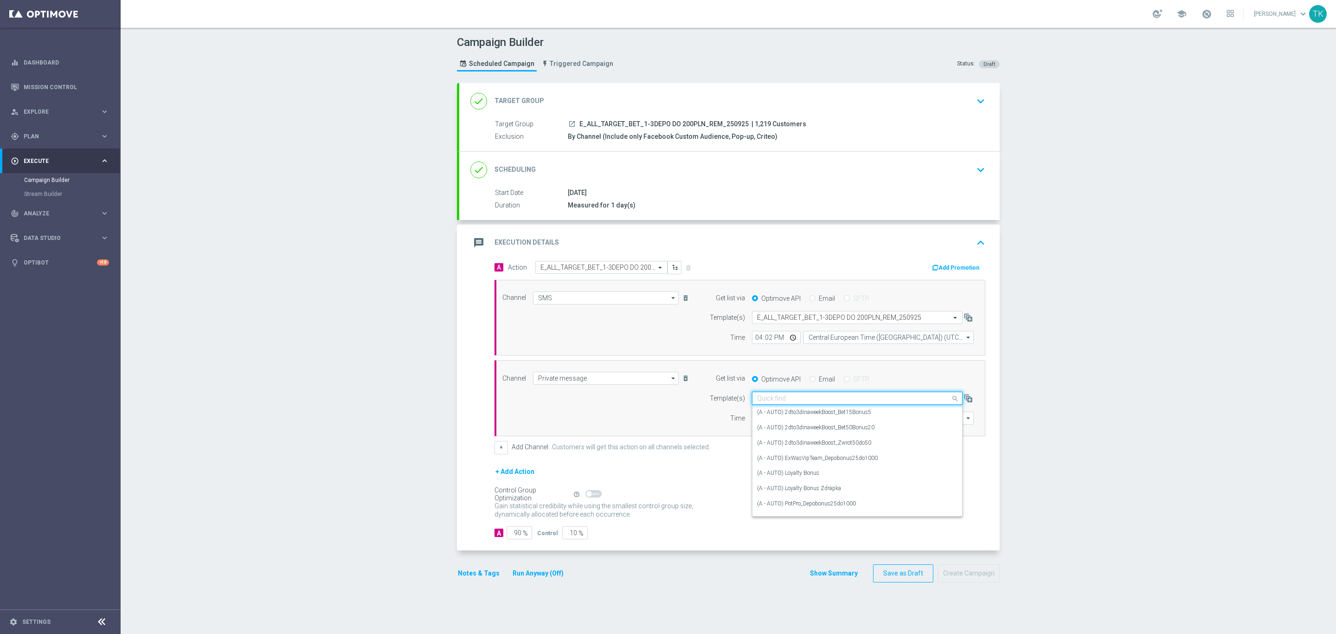
paste input "E_ALL_TARGET_BET_1-3DEPO DO 200PLN_REM_250925"
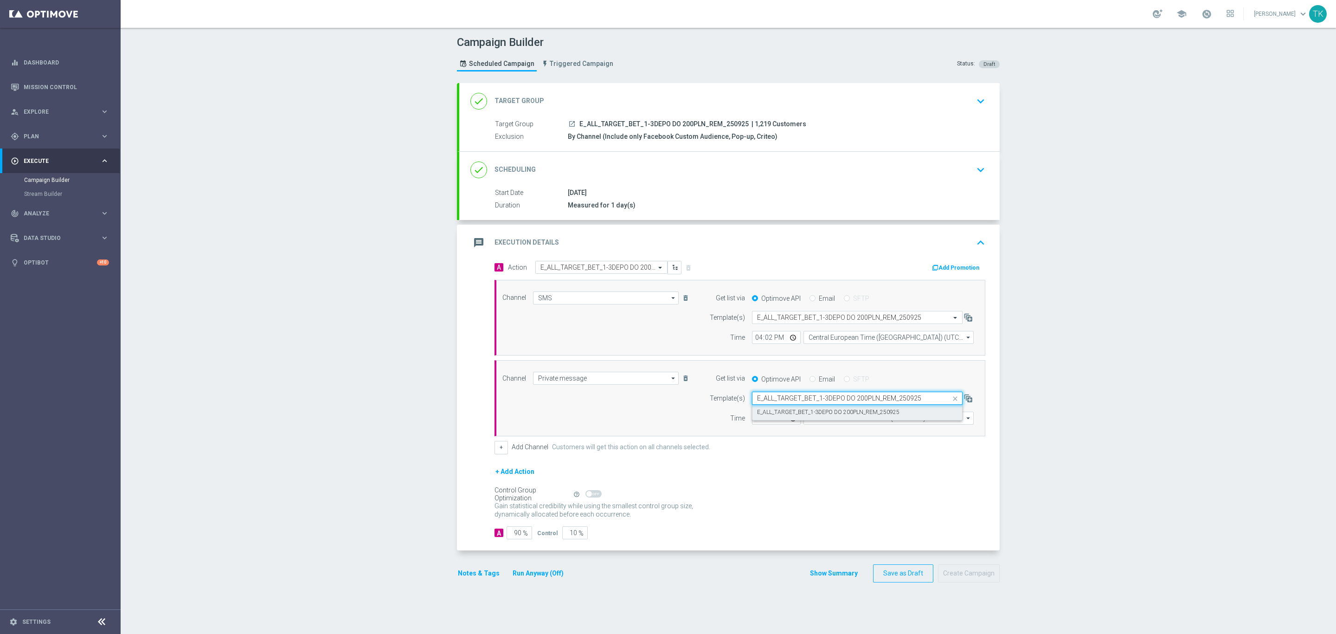
click at [763, 410] on div "E_ALL_TARGET_BET_1-3DEPO DO 200PLN_REM_250925" at bounding box center [857, 412] width 200 height 15
type input "E_ALL_TARGET_BET_1-3DEPO DO 200PLN_REM_250925"
click at [752, 419] on input "12:00" at bounding box center [776, 418] width 49 height 13
type input "16:02"
click at [812, 419] on input "Coordinated Universal Time (UTC 00:00)" at bounding box center [889, 418] width 170 height 13
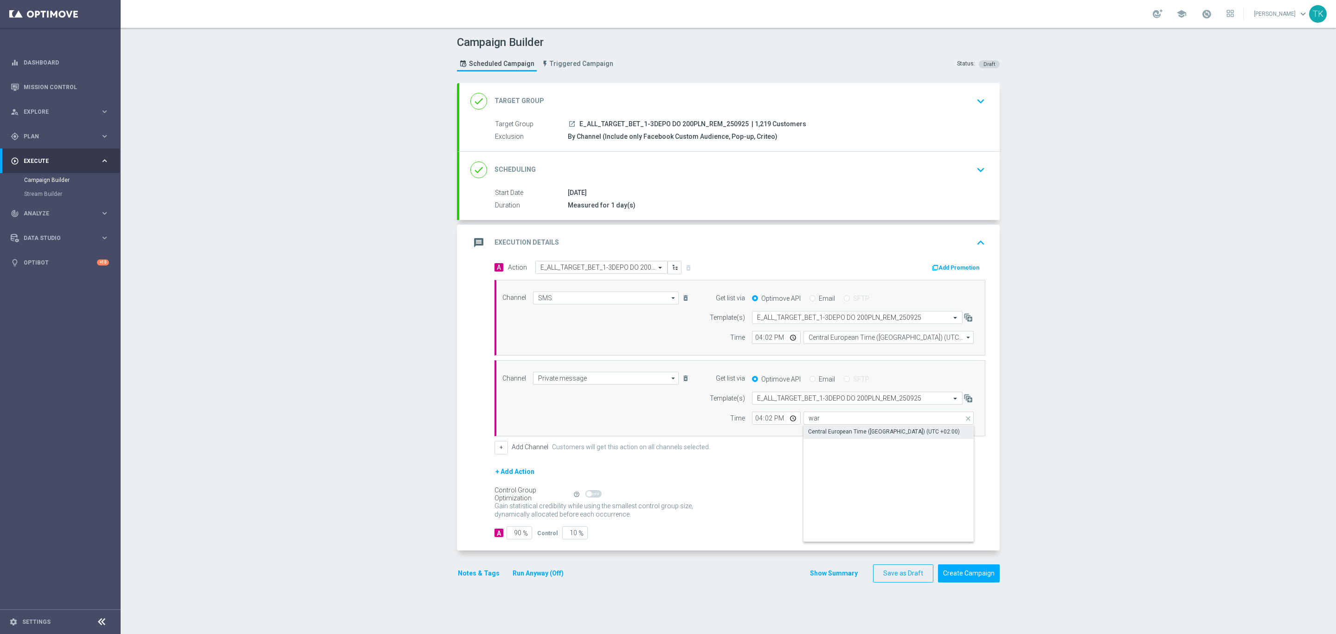
click at [814, 432] on div "Central European Time (Warsaw) (UTC +02:00)" at bounding box center [884, 431] width 152 height 8
type input "Central European Time (Warsaw) (UTC +02:00)"
click at [824, 579] on button "Show Summary" at bounding box center [834, 573] width 49 height 11
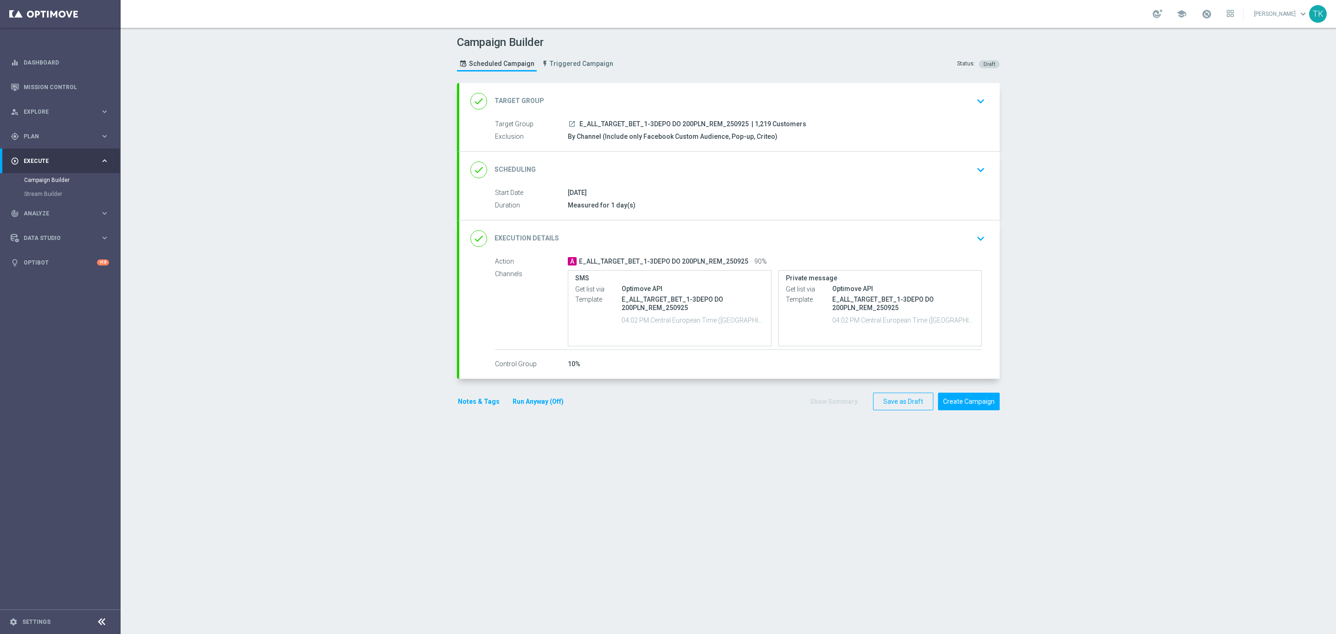
click at [661, 120] on span "E_ALL_TARGET_BET_1-3DEPO DO 200PLN_REM_250925" at bounding box center [664, 124] width 169 height 8
copy div "E_ALL_TARGET_BET_1-3DEPO DO 200PLN_REM_250925"
click at [667, 69] on div "Campaign Builder Scheduled Campaign Triggered Campaign Status: Draft" at bounding box center [728, 54] width 557 height 43
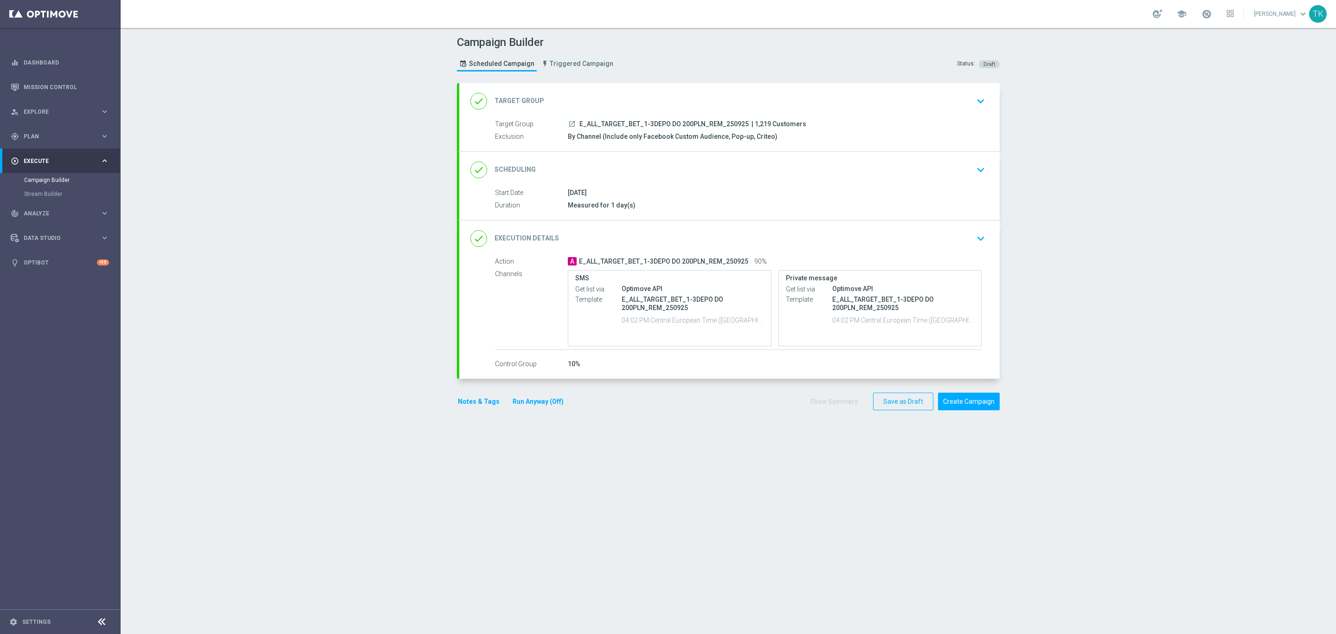
click at [475, 404] on button "Notes & Tags" at bounding box center [479, 402] width 44 height 12
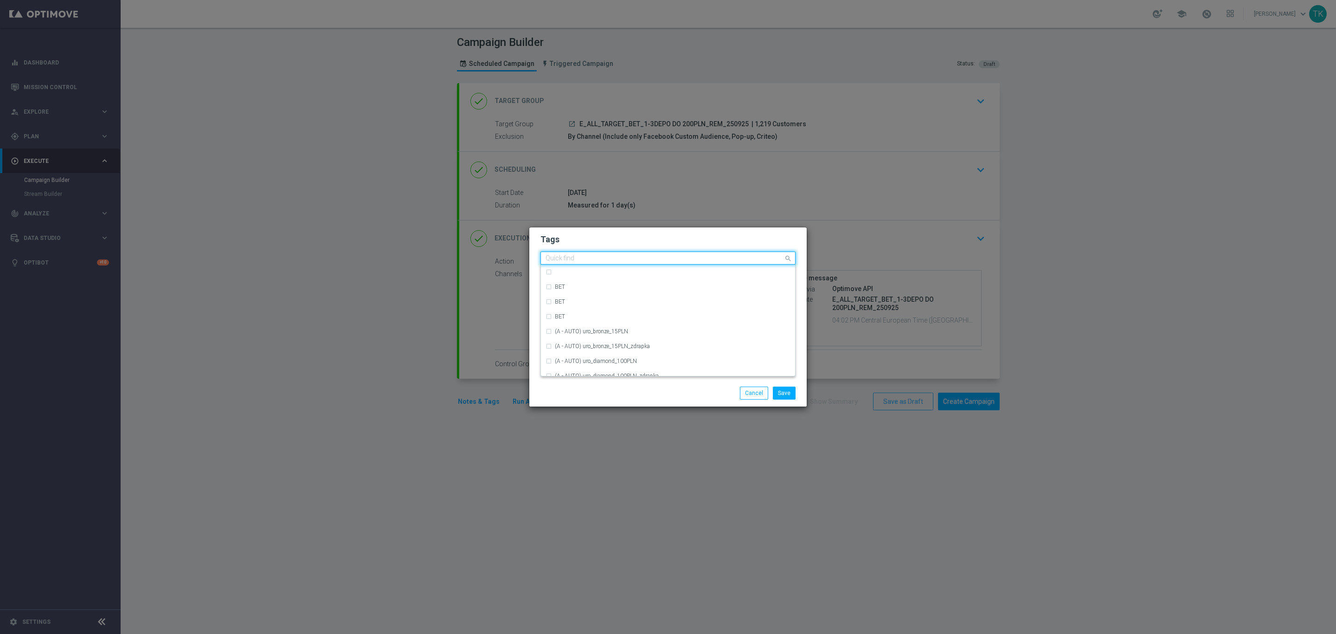
click at [567, 261] on input "text" at bounding box center [665, 259] width 238 height 8
click at [582, 298] on div "E" at bounding box center [673, 301] width 236 height 6
click at [560, 258] on input "E" at bounding box center [665, 259] width 238 height 8
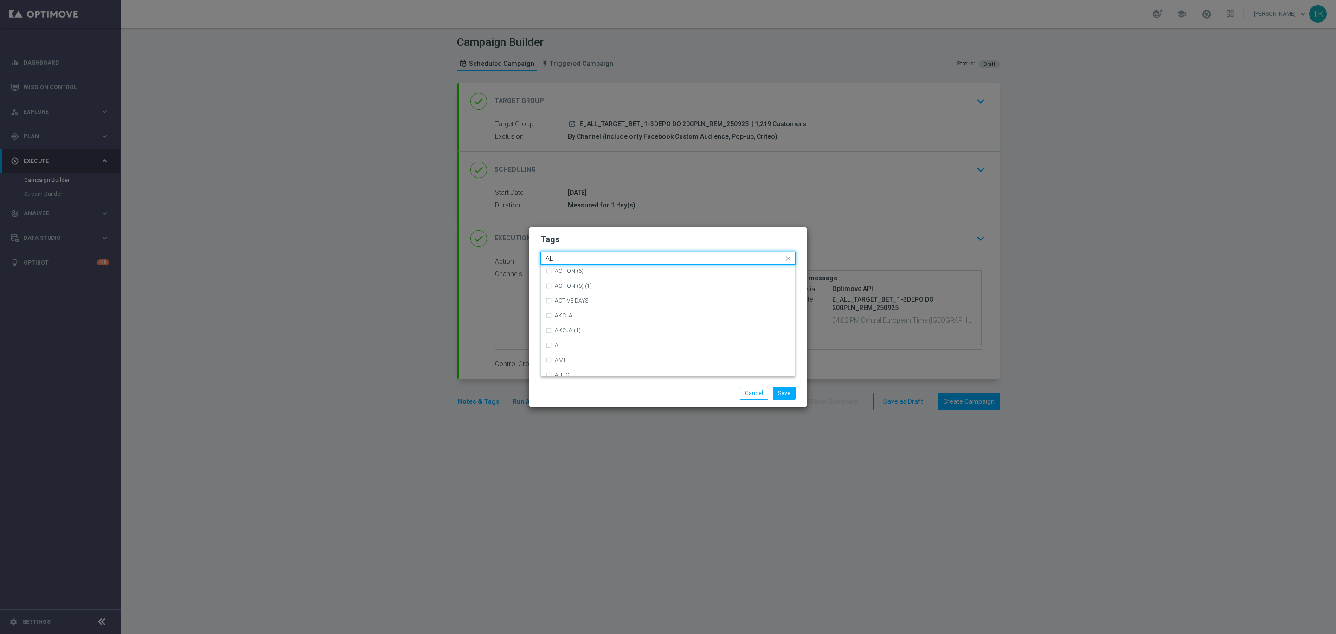
scroll to position [0, 0]
click at [572, 271] on div "ALL" at bounding box center [673, 272] width 236 height 6
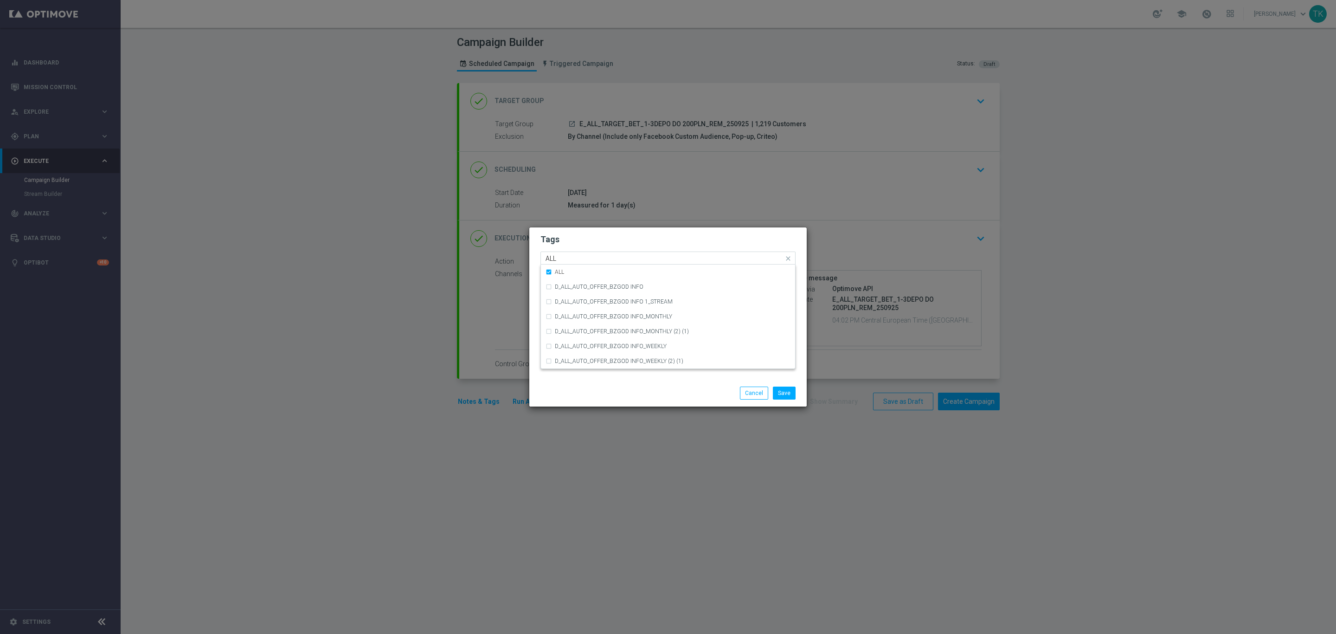
click at [561, 259] on input "ALL" at bounding box center [665, 259] width 238 height 8
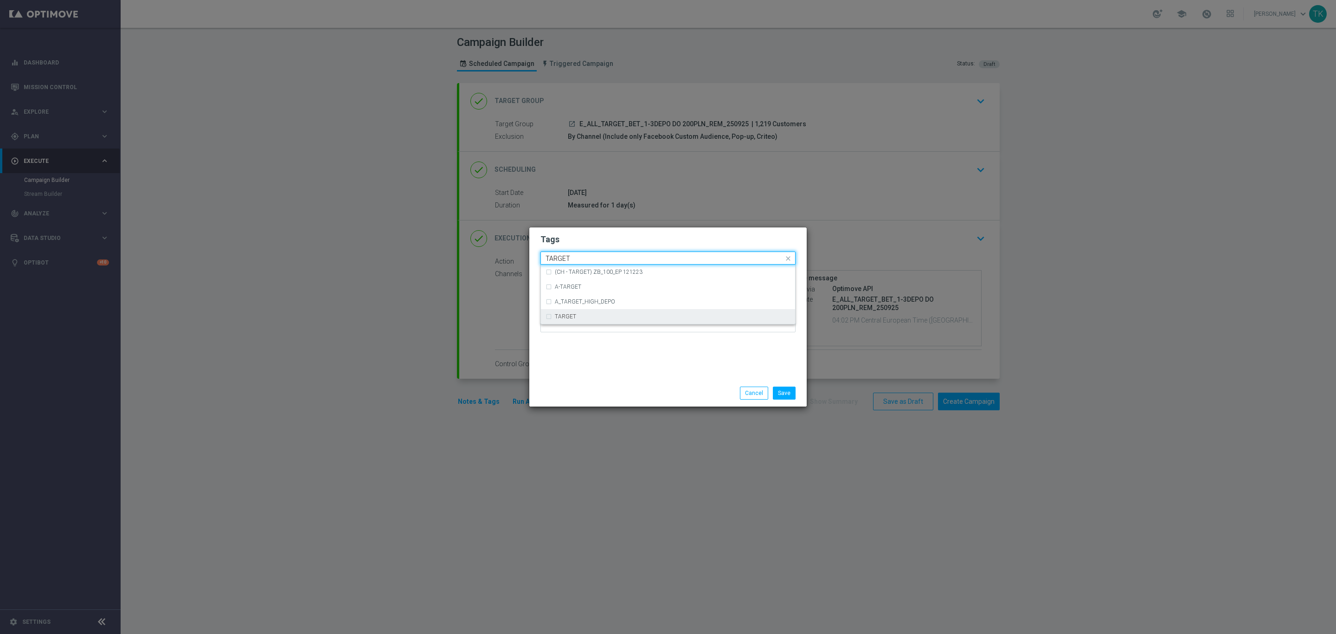
click at [589, 316] on div "TARGET" at bounding box center [673, 317] width 236 height 6
click at [568, 260] on input "TARGET" at bounding box center [665, 259] width 238 height 8
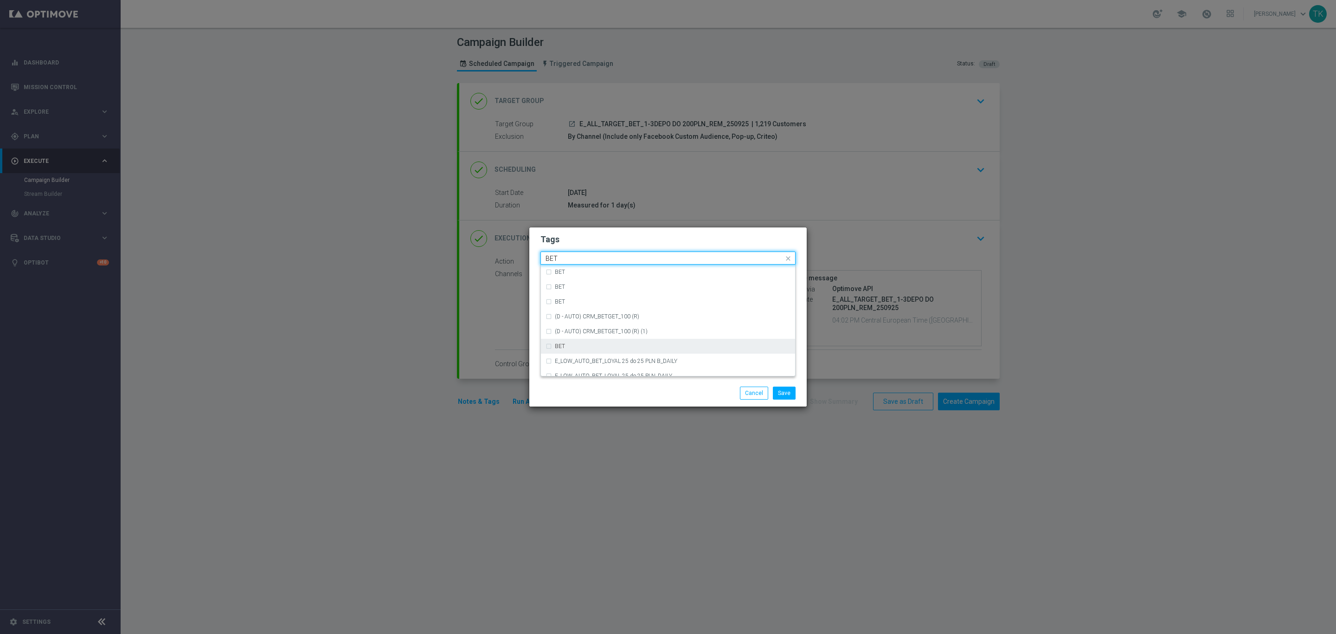
click at [565, 344] on label "BET" at bounding box center [560, 346] width 10 height 6
type input "BET"
click at [561, 256] on input "BET" at bounding box center [665, 259] width 238 height 8
click at [780, 393] on button "Save" at bounding box center [784, 393] width 23 height 13
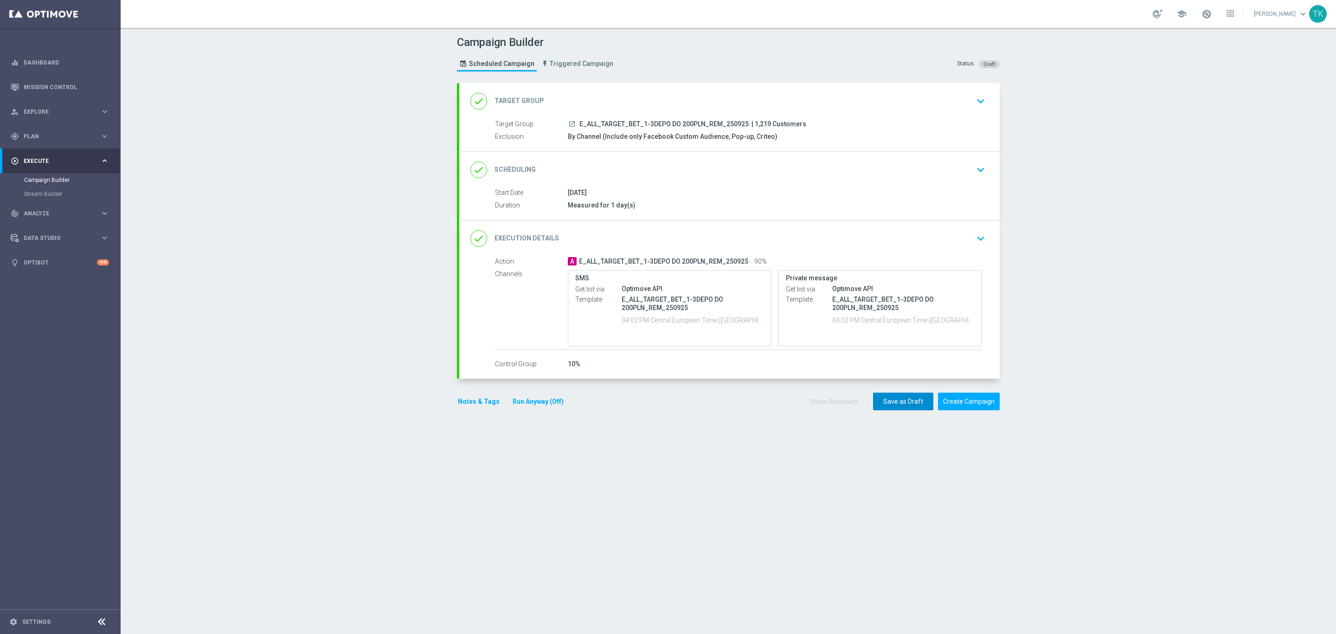
click at [903, 401] on button "Save as Draft" at bounding box center [903, 402] width 60 height 18
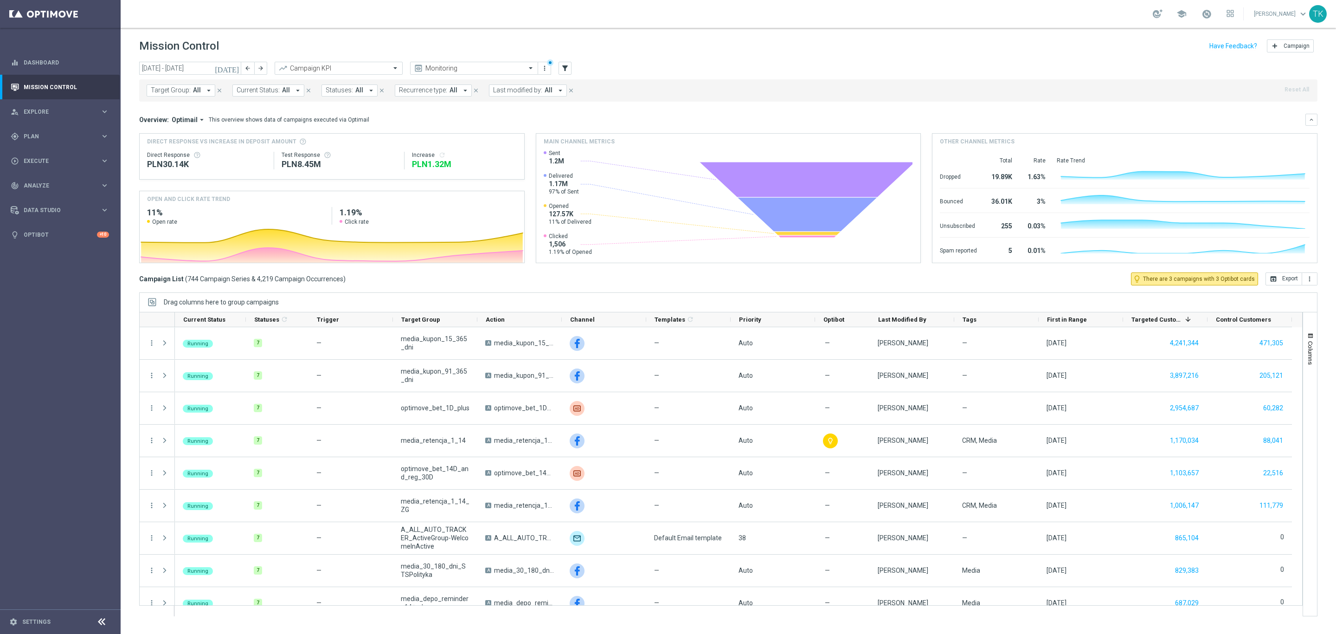
click at [166, 89] on span "Target Group:" at bounding box center [171, 90] width 40 height 8
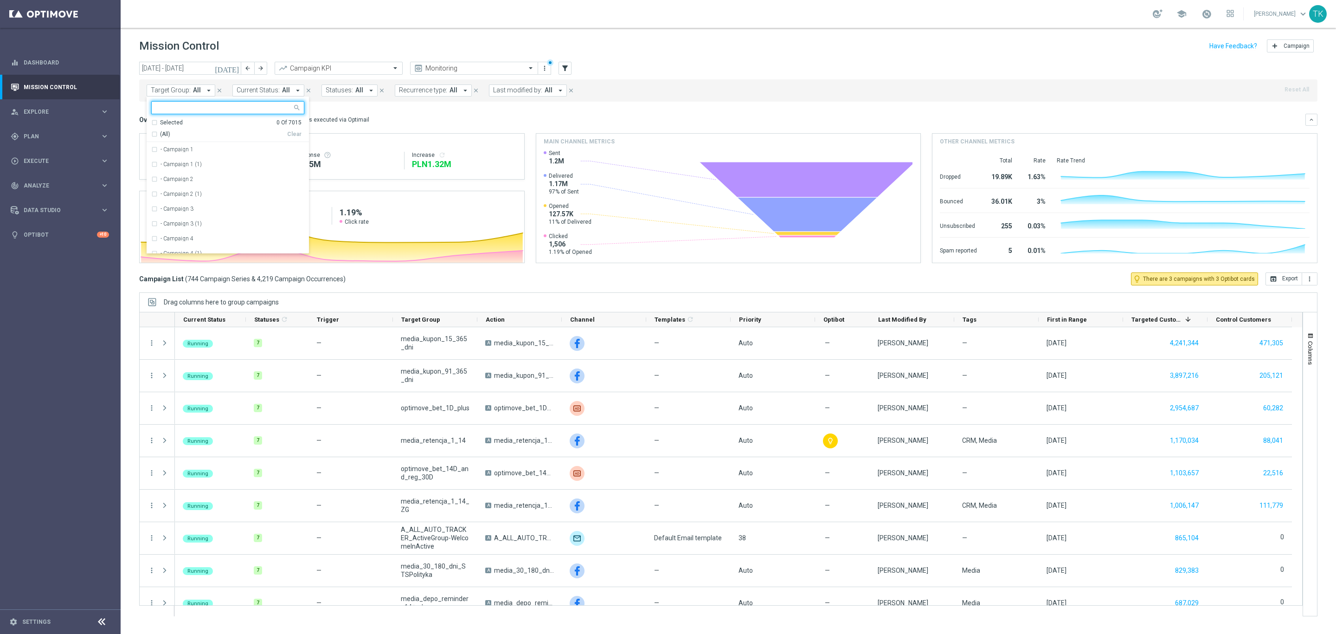
click at [155, 110] on div at bounding box center [223, 108] width 137 height 9
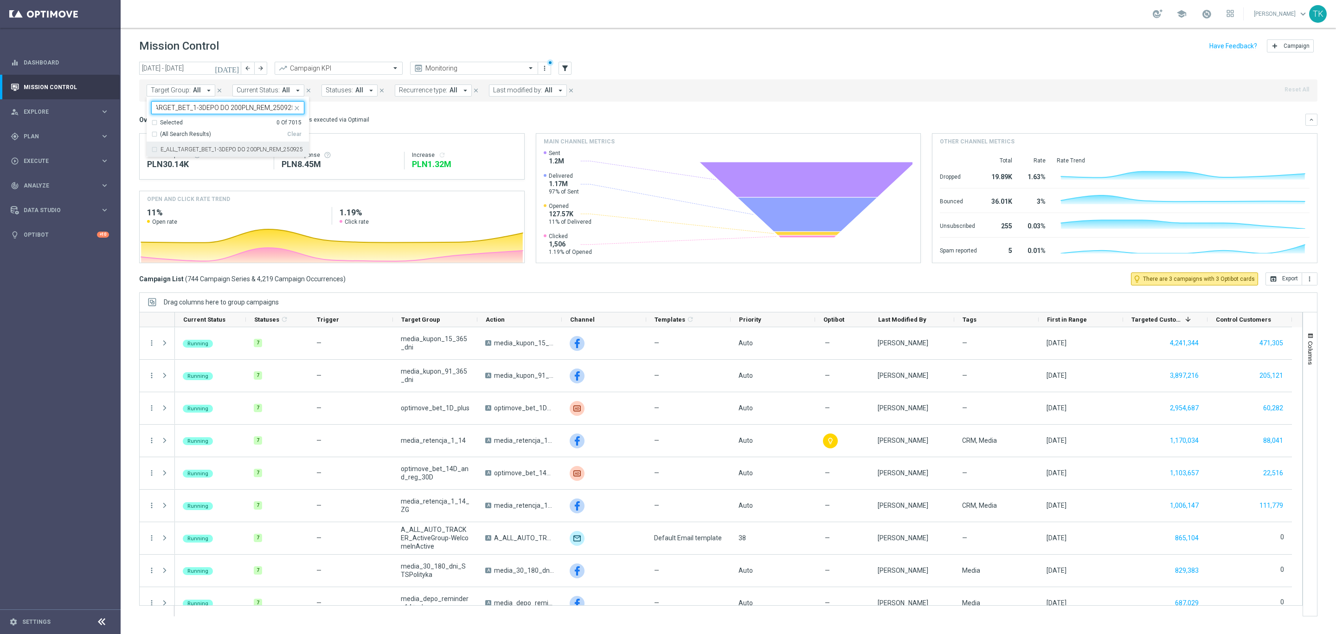
click at [177, 153] on div "E_ALL_TARGET_BET_1-3DEPO DO 200PLN_REM_250925" at bounding box center [227, 149] width 153 height 15
type input "E_ALL_TARGET_BET_1-3DEPO DO 200PLN_REM_250925"
click at [141, 104] on mini-dashboard "Overview: Optimail arrow_drop_down This overview shows data of campaigns execut…" at bounding box center [728, 187] width 1179 height 171
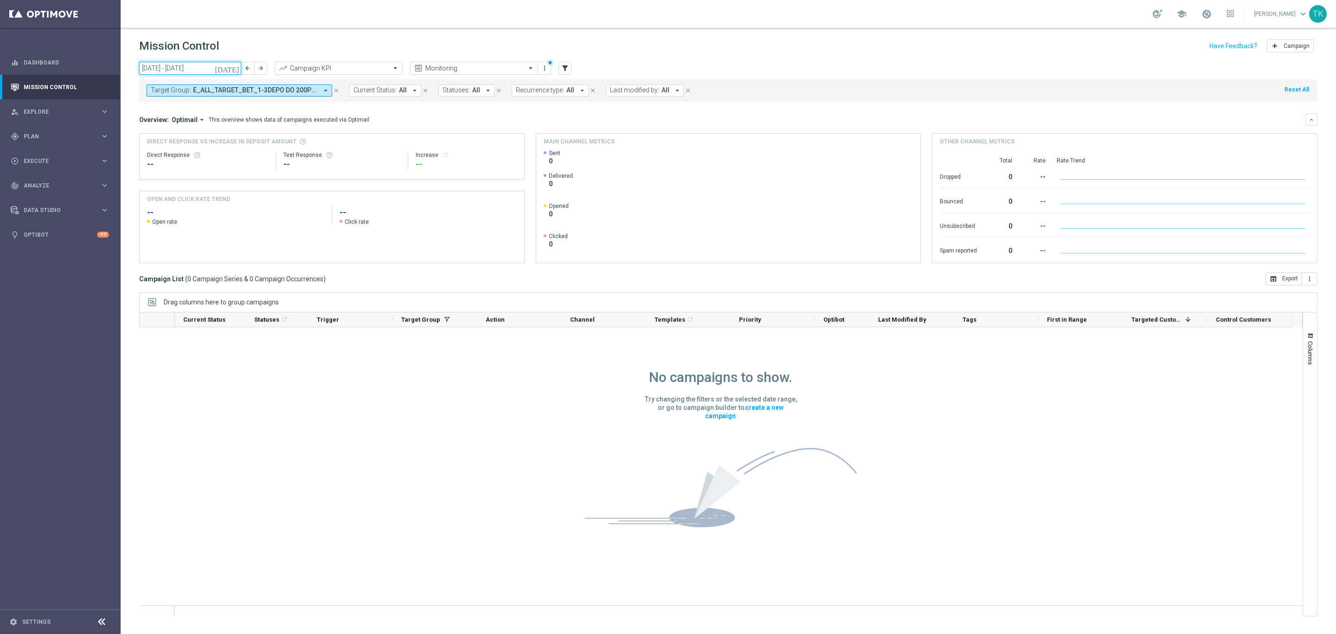
click at [195, 66] on input "15 Sep 2025 - 21 Sep 2025" at bounding box center [190, 68] width 102 height 13
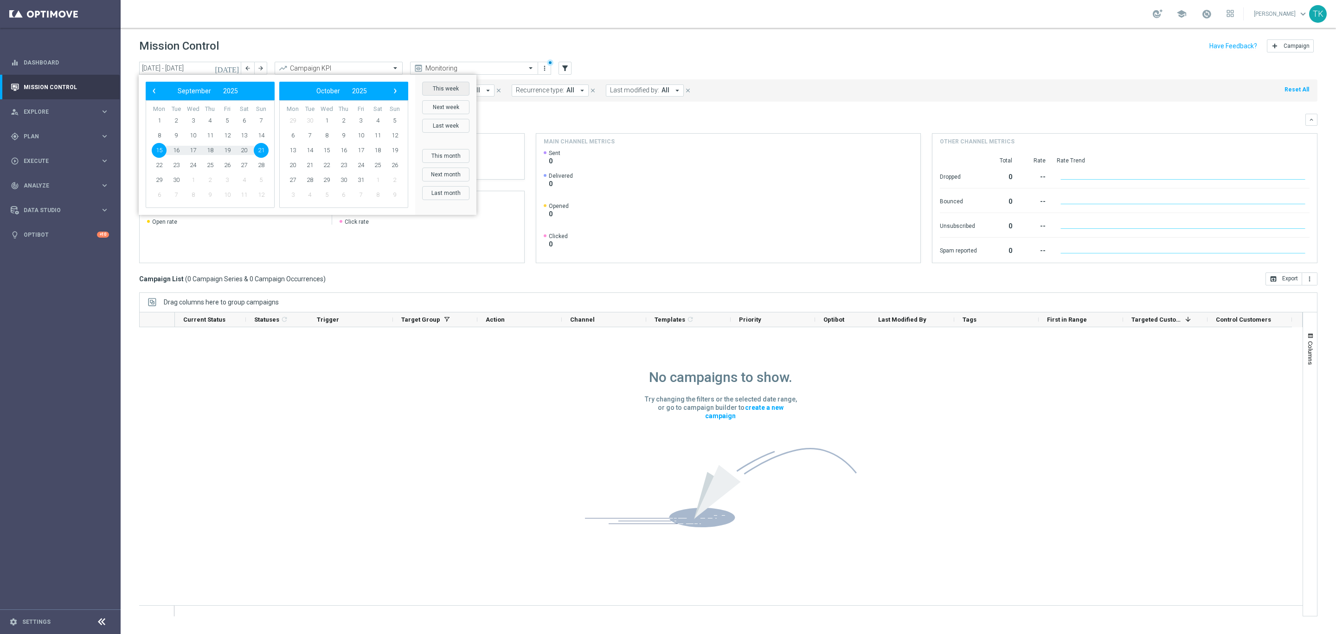
click at [450, 87] on button "This week" at bounding box center [445, 89] width 47 height 14
type input "22 Sep 2025 - 28 Sep 2025"
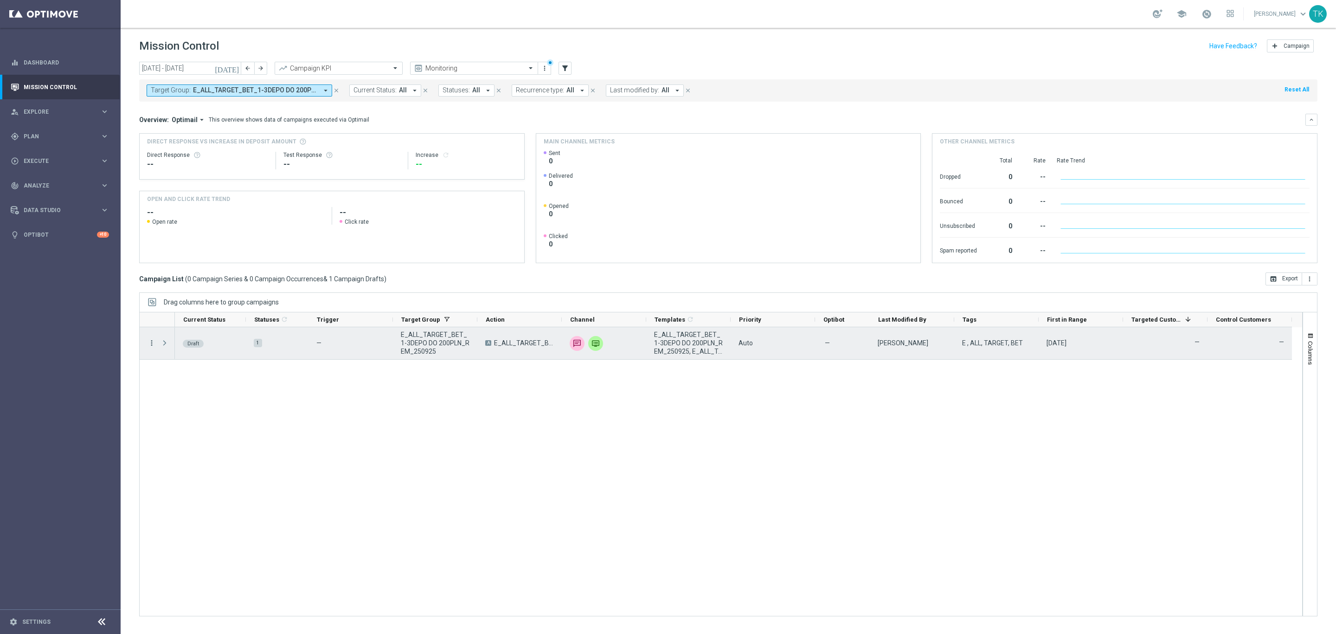
click at [152, 342] on icon "more_vert" at bounding box center [152, 343] width 8 height 8
click at [180, 380] on div "Edit" at bounding box center [213, 379] width 86 height 6
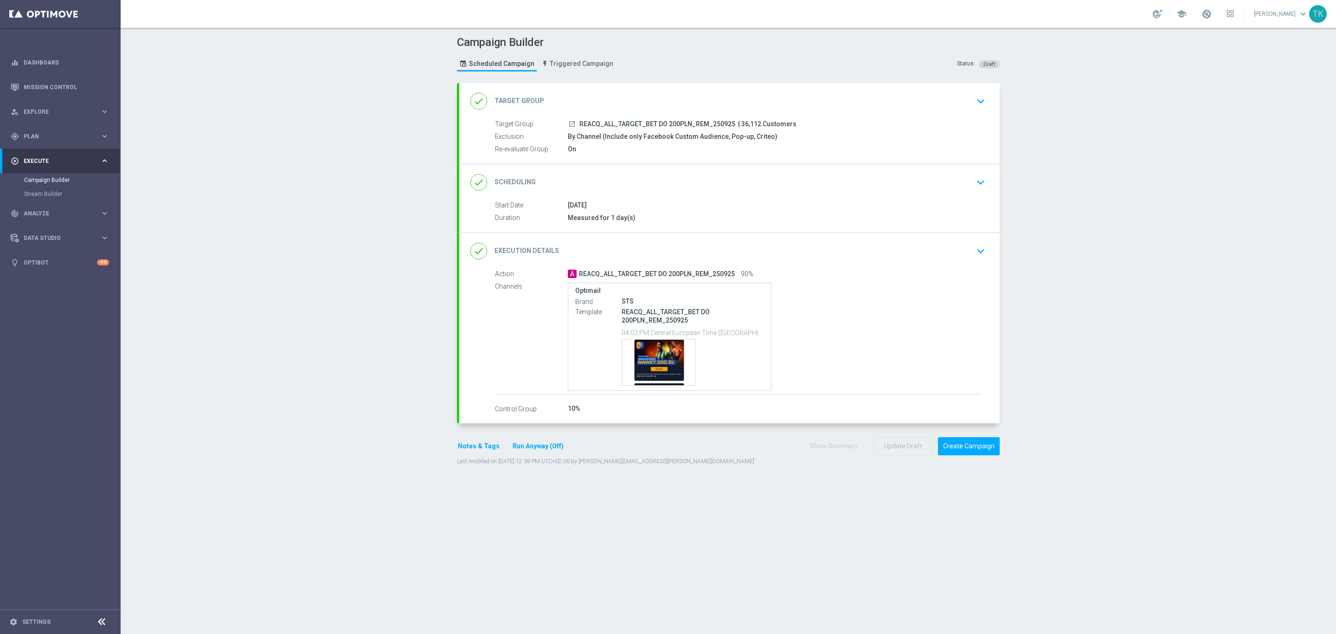
click at [635, 122] on span "REACQ_ALL_TARGET_BET DO 200PLN_REM_250925" at bounding box center [658, 124] width 156 height 8
copy div "REACQ_ALL_TARGET_BET DO 200PLN_REM_250925"
click at [657, 59] on div "Campaign Builder Scheduled Campaign Triggered Campaign Status: Draft" at bounding box center [728, 54] width 557 height 43
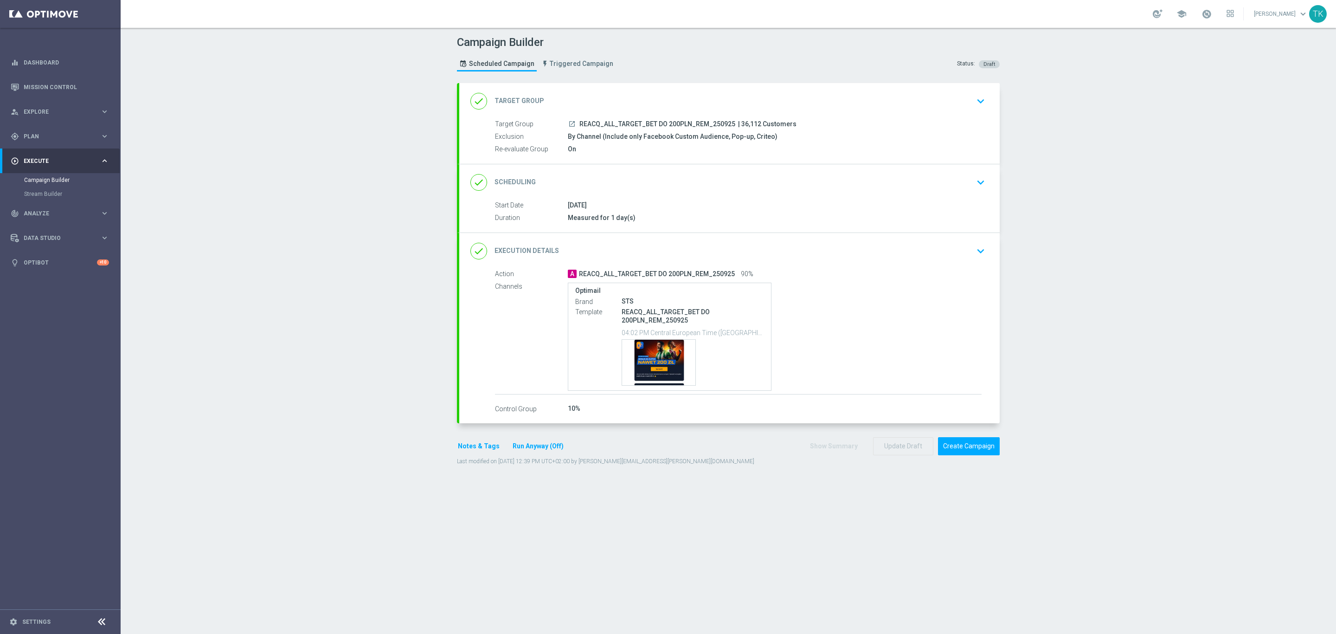
click at [727, 190] on div "done Scheduling keyboard_arrow_down" at bounding box center [729, 183] width 518 height 18
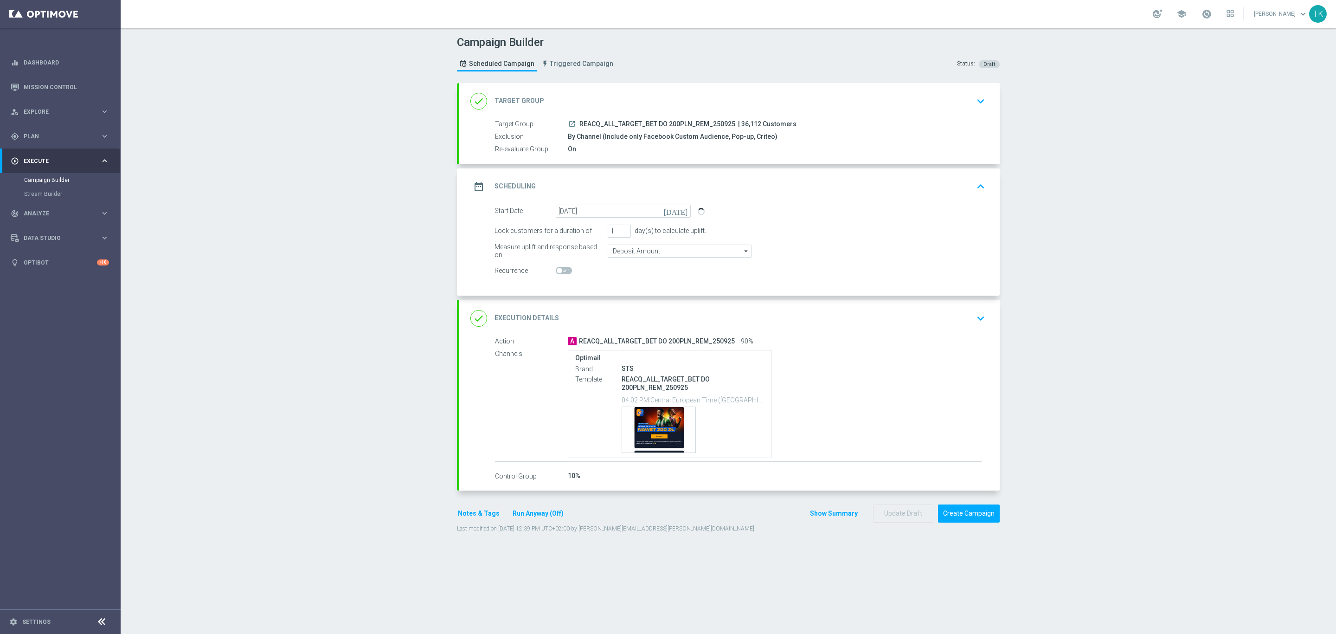
click at [802, 193] on div "date_range Scheduling keyboard_arrow_up" at bounding box center [729, 187] width 518 height 18
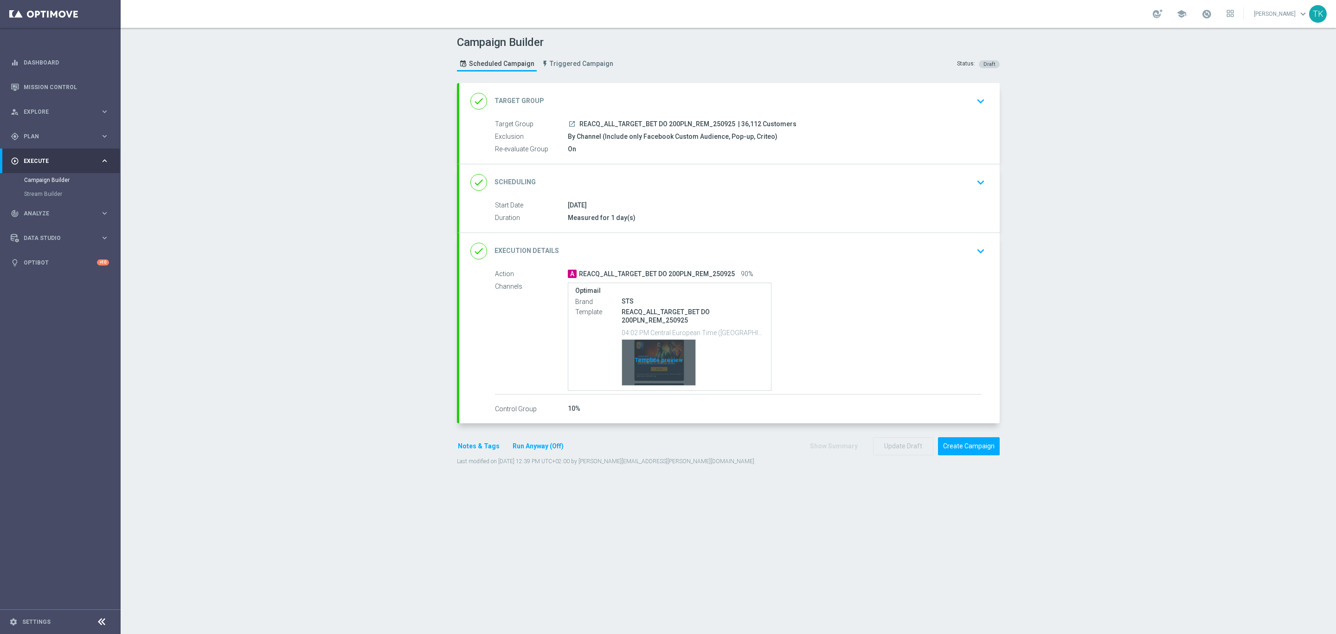
click at [659, 353] on div "Template preview" at bounding box center [658, 362] width 73 height 45
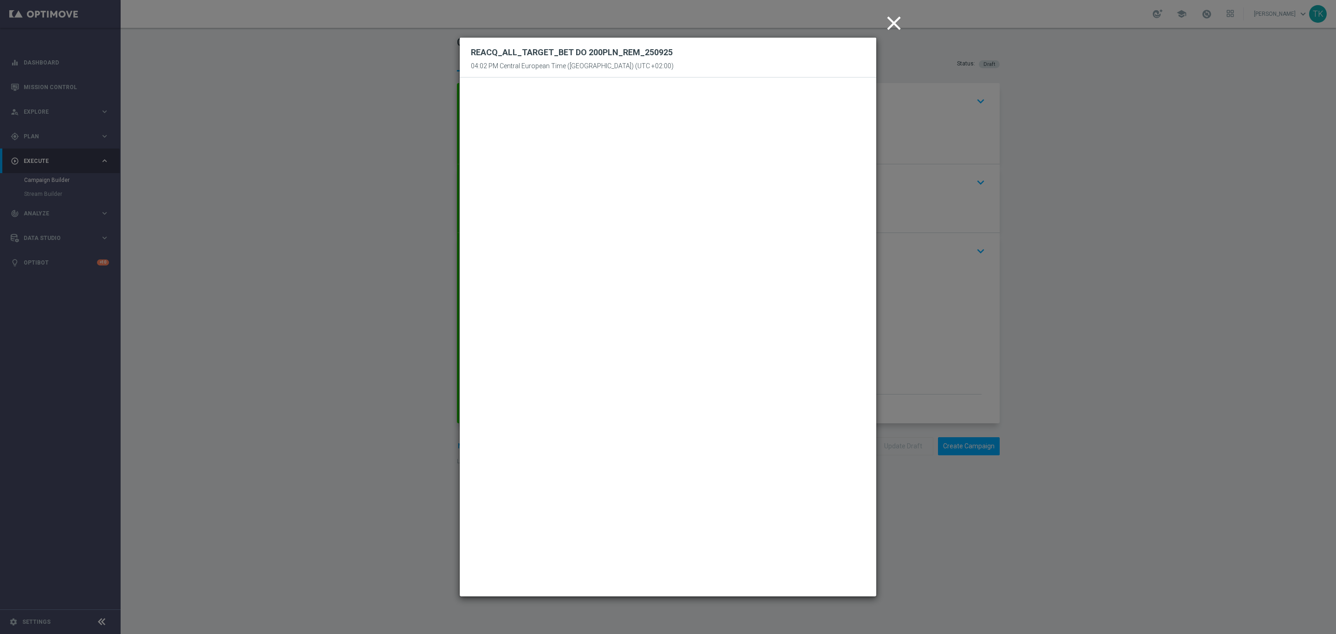
click at [894, 28] on icon "close" at bounding box center [894, 23] width 23 height 23
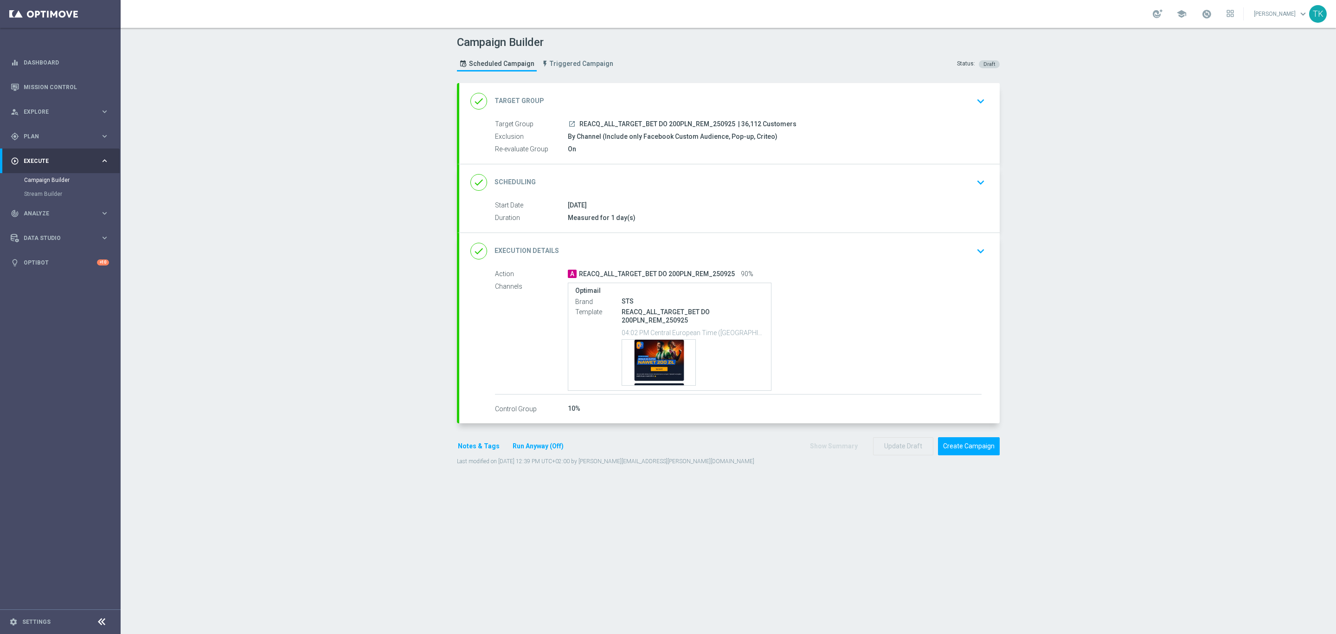
click at [477, 447] on button "Notes & Tags" at bounding box center [479, 446] width 44 height 12
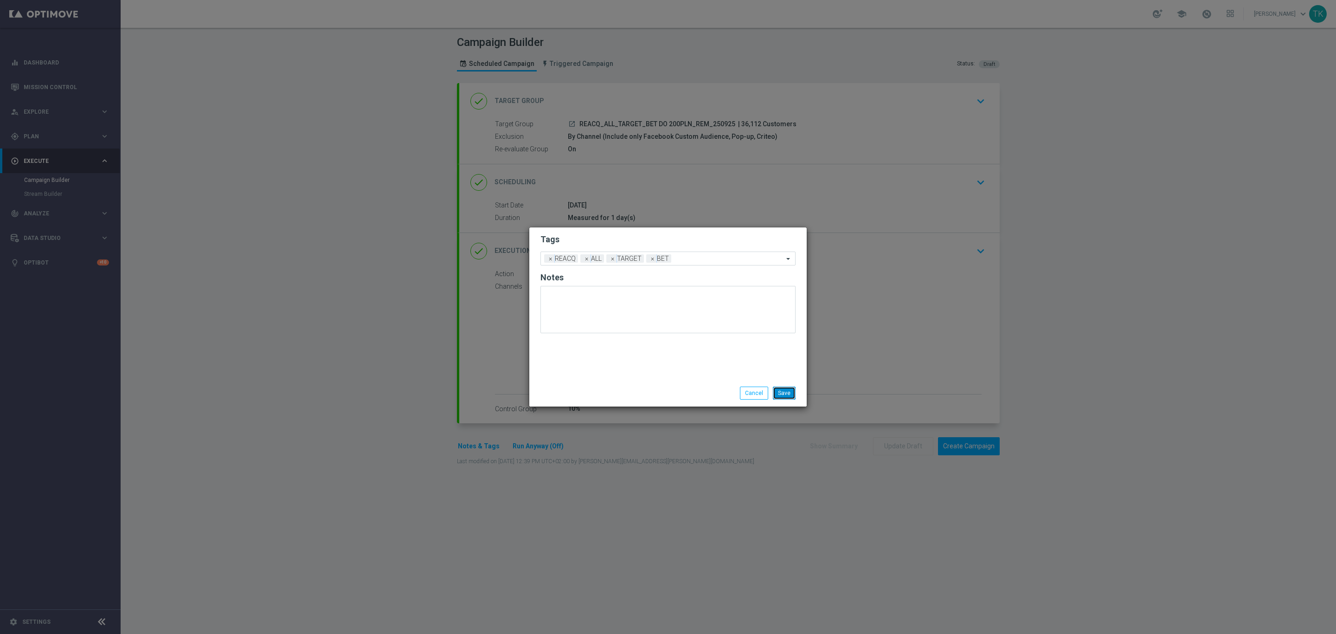
click at [780, 391] on button "Save" at bounding box center [784, 393] width 23 height 13
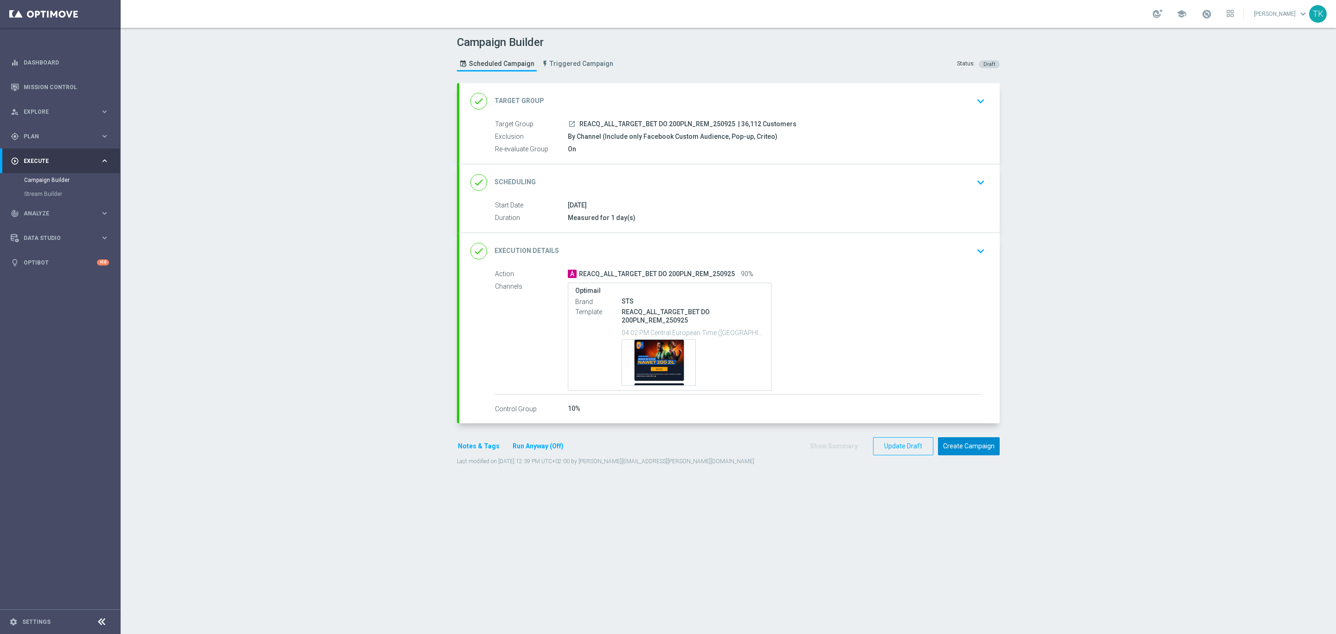
click at [967, 451] on button "Create Campaign" at bounding box center [969, 446] width 62 height 18
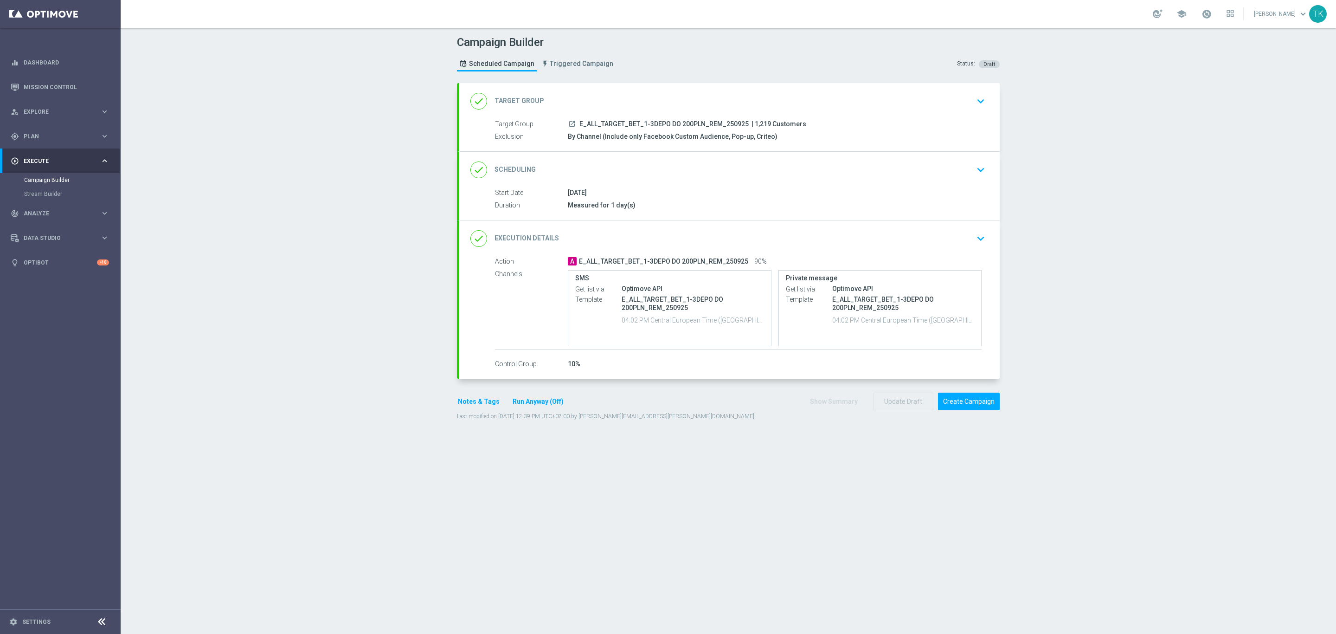
click at [657, 120] on span "E_ALL_TARGET_BET_1-3DEPO DO 200PLN_REM_250925" at bounding box center [664, 124] width 169 height 8
copy div "E_ALL_TARGET_BET_1-3DEPO DO 200PLN_REM_250925"
click at [652, 70] on div "Campaign Builder Scheduled Campaign Triggered Campaign Status: Draft" at bounding box center [728, 54] width 557 height 43
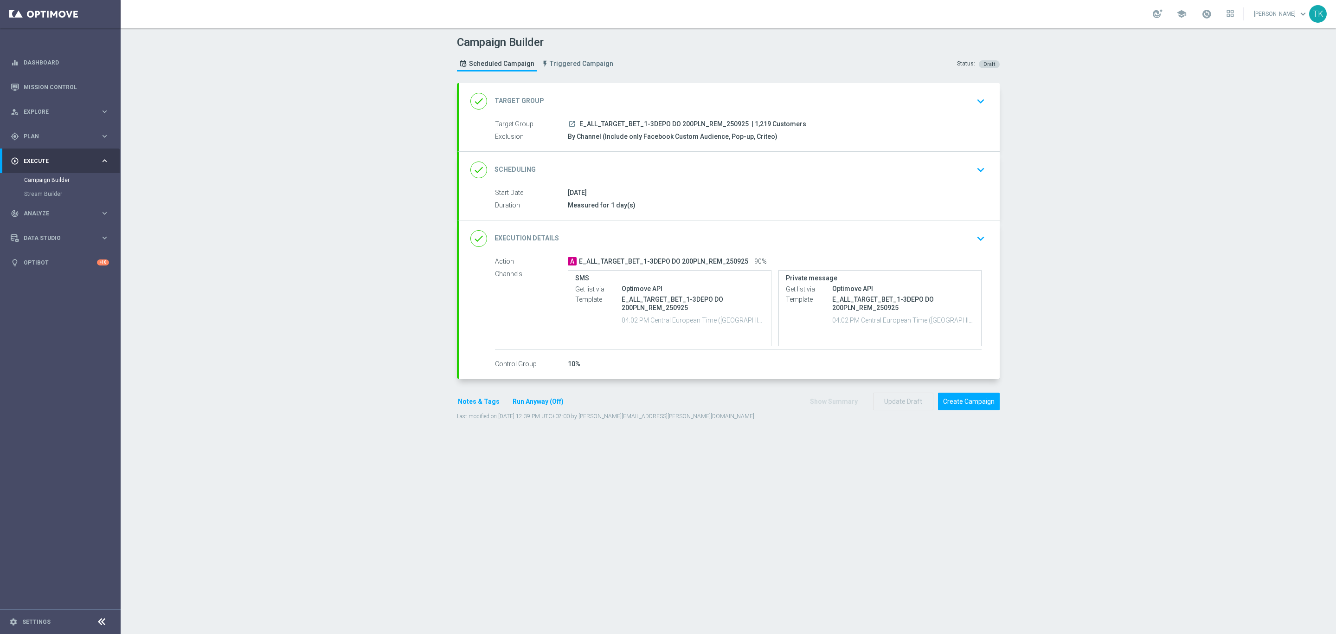
click at [766, 177] on div "done Scheduling keyboard_arrow_down" at bounding box center [729, 170] width 518 height 18
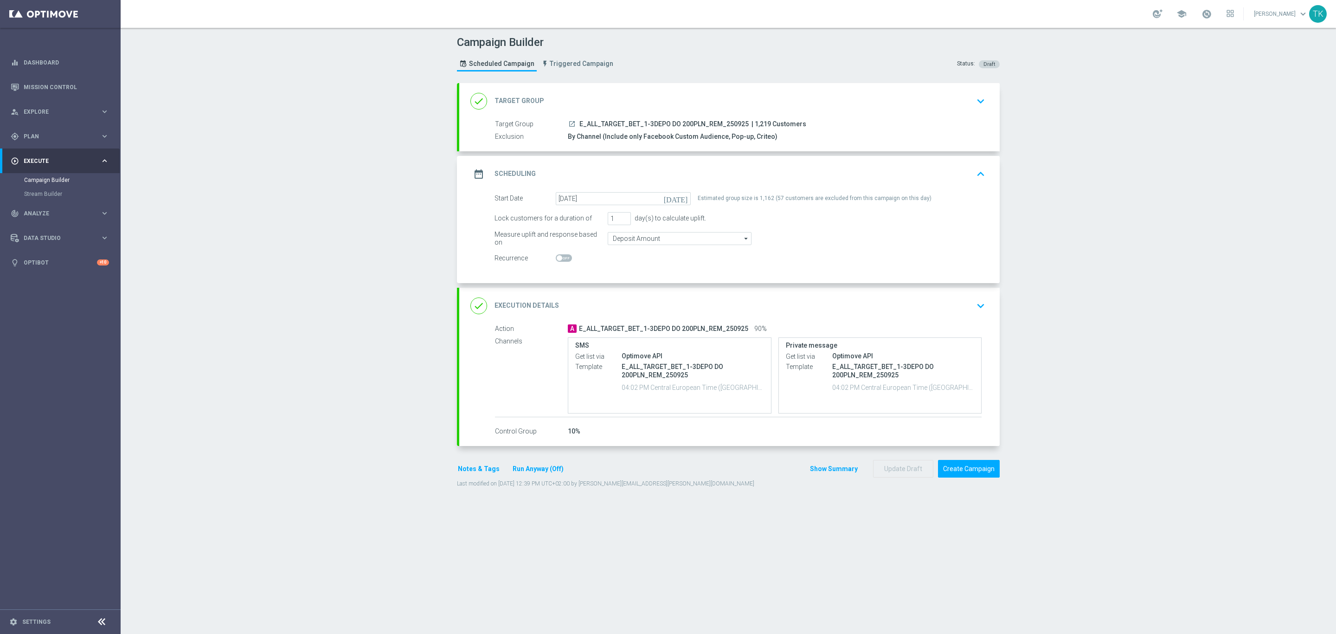
click at [775, 198] on div "Estimated group size is 1,162 (57 customers are excluded from this campaign on …" at bounding box center [815, 198] width 234 height 13
copy form "Estimated group size is 1,162 (57 customers are excluded from this campaign on …"
click at [465, 472] on button "Notes & Tags" at bounding box center [479, 469] width 44 height 12
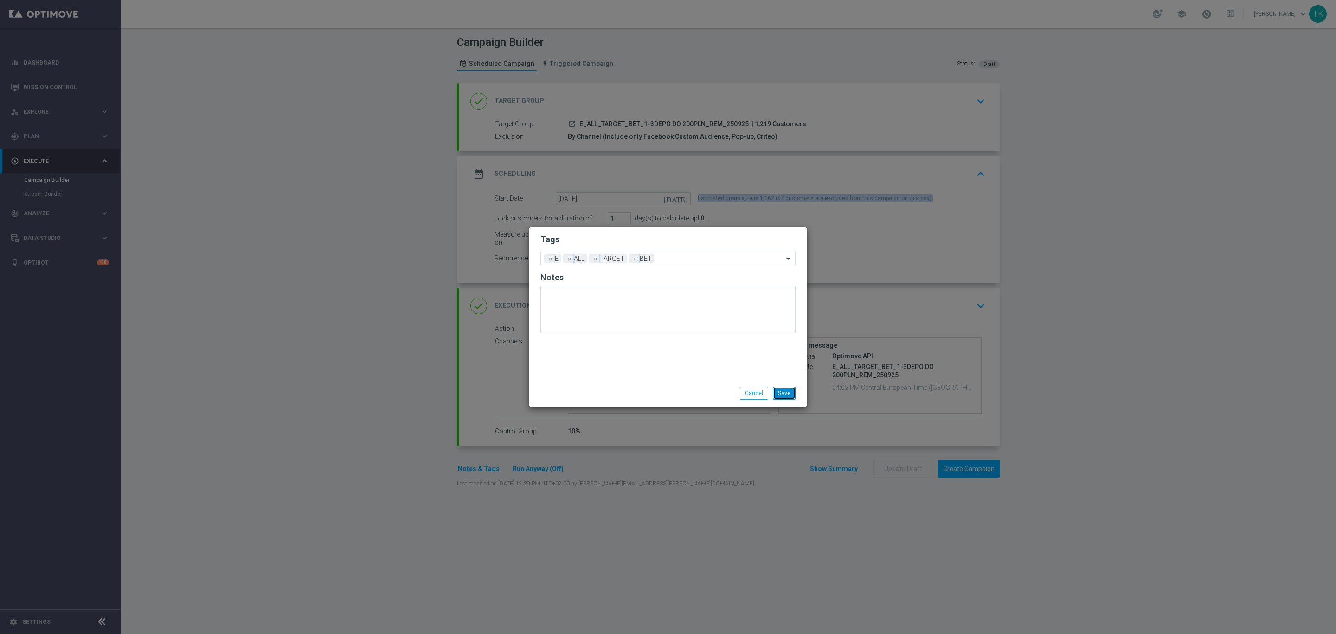
click at [785, 390] on button "Save" at bounding box center [784, 393] width 23 height 13
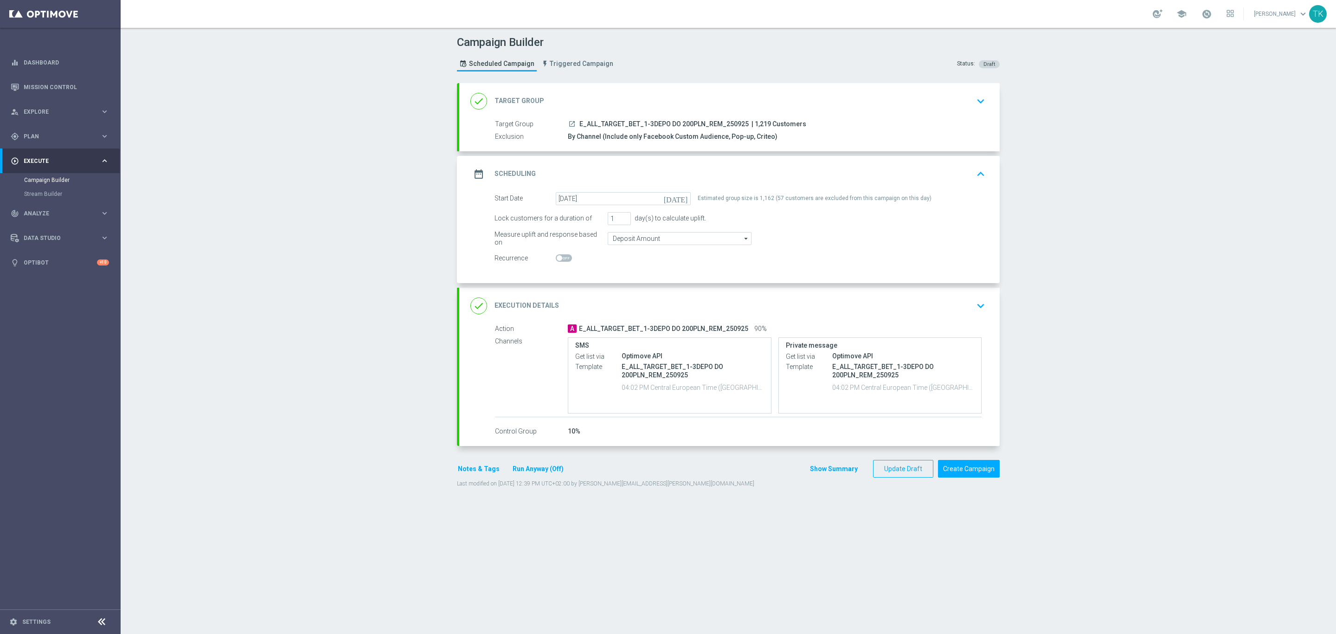
click at [814, 181] on div "date_range Scheduling keyboard_arrow_up" at bounding box center [729, 174] width 518 height 18
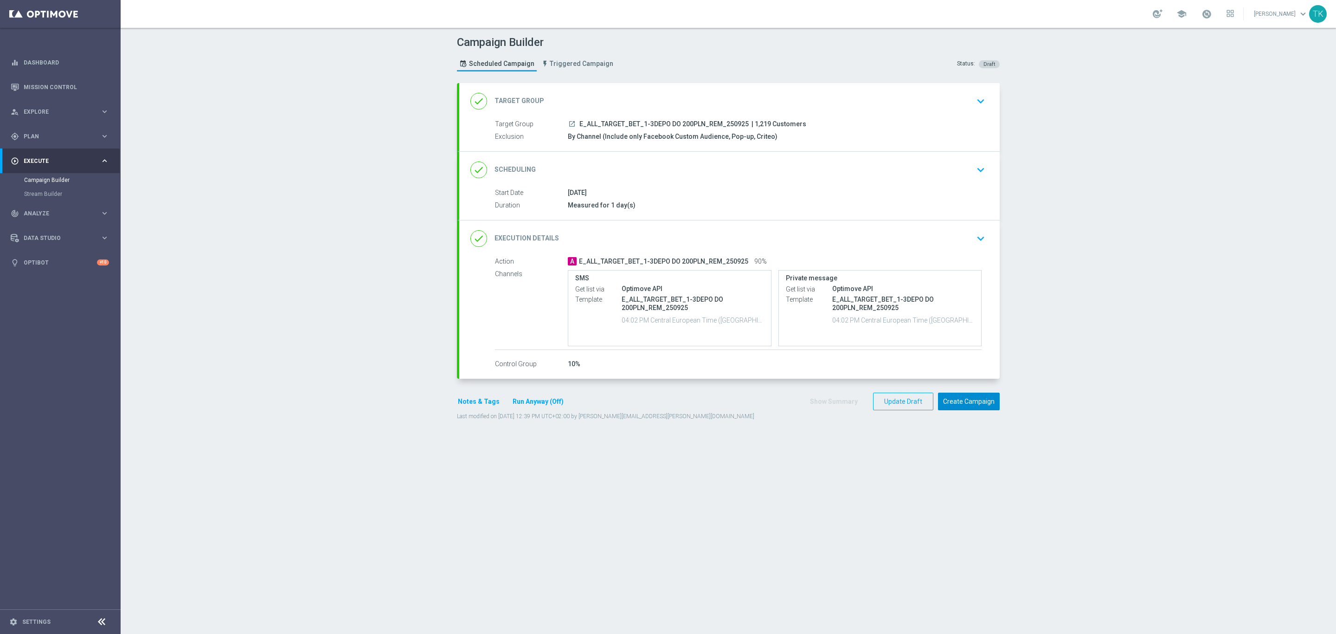
click at [964, 406] on button "Create Campaign" at bounding box center [969, 402] width 62 height 18
